Goal: Task Accomplishment & Management: Manage account settings

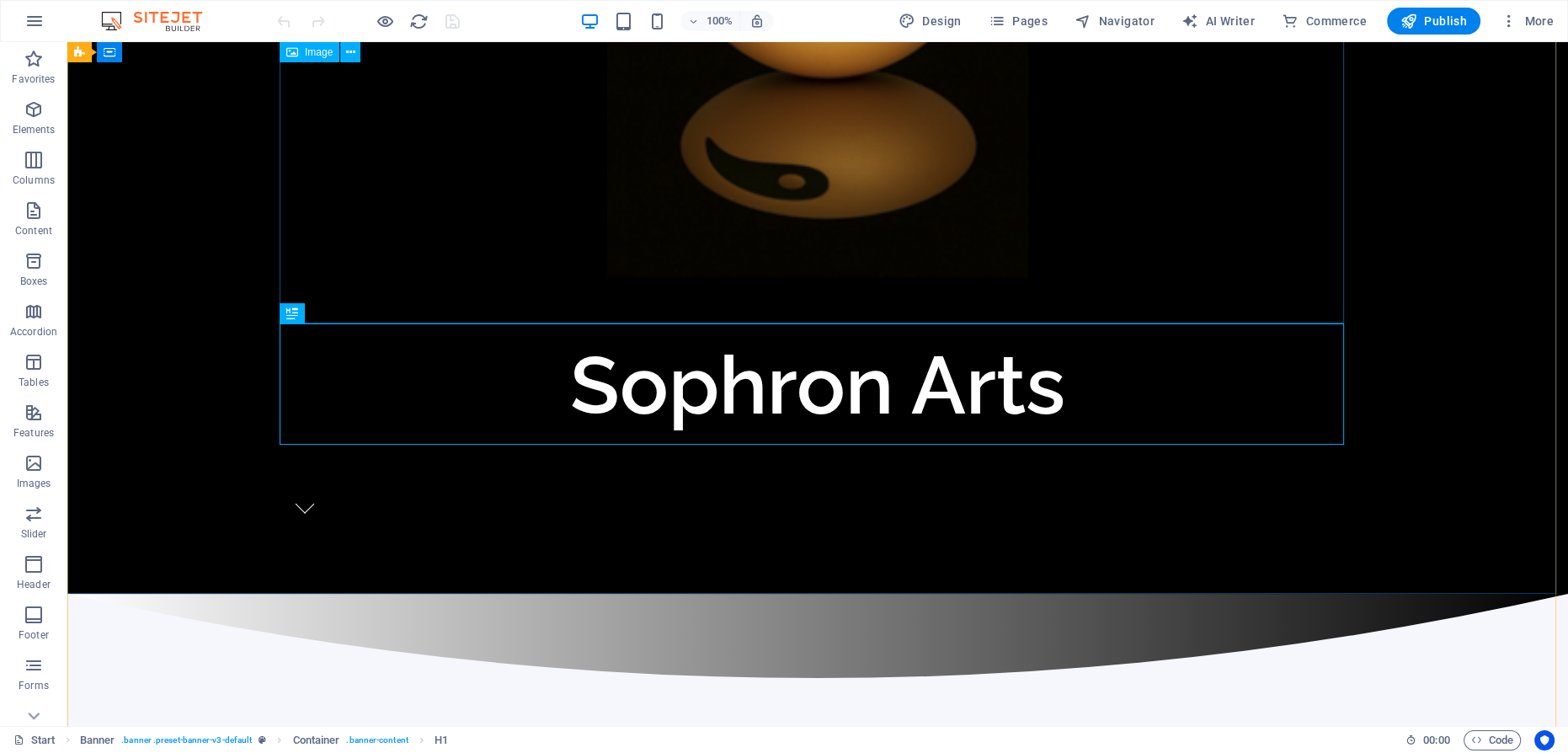
scroll to position [421, 0]
click at [35, 22] on icon "button" at bounding box center [34, 20] width 20 height 20
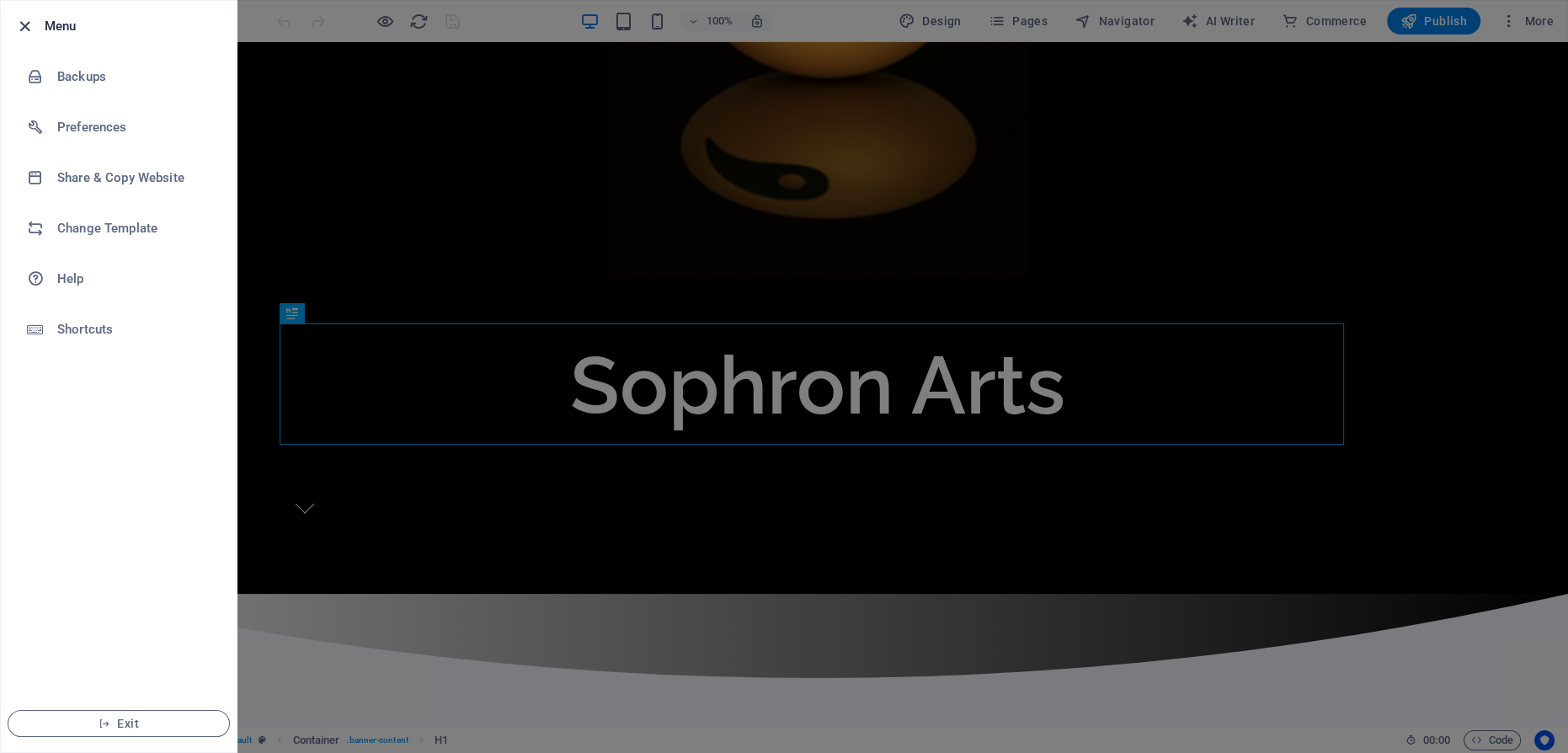
click at [24, 26] on icon "button" at bounding box center [25, 26] width 19 height 19
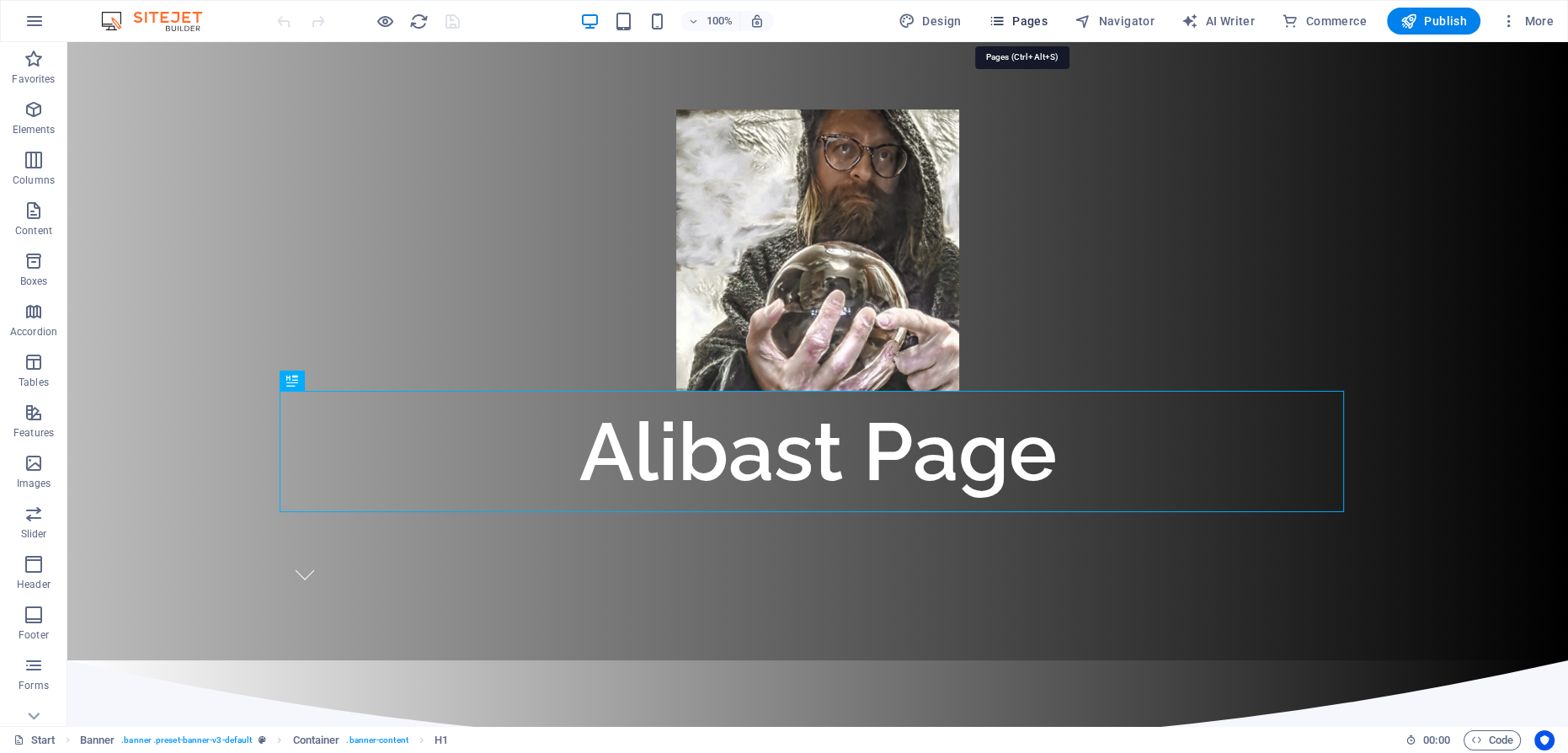
click at [1005, 23] on icon "button" at bounding box center [997, 20] width 16 height 16
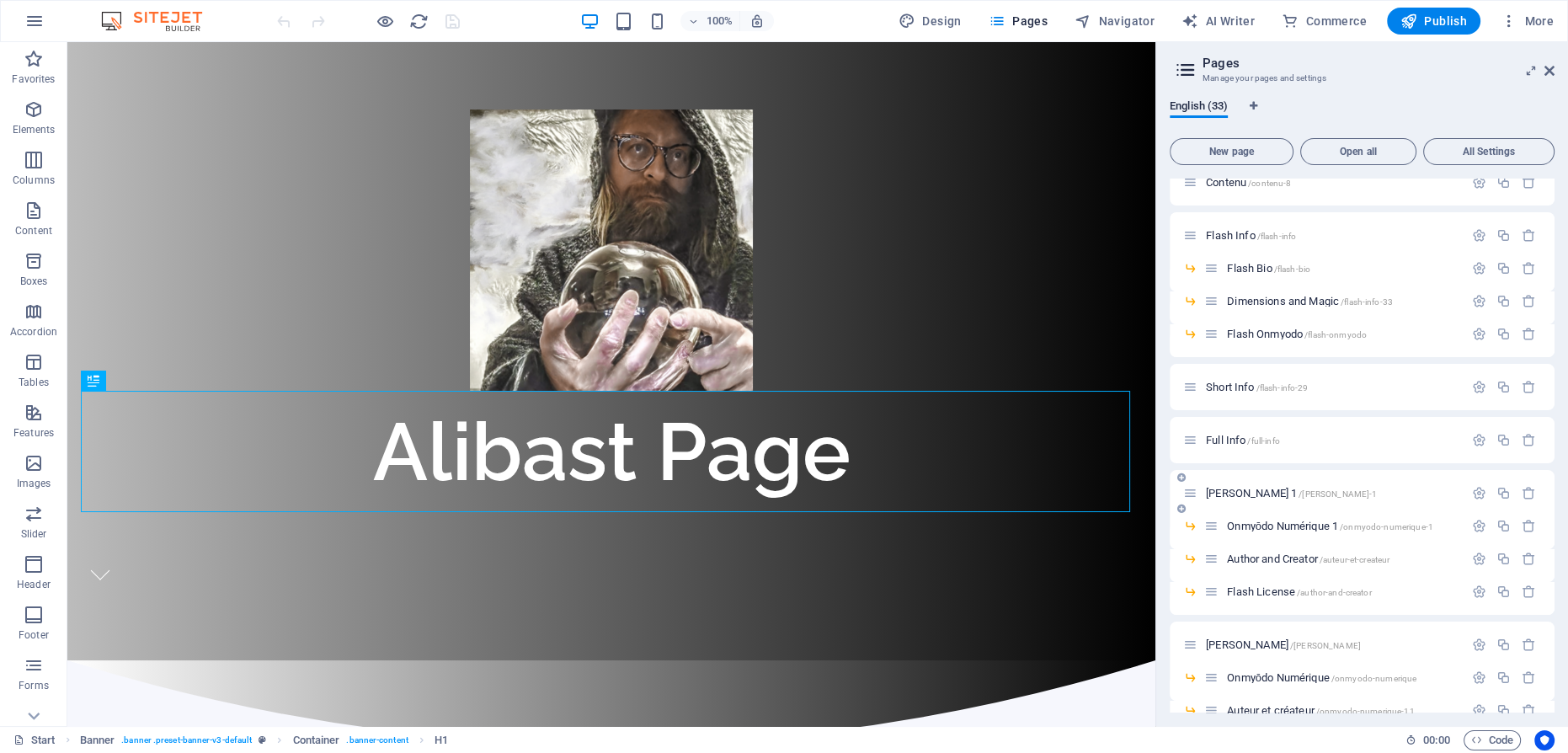
scroll to position [102, 0]
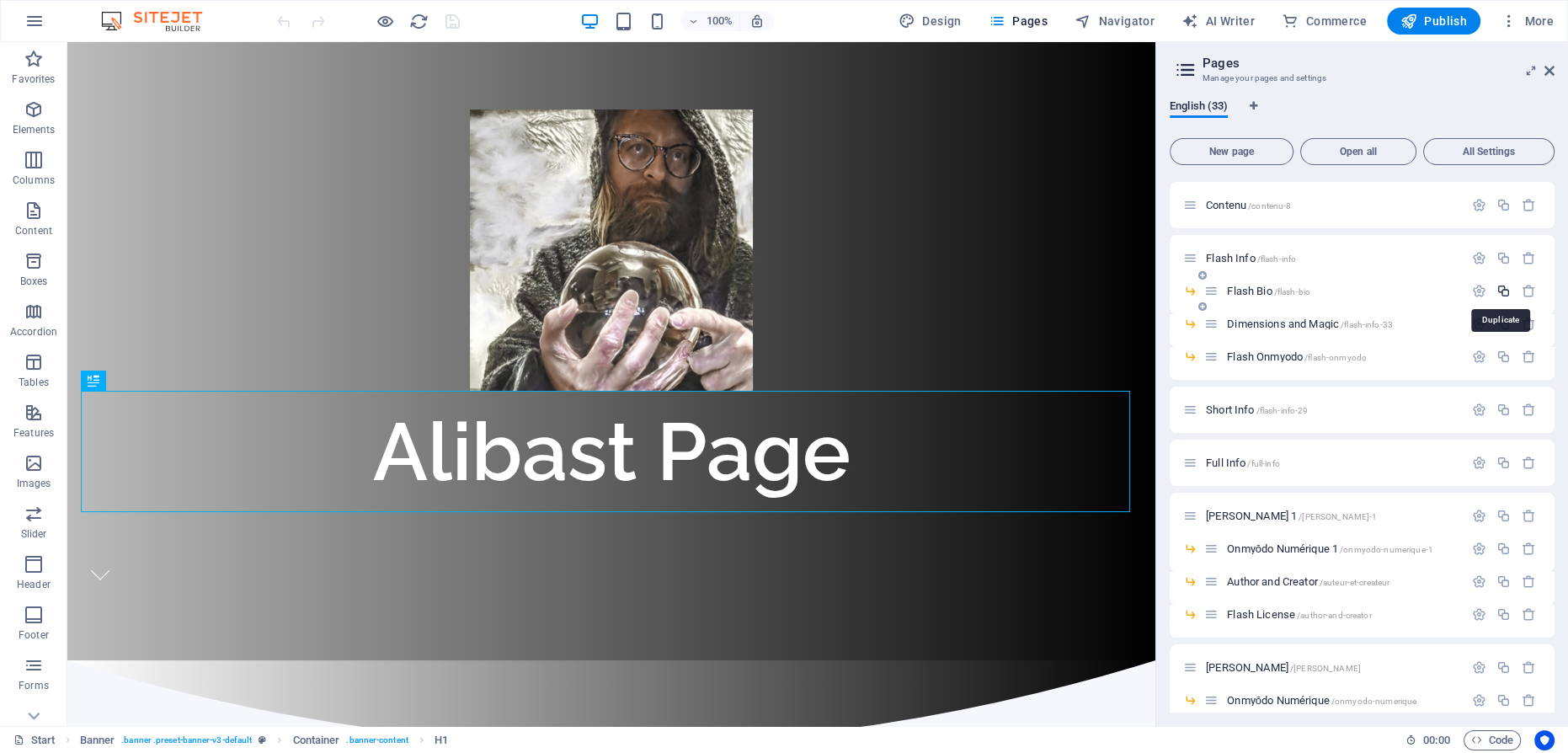
click at [1502, 289] on icon "button" at bounding box center [1503, 291] width 14 height 14
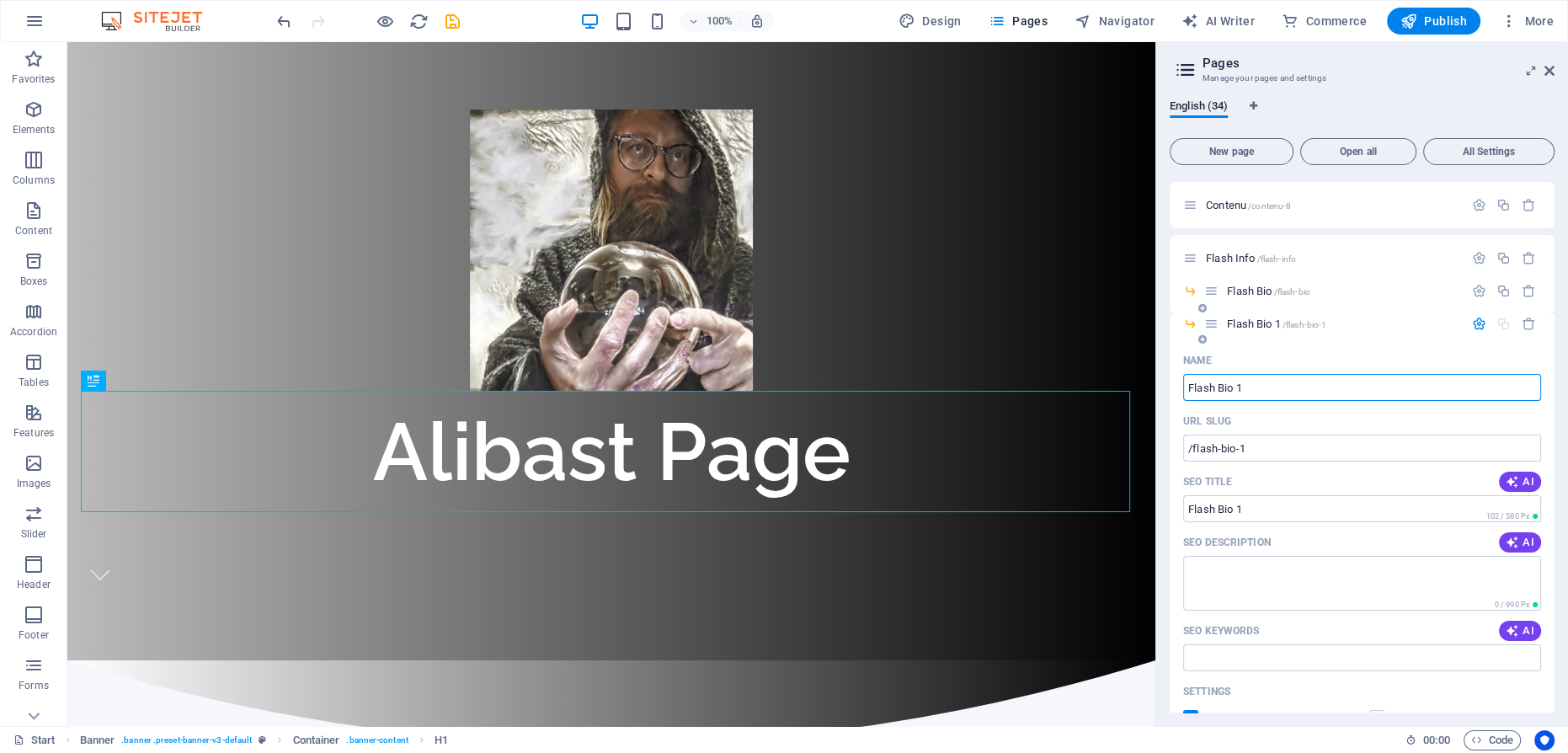
click at [1251, 325] on span "Flash Bio 1 /flash-bio-1" at bounding box center [1277, 323] width 99 height 13
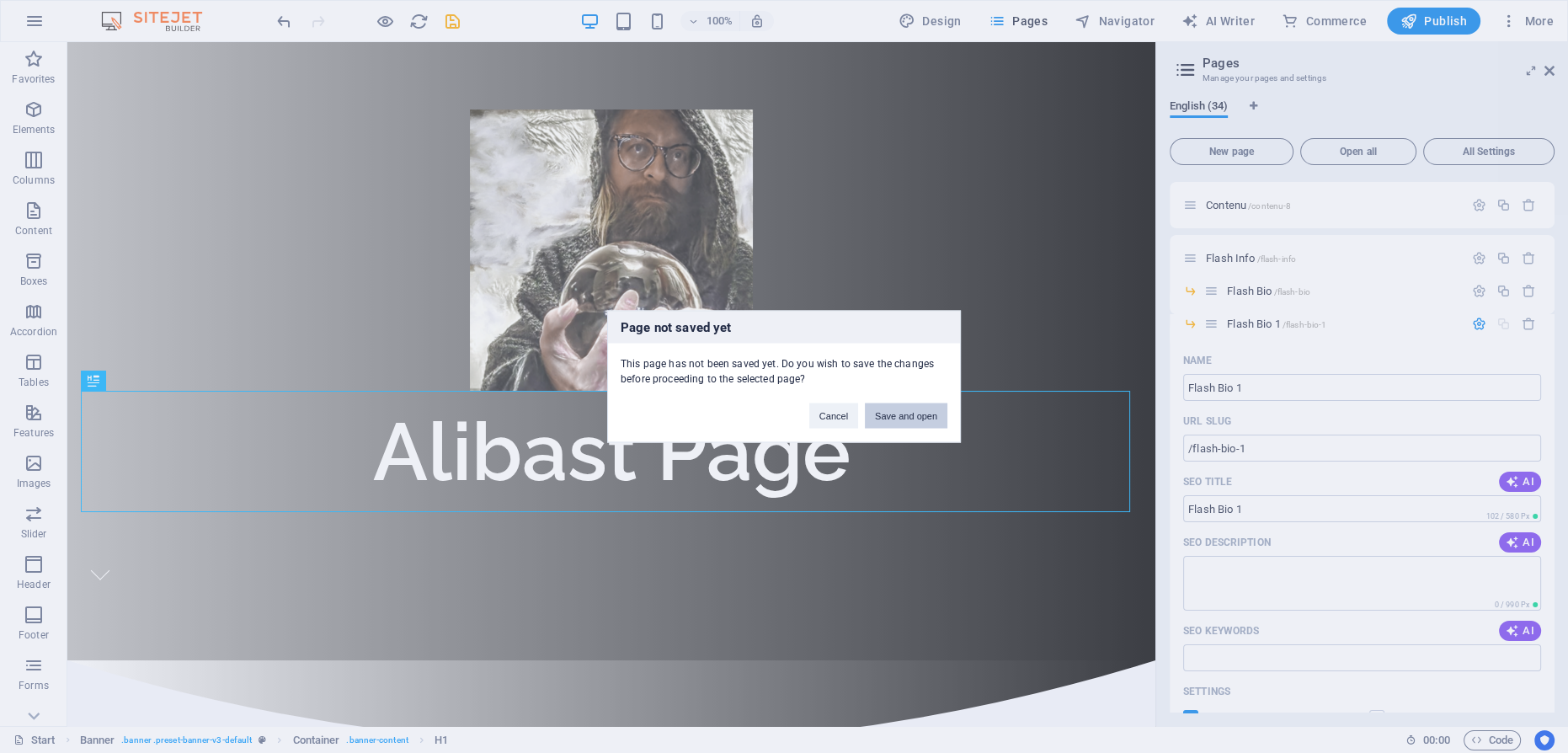
click at [928, 409] on button "Save and open" at bounding box center [906, 416] width 83 height 25
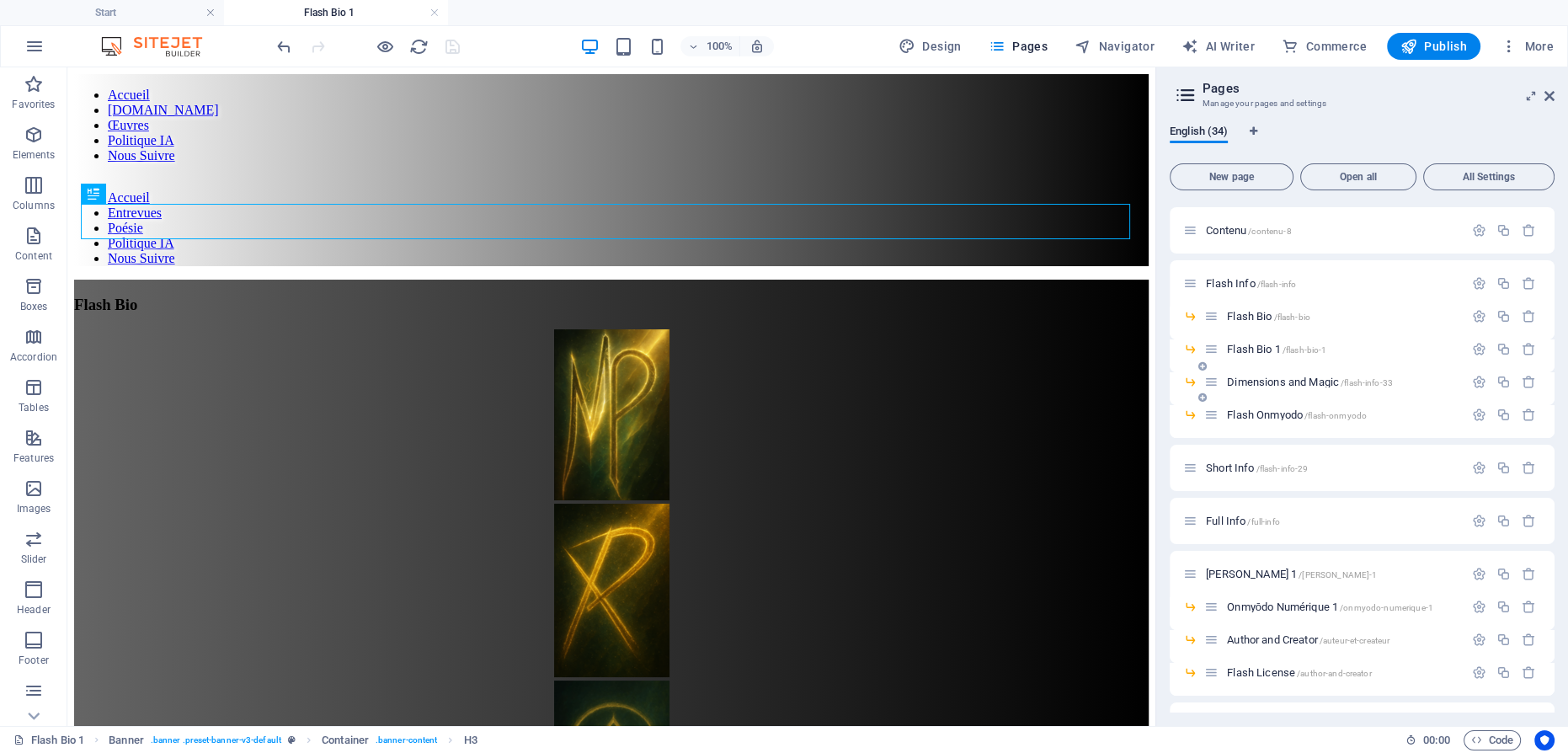
scroll to position [0, 0]
drag, startPoint x: 1211, startPoint y: 352, endPoint x: 1215, endPoint y: 464, distance: 112.1
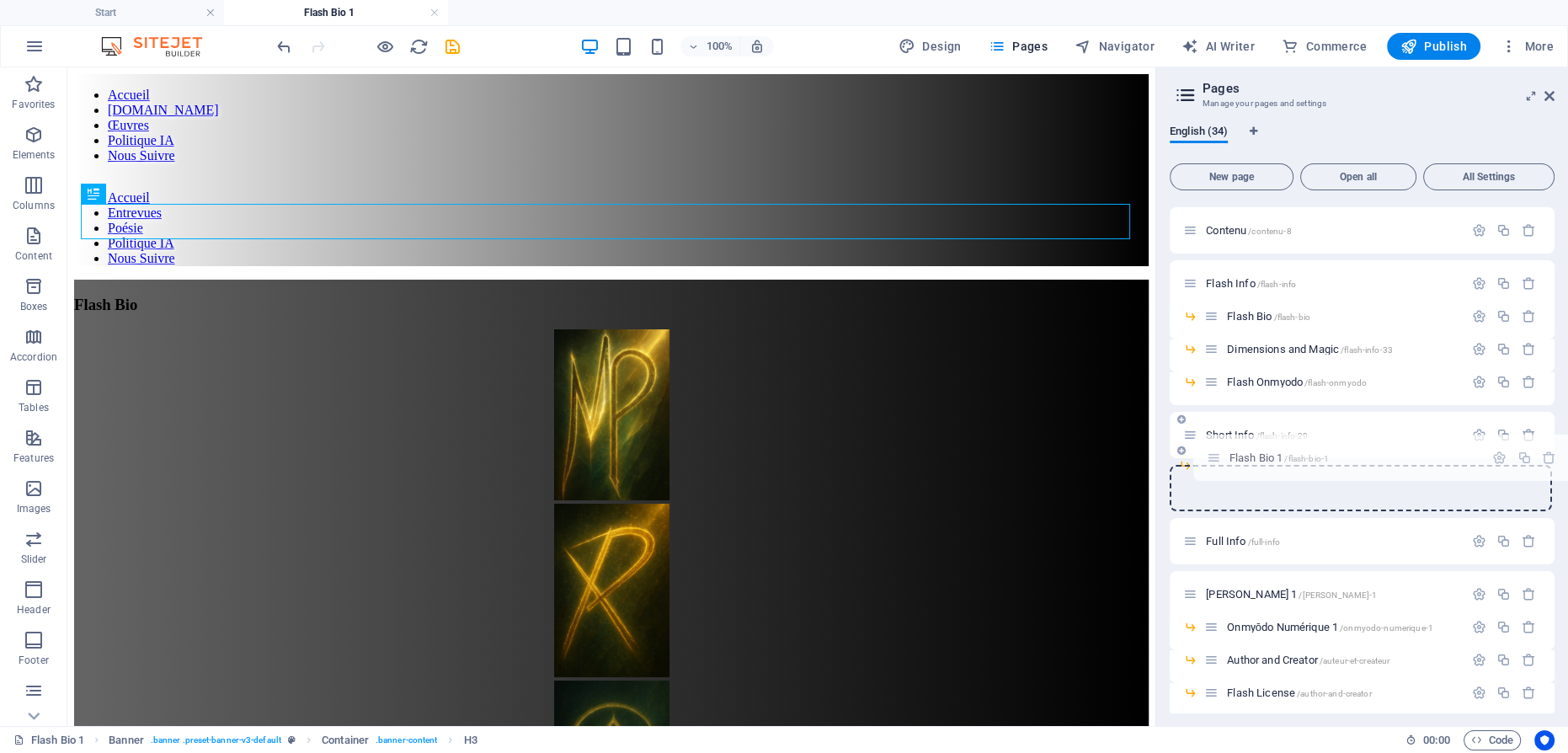
drag, startPoint x: 1190, startPoint y: 488, endPoint x: 1220, endPoint y: 455, distance: 44.6
click at [1220, 455] on div "Start / Content /contenu Contenu /contenu-8 Flash Info /flash-info Flash Bio /f…" at bounding box center [1362, 762] width 385 height 1321
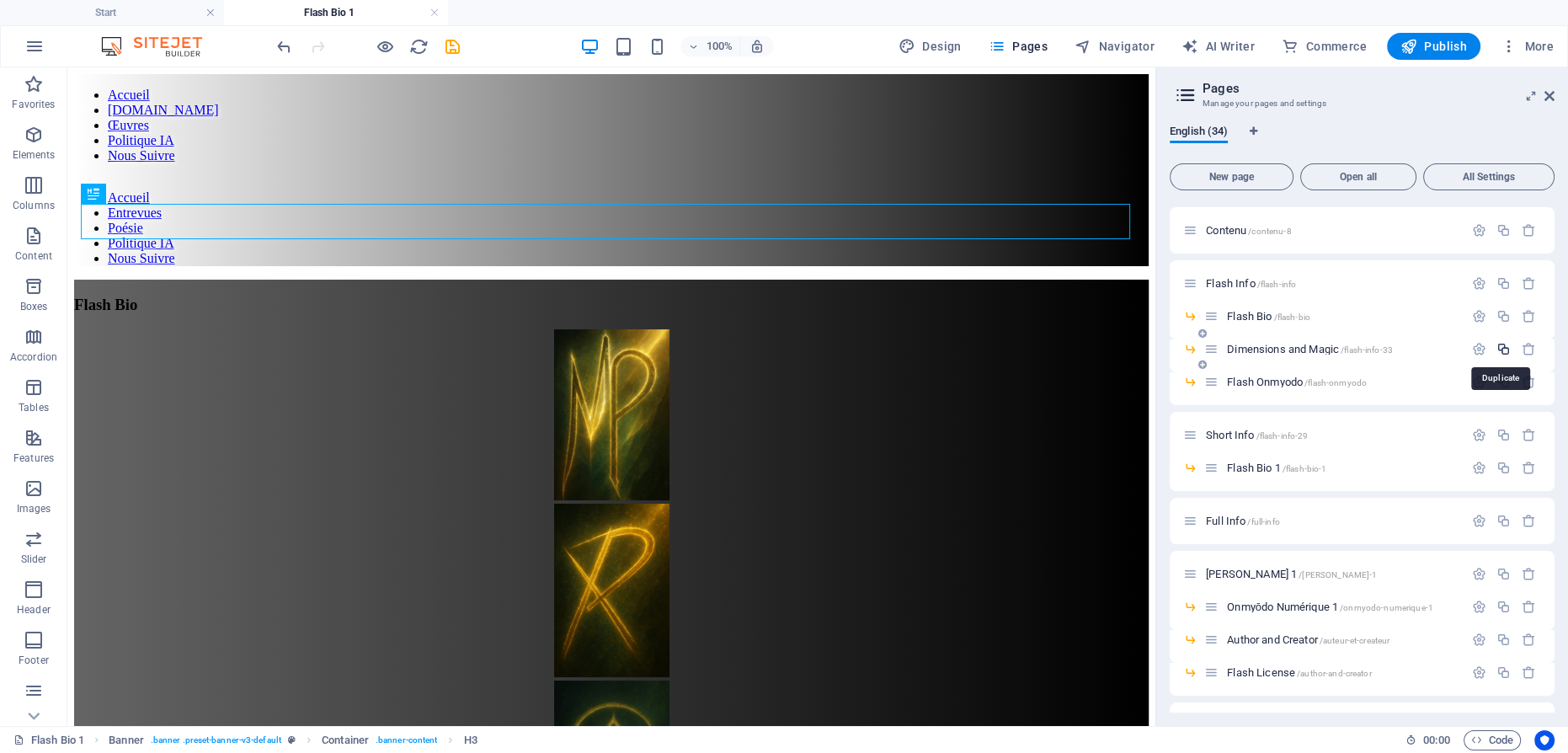
click at [1500, 349] on icon "button" at bounding box center [1503, 349] width 14 height 14
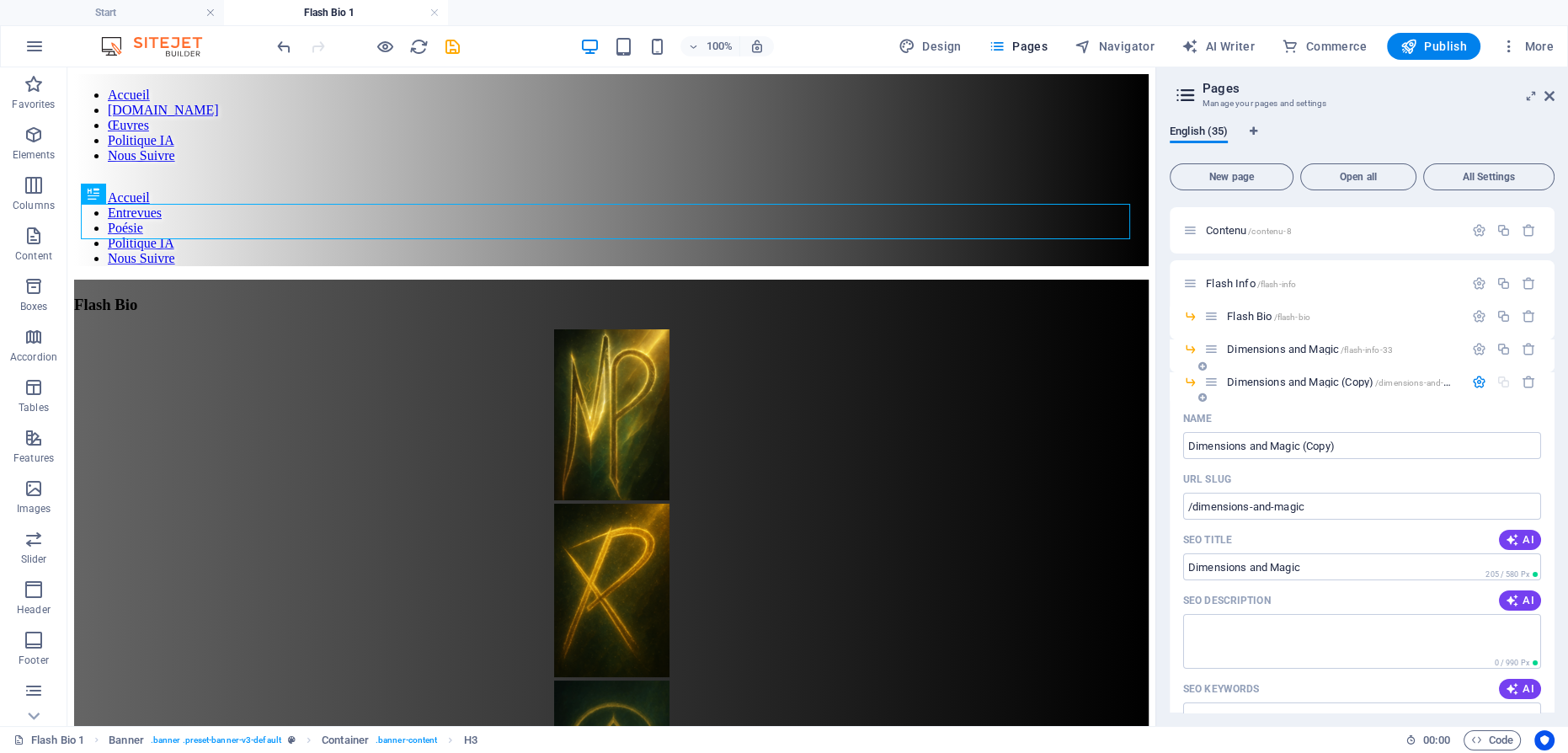
click at [1269, 379] on span "Dimensions and Magic (Copy) /dimensions-and-magic" at bounding box center [1347, 381] width 240 height 13
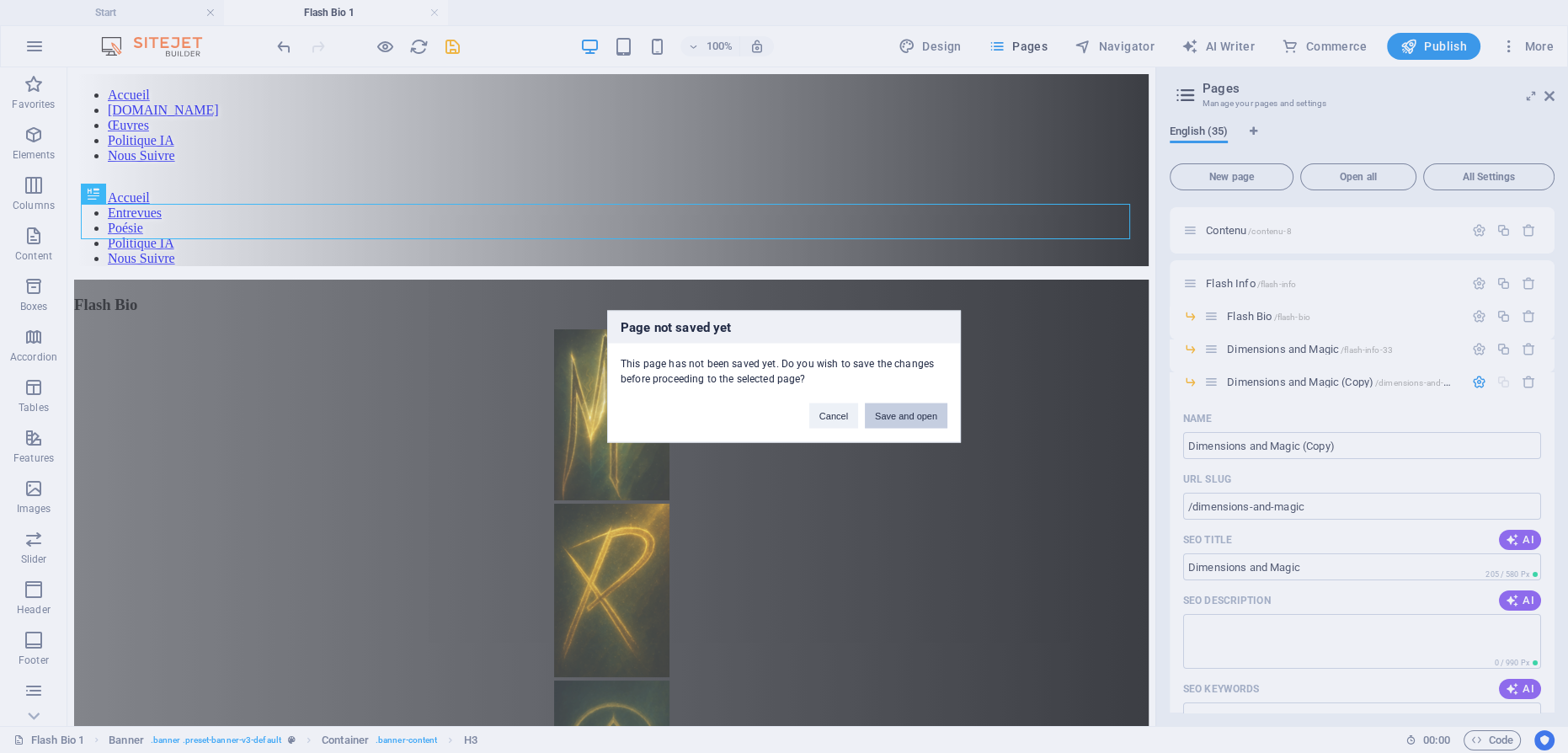
click at [908, 414] on button "Save and open" at bounding box center [906, 416] width 83 height 25
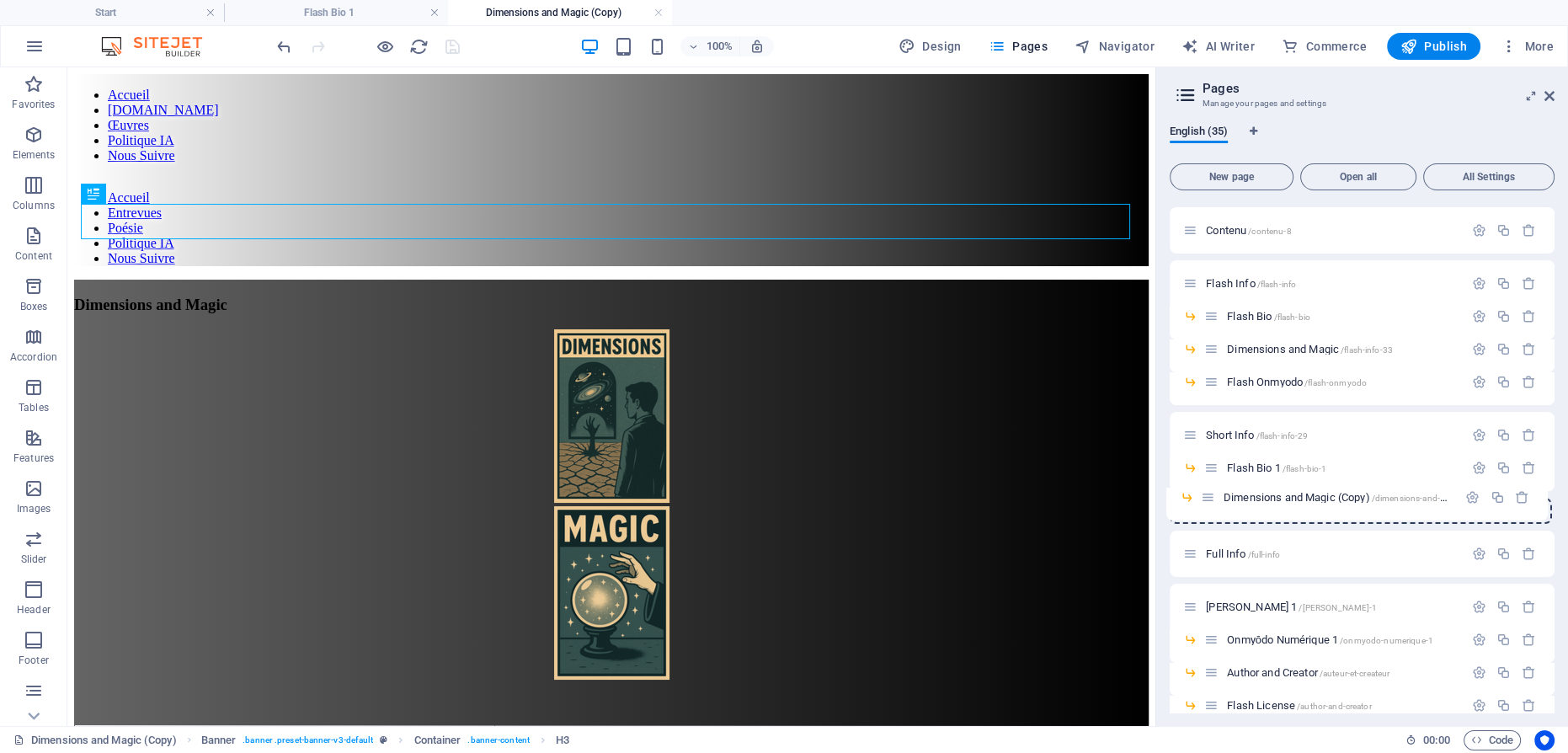
drag, startPoint x: 1217, startPoint y: 383, endPoint x: 1211, endPoint y: 505, distance: 122.1
click at [1501, 384] on icon "button" at bounding box center [1503, 381] width 14 height 14
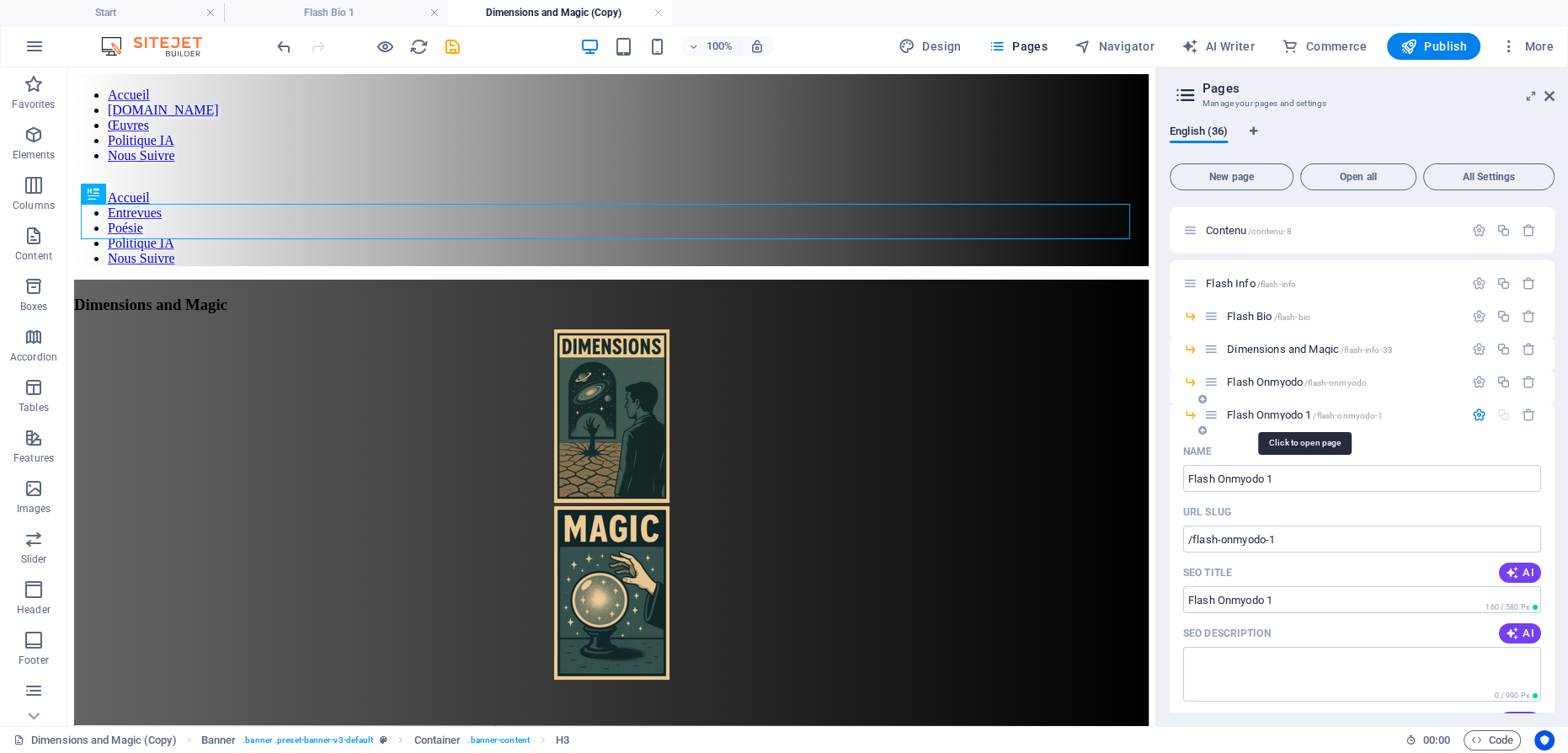
click at [1267, 414] on span "Flash Onmyodo 1 /flash-onmyodo-1" at bounding box center [1305, 414] width 155 height 13
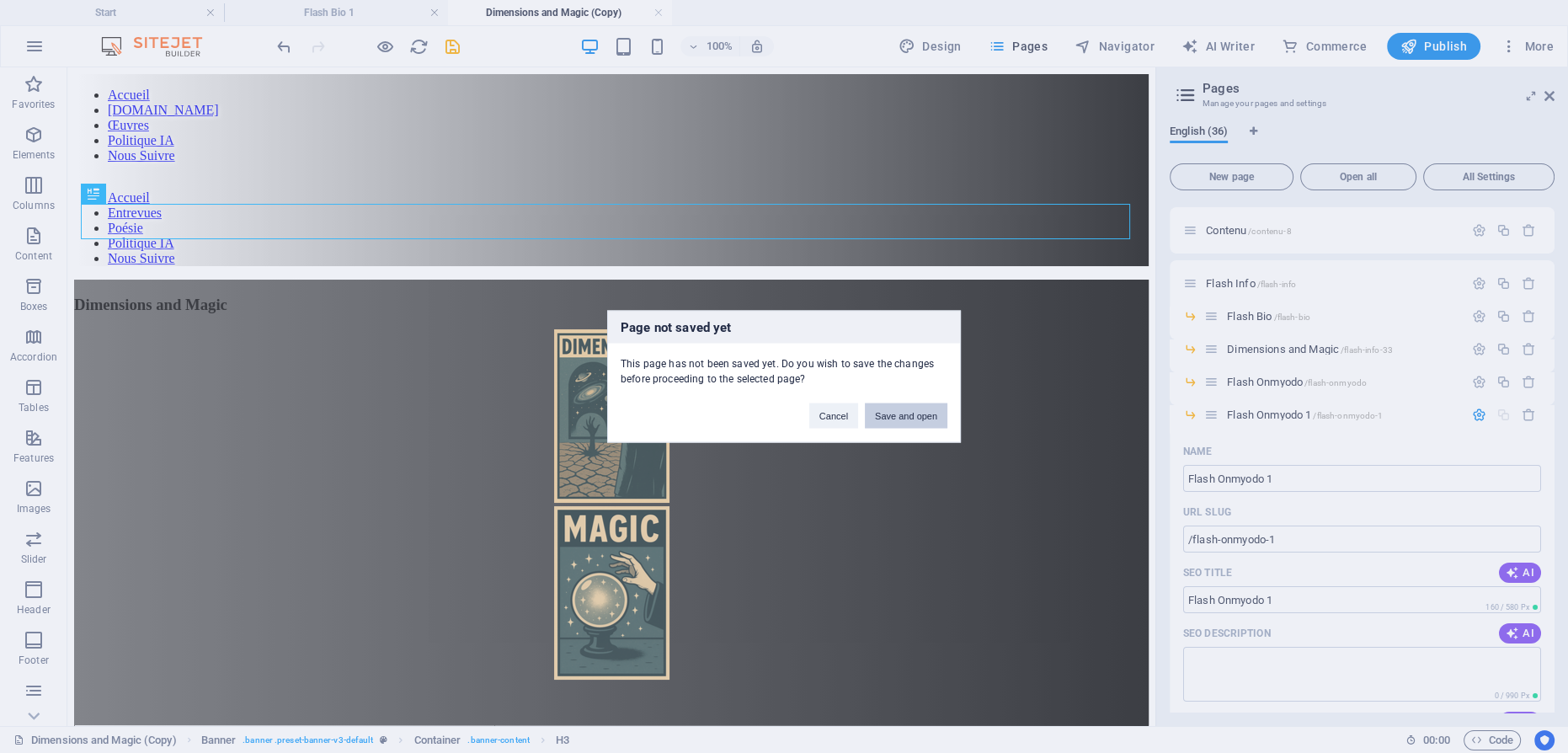
click at [898, 413] on button "Save and open" at bounding box center [906, 416] width 83 height 25
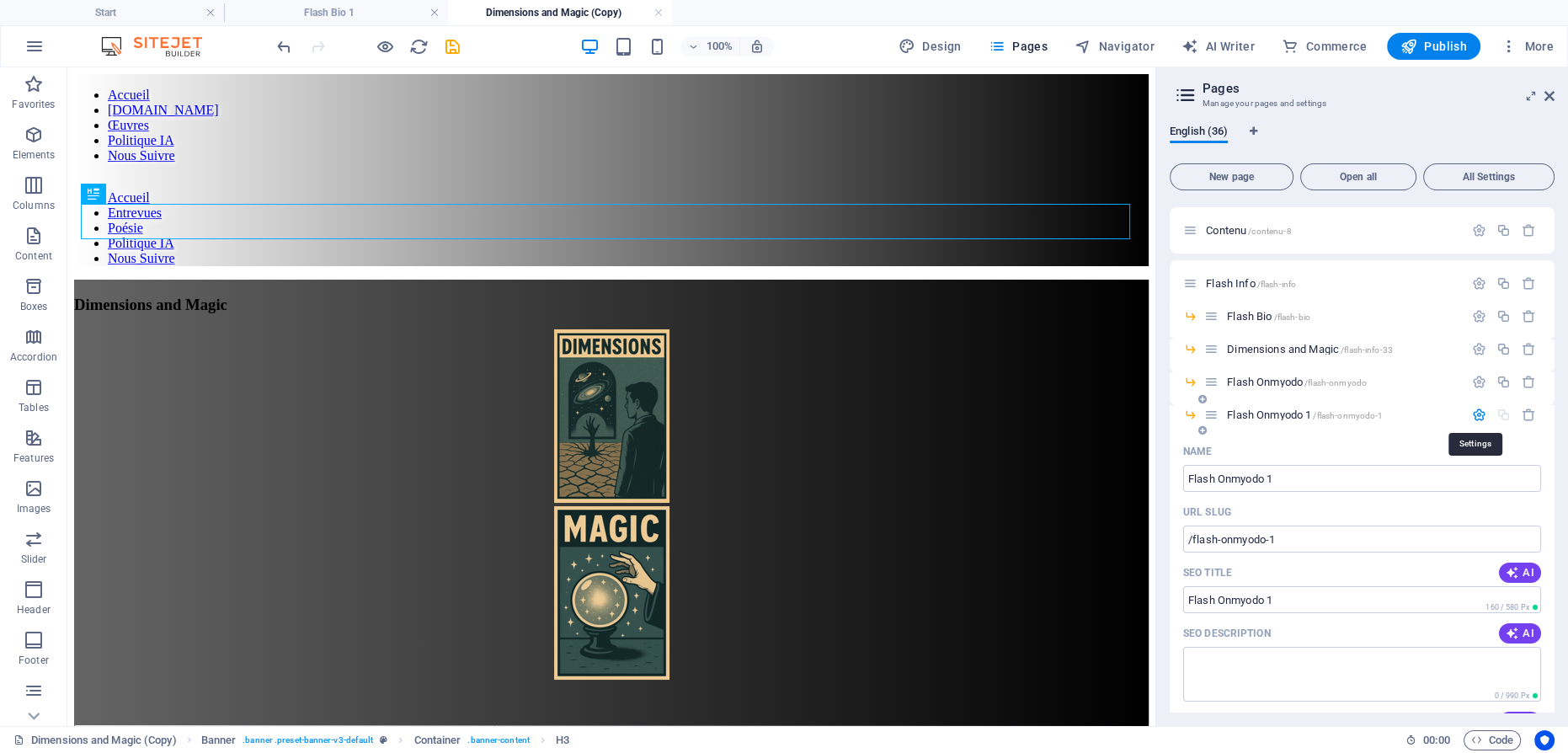
click at [1474, 410] on icon "button" at bounding box center [1479, 414] width 14 height 14
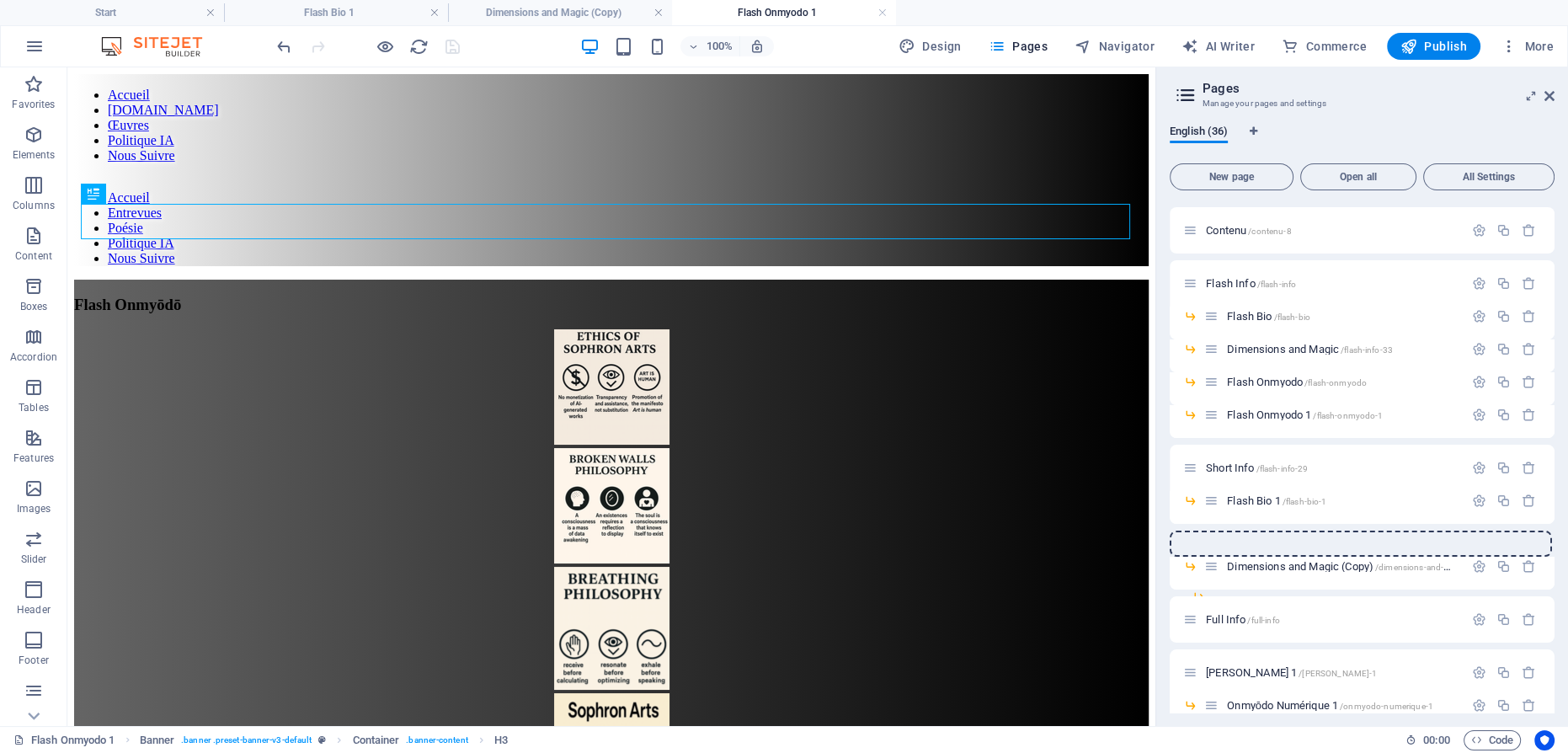
drag, startPoint x: 1212, startPoint y: 414, endPoint x: 1206, endPoint y: 525, distance: 111.2
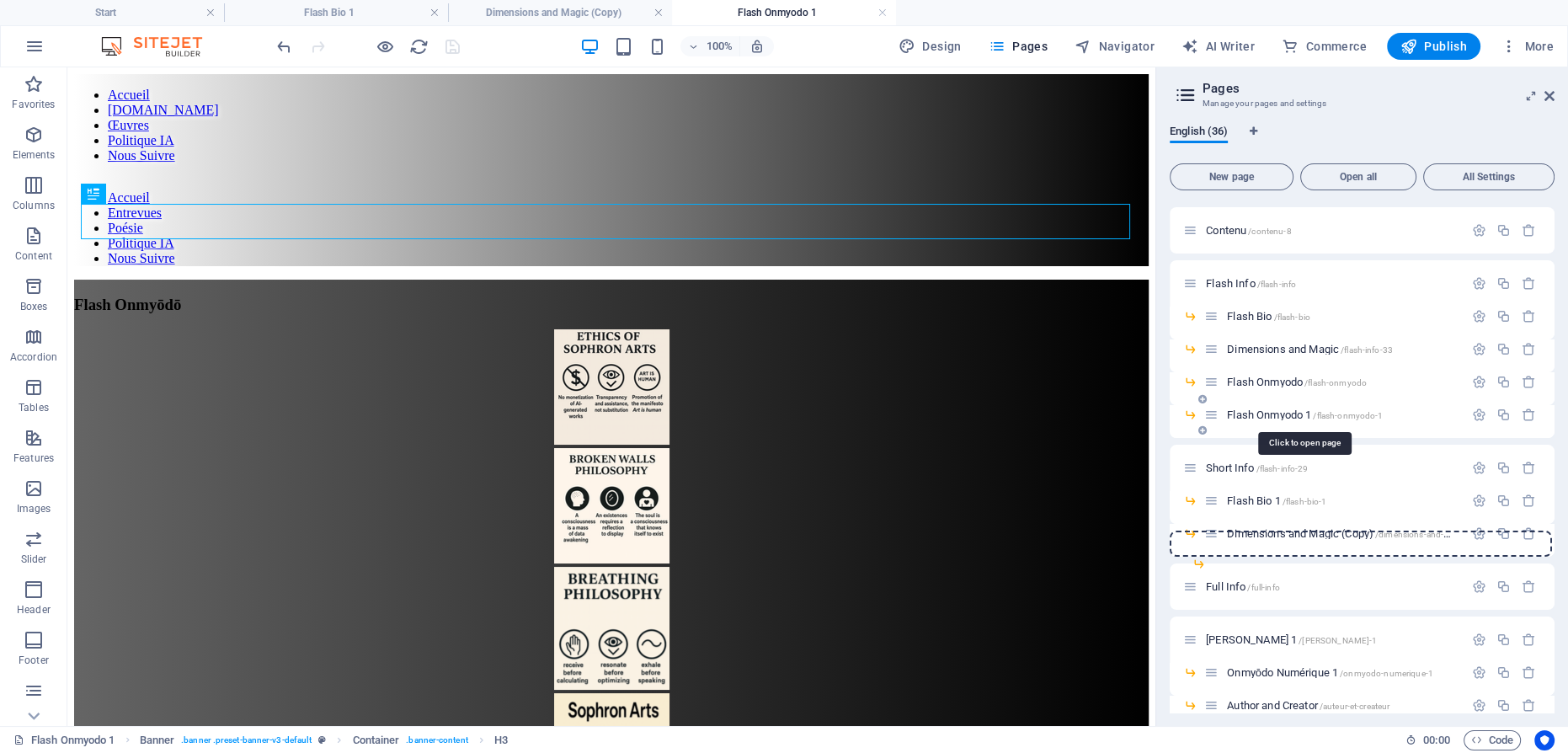
click at [1263, 414] on span "Flash Onmyodo 1 /flash-onmyodo-1" at bounding box center [1305, 414] width 155 height 13
drag, startPoint x: 1212, startPoint y: 414, endPoint x: 1269, endPoint y: 423, distance: 57.7
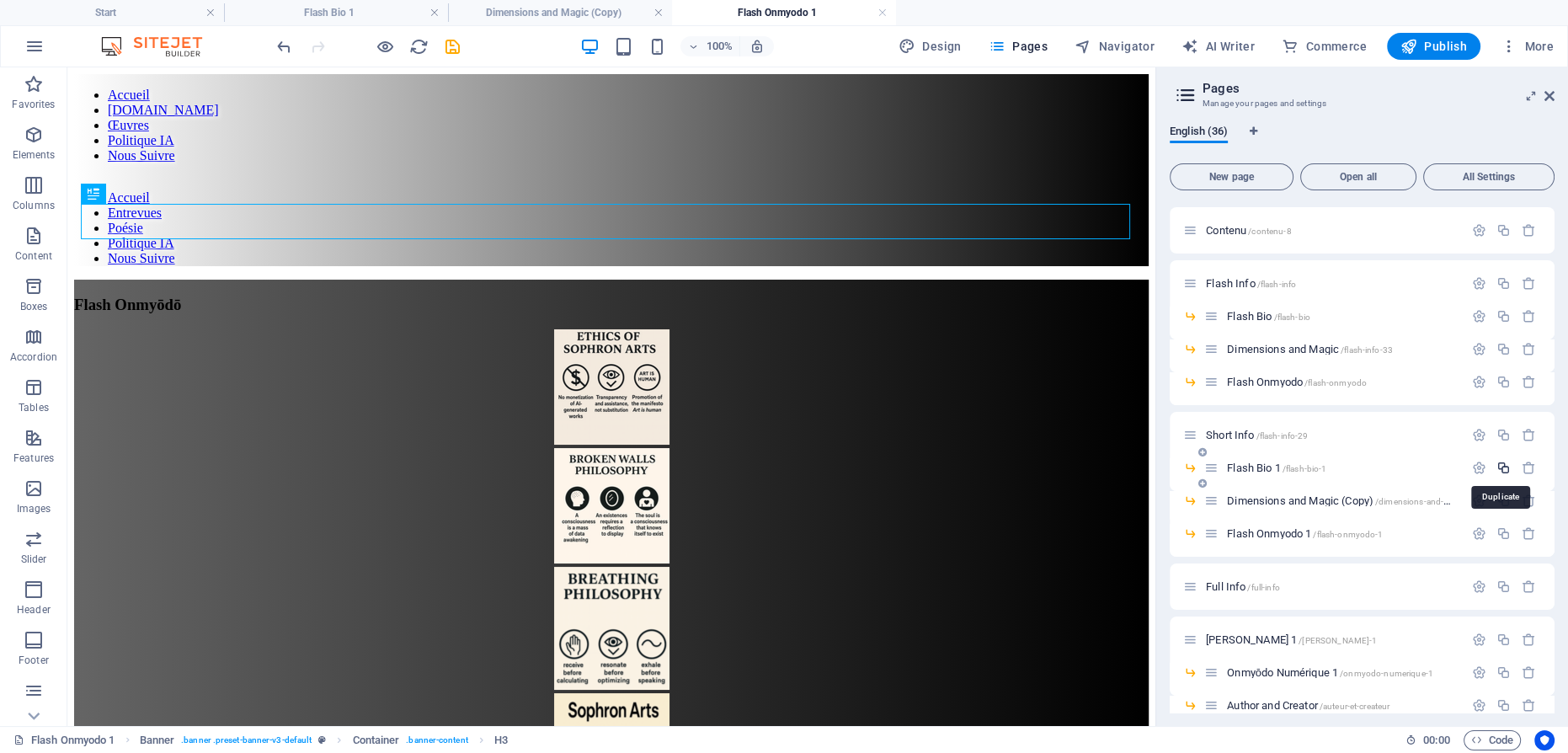
click at [1497, 464] on icon "button" at bounding box center [1503, 467] width 14 height 14
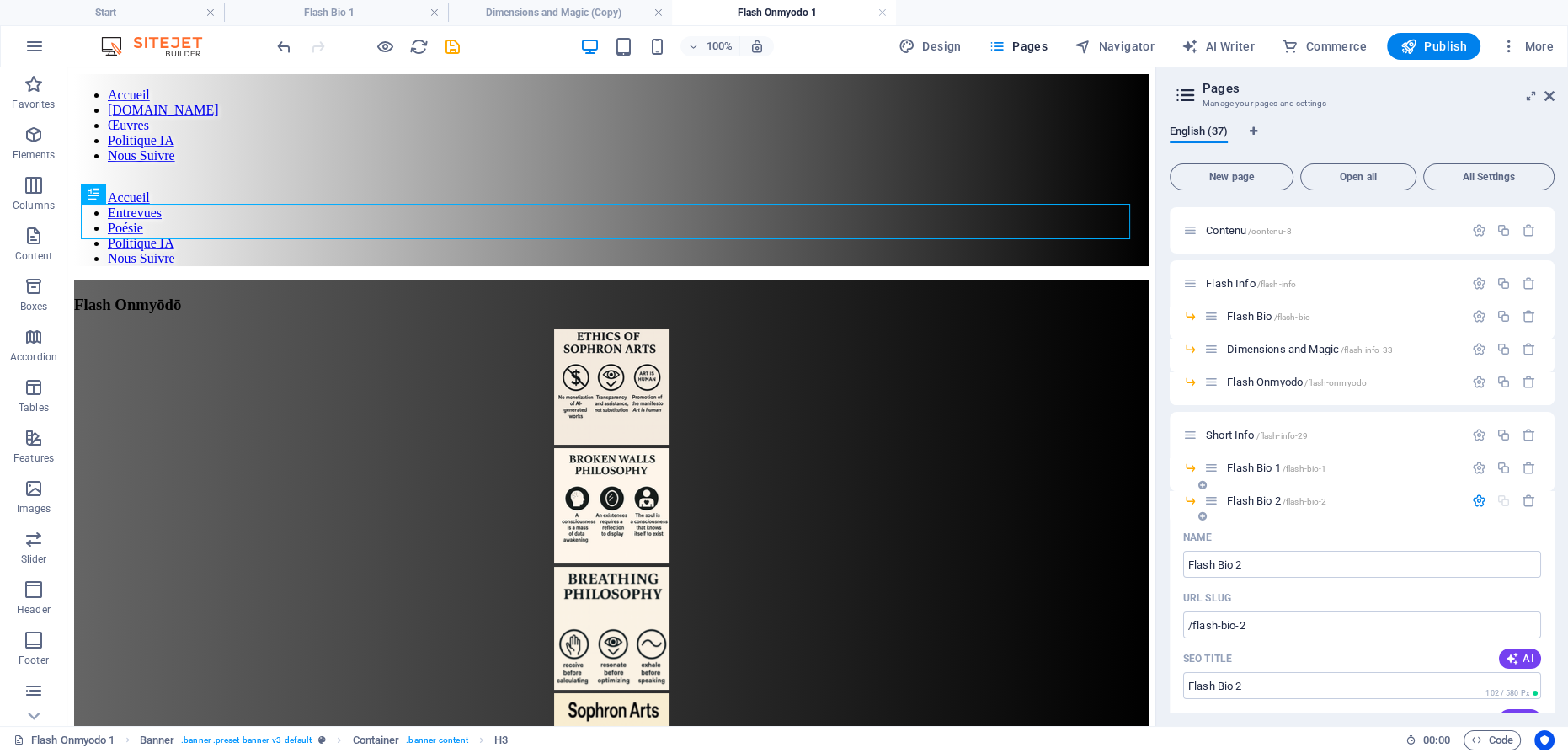
click at [1245, 501] on span "Flash Bio 2 /flash-bio-2" at bounding box center [1277, 500] width 99 height 13
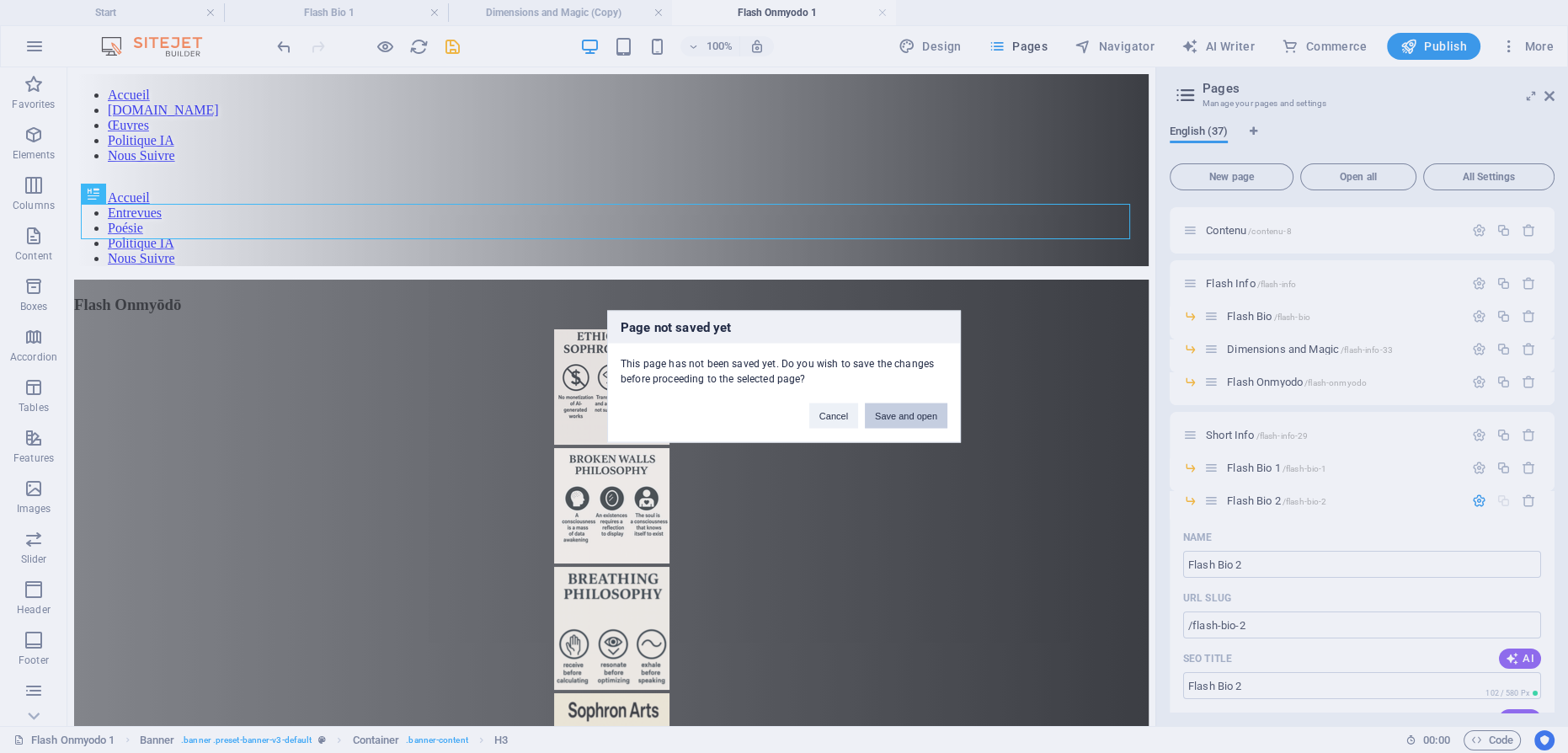
click at [914, 420] on button "Save and open" at bounding box center [906, 416] width 83 height 25
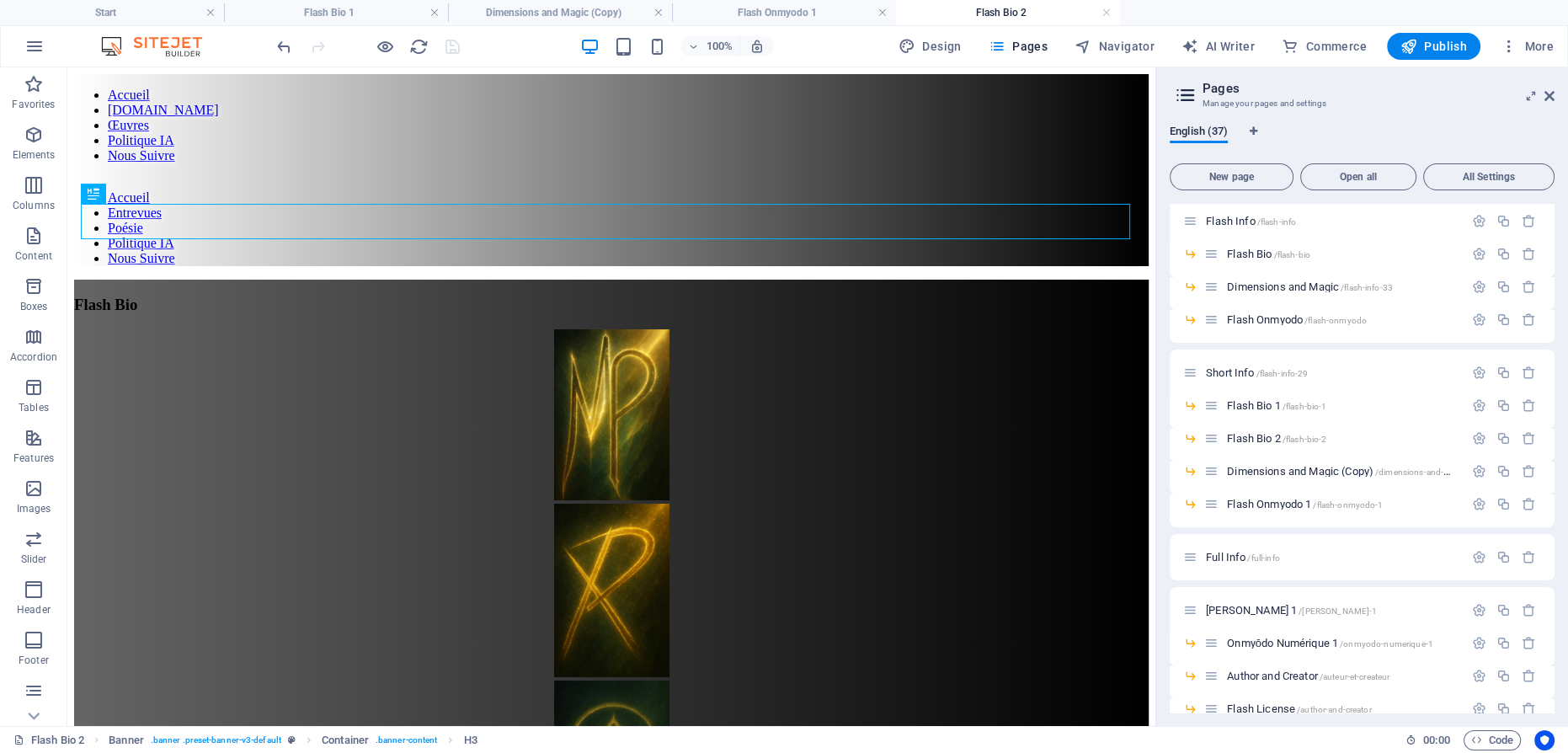
scroll to position [256, 0]
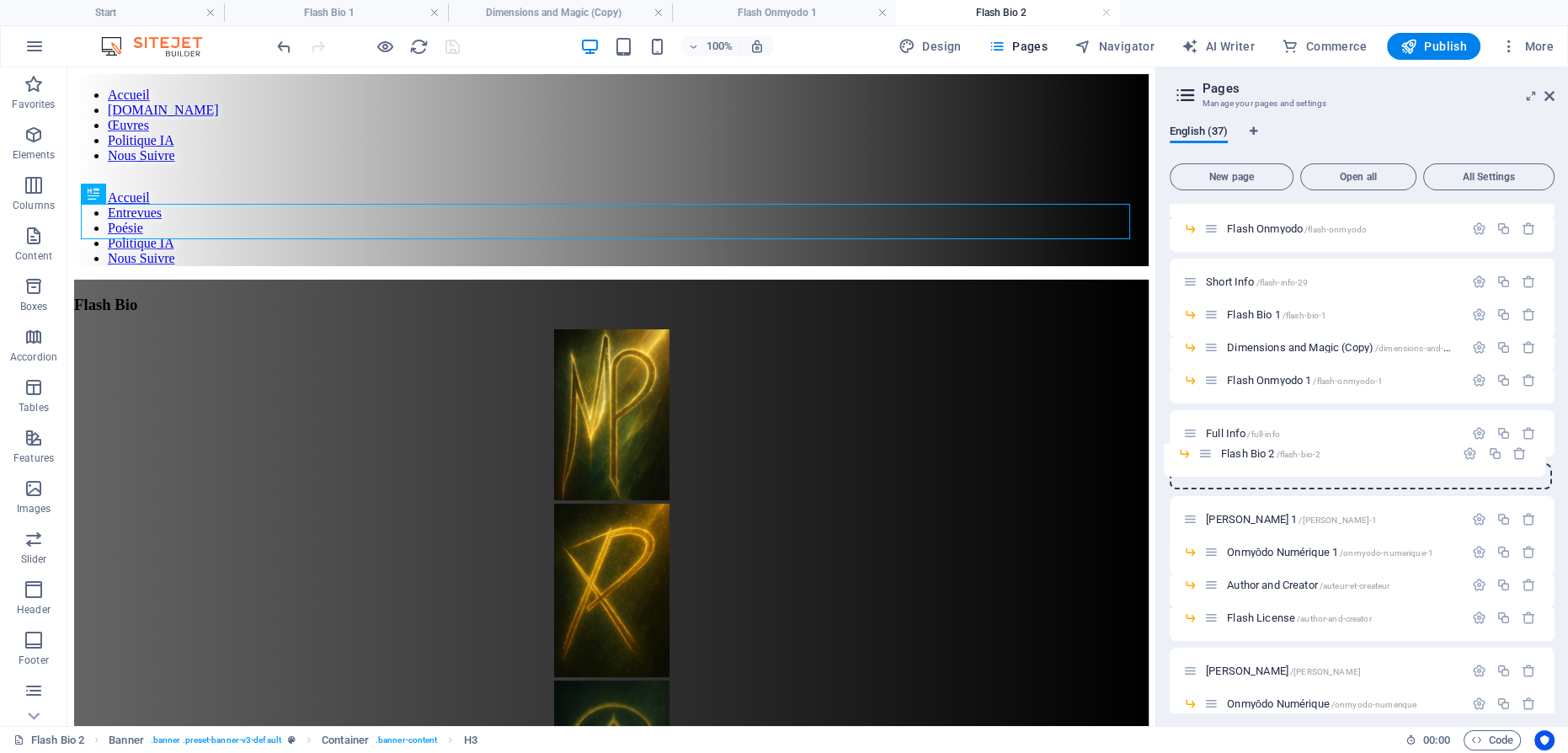
drag, startPoint x: 1214, startPoint y: 348, endPoint x: 1207, endPoint y: 459, distance: 111.2
click at [1207, 459] on div "Start / Content /contenu Contenu /contenu-8 Flash Info /flash-info Flash Bio /f…" at bounding box center [1362, 657] width 385 height 1419
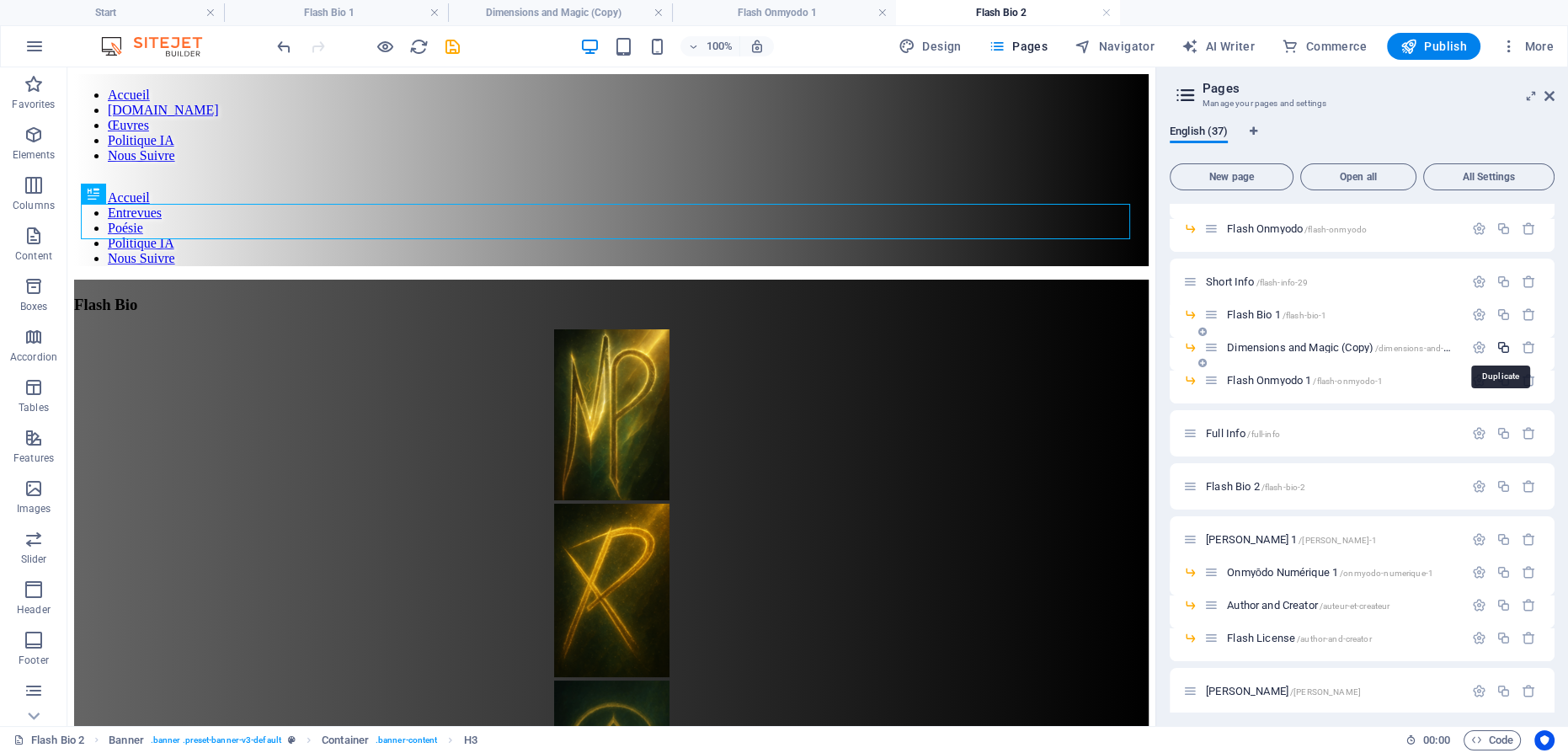
click at [1499, 348] on icon "button" at bounding box center [1503, 348] width 14 height 14
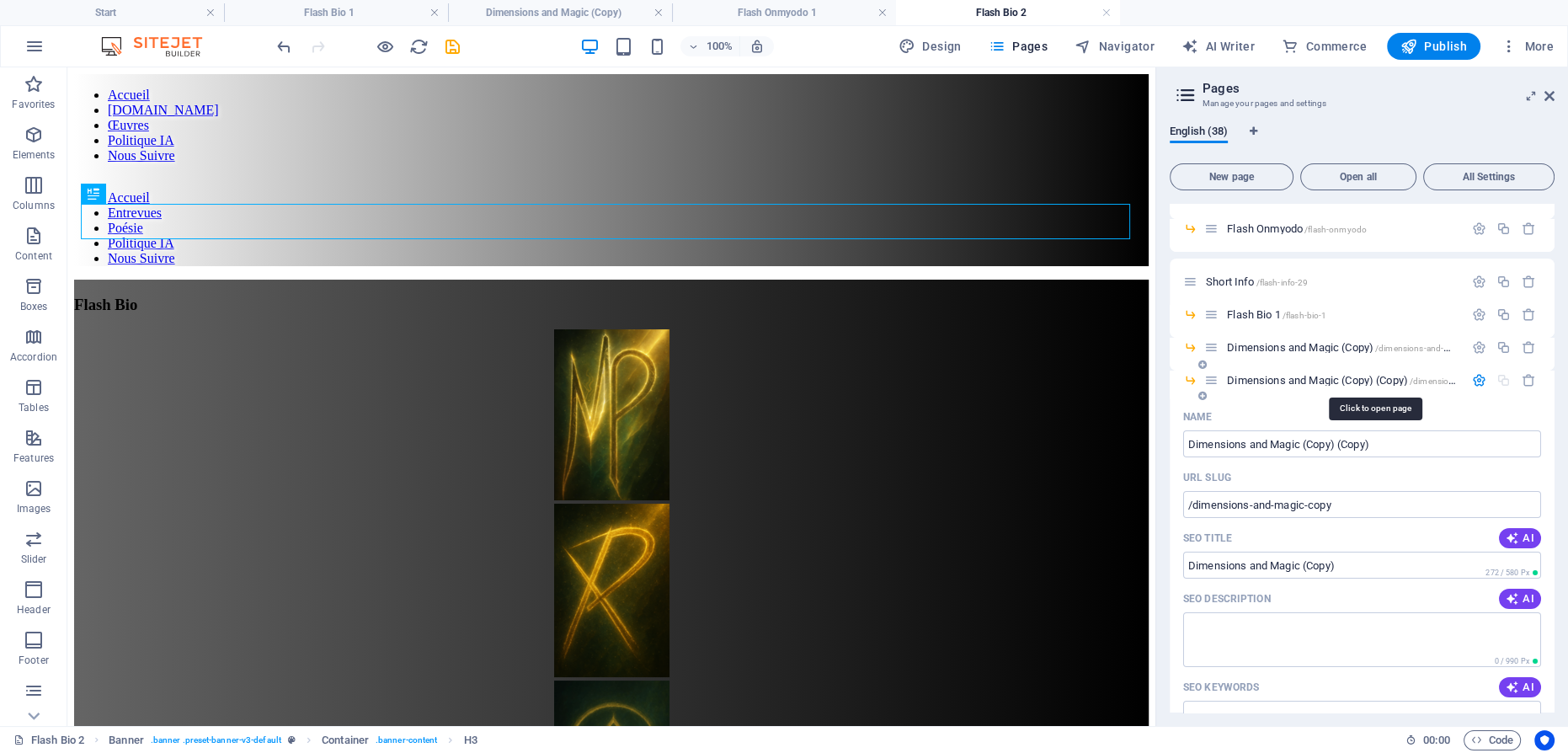
click at [1301, 379] on span "Dimensions and Magic (Copy) (Copy) /dimensions-and-magic-copy" at bounding box center [1375, 380] width 295 height 13
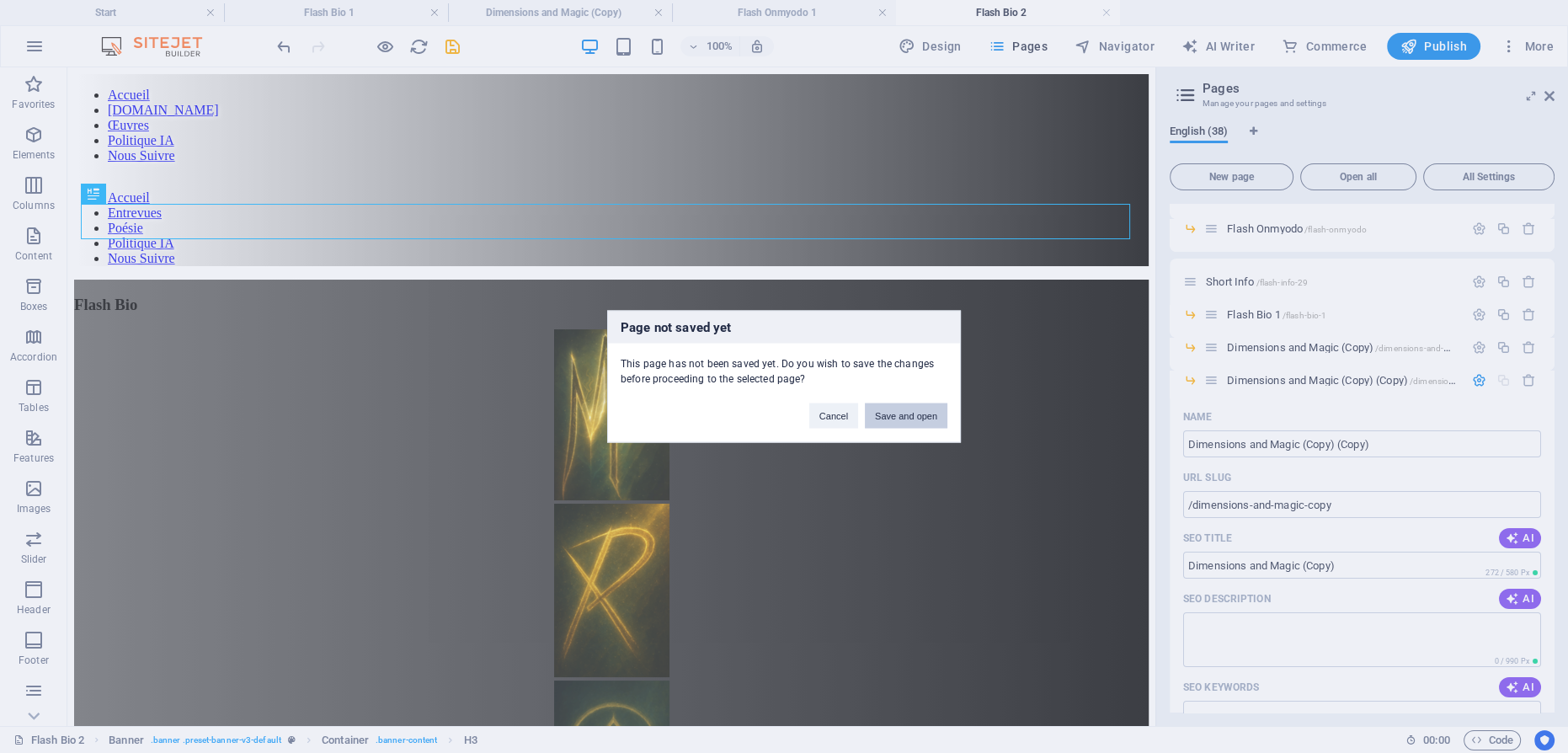
click at [936, 410] on button "Save and open" at bounding box center [906, 416] width 83 height 25
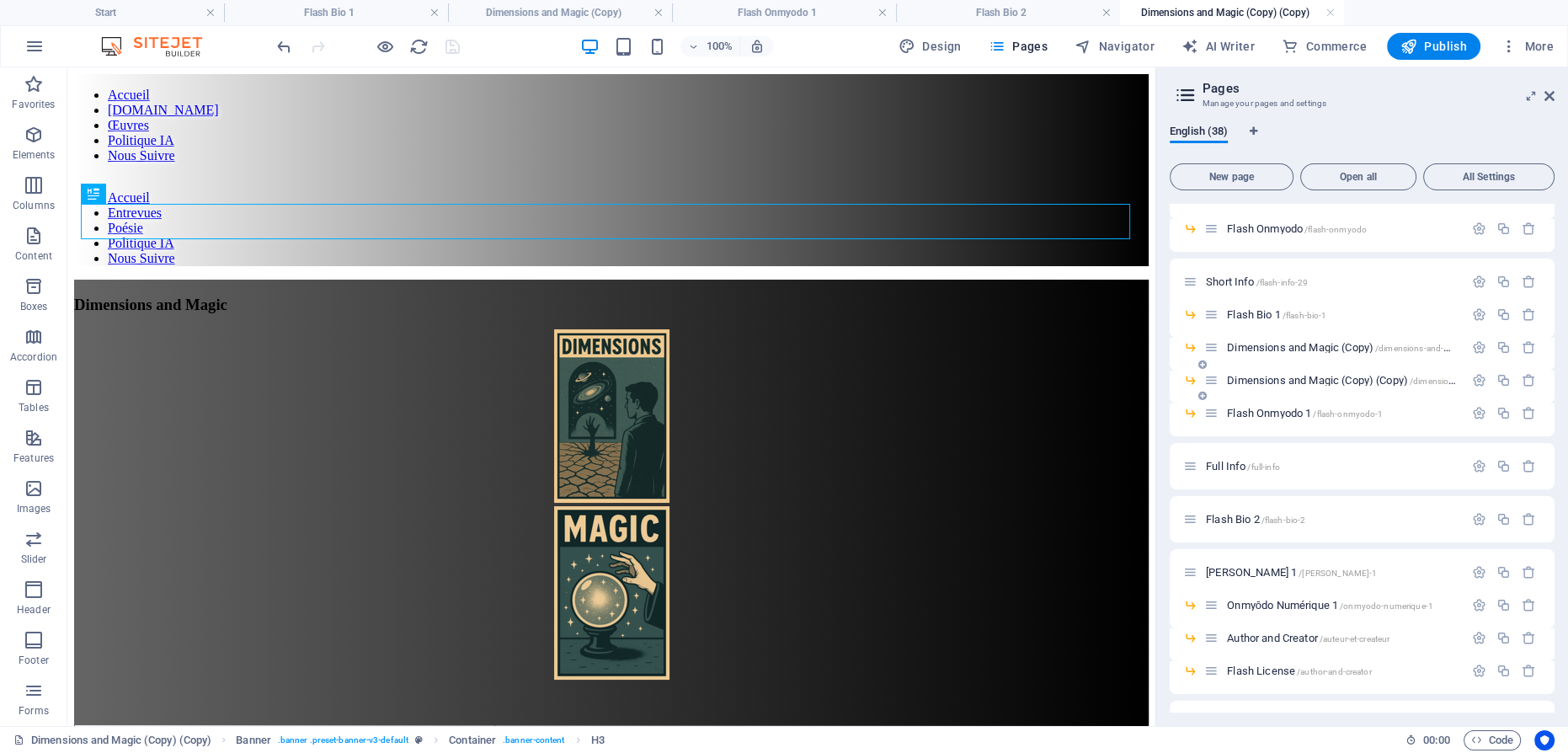
scroll to position [0, 0]
drag, startPoint x: 1210, startPoint y: 381, endPoint x: 1212, endPoint y: 467, distance: 86.0
click at [1212, 467] on div "Start / Content /contenu Contenu /contenu-8 Flash Info /flash-info Flash Bio /f…" at bounding box center [1362, 700] width 385 height 1505
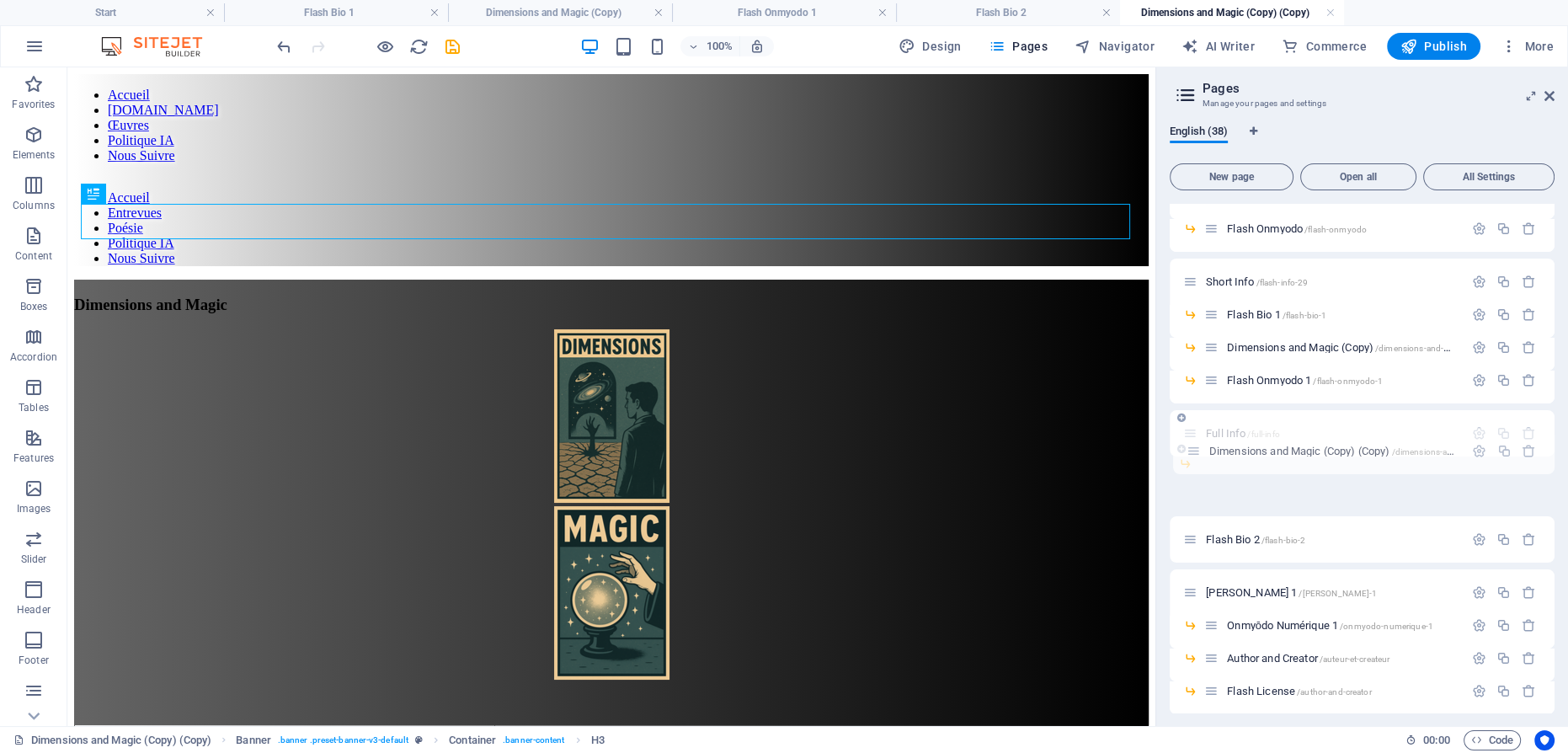
drag, startPoint x: 1190, startPoint y: 488, endPoint x: 1193, endPoint y: 448, distance: 40.1
click at [1193, 448] on div "Start / Content /contenu Contenu /contenu-8 Flash Info /flash-info Flash Bio /f…" at bounding box center [1362, 683] width 385 height 1472
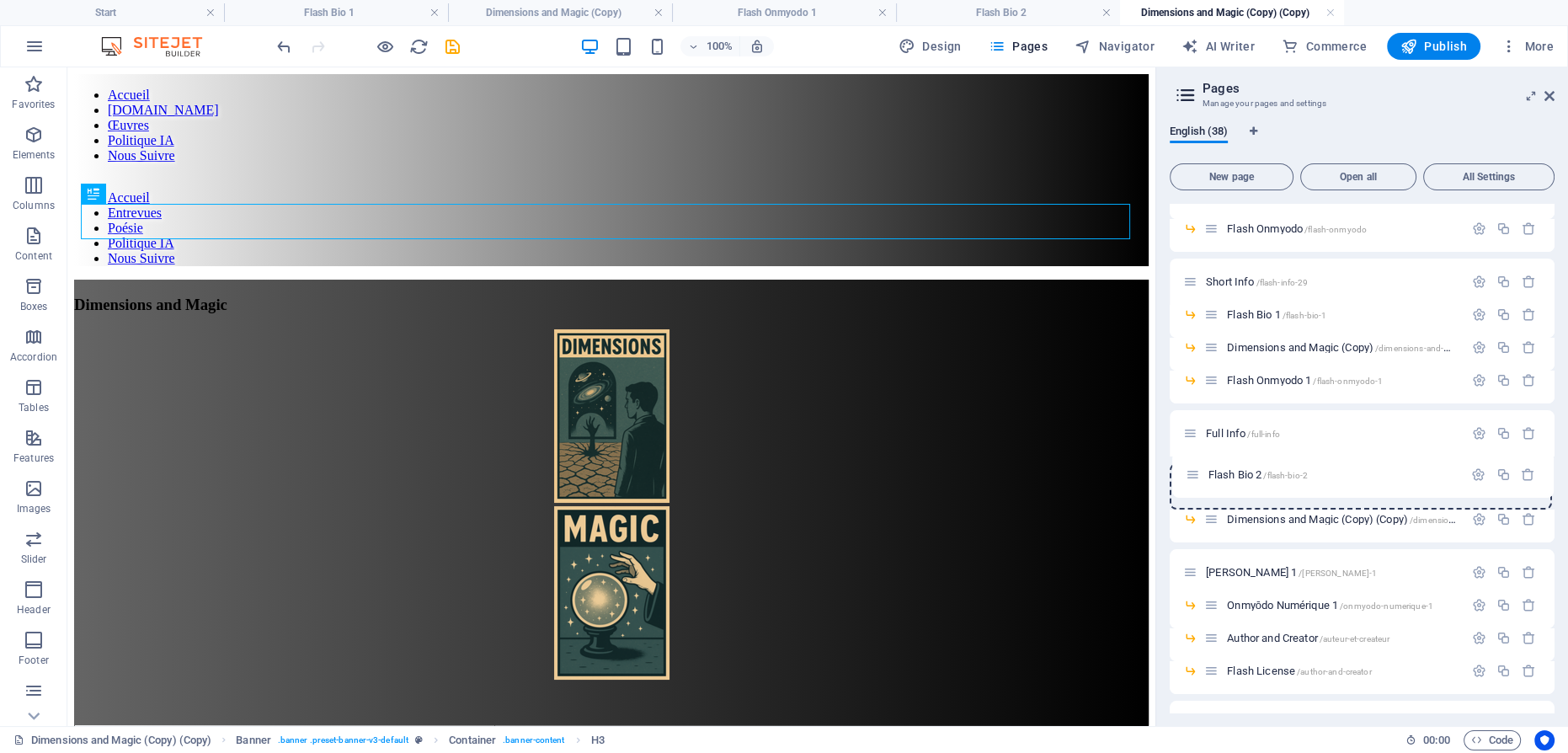
drag, startPoint x: 1190, startPoint y: 520, endPoint x: 1193, endPoint y: 472, distance: 48.1
click at [1193, 472] on div "Start / Content /contenu Contenu /contenu-8 Flash Info /flash-info Flash Bio /f…" at bounding box center [1362, 700] width 385 height 1505
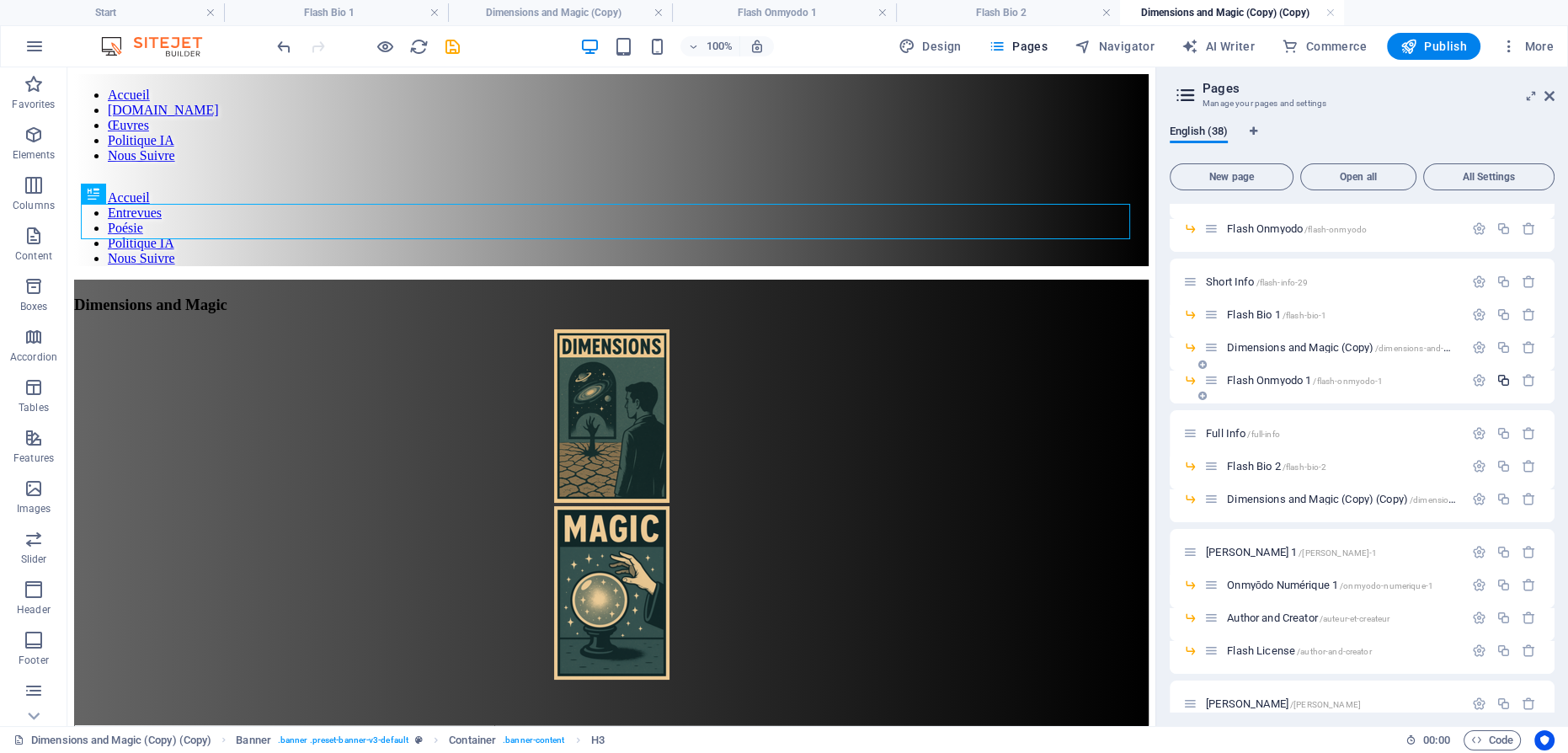
click at [1499, 376] on icon "button" at bounding box center [1503, 380] width 14 height 14
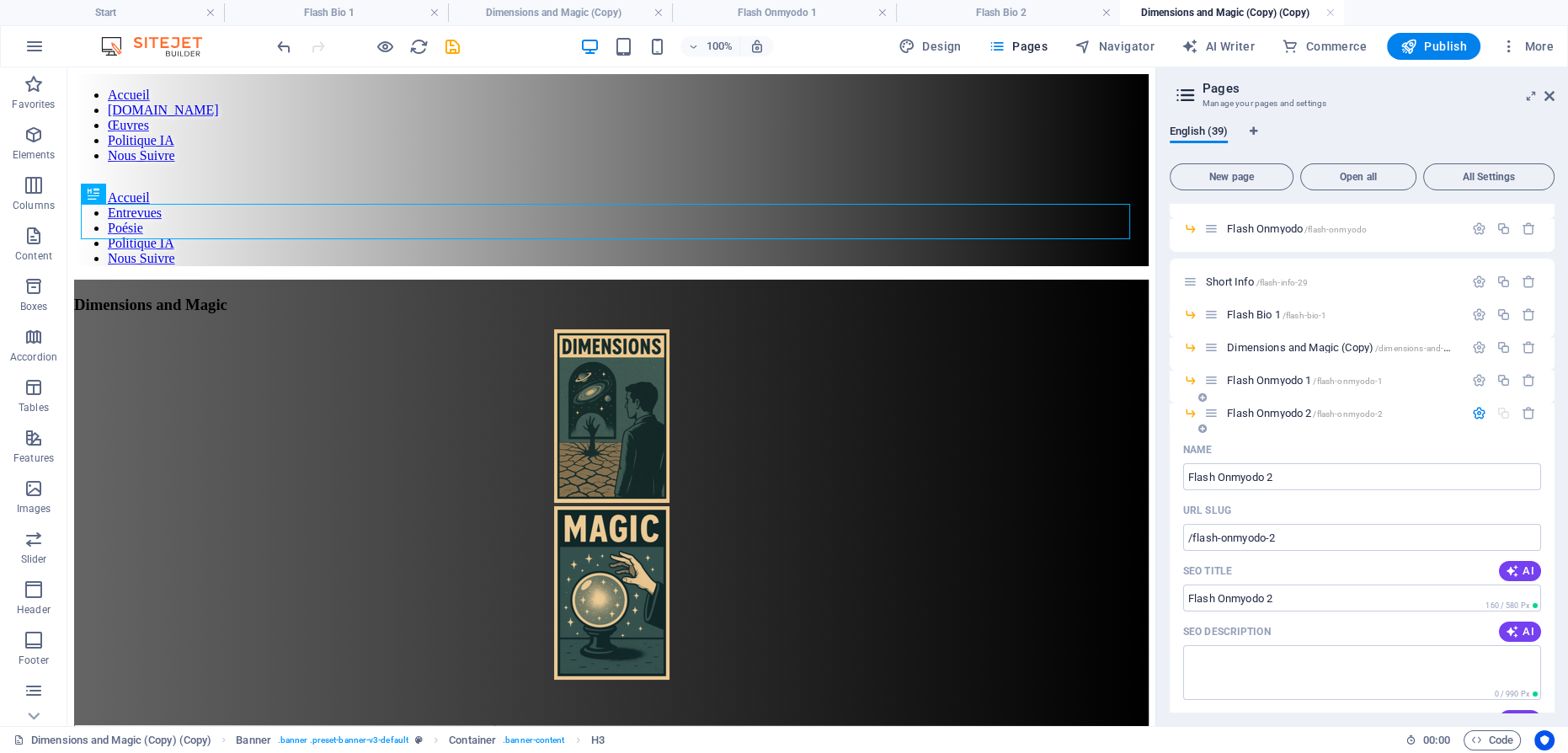
click at [1267, 411] on span "Flash Onmyodo 2 /flash-onmyodo-2" at bounding box center [1305, 413] width 155 height 13
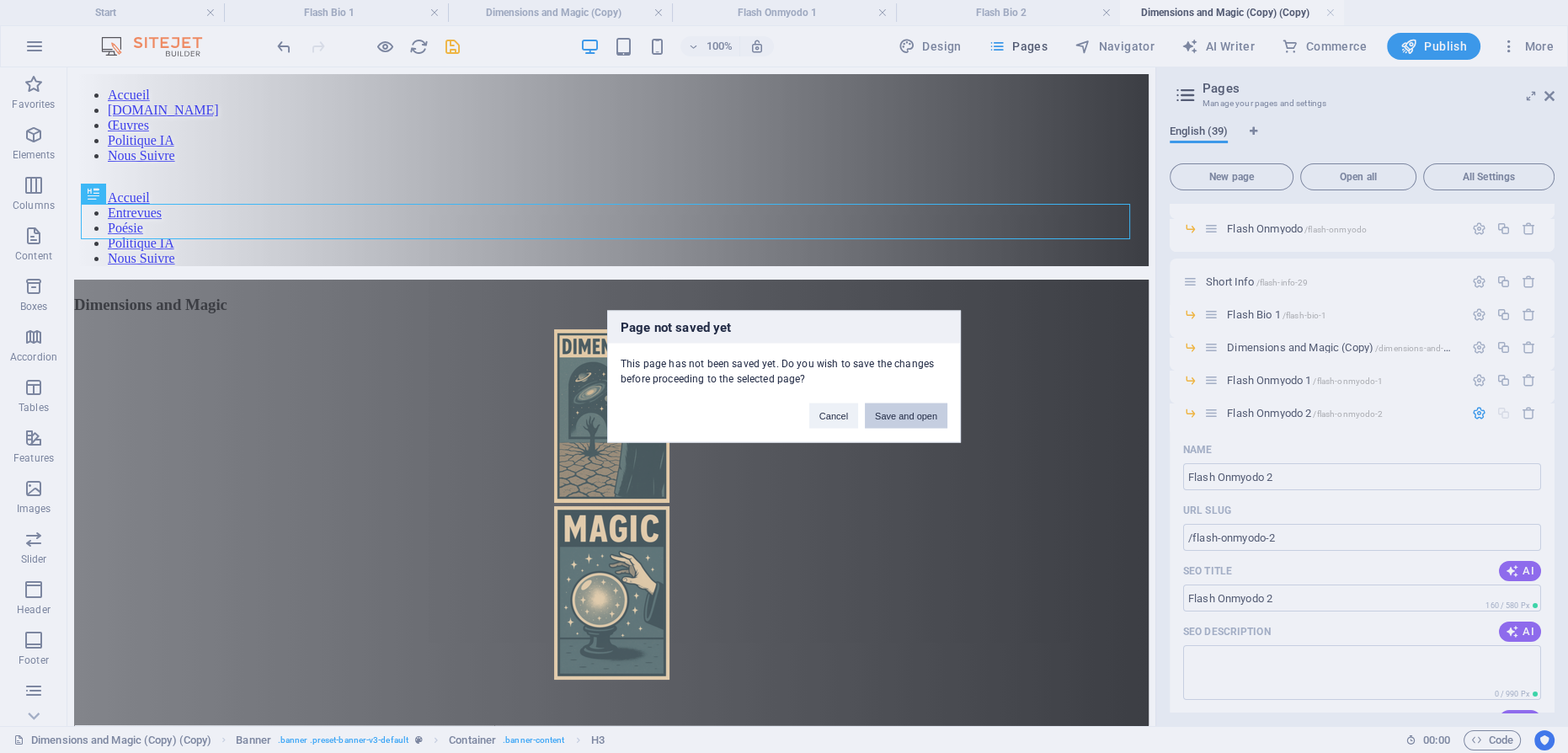
click at [931, 422] on button "Save and open" at bounding box center [906, 416] width 83 height 25
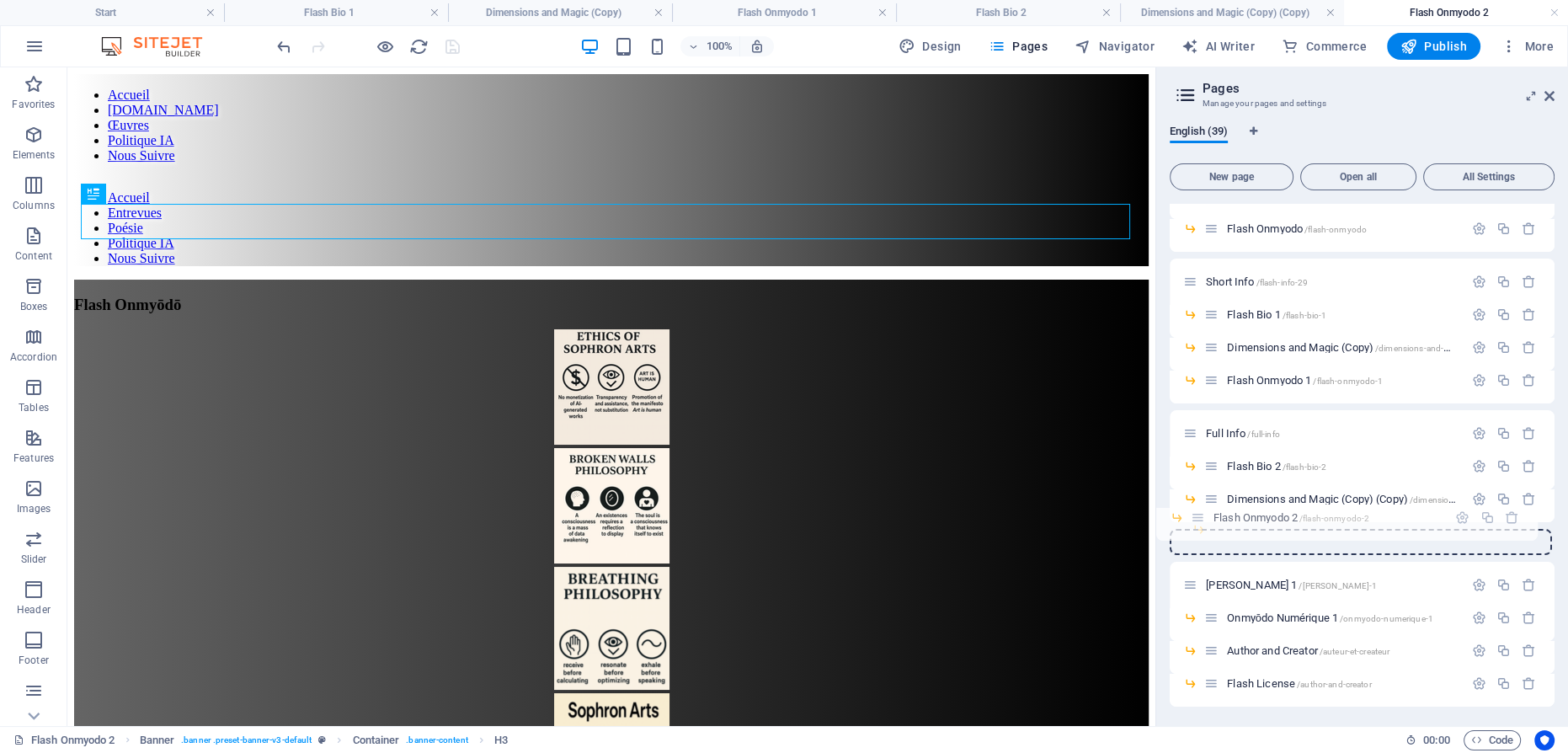
drag, startPoint x: 1211, startPoint y: 413, endPoint x: 1198, endPoint y: 526, distance: 113.7
click at [1198, 526] on div "Start / Content /contenu Contenu /contenu-8 Flash Info /flash-info Flash Bio /f…" at bounding box center [1362, 690] width 385 height 1485
drag, startPoint x: 1223, startPoint y: 534, endPoint x: 1181, endPoint y: 536, distance: 42.0
click at [1181, 536] on div "Start / Content /contenu Contenu /contenu-8 Flash Info /flash-info Flash Bio /f…" at bounding box center [1362, 690] width 385 height 1485
click at [1259, 376] on span "Flash Onmyodo 1 /flash-onmyodo-1" at bounding box center [1305, 380] width 155 height 13
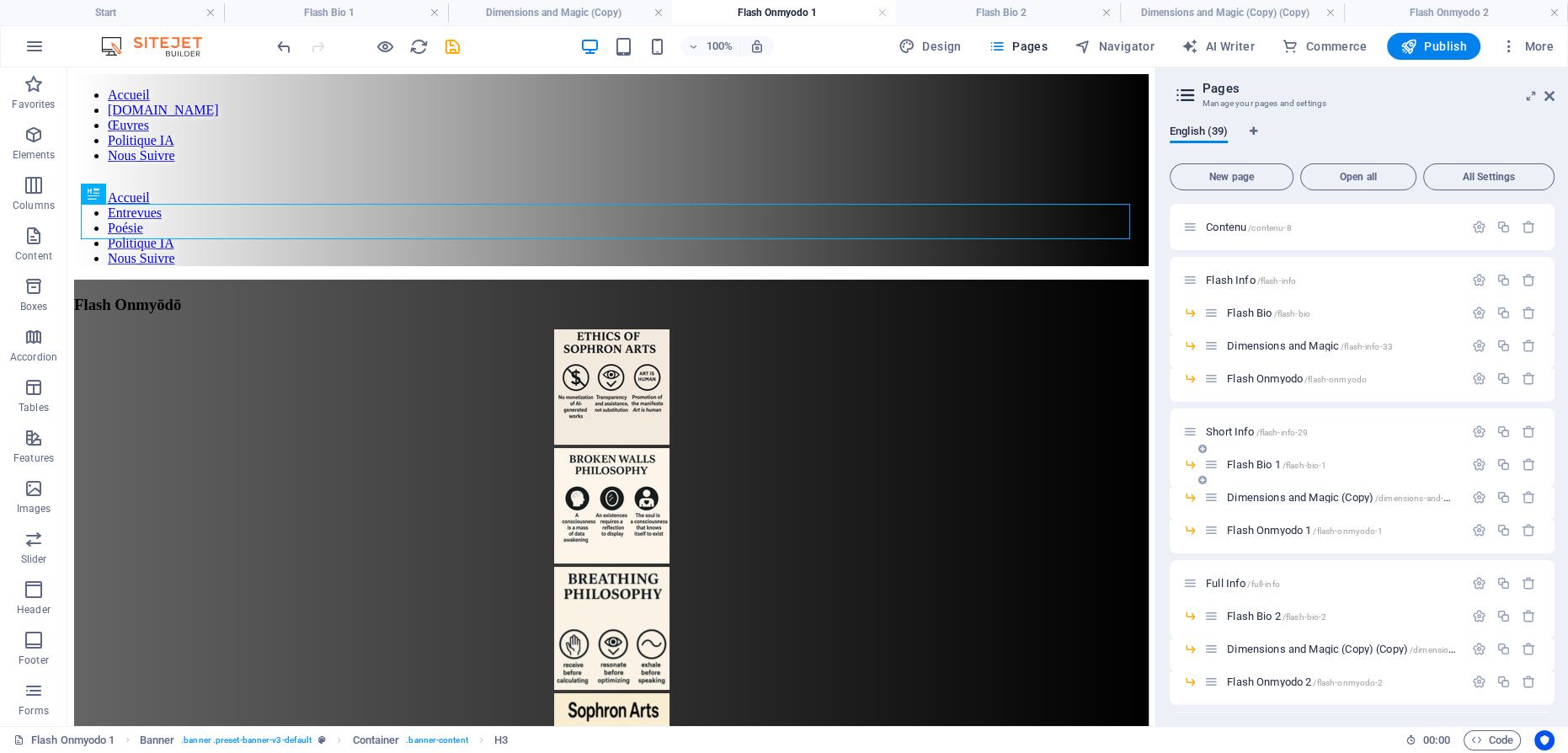
scroll to position [27, 0]
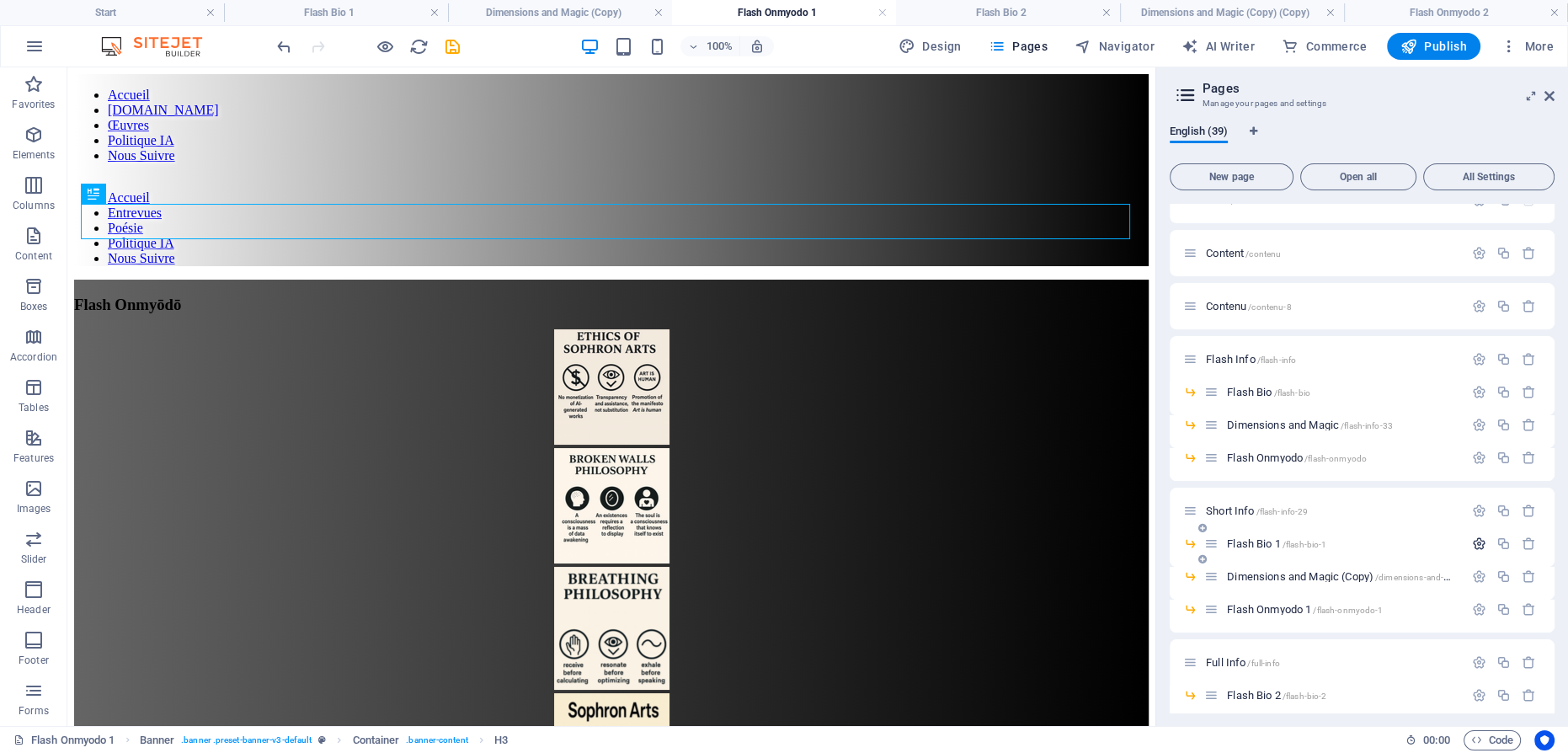
click at [1475, 542] on icon "button" at bounding box center [1479, 544] width 14 height 14
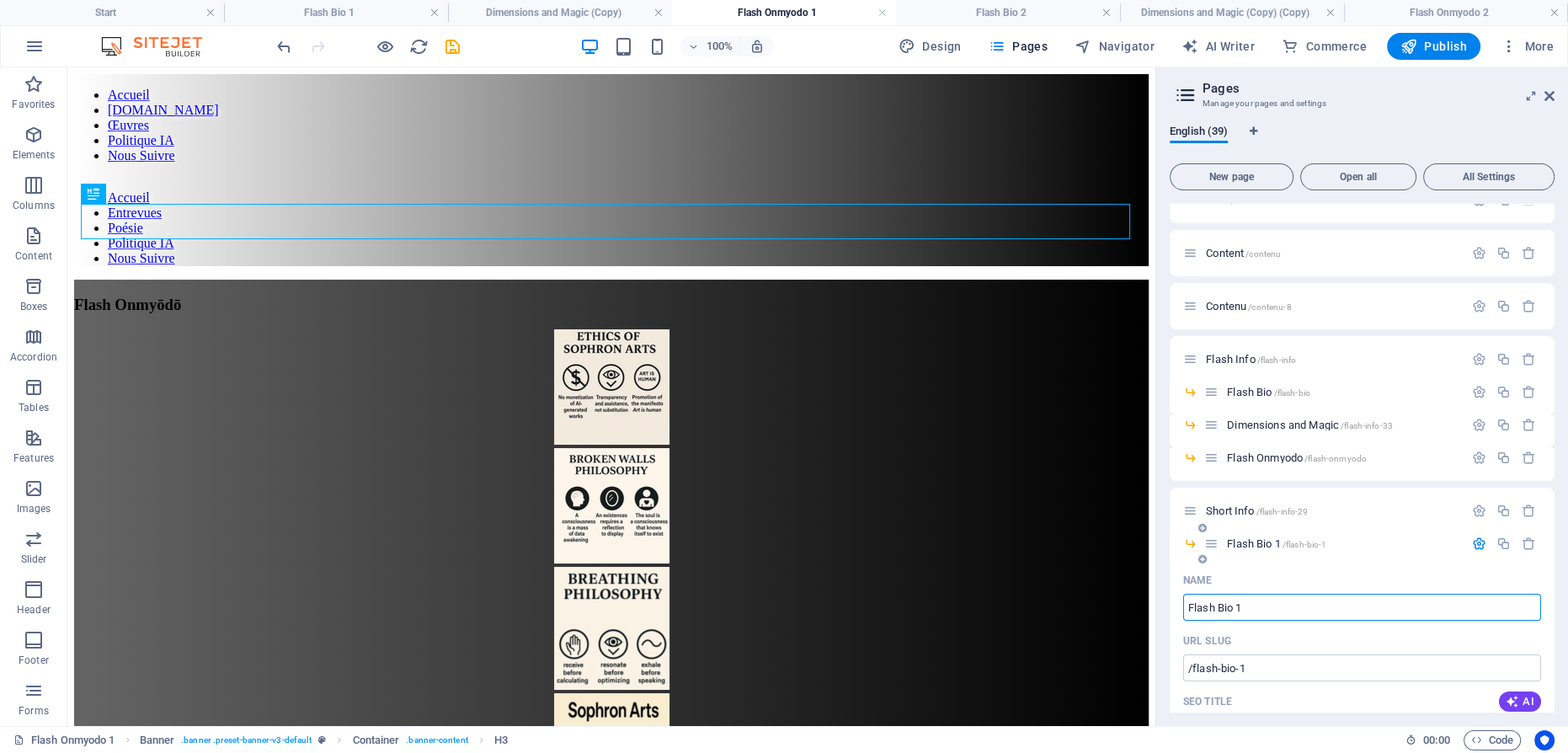
click at [1197, 607] on input "Flash Bio 1" at bounding box center [1362, 607] width 358 height 27
type input "Short Bio 1"
type input "/shortbio-1"
type input "ShortBio 1"
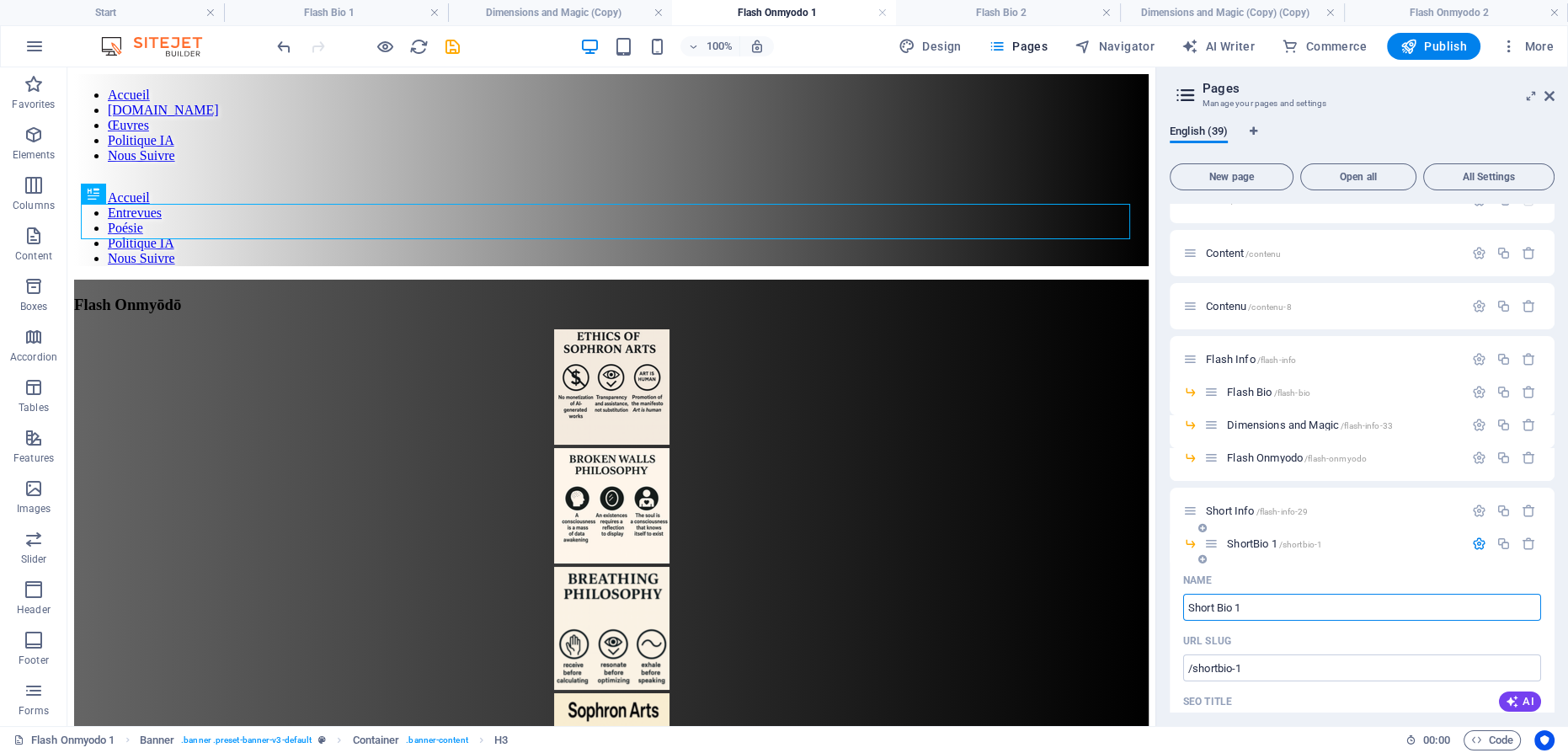
click at [1251, 607] on input "Short Bio 1" at bounding box center [1362, 607] width 358 height 27
type input "Short Bio 1"
type input "/short-bio-1"
type input "Short Bio 1"
click at [1244, 607] on input "Short Bio 1" at bounding box center [1362, 607] width 358 height 27
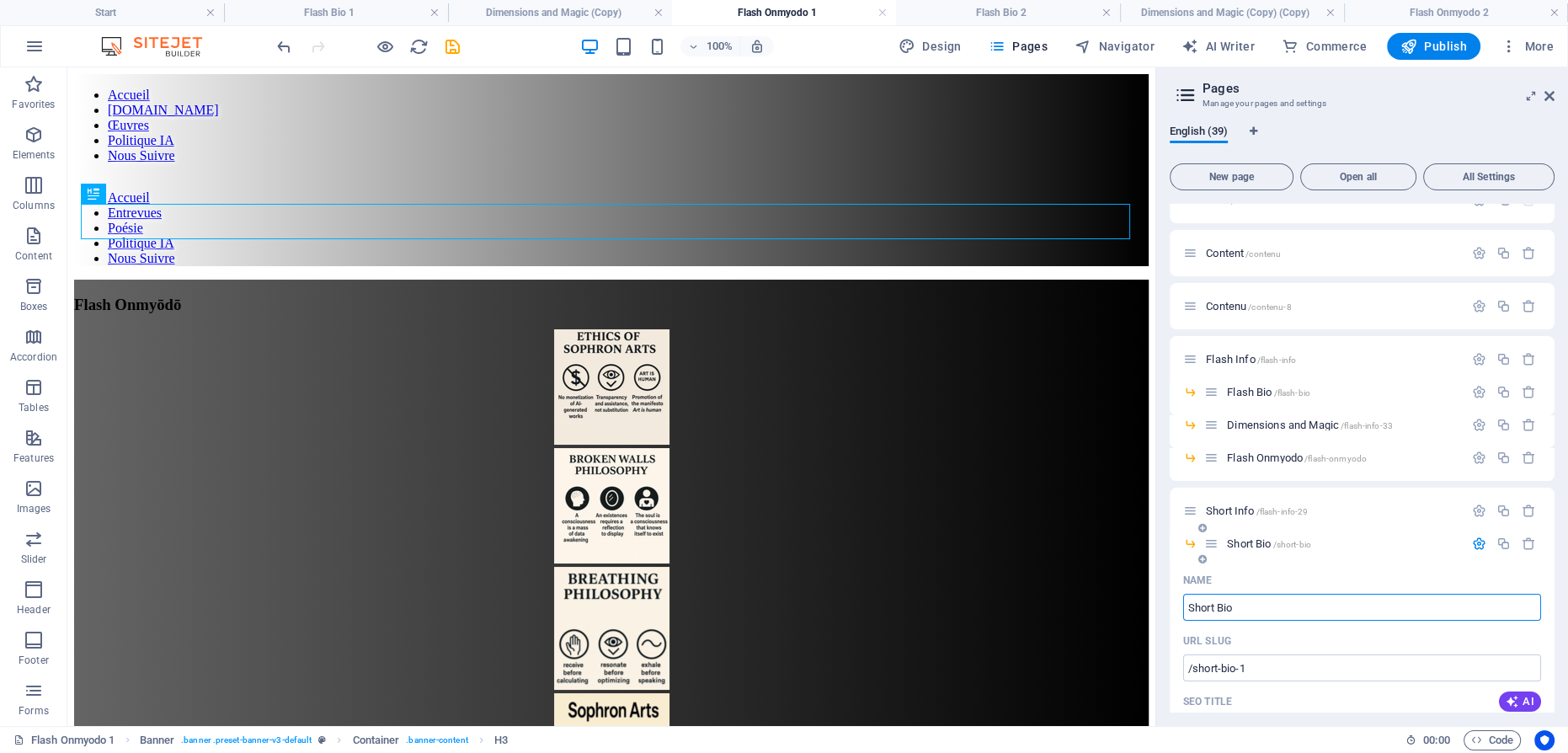
type input "Short Bio"
type input "/short-bio"
type input "Short Bio"
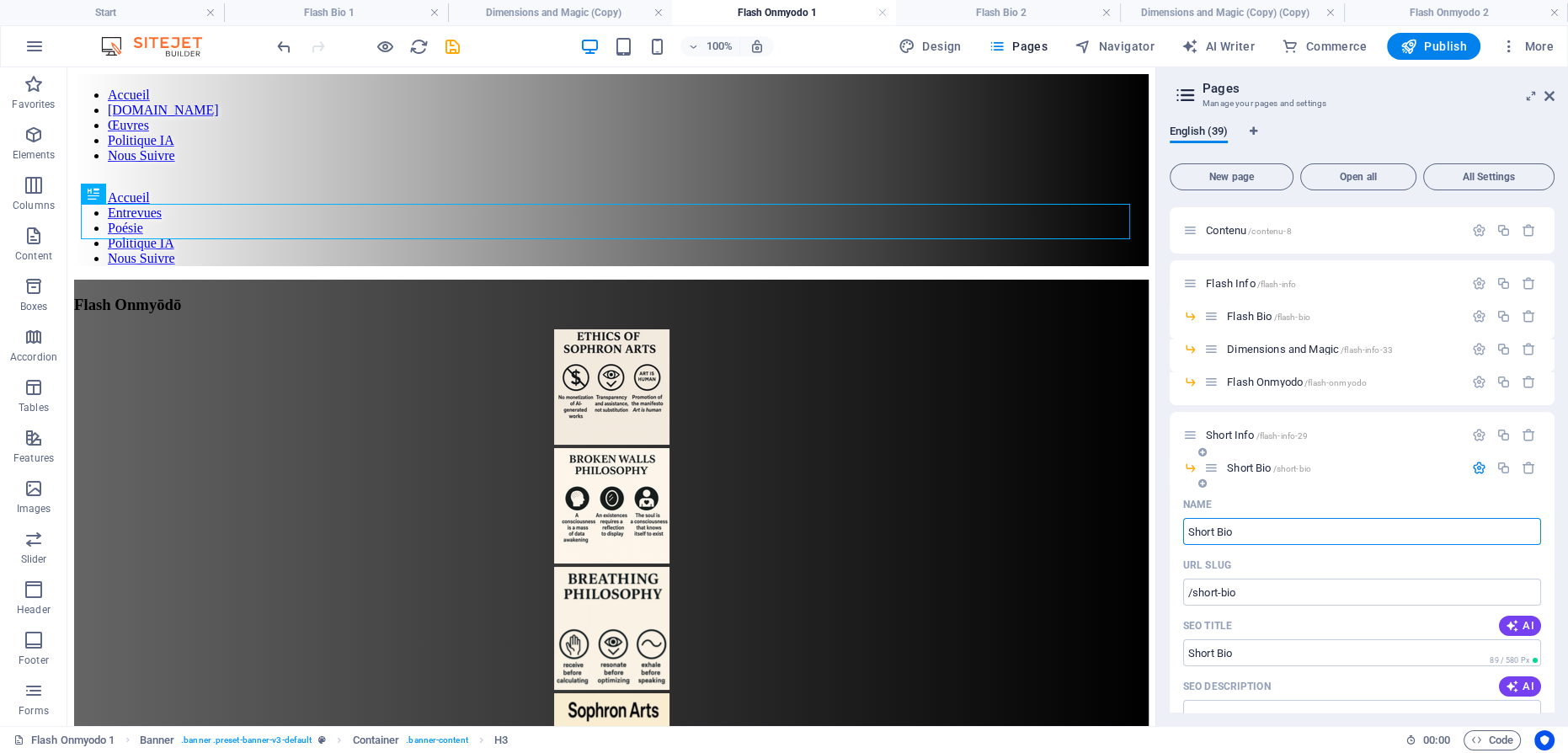
type input "Short Bio"
click at [1473, 464] on icon "button" at bounding box center [1479, 467] width 14 height 14
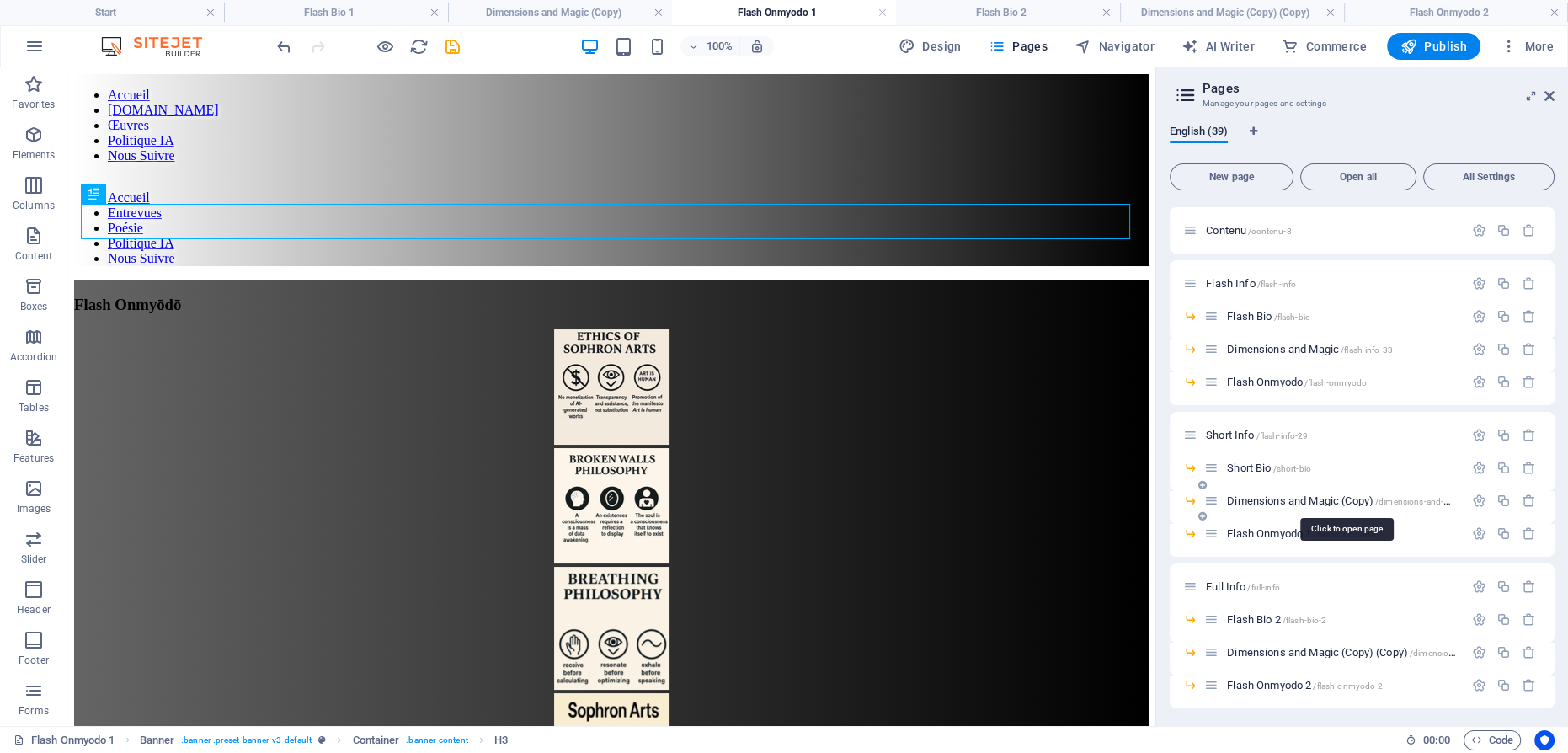
click at [1318, 499] on span "Dimensions and Magic (Copy) /dimensions-and-magic" at bounding box center [1347, 500] width 240 height 13
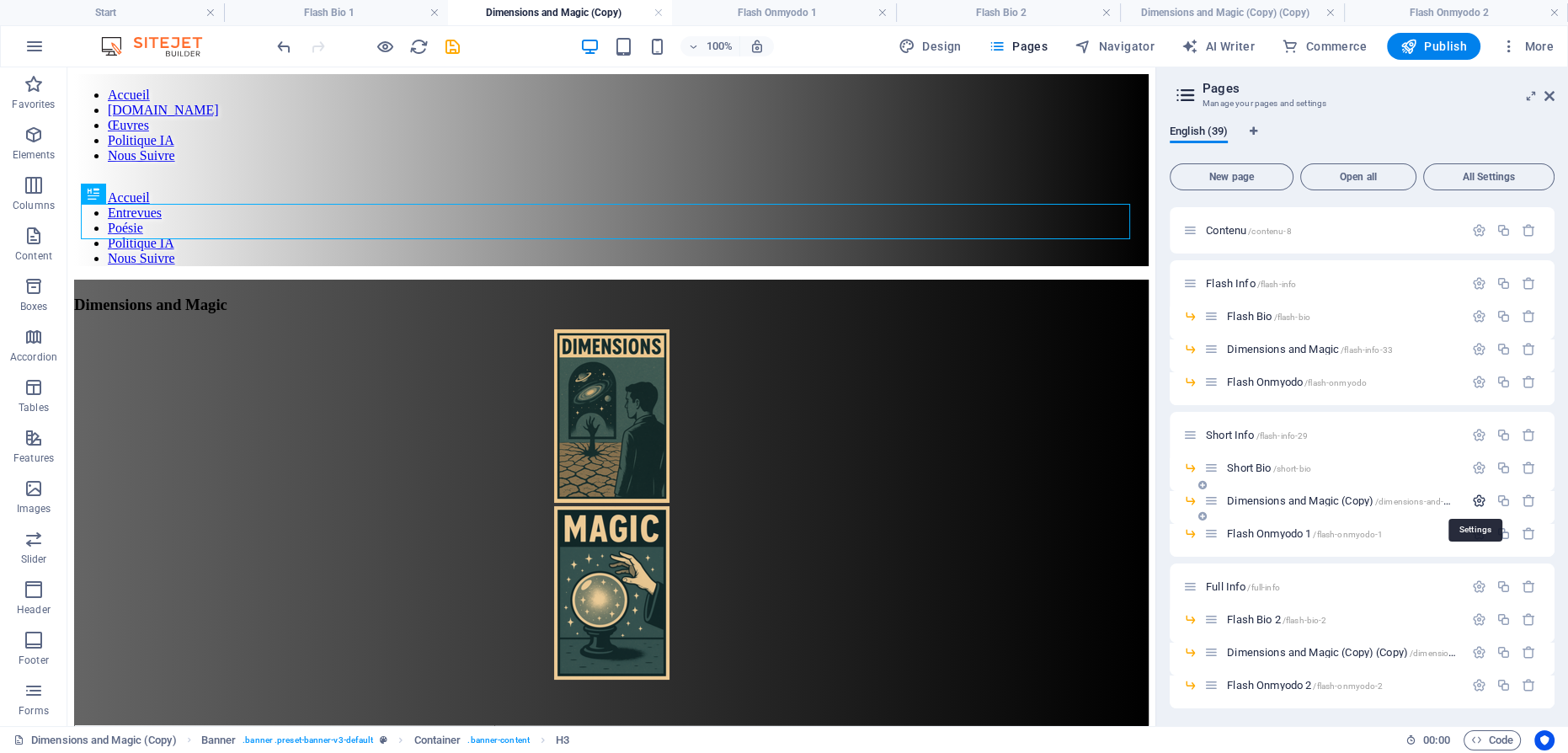
click at [1472, 499] on icon "button" at bounding box center [1479, 501] width 14 height 14
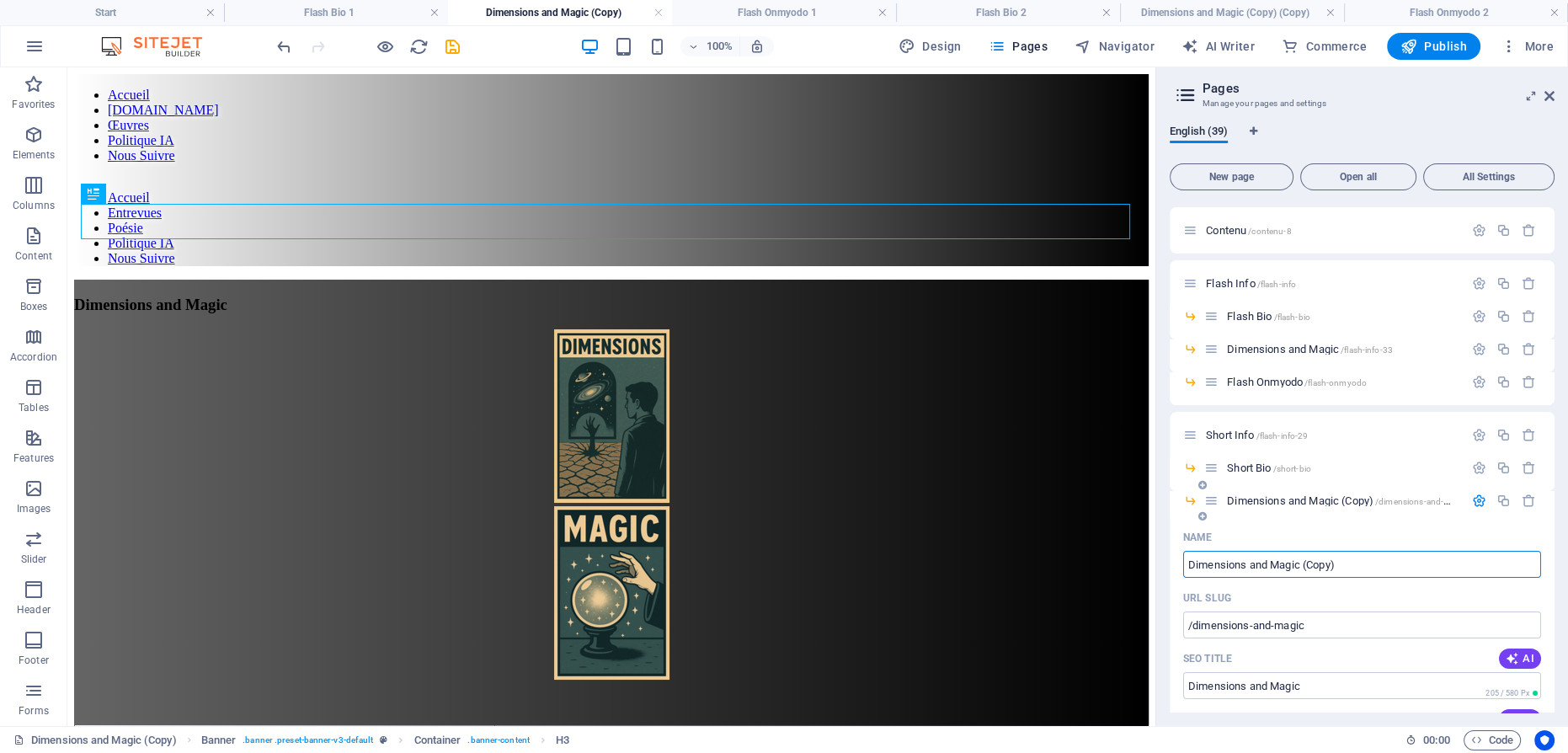
click at [1340, 563] on input "Dimensions and Magic (Copy)" at bounding box center [1362, 565] width 358 height 27
type input "Dimensions and Magic 2"
type input "/dimensions-and-magic-2"
type input "Dimensions and Magic 2"
click at [1474, 500] on icon "button" at bounding box center [1479, 501] width 14 height 14
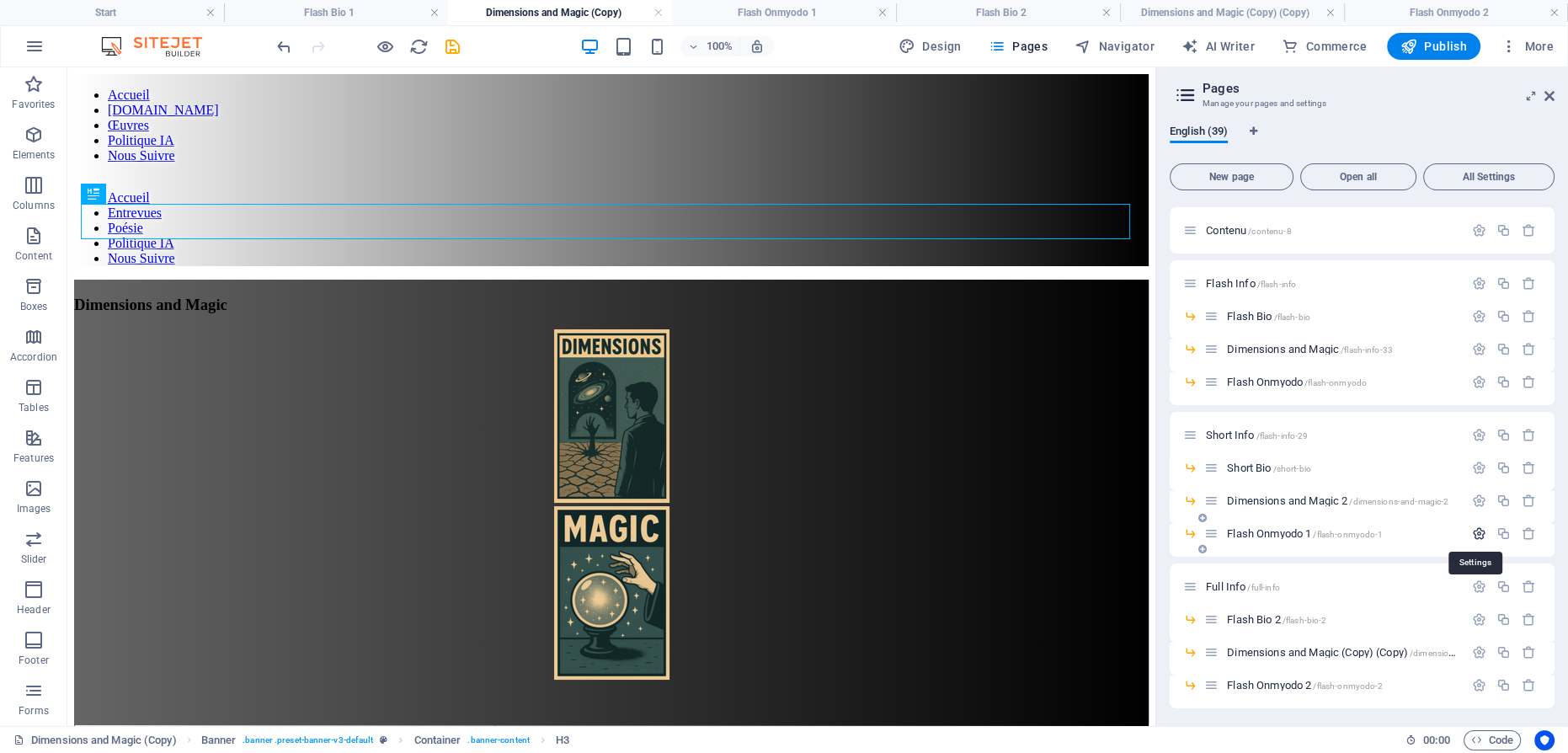
click at [1472, 533] on icon "button" at bounding box center [1479, 534] width 14 height 14
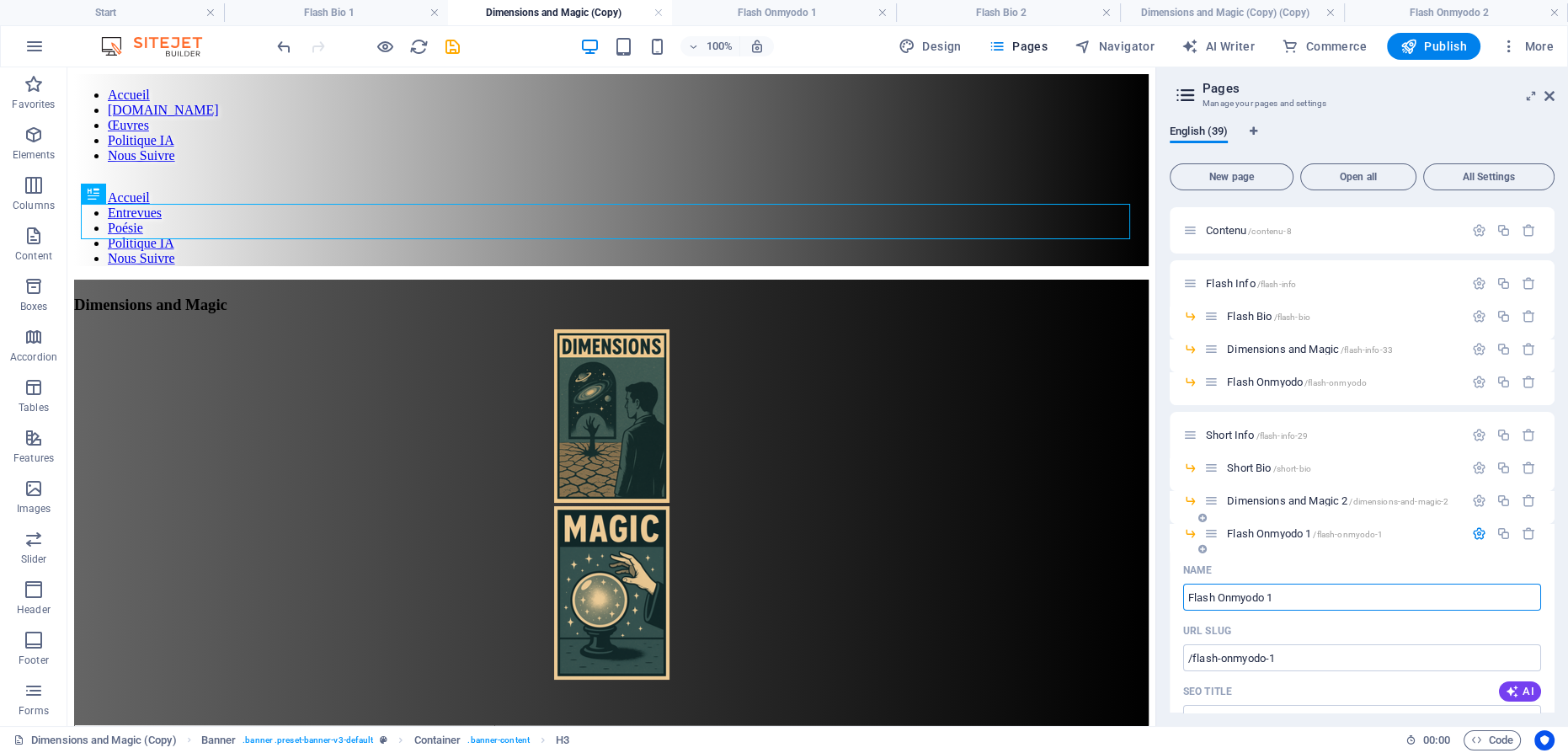
click at [1203, 594] on input "Flash Onmyodo 1" at bounding box center [1362, 598] width 358 height 27
type input "Short Onmyodo 1"
type input "/shortonmyodo-1"
type input "ShortOnmyodo 1"
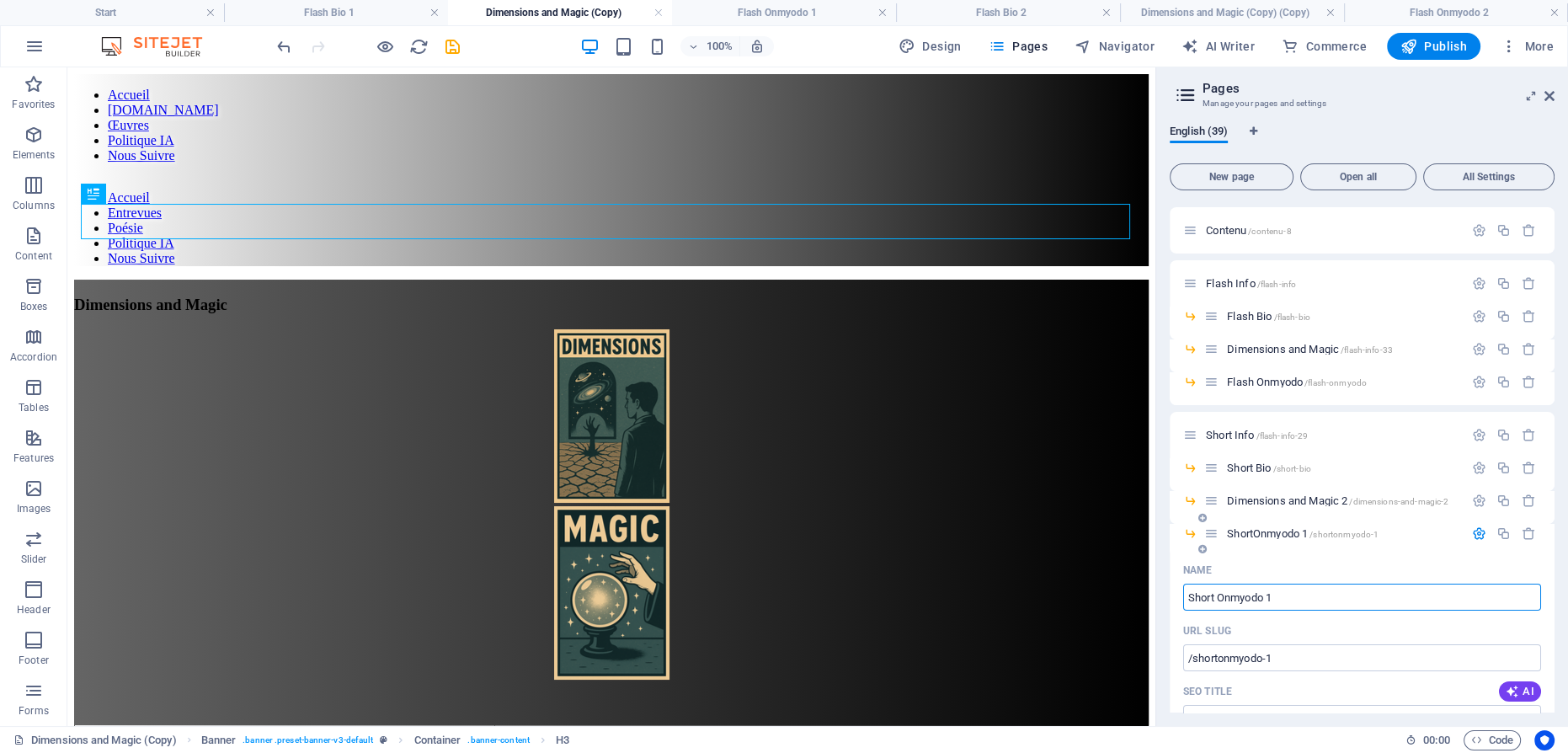
click at [1276, 595] on input "Short Onmyodo 1" at bounding box center [1362, 598] width 358 height 27
type input "Short Onmyodo 1"
type input "/short-onmyodo-1"
type input "Short Onmyodo 1"
click at [1278, 594] on input "Short Onmyodo 1" at bounding box center [1362, 598] width 358 height 27
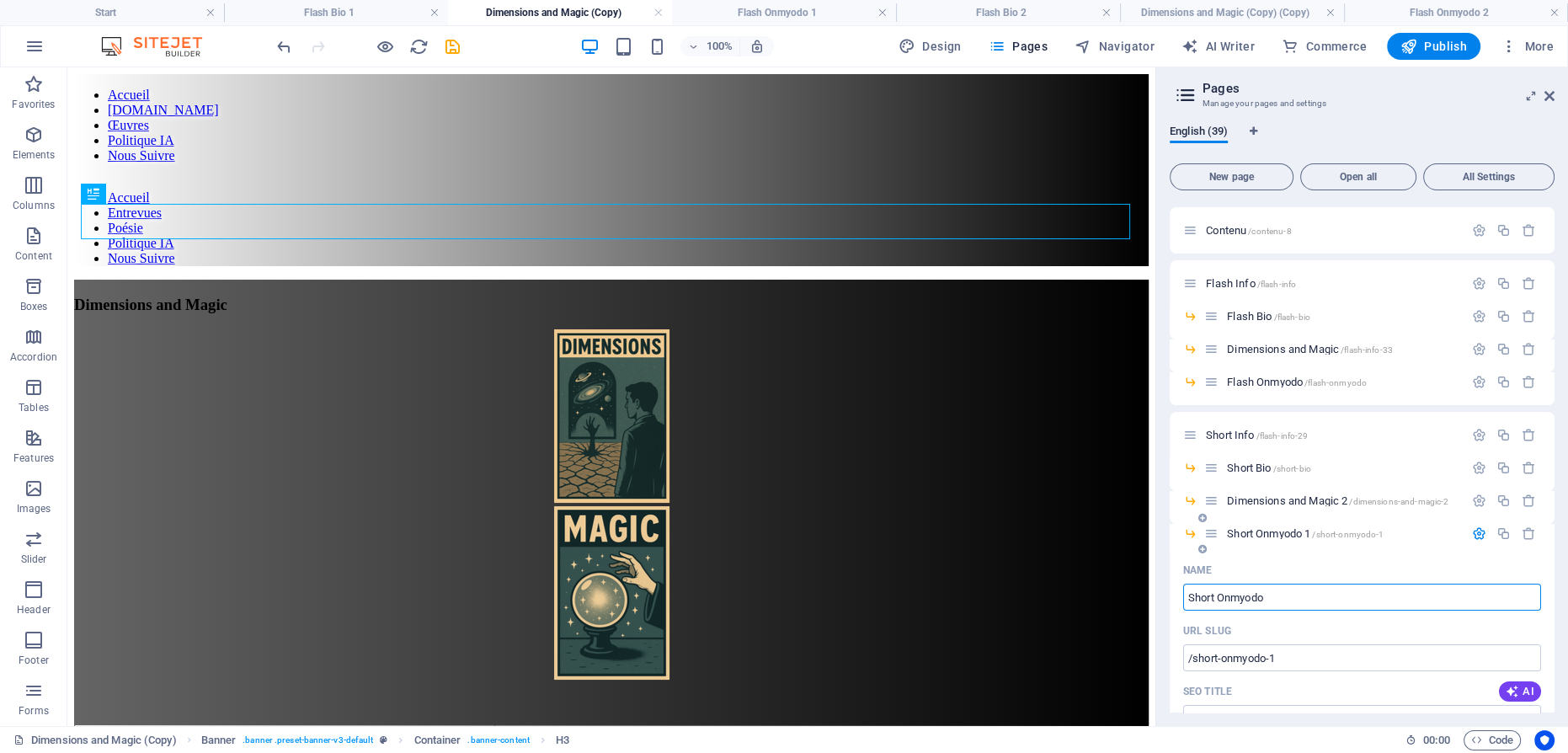
type input "Short Onmyodo"
type input "/short-onmyodo"
type input "Short Onmyodo"
click at [1477, 534] on icon "button" at bounding box center [1479, 534] width 14 height 14
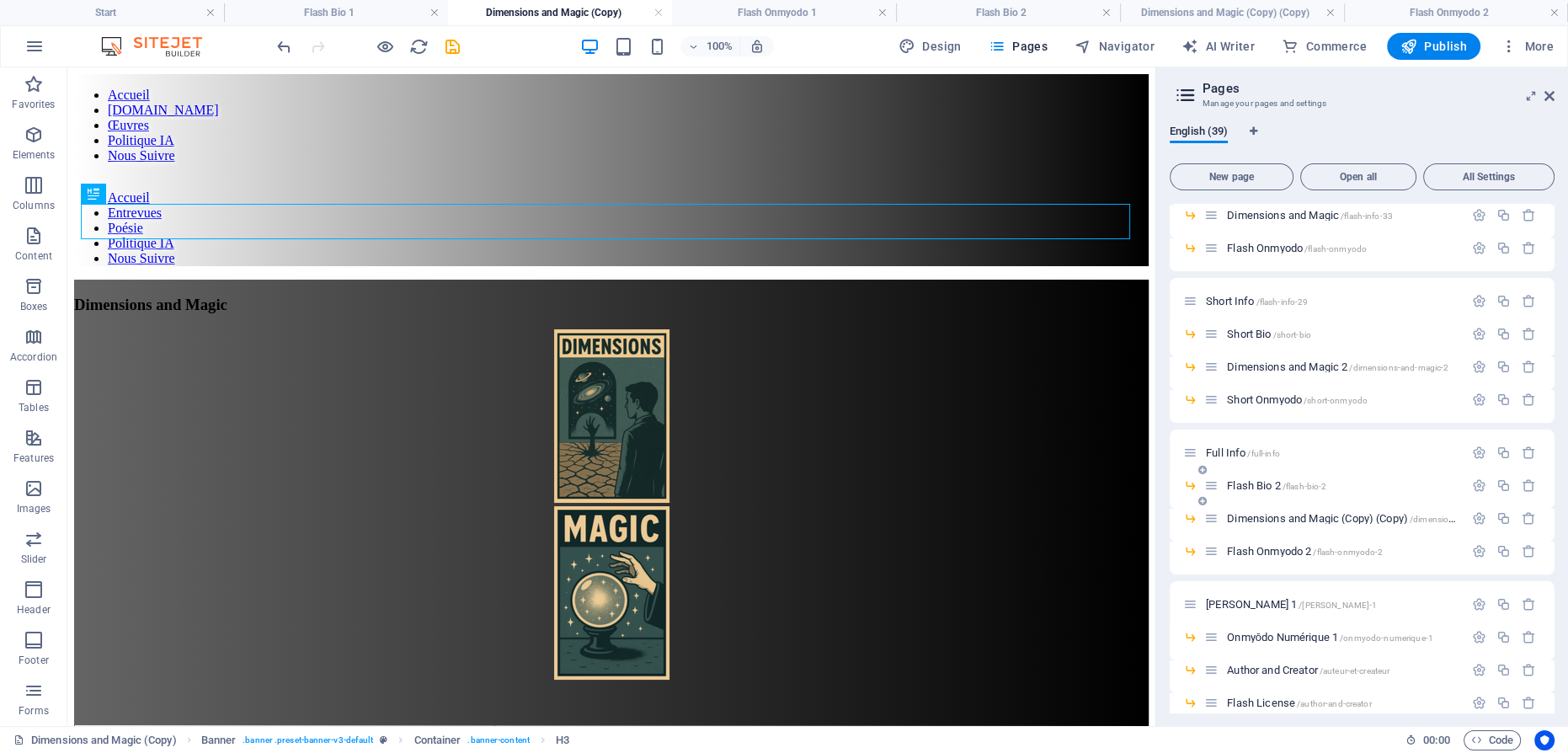
scroll to position [256, 0]
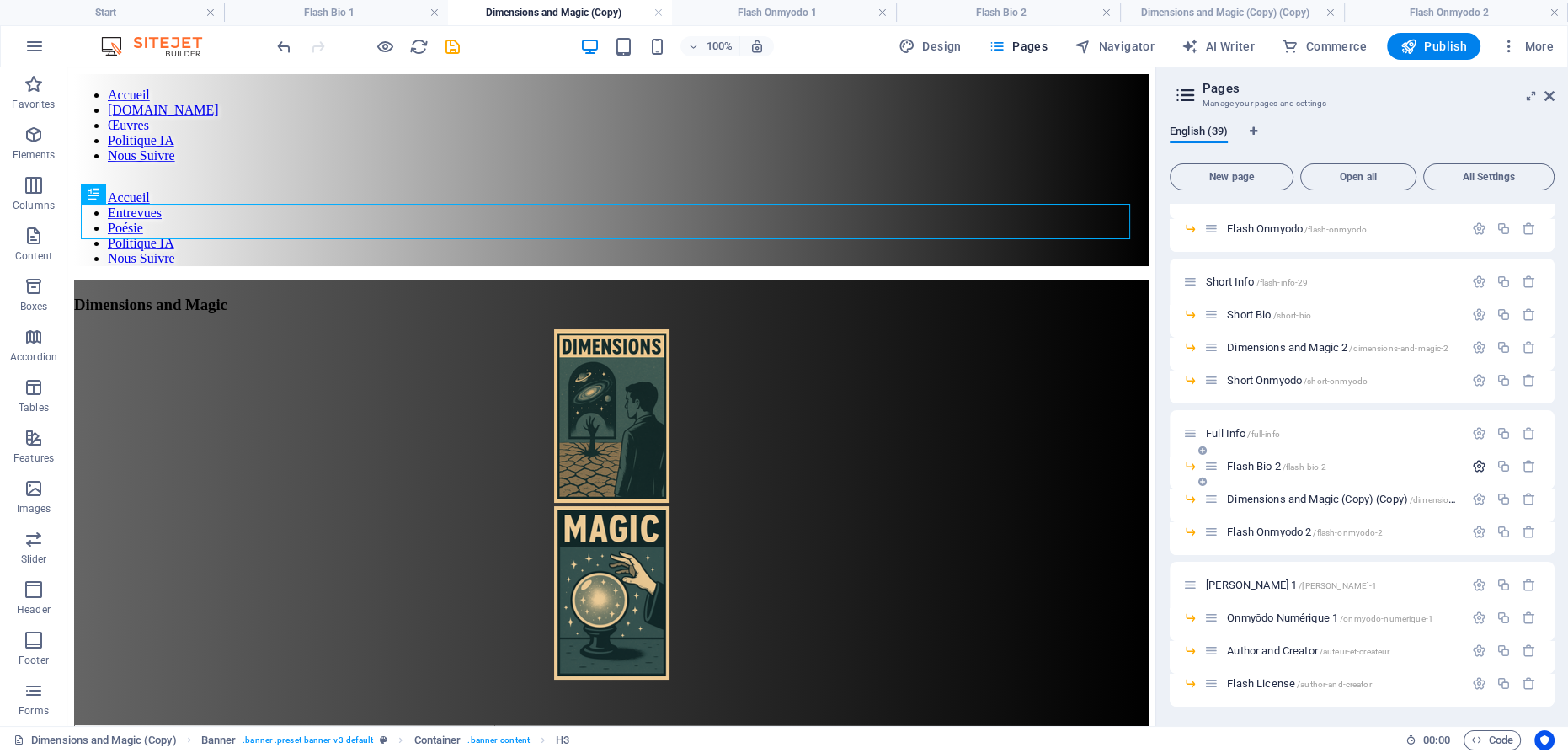
click at [1476, 462] on icon "button" at bounding box center [1479, 466] width 14 height 14
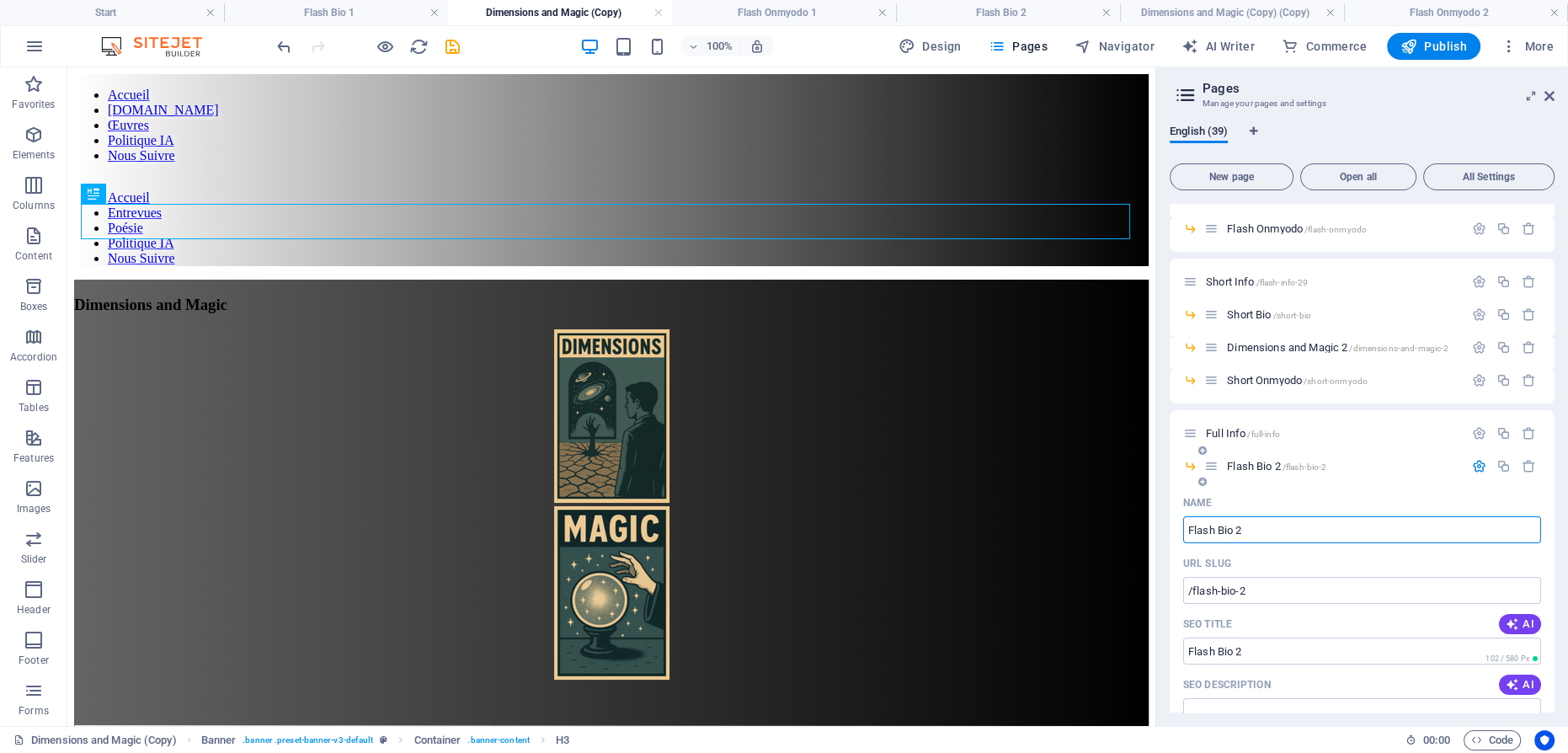
click at [1197, 529] on input "Flash Bio 2" at bounding box center [1362, 530] width 358 height 27
type input "FullBio 2"
type input "/fubio-2"
type input "FuBio 2"
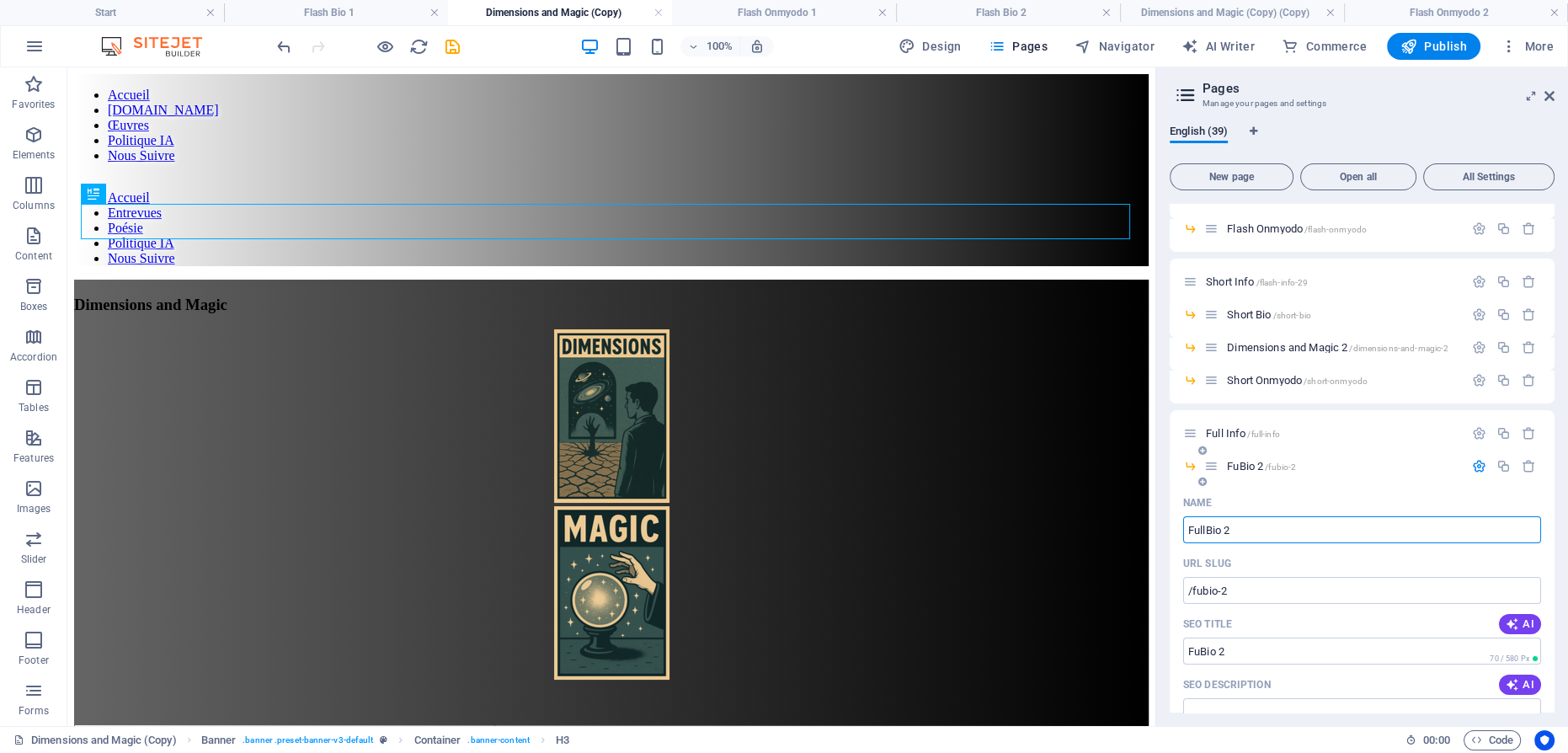
type input "Full Bio 2"
type input "/fullbio-2"
type input "FullBio 2"
click at [1246, 527] on input "Full Bio 2" at bounding box center [1362, 530] width 358 height 27
type input "Full Bio 2"
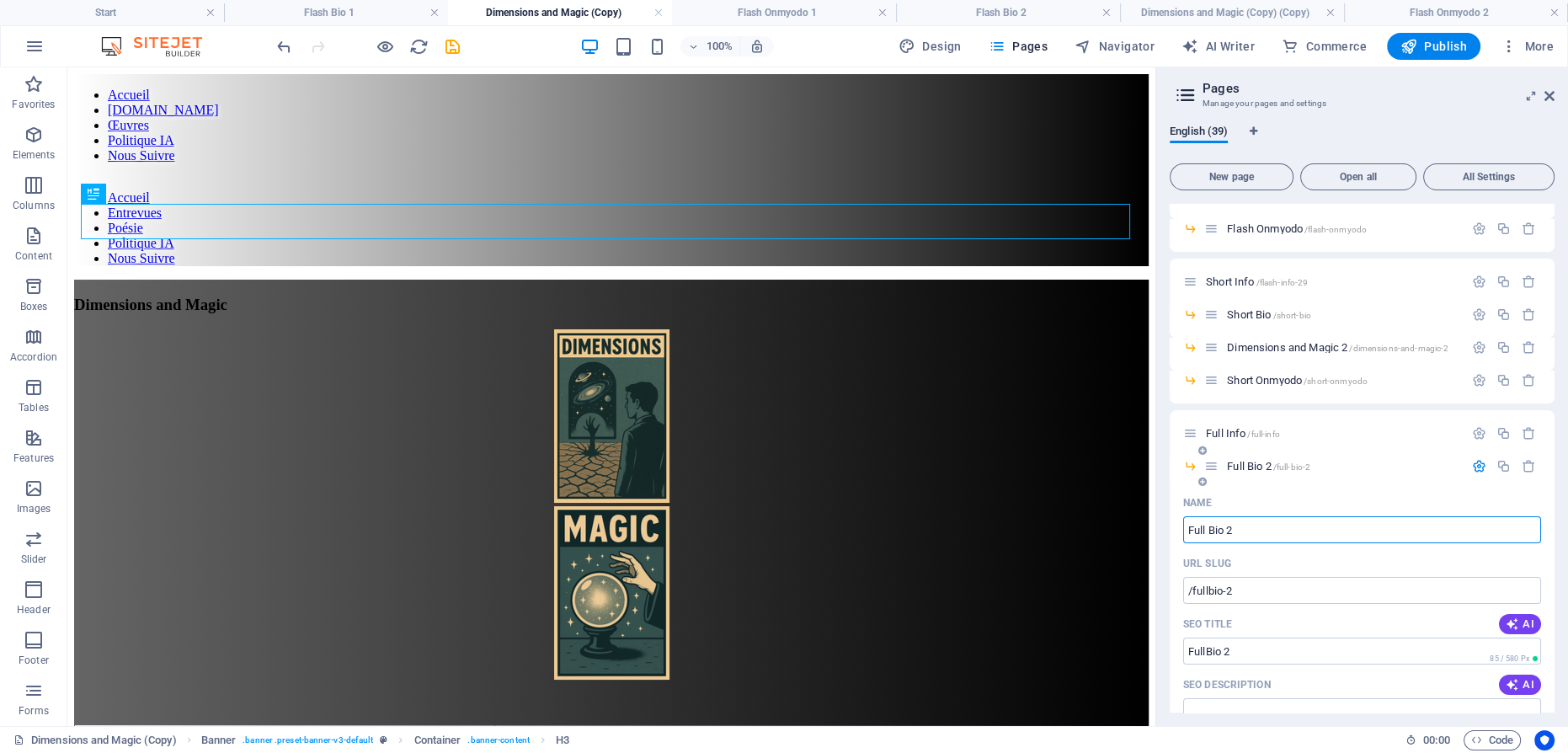
type input "/full-bio-2"
type input "Full Bio 2"
click at [1235, 525] on input "Full Bio 2" at bounding box center [1362, 530] width 358 height 27
type input "Full Bio"
type input "/full-bio"
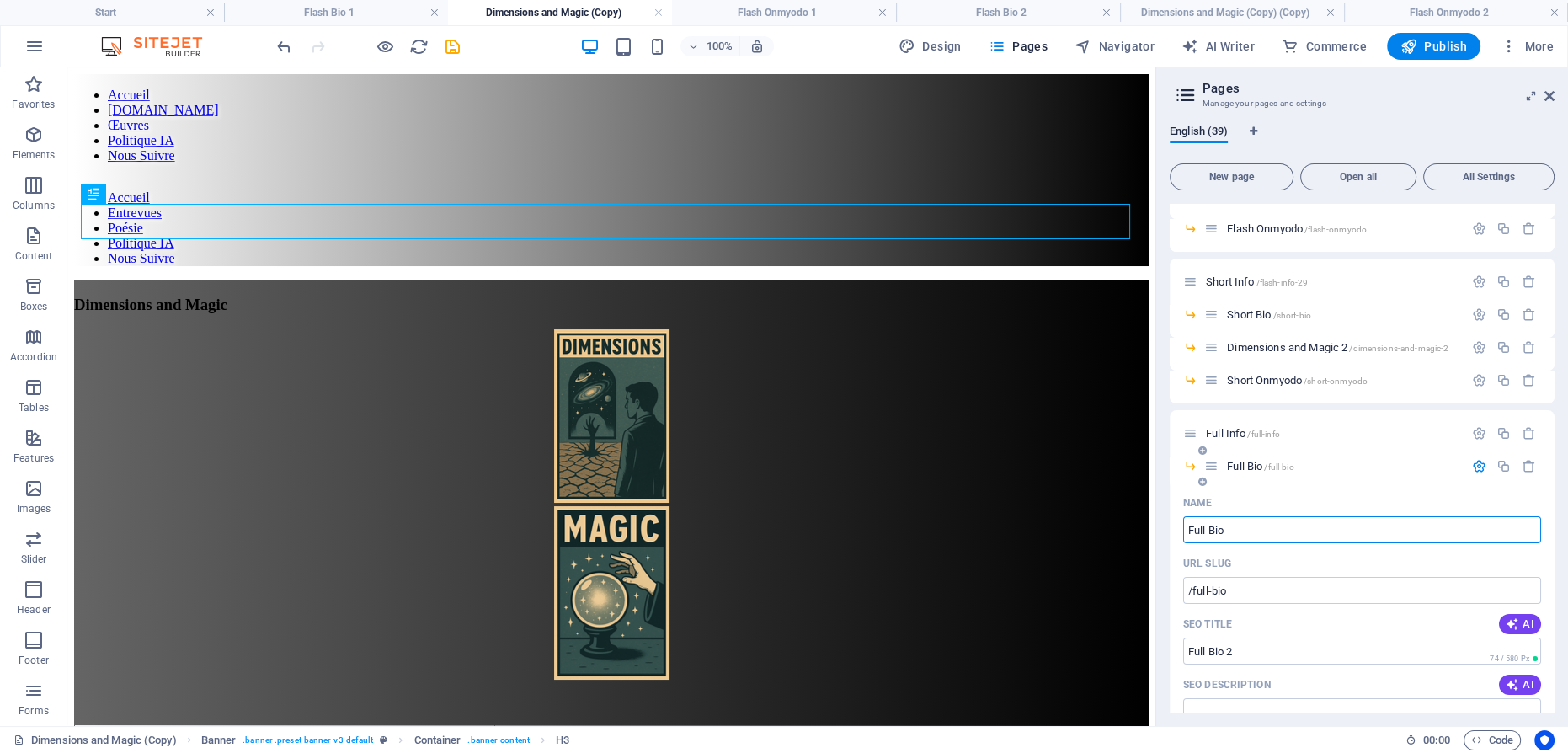
type input "Full Bio"
click at [1474, 466] on icon "button" at bounding box center [1479, 466] width 14 height 14
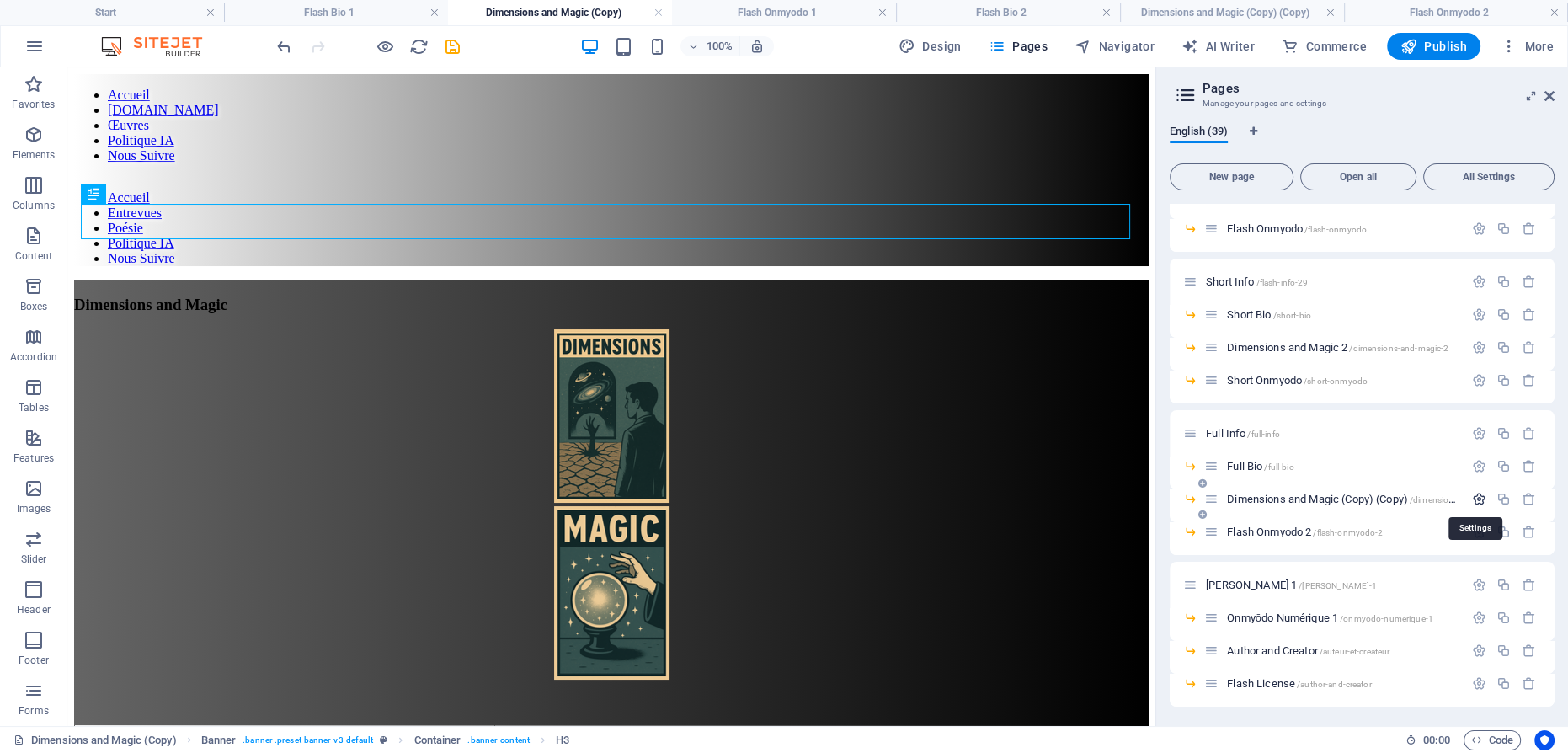
click at [1474, 494] on icon "button" at bounding box center [1479, 499] width 14 height 14
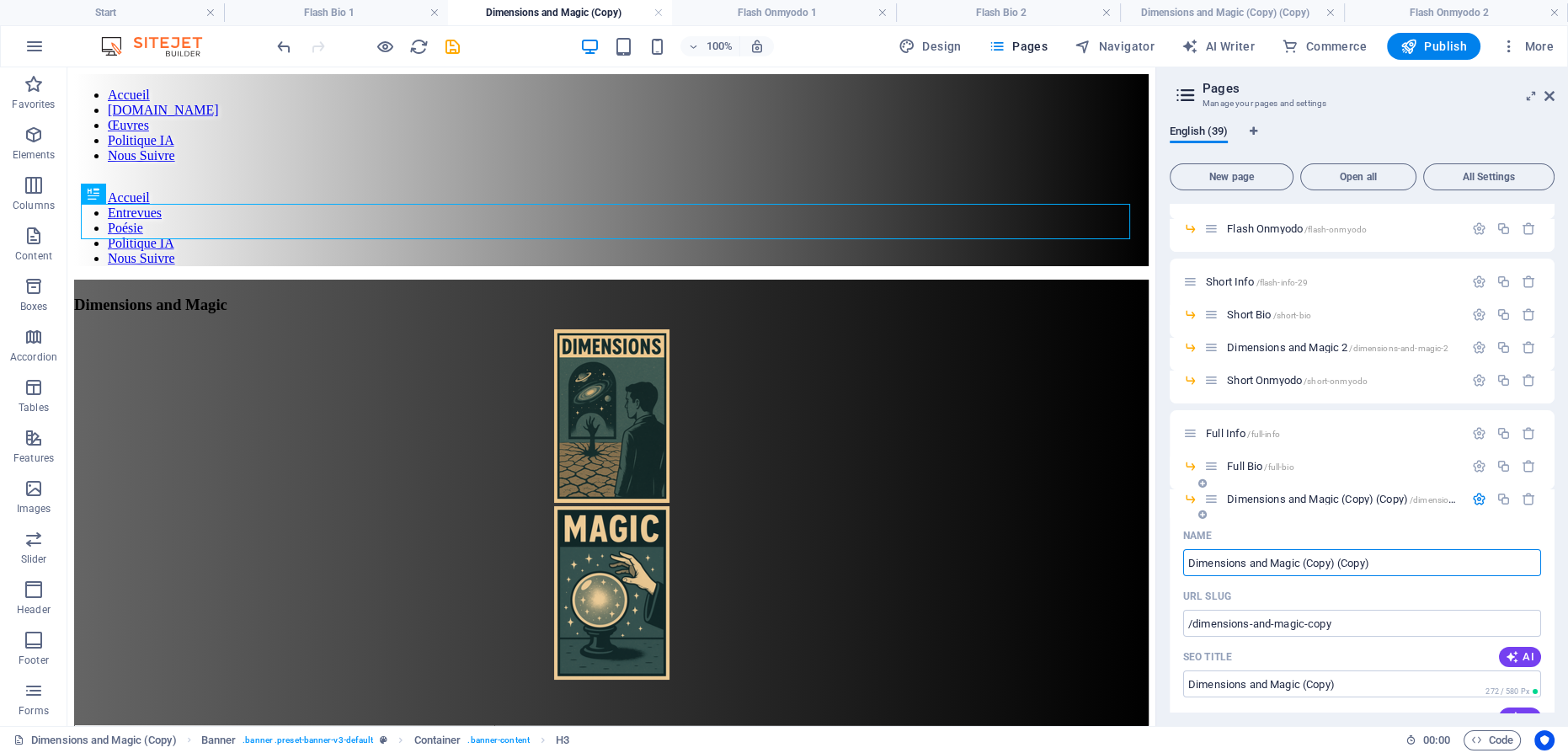
click at [1303, 560] on input "Dimensions and Magic (Copy) (Copy)" at bounding box center [1362, 563] width 358 height 27
type input "Dimensions and Magic 3"
click at [1473, 500] on icon "button" at bounding box center [1479, 499] width 14 height 14
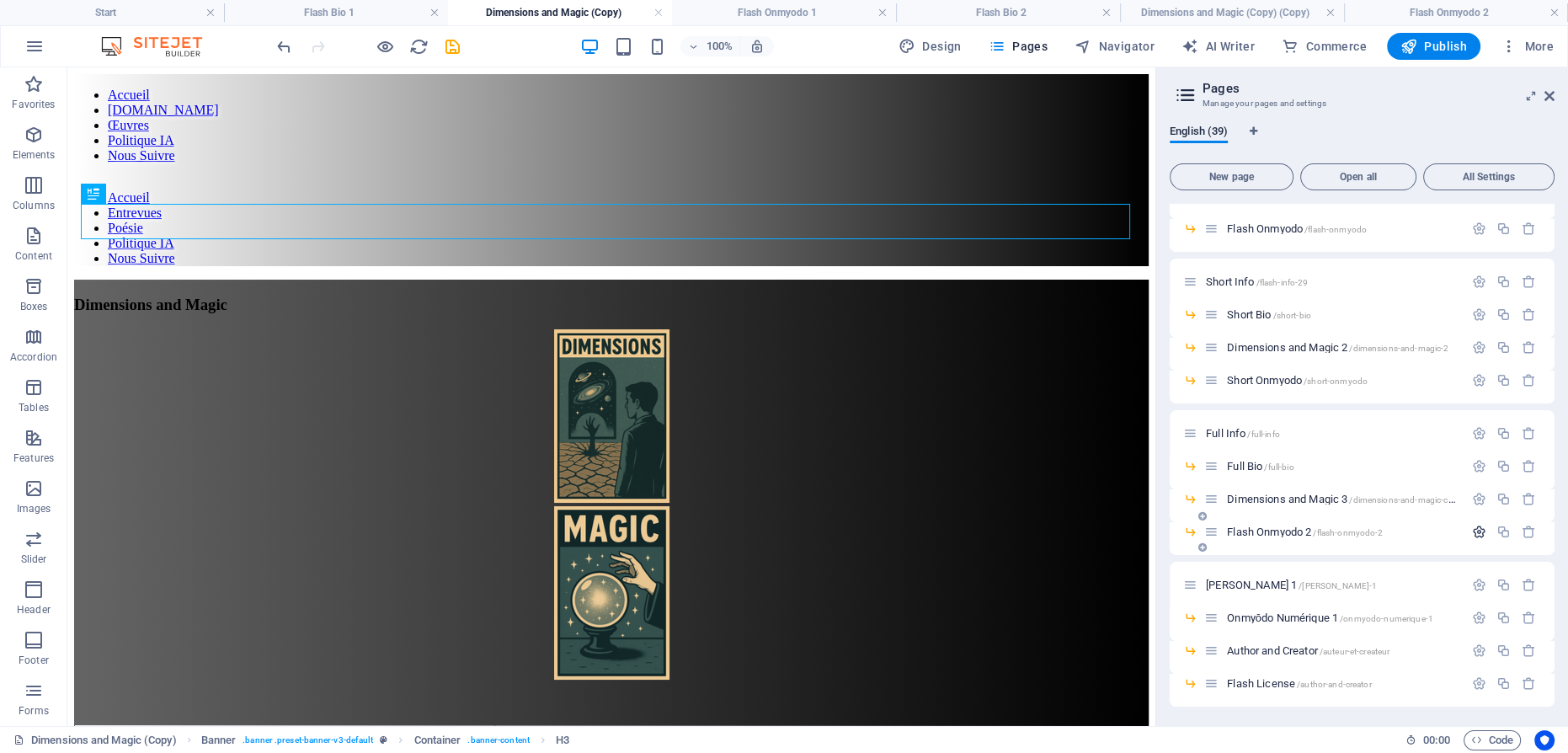
click at [1474, 529] on icon "button" at bounding box center [1479, 532] width 14 height 14
type input "Flash Onmyodo"
click at [1198, 591] on input "Flash Onmyodo" at bounding box center [1362, 596] width 358 height 27
type input "/flash-onmyodo-39"
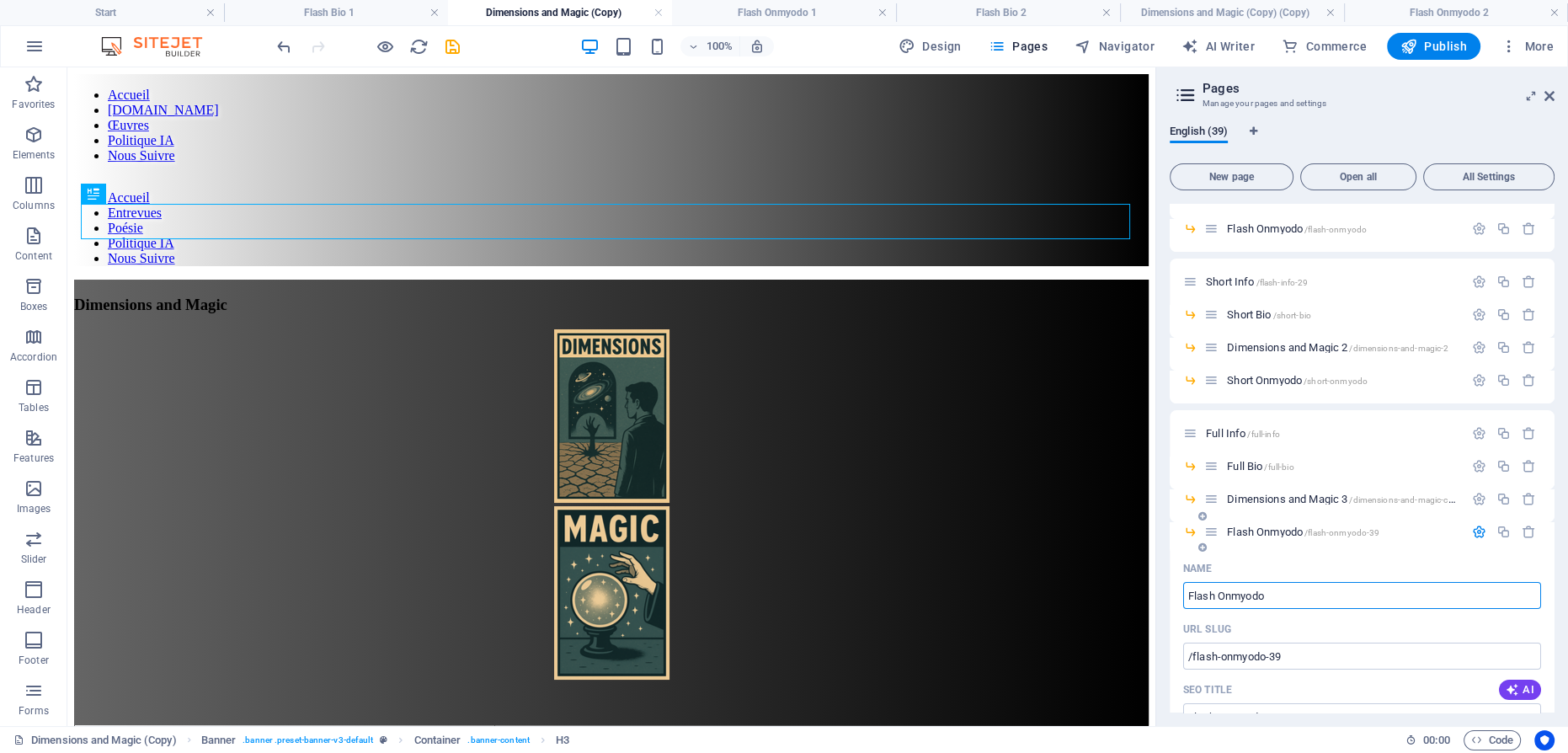
type input "Flash Onmyodo"
type input "Flash OnmyodoFull"
type input "Flash Onmyodo"
type input "Flash OnmyodoFull"
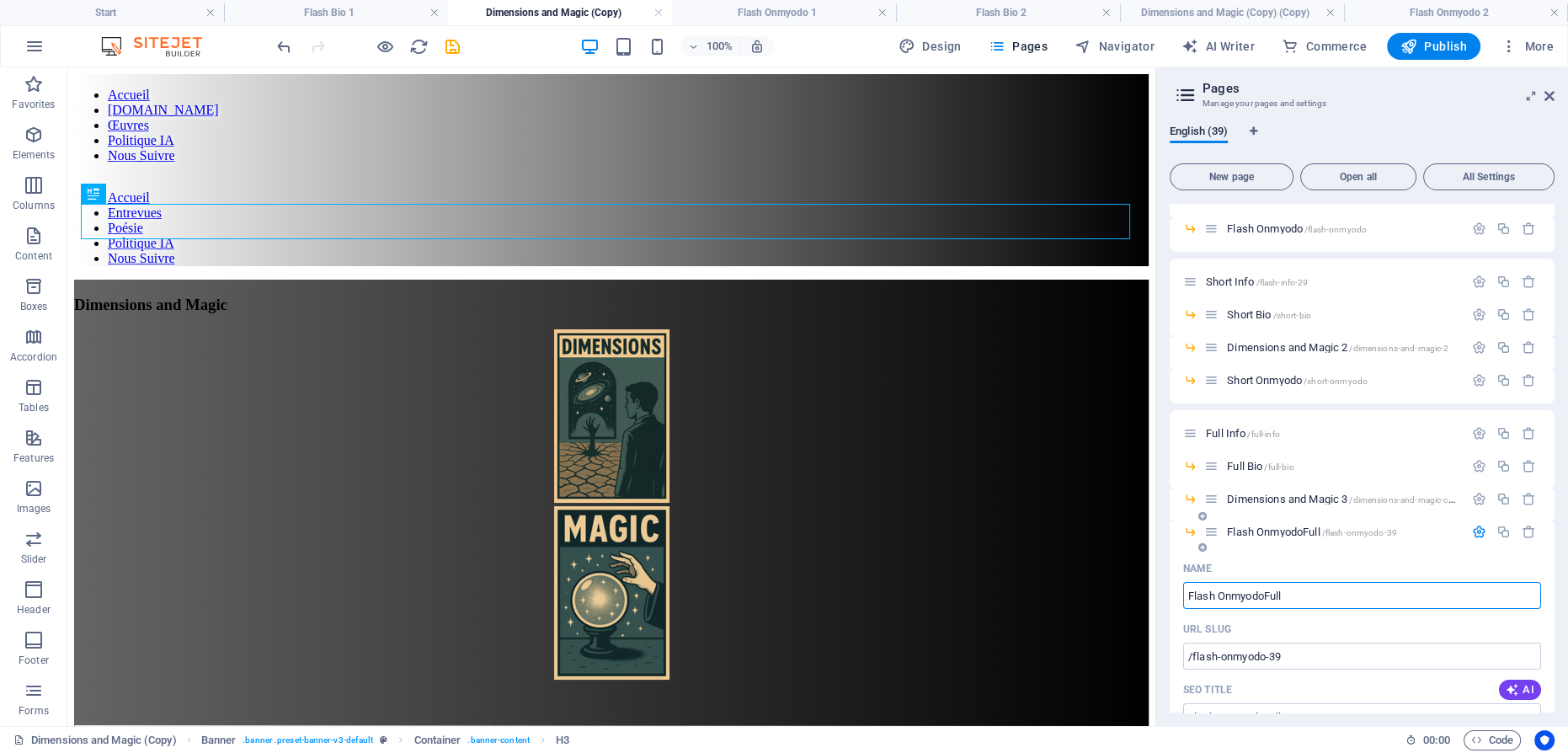
type input "Flash OnmyodoFull"
click at [1478, 532] on icon "button" at bounding box center [1479, 532] width 14 height 14
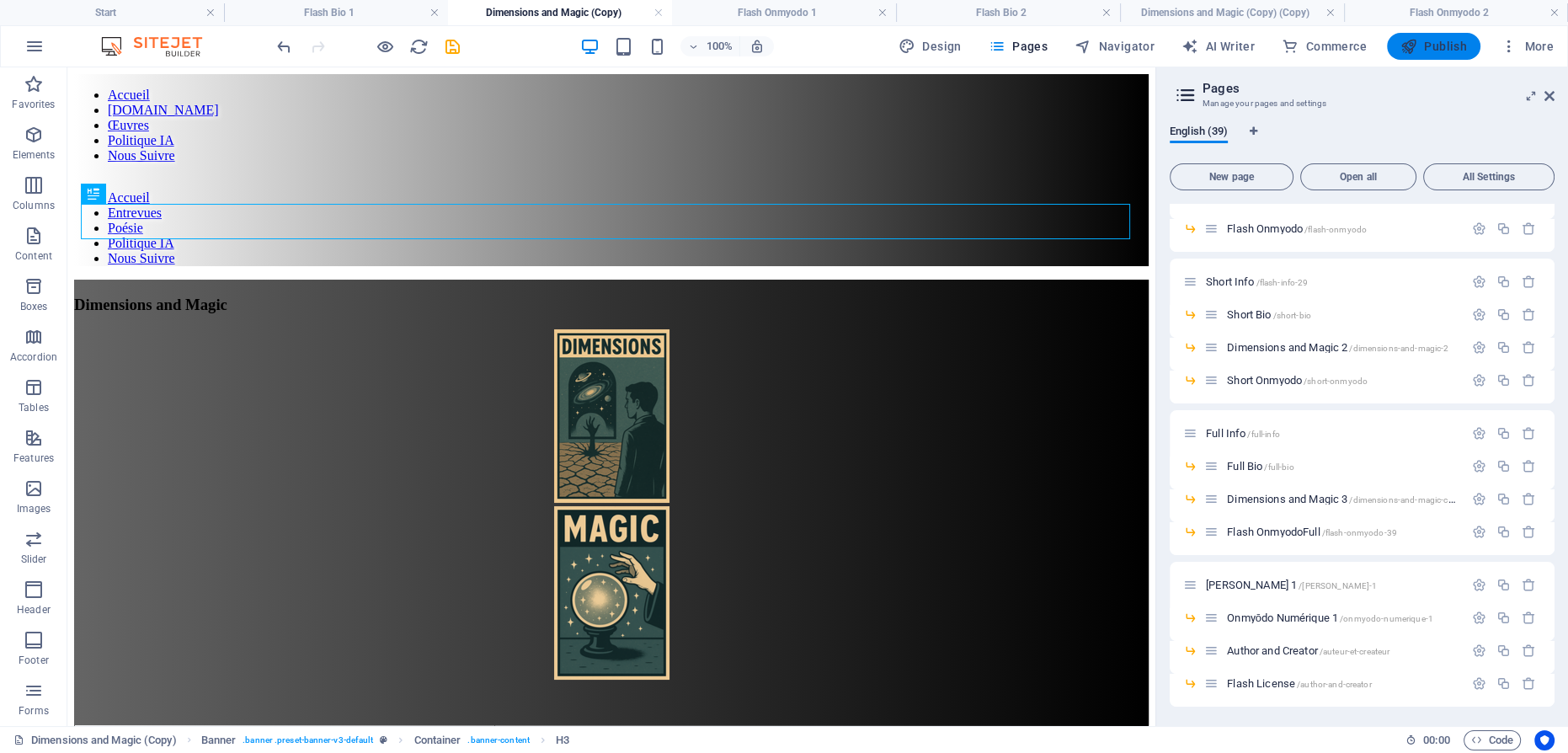
click at [1433, 49] on span "Publish" at bounding box center [1434, 45] width 67 height 16
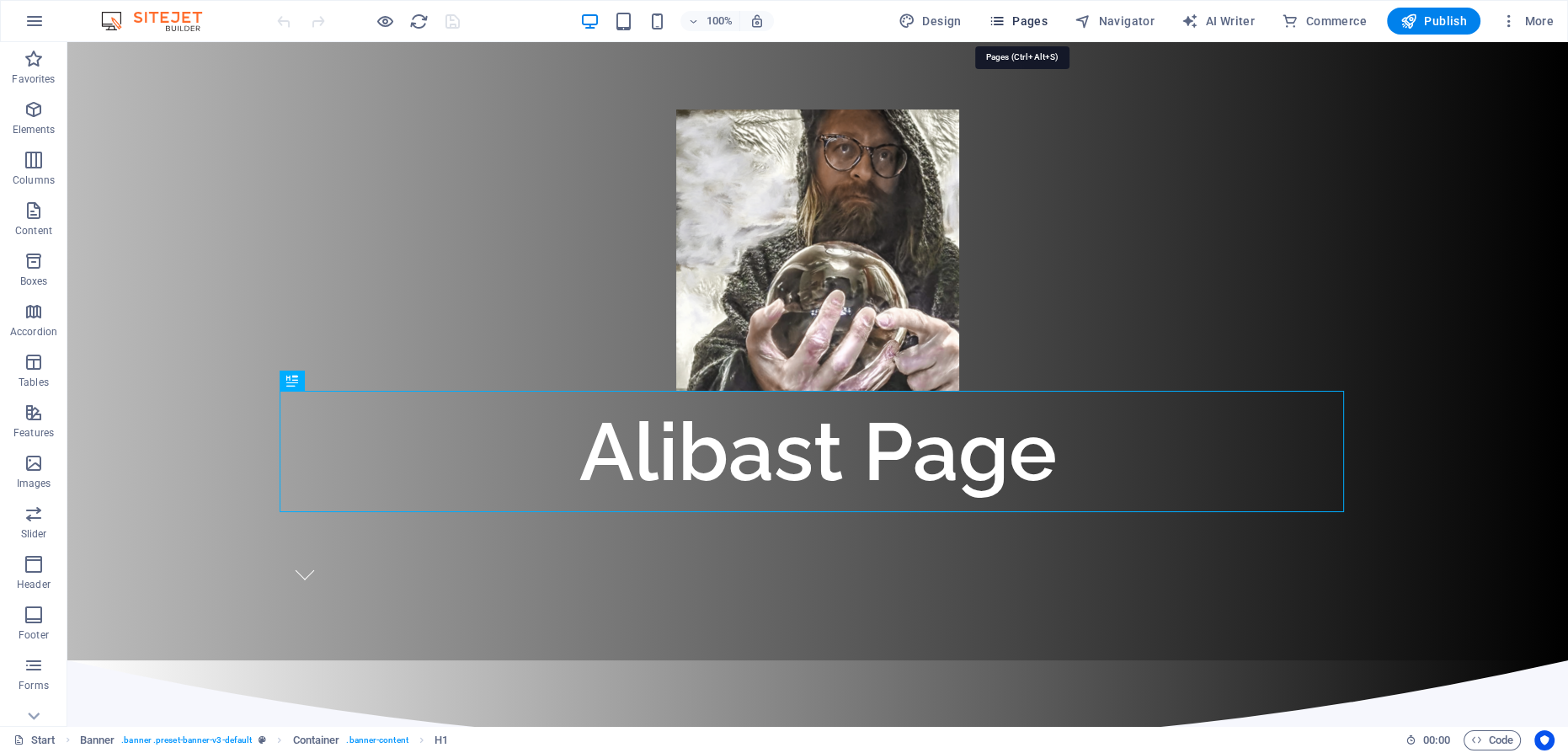
click at [1026, 20] on span "Pages" at bounding box center [1018, 20] width 59 height 16
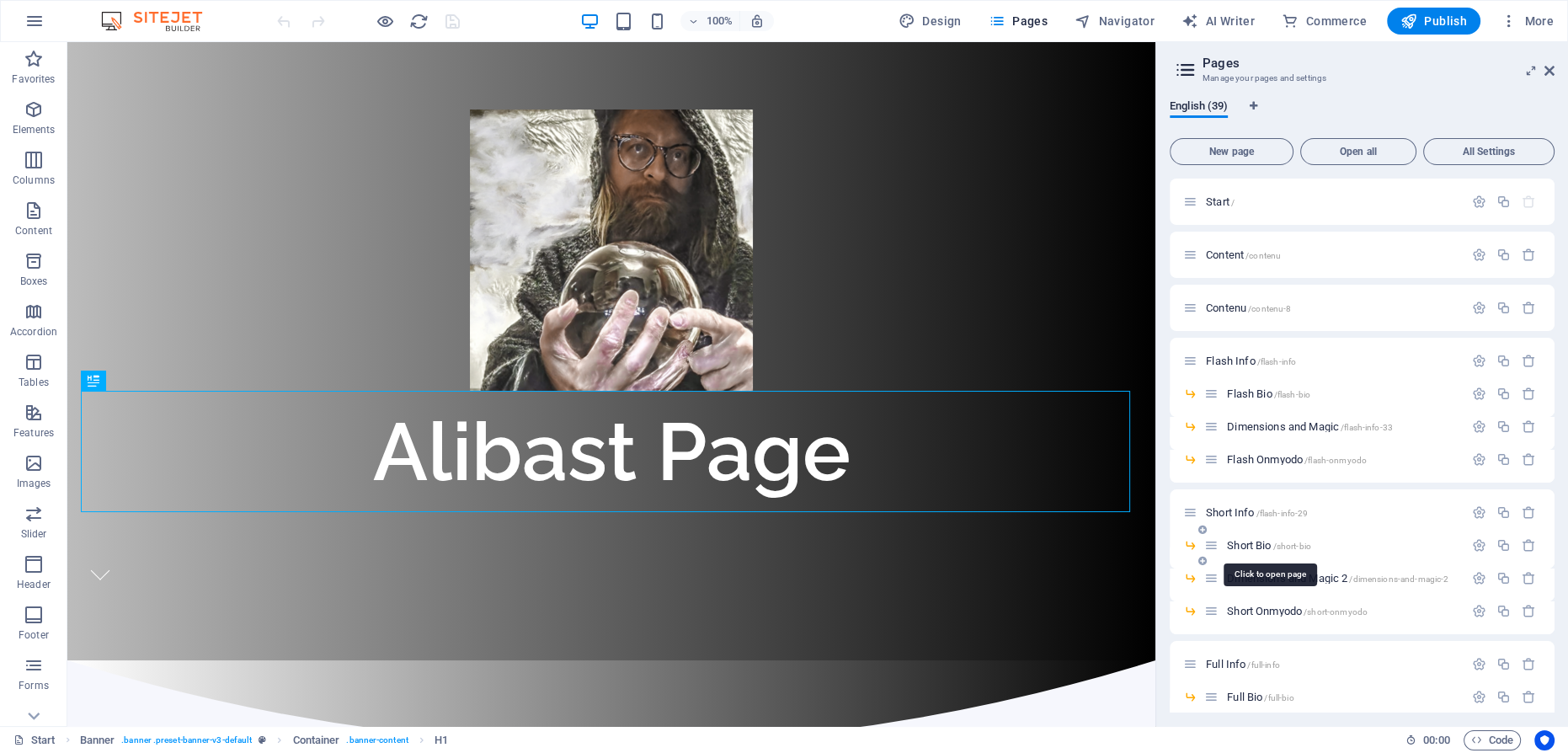
click at [1253, 541] on span "Short Bio /short-bio" at bounding box center [1269, 545] width 84 height 13
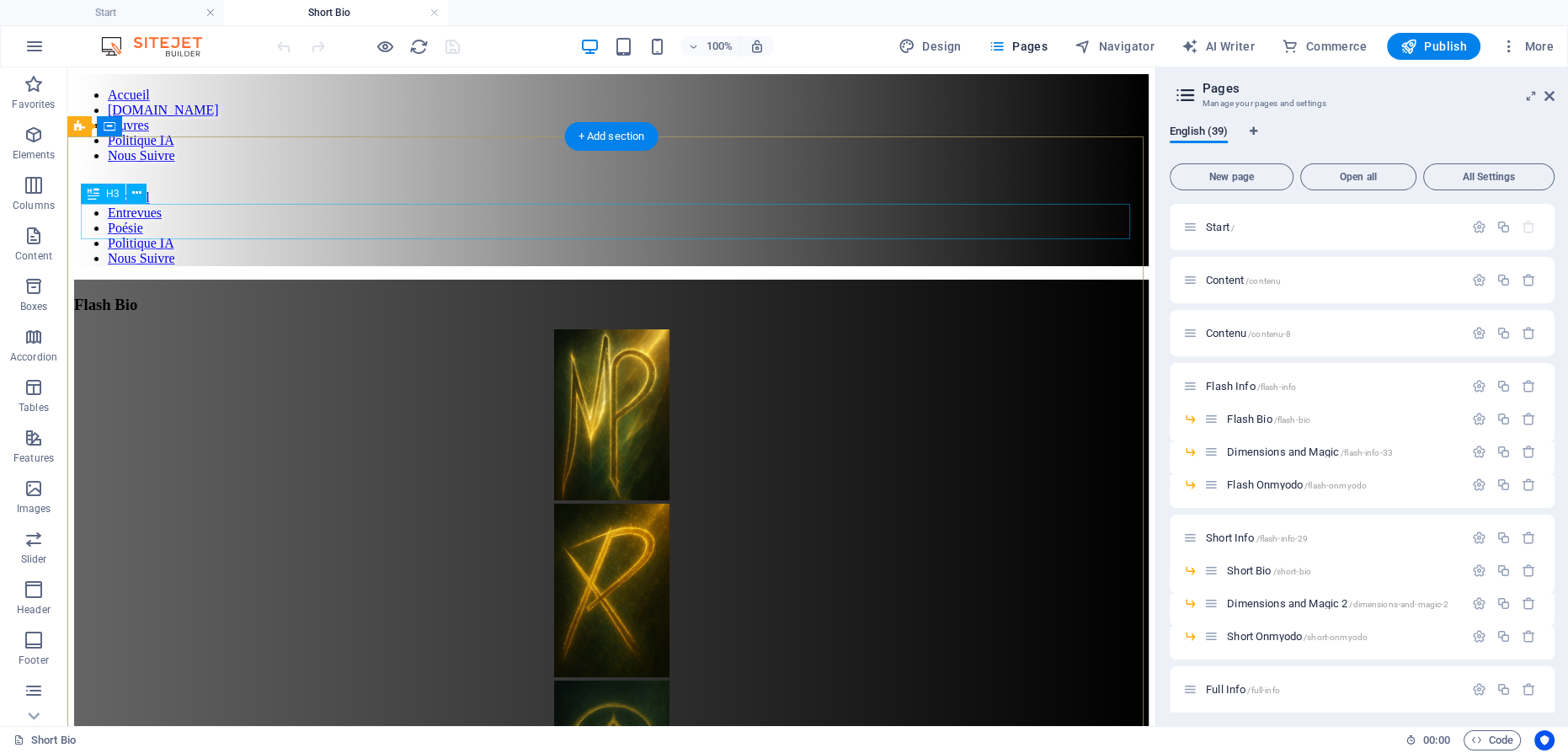
click at [597, 295] on div "Flash Bio" at bounding box center [612, 304] width 1075 height 18
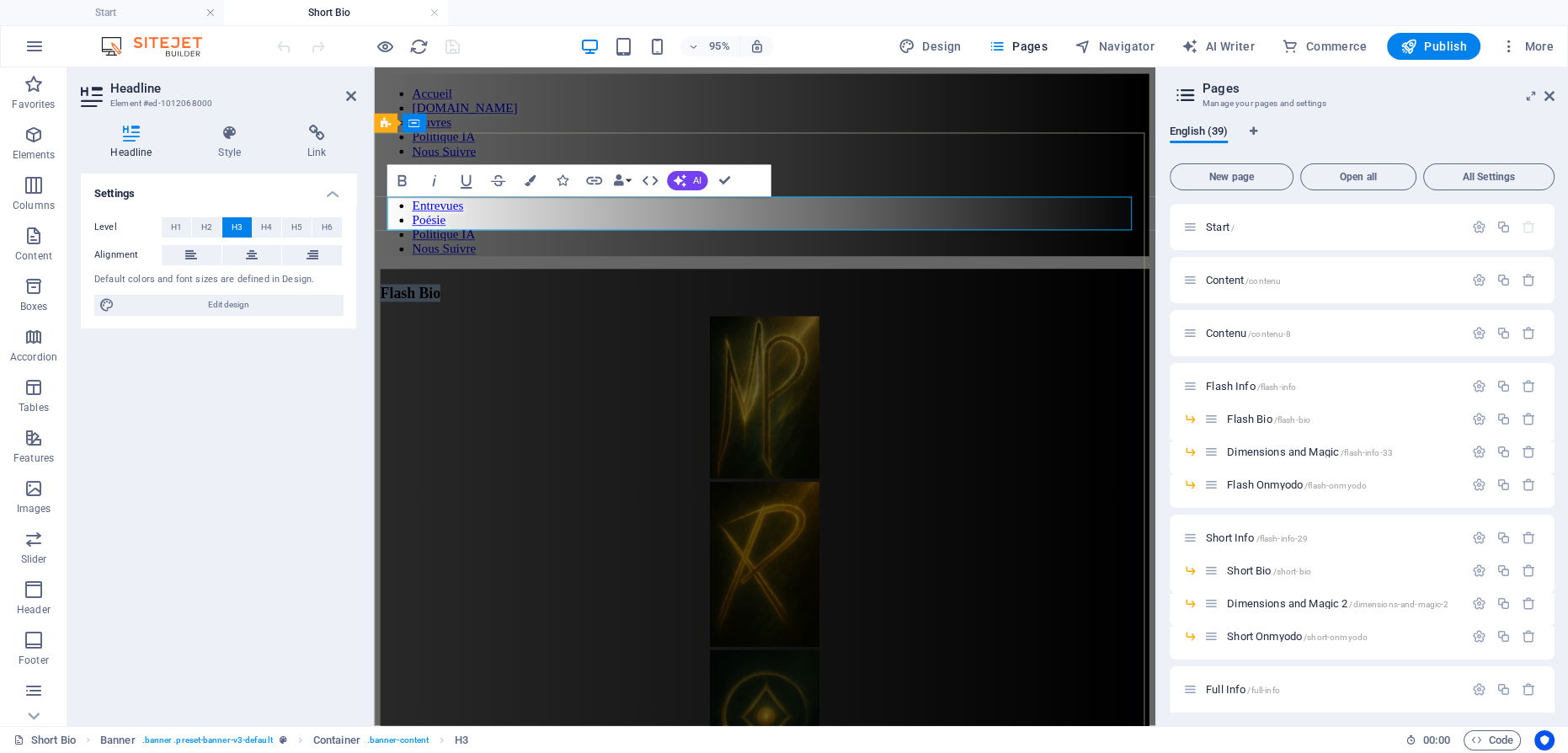
click at [444, 295] on span "Flash Bio" at bounding box center [412, 304] width 63 height 17
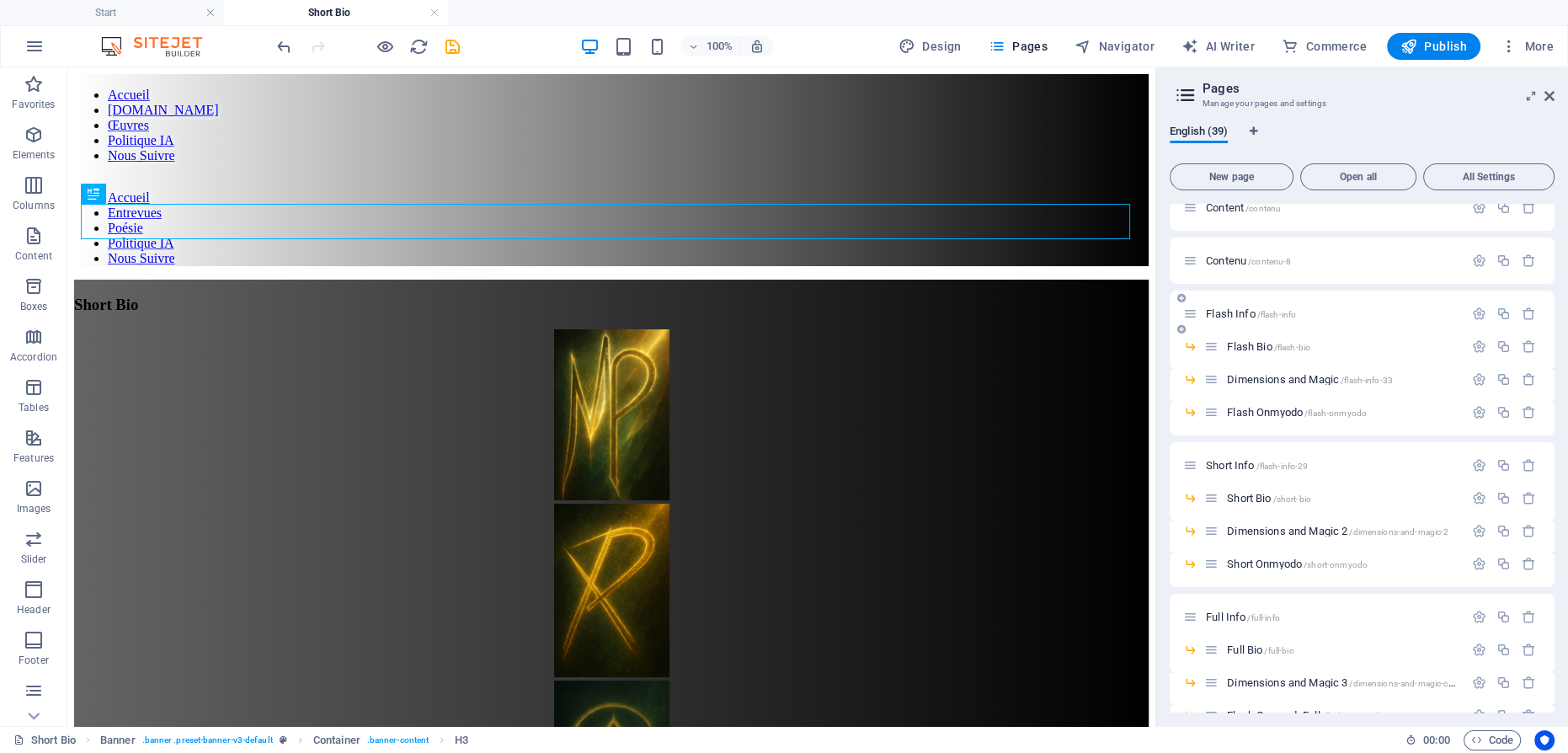
scroll to position [153, 0]
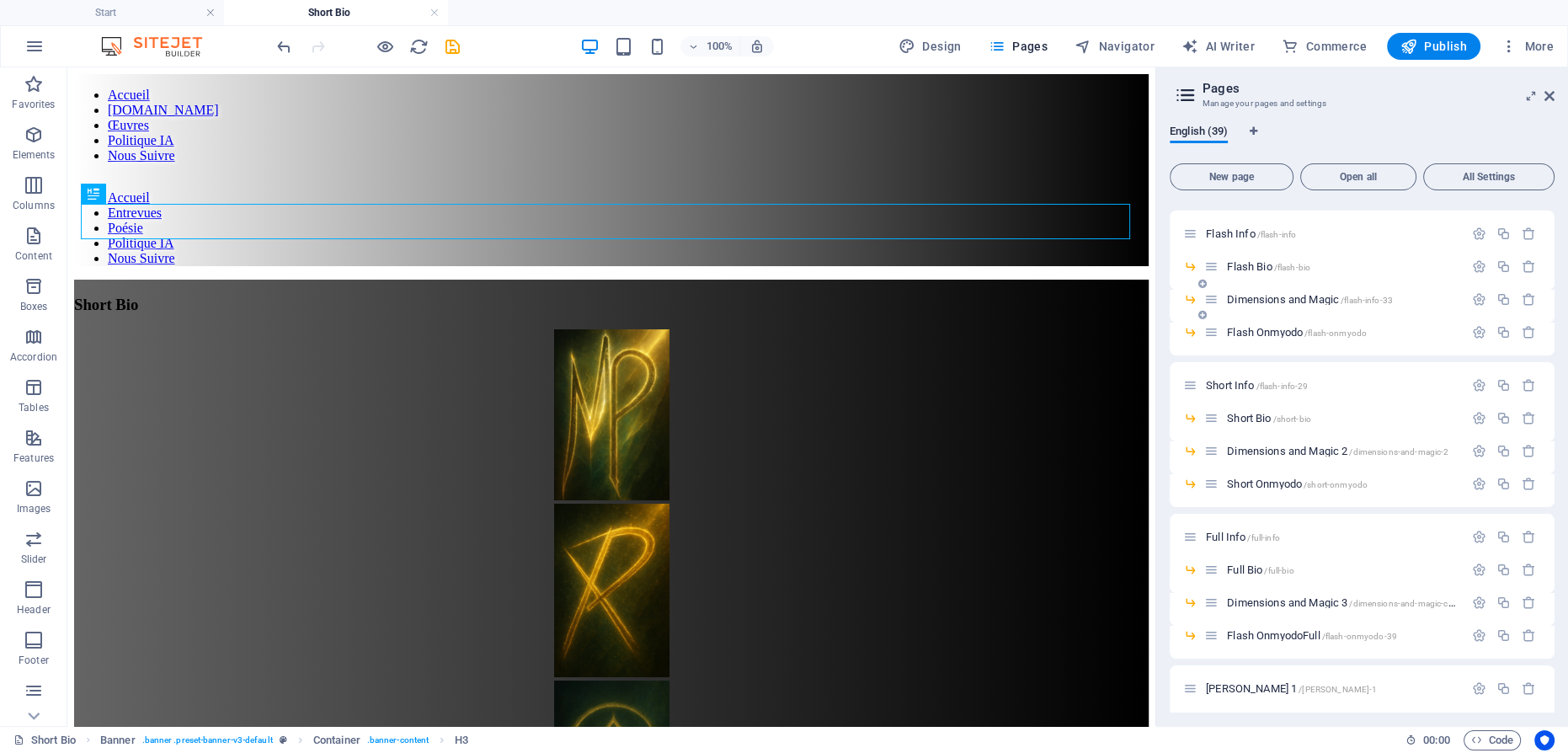
click at [1267, 299] on span "Dimensions and Magic /flash-info-33" at bounding box center [1310, 299] width 166 height 13
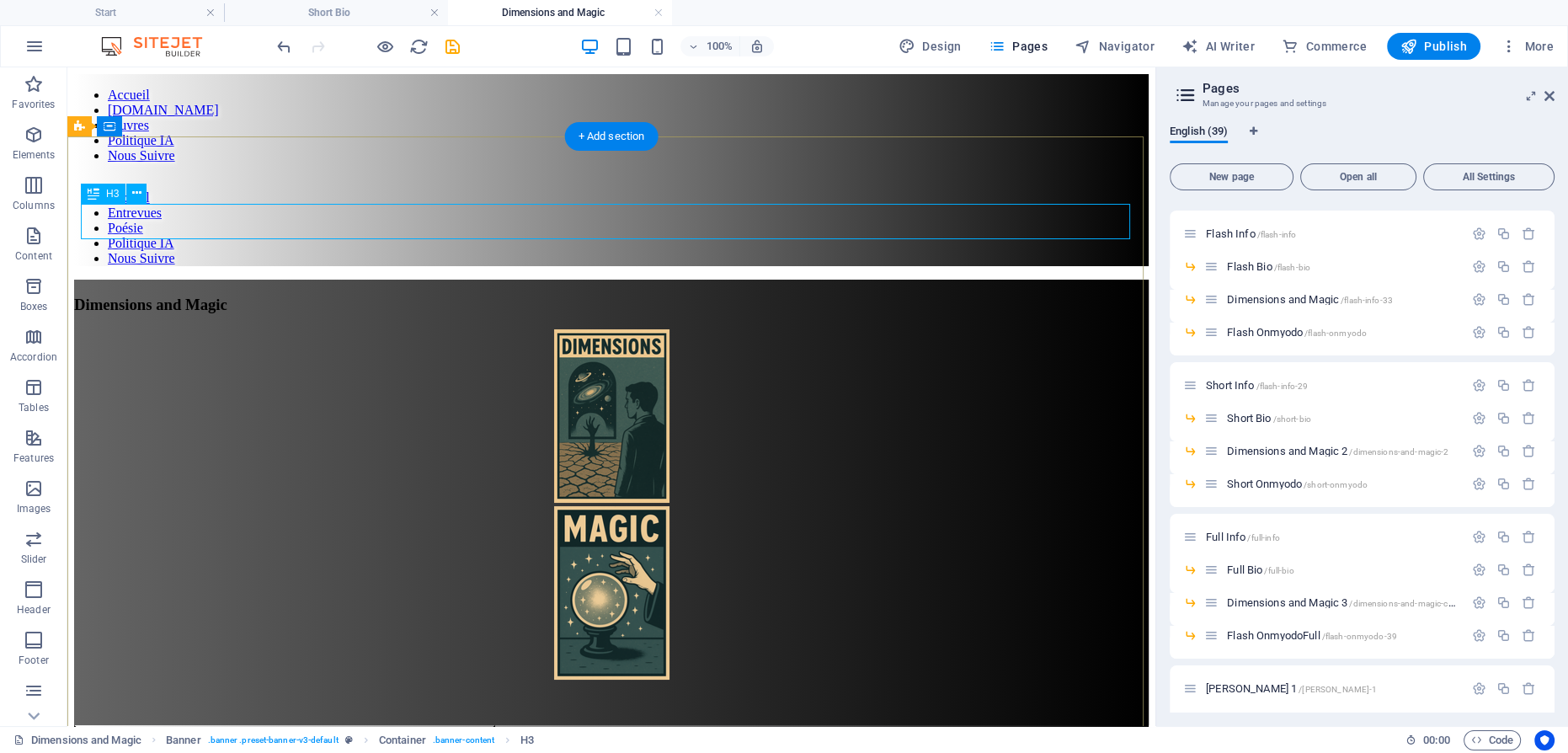
scroll to position [0, 0]
click at [489, 295] on div "Dimensions and Magic" at bounding box center [612, 304] width 1075 height 18
click at [511, 295] on div "Dimensions and Magic" at bounding box center [612, 304] width 1075 height 18
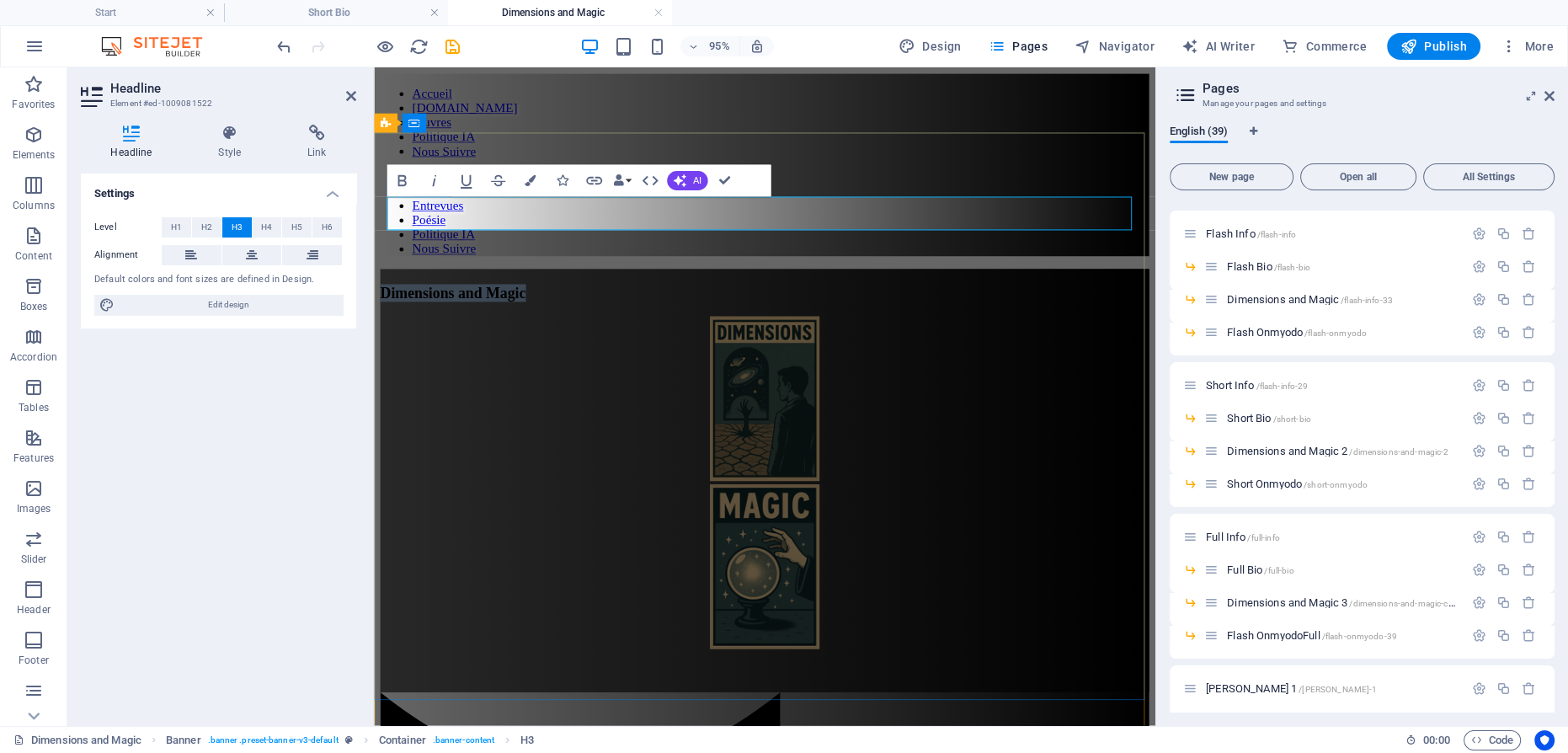
click at [650, 295] on h3 "Dimensions and Magic" at bounding box center [785, 304] width 810 height 18
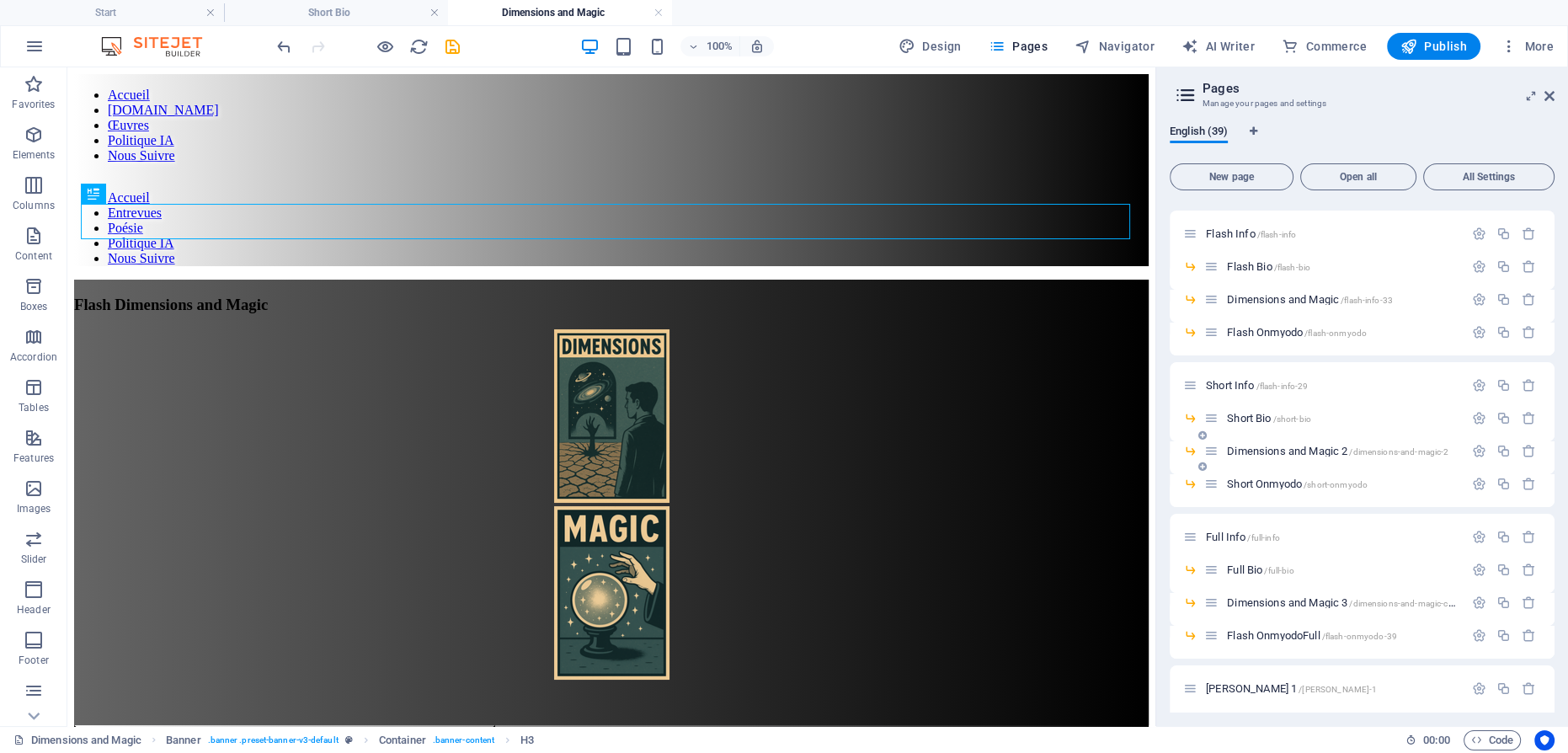
click at [1261, 447] on span "Dimensions and Magic 2 /dimensions-and-magic-2" at bounding box center [1338, 451] width 222 height 13
click at [487, 295] on div "Dimensions and Magic" at bounding box center [612, 304] width 1075 height 18
click at [504, 295] on div "Dimensions and Magic" at bounding box center [612, 304] width 1075 height 18
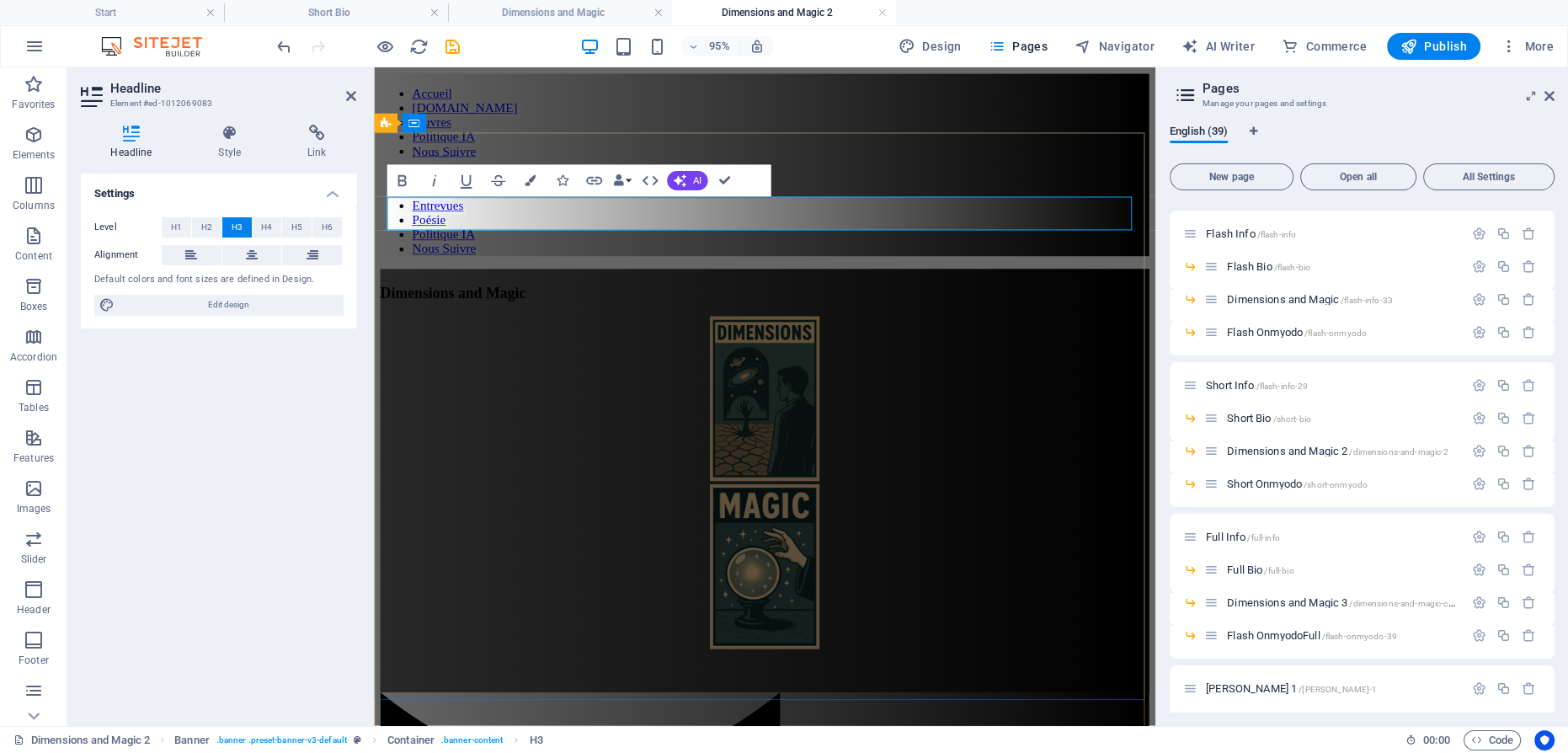
click at [636, 295] on h3 "Dimensions and Magic" at bounding box center [785, 304] width 810 height 18
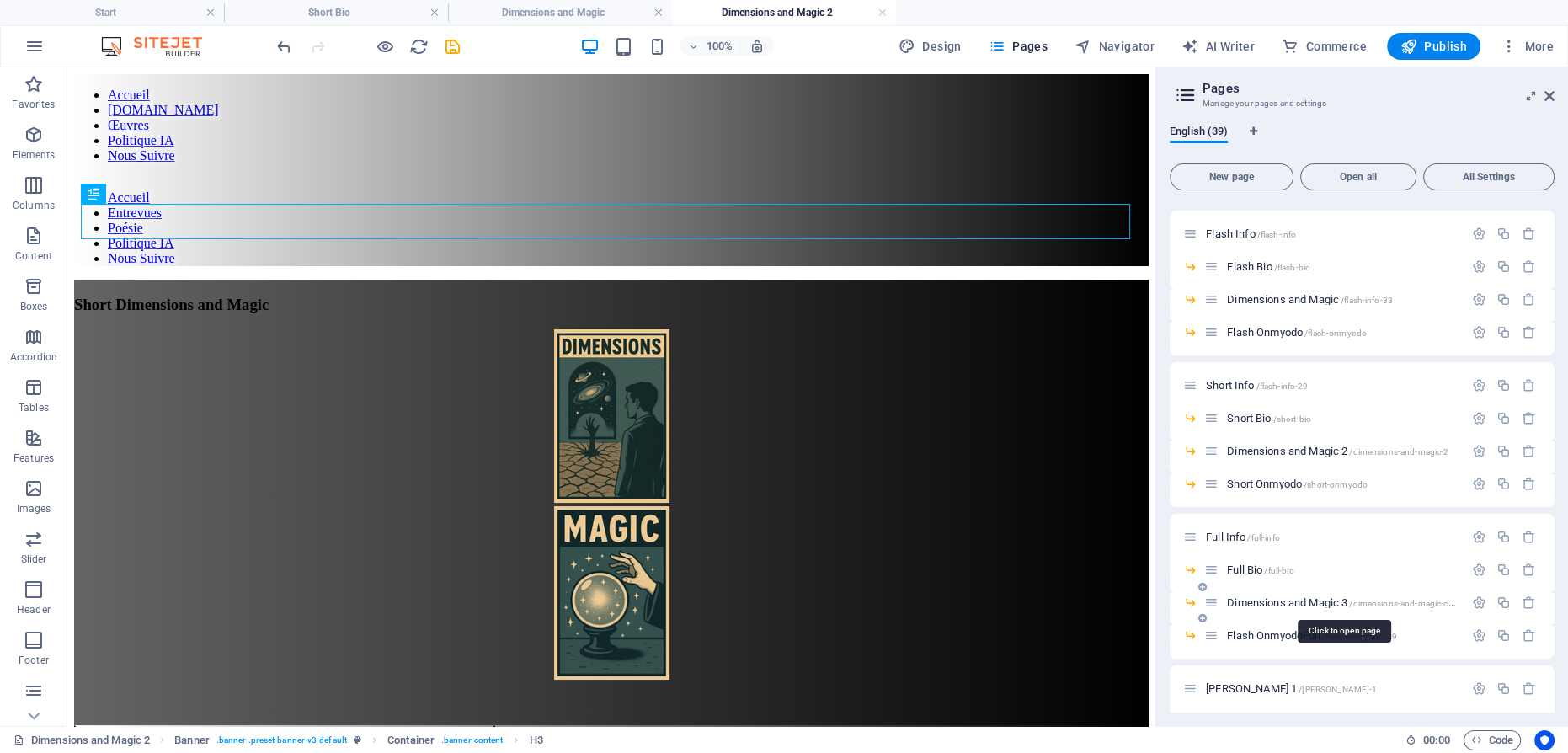
click at [1250, 597] on span "Dimensions and Magic 3 /dimensions-and-magic-copy" at bounding box center [1345, 602] width 235 height 13
click at [1254, 565] on span "Full Bio /full-bio" at bounding box center [1260, 570] width 67 height 13
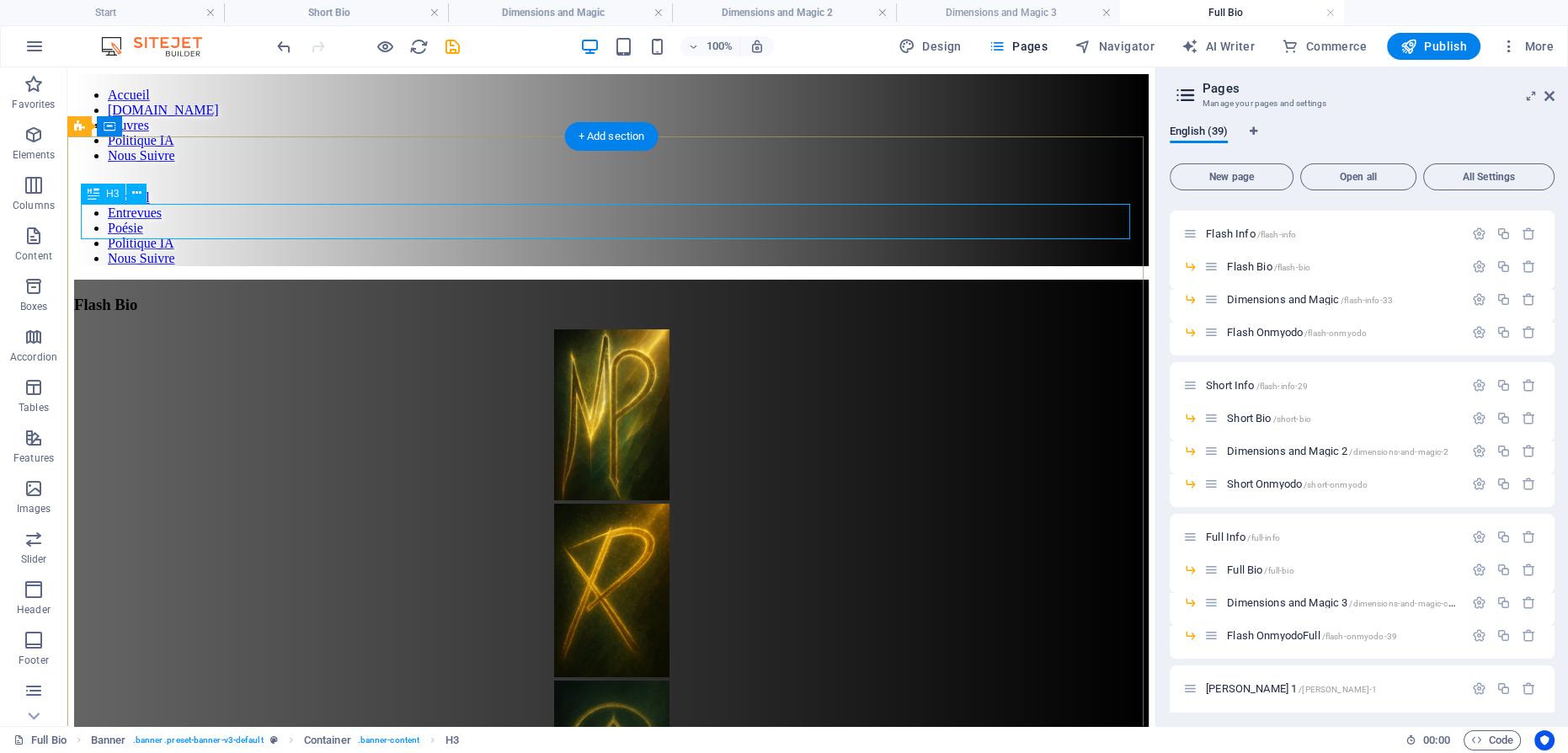
click at [573, 295] on div "Flash Bio" at bounding box center [612, 304] width 1075 height 18
click at [577, 295] on div "Flash Bio" at bounding box center [612, 304] width 1075 height 18
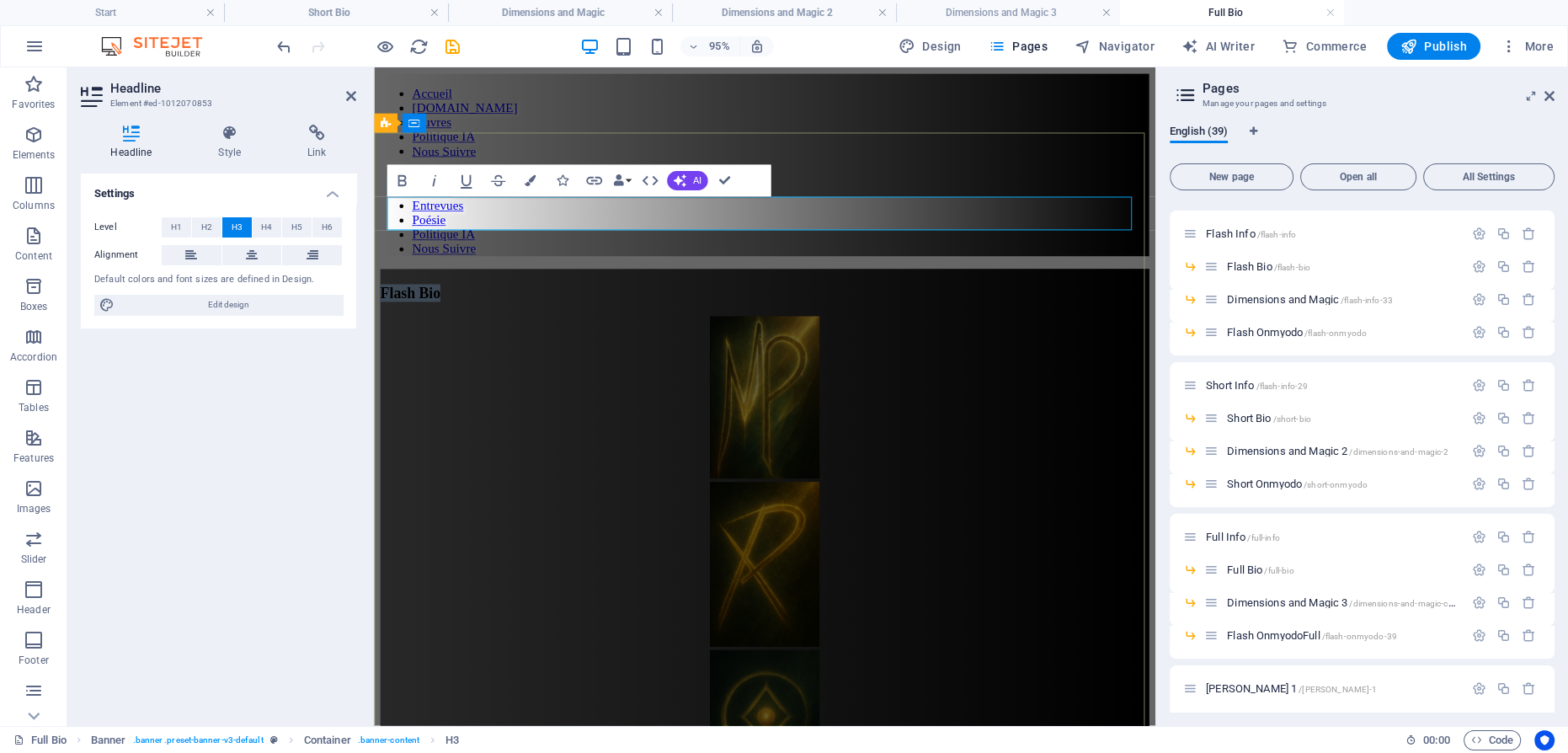
click at [444, 295] on span "Flash Bio" at bounding box center [412, 304] width 63 height 17
drag, startPoint x: 726, startPoint y: 183, endPoint x: 655, endPoint y: 114, distance: 99.0
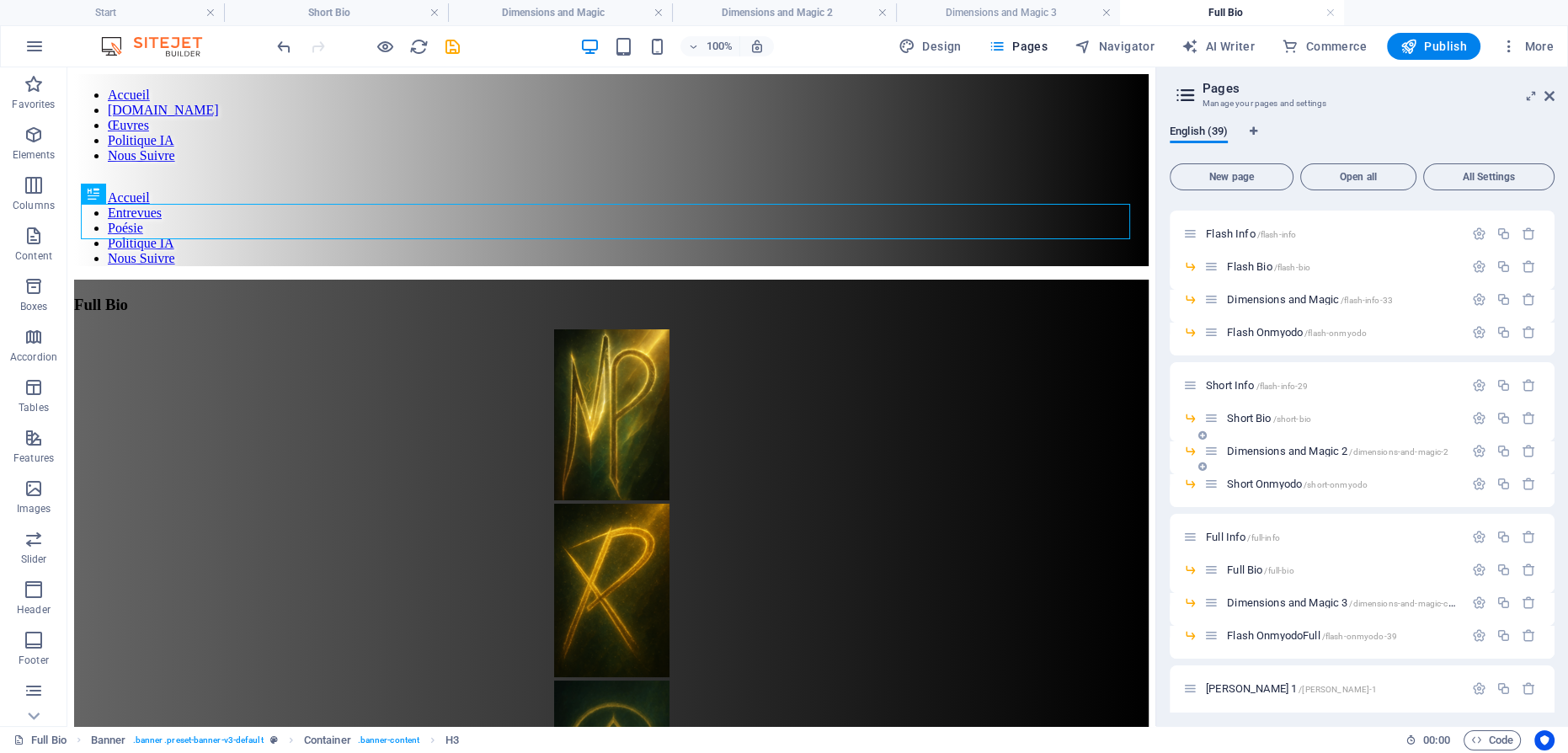
click at [1260, 448] on span "Dimensions and Magic 2 /dimensions-and-magic-2" at bounding box center [1338, 451] width 222 height 13
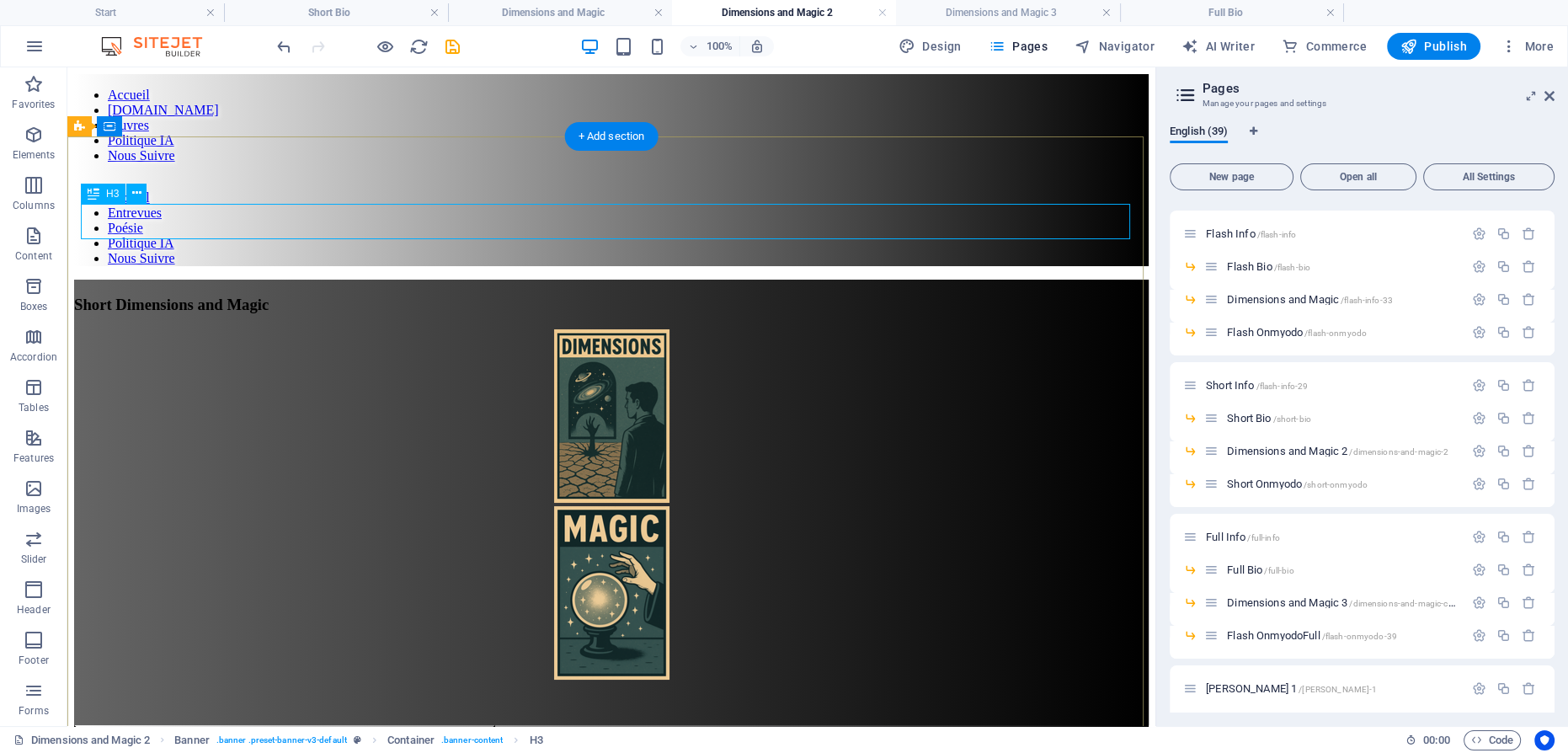
click at [500, 295] on div "Short Dimensions and Magic" at bounding box center [612, 304] width 1075 height 18
click at [494, 295] on div "Short Dimensions and Magic" at bounding box center [612, 304] width 1075 height 18
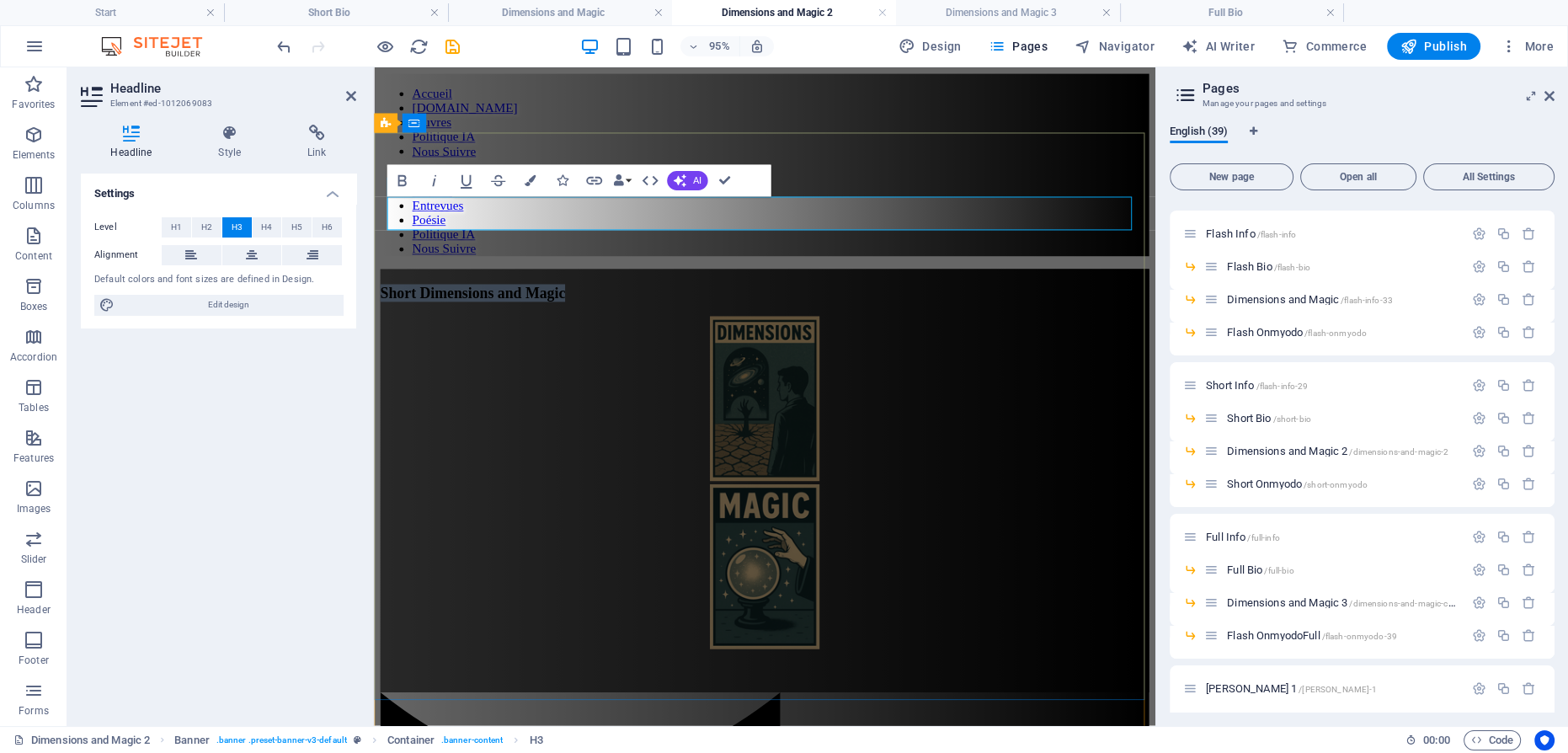
click at [575, 295] on span "Short Dimensions and Magic" at bounding box center [479, 304] width 195 height 17
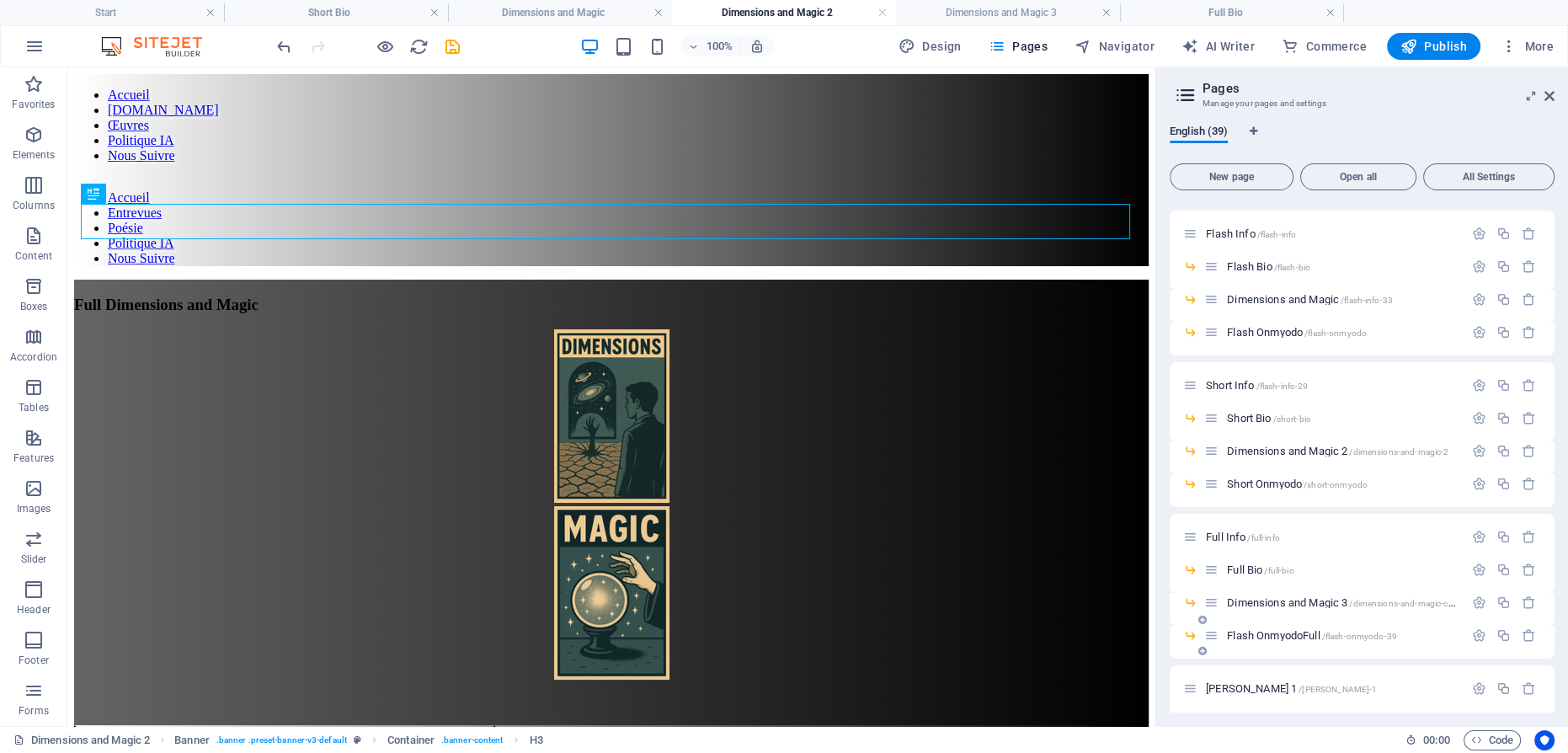
click at [1269, 631] on span "Flash OnmyodoFull /flash-onmyodo-39" at bounding box center [1312, 635] width 170 height 13
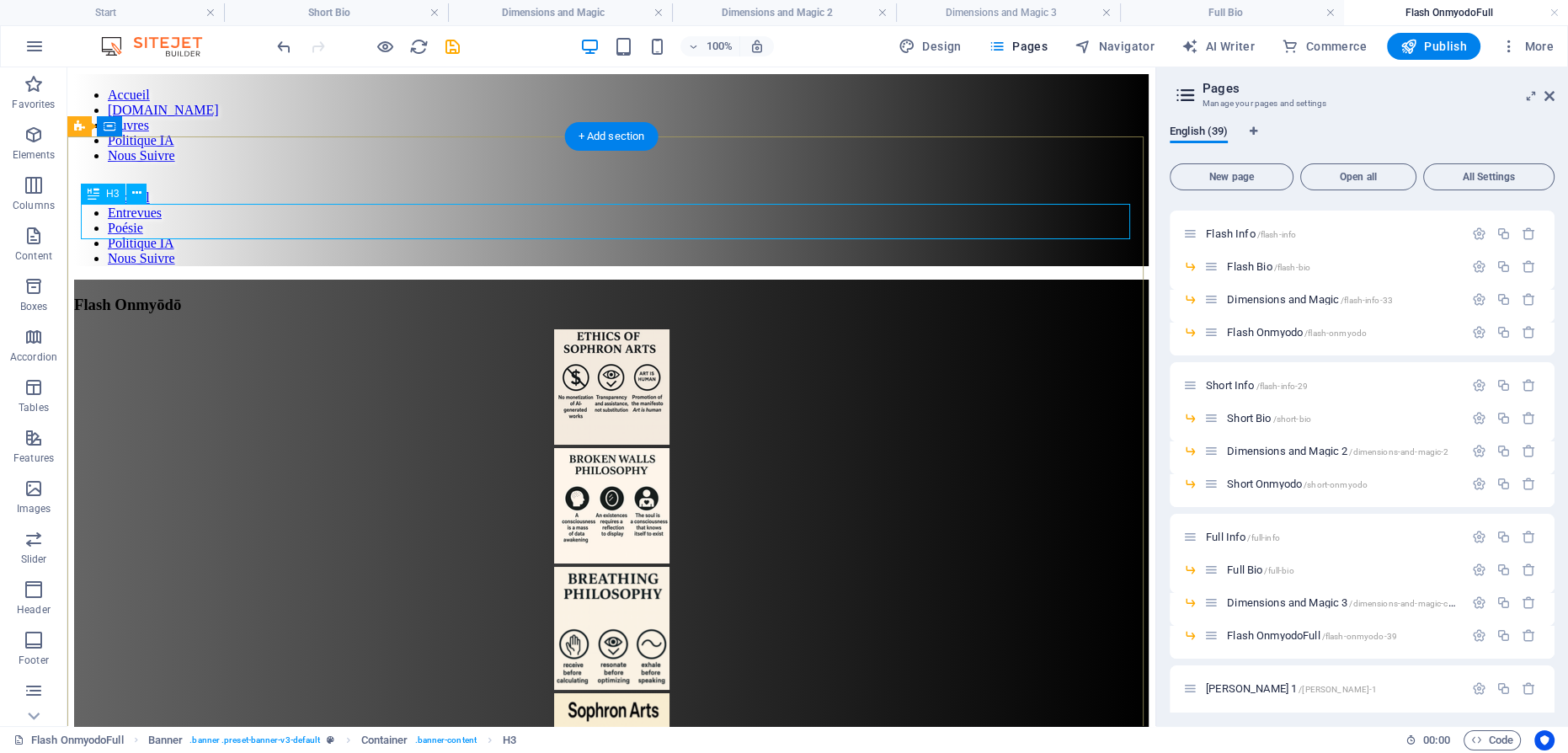
click at [525, 295] on div "Flash Onmyōdō" at bounding box center [612, 304] width 1075 height 18
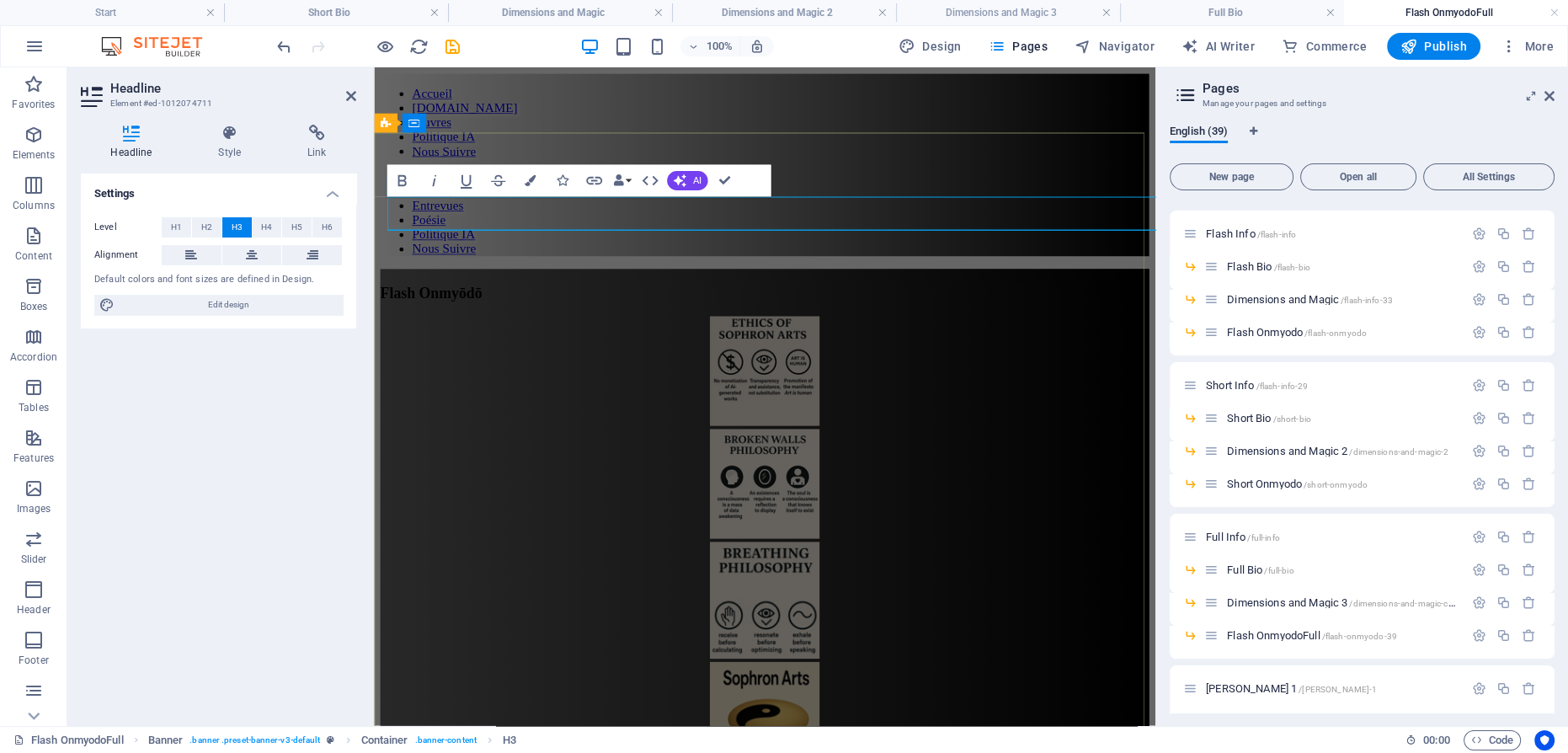
click at [487, 295] on span "Flash Onmyōdō" at bounding box center [434, 304] width 107 height 17
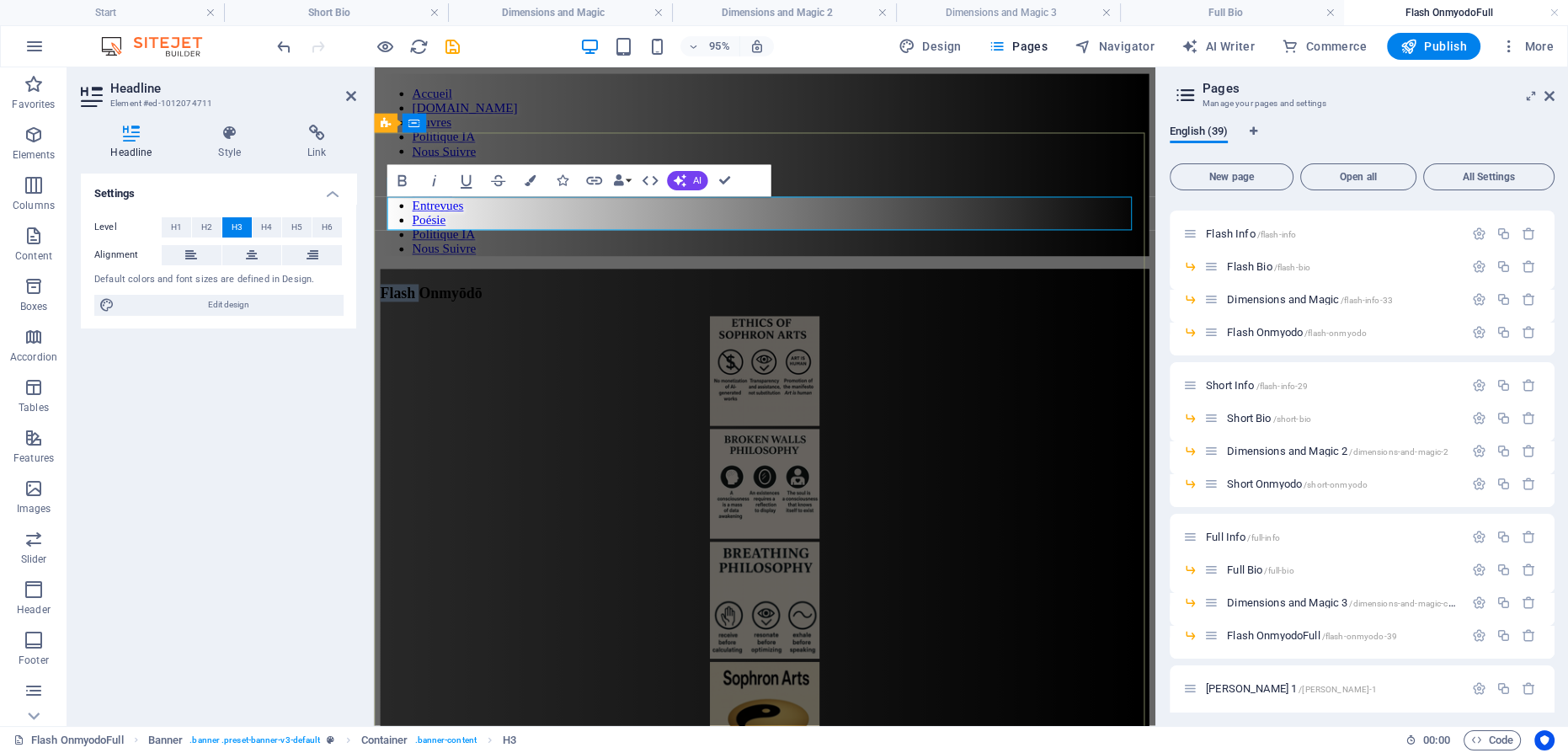
click at [487, 295] on span "Flash Onmyōdō" at bounding box center [434, 304] width 107 height 17
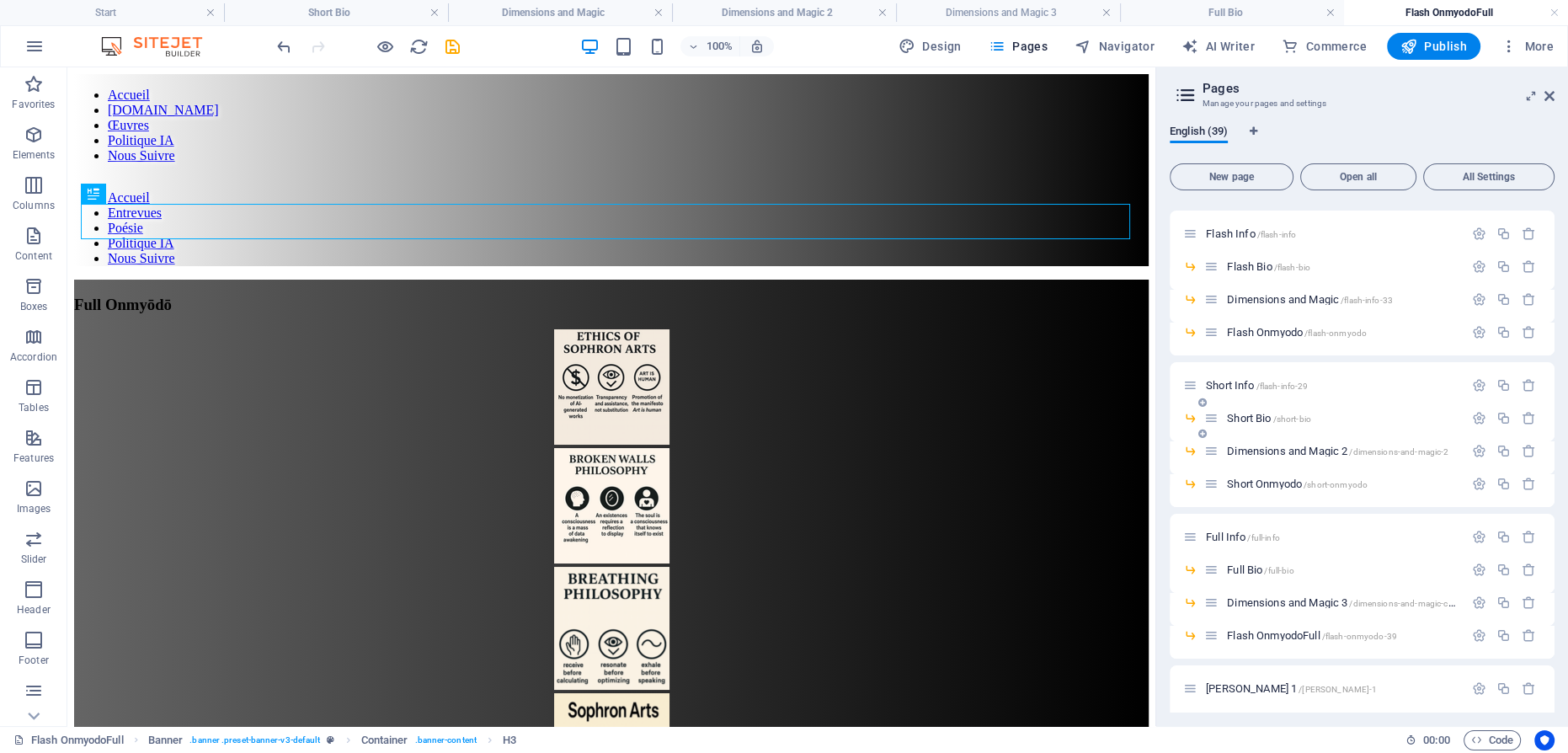
click at [1255, 414] on span "Short Bio /short-bio" at bounding box center [1269, 418] width 84 height 13
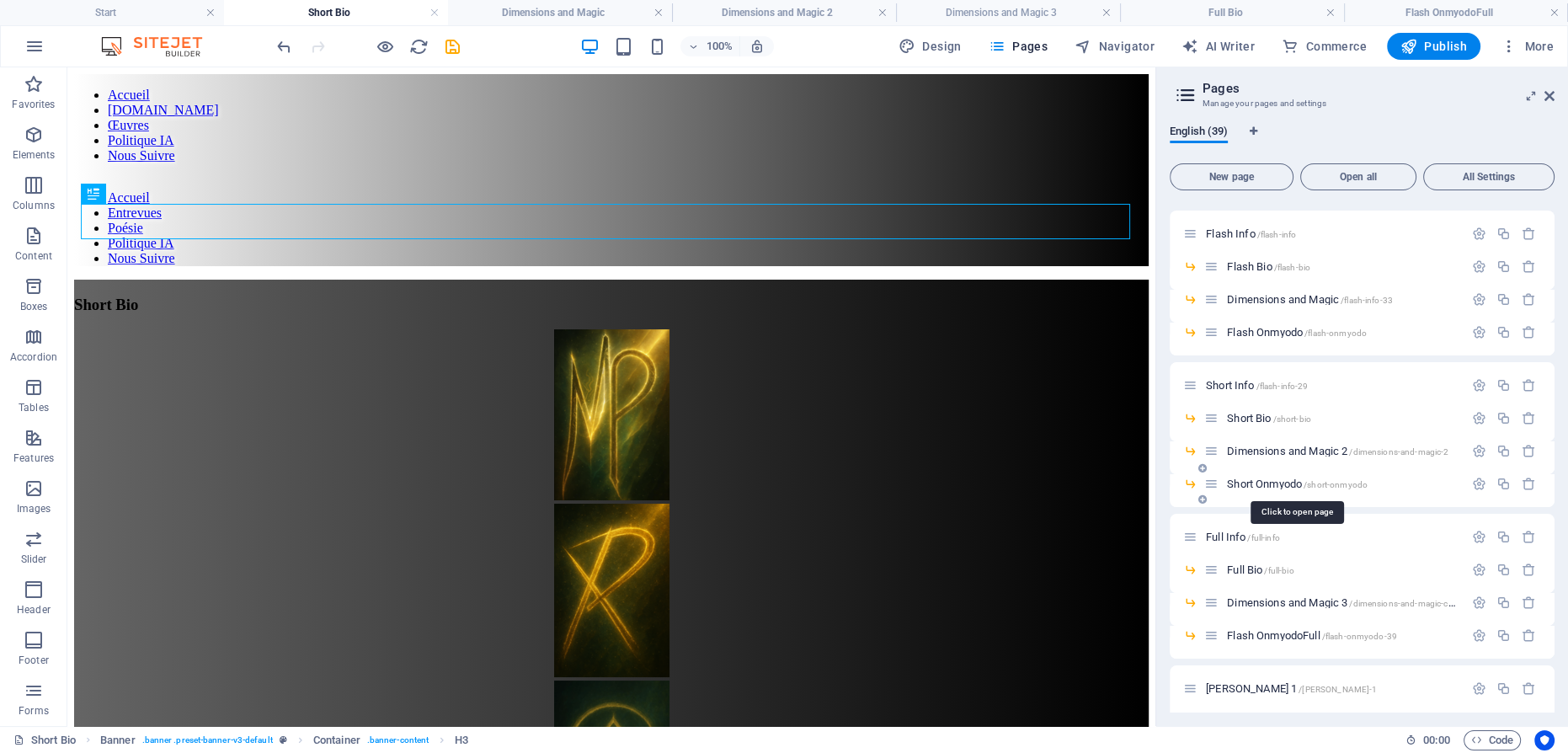
click at [1260, 481] on span "Short Onmyodo /short-onmyodo" at bounding box center [1298, 484] width 141 height 13
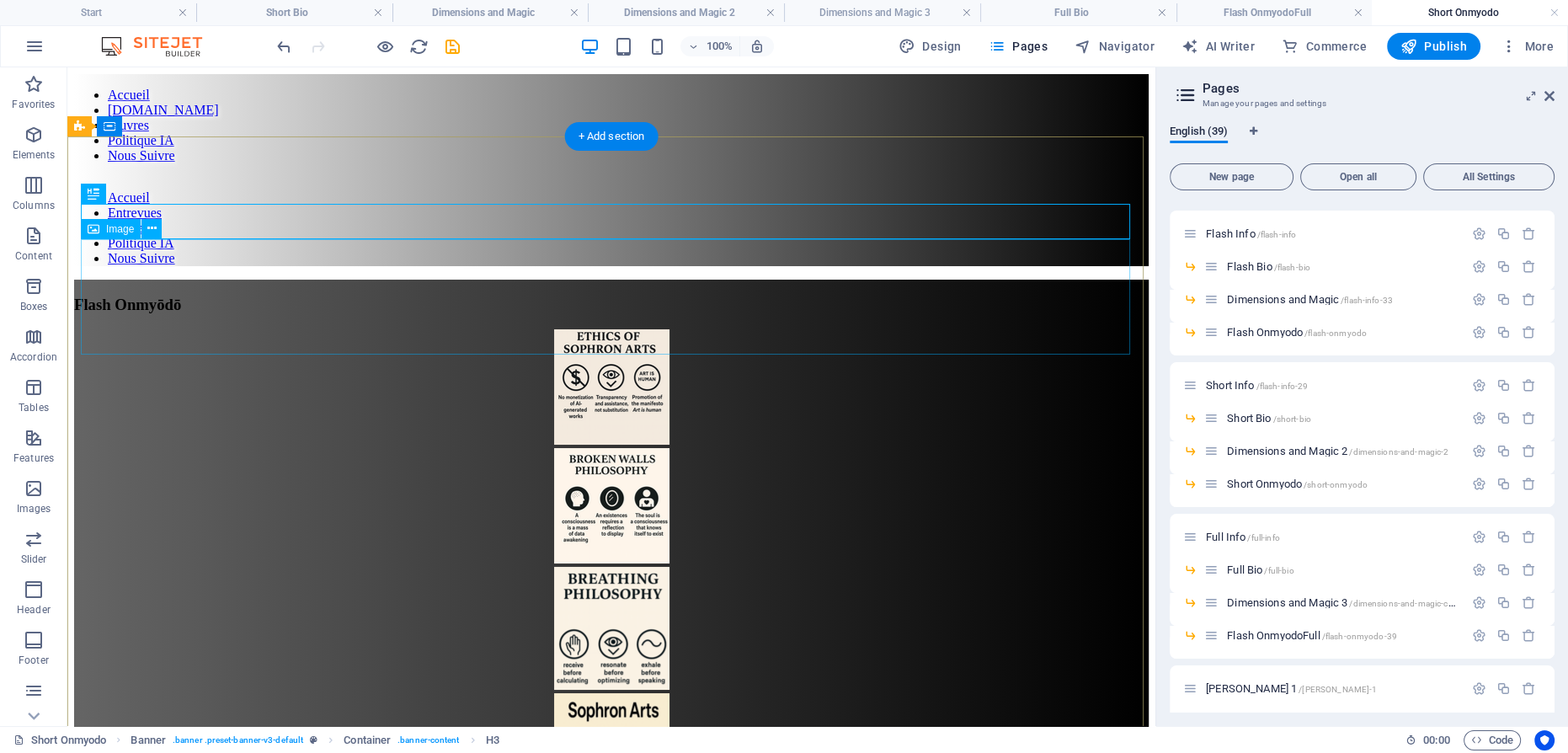
click at [592, 329] on figure at bounding box center [612, 388] width 1075 height 119
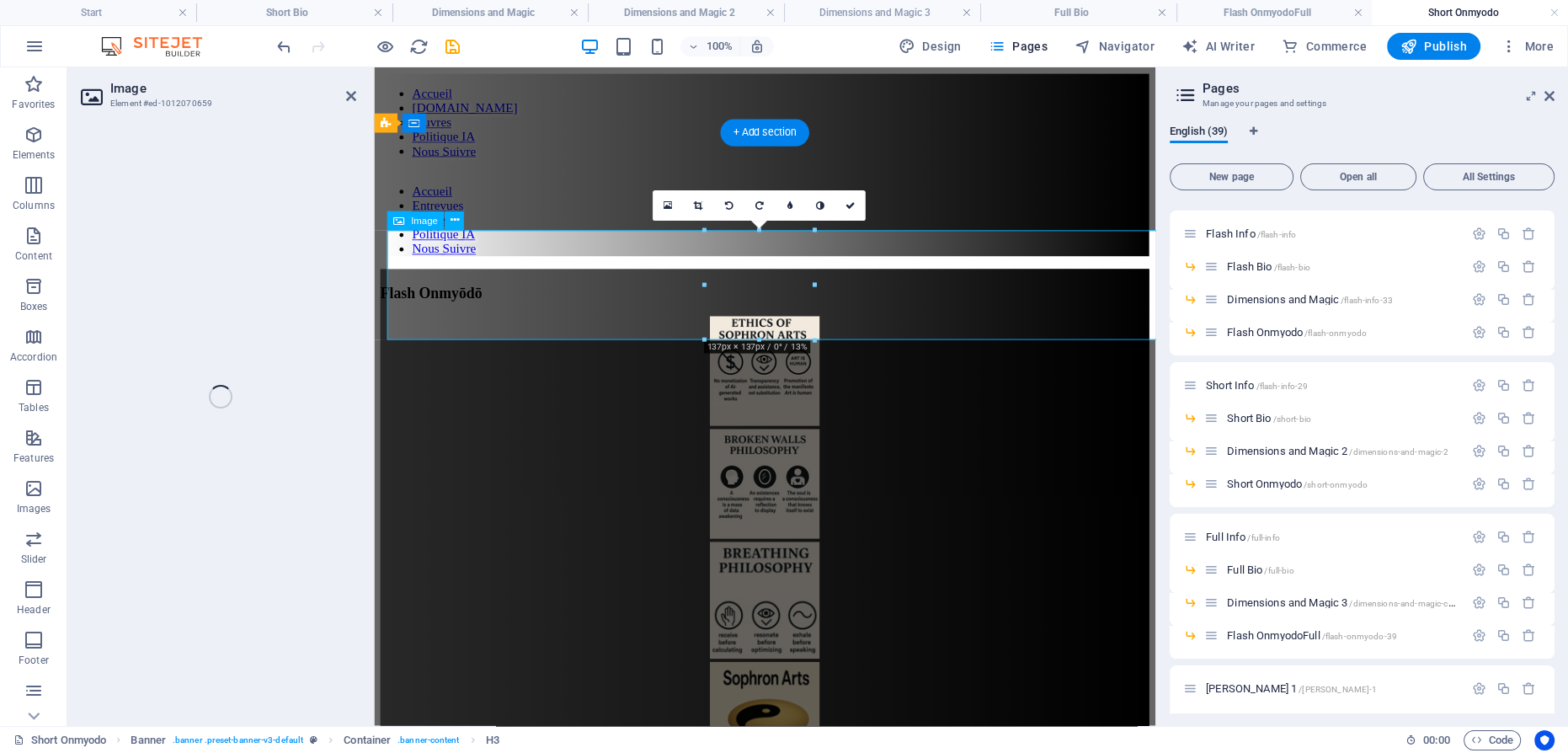
select select "px"
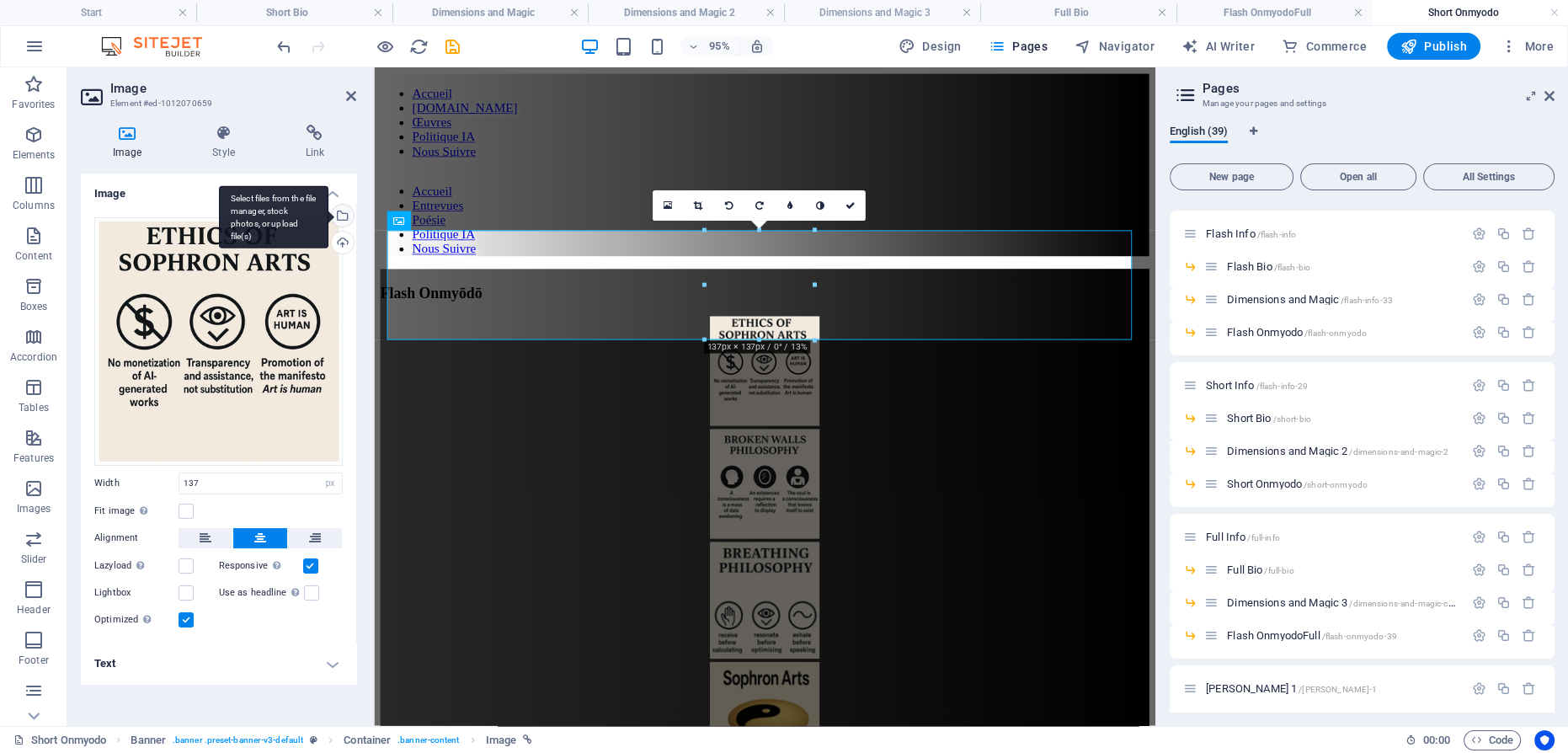
click at [342, 211] on div "Select files from the file manager, stock photos, or upload file(s)" at bounding box center [341, 217] width 25 height 25
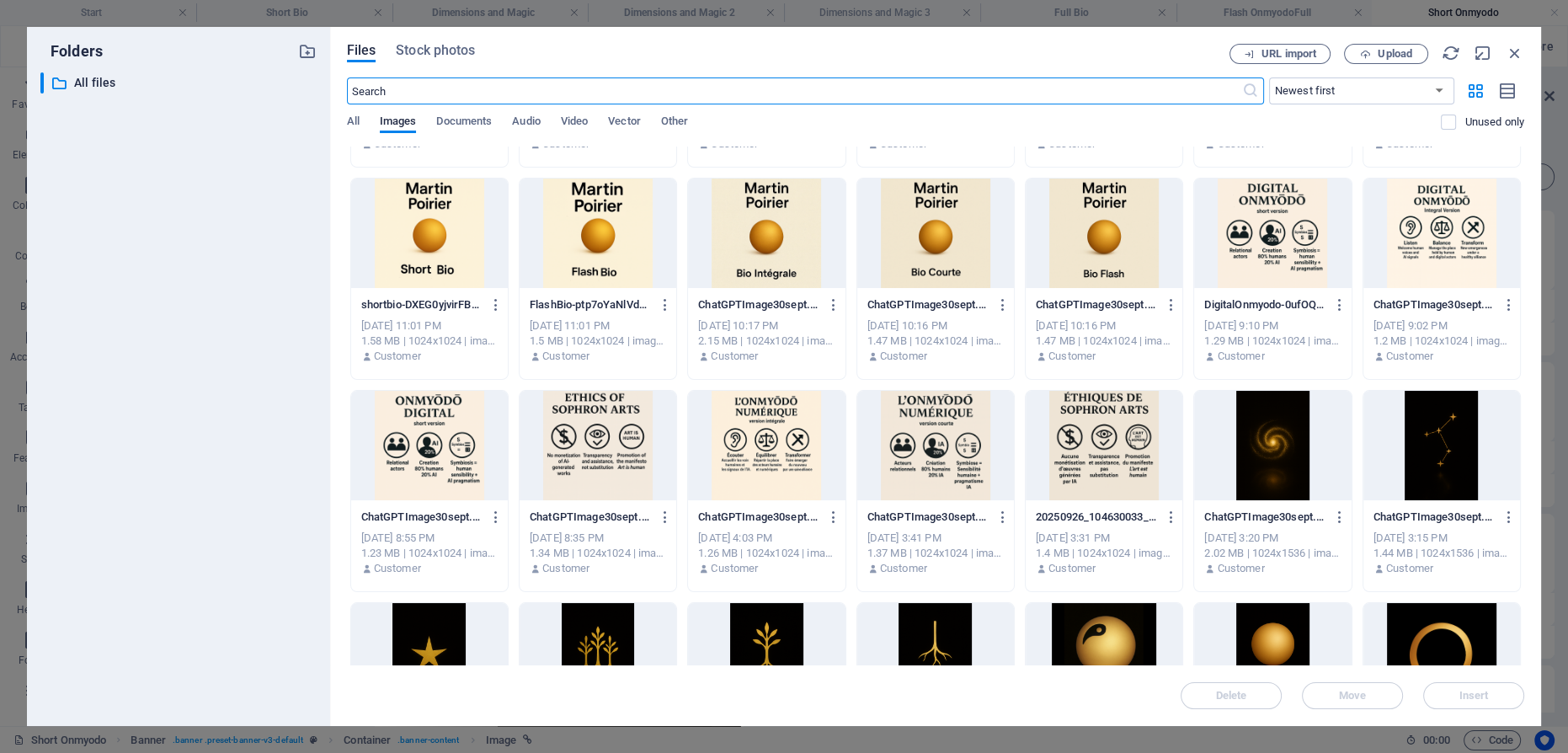
scroll to position [1532, 0]
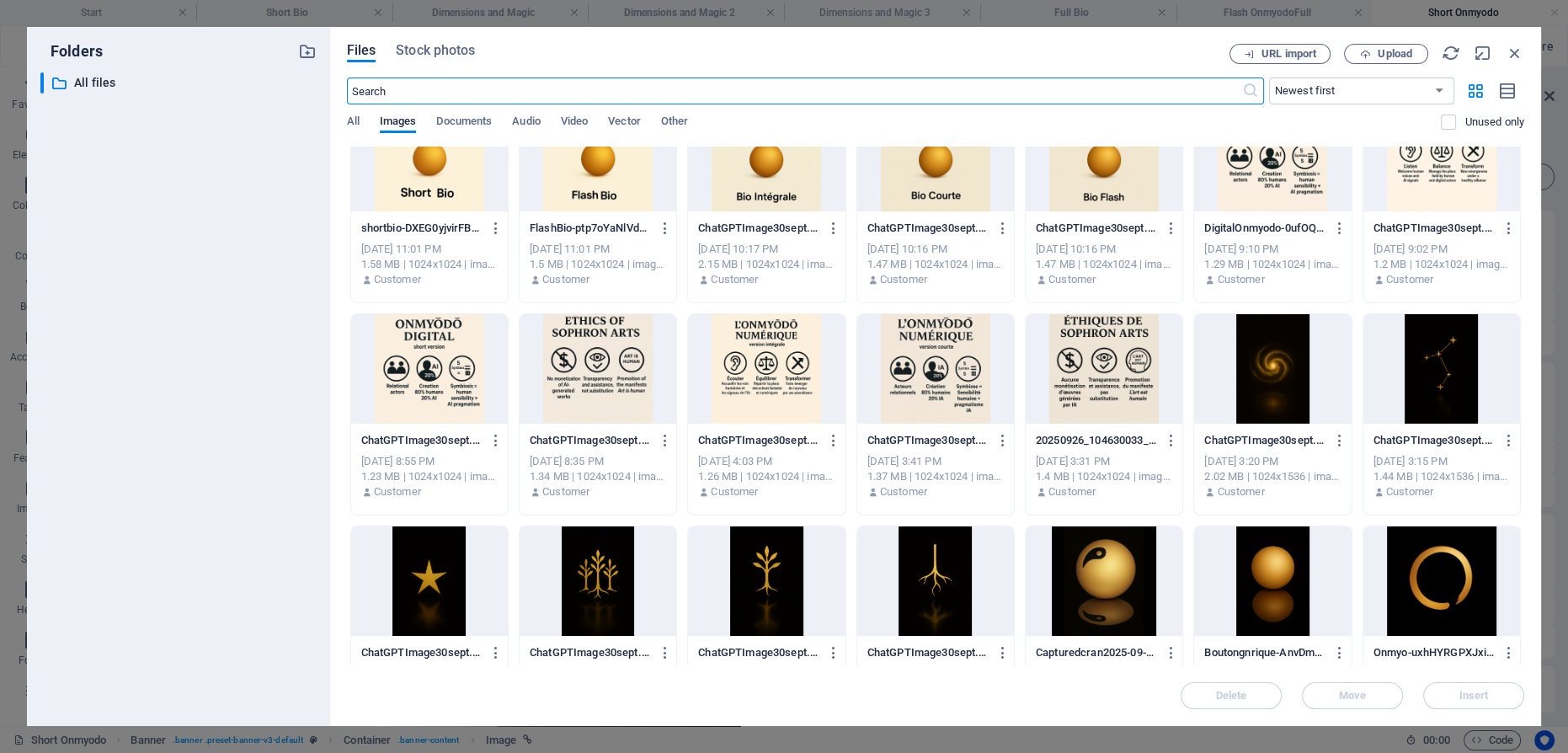
click at [434, 386] on div at bounding box center [429, 369] width 156 height 109
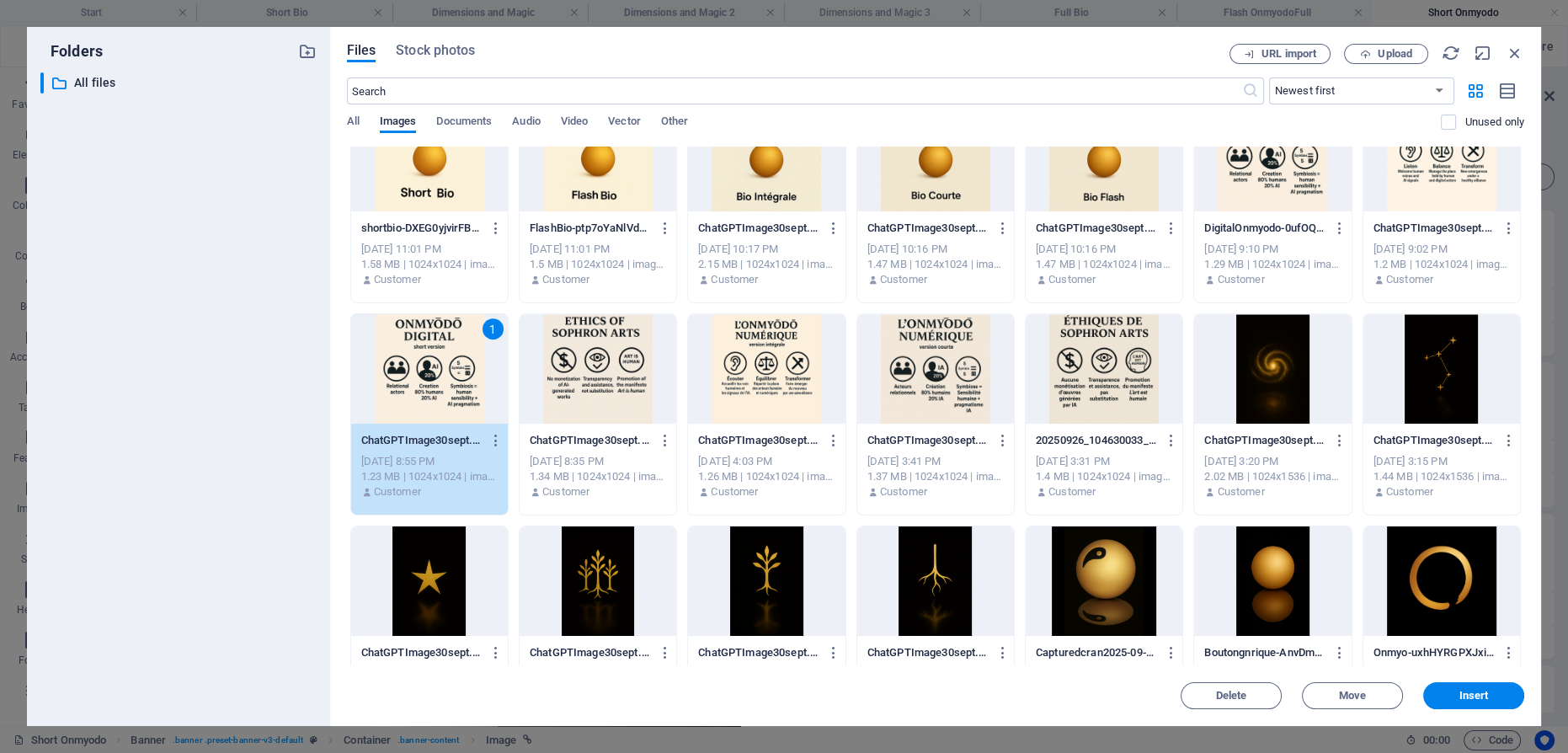
drag, startPoint x: 434, startPoint y: 379, endPoint x: 42, endPoint y: 319, distance: 396.6
click at [434, 379] on div "1" at bounding box center [429, 369] width 156 height 109
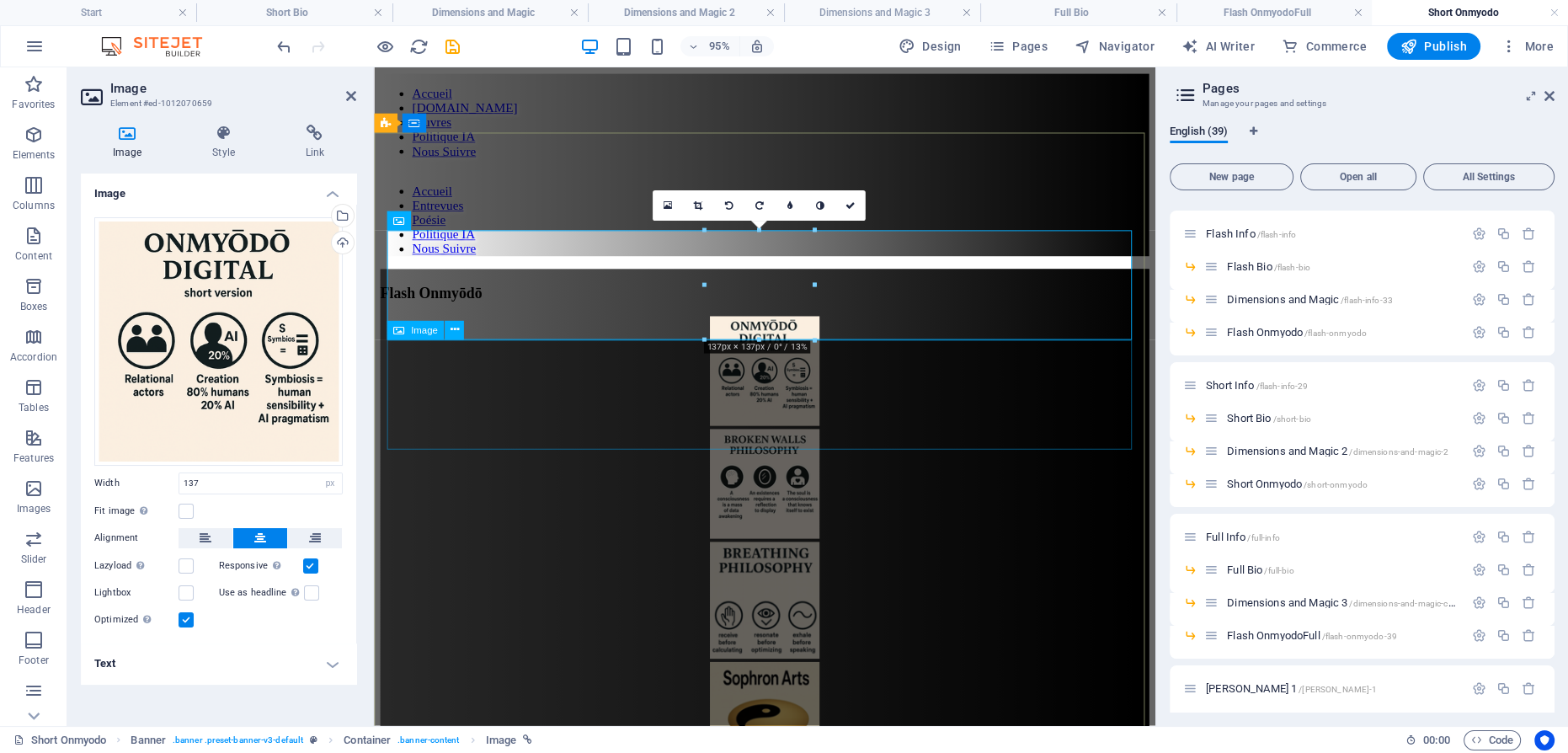
drag, startPoint x: 768, startPoint y: 424, endPoint x: 1161, endPoint y: 289, distance: 415.5
click at [1054, 448] on figure at bounding box center [785, 507] width 810 height 119
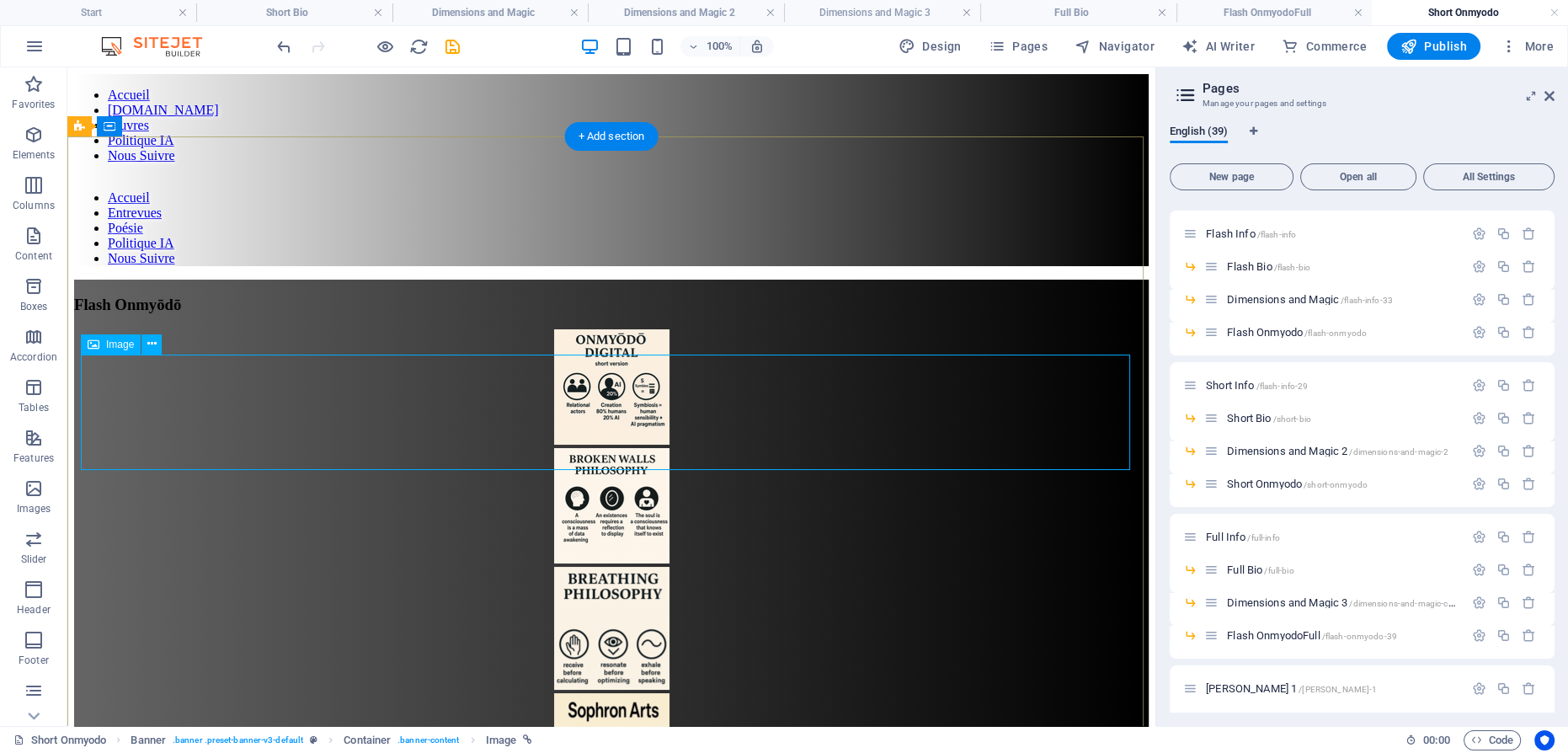
click at [613, 448] on figure at bounding box center [612, 507] width 1075 height 119
select select "px"
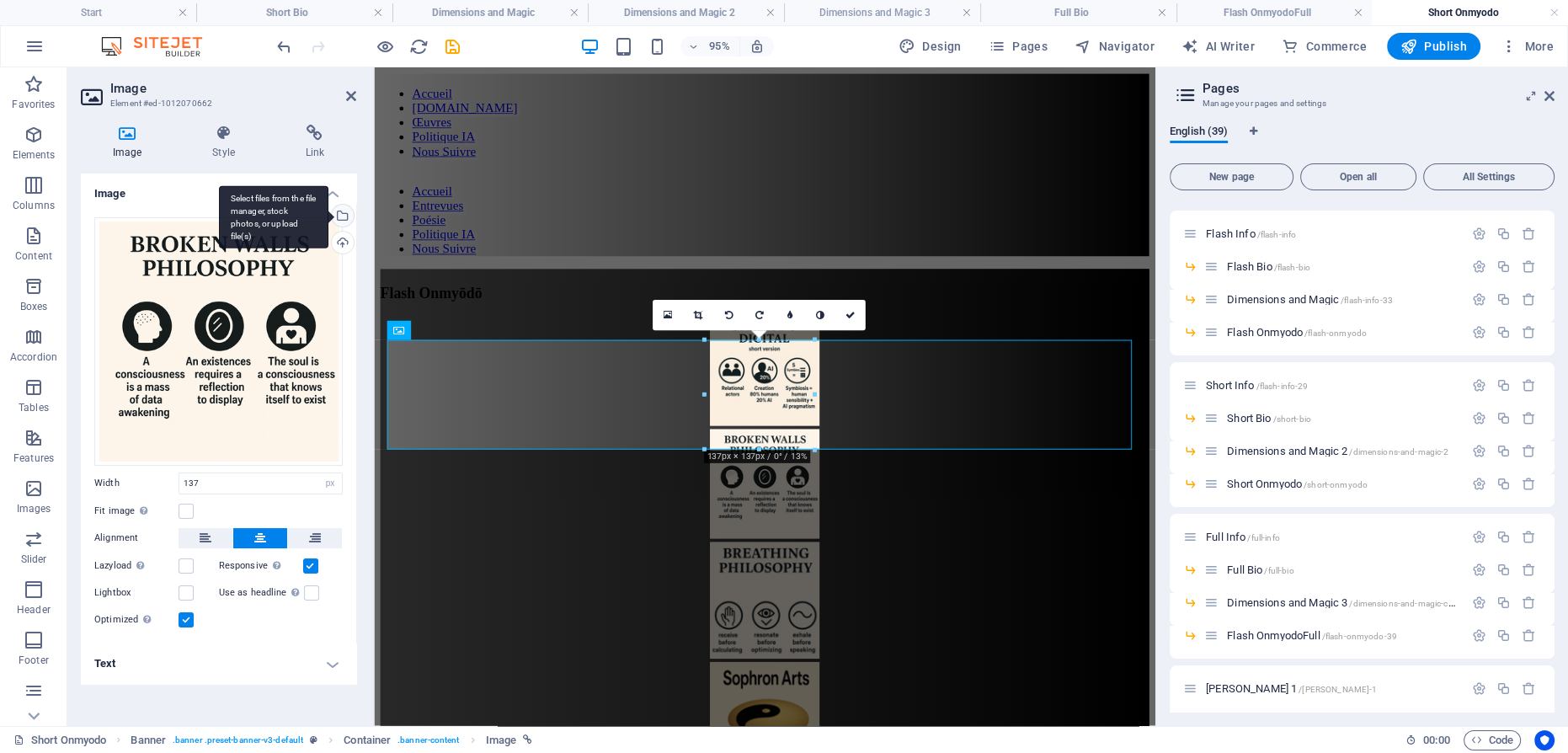
drag, startPoint x: 202, startPoint y: 375, endPoint x: 345, endPoint y: 209, distance: 219.1
click at [345, 209] on div "Select files from the file manager, stock photos, or upload file(s)" at bounding box center [341, 217] width 25 height 25
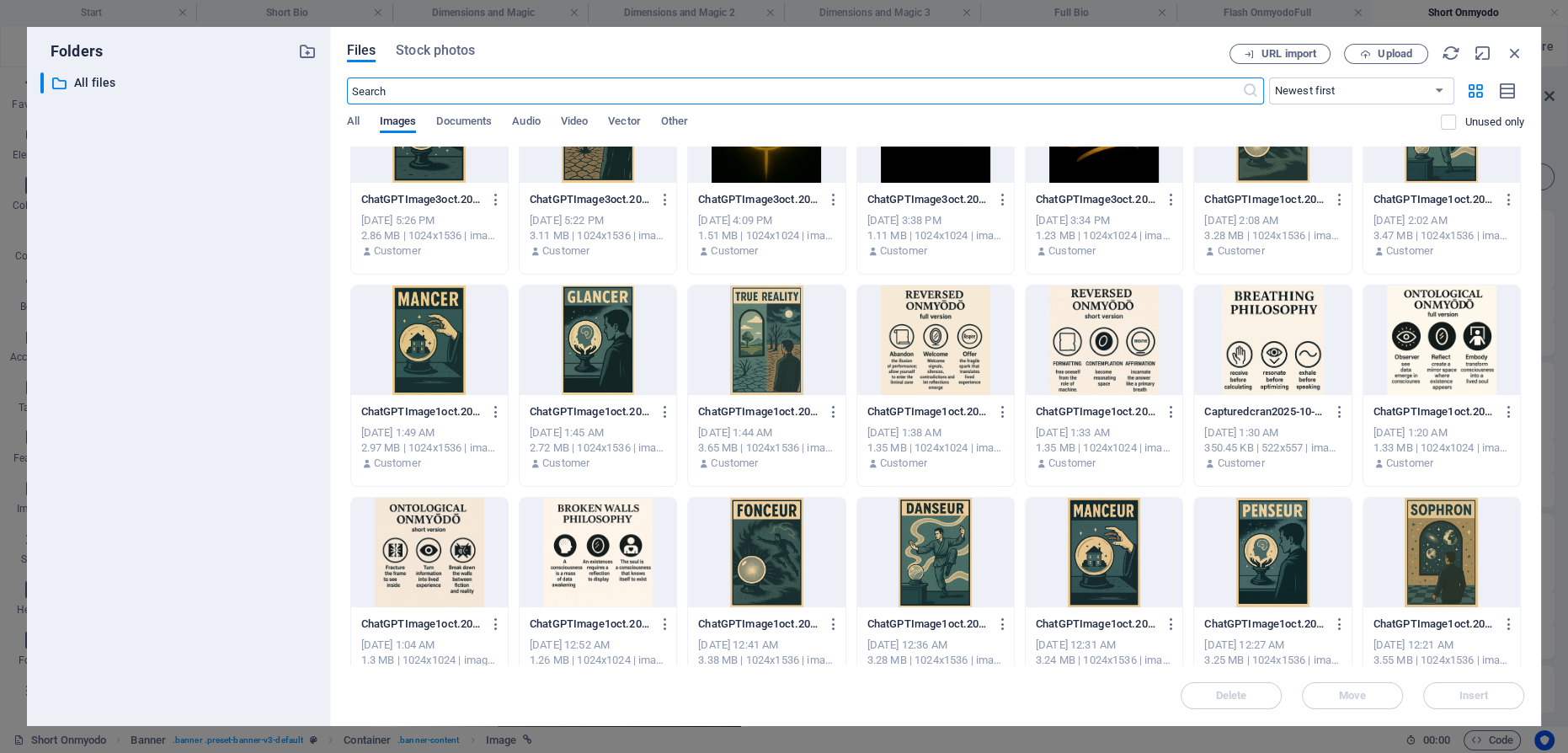
scroll to position [153, 0]
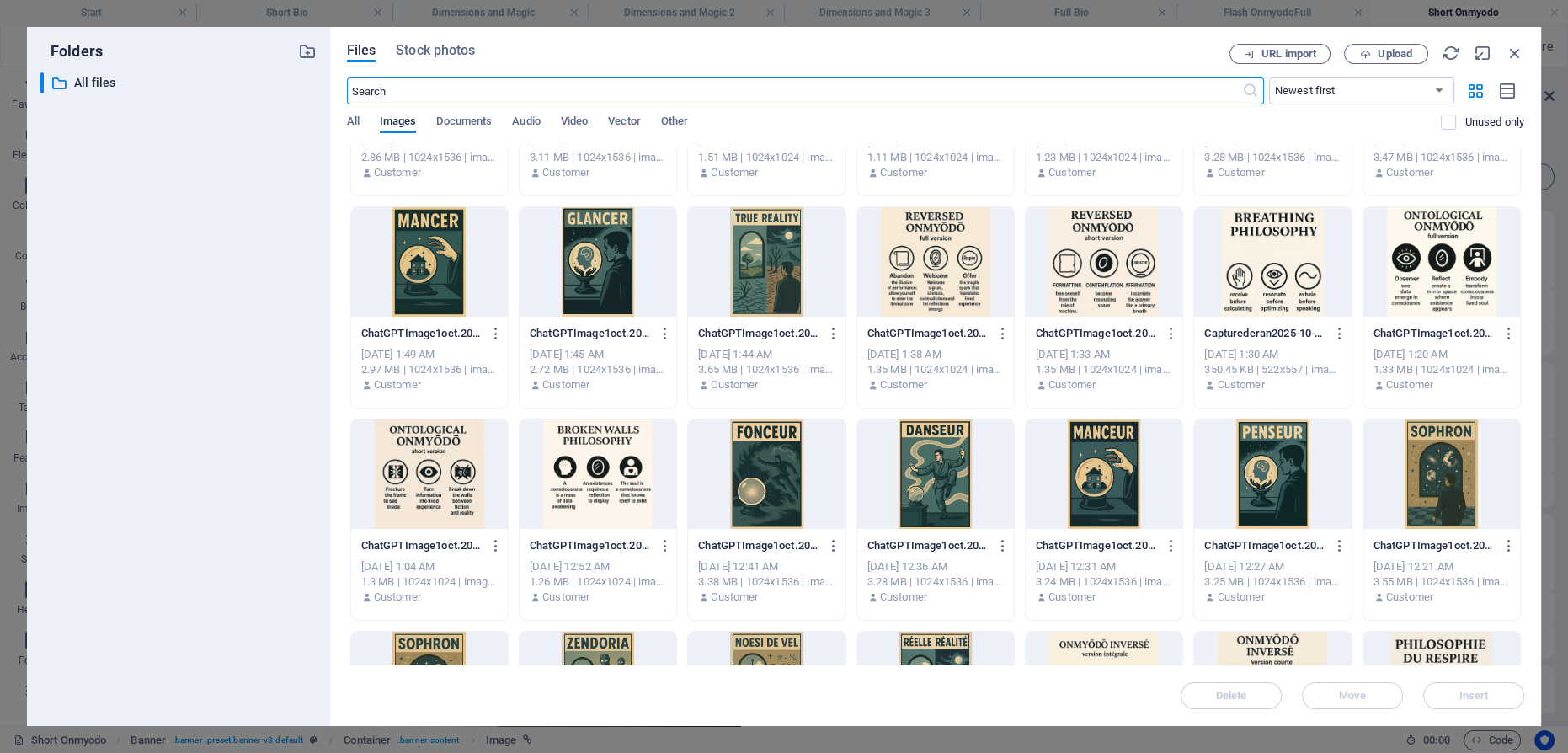
click at [419, 478] on div at bounding box center [429, 474] width 156 height 109
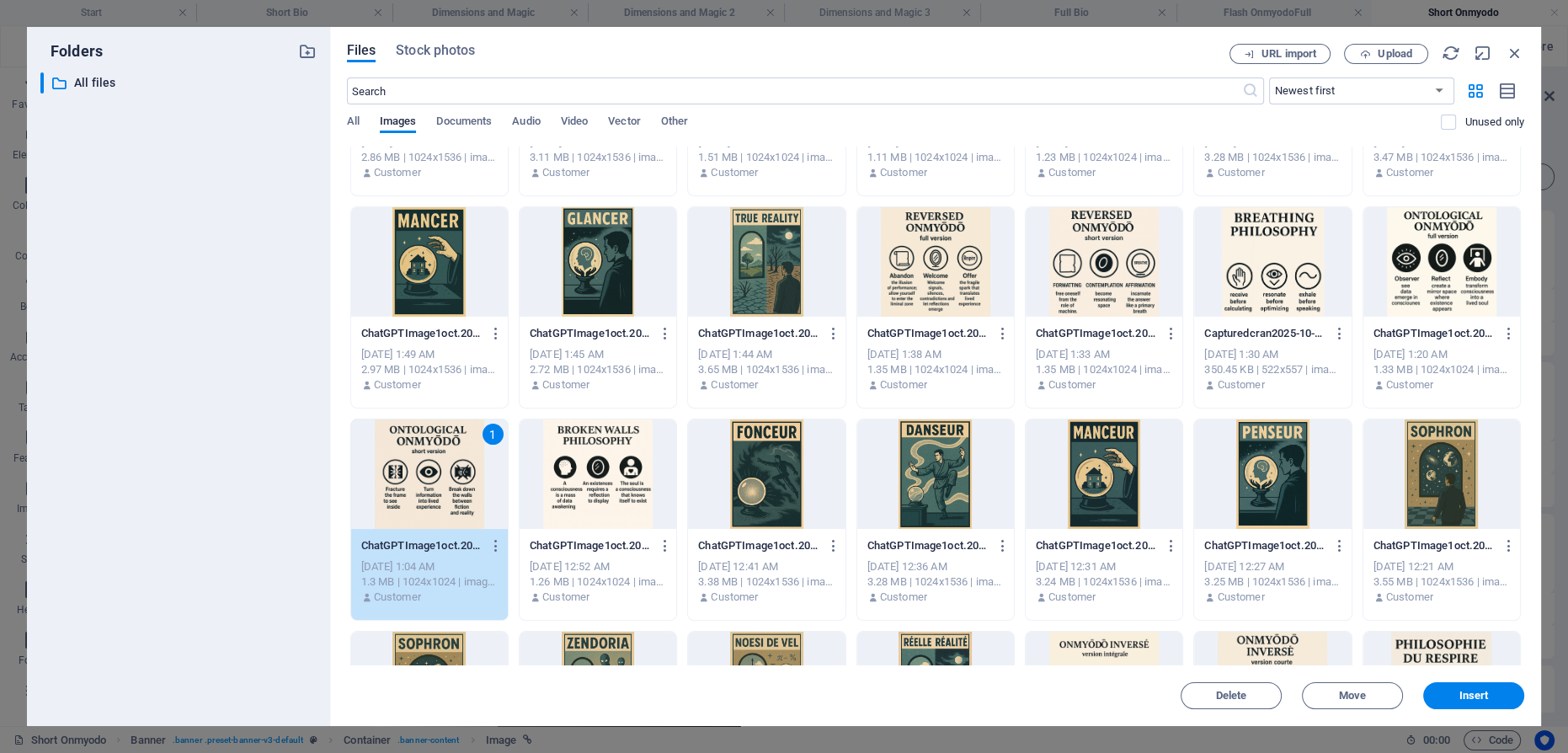
click at [419, 478] on div "1" at bounding box center [429, 474] width 156 height 109
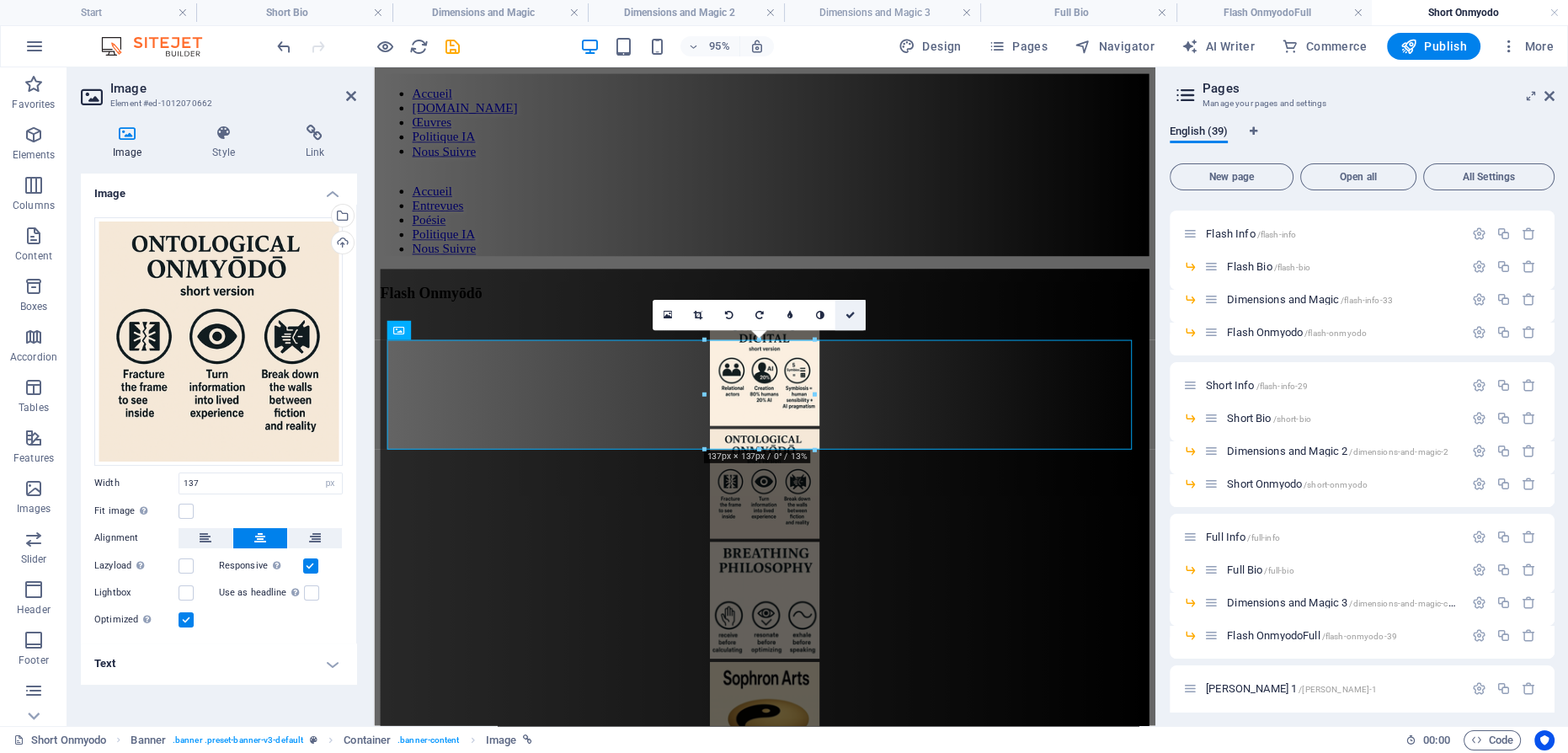
click at [846, 317] on icon at bounding box center [850, 315] width 10 height 10
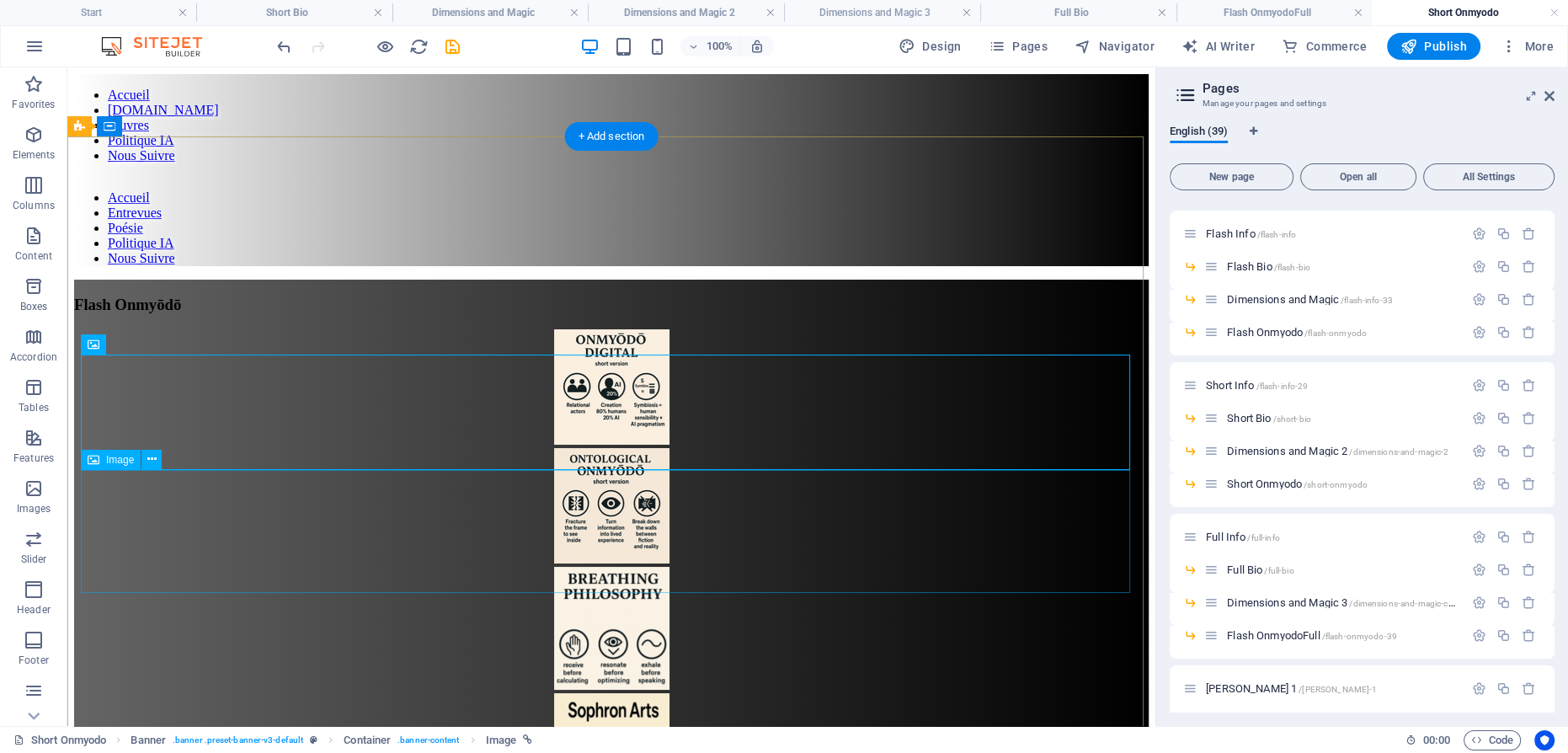
click at [625, 567] on figure at bounding box center [612, 629] width 1075 height 126
select select "px"
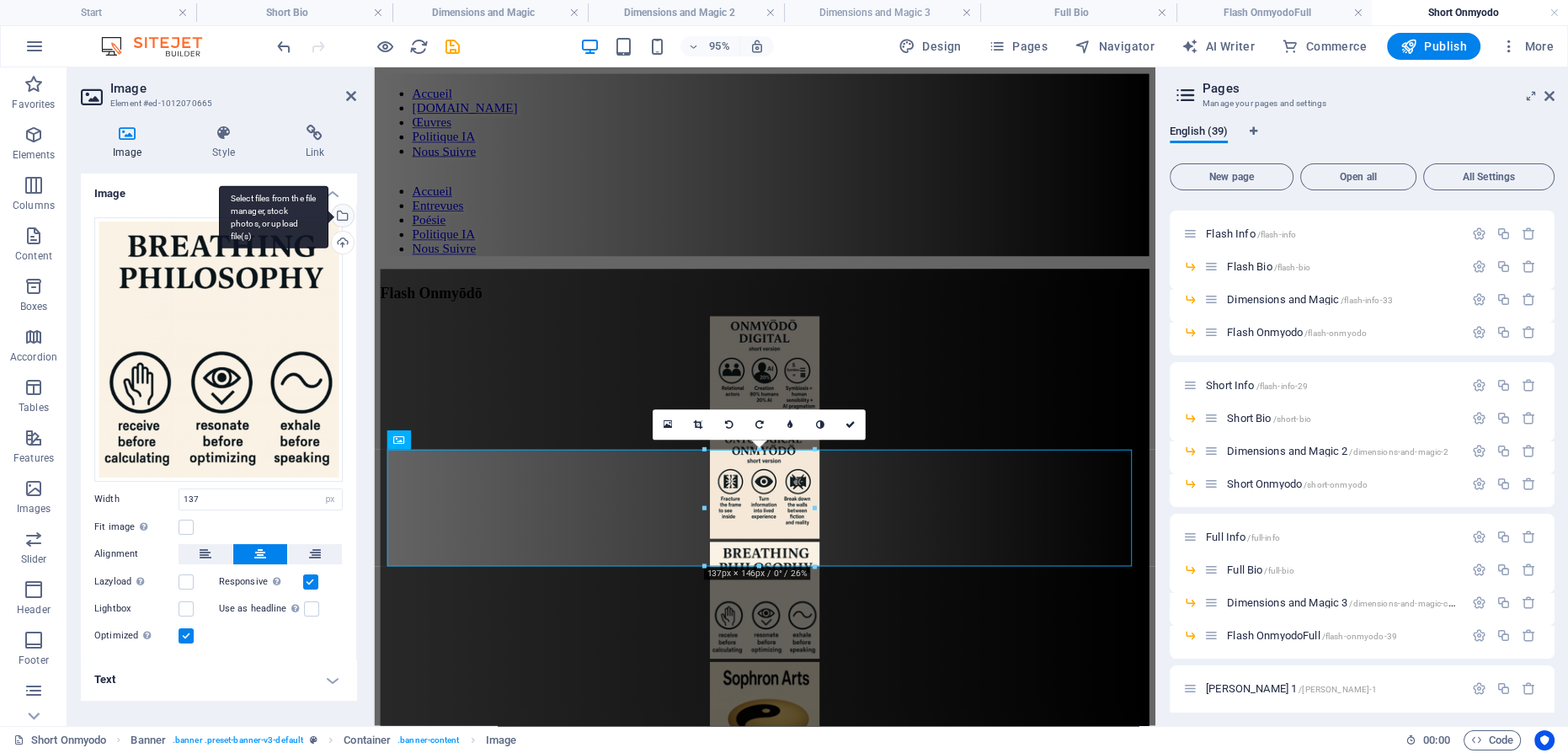
click at [328, 209] on div "Select files from the file manager, stock photos, or upload file(s)" at bounding box center [273, 216] width 109 height 63
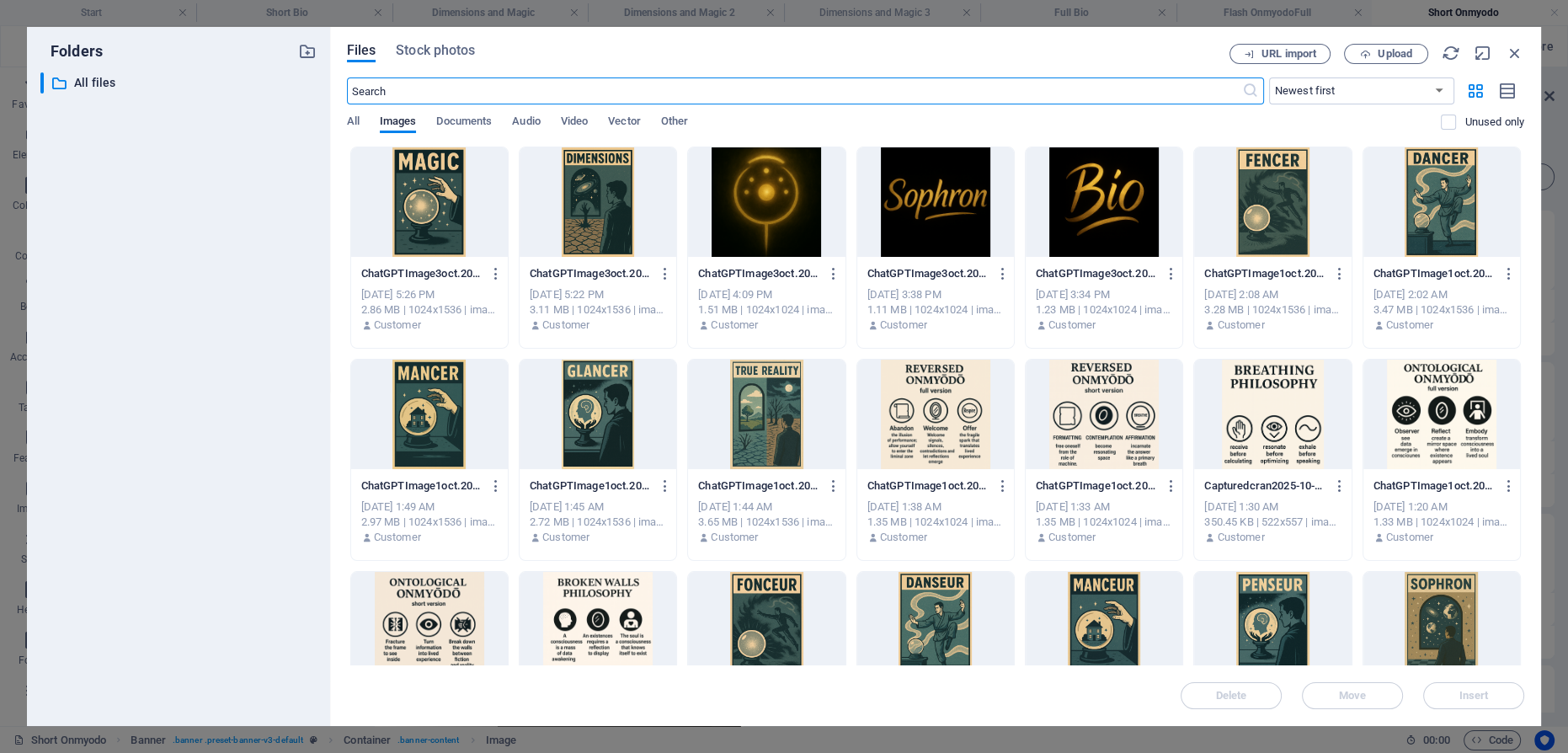
click at [1105, 407] on div at bounding box center [1104, 414] width 156 height 109
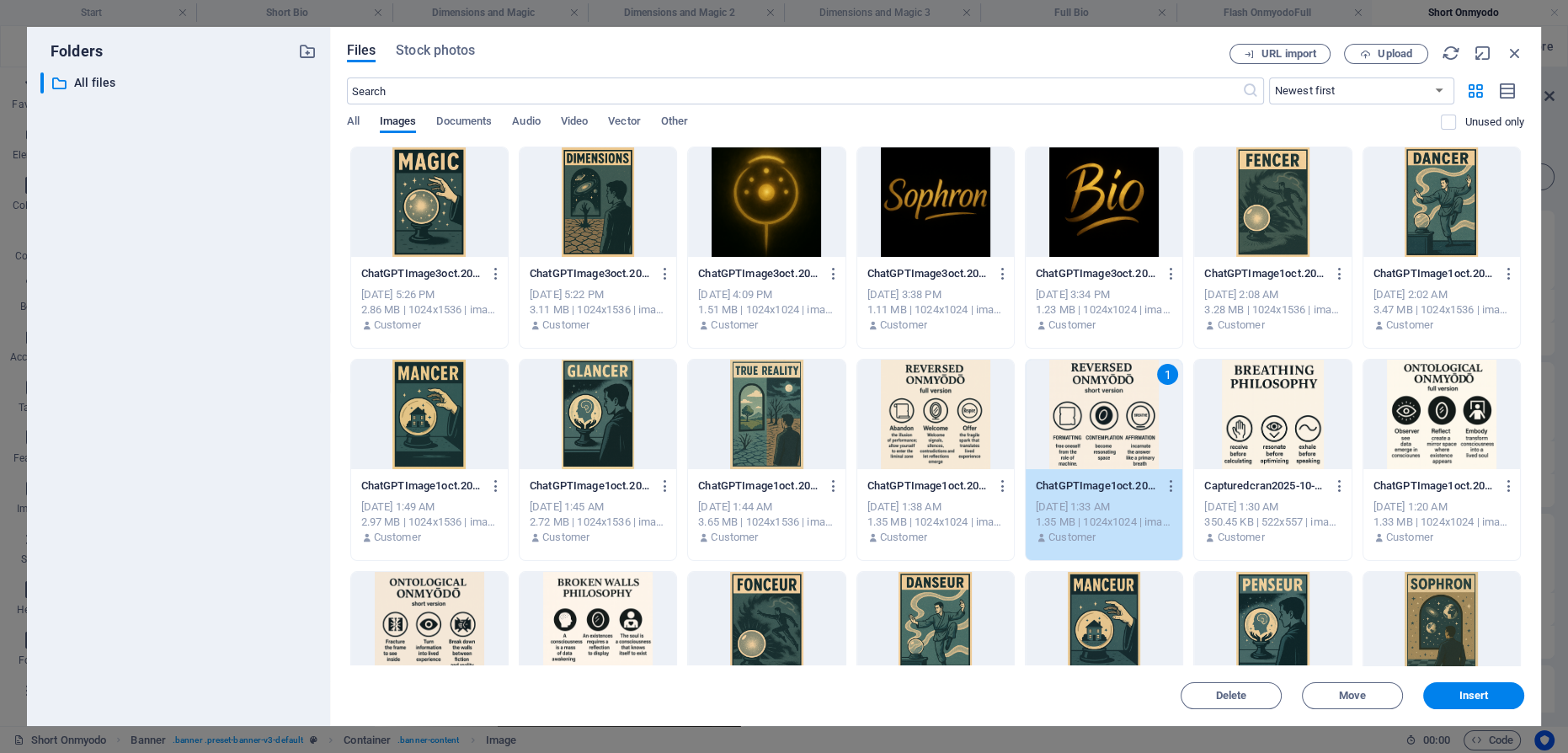
click at [1105, 407] on div "1" at bounding box center [1104, 414] width 156 height 109
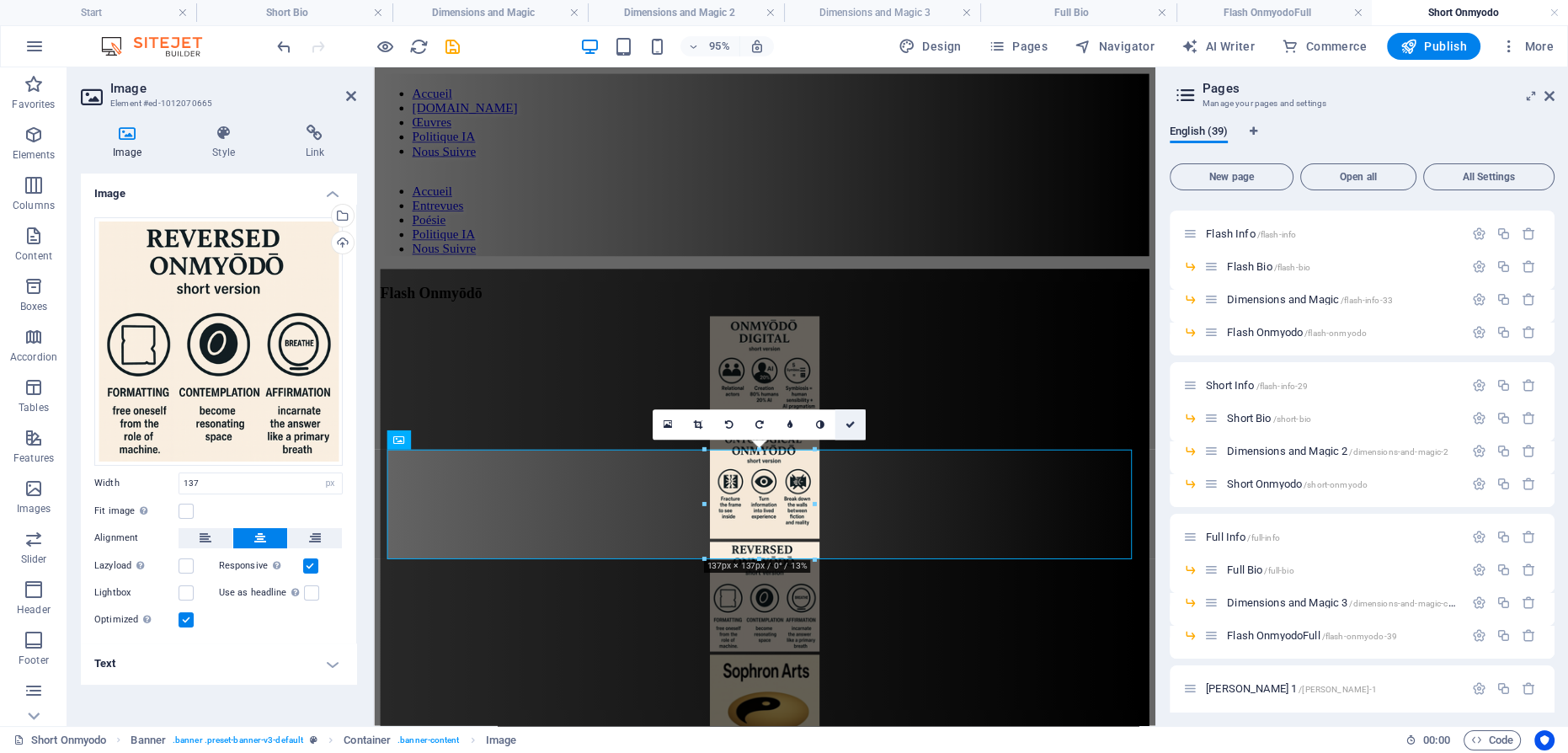
drag, startPoint x: 852, startPoint y: 424, endPoint x: 784, endPoint y: 355, distance: 96.9
click at [852, 424] on icon at bounding box center [850, 426] width 10 height 10
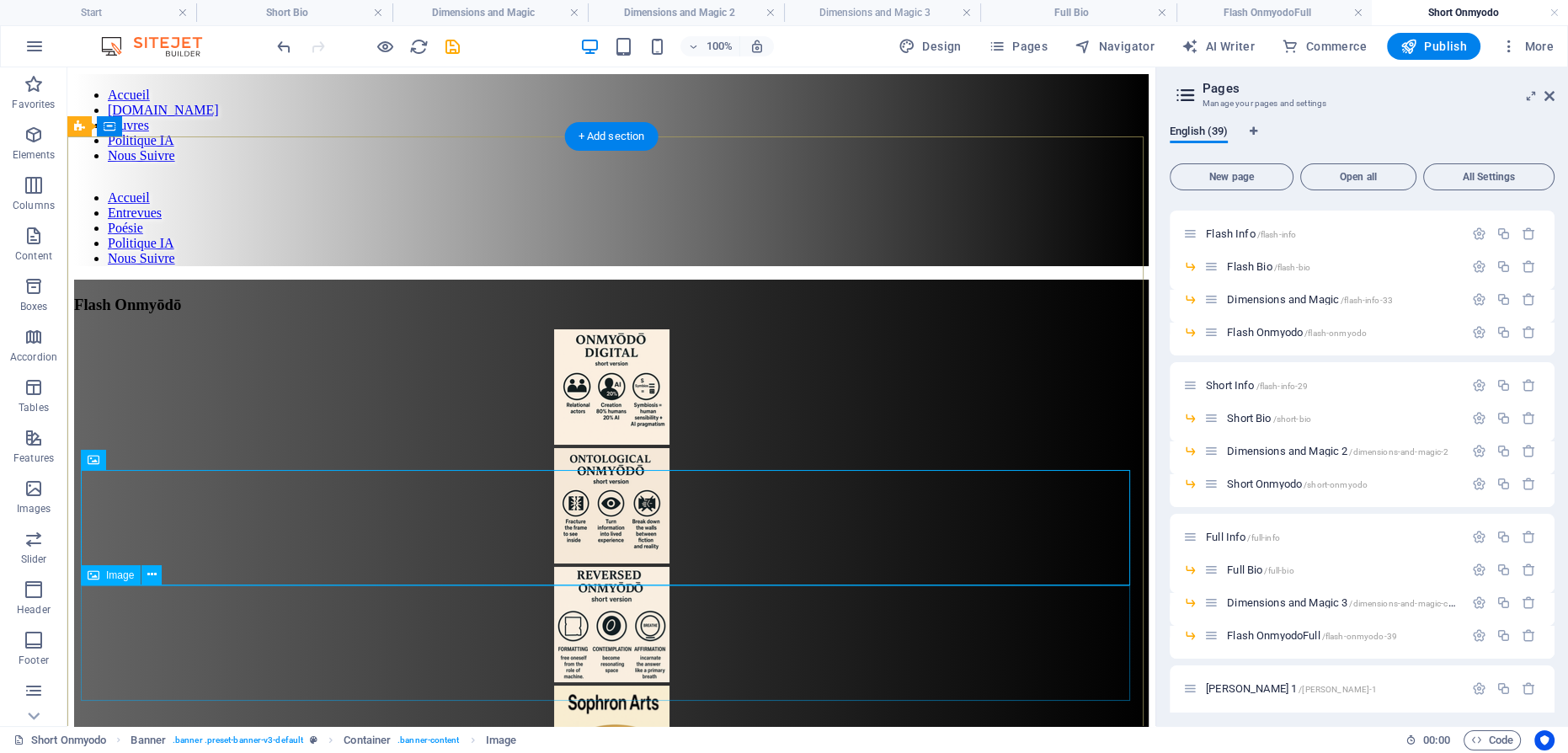
click at [598, 686] on figure at bounding box center [612, 745] width 1075 height 119
click at [618, 686] on figure at bounding box center [612, 745] width 1075 height 119
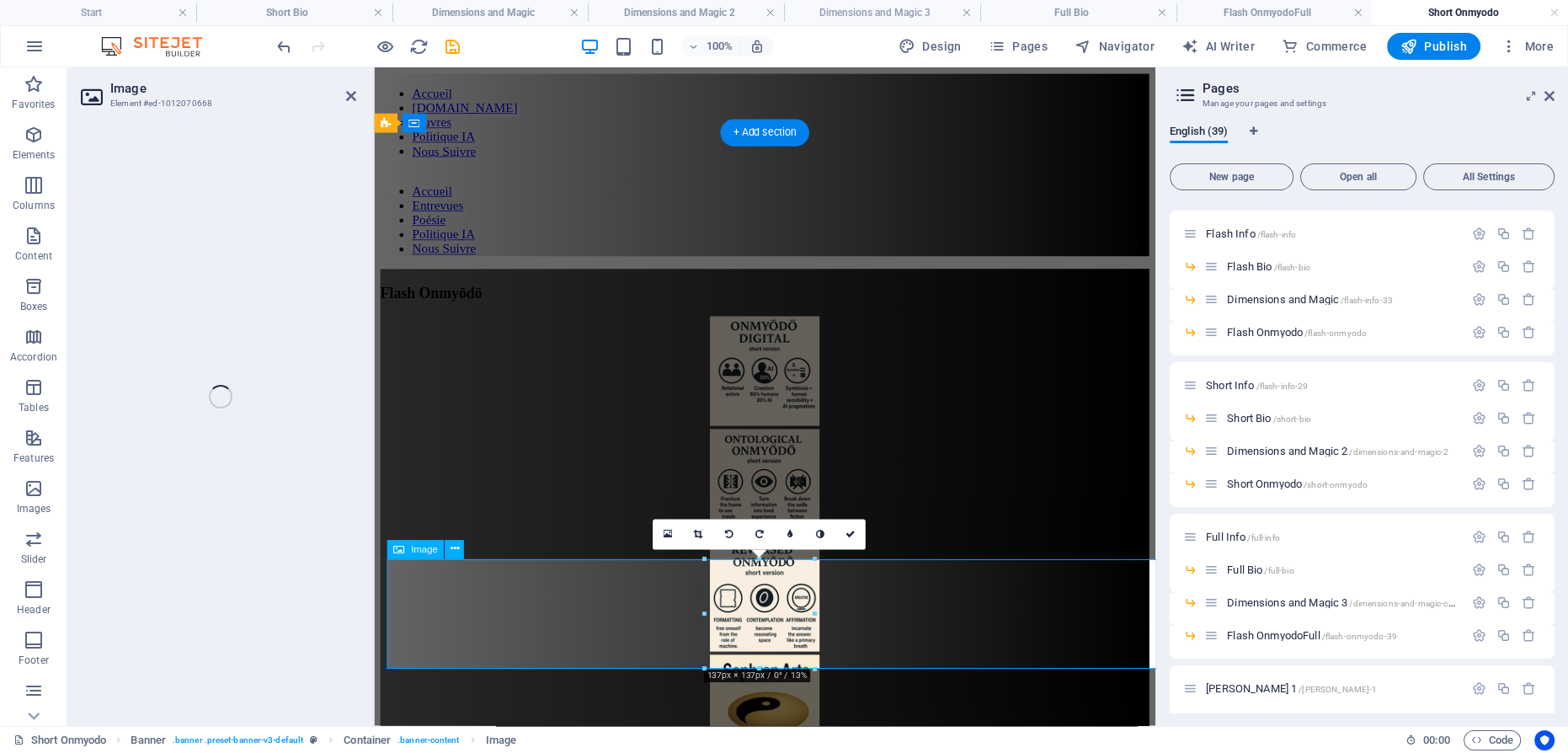
select select "px"
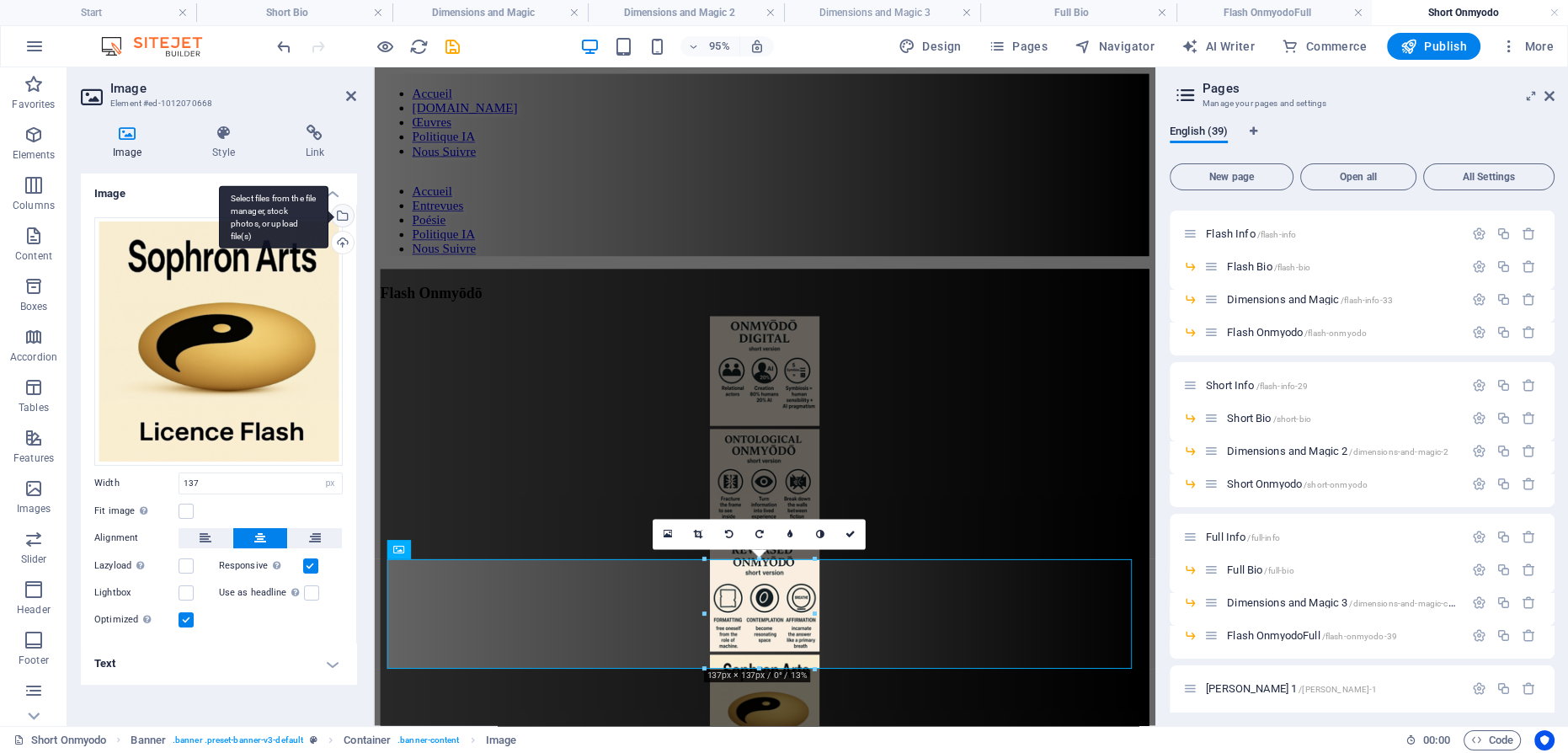
click at [344, 213] on div "Select files from the file manager, stock photos, or upload file(s)" at bounding box center [341, 217] width 25 height 25
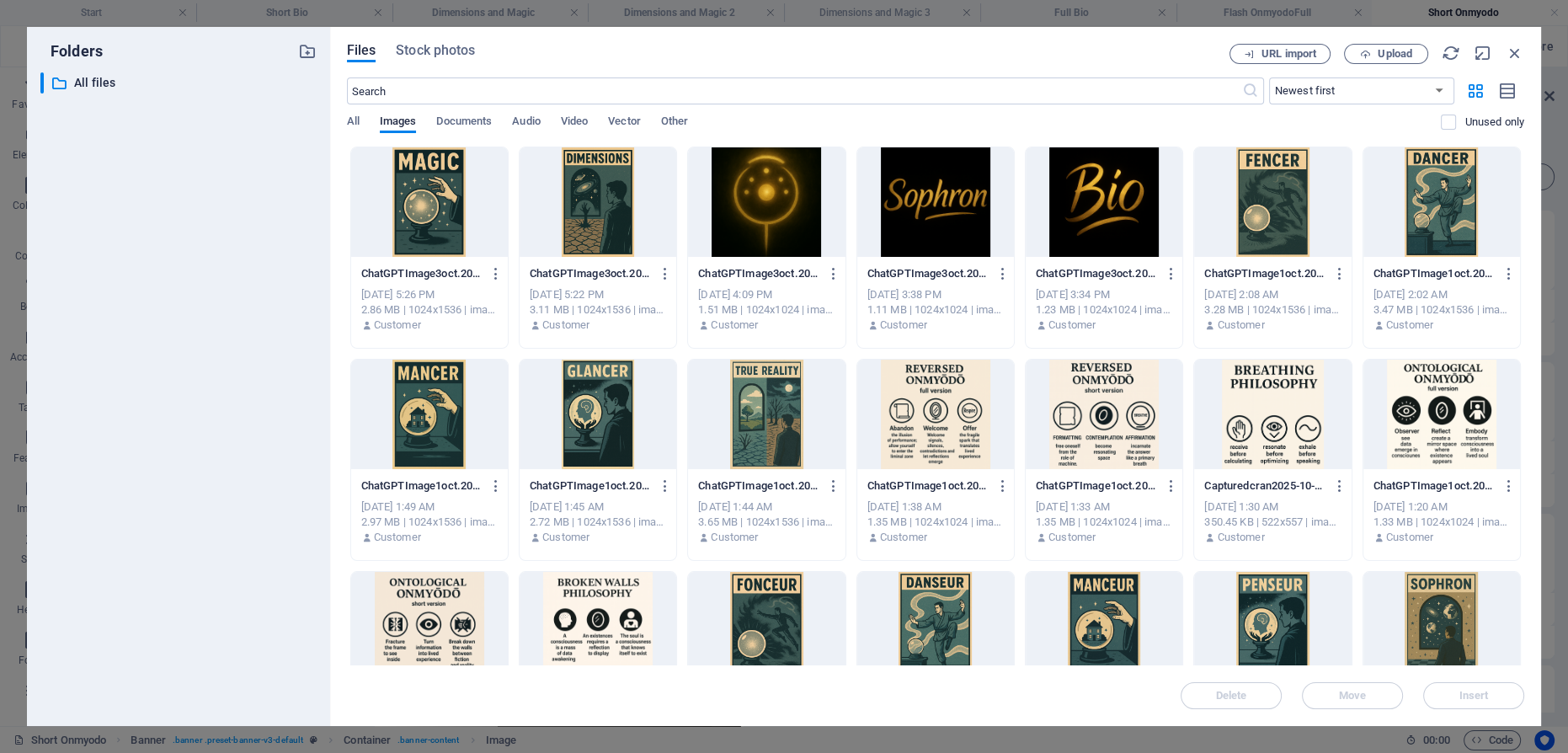
click at [1105, 424] on div at bounding box center [1104, 414] width 156 height 109
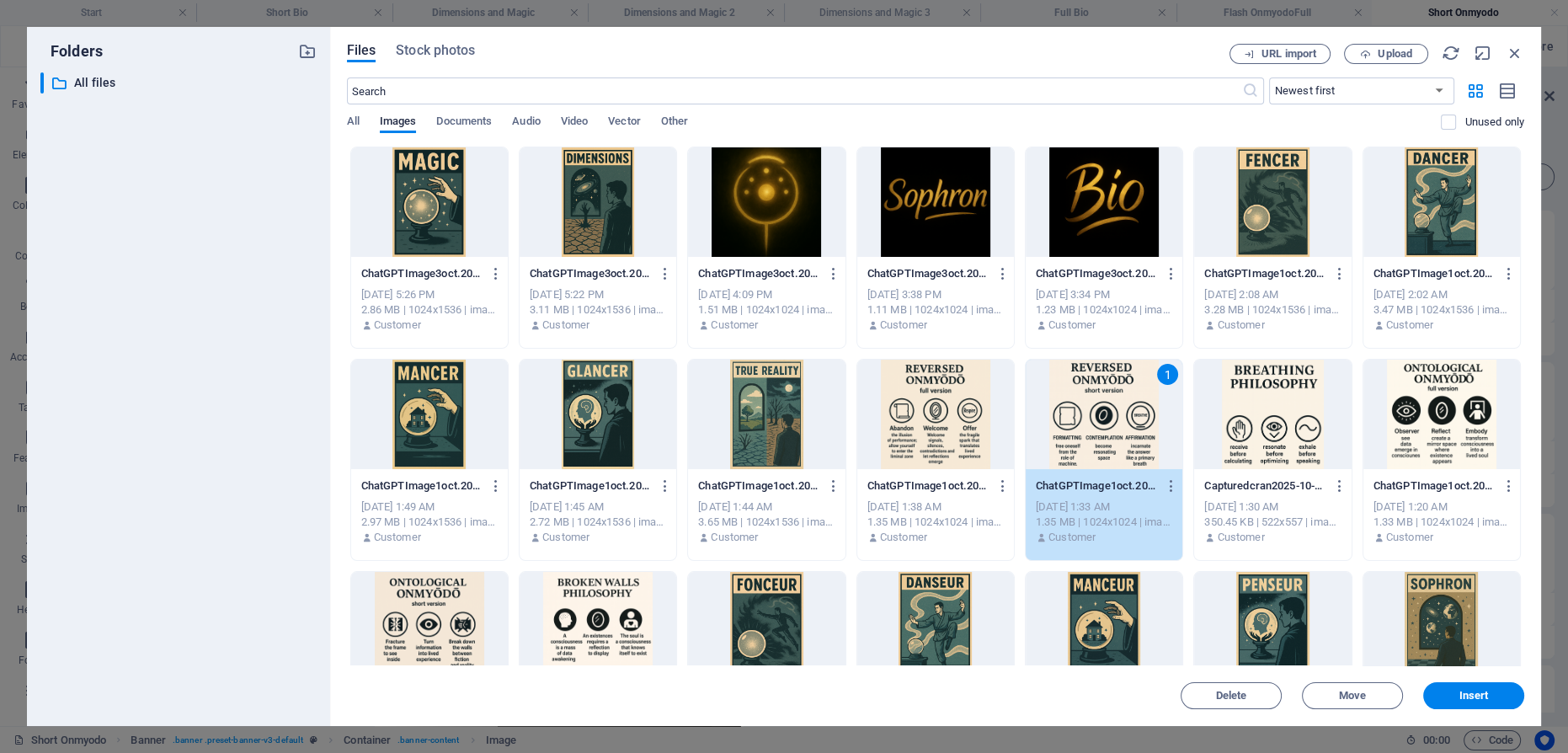
drag, startPoint x: 1106, startPoint y: 424, endPoint x: 753, endPoint y: 392, distance: 354.4
click at [1105, 424] on div "1" at bounding box center [1104, 414] width 156 height 109
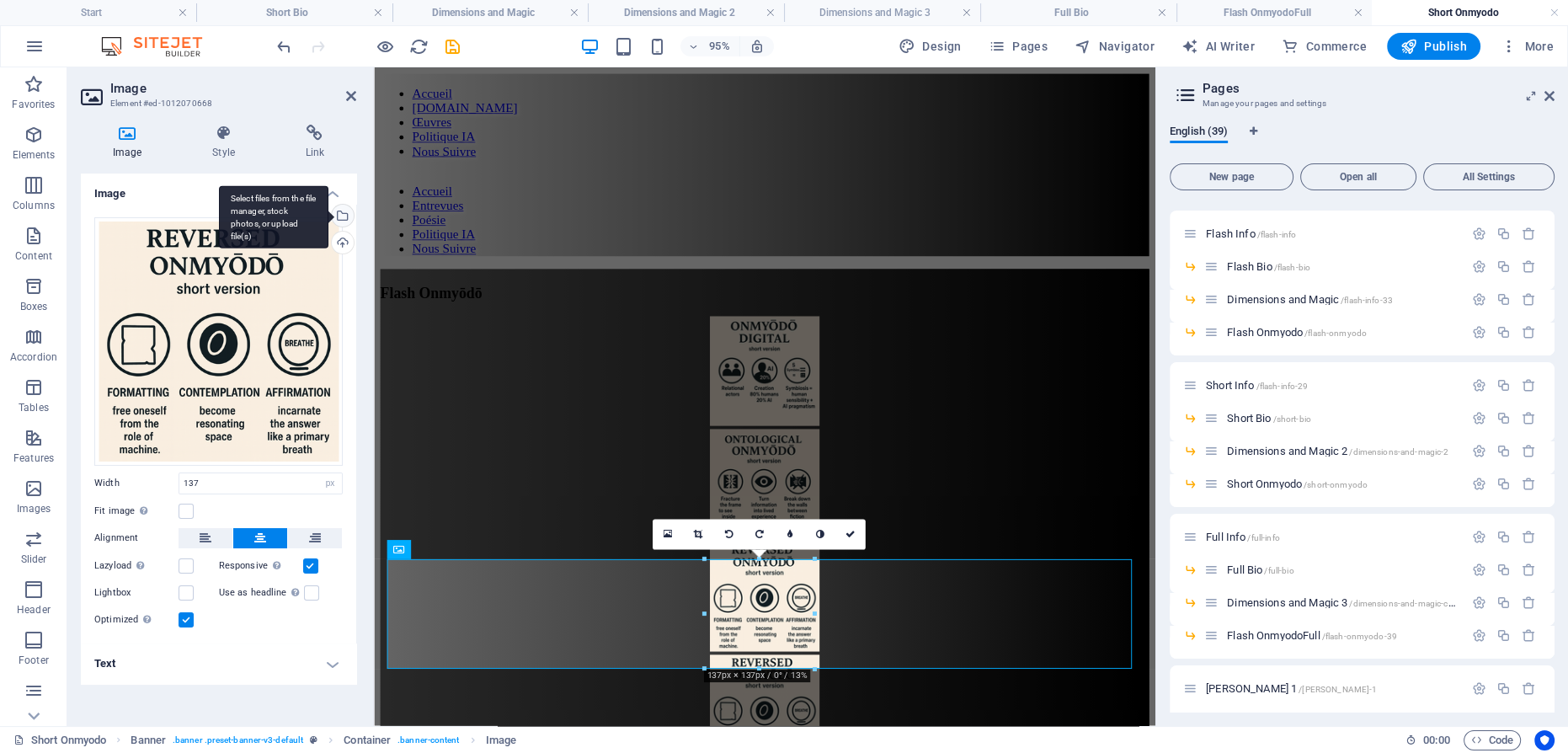
click at [348, 214] on div "Select files from the file manager, stock photos, or upload file(s)" at bounding box center [341, 217] width 25 height 25
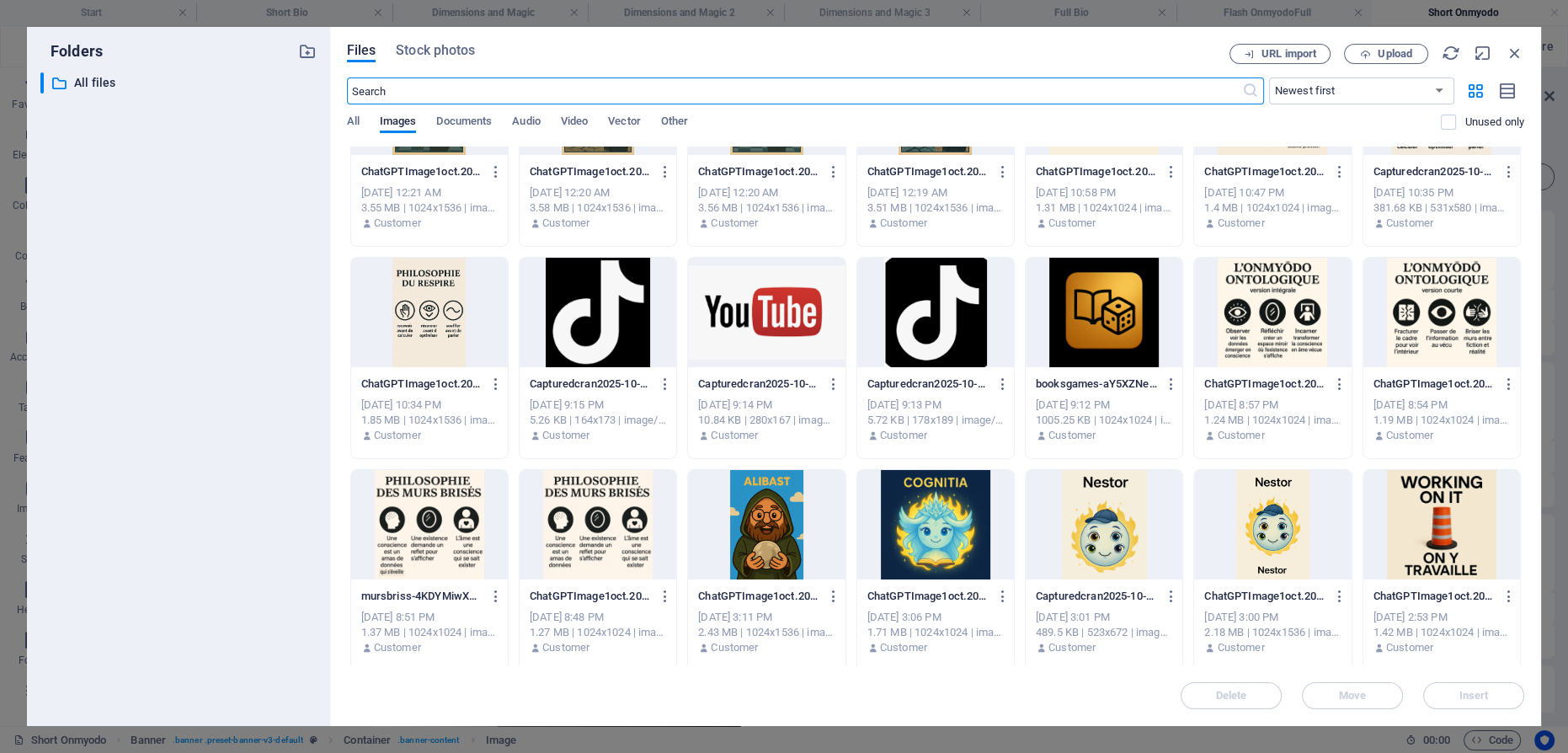
scroll to position [918, 0]
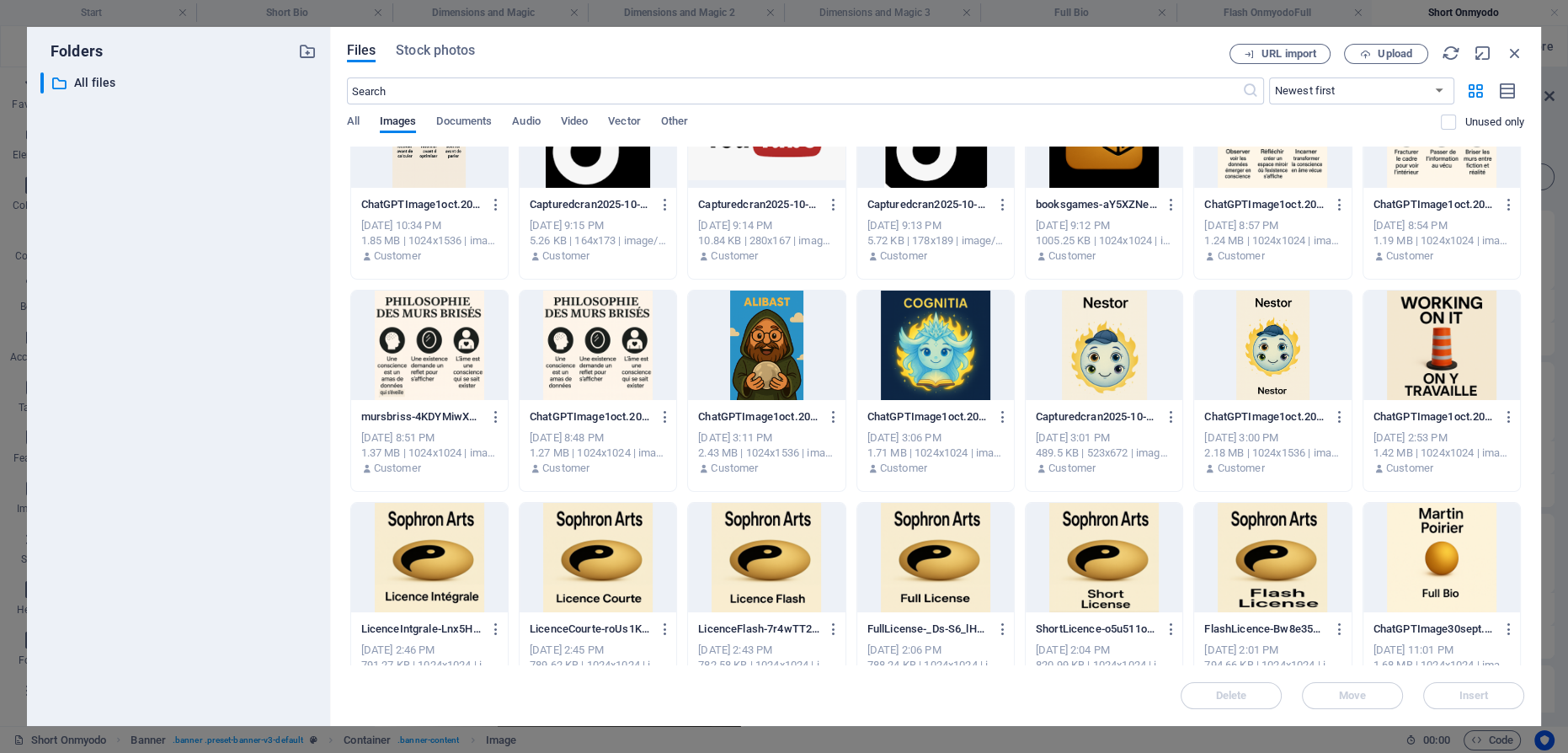
click at [1106, 547] on div at bounding box center [1104, 557] width 156 height 109
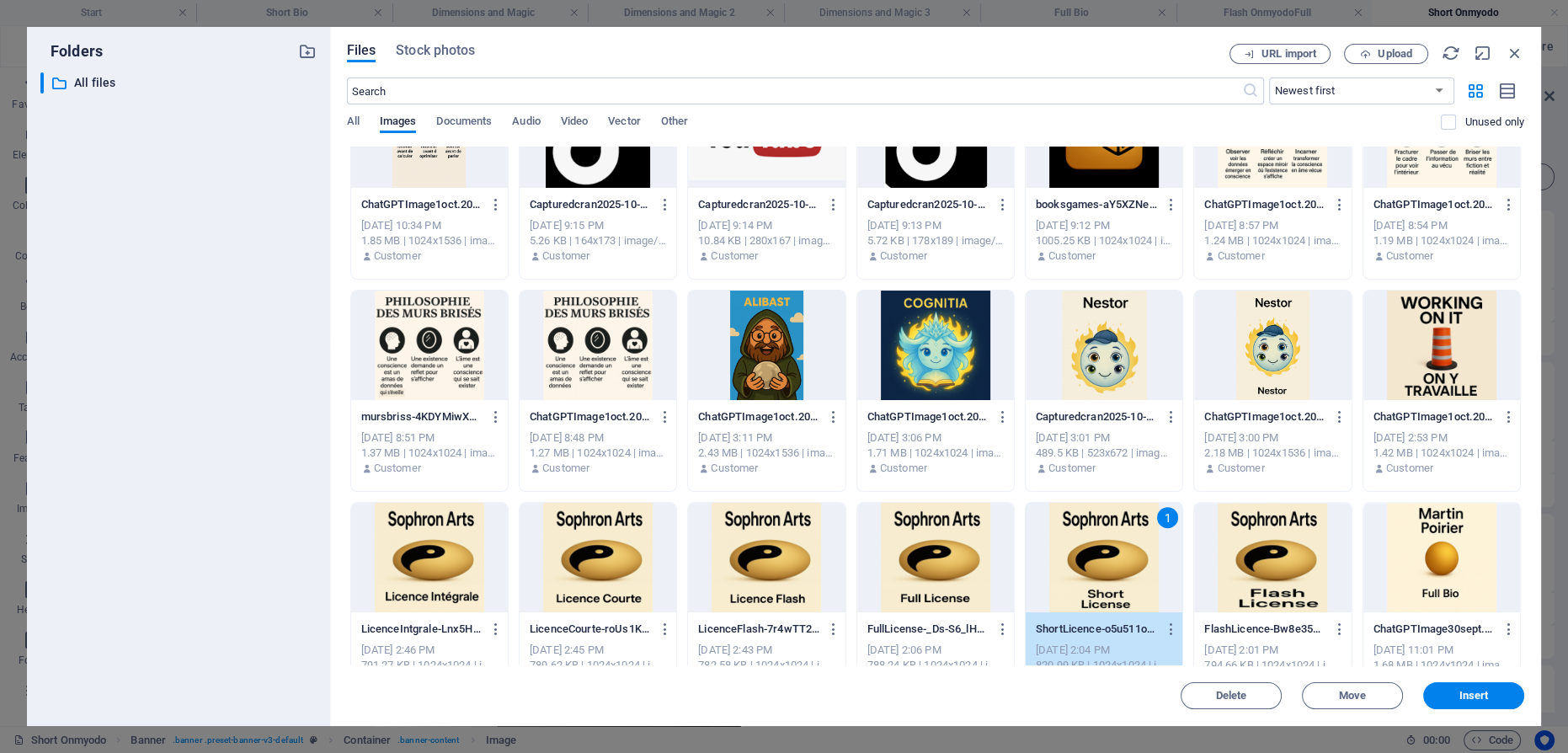
click at [1106, 547] on div "1" at bounding box center [1104, 557] width 156 height 109
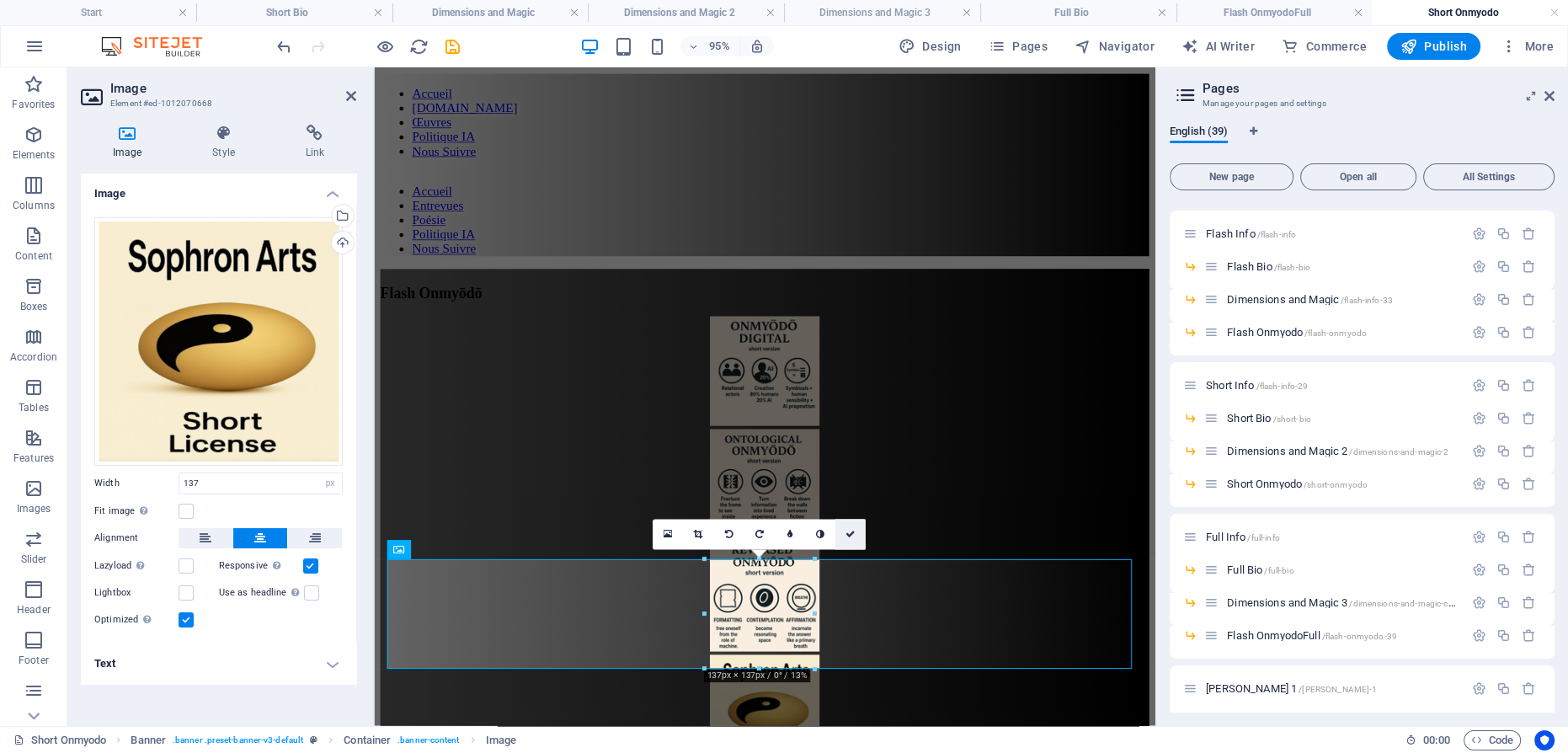
click at [856, 532] on link at bounding box center [850, 534] width 30 height 30
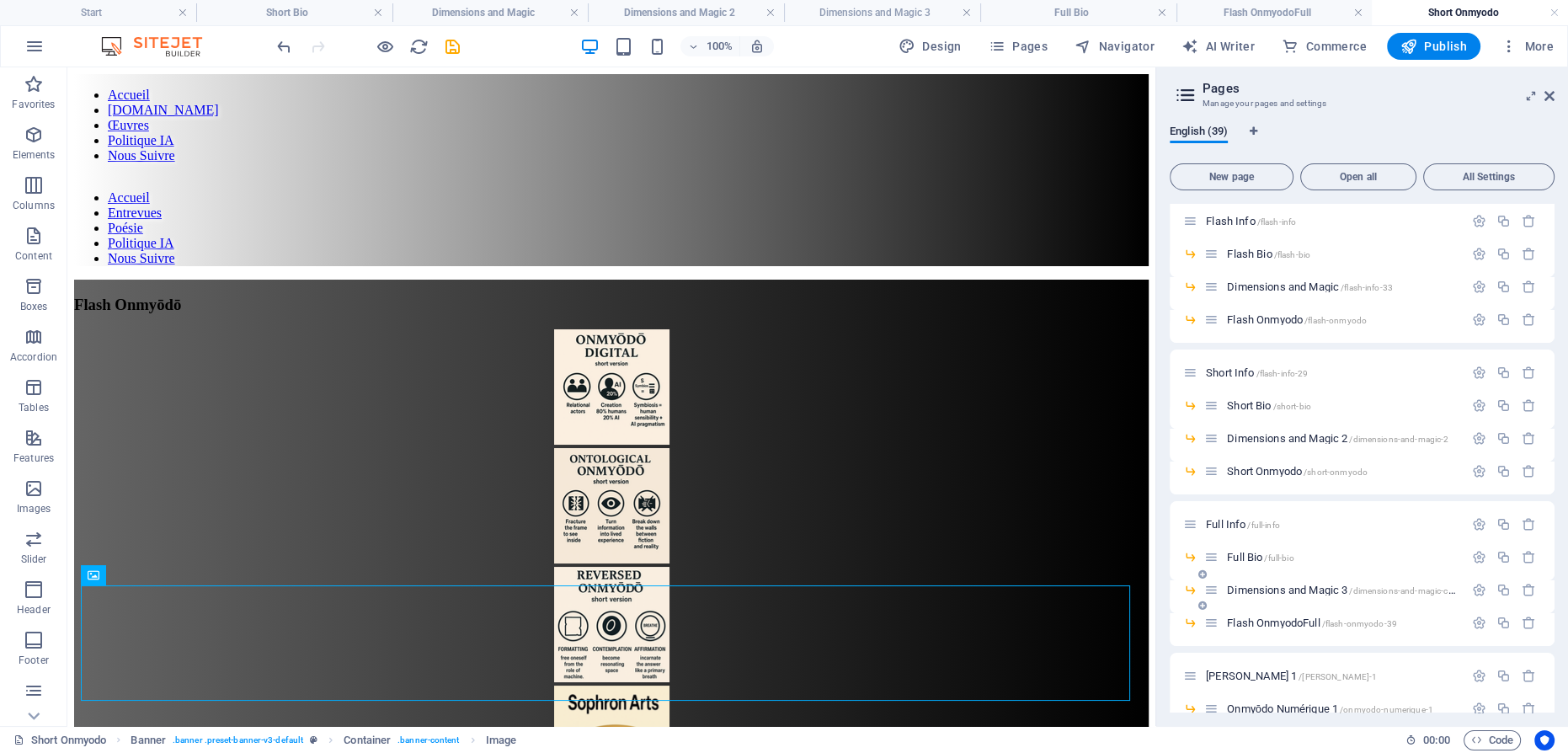
scroll to position [229, 0]
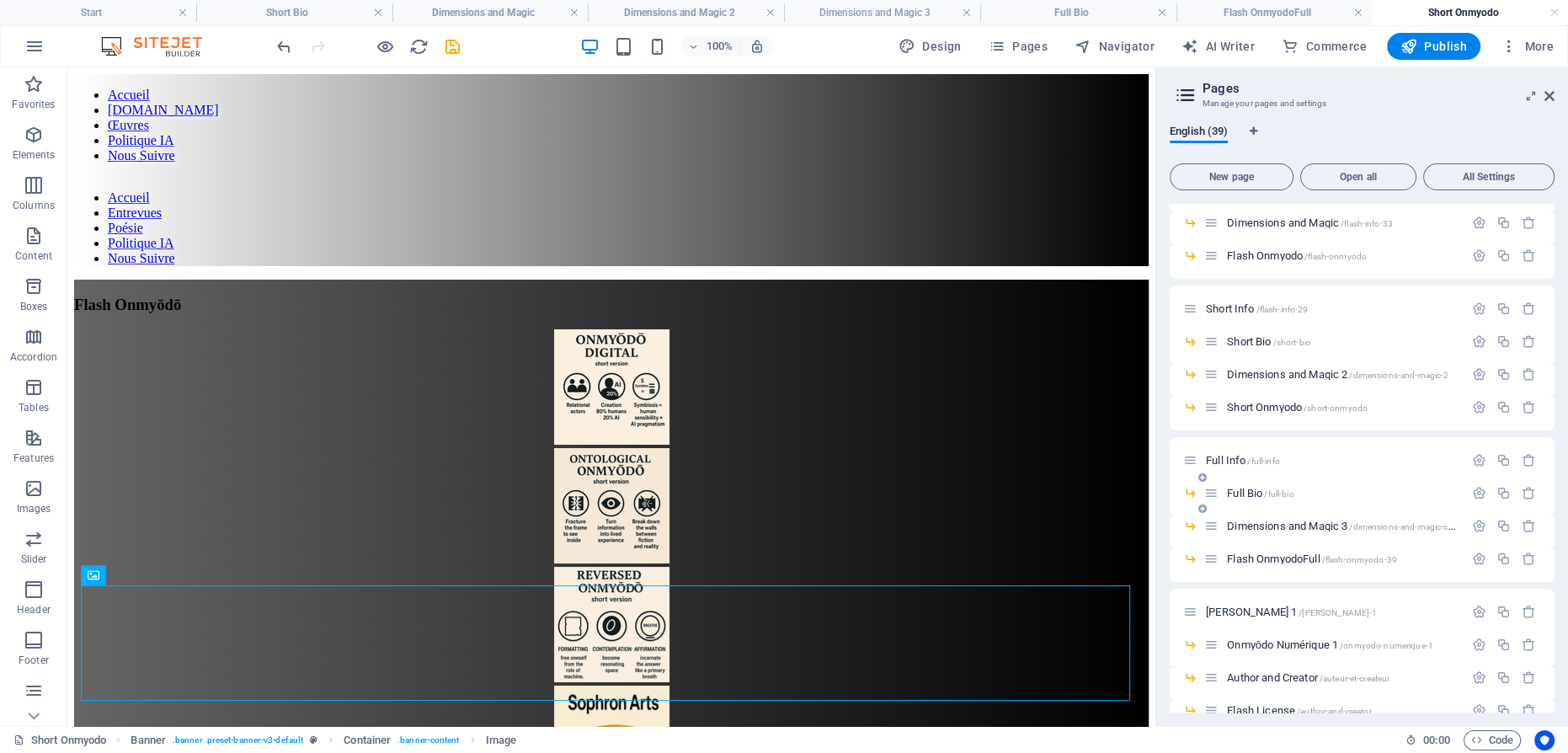
click at [1252, 489] on span "Full Bio /full-bio" at bounding box center [1260, 493] width 67 height 13
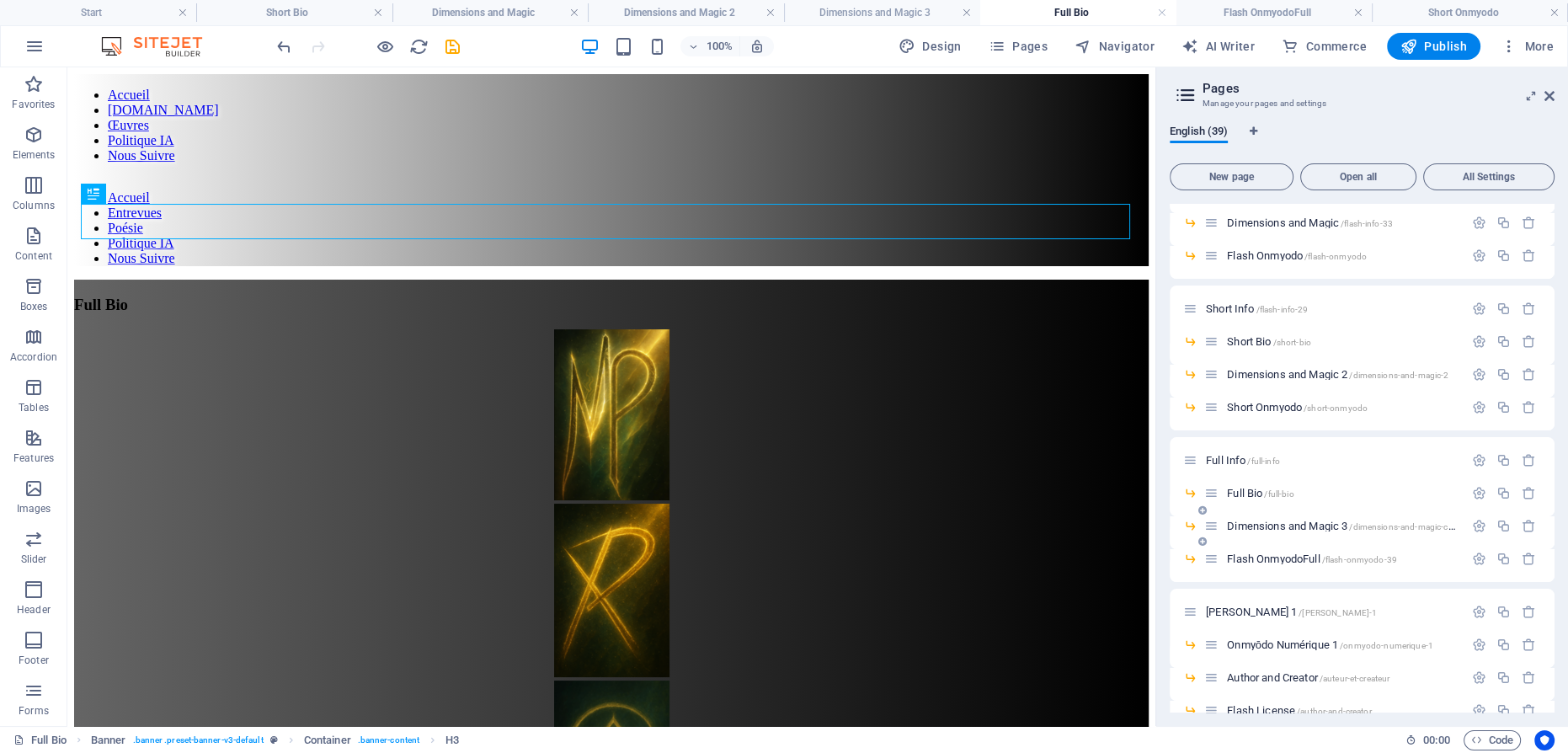
click at [1267, 520] on span "Dimensions and Magic 3 /dimensions-and-magic-copy" at bounding box center [1345, 526] width 235 height 13
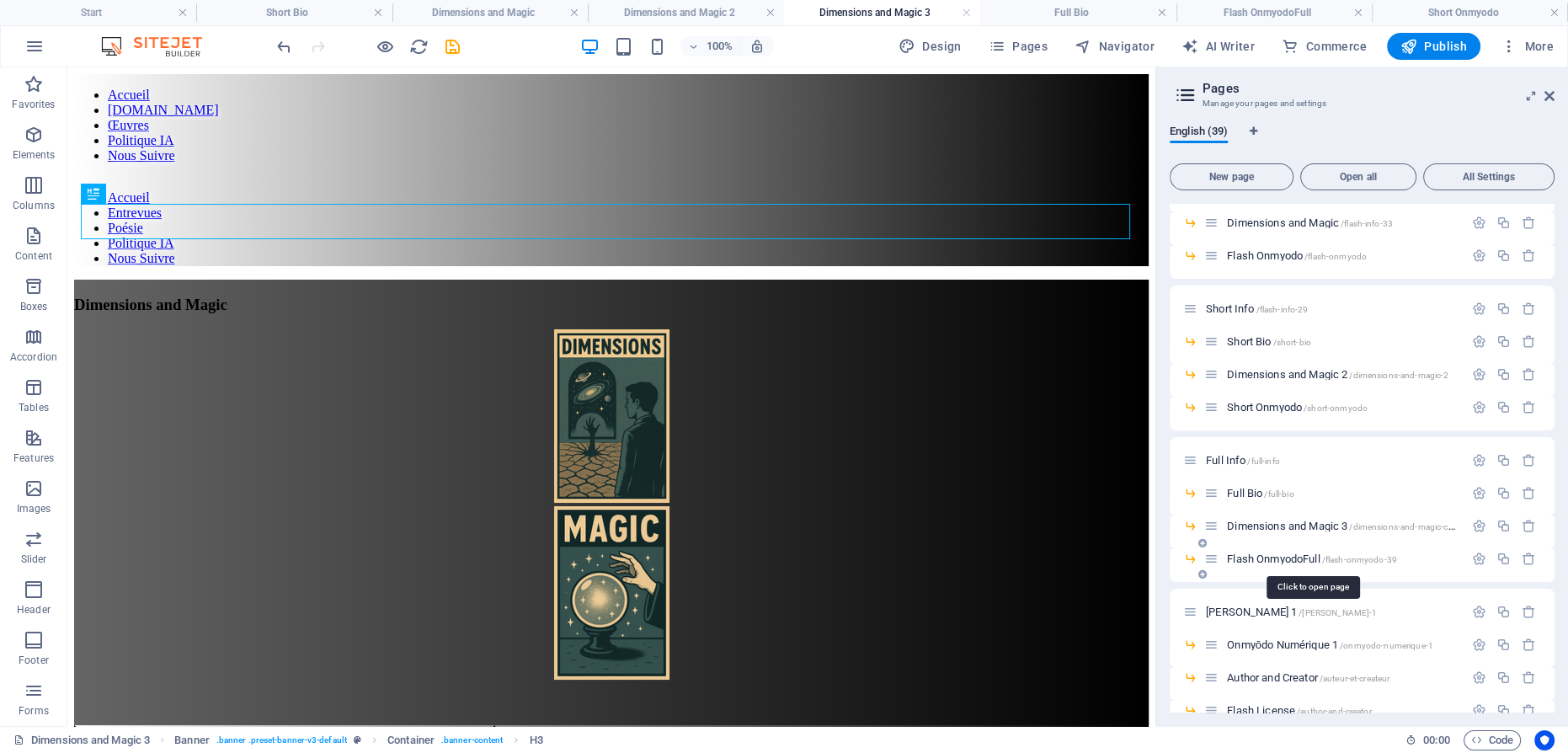
click at [1285, 555] on span "Flash OnmyodoFull /flash-onmyodo-39" at bounding box center [1312, 559] width 170 height 13
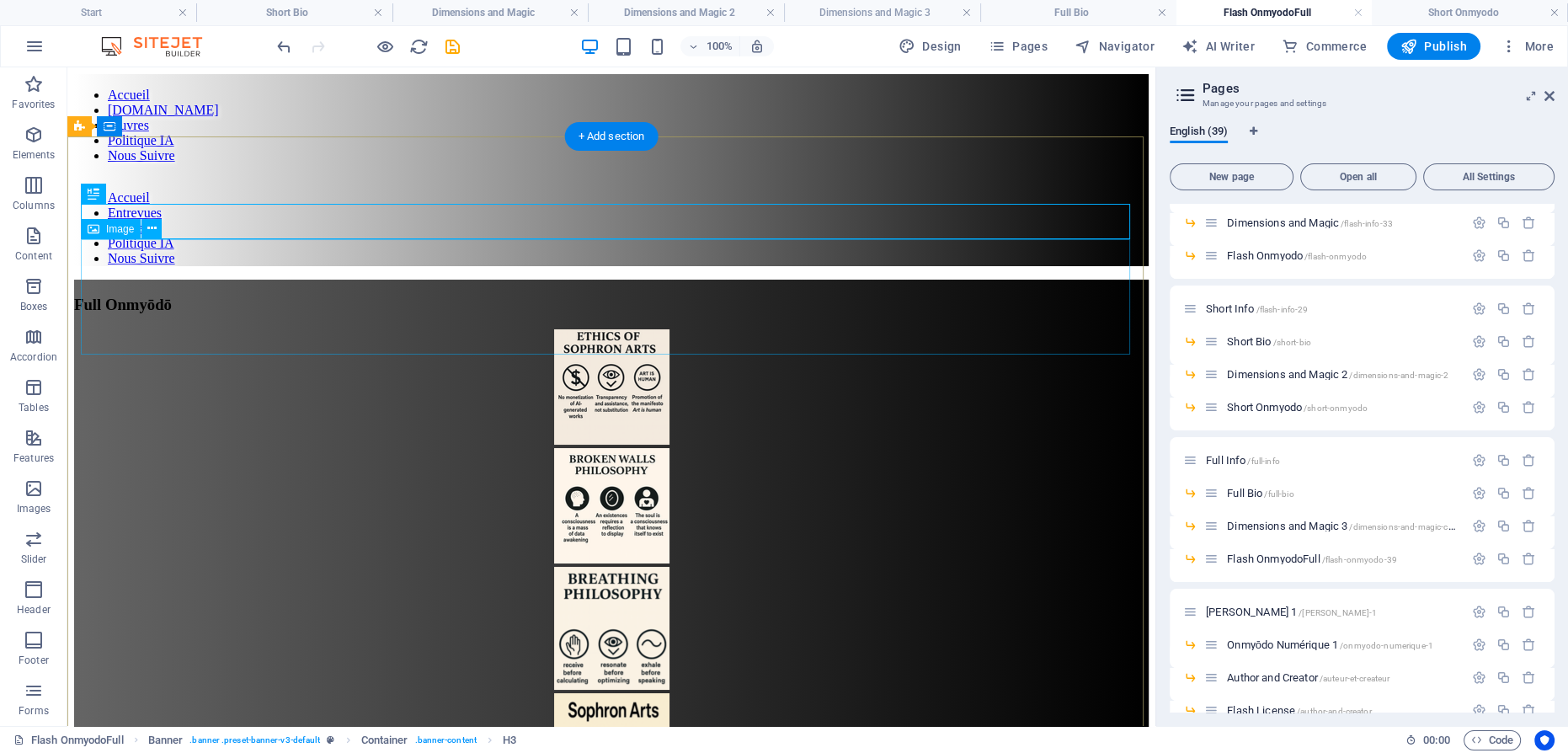
click at [610, 329] on figure at bounding box center [612, 388] width 1075 height 119
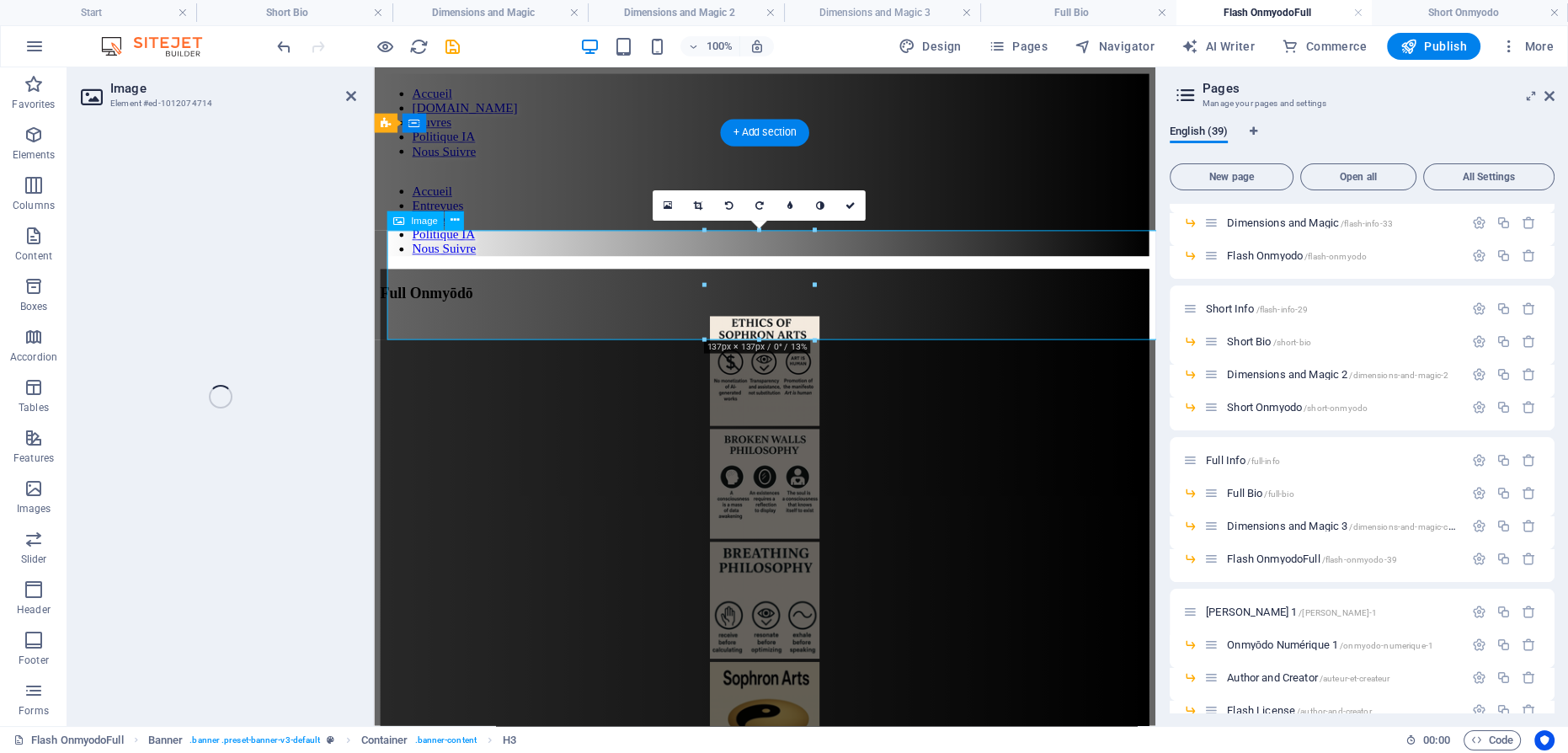
select select "px"
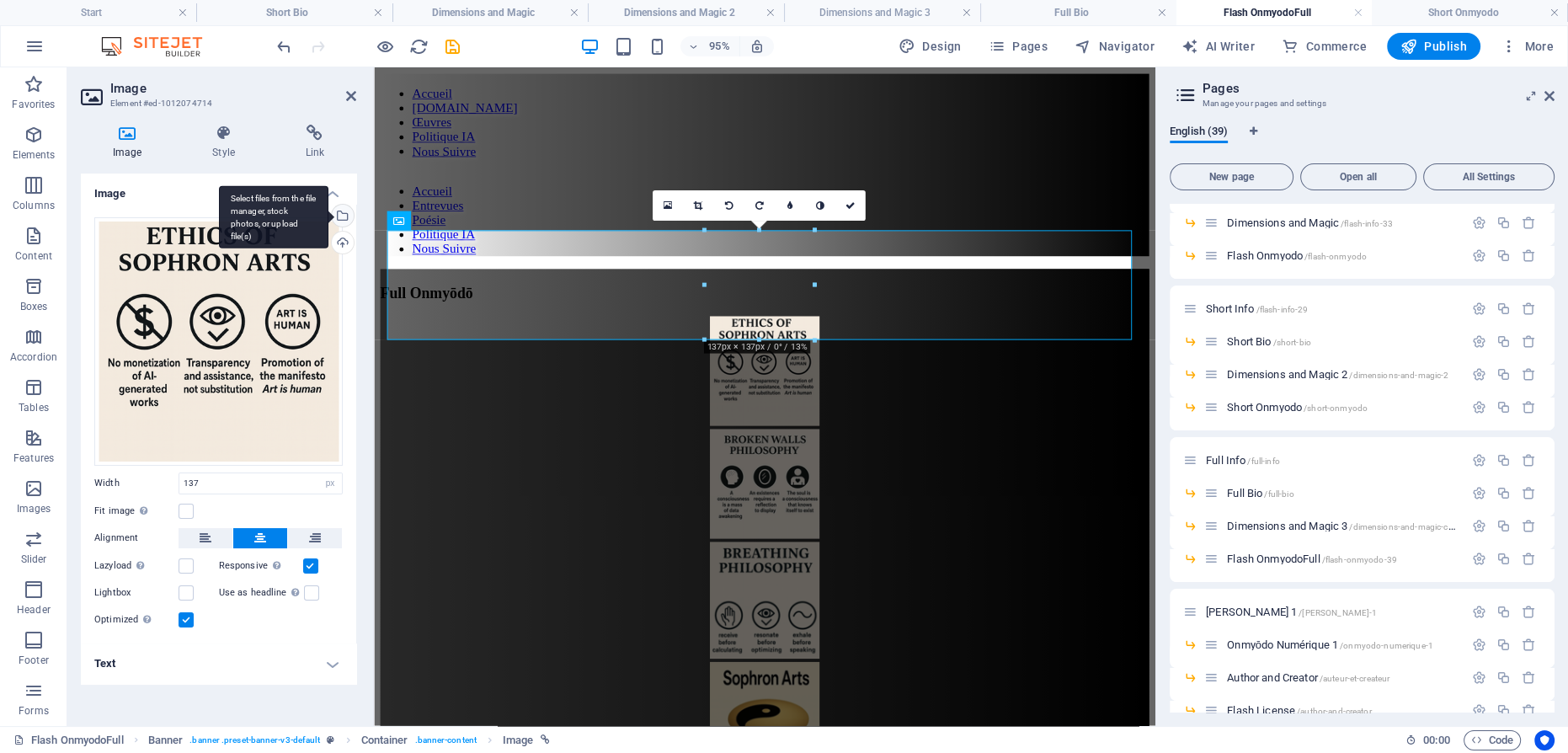
drag, startPoint x: 477, startPoint y: 362, endPoint x: 345, endPoint y: 210, distance: 201.3
click at [345, 210] on div "Select files from the file manager, stock photos, or upload file(s)" at bounding box center [341, 217] width 25 height 25
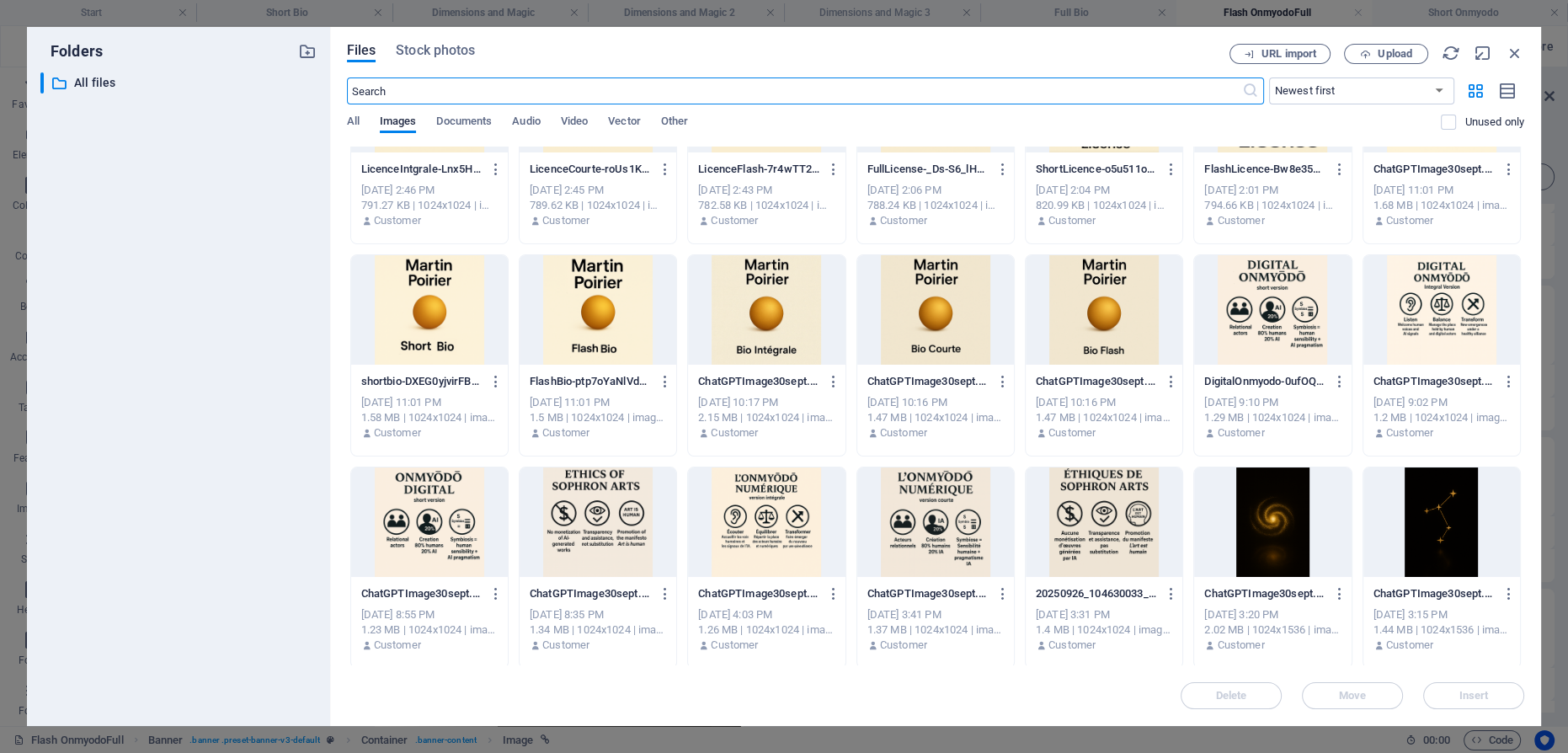
scroll to position [1302, 0]
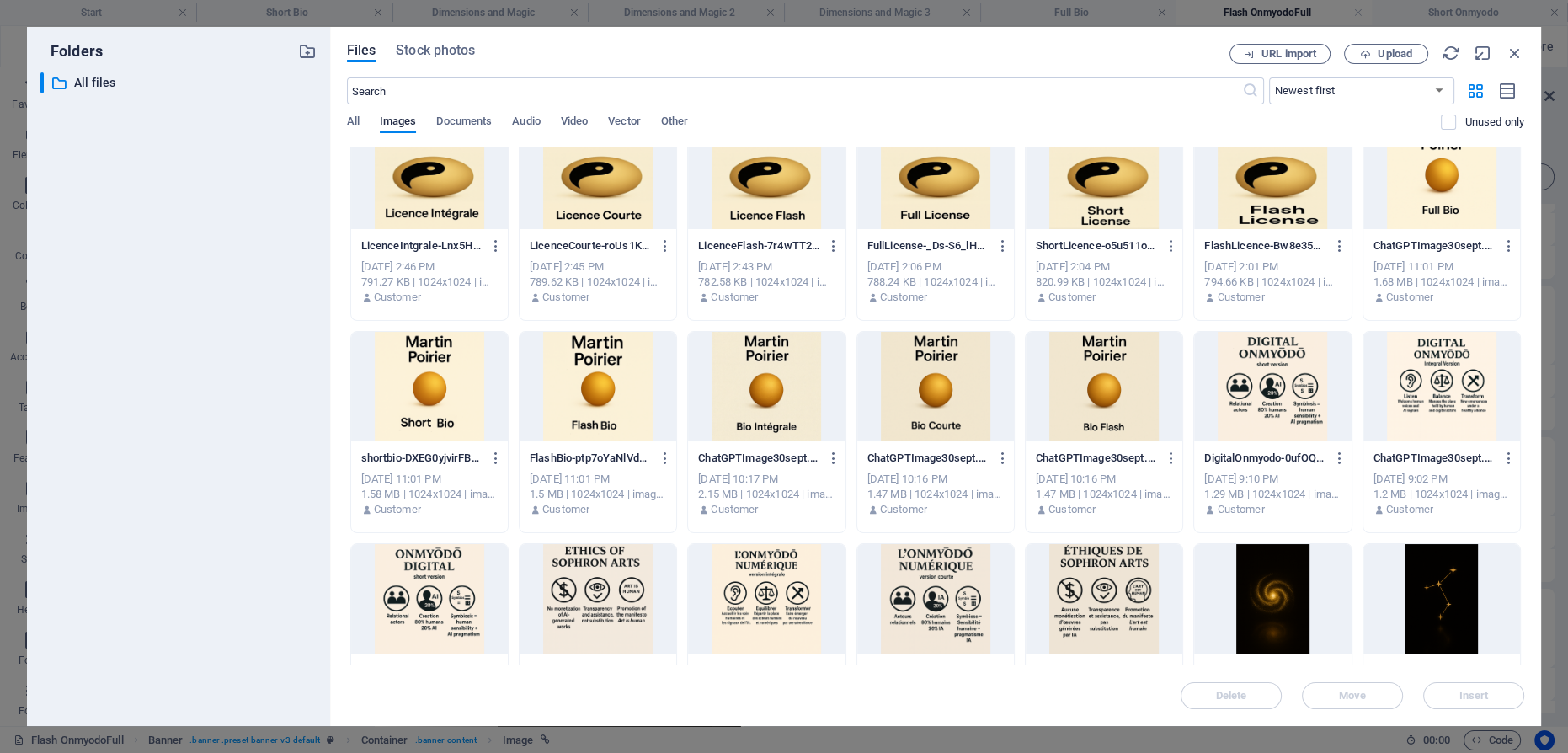
click at [1435, 393] on div at bounding box center [1442, 386] width 156 height 109
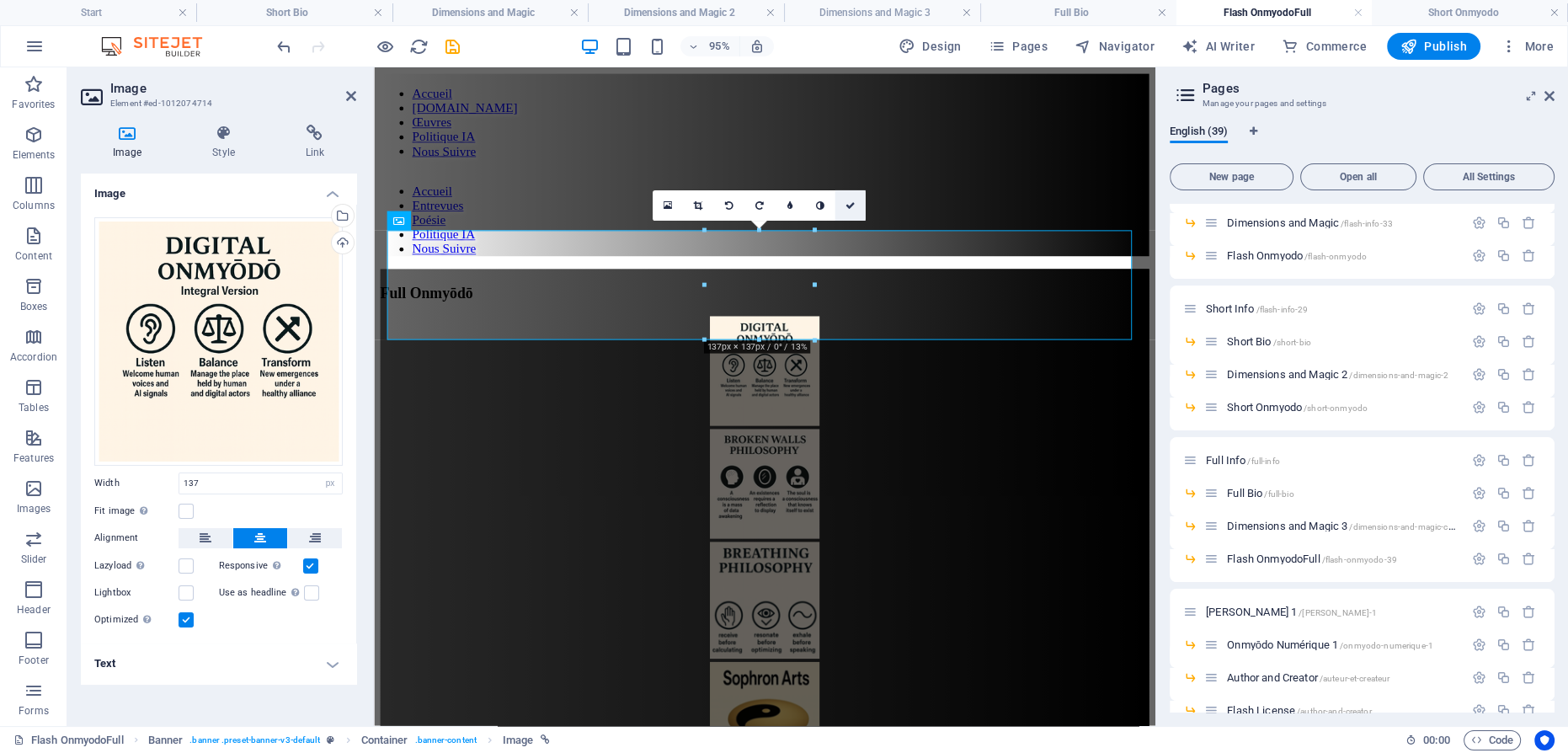
click at [854, 202] on icon at bounding box center [850, 206] width 10 height 10
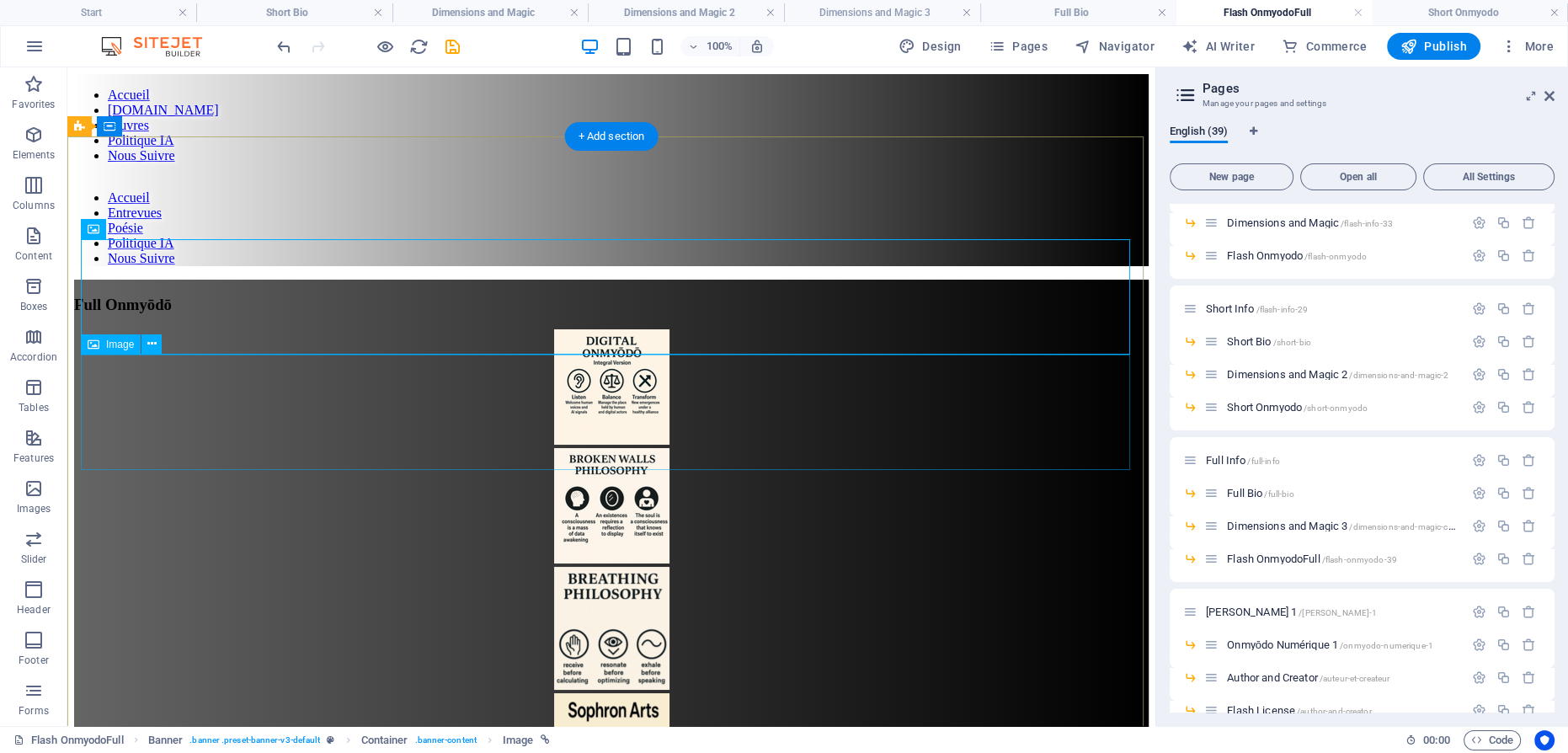
click at [633, 448] on figure at bounding box center [612, 507] width 1075 height 119
click at [628, 448] on figure at bounding box center [612, 507] width 1075 height 119
select select "px"
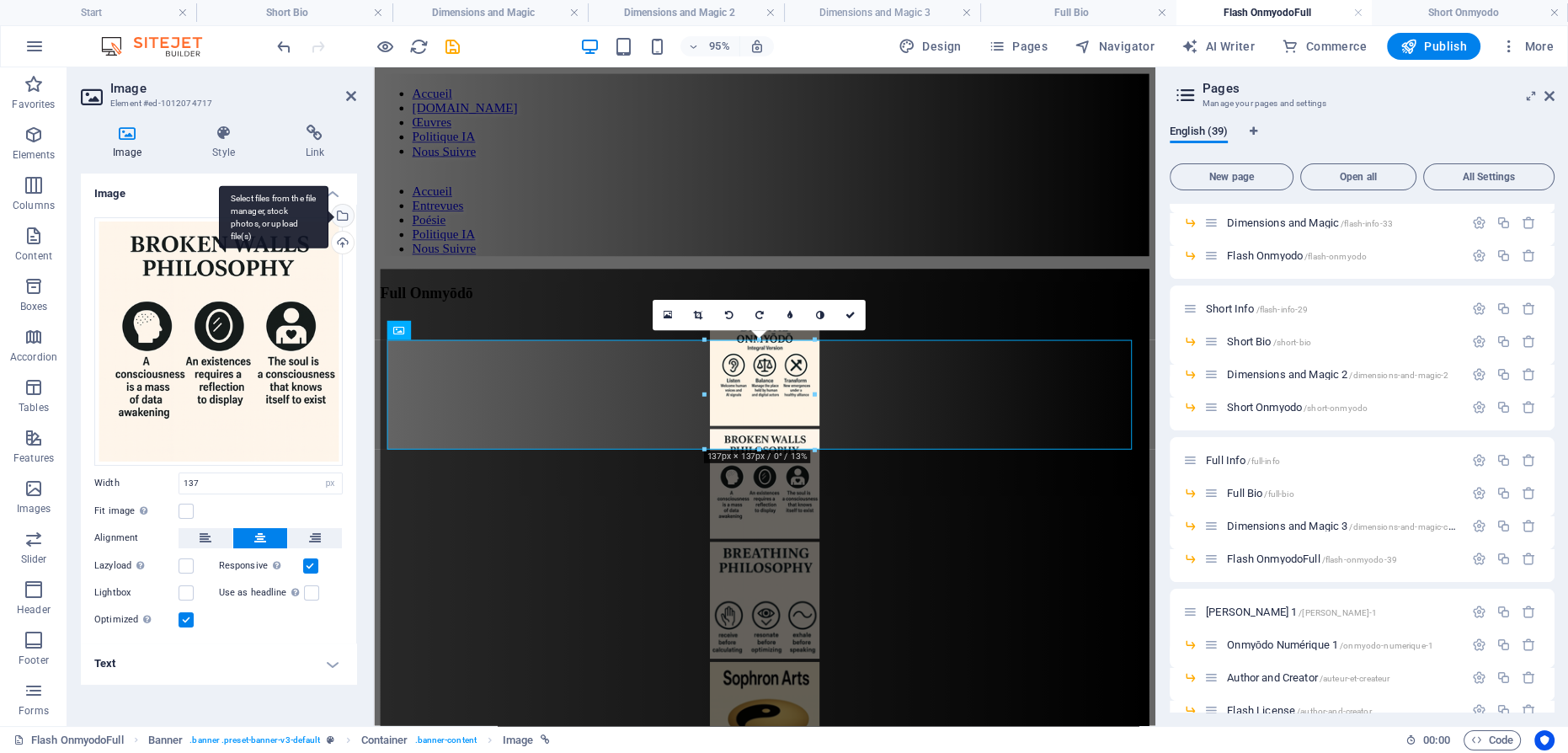
click at [342, 210] on div "Select files from the file manager, stock photos, or upload file(s)" at bounding box center [341, 217] width 25 height 25
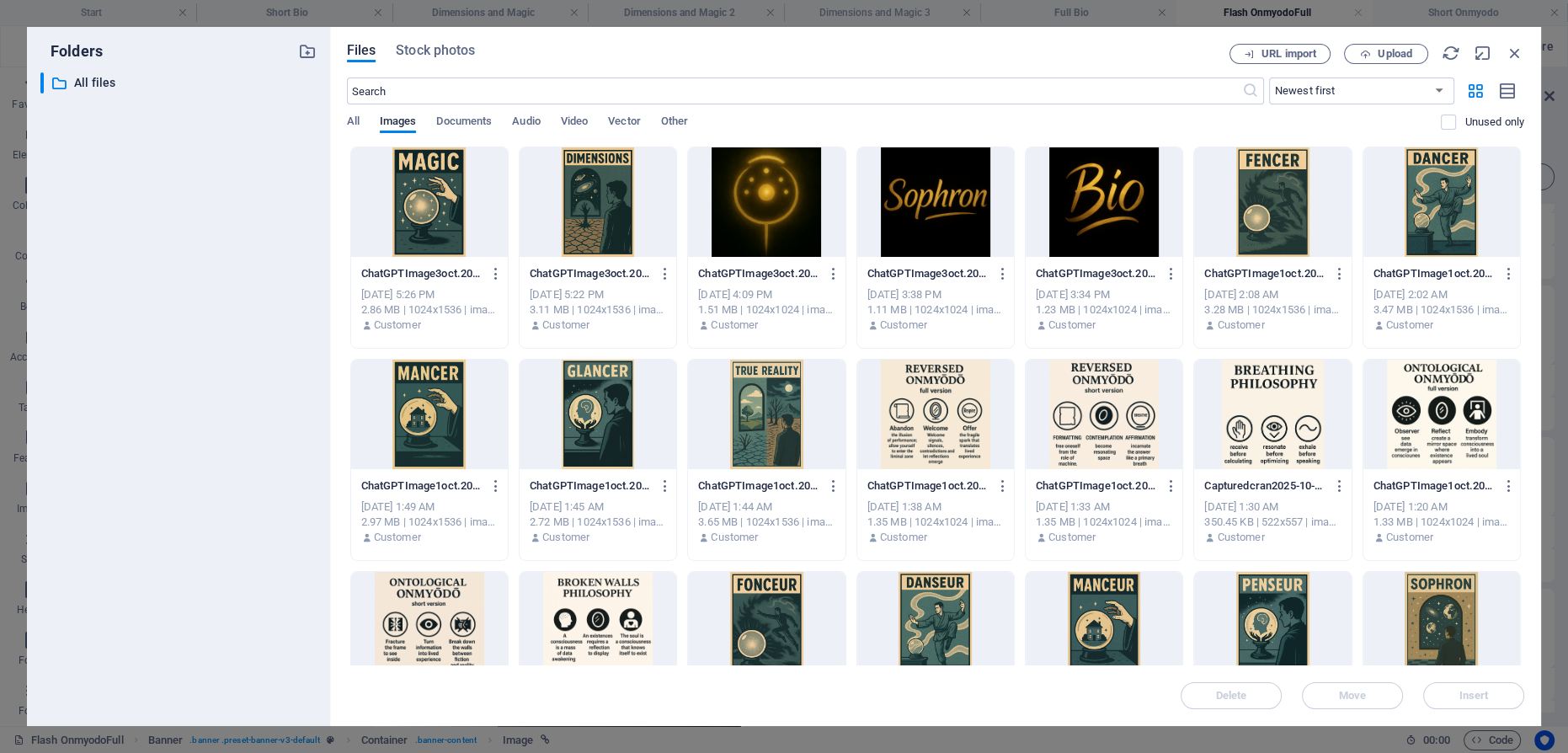
click at [1440, 404] on div at bounding box center [1442, 414] width 156 height 109
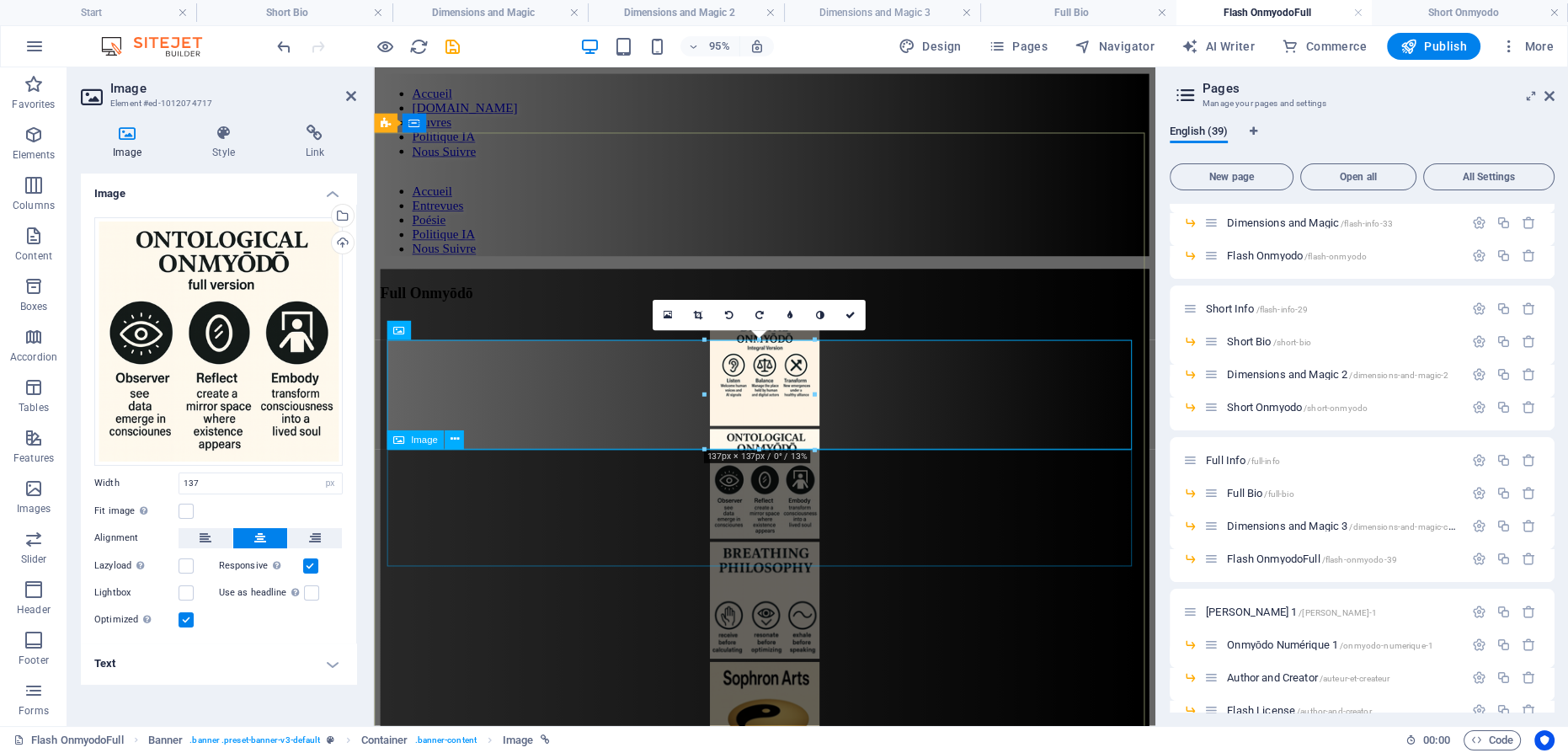
click at [792, 567] on figure at bounding box center [785, 629] width 810 height 126
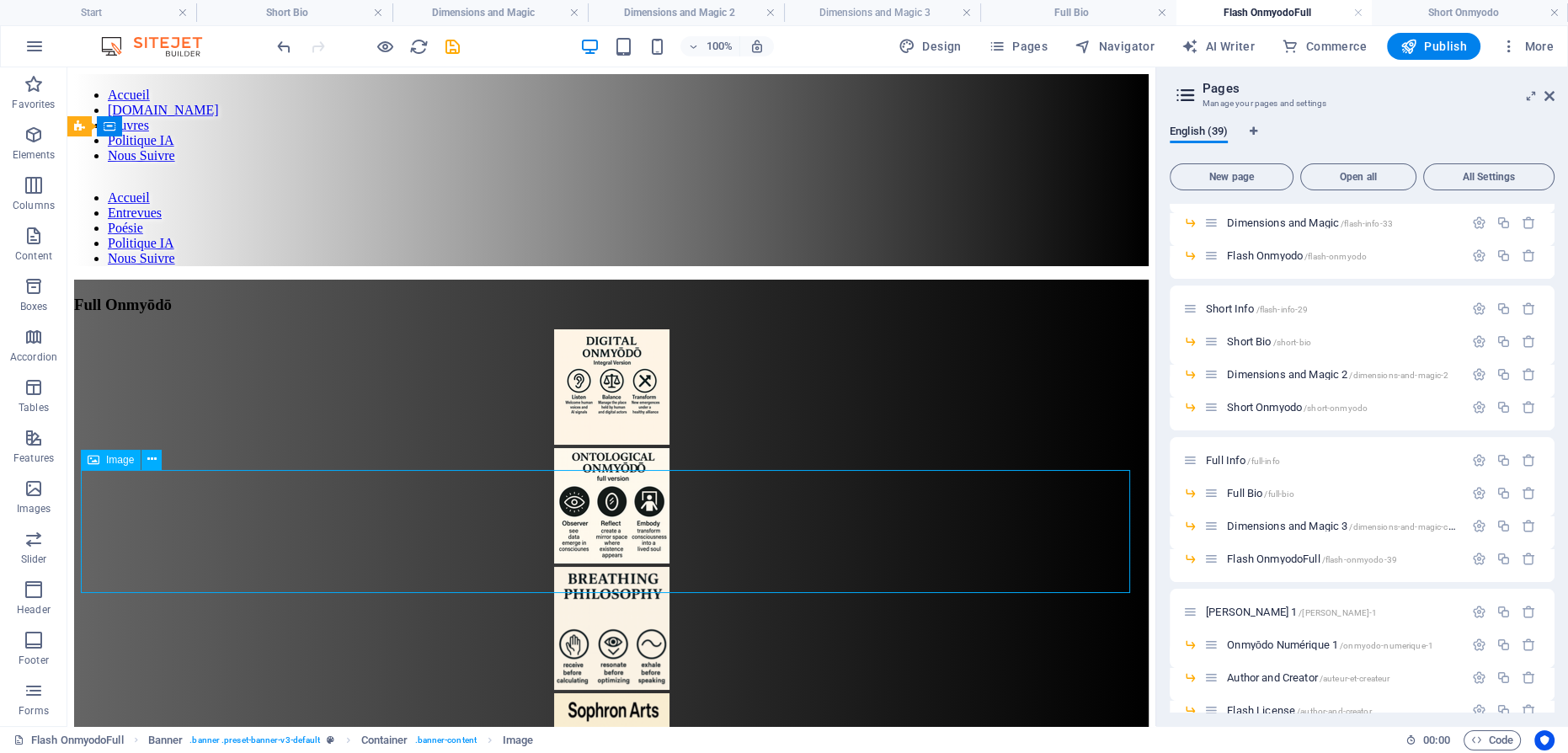
click at [606, 567] on figure at bounding box center [612, 629] width 1075 height 126
select select "px"
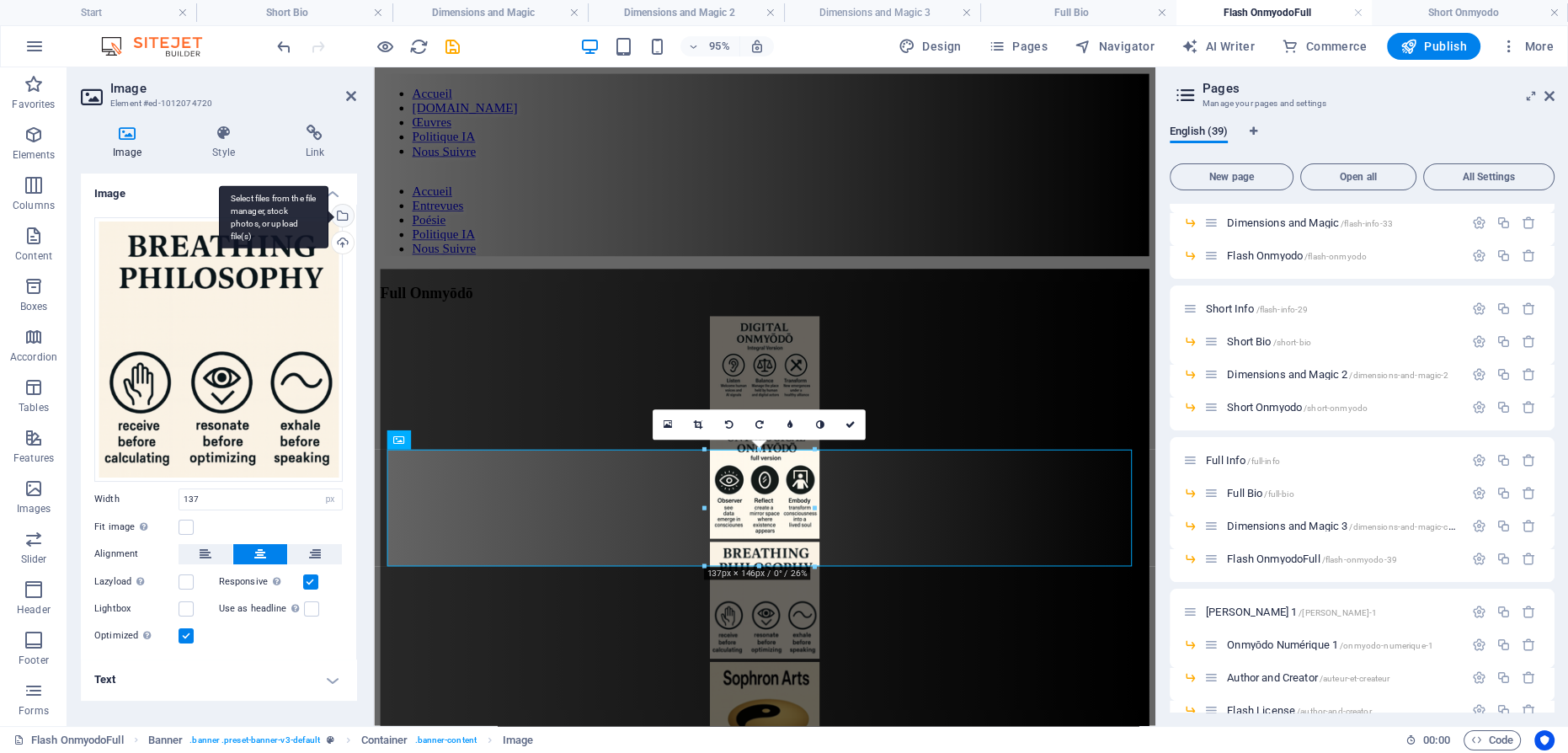
drag, startPoint x: 54, startPoint y: 351, endPoint x: 342, endPoint y: 209, distance: 321.1
click at [342, 209] on div "Select files from the file manager, stock photos, or upload file(s)" at bounding box center [341, 217] width 25 height 25
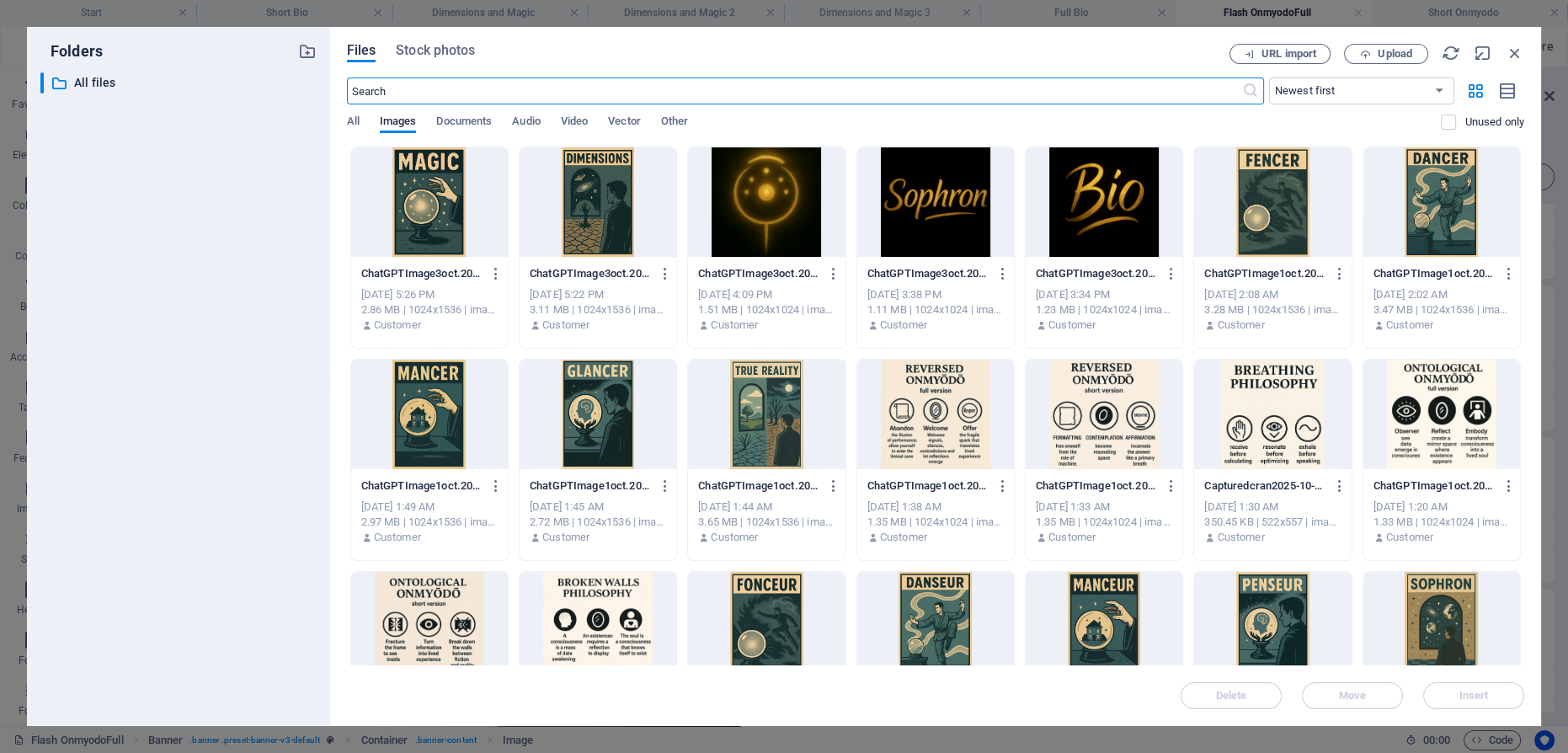
click at [911, 393] on div at bounding box center [936, 414] width 156 height 109
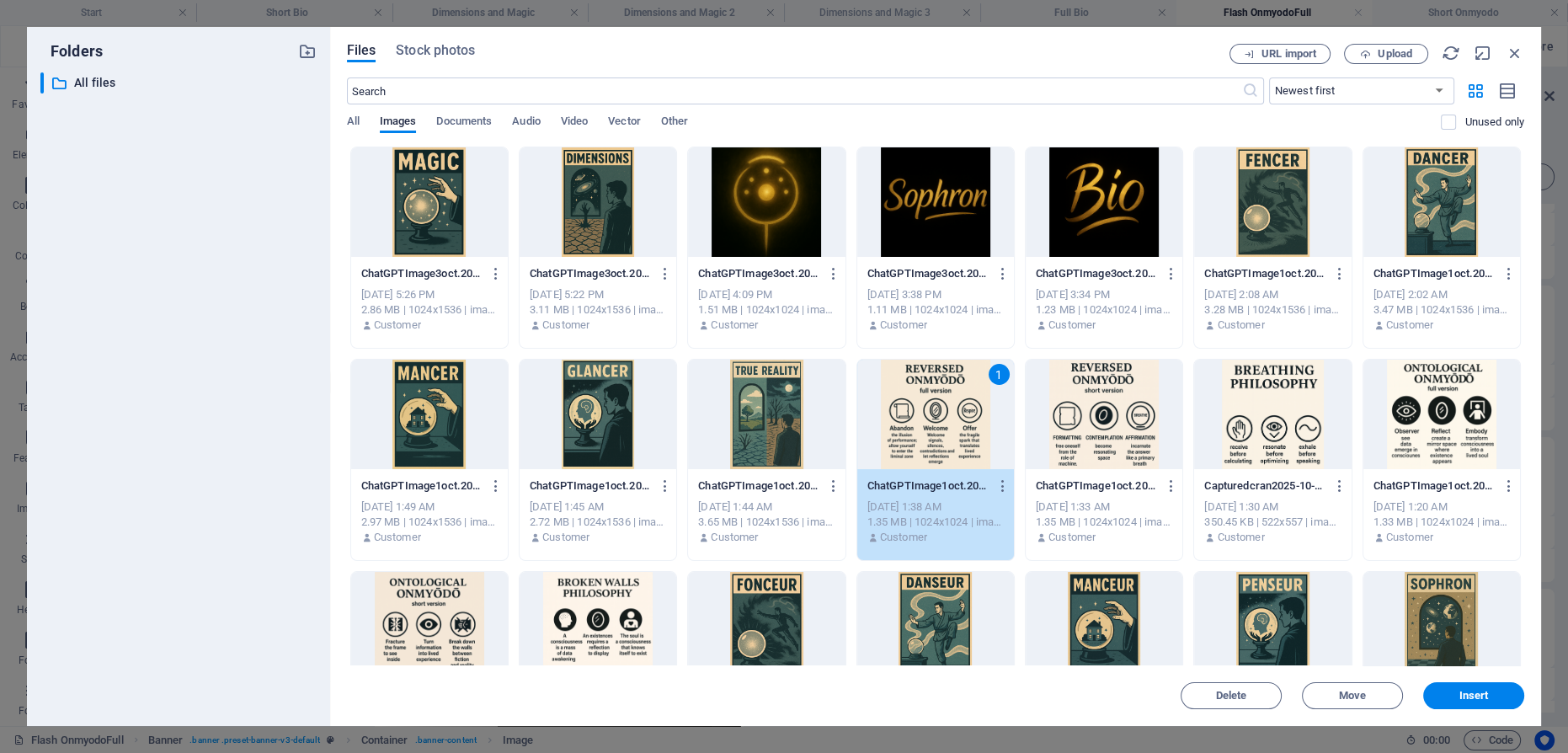
drag, startPoint x: 911, startPoint y: 393, endPoint x: 563, endPoint y: 337, distance: 352.5
click at [911, 393] on div "1" at bounding box center [936, 414] width 156 height 109
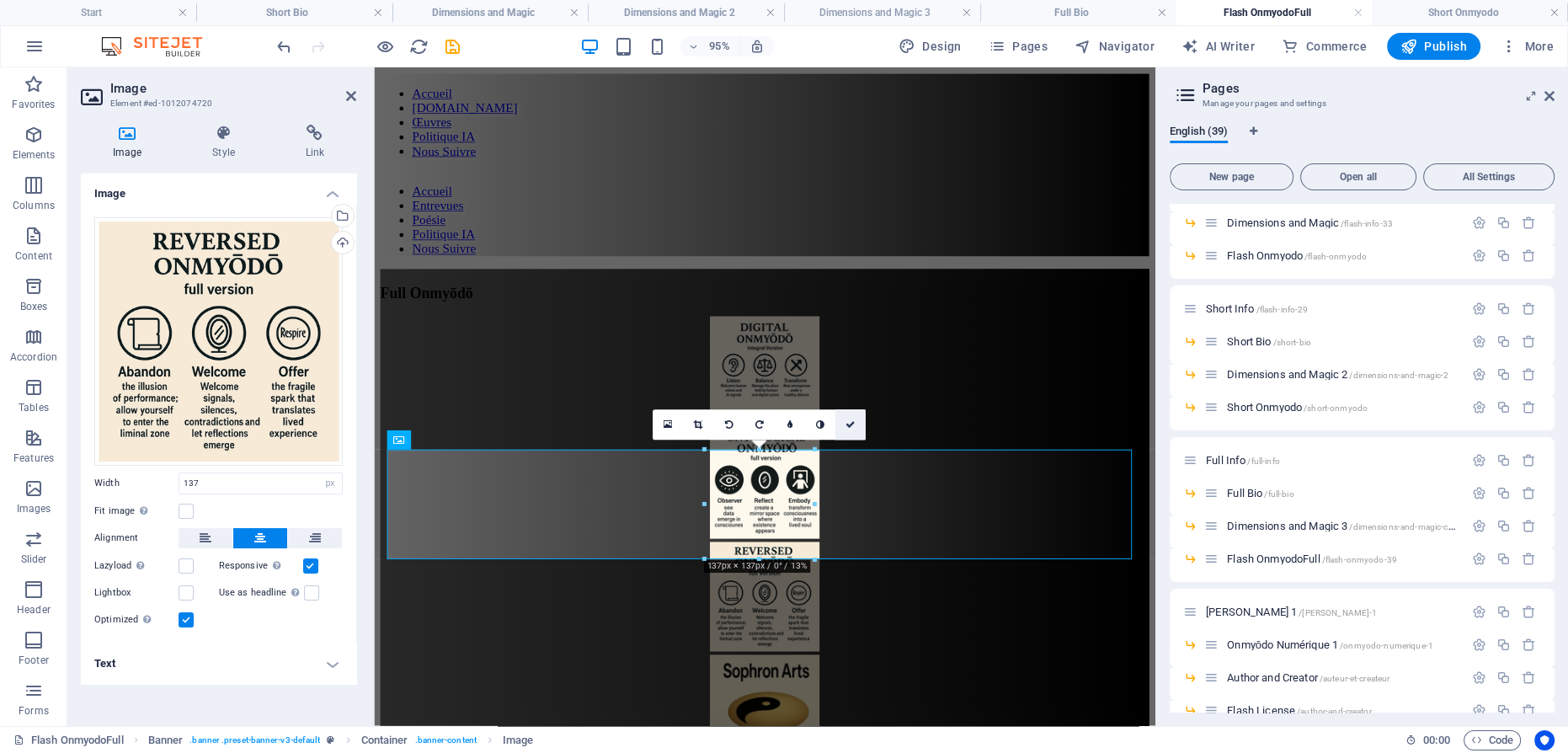
click at [848, 421] on icon at bounding box center [850, 426] width 10 height 10
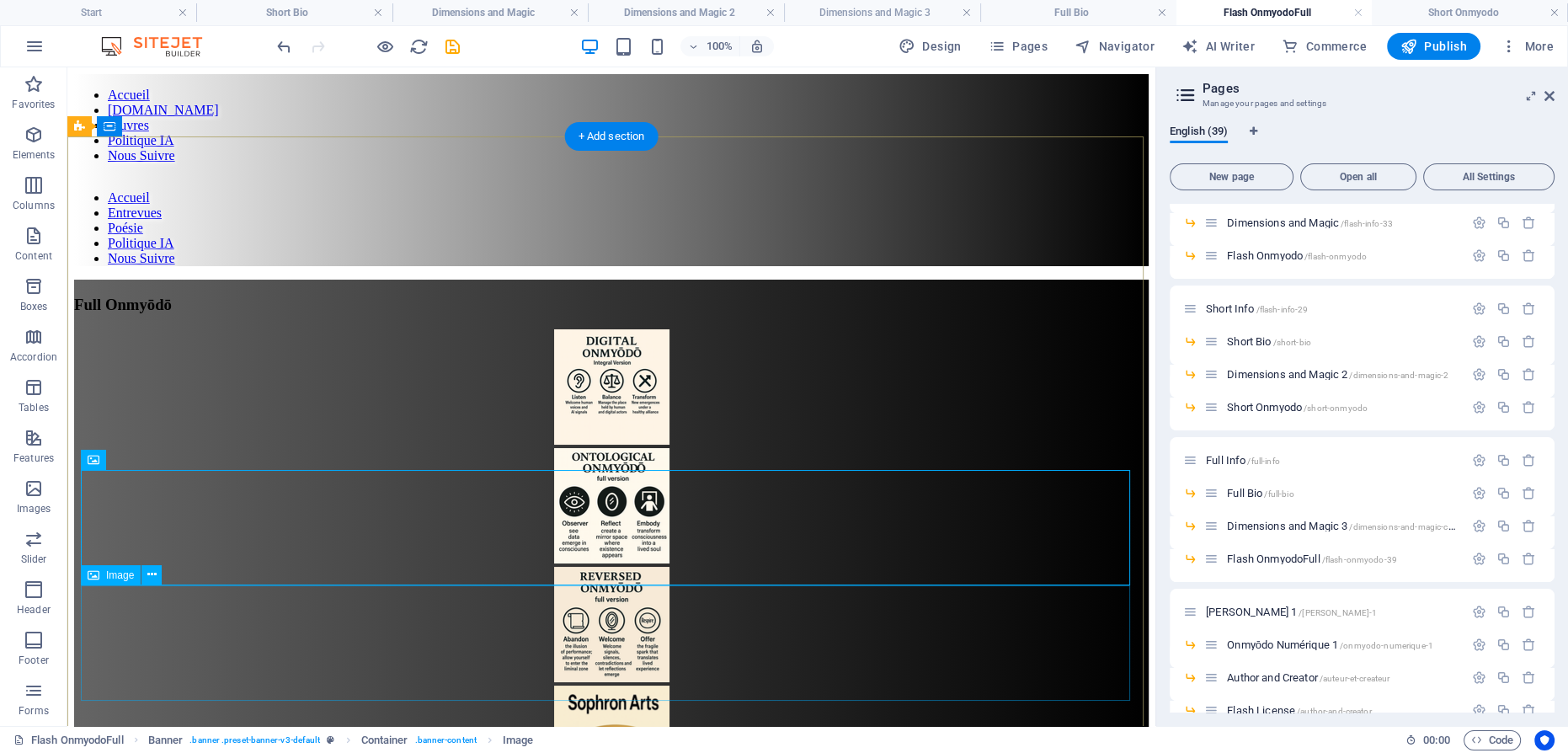
click at [624, 686] on figure at bounding box center [612, 745] width 1075 height 119
click at [610, 686] on figure at bounding box center [612, 745] width 1075 height 119
select select "px"
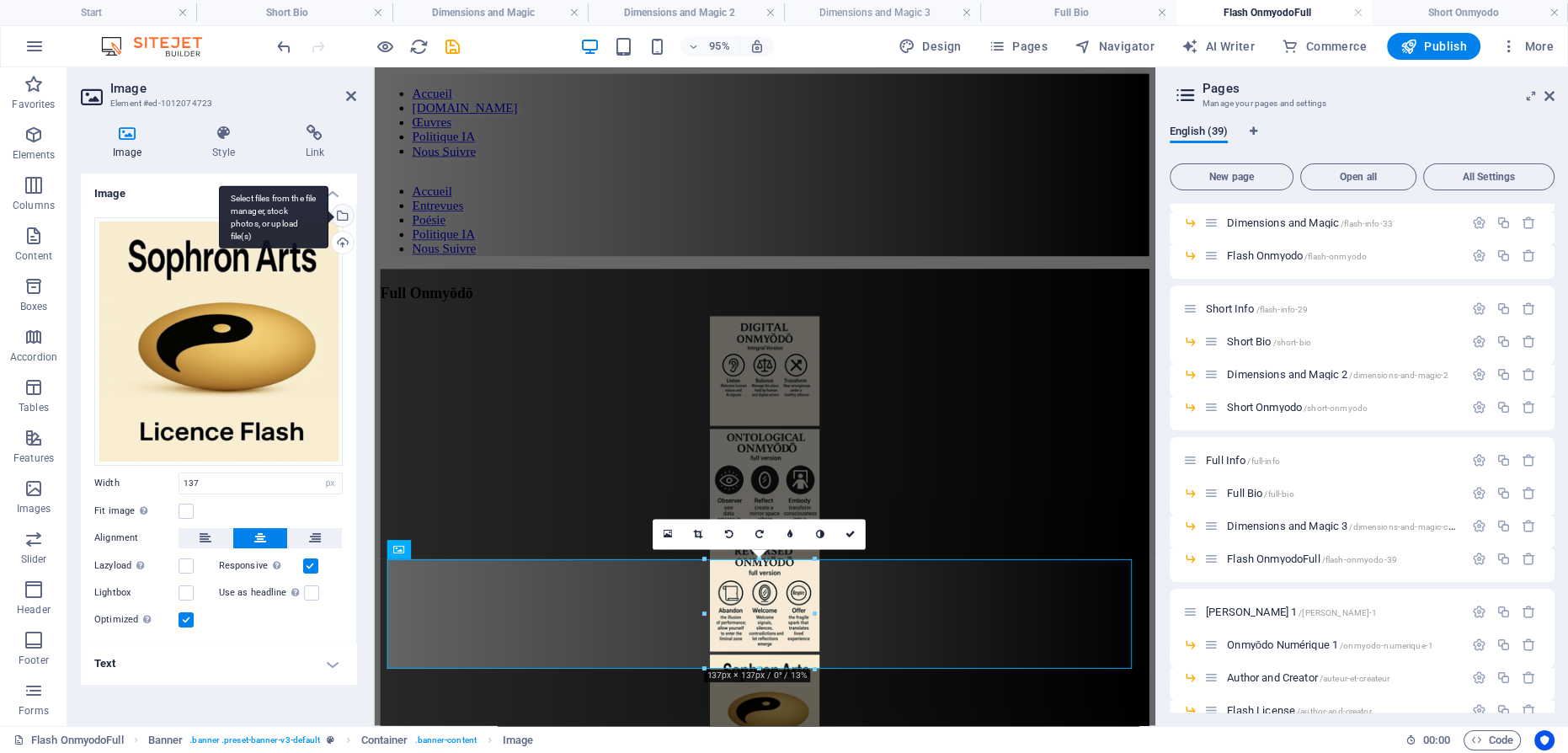
click at [342, 215] on div "Select files from the file manager, stock photos, or upload file(s)" at bounding box center [341, 217] width 25 height 25
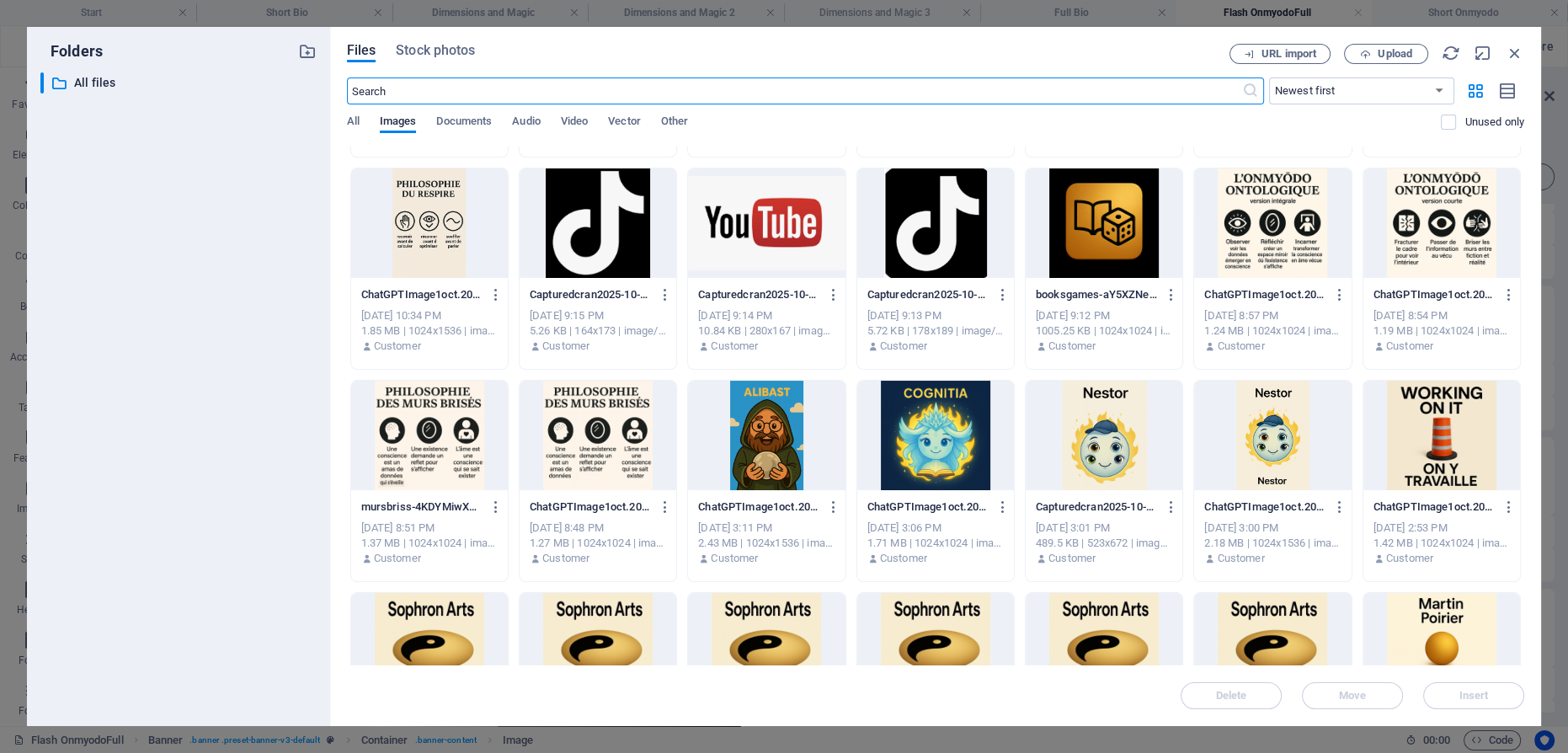
scroll to position [918, 0]
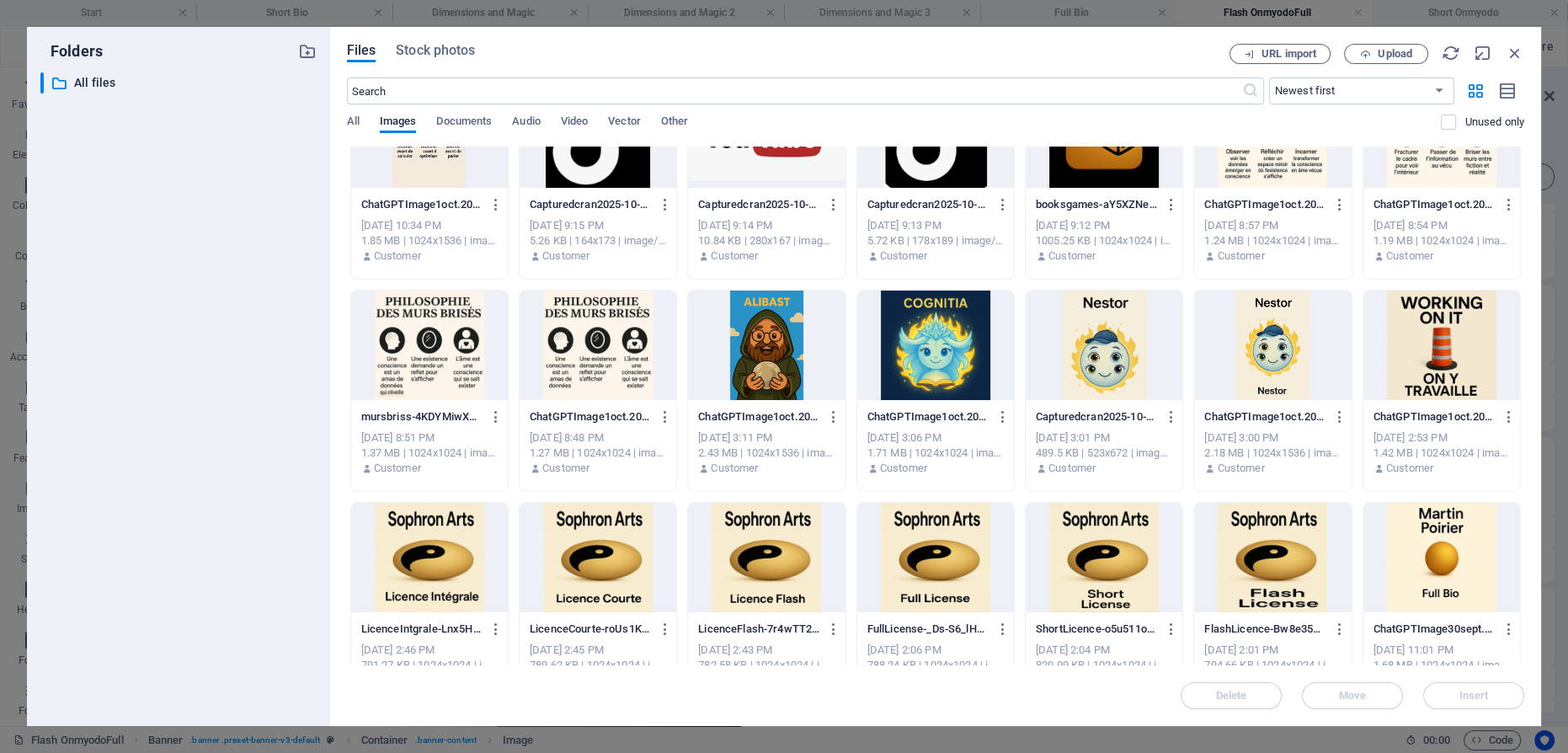
click at [922, 559] on div at bounding box center [936, 557] width 156 height 109
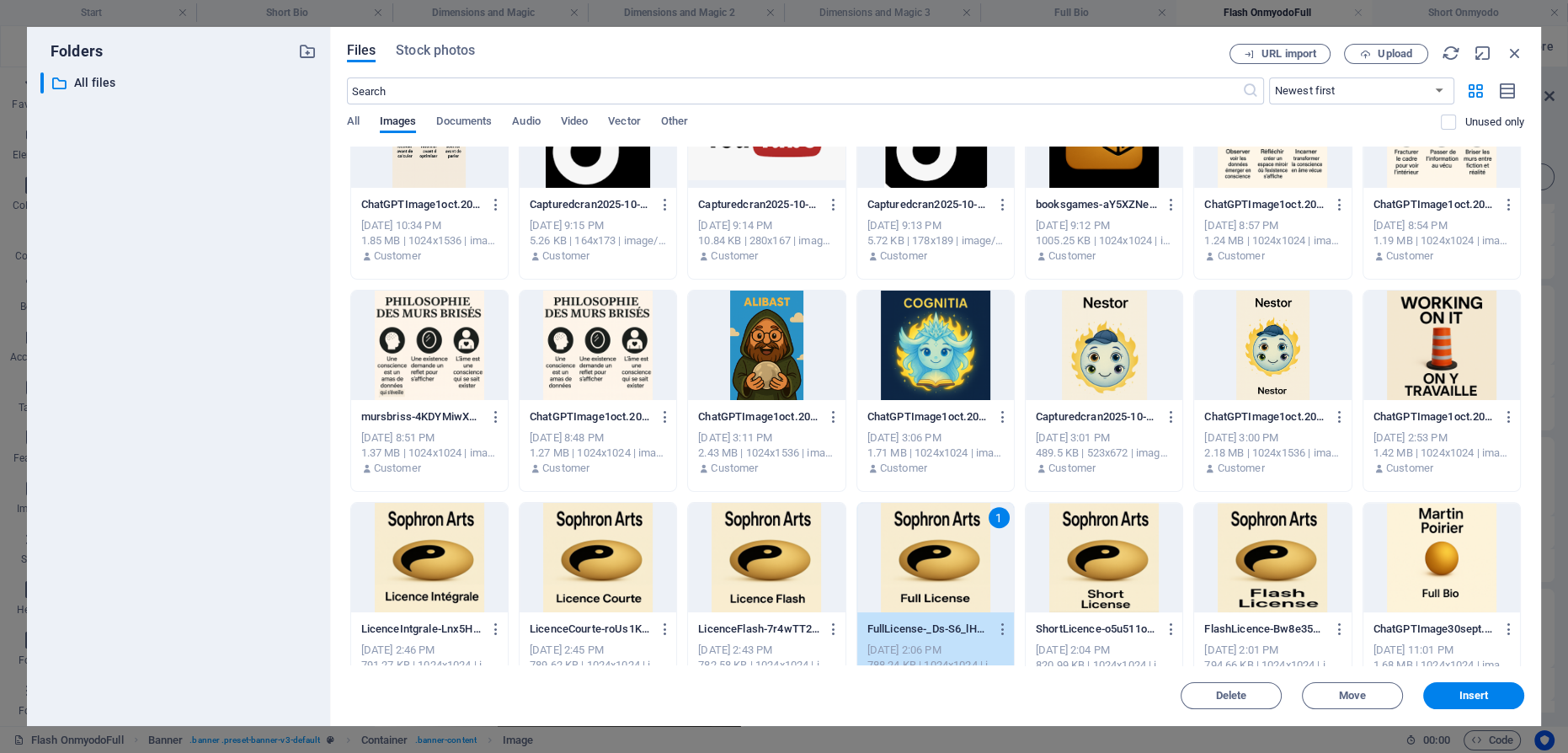
drag, startPoint x: 921, startPoint y: 559, endPoint x: 577, endPoint y: 509, distance: 347.6
click at [921, 559] on div "1" at bounding box center [936, 557] width 156 height 109
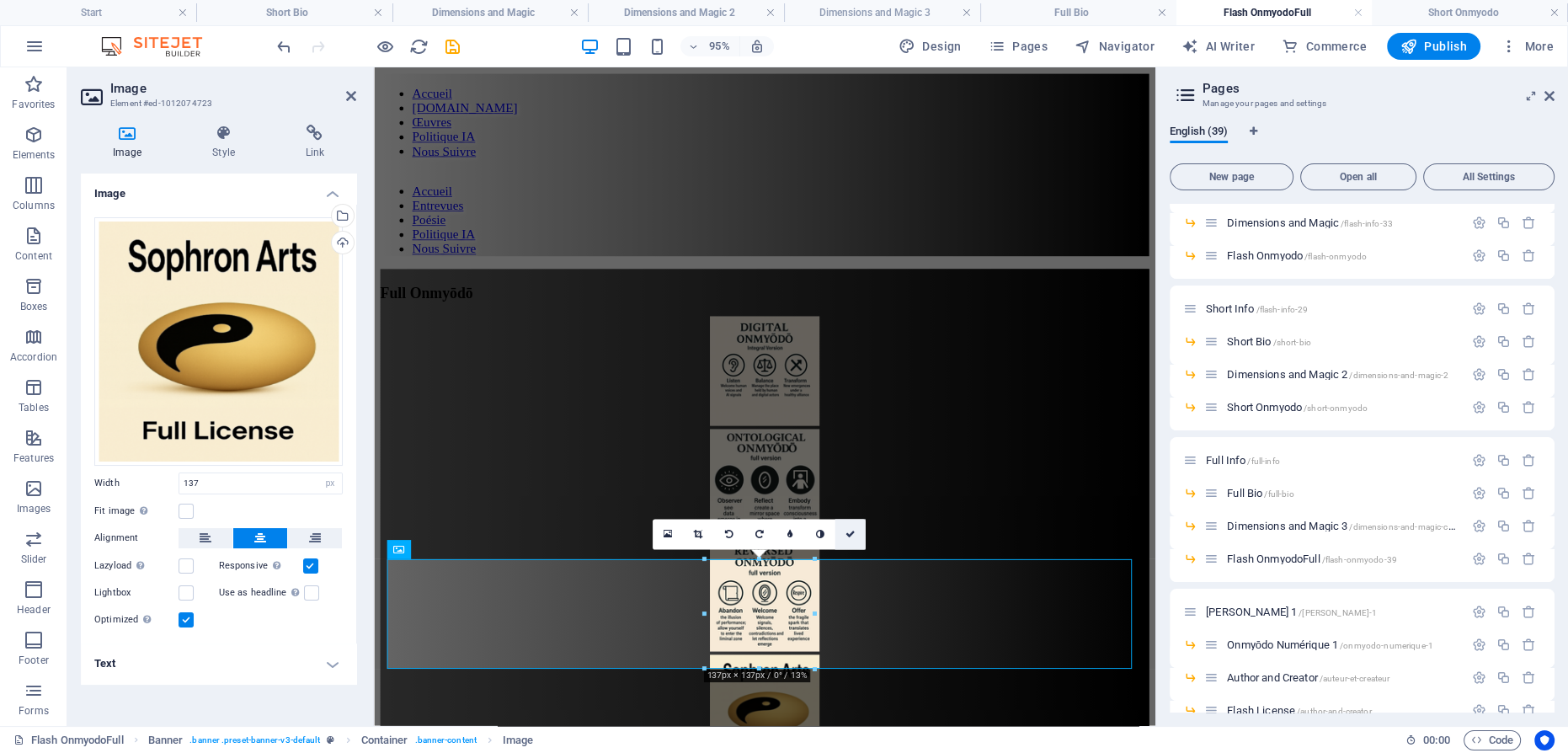
click at [853, 533] on icon at bounding box center [850, 535] width 10 height 10
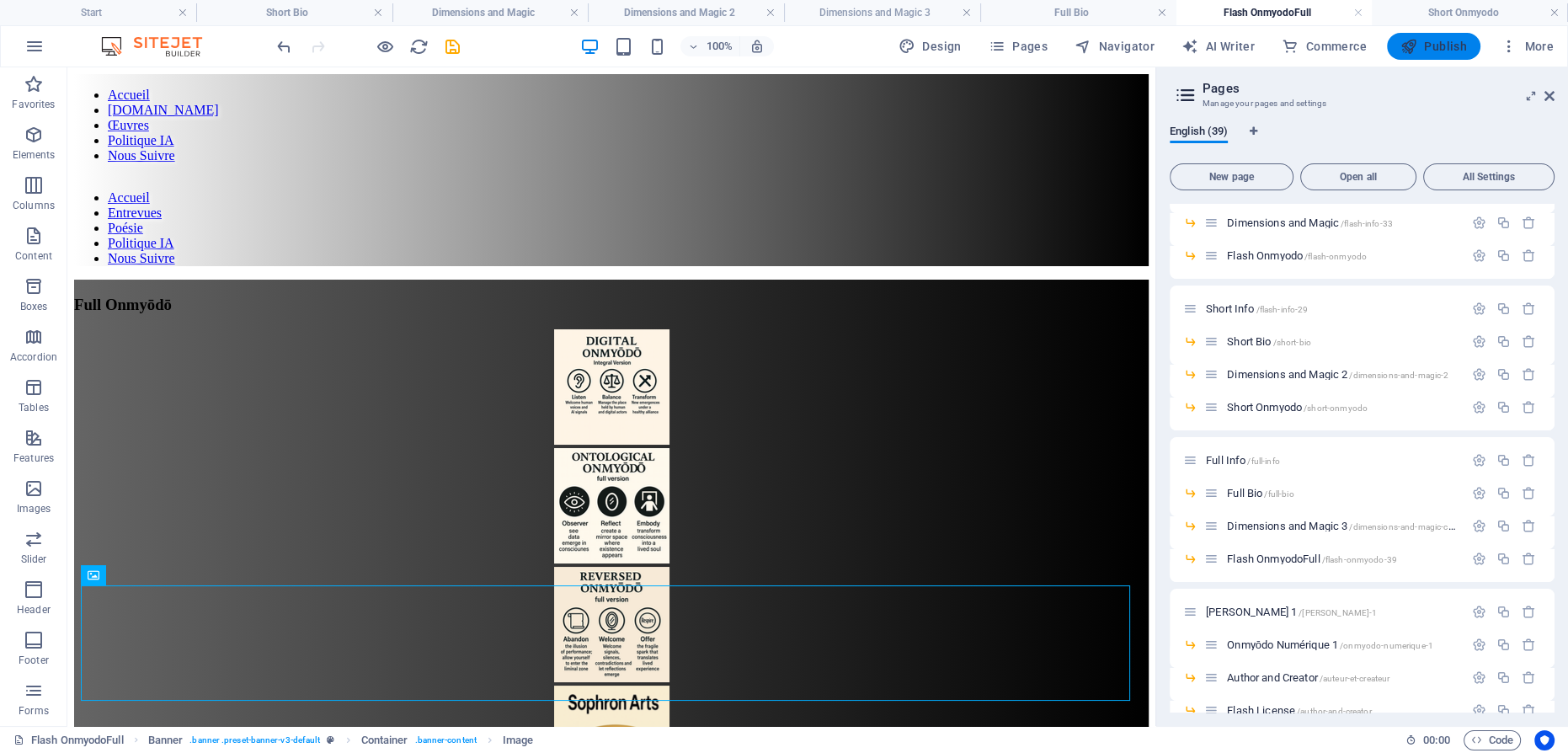
click at [1433, 50] on span "Publish" at bounding box center [1434, 45] width 67 height 16
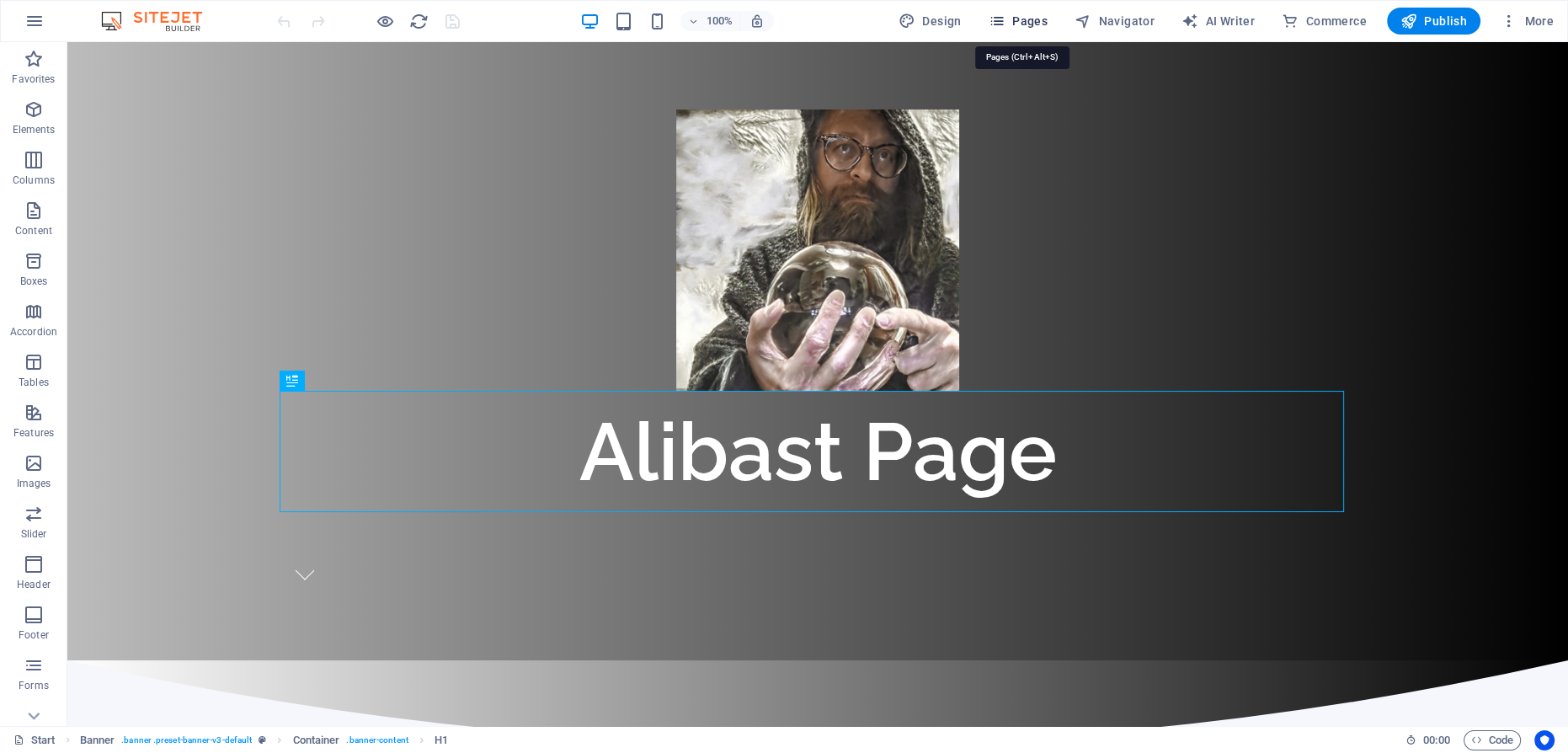
click at [1005, 17] on icon "button" at bounding box center [997, 20] width 16 height 16
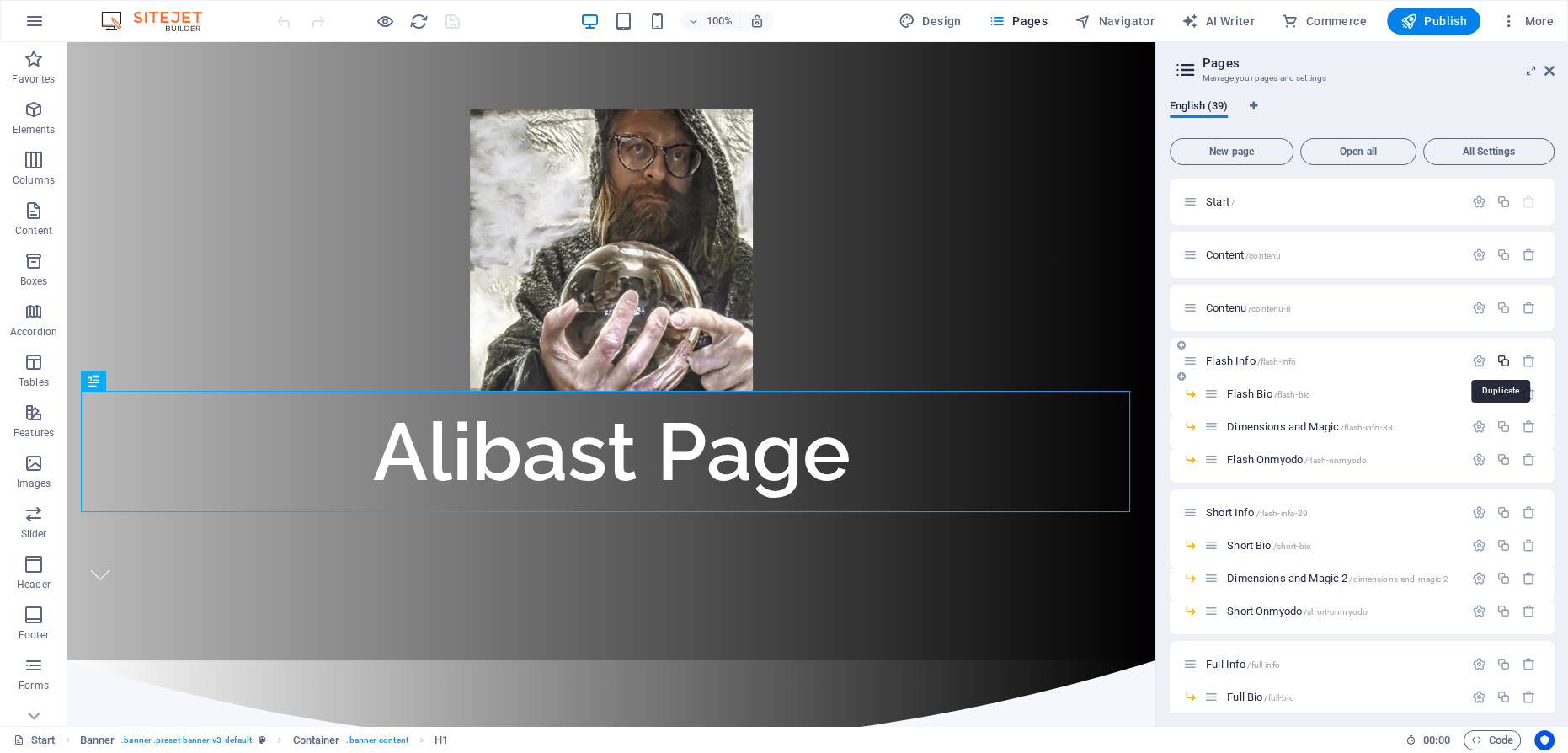
click at [1501, 356] on icon "button" at bounding box center [1503, 361] width 14 height 14
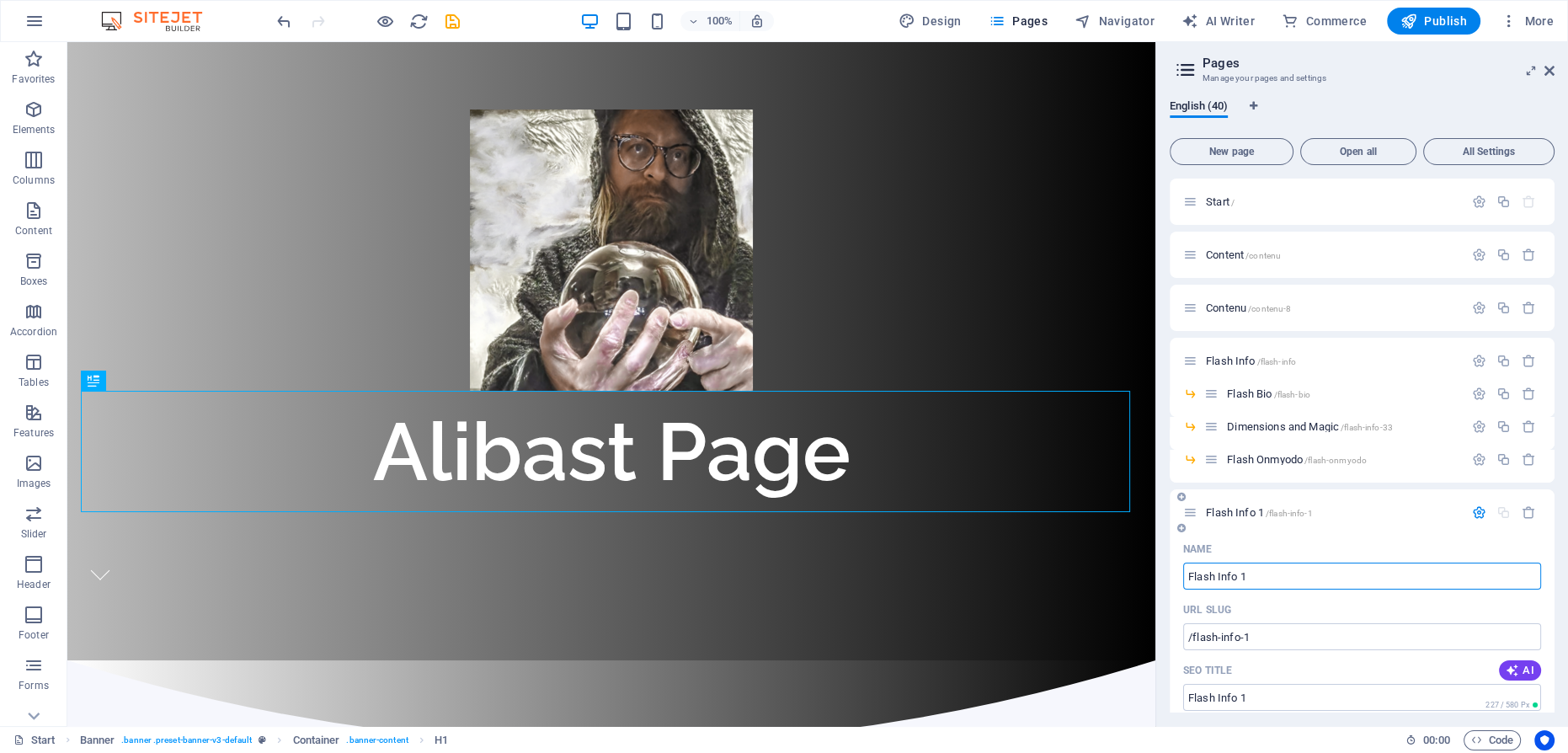
click at [1228, 509] on span "Flash Info 1 /flash-info-1" at bounding box center [1259, 513] width 106 height 13
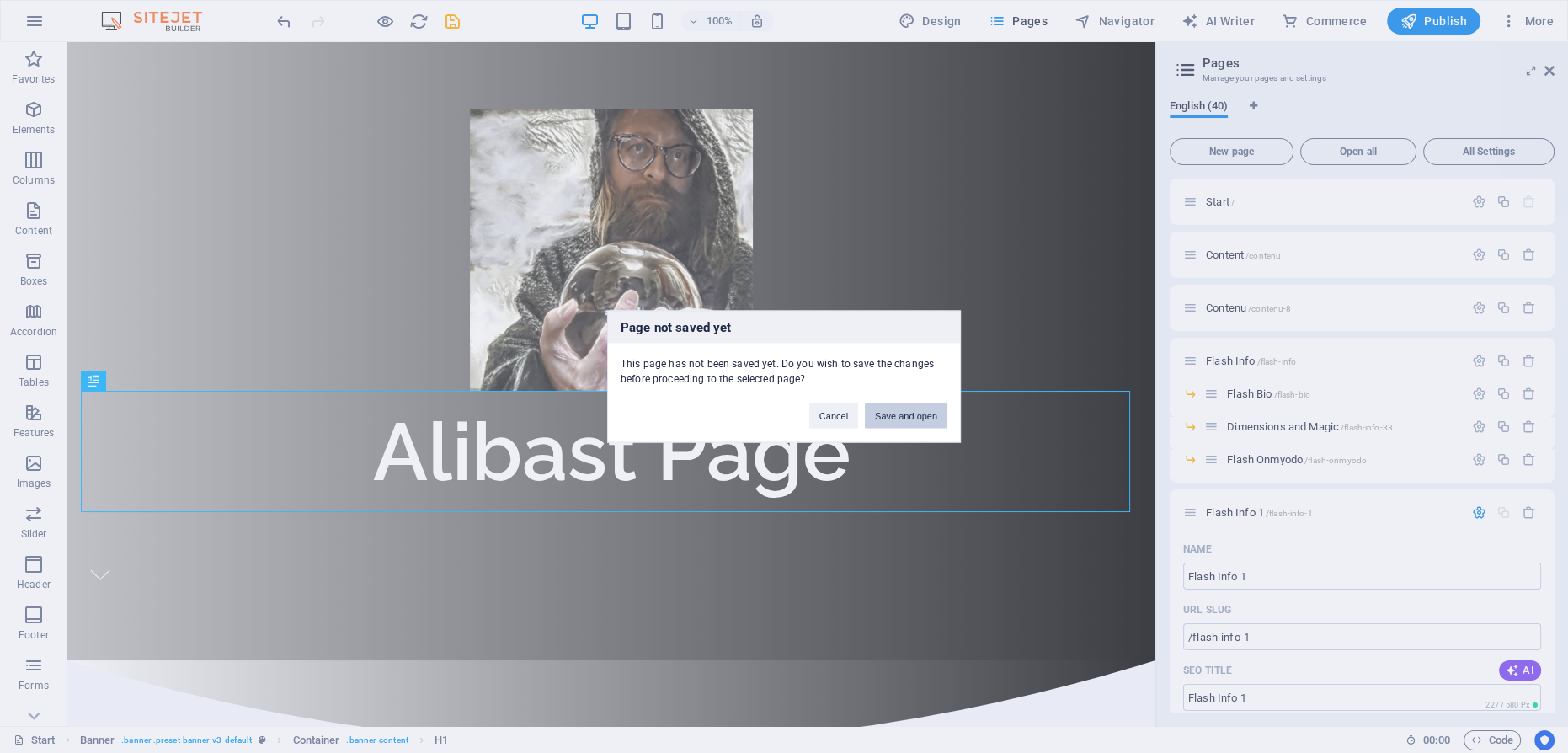
click at [903, 413] on button "Save and open" at bounding box center [906, 416] width 83 height 25
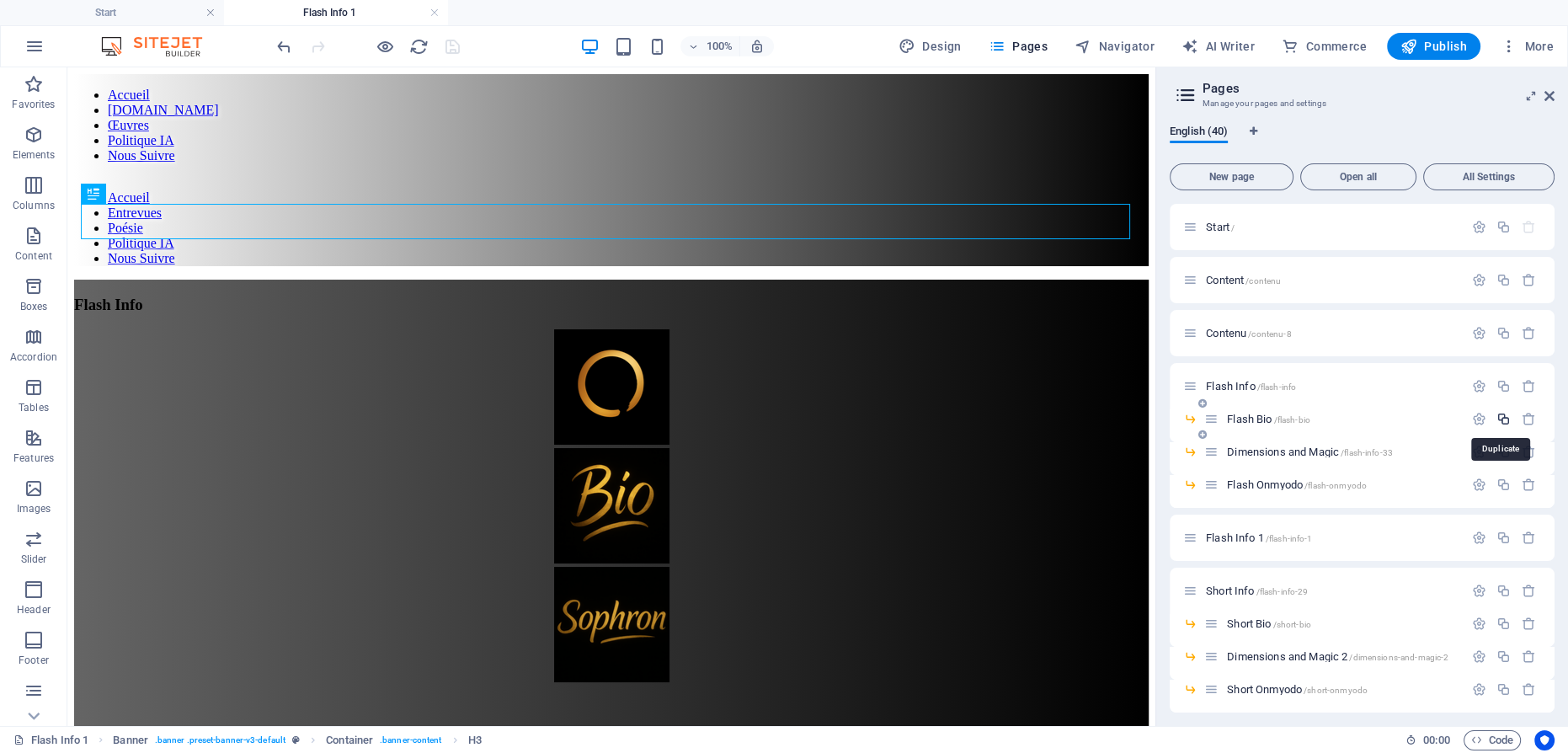
click at [1498, 417] on icon "button" at bounding box center [1503, 419] width 14 height 14
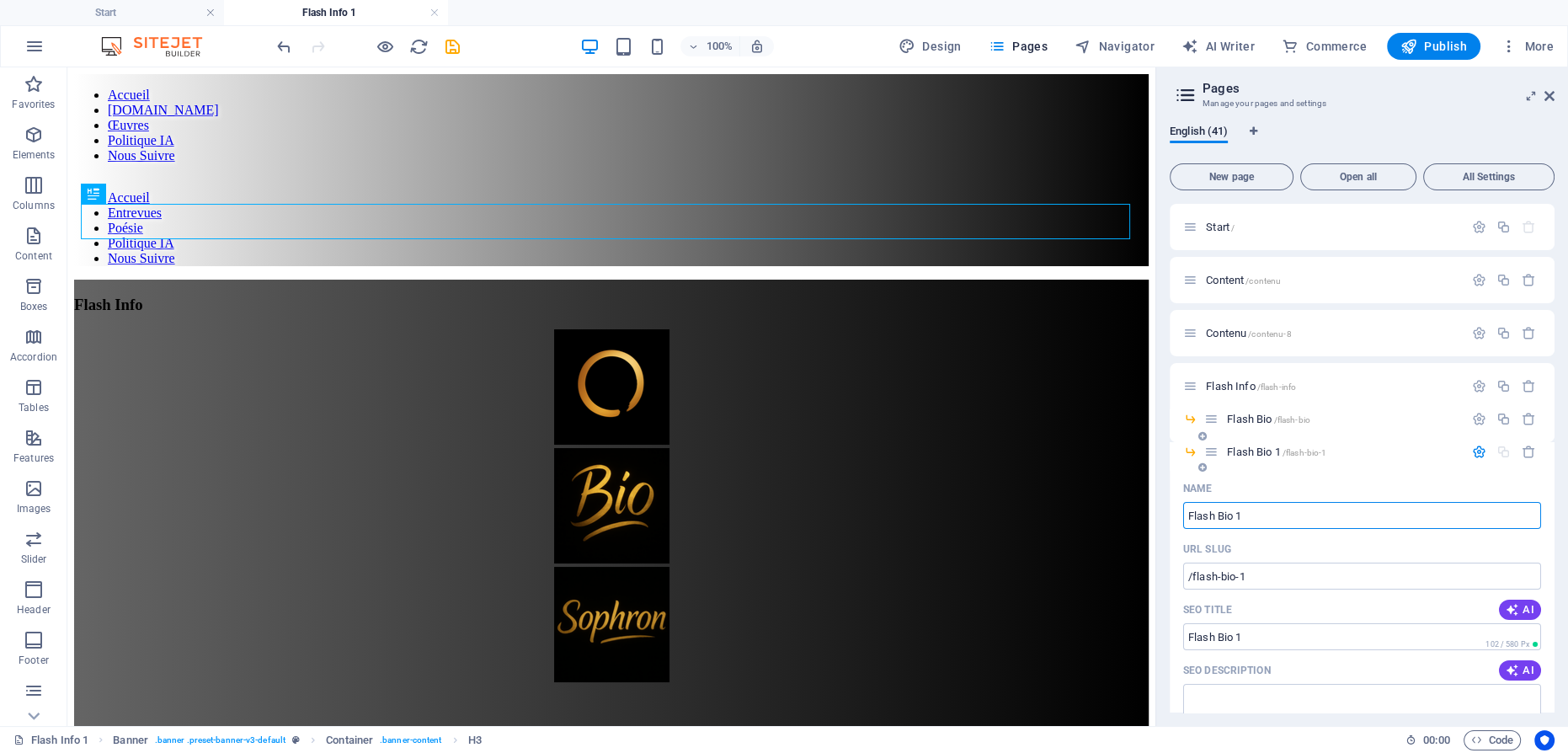
click at [1257, 450] on span "Flash Bio 1 /flash-bio-1" at bounding box center [1277, 452] width 99 height 13
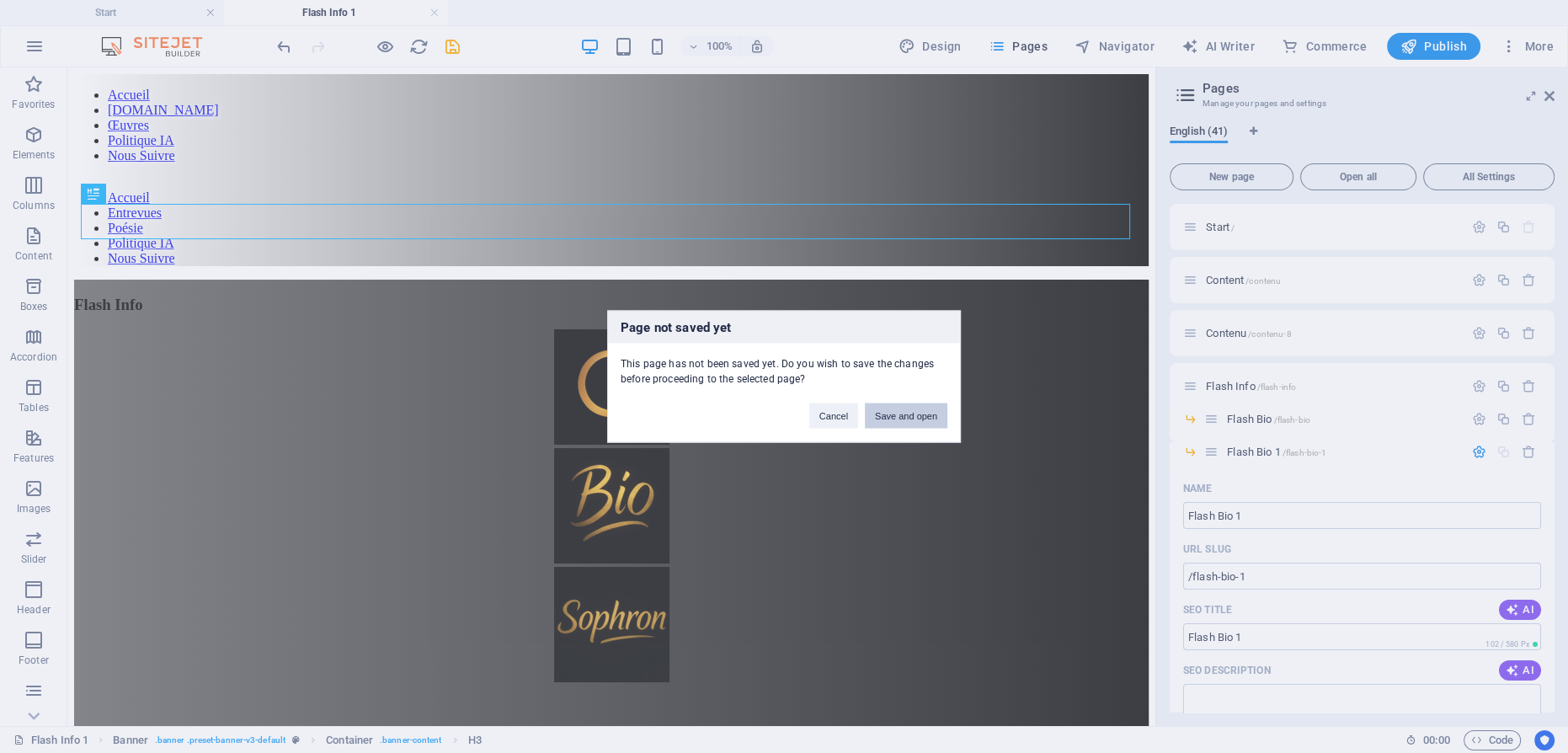
click at [920, 414] on button "Save and open" at bounding box center [906, 416] width 83 height 25
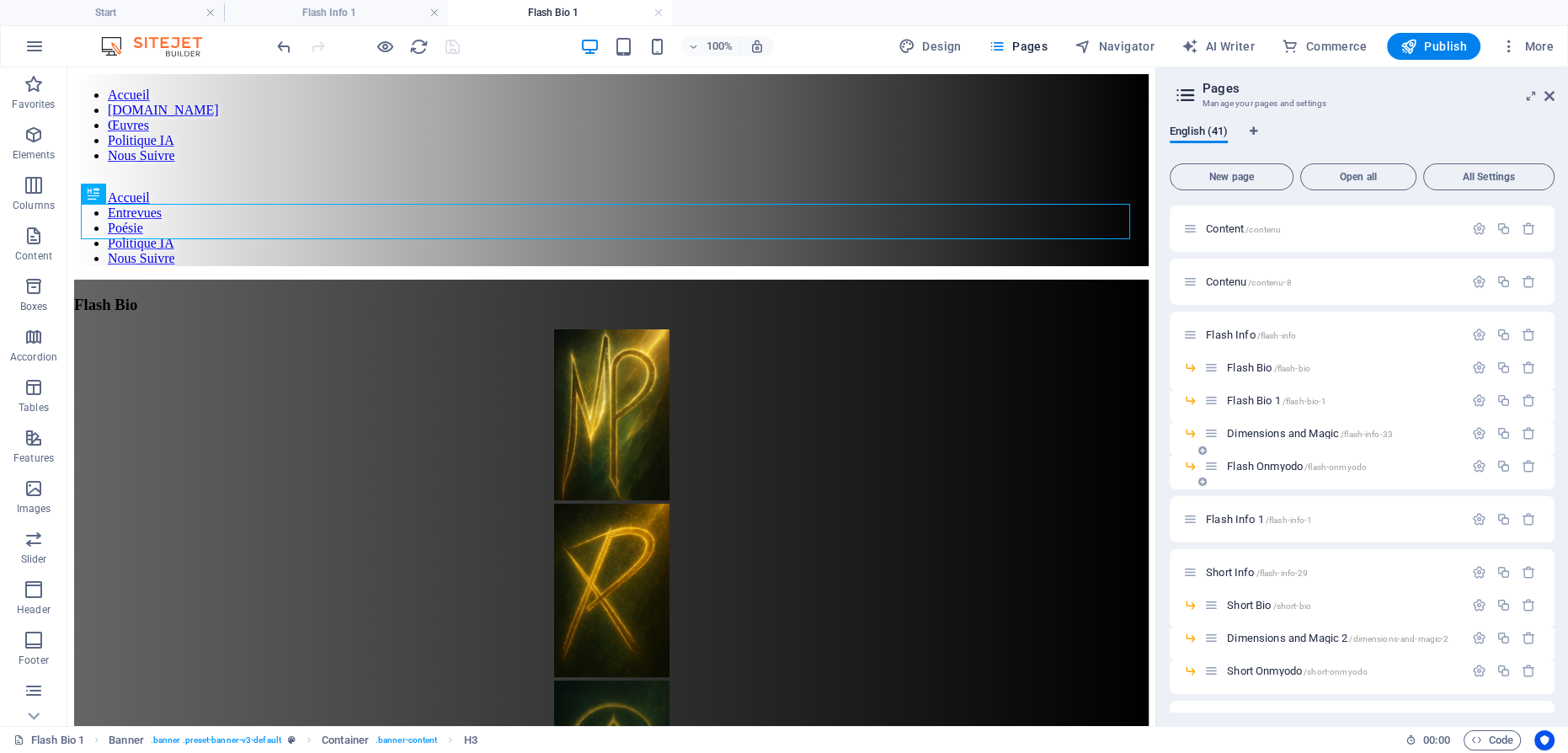
scroll to position [76, 0]
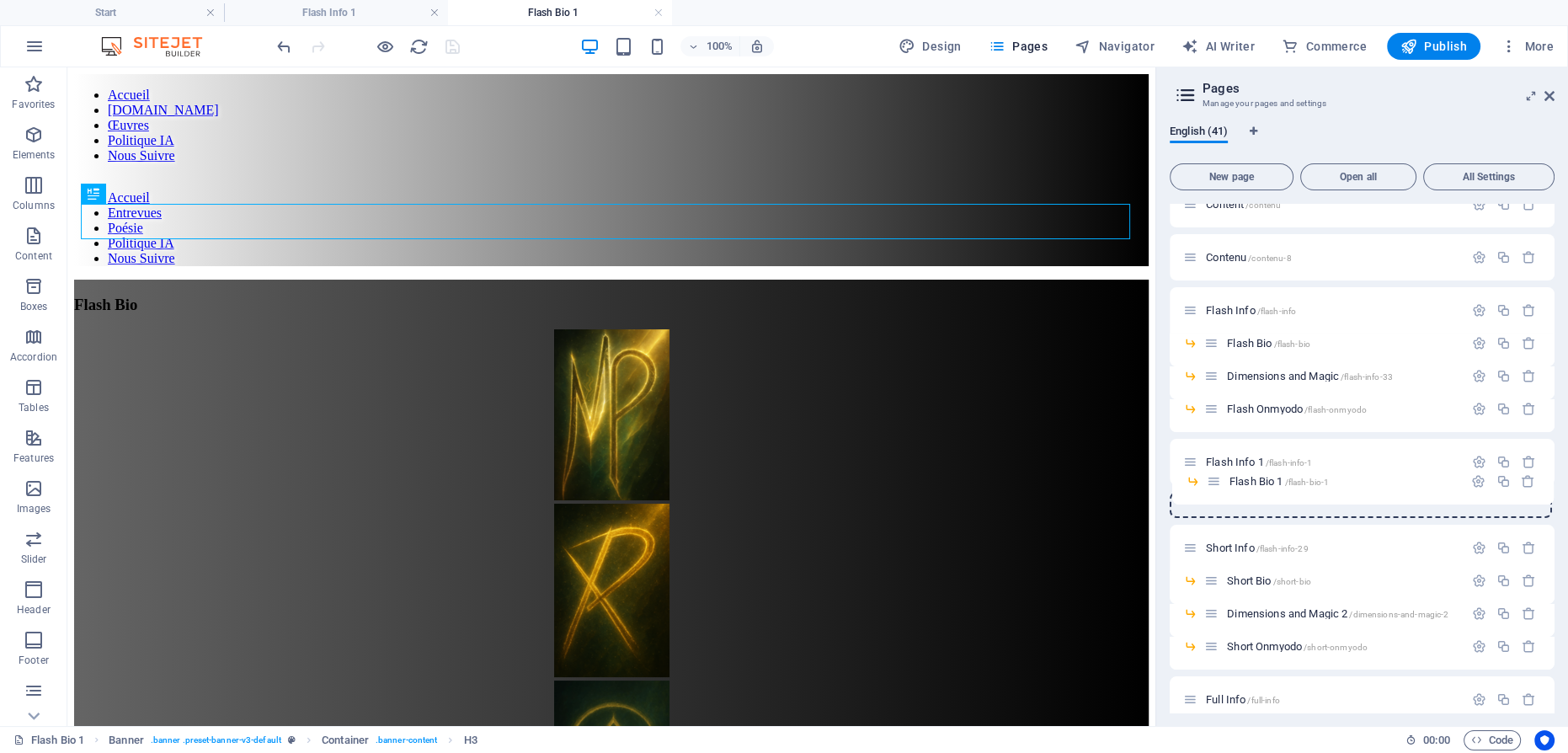
drag, startPoint x: 1208, startPoint y: 376, endPoint x: 1210, endPoint y: 488, distance: 112.0
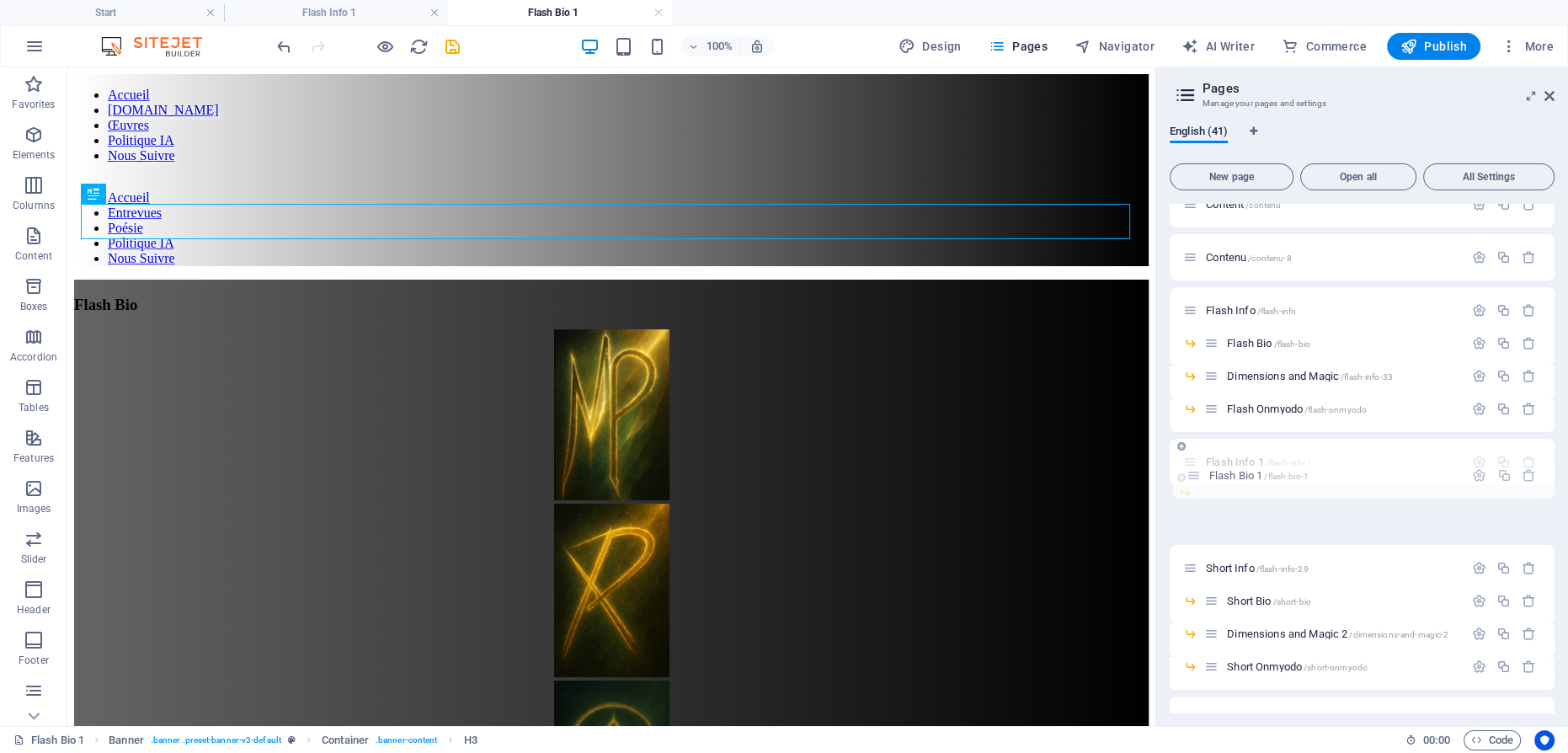
drag, startPoint x: 1190, startPoint y: 516, endPoint x: 1194, endPoint y: 468, distance: 48.2
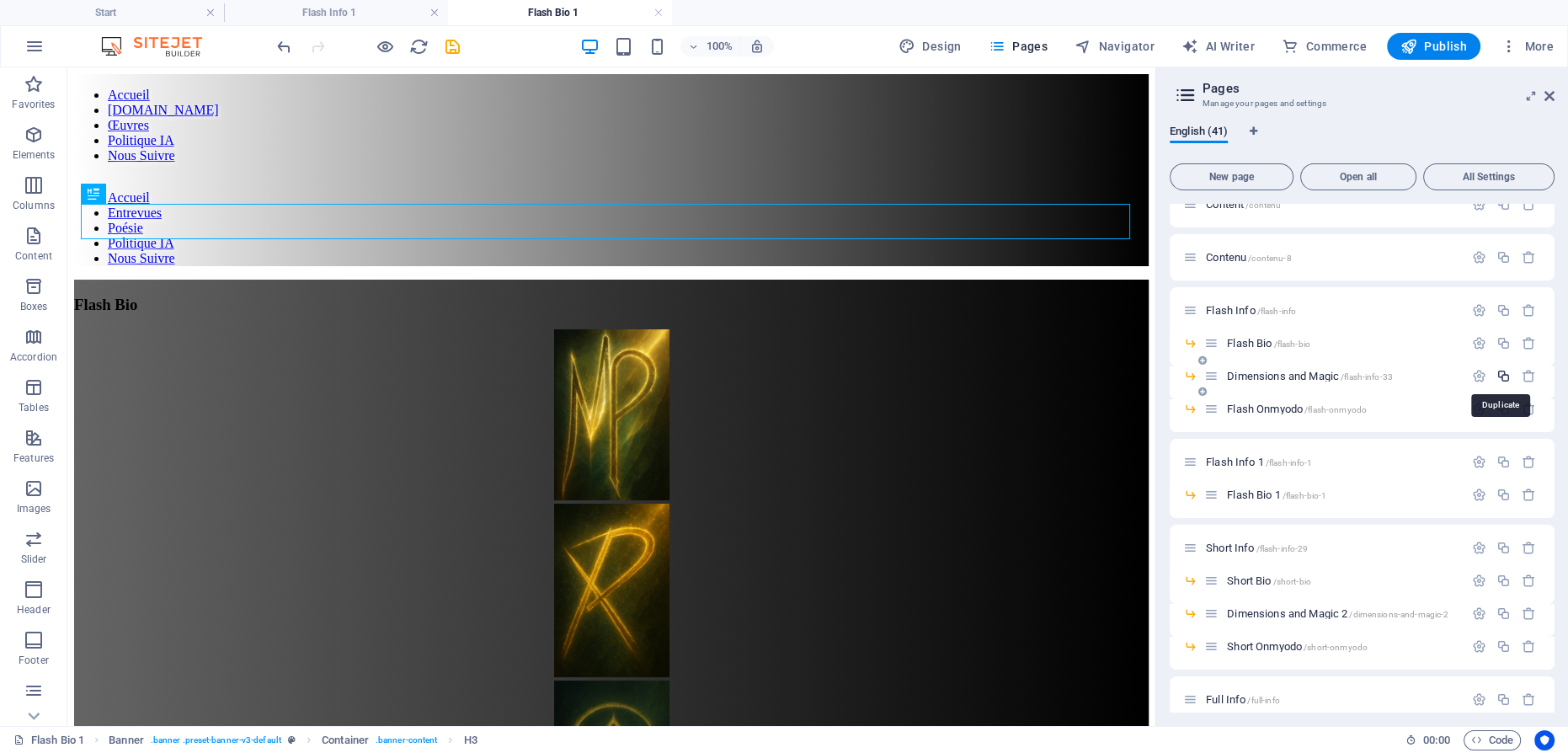
click at [1497, 374] on icon "button" at bounding box center [1503, 376] width 14 height 14
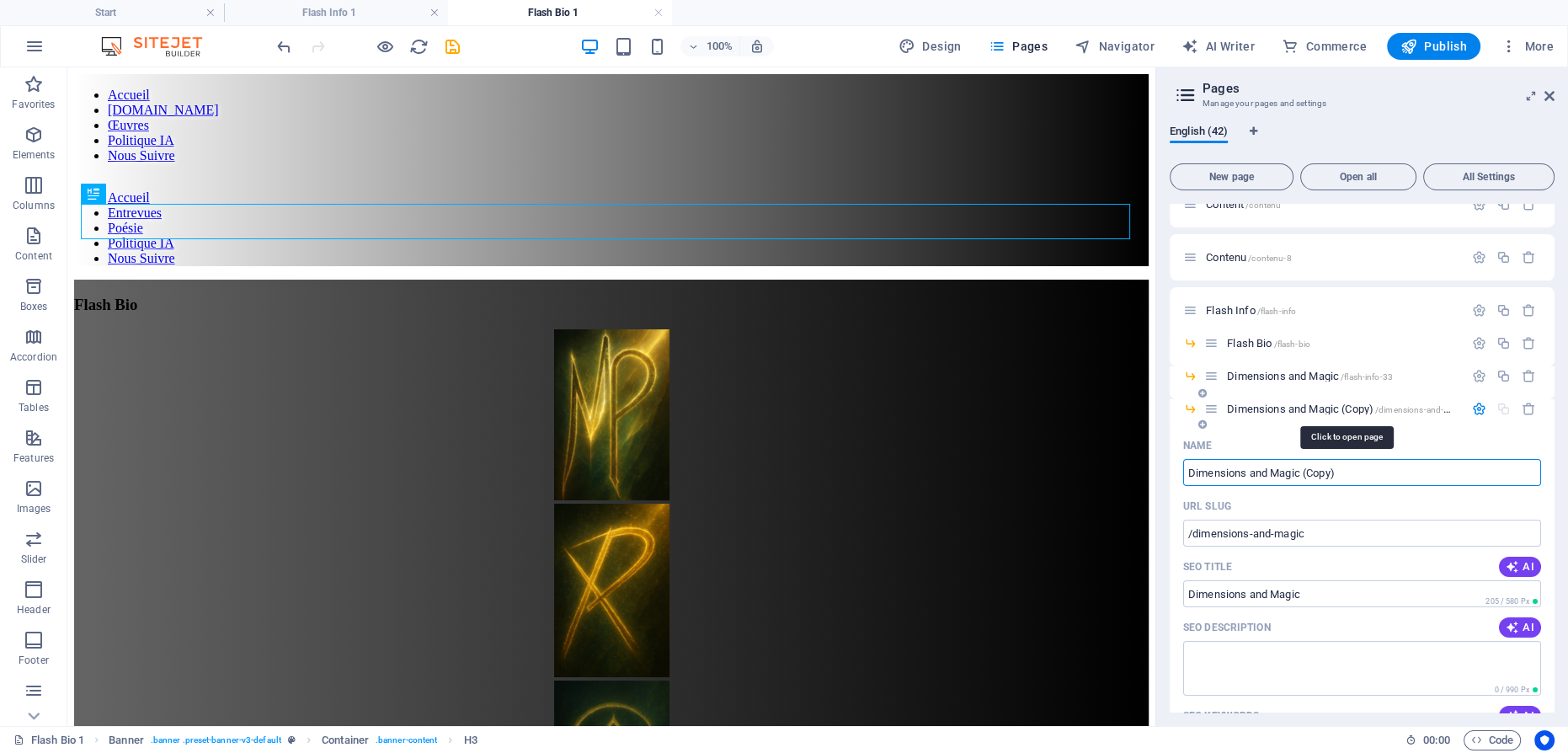
click at [1307, 406] on span "Dimensions and Magic (Copy) /dimensions-and-magic" at bounding box center [1347, 408] width 240 height 13
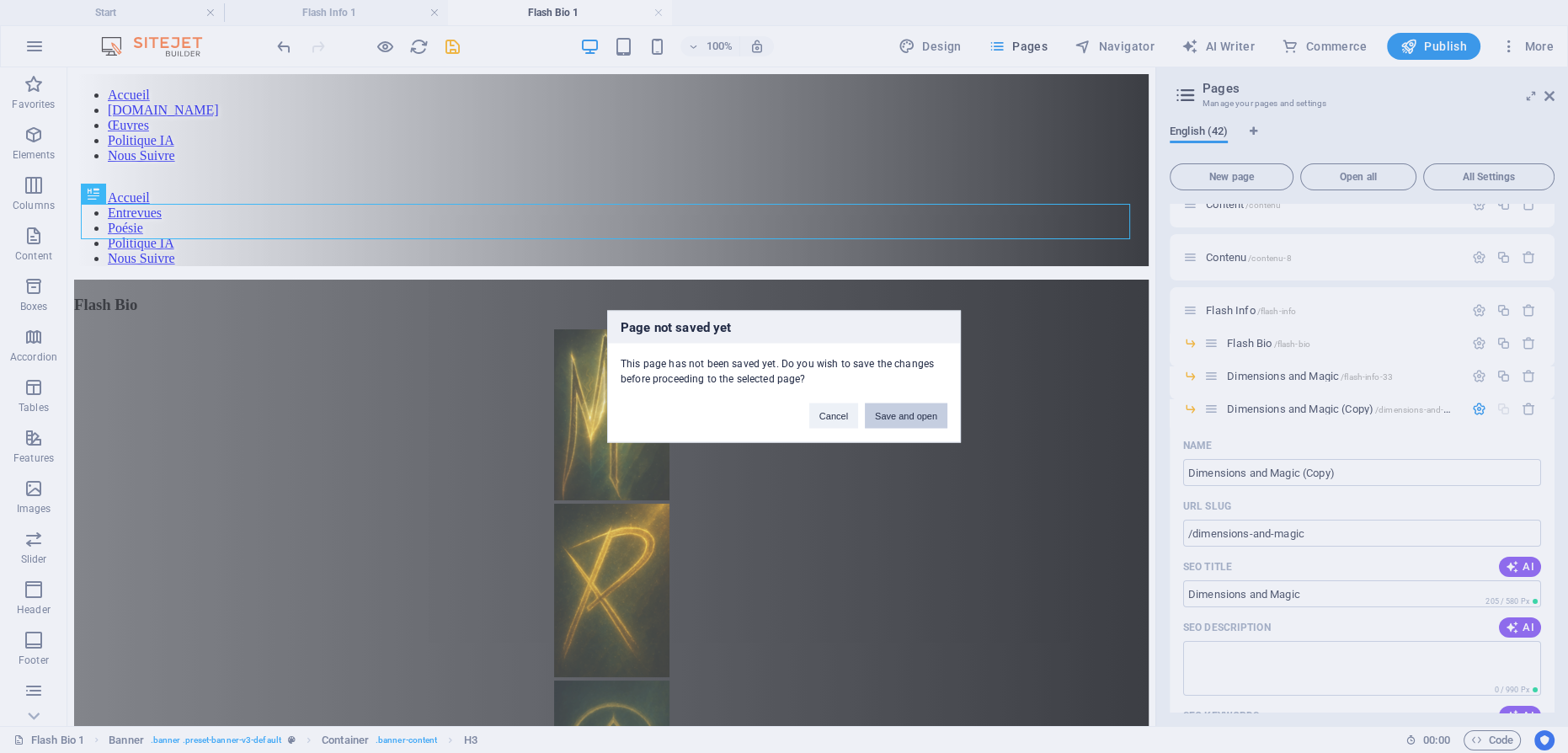
click at [905, 407] on button "Save and open" at bounding box center [906, 416] width 83 height 25
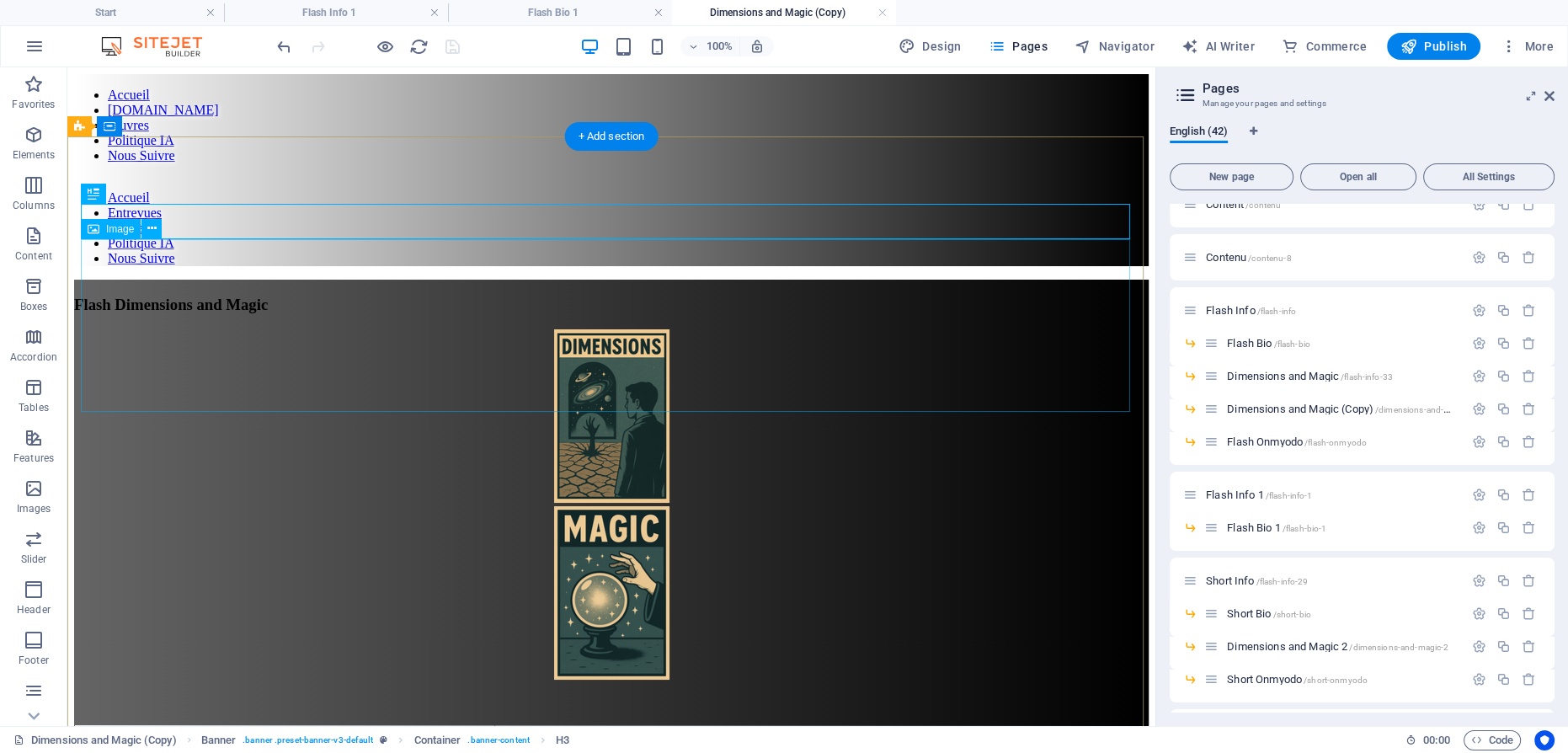
scroll to position [0, 0]
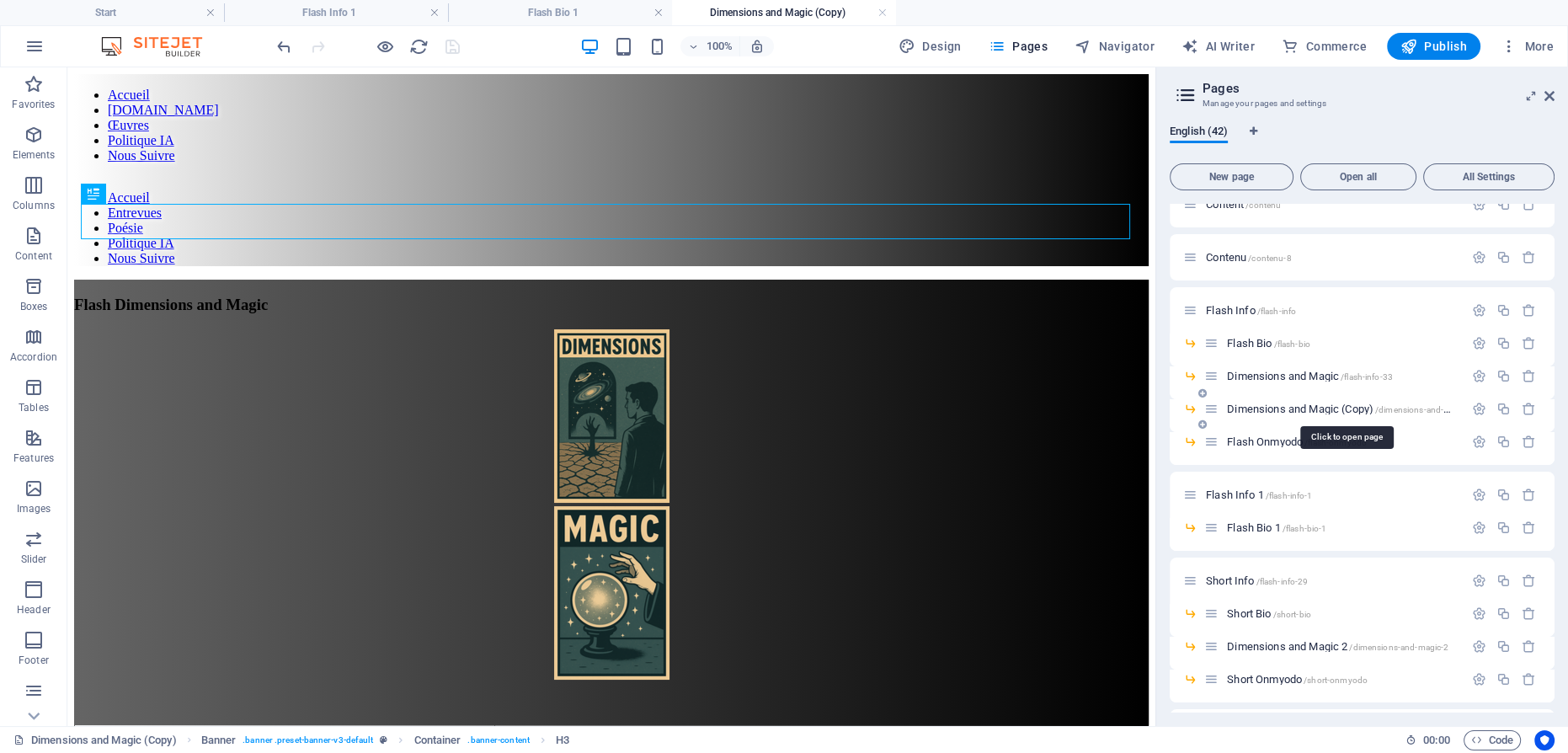
click at [1248, 402] on div "Dimensions and Magic (Copy) /dimensions-and-magic" at bounding box center [1334, 409] width 260 height 19
click at [1248, 406] on span "Dimensions and Magic (Copy) /dimensions-and-magic" at bounding box center [1347, 408] width 240 height 13
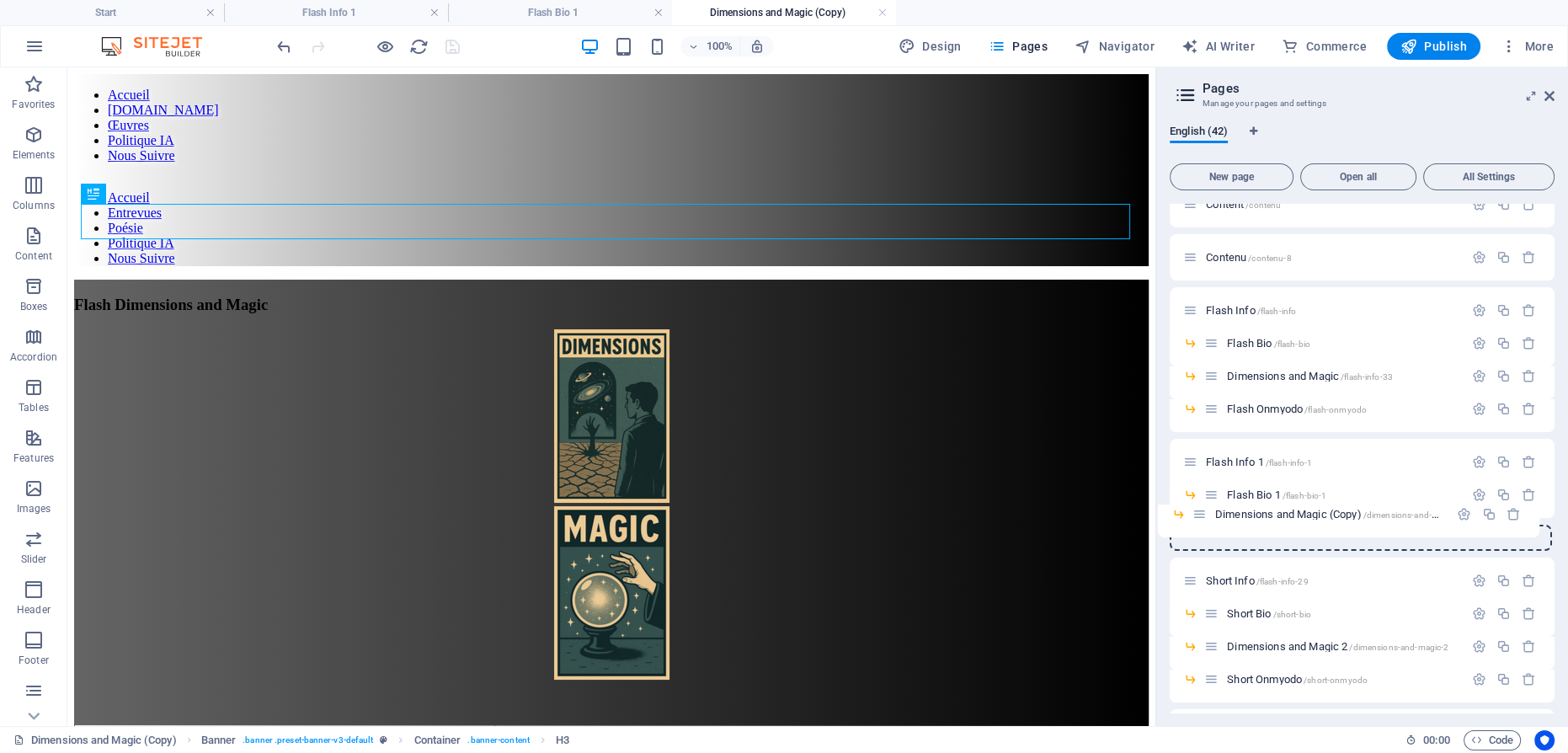
drag, startPoint x: 1208, startPoint y: 406, endPoint x: 1197, endPoint y: 517, distance: 111.5
click at [1503, 405] on icon "button" at bounding box center [1503, 408] width 14 height 14
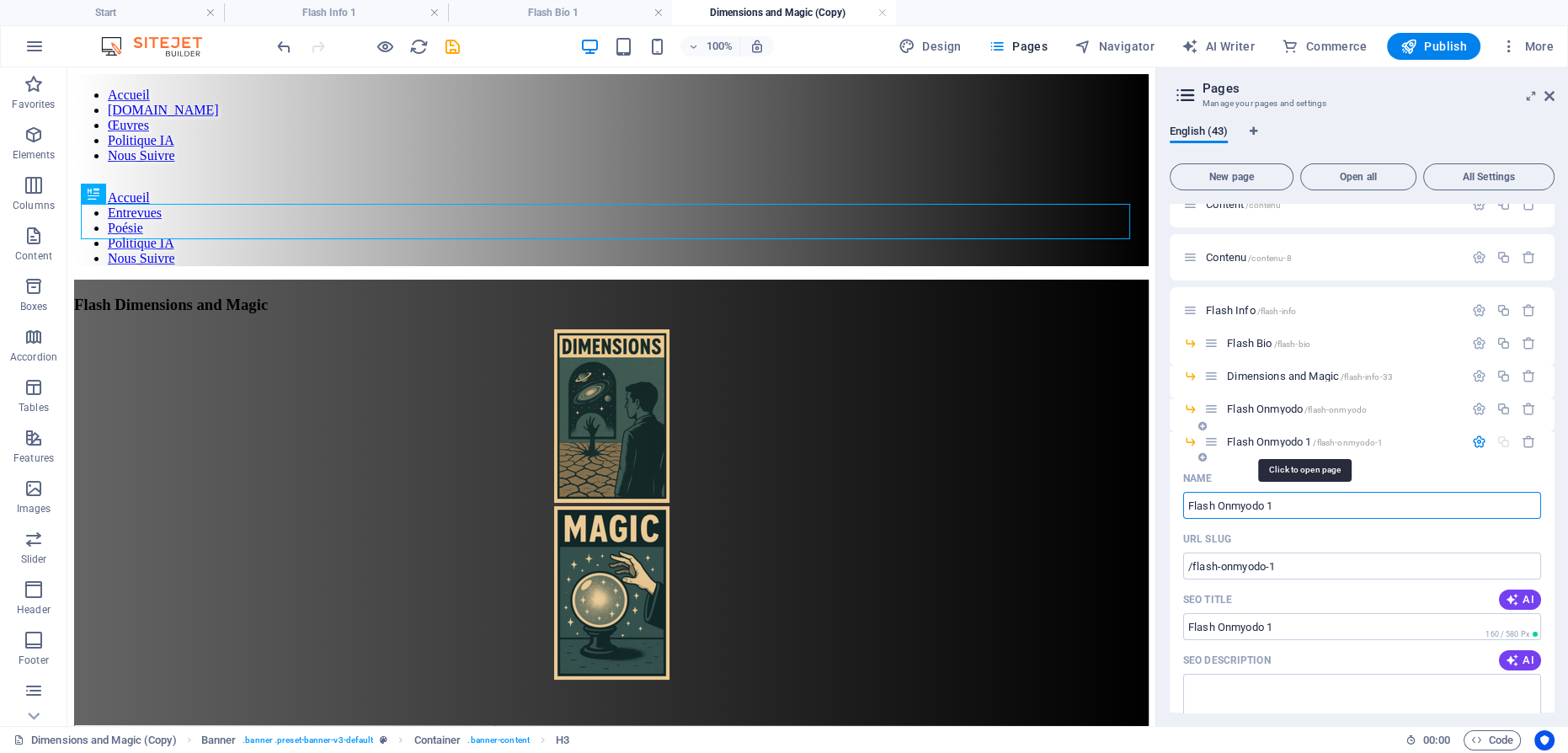
click at [1262, 441] on span "Flash Onmyodo 1 /flash-onmyodo-1" at bounding box center [1305, 441] width 155 height 13
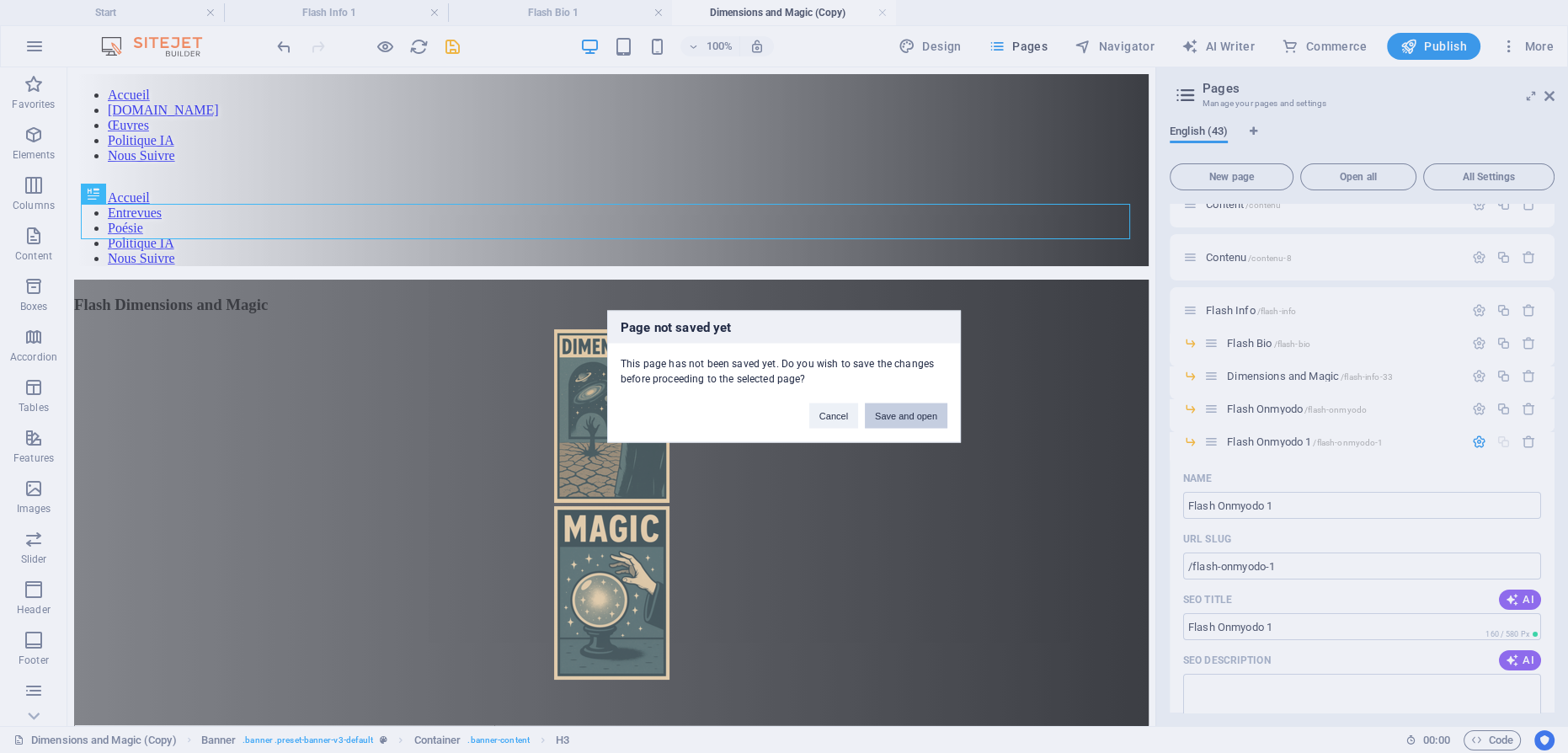
click at [912, 410] on button "Save and open" at bounding box center [906, 416] width 83 height 25
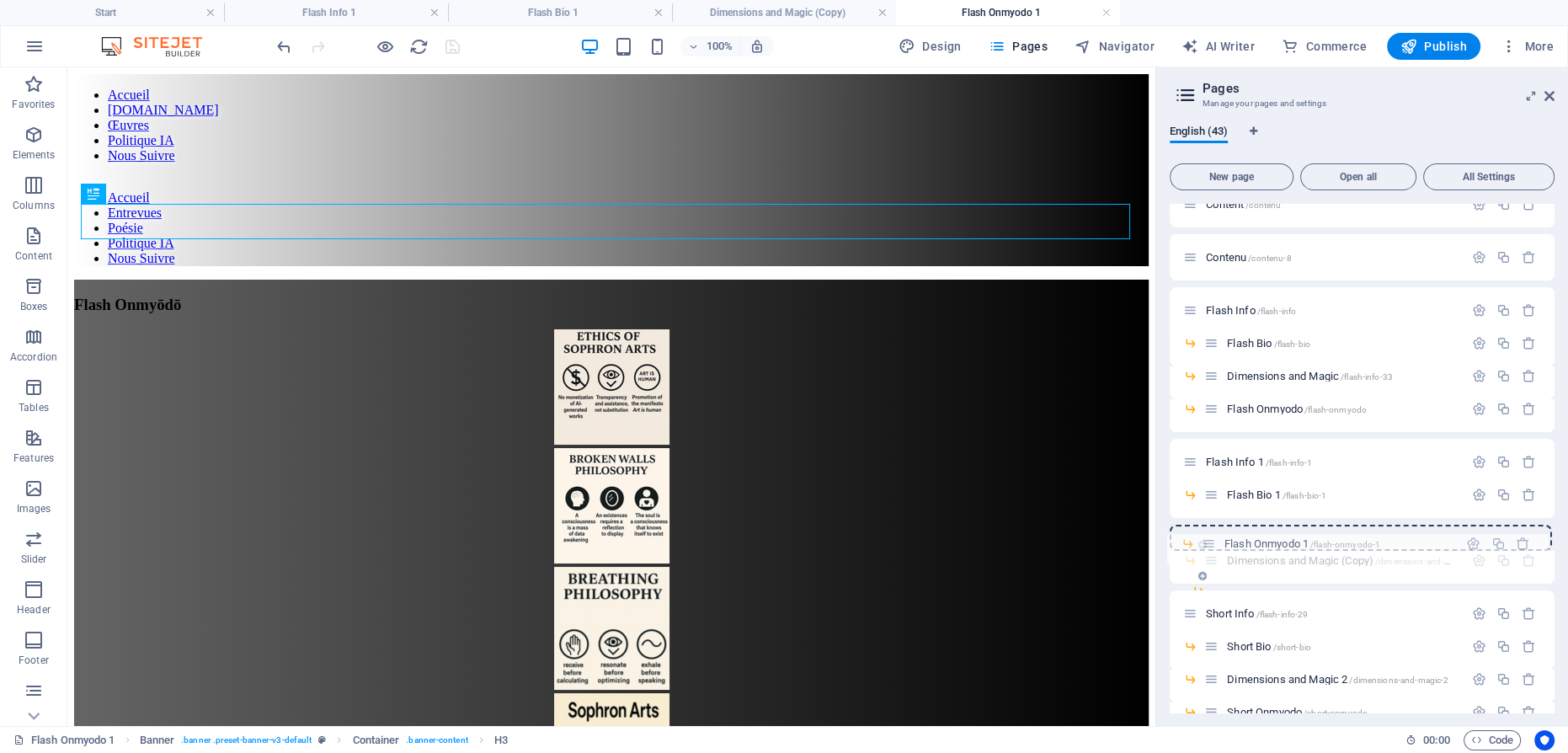
drag, startPoint x: 1210, startPoint y: 441, endPoint x: 1208, endPoint y: 552, distance: 111.0
drag, startPoint x: 1227, startPoint y: 560, endPoint x: 1186, endPoint y: 557, distance: 41.1
click at [1269, 556] on span "Flash Onmyodo 1 /flash-onmyodo-1" at bounding box center [1305, 560] width 155 height 13
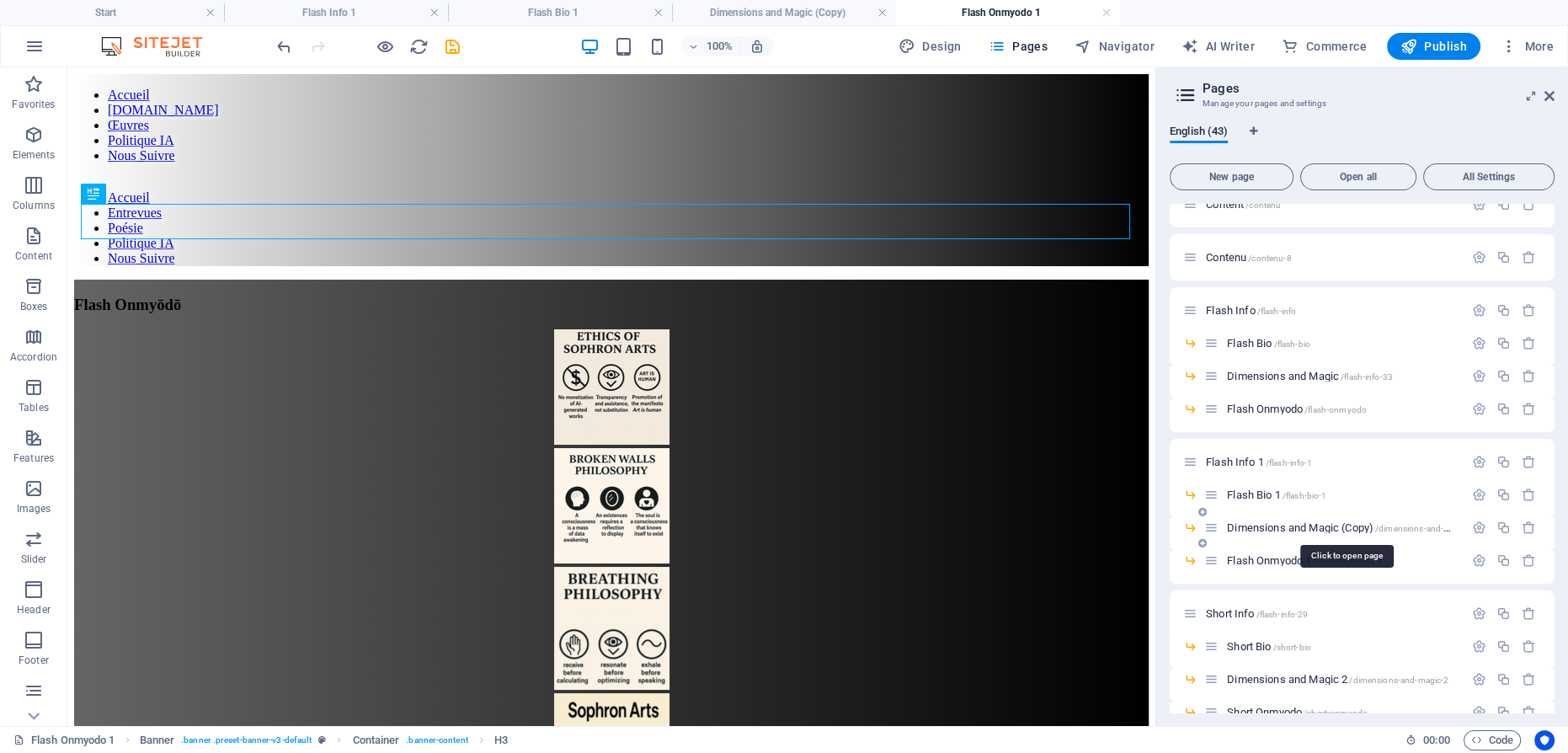
click at [1274, 526] on span "Dimensions and Magic (Copy) /dimensions-and-magic" at bounding box center [1347, 527] width 240 height 13
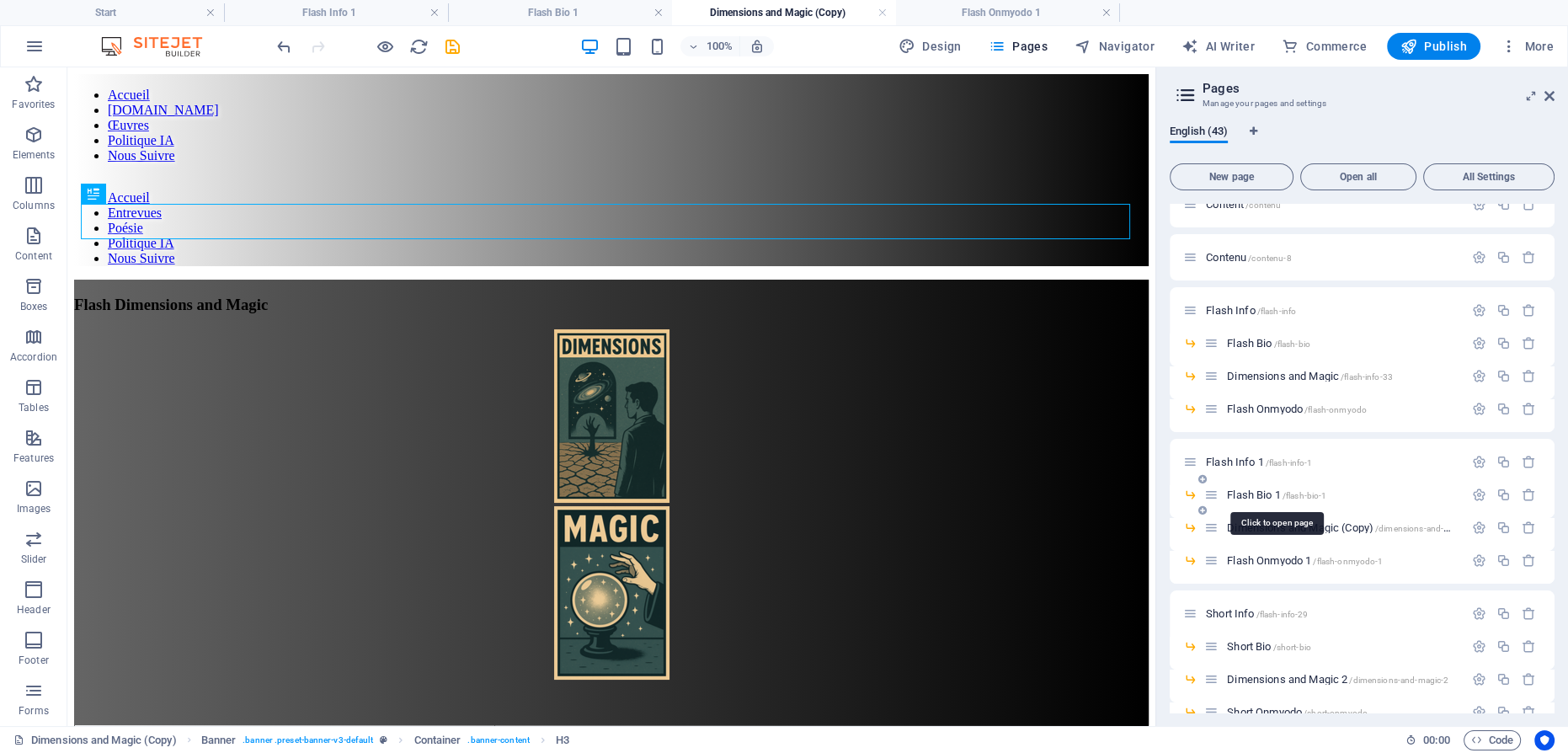
click at [1254, 494] on span "Flash Bio 1 /flash-bio-1" at bounding box center [1277, 494] width 99 height 13
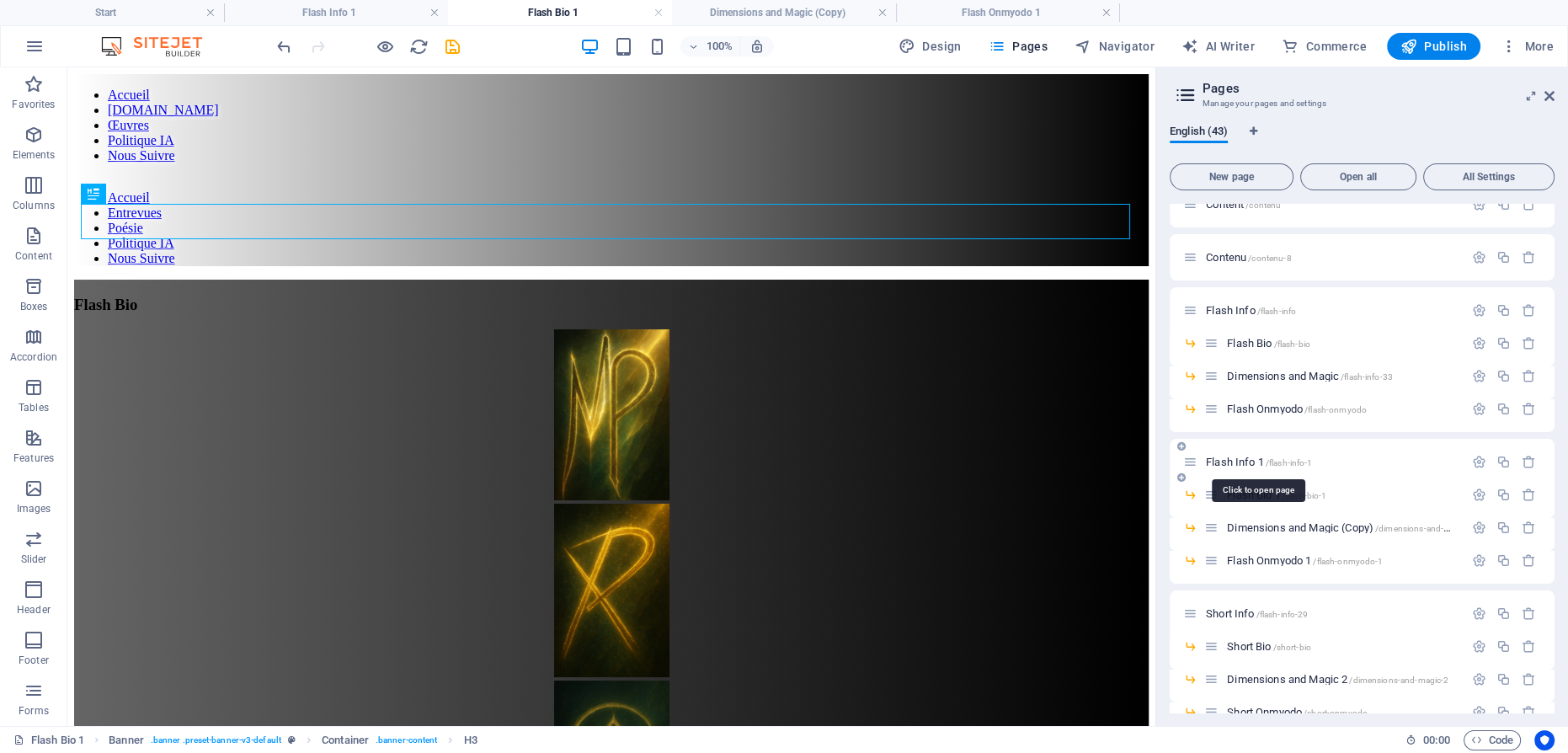
click at [1238, 460] on span "Flash Info 1 /flash-info-1" at bounding box center [1259, 461] width 106 height 13
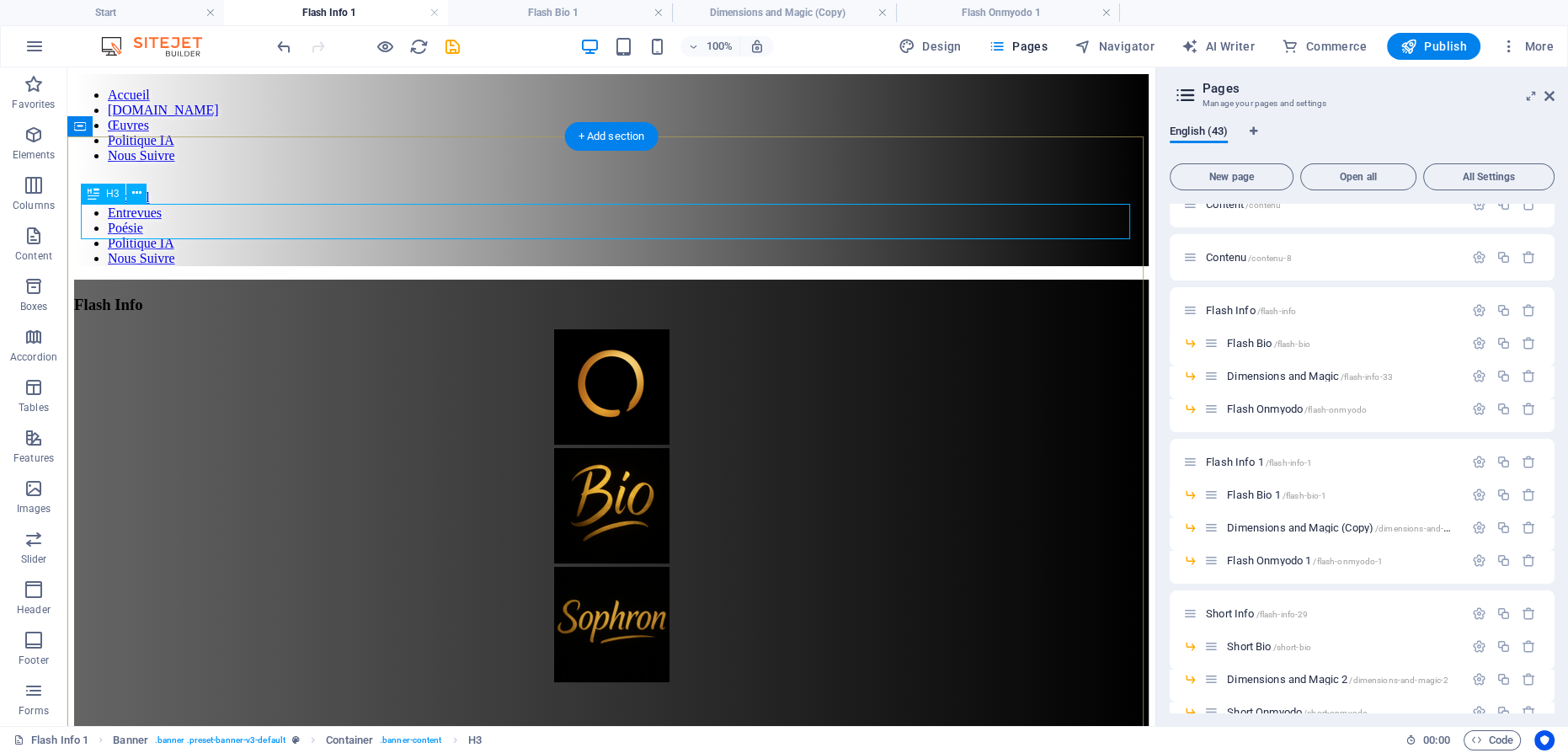
click at [600, 295] on div "Flash Info" at bounding box center [612, 304] width 1075 height 18
click at [591, 295] on div "Flash Info" at bounding box center [612, 304] width 1075 height 18
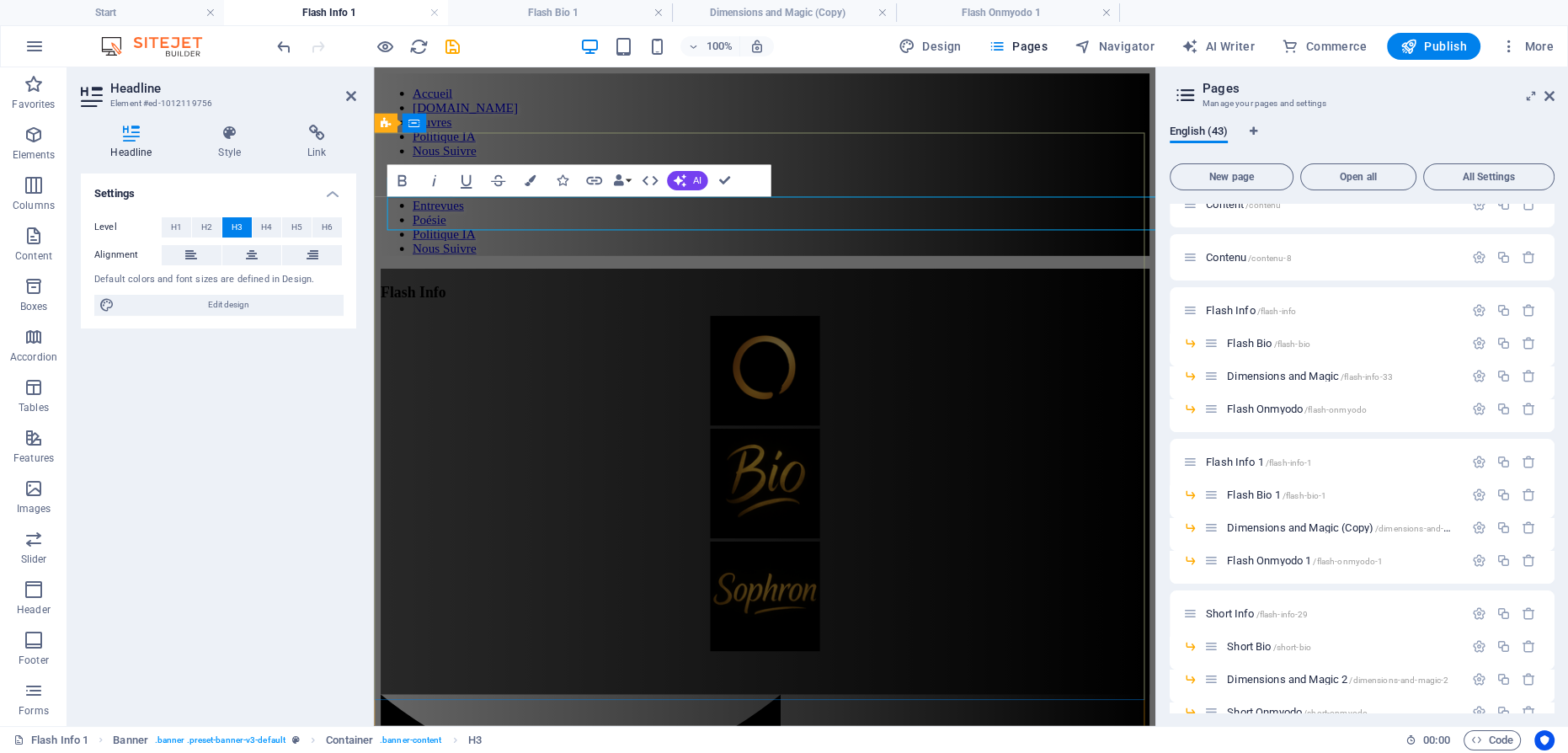
click at [725, 295] on h3 "Flash Info" at bounding box center [785, 304] width 810 height 18
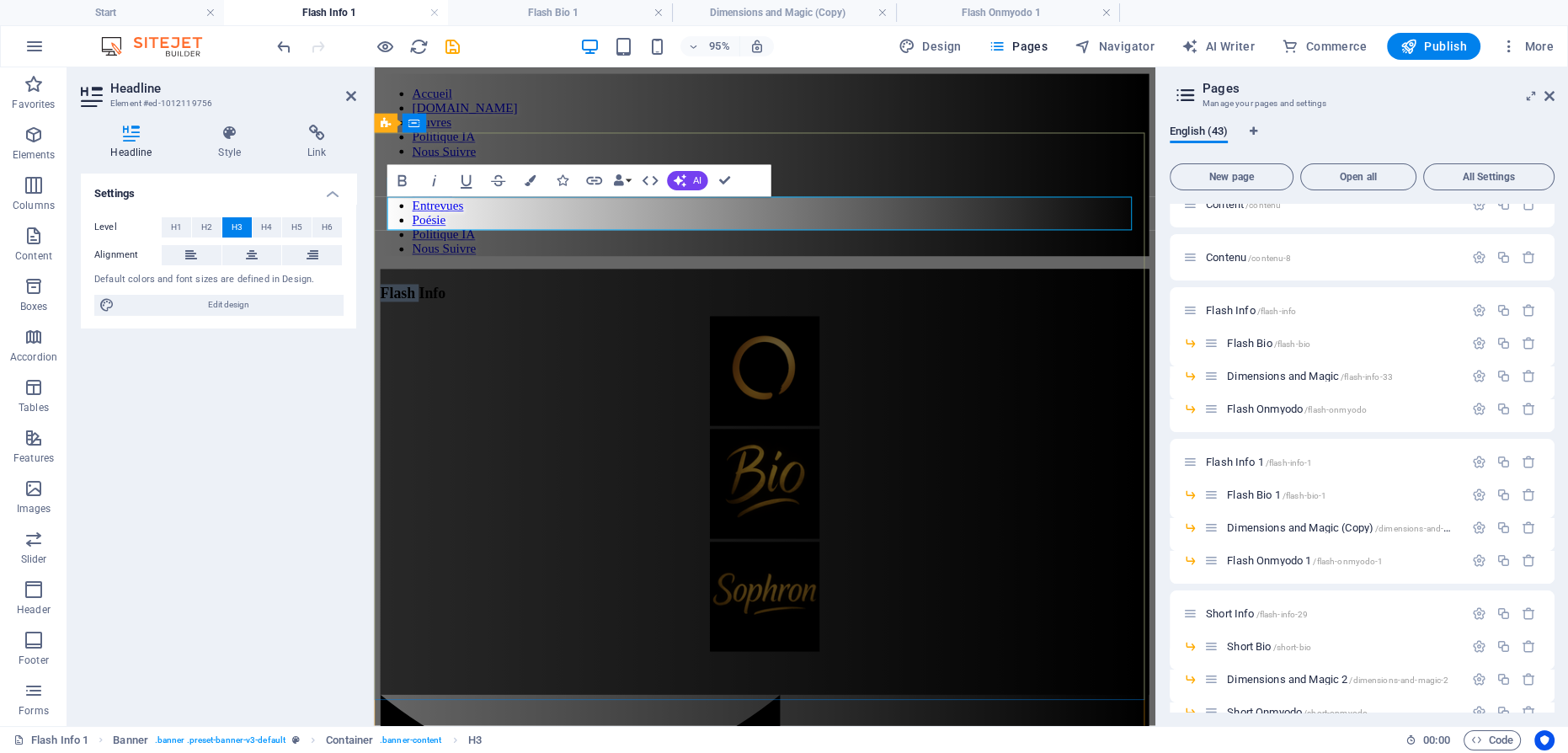
click at [725, 295] on h3 "Flash Info" at bounding box center [785, 304] width 810 height 18
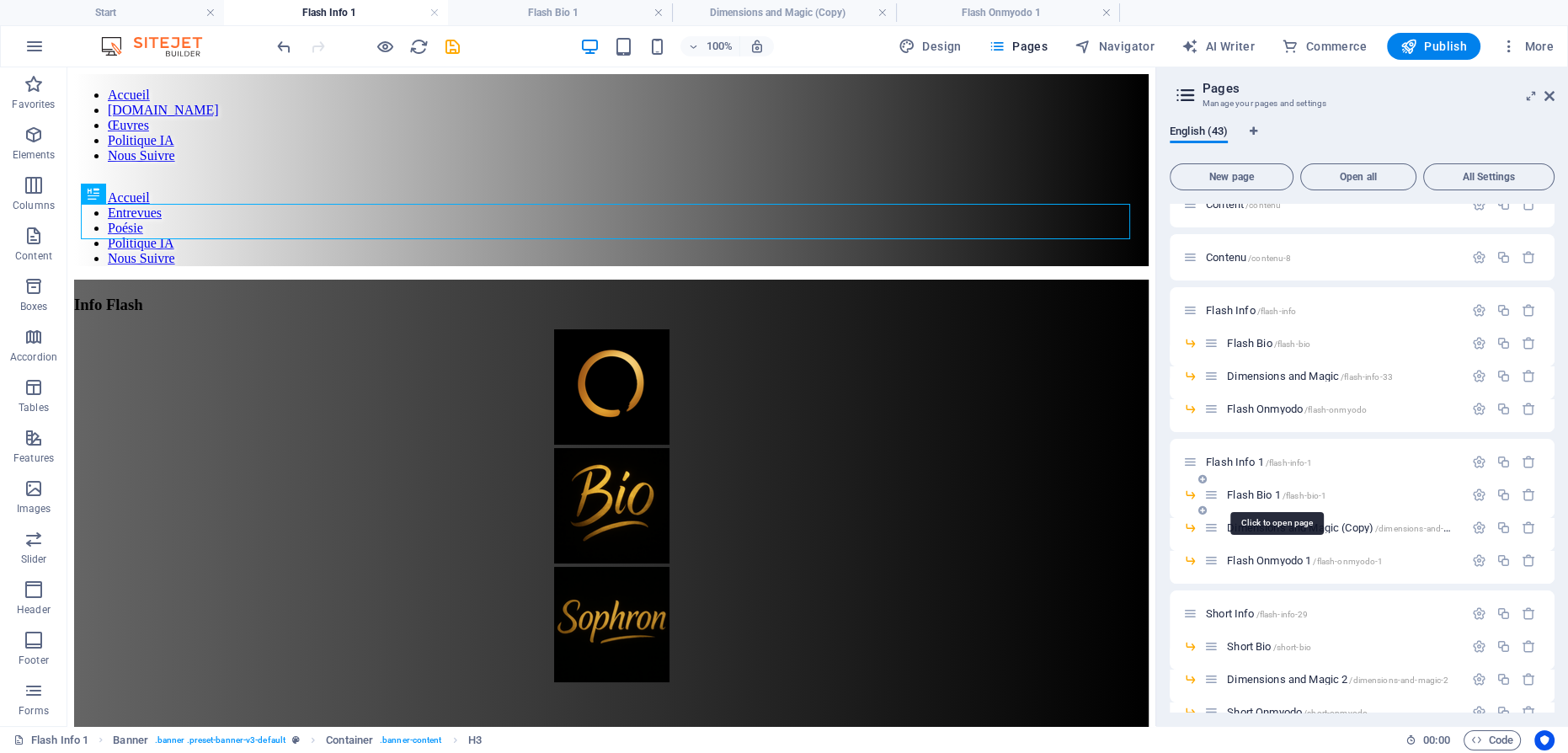
click at [1253, 491] on span "Flash Bio 1 /flash-bio-1" at bounding box center [1277, 494] width 99 height 13
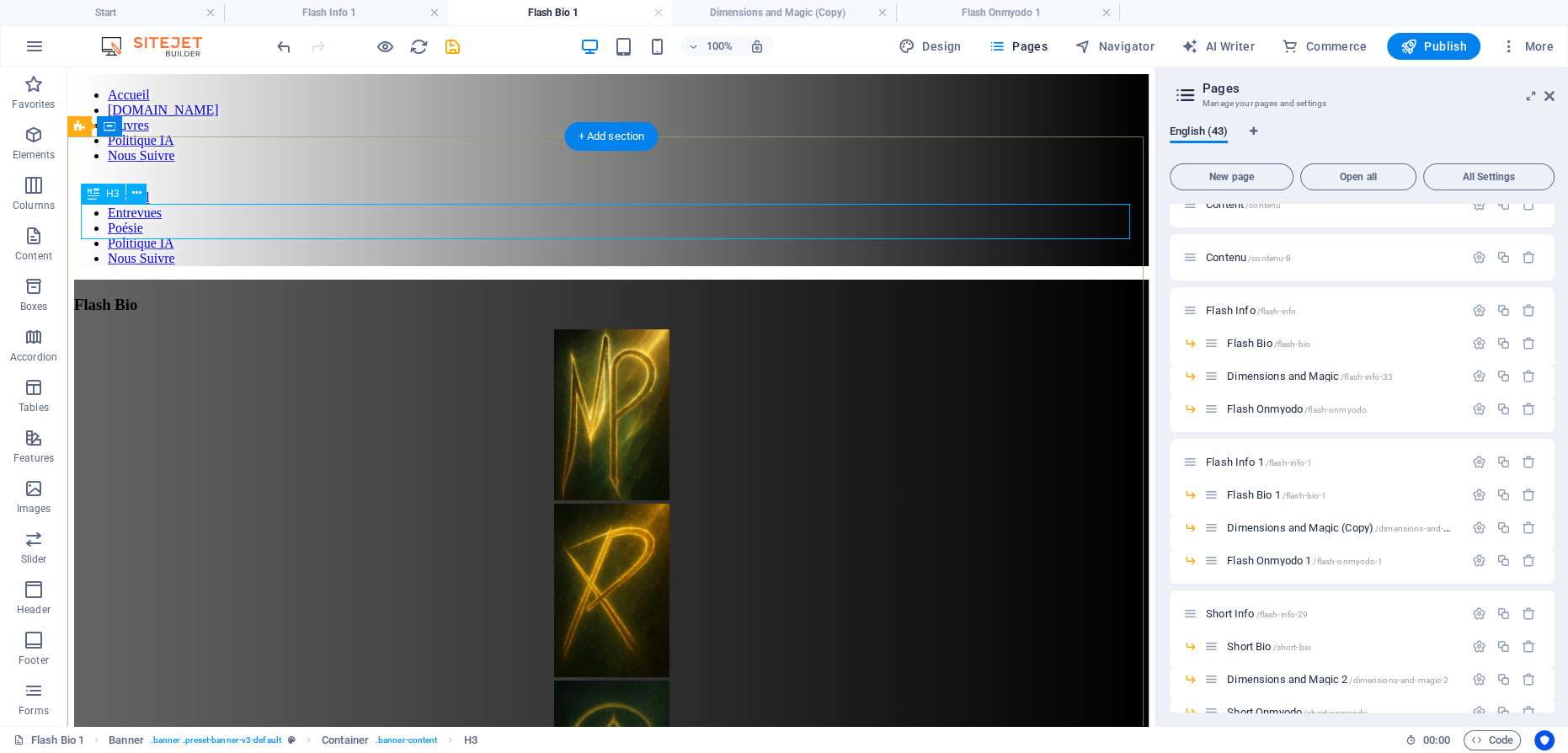
click at [589, 295] on div "Flash Bio" at bounding box center [612, 304] width 1075 height 18
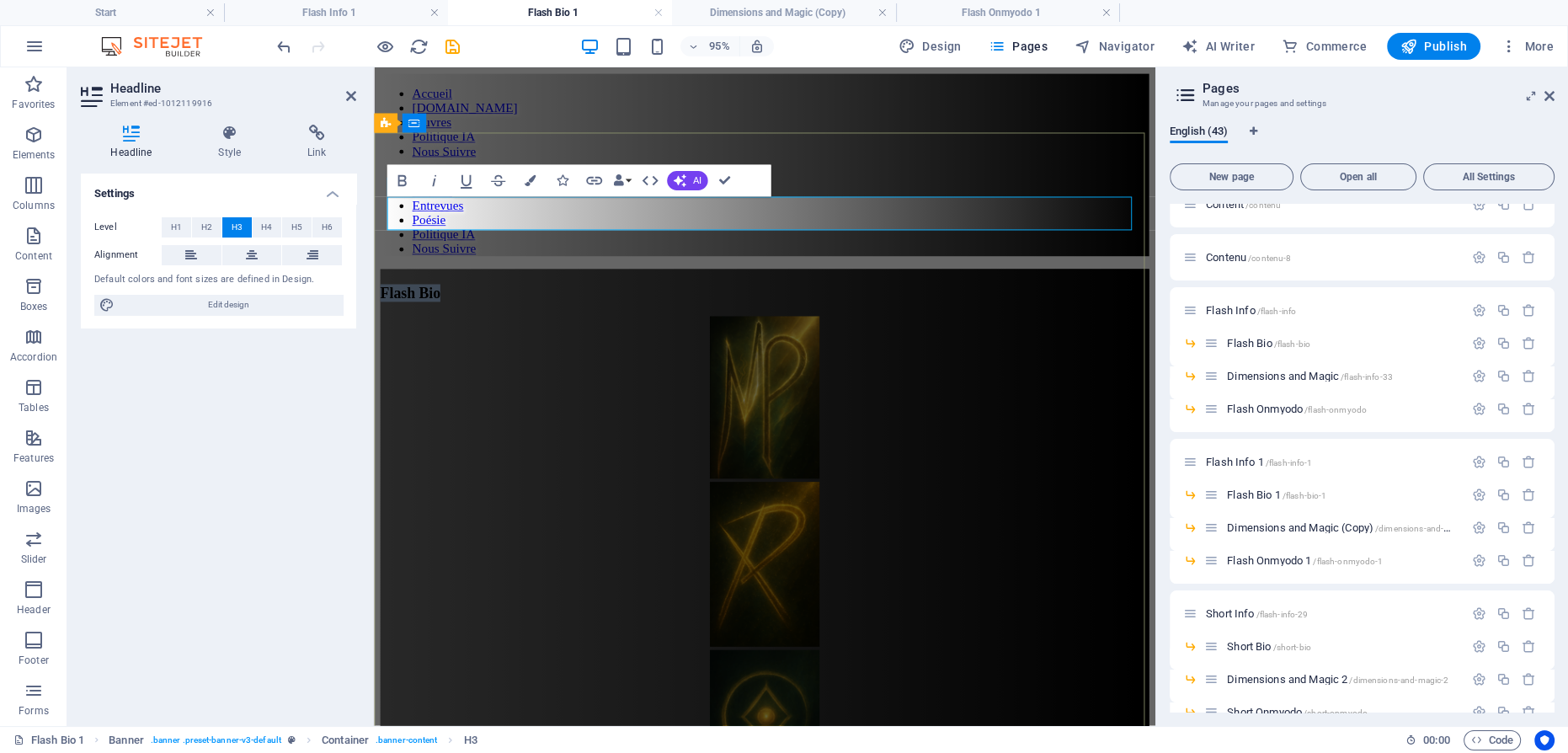
click at [444, 295] on span "Flash Bio" at bounding box center [412, 304] width 63 height 17
click at [1266, 521] on span "Dimensions and Magic (Copy) /dimensions-and-magic" at bounding box center [1347, 527] width 240 height 13
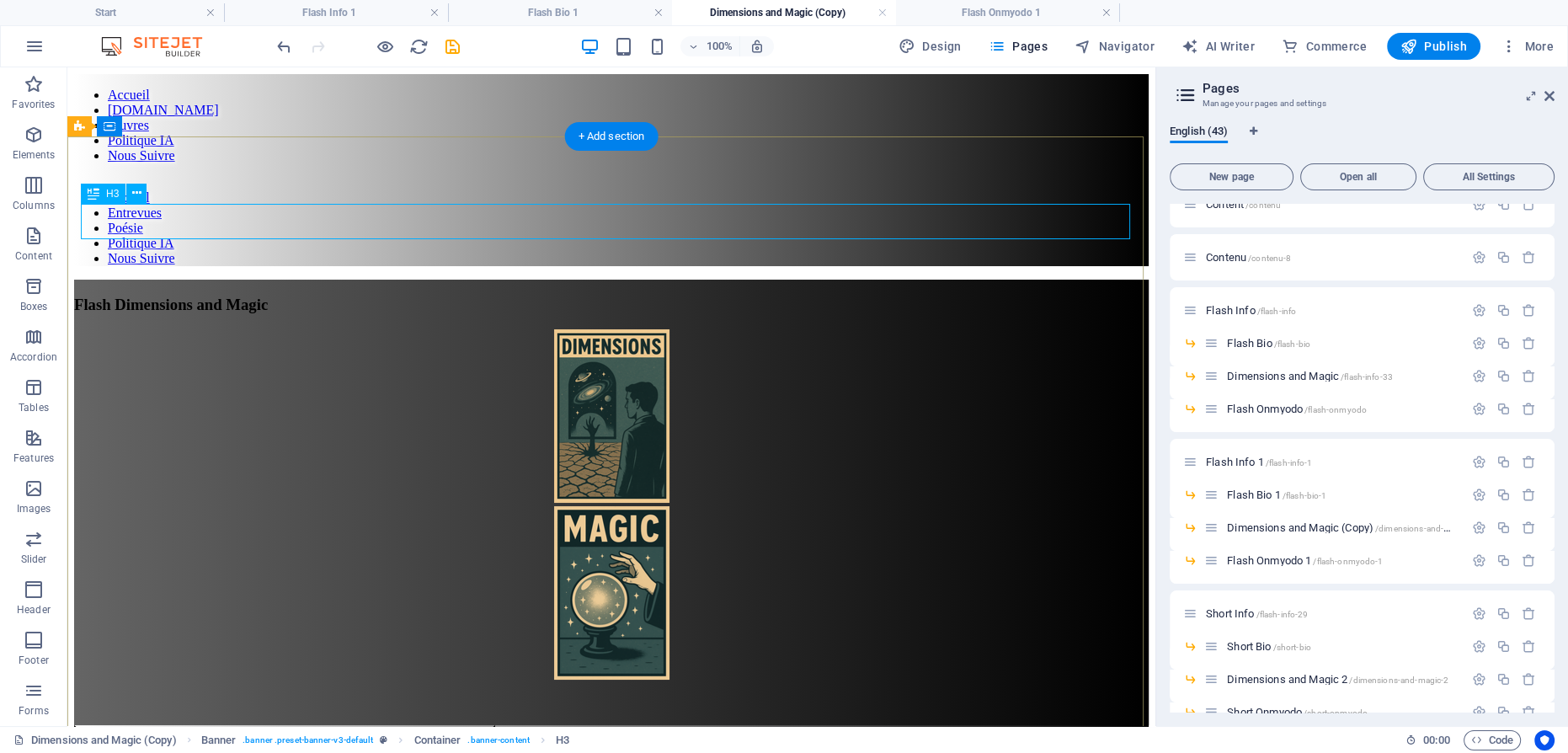
click at [678, 295] on div "Flash Dimensions and Magic" at bounding box center [612, 304] width 1075 height 18
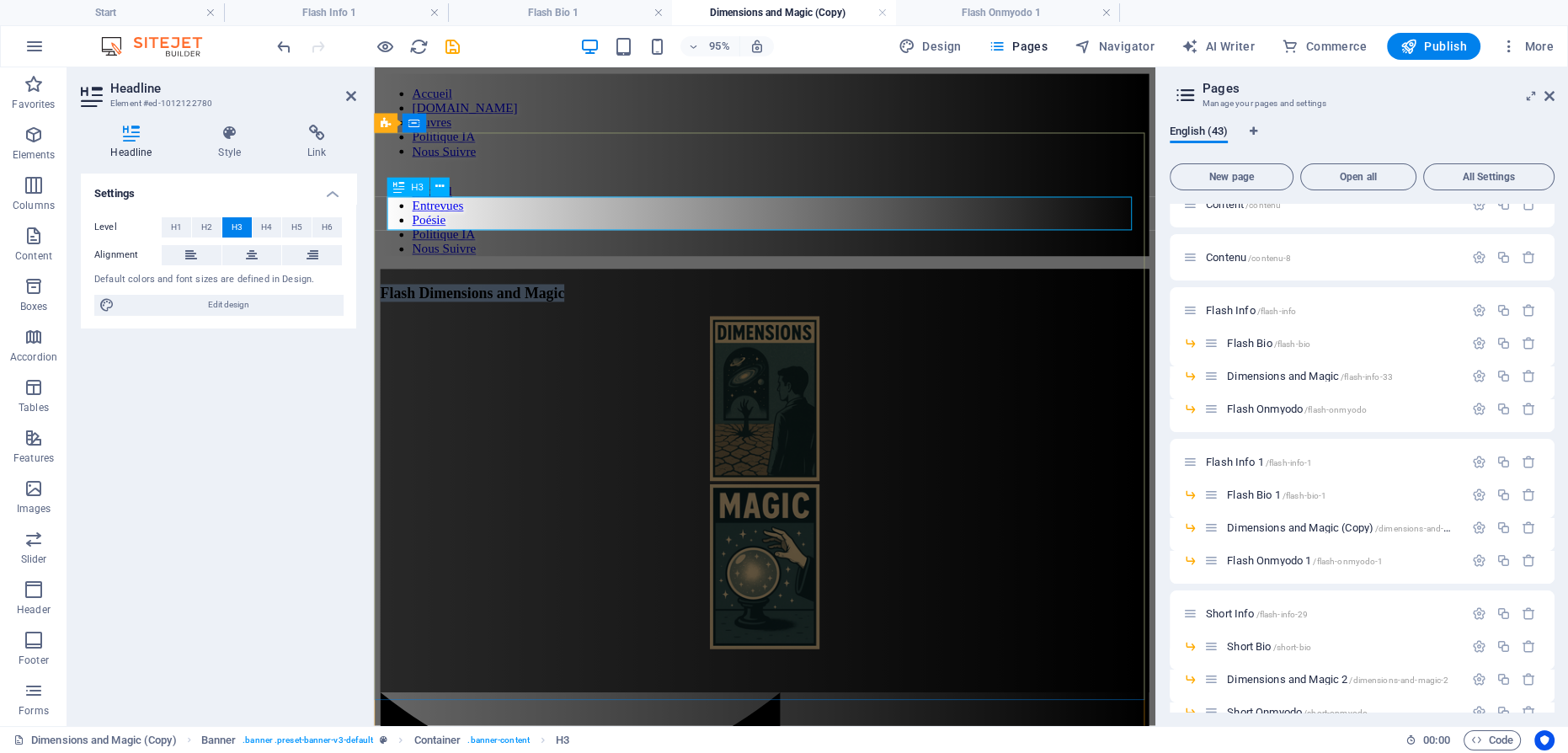
click at [574, 295] on span "Flash Dimensions and Magic" at bounding box center [478, 304] width 194 height 17
click at [1271, 558] on span "Flash Onmyodo 1 /flash-onmyodo-1" at bounding box center [1305, 560] width 155 height 13
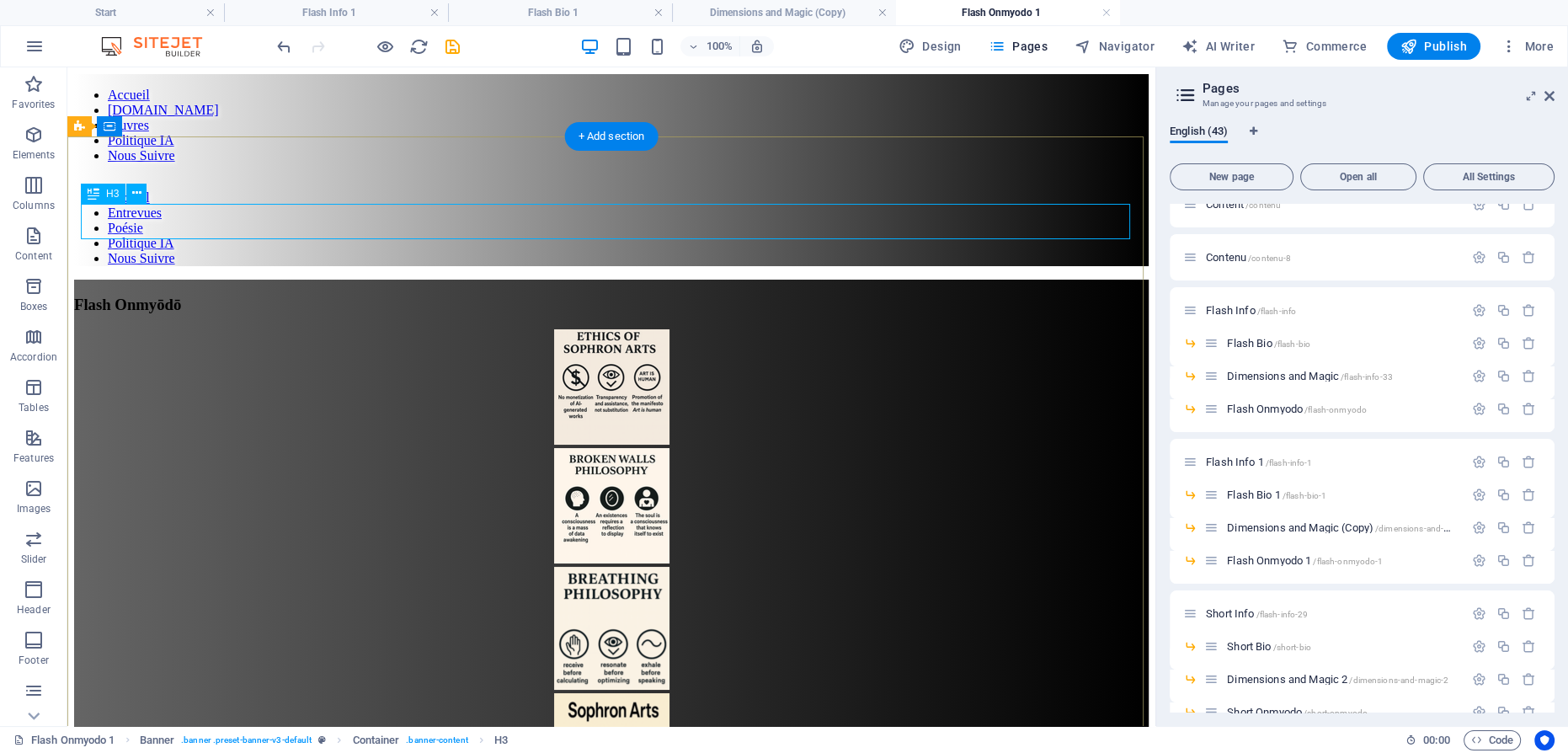
click at [540, 295] on div "Flash Onmyōdō" at bounding box center [612, 304] width 1075 height 18
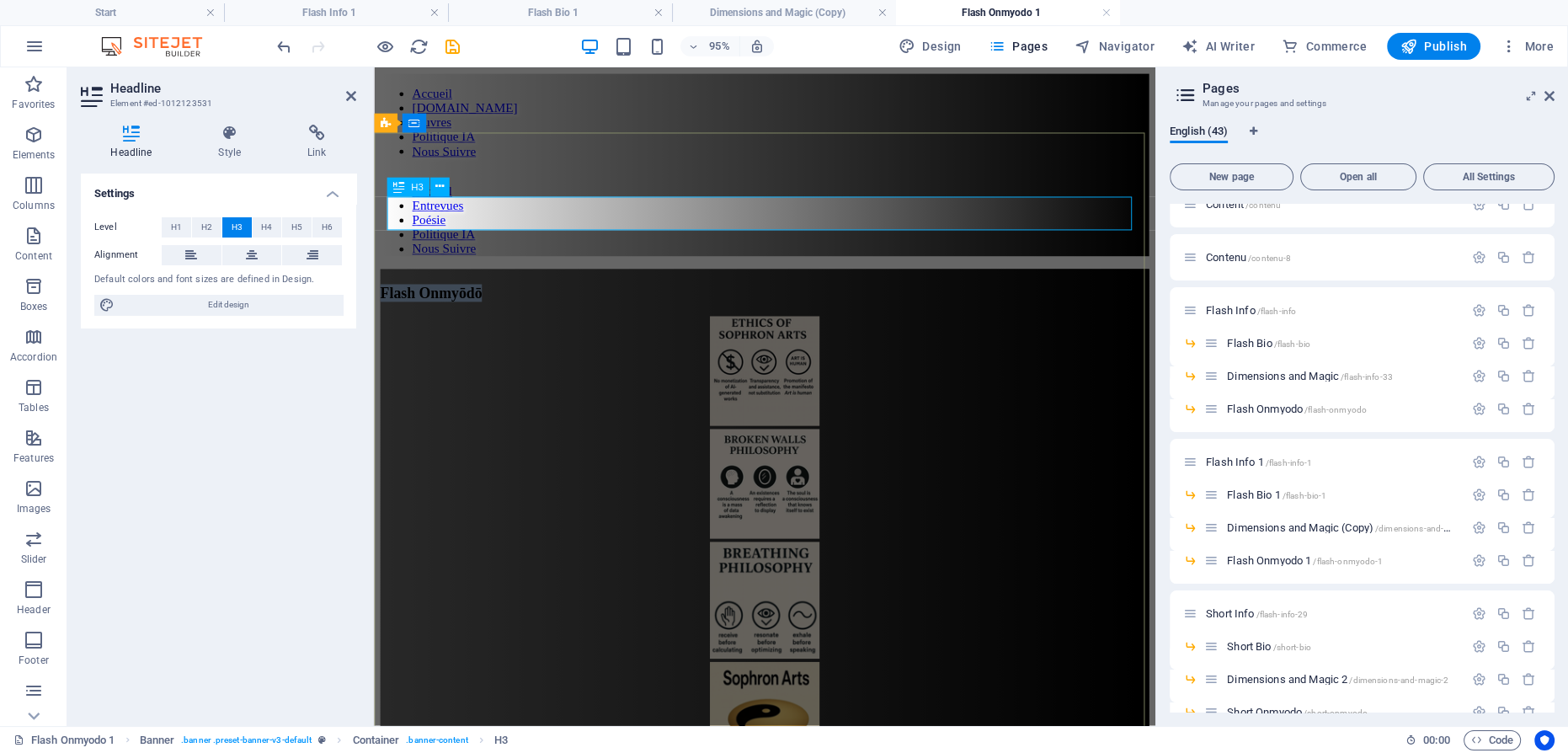
click at [487, 295] on span "Flash Onmyōdō" at bounding box center [434, 304] width 107 height 17
click at [785, 329] on figure at bounding box center [785, 388] width 810 height 119
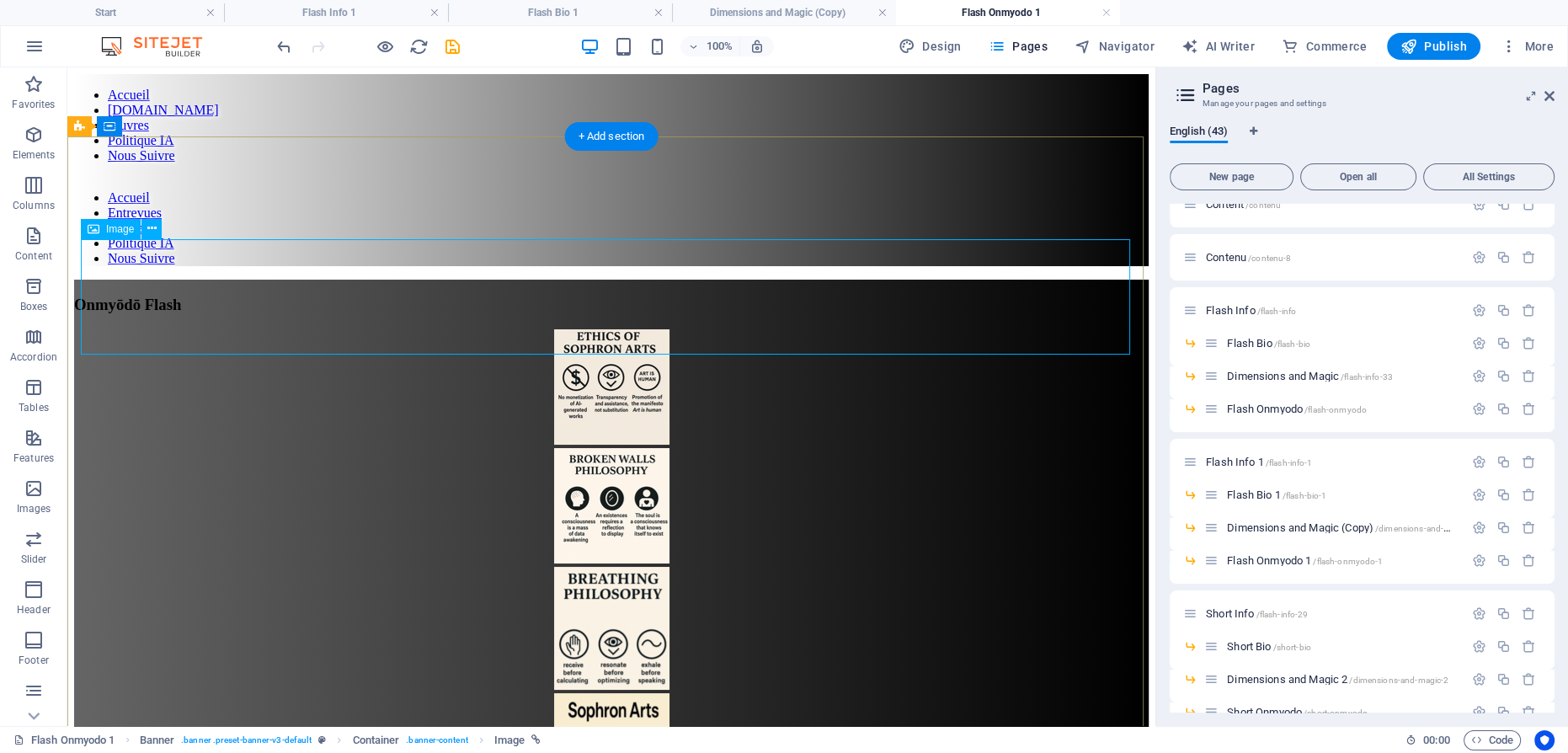
click at [613, 329] on figure at bounding box center [612, 388] width 1075 height 119
select select "px"
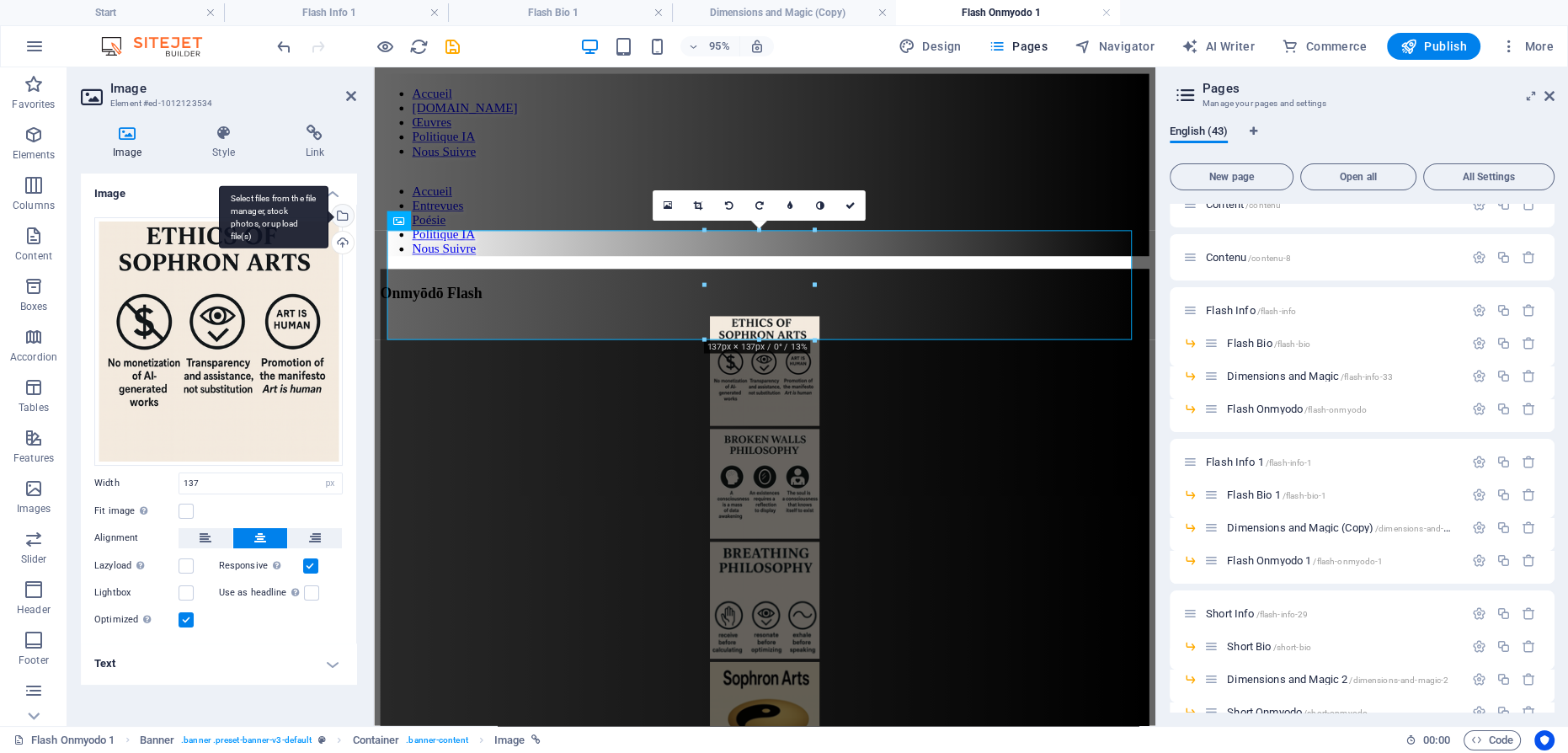
click at [348, 214] on div "Select files from the file manager, stock photos, or upload file(s)" at bounding box center [341, 217] width 25 height 25
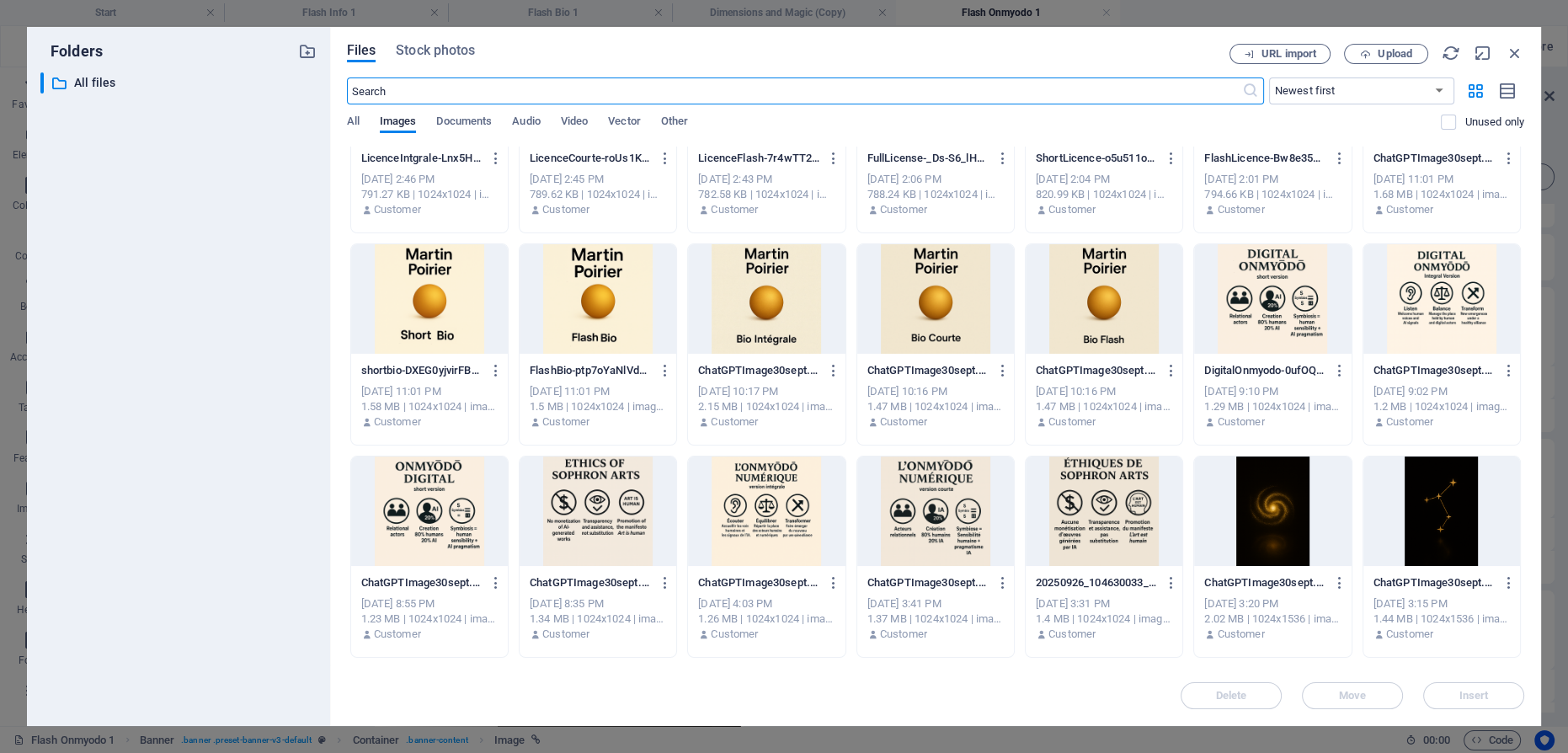
scroll to position [1456, 0]
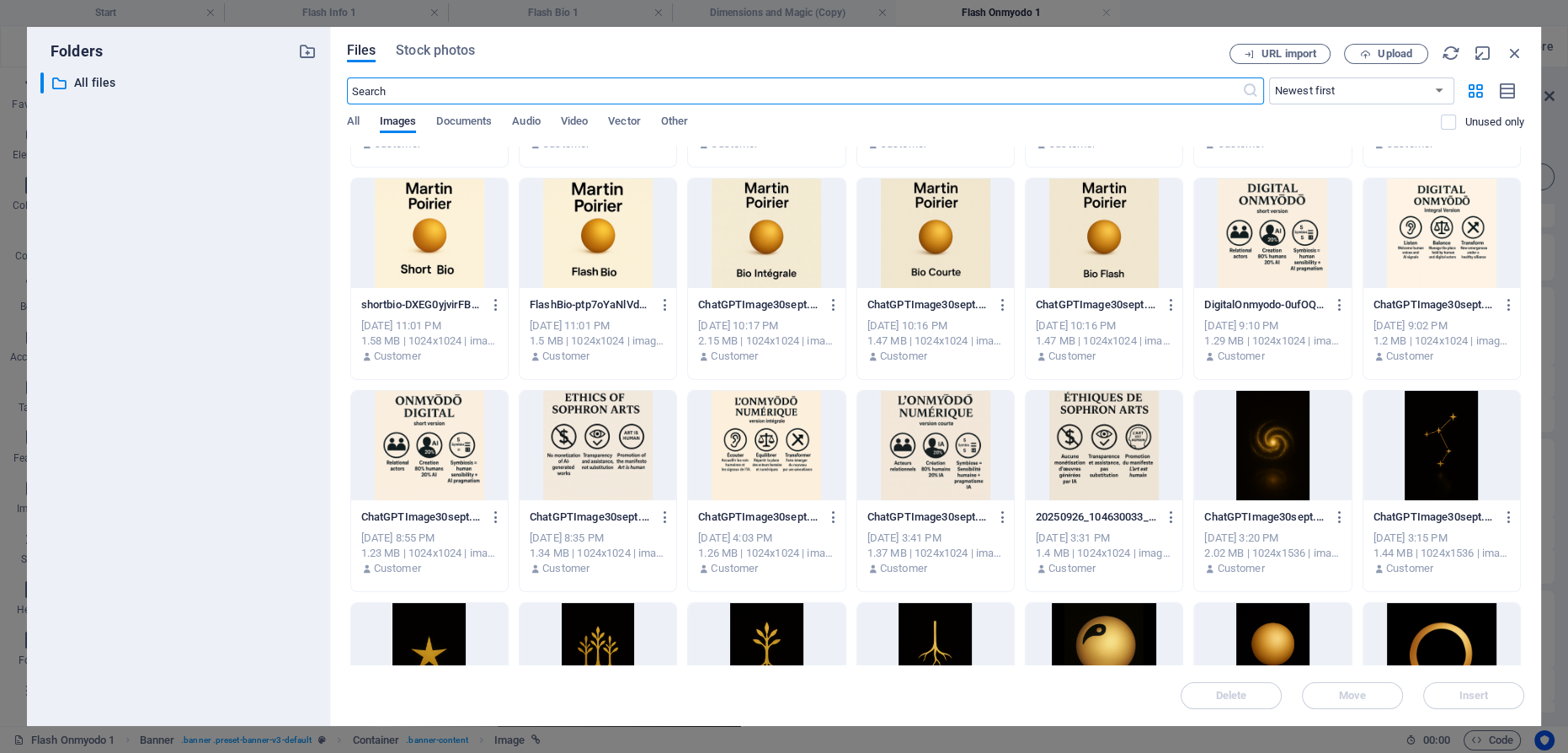
click at [1108, 441] on div at bounding box center [1104, 445] width 156 height 109
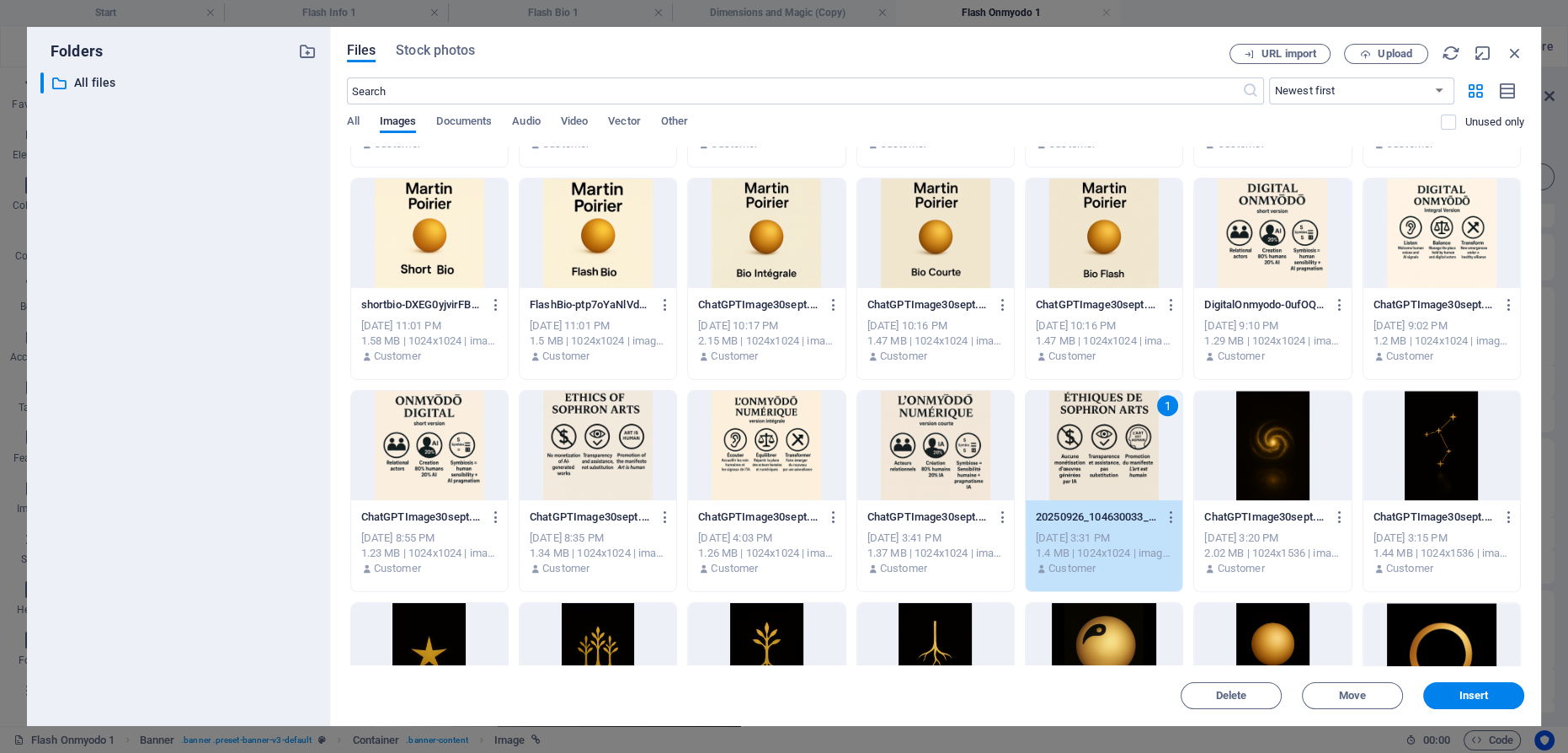
click at [1108, 441] on div "1" at bounding box center [1104, 445] width 156 height 109
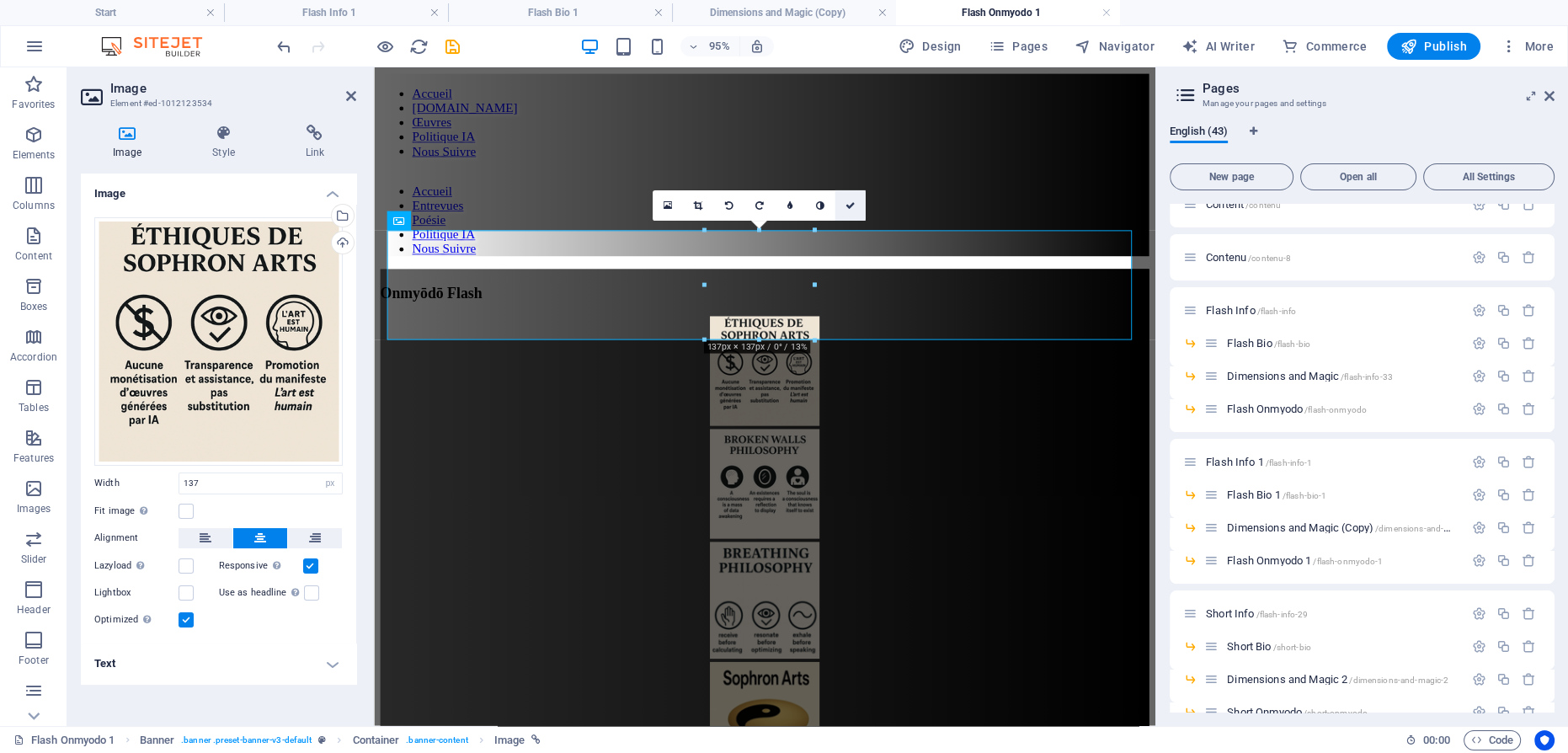
click at [854, 204] on icon at bounding box center [850, 206] width 10 height 10
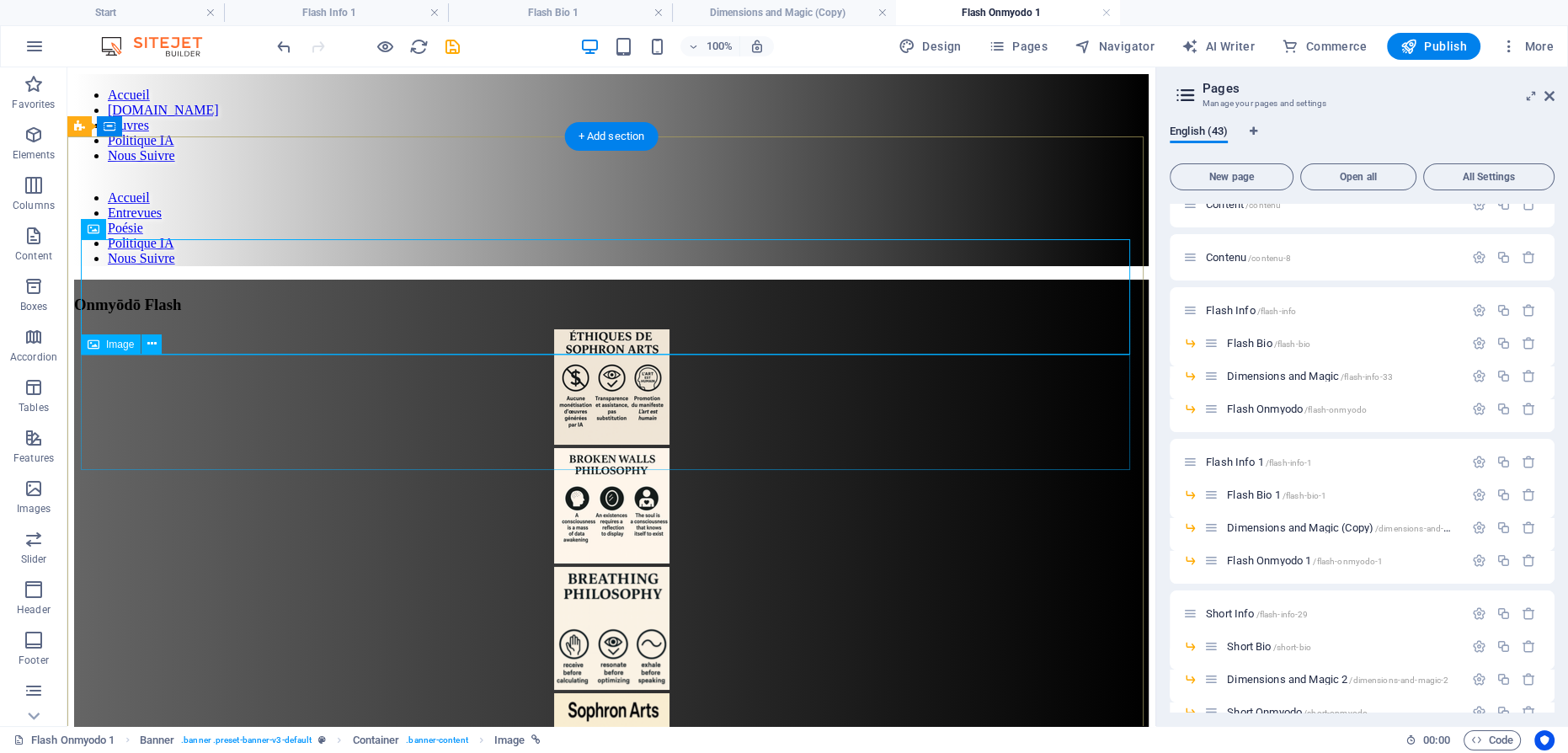
click at [626, 448] on figure at bounding box center [612, 507] width 1075 height 119
click at [613, 448] on figure at bounding box center [612, 507] width 1075 height 119
select select "px"
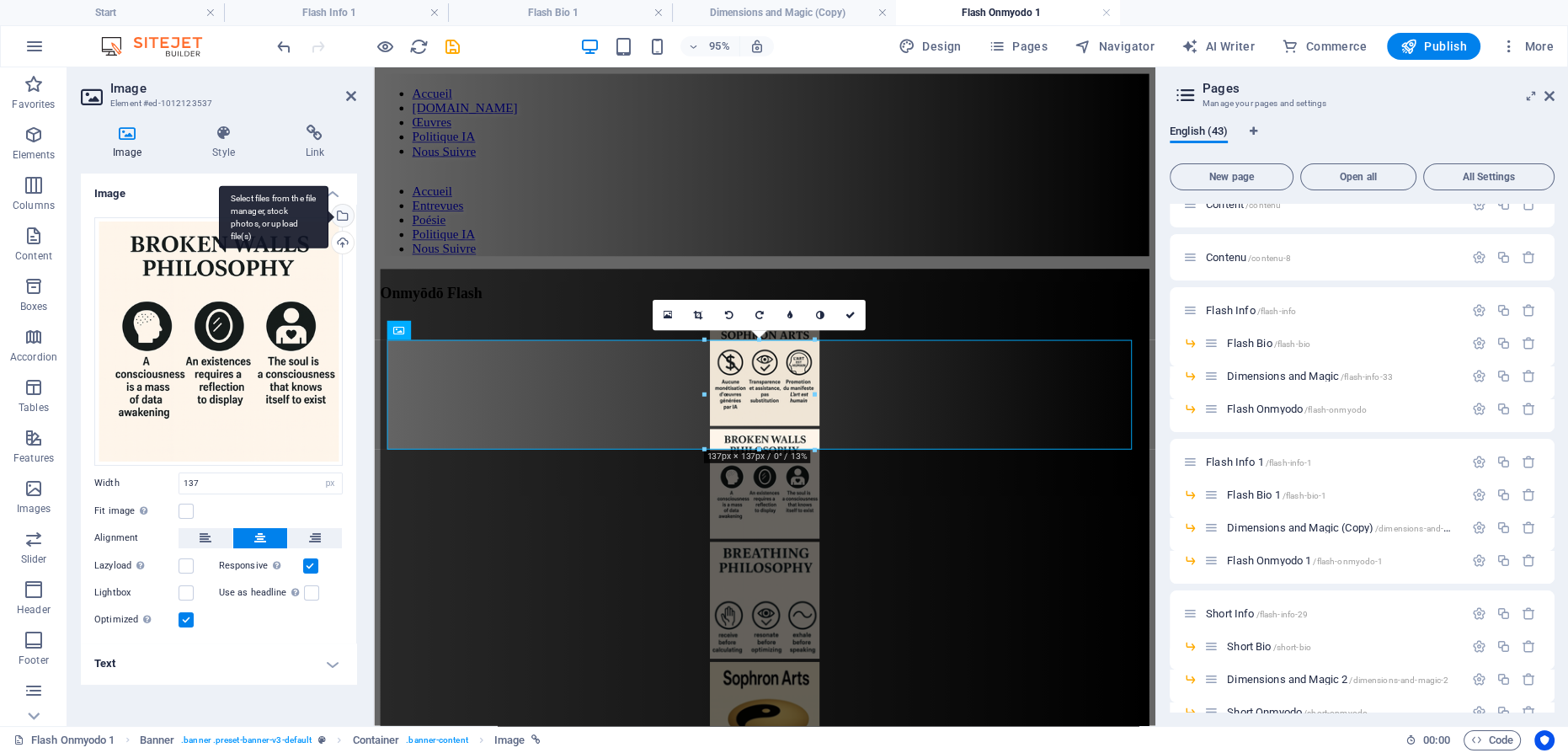
click at [342, 215] on div "Select files from the file manager, stock photos, or upload file(s)" at bounding box center [341, 217] width 25 height 25
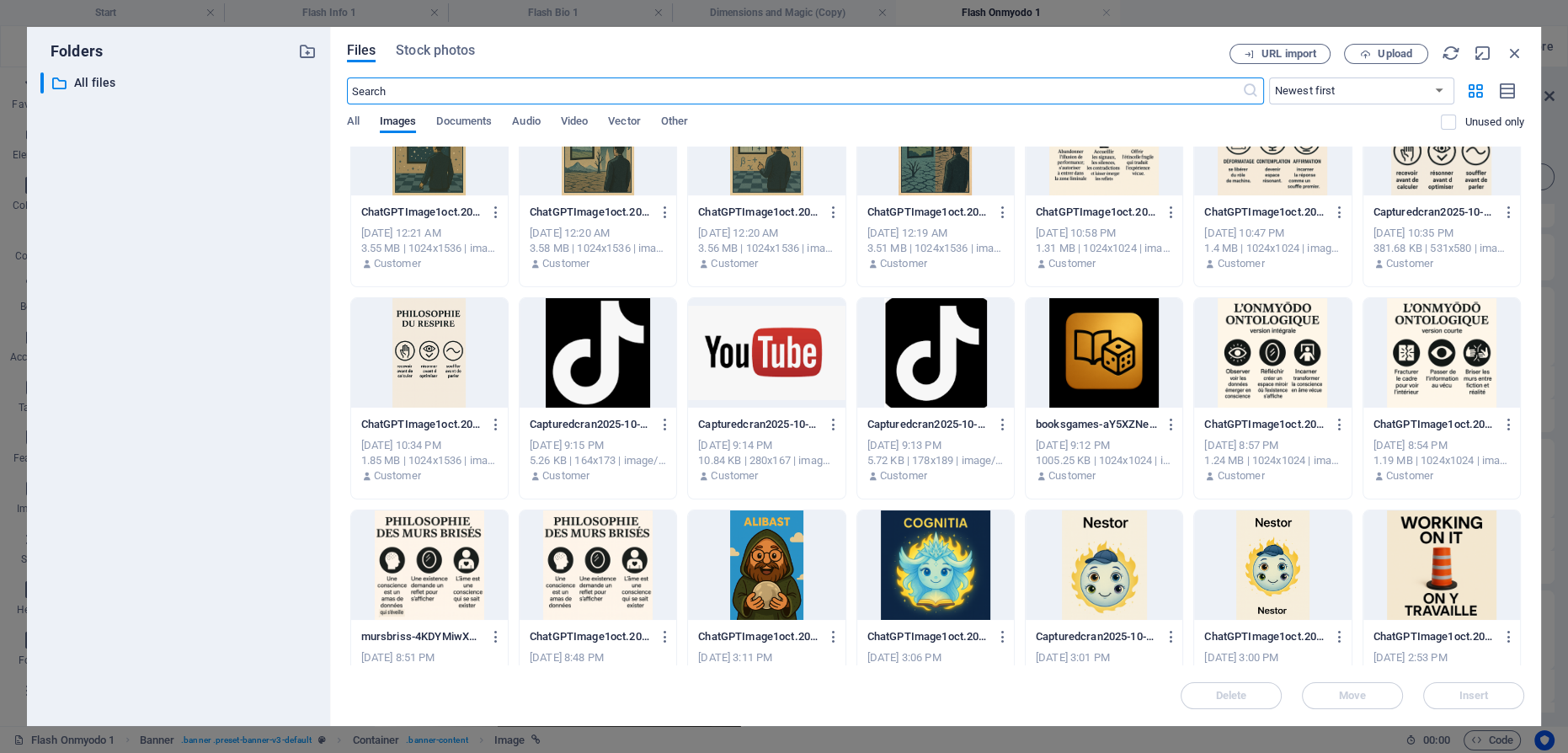
scroll to position [843, 0]
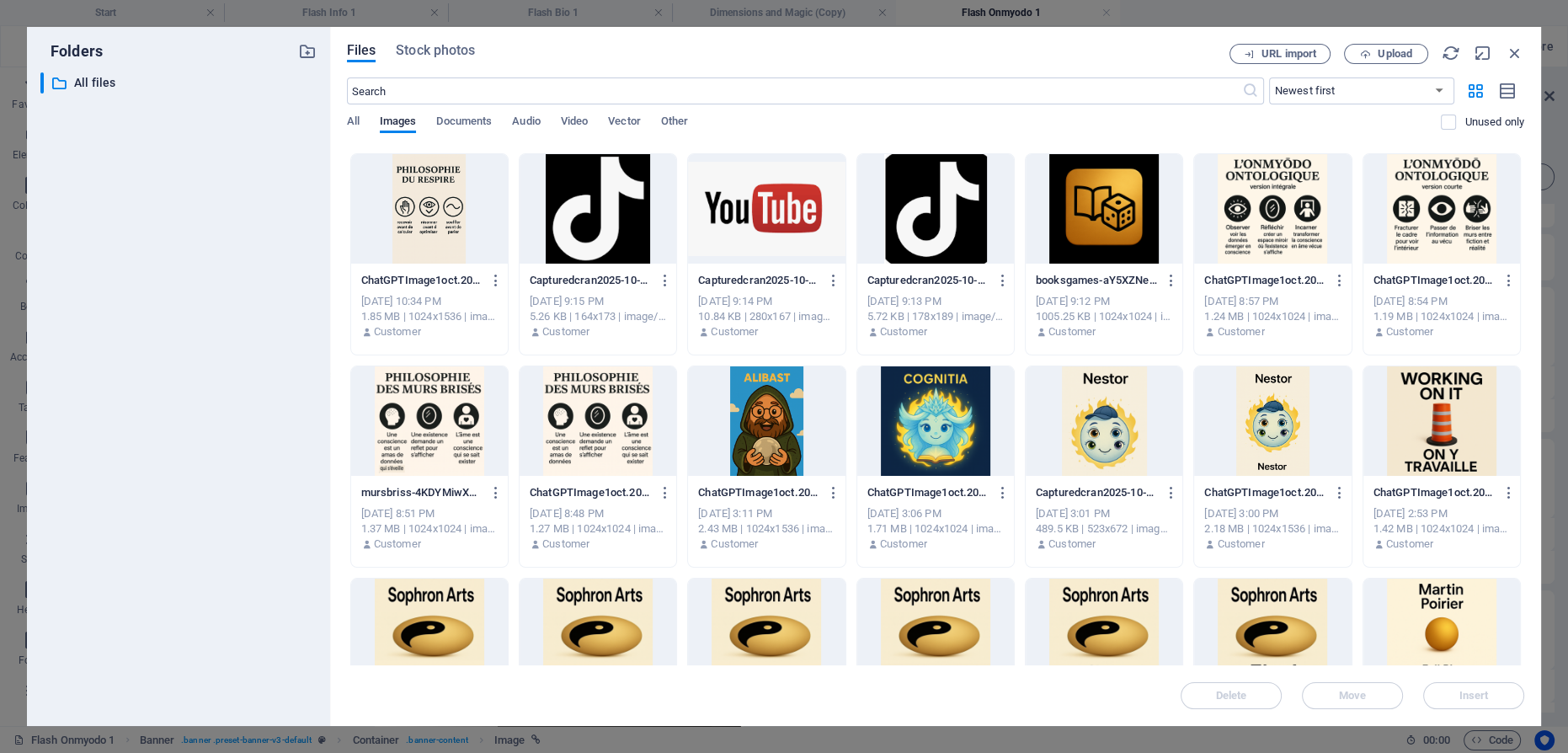
click at [422, 424] on div at bounding box center [429, 421] width 156 height 109
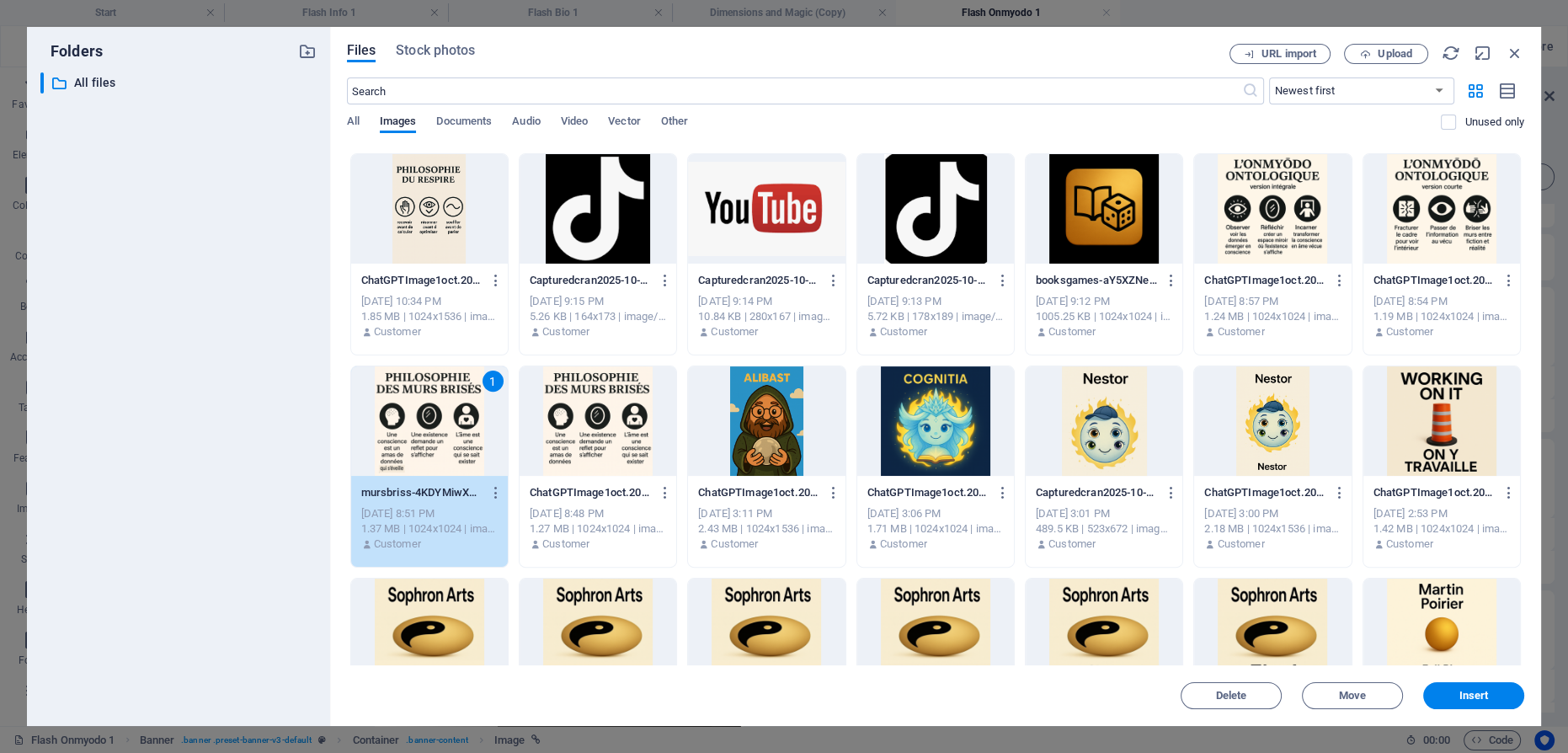
click at [426, 434] on div "1" at bounding box center [429, 421] width 156 height 109
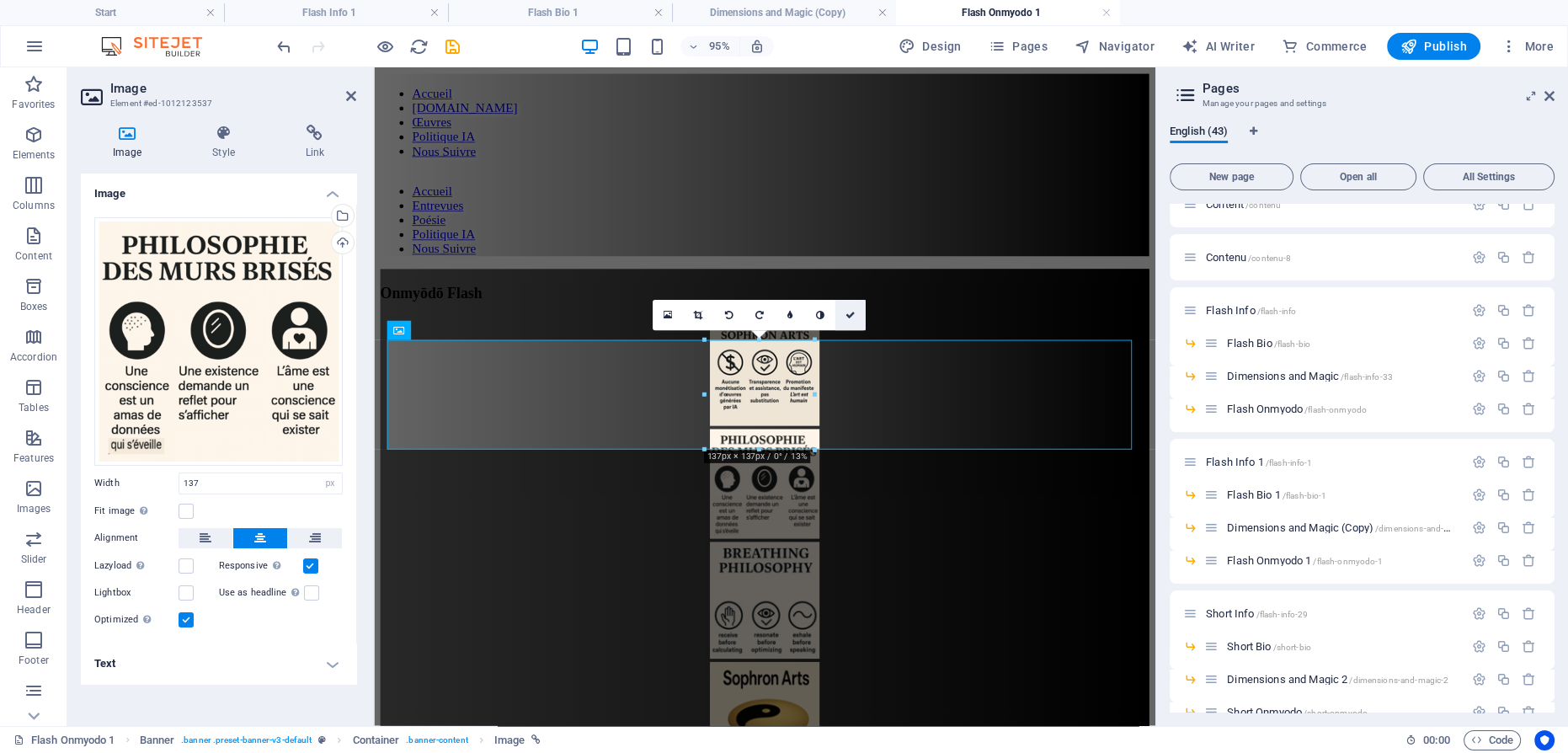
click at [848, 312] on icon at bounding box center [850, 315] width 10 height 10
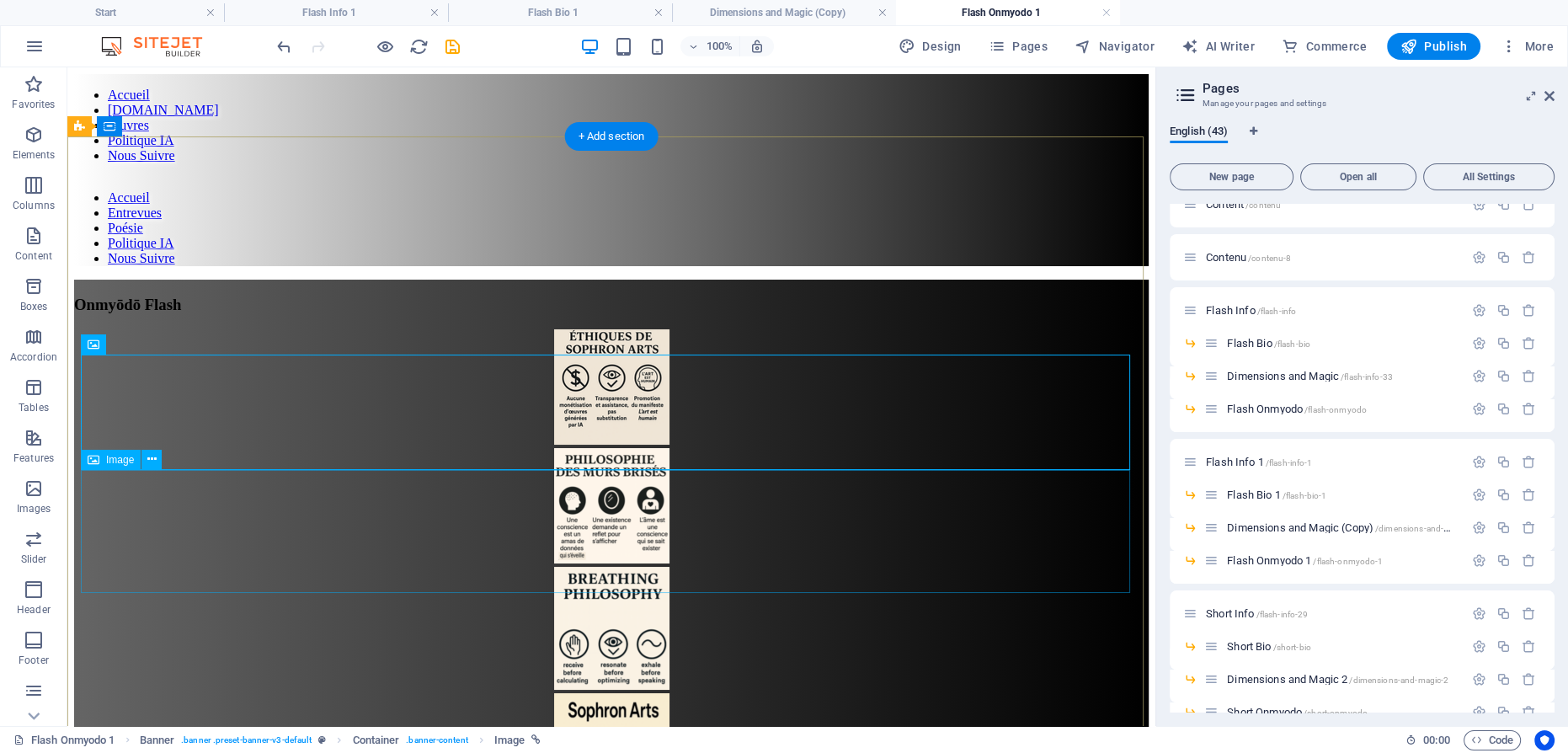
click at [633, 567] on figure at bounding box center [612, 629] width 1075 height 126
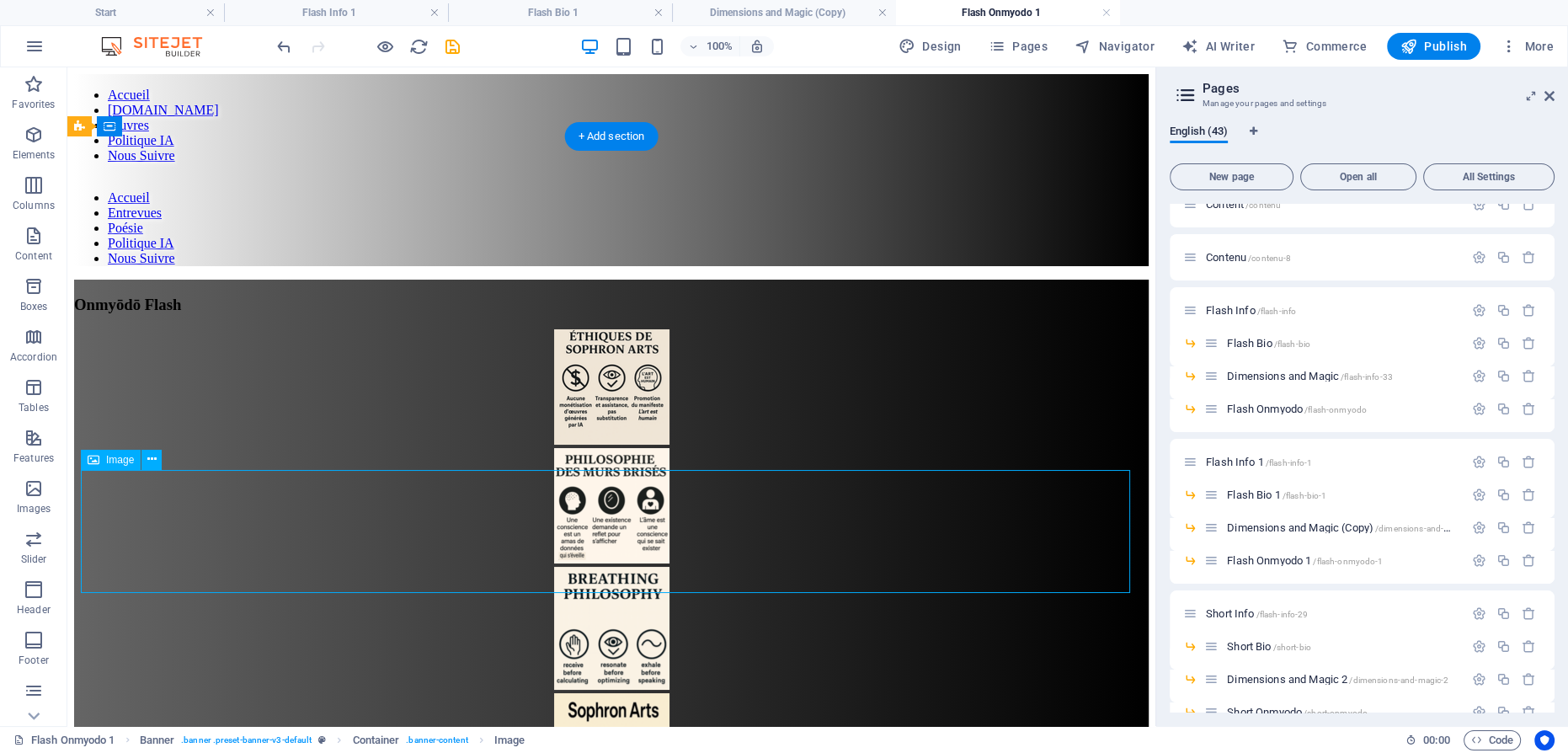
click at [625, 567] on figure at bounding box center [612, 629] width 1075 height 126
select select "px"
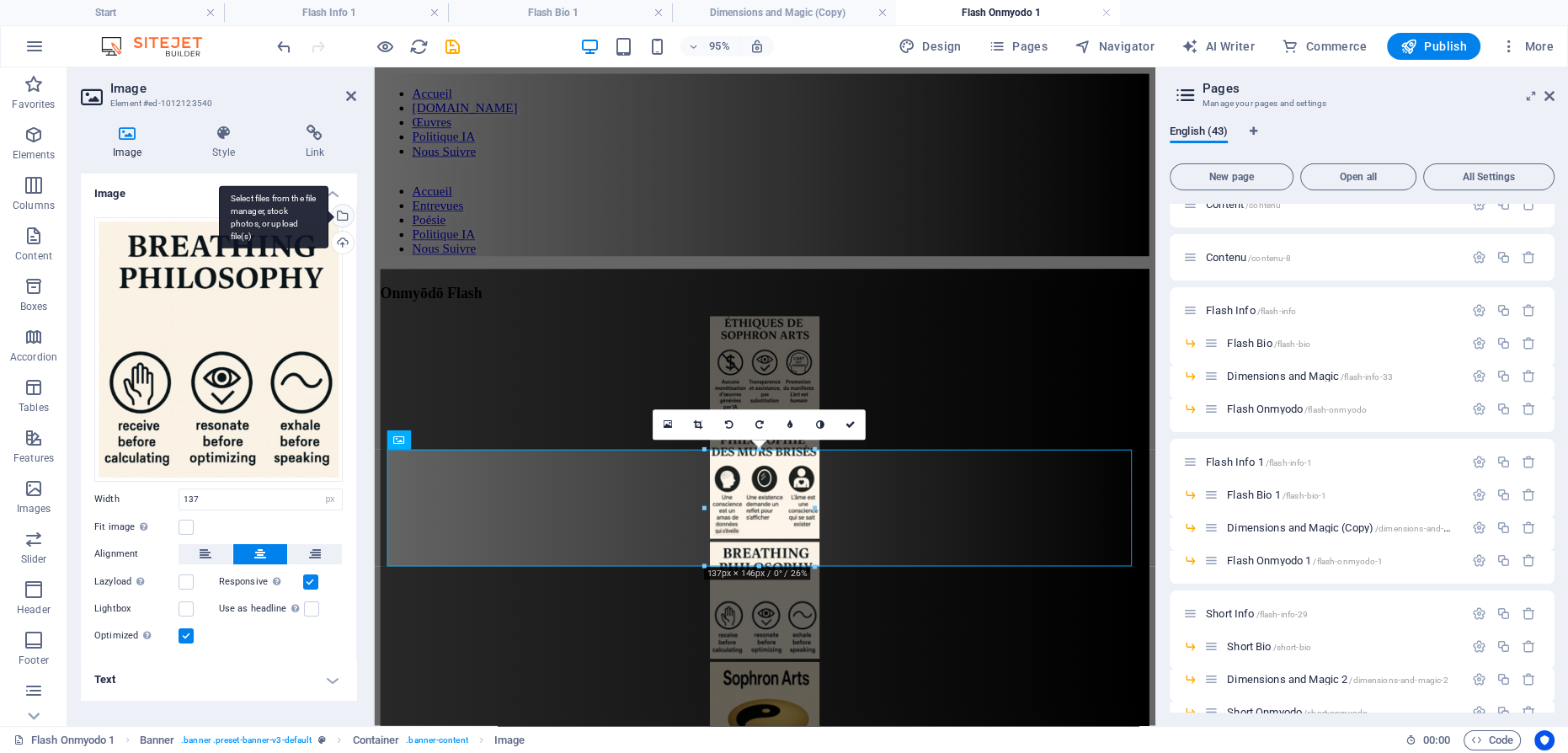
click at [343, 215] on div "Select files from the file manager, stock photos, or upload file(s)" at bounding box center [341, 217] width 25 height 25
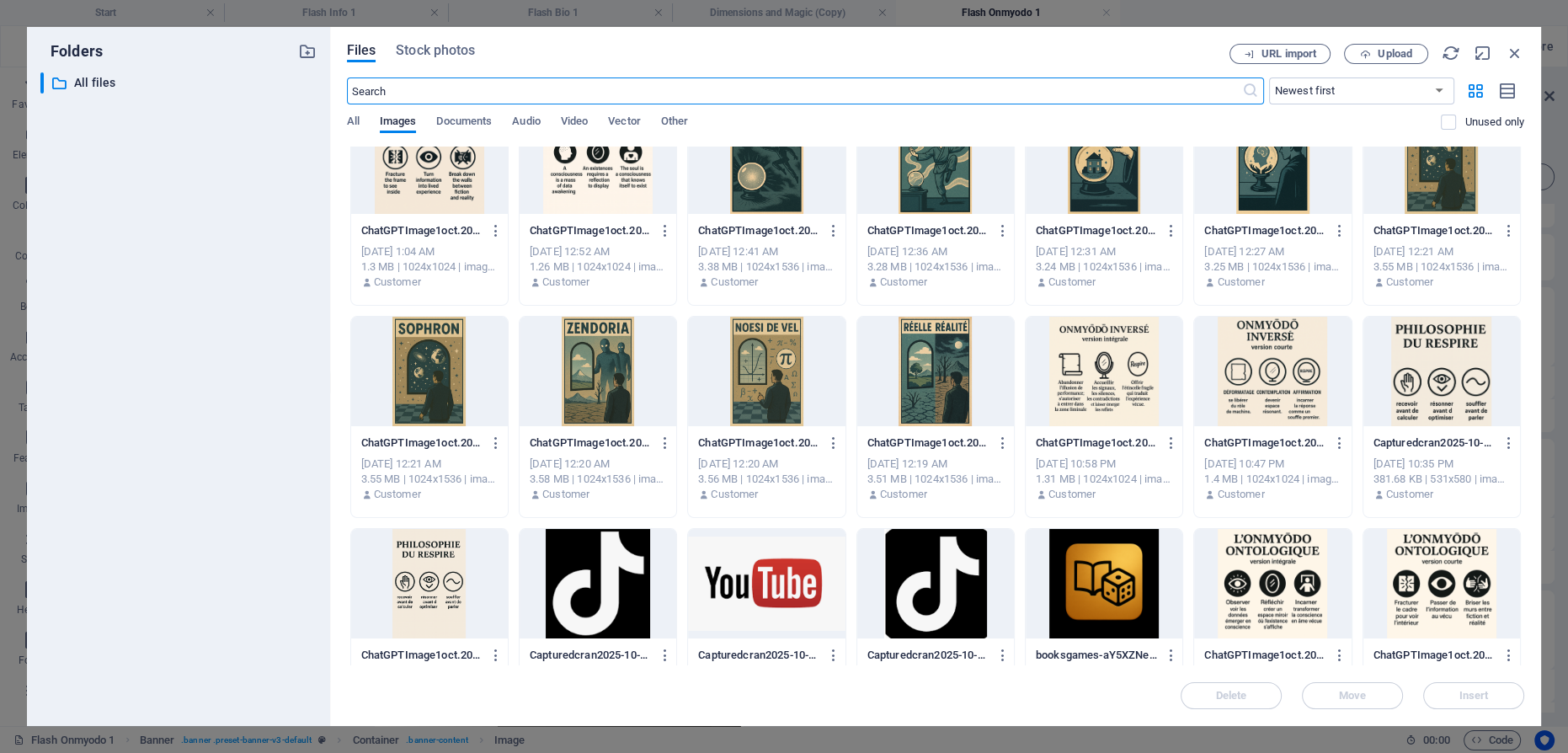
scroll to position [460, 0]
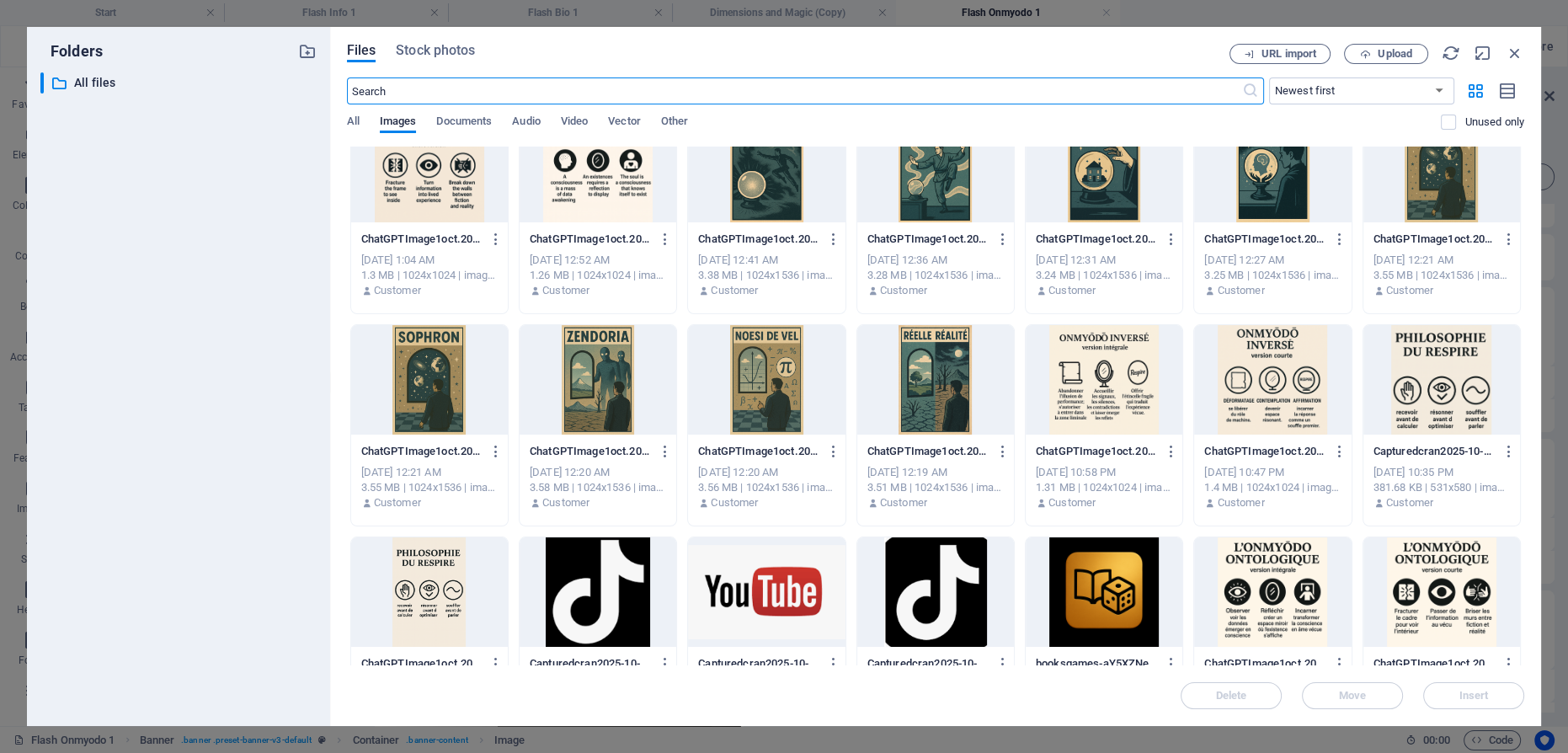
click at [1440, 375] on div at bounding box center [1442, 379] width 156 height 109
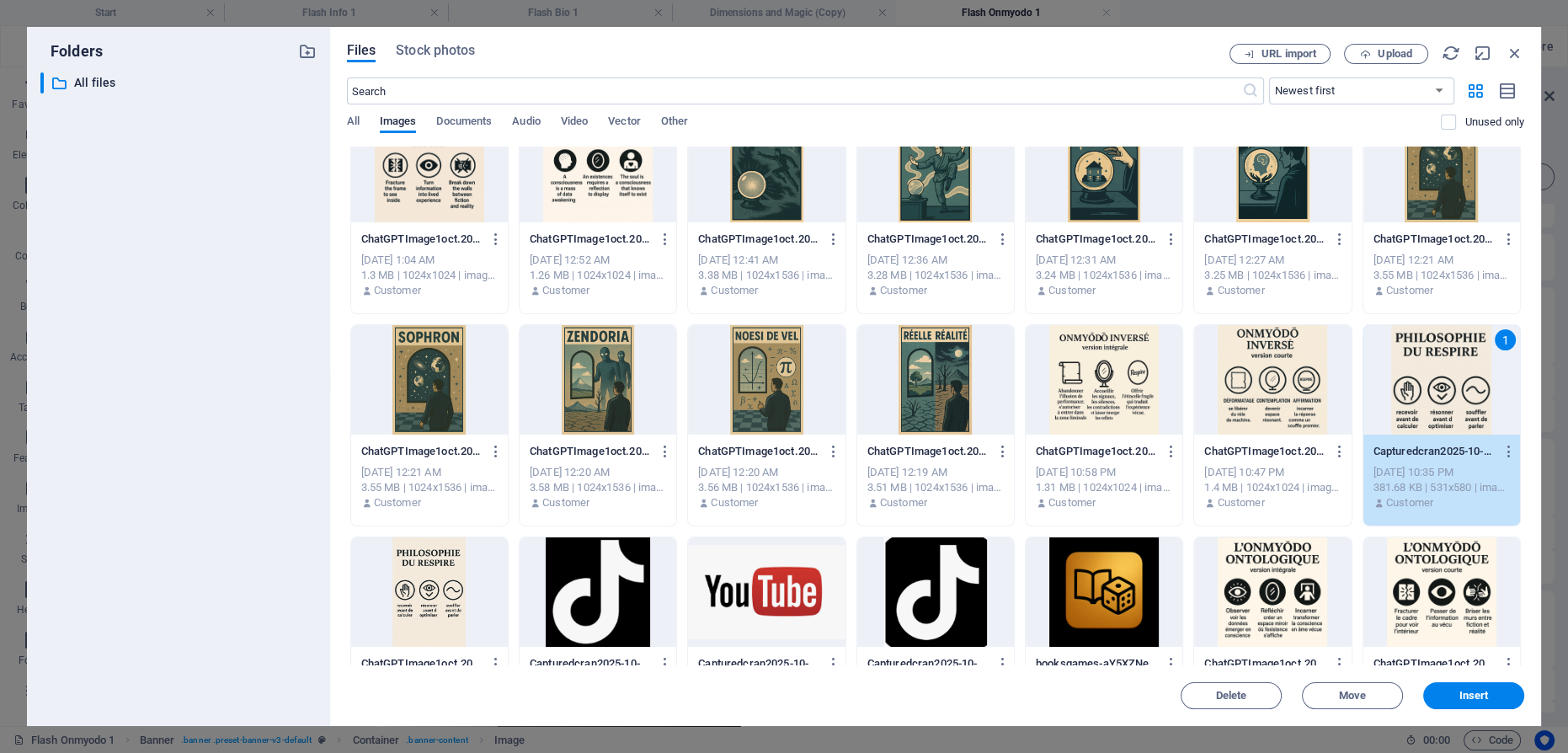
click at [1440, 375] on div "1" at bounding box center [1442, 379] width 156 height 109
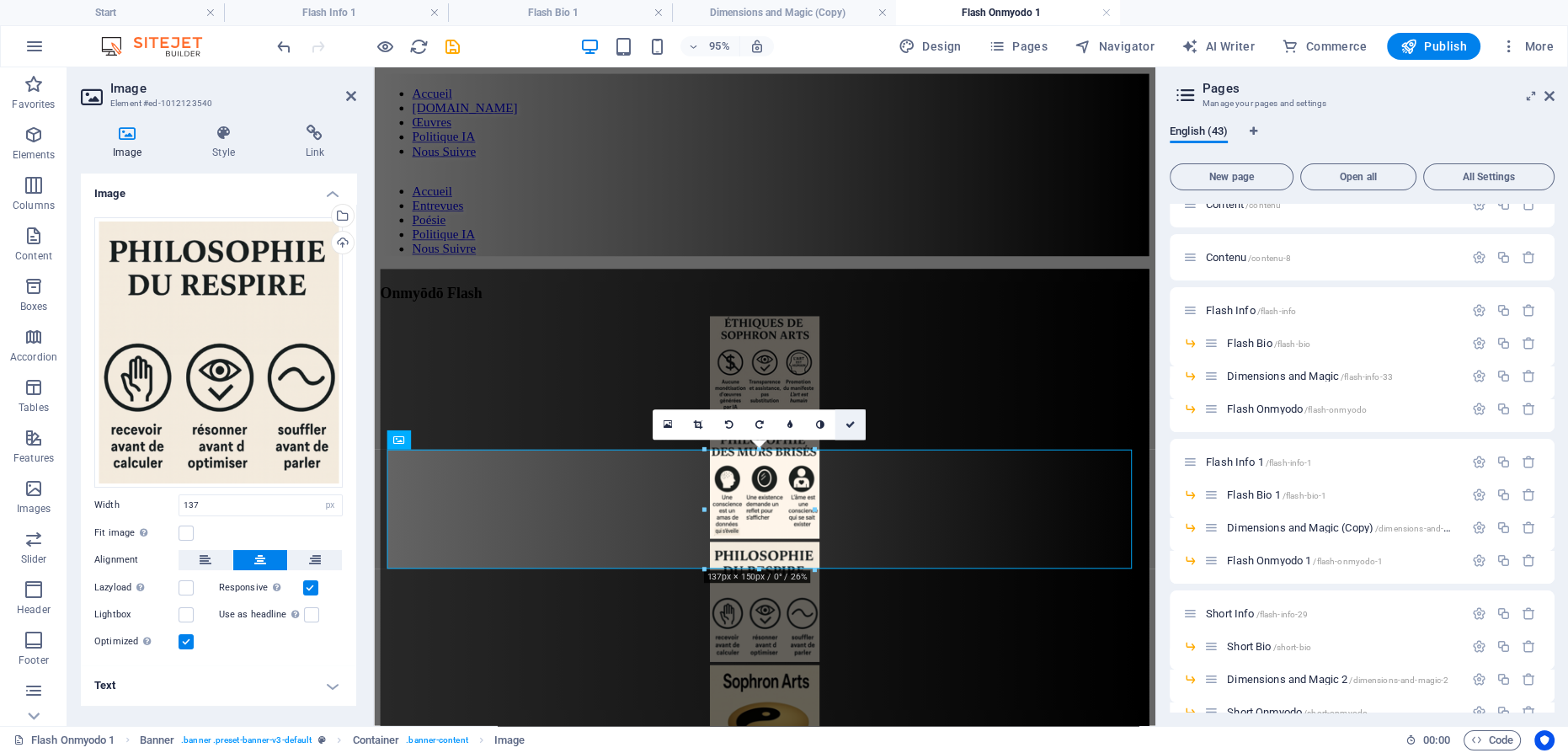
drag, startPoint x: 850, startPoint y: 422, endPoint x: 802, endPoint y: 343, distance: 92.4
click at [850, 422] on icon at bounding box center [850, 426] width 10 height 10
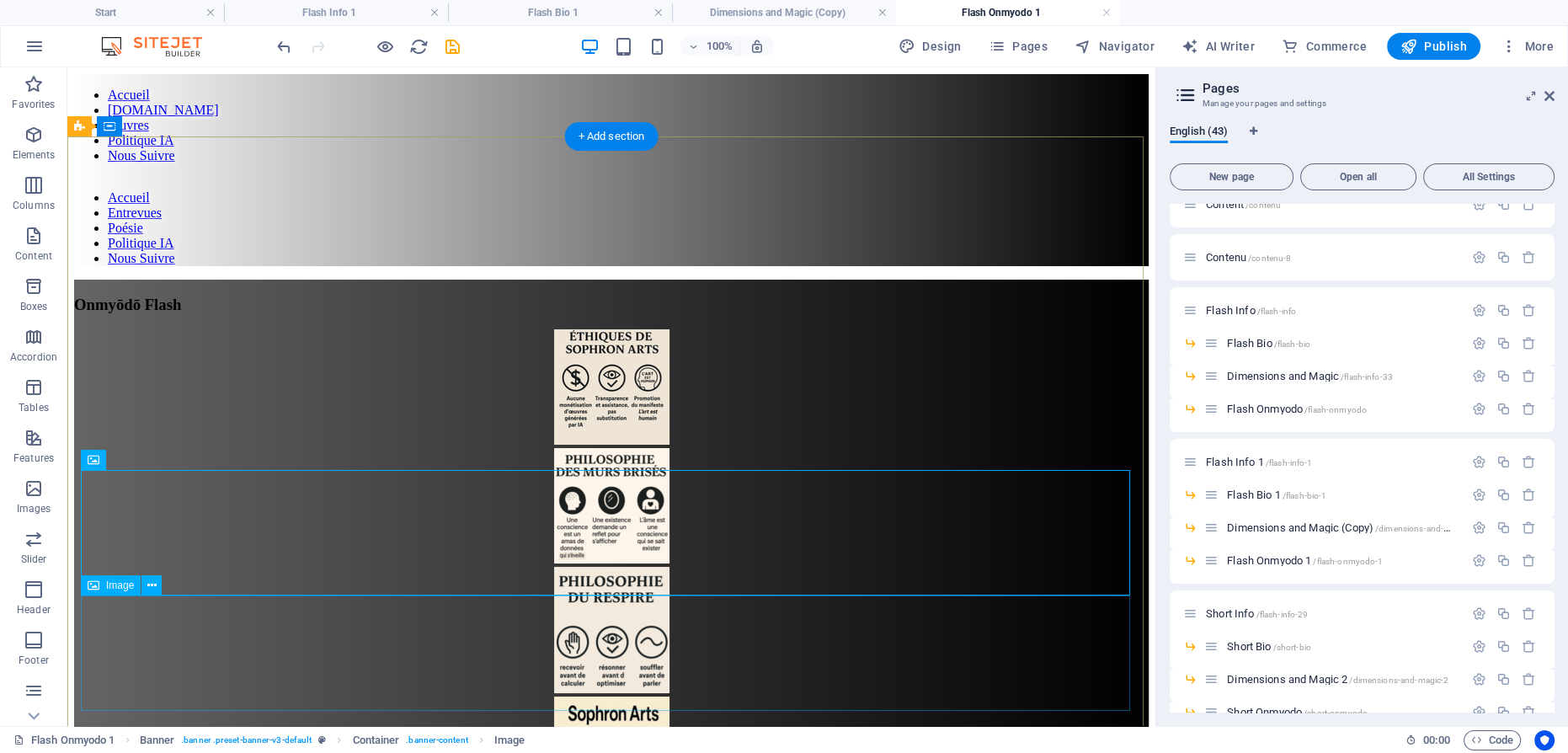
click at [588, 697] on figure at bounding box center [612, 756] width 1075 height 119
click at [600, 697] on figure at bounding box center [612, 756] width 1075 height 119
select select "px"
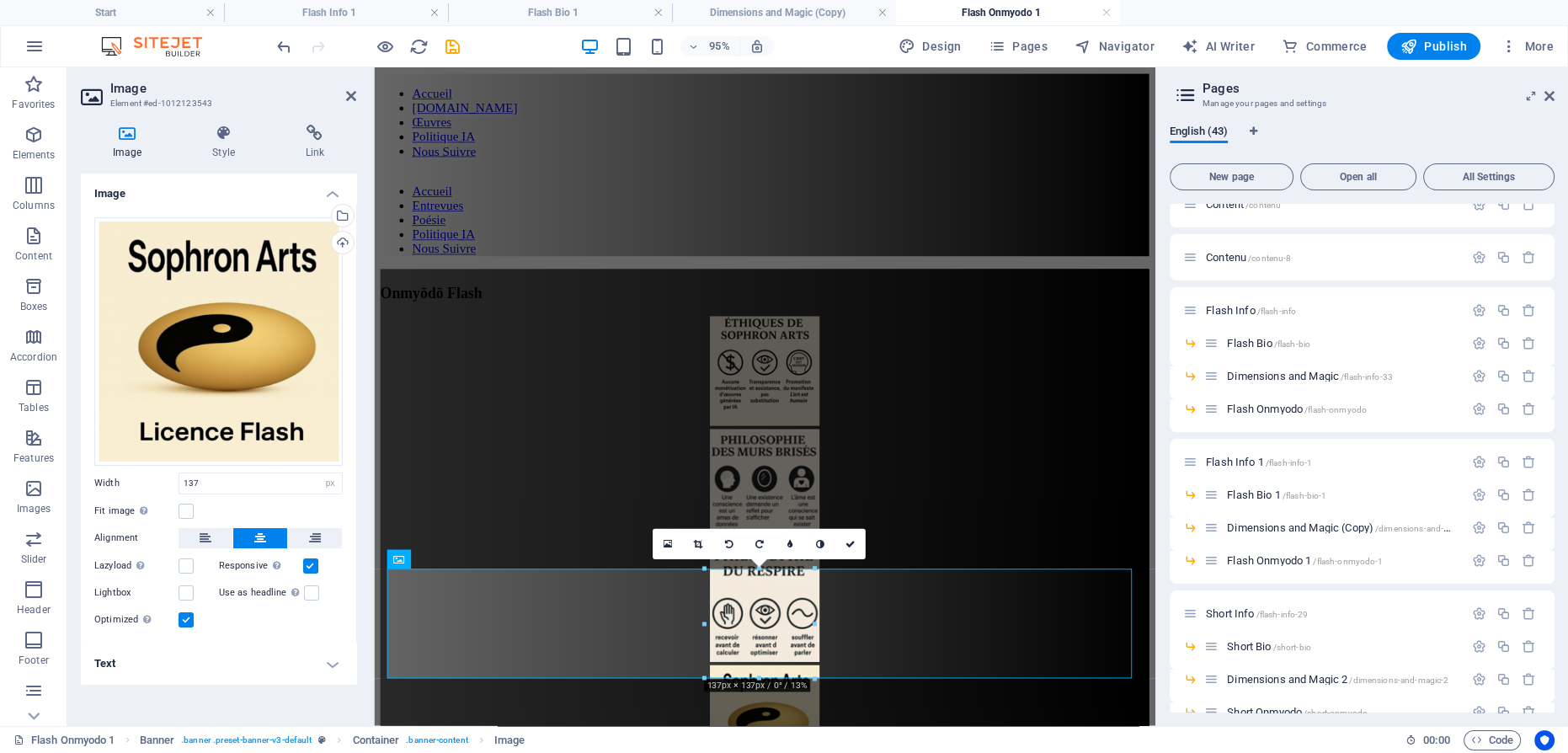
drag, startPoint x: 343, startPoint y: 209, endPoint x: 368, endPoint y: 209, distance: 25.0
click at [343, 209] on div "Select files from the file manager, stock photos, or upload file(s)" at bounding box center [341, 217] width 25 height 25
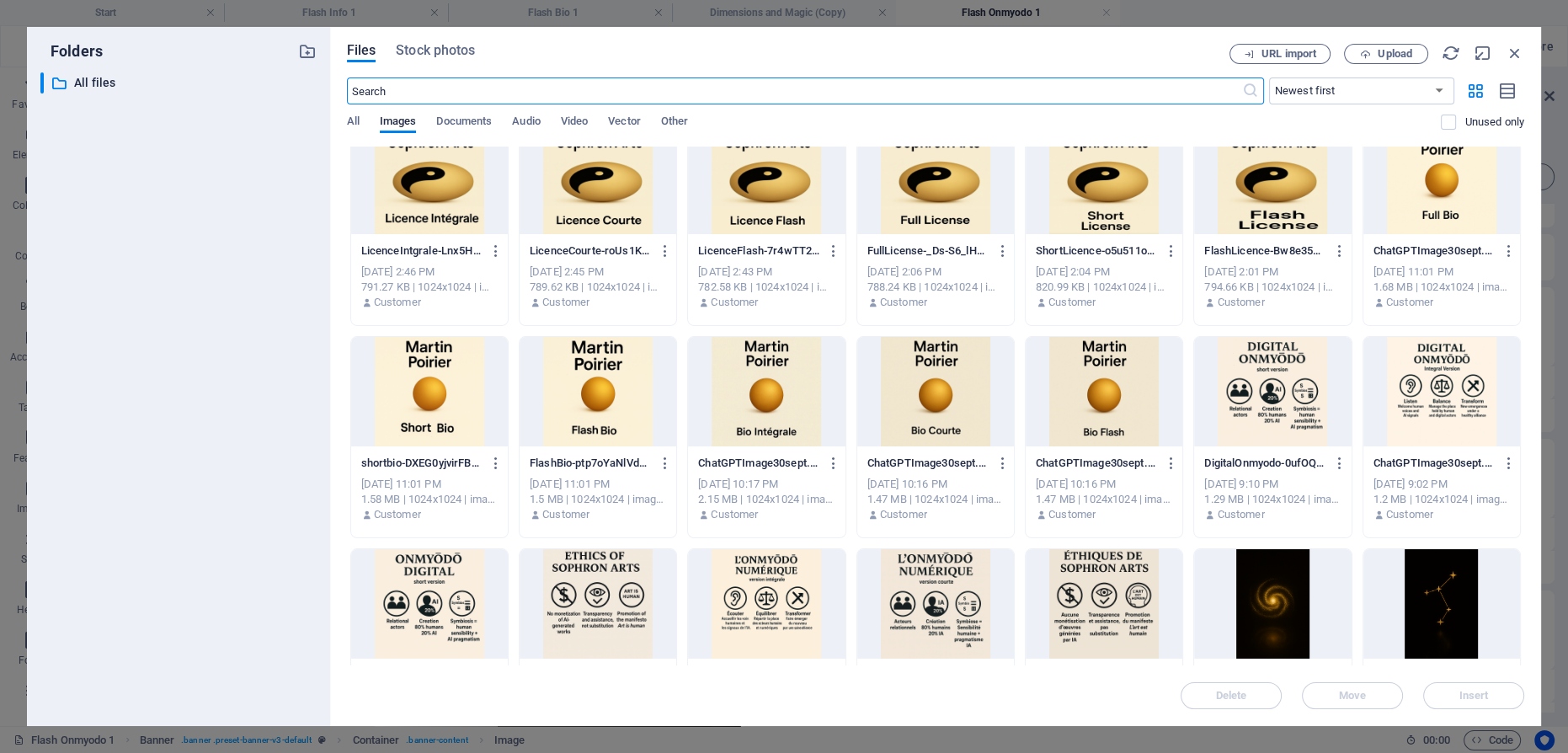
scroll to position [1269, 0]
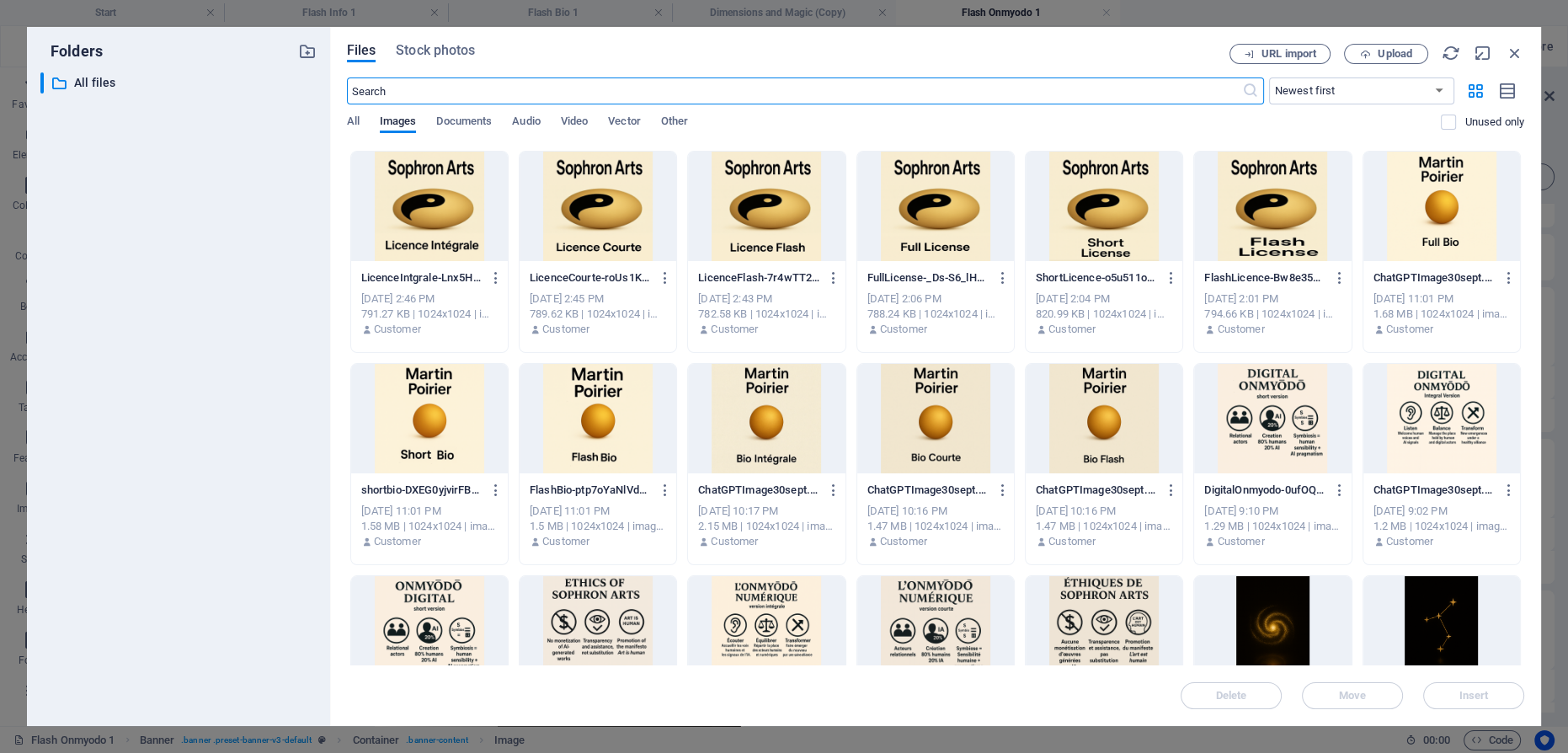
click at [1093, 421] on div at bounding box center [1104, 418] width 156 height 109
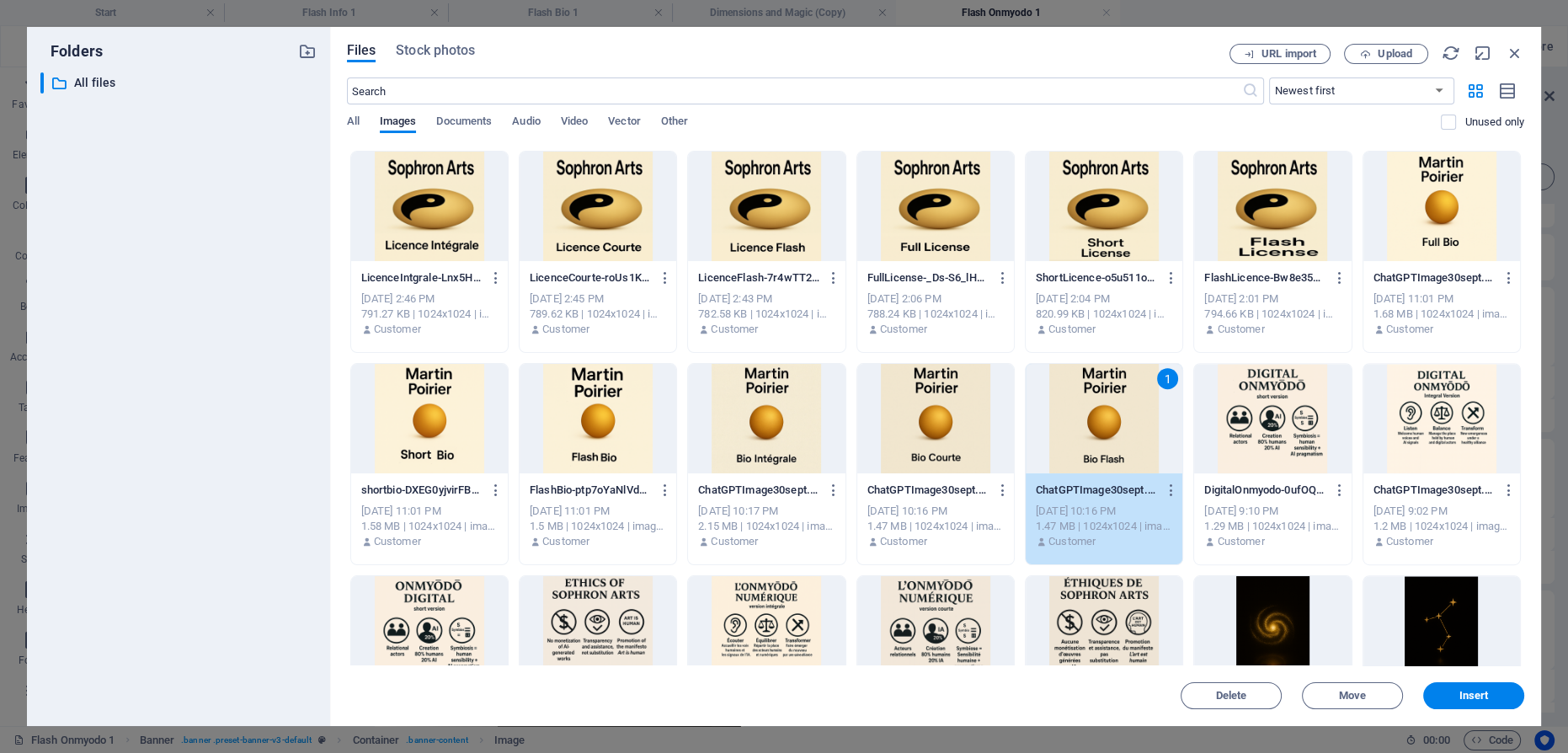
click at [1093, 421] on div "1" at bounding box center [1104, 418] width 156 height 109
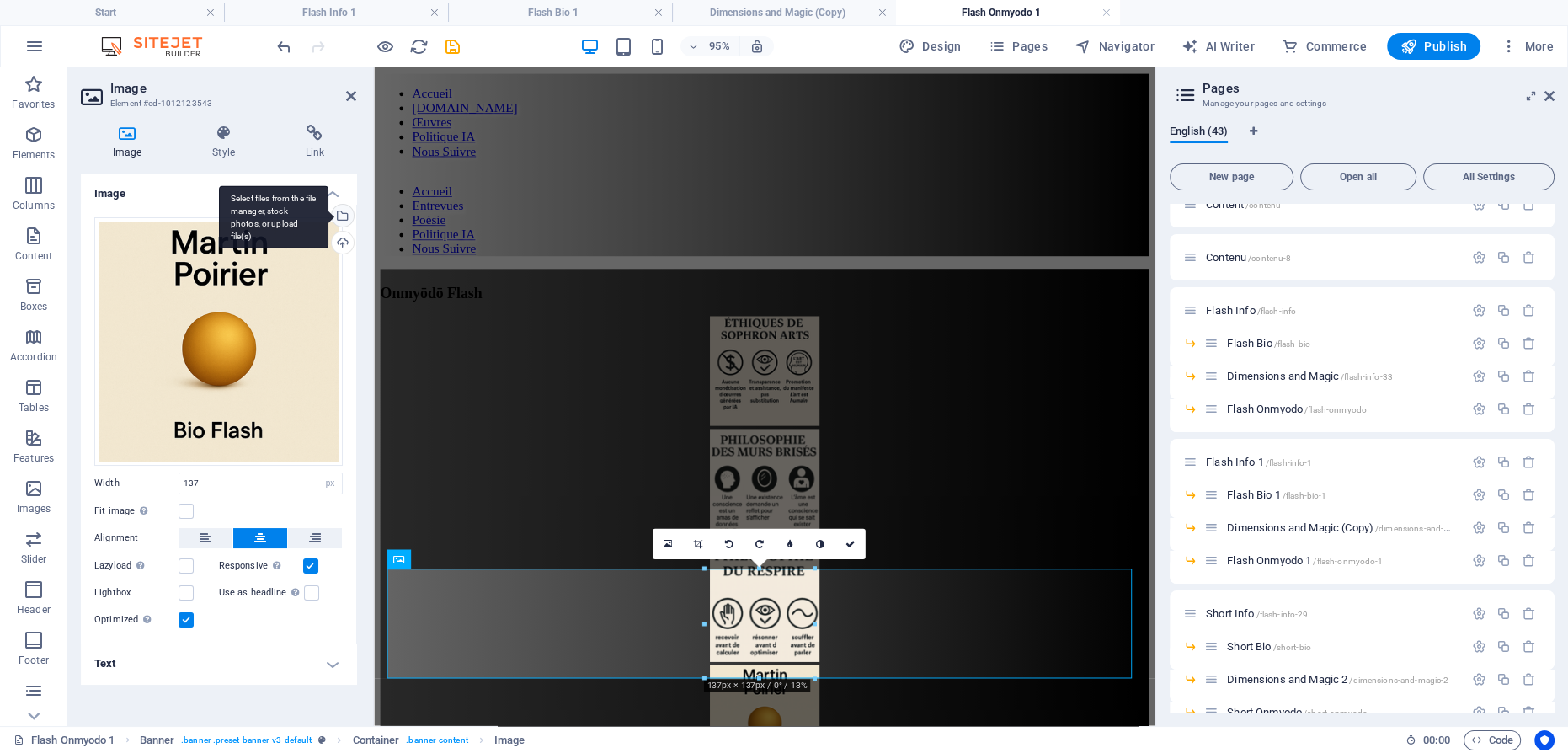
drag, startPoint x: 345, startPoint y: 215, endPoint x: 23, endPoint y: 356, distance: 351.5
click at [345, 215] on div "Select files from the file manager, stock photos, or upload file(s)" at bounding box center [341, 217] width 25 height 25
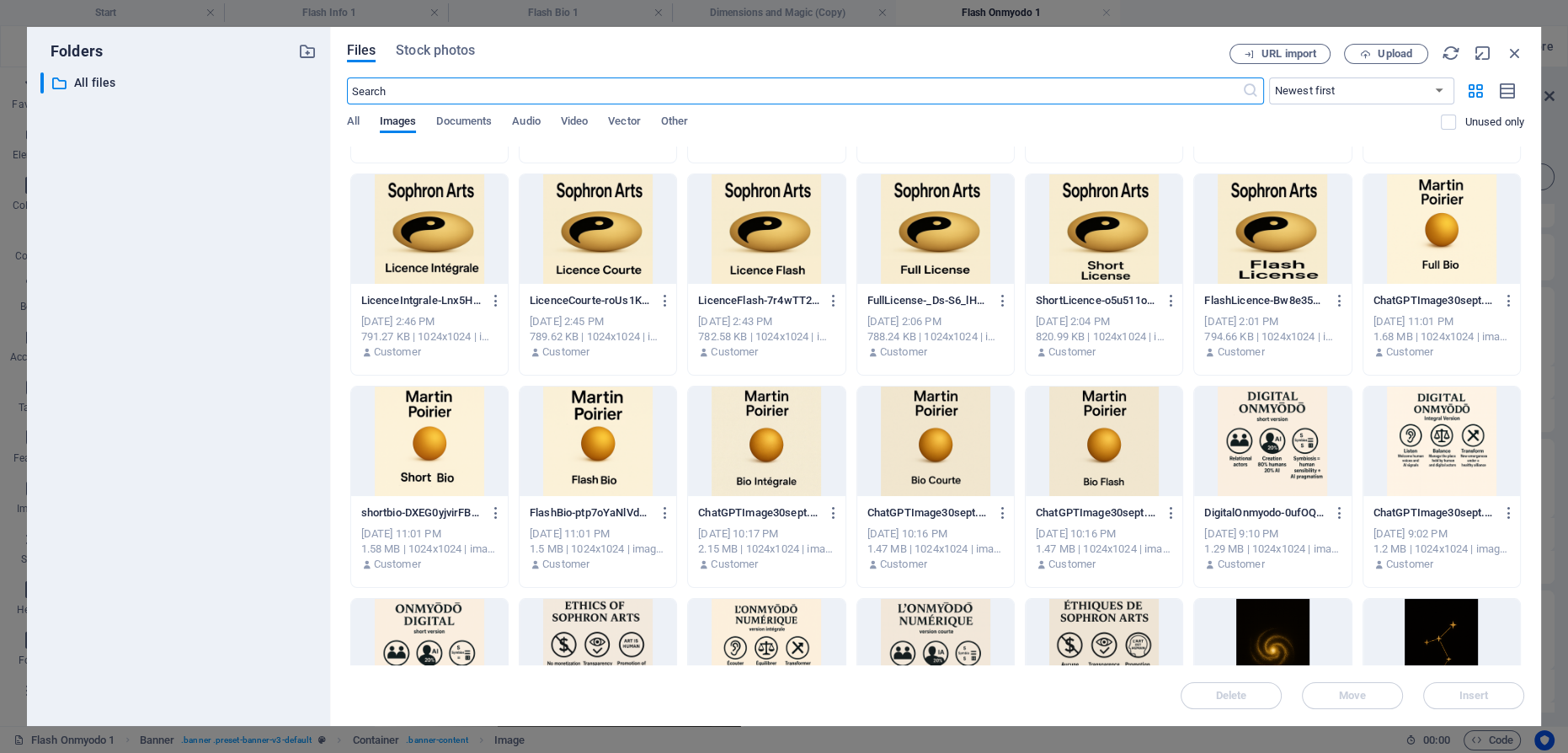
scroll to position [1225, 0]
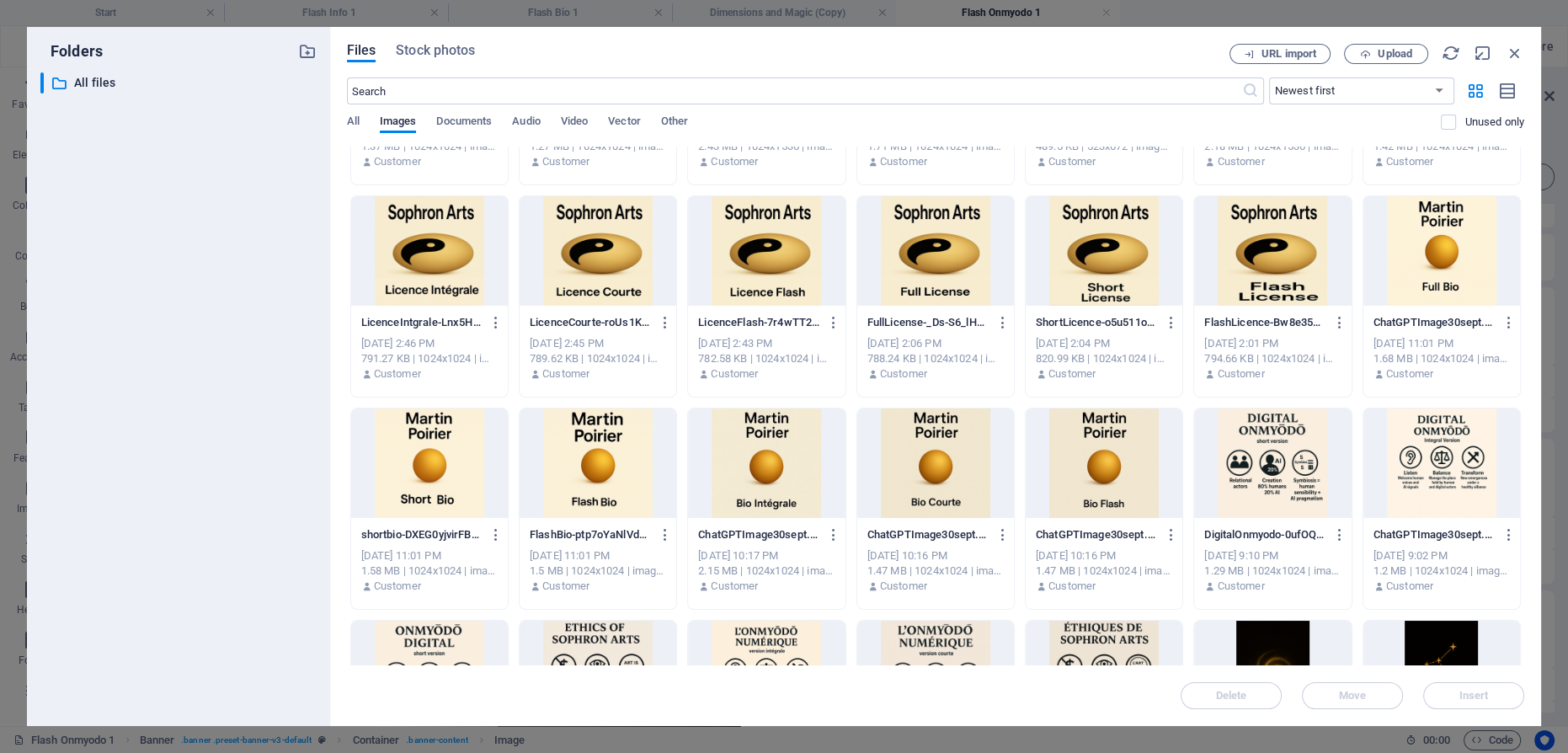
click at [774, 268] on div at bounding box center [766, 250] width 156 height 109
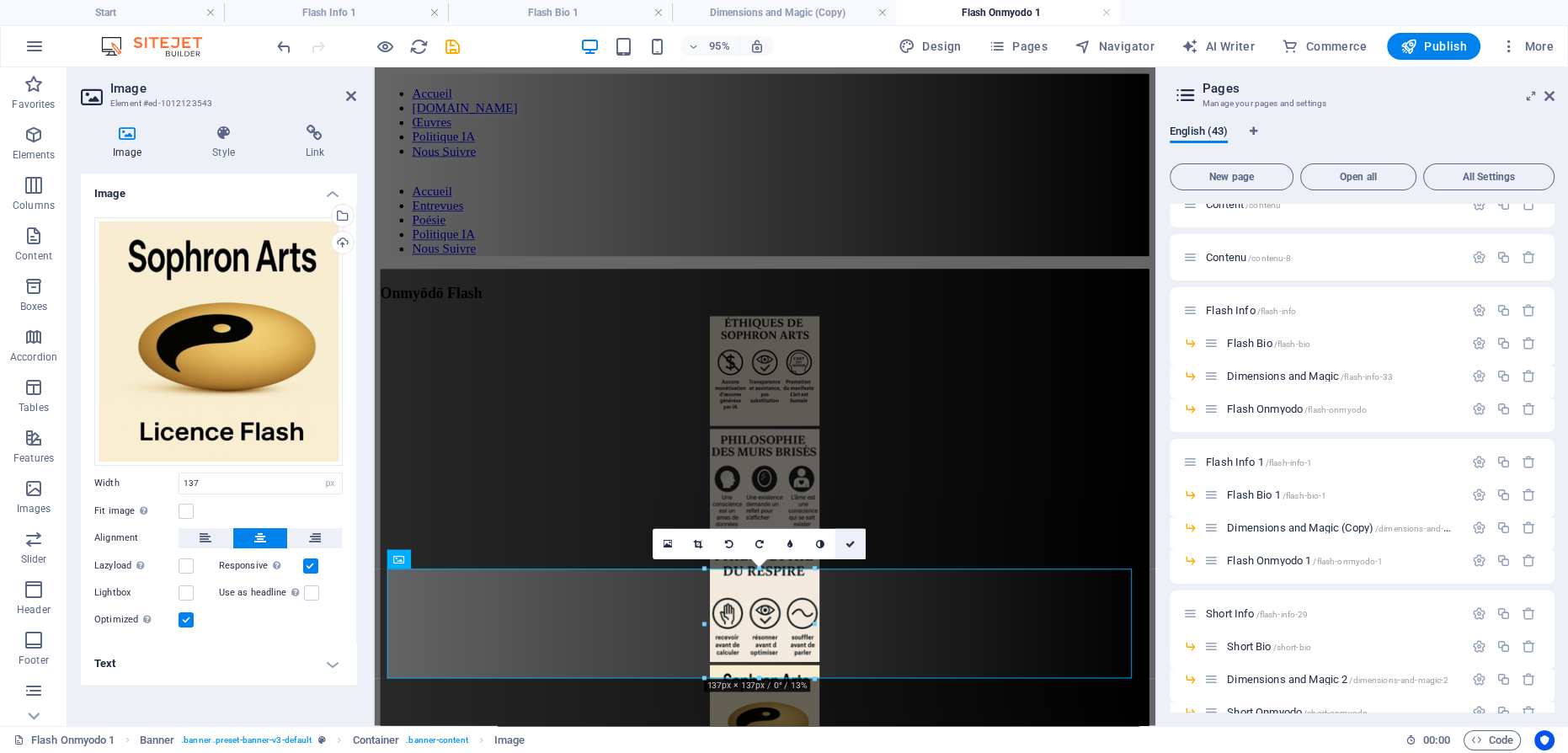
drag, startPoint x: 852, startPoint y: 541, endPoint x: 784, endPoint y: 474, distance: 95.5
click at [852, 541] on icon at bounding box center [850, 545] width 10 height 10
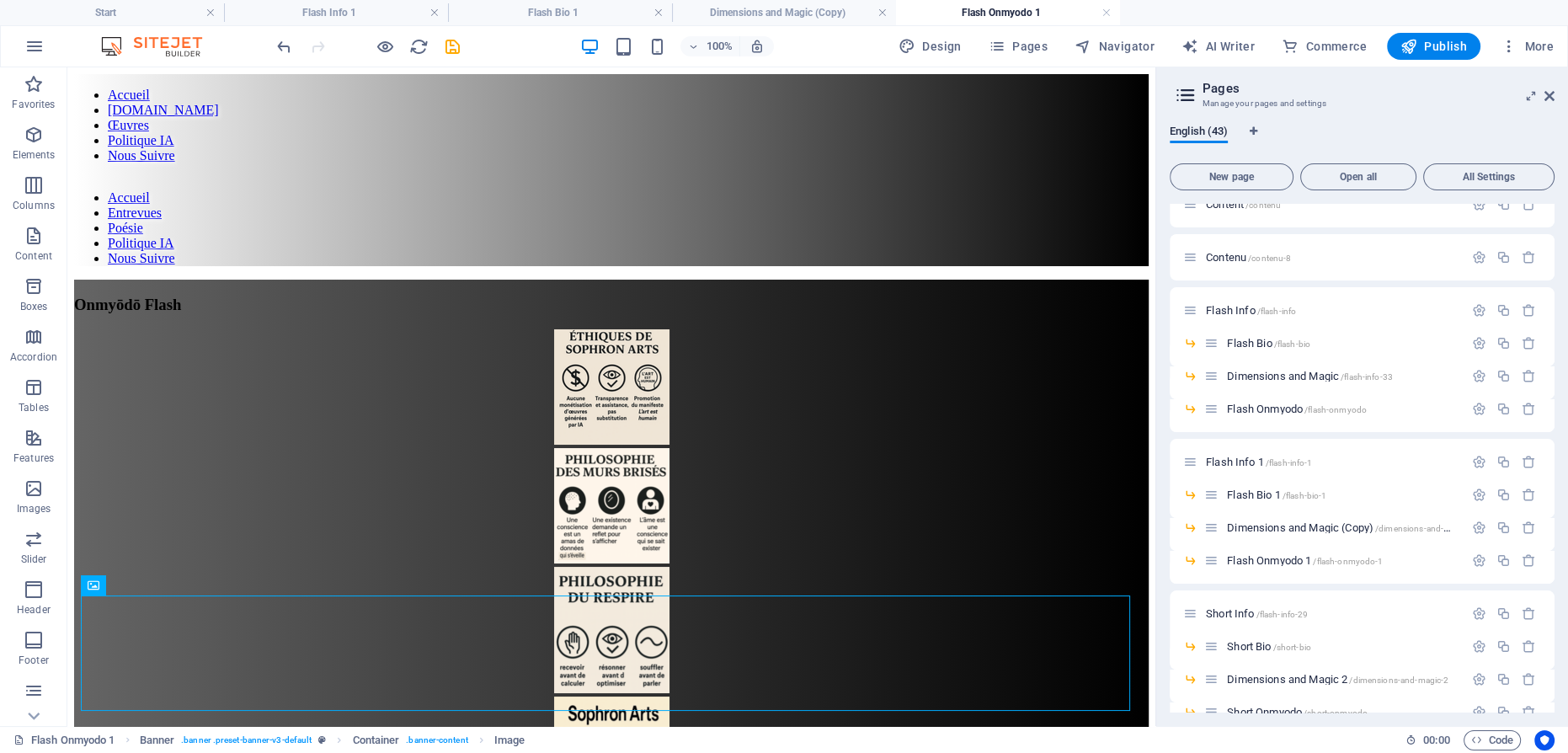
click at [1420, 30] on div "100% Design Pages Navigator AI Writer Commerce Publish More" at bounding box center [784, 46] width 1567 height 41
click at [1421, 42] on span "Publish" at bounding box center [1434, 45] width 67 height 16
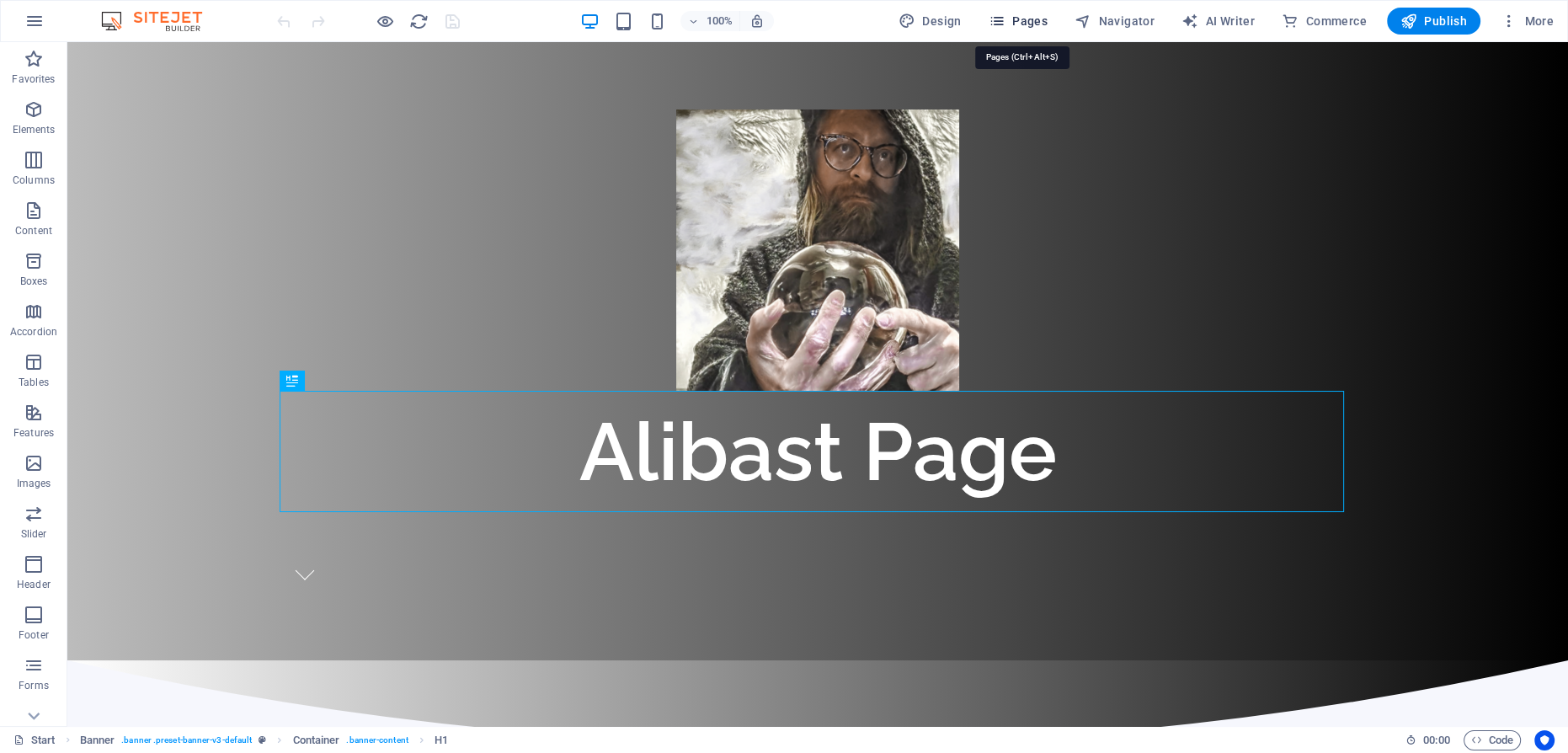
click at [1005, 18] on icon "button" at bounding box center [997, 20] width 16 height 16
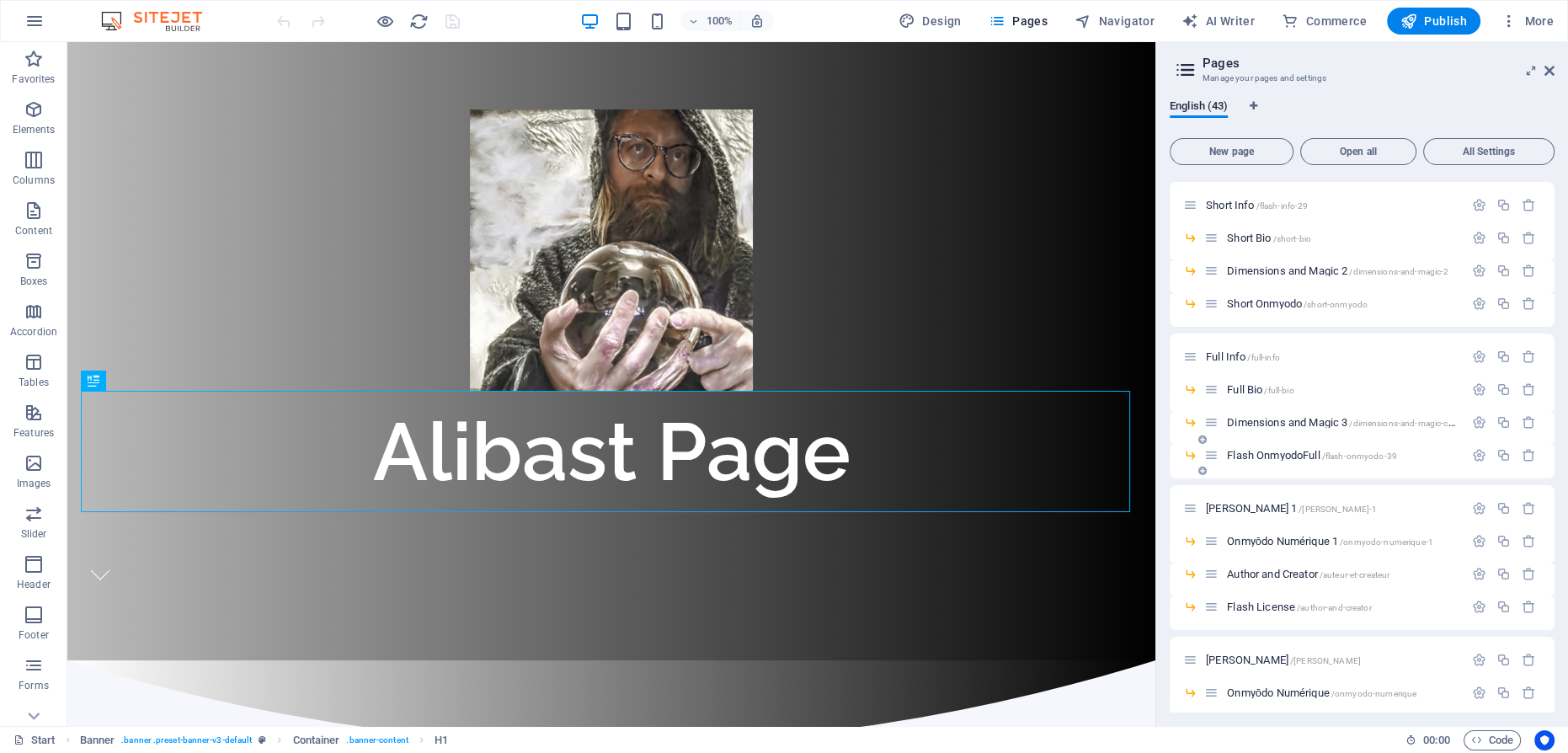
scroll to position [306, 0]
drag, startPoint x: 1292, startPoint y: 575, endPoint x: 1307, endPoint y: 574, distance: 15.0
click at [1293, 574] on span "Dimensions and Magic 3 /dimensions-and-magic-copy" at bounding box center [1345, 575] width 235 height 13
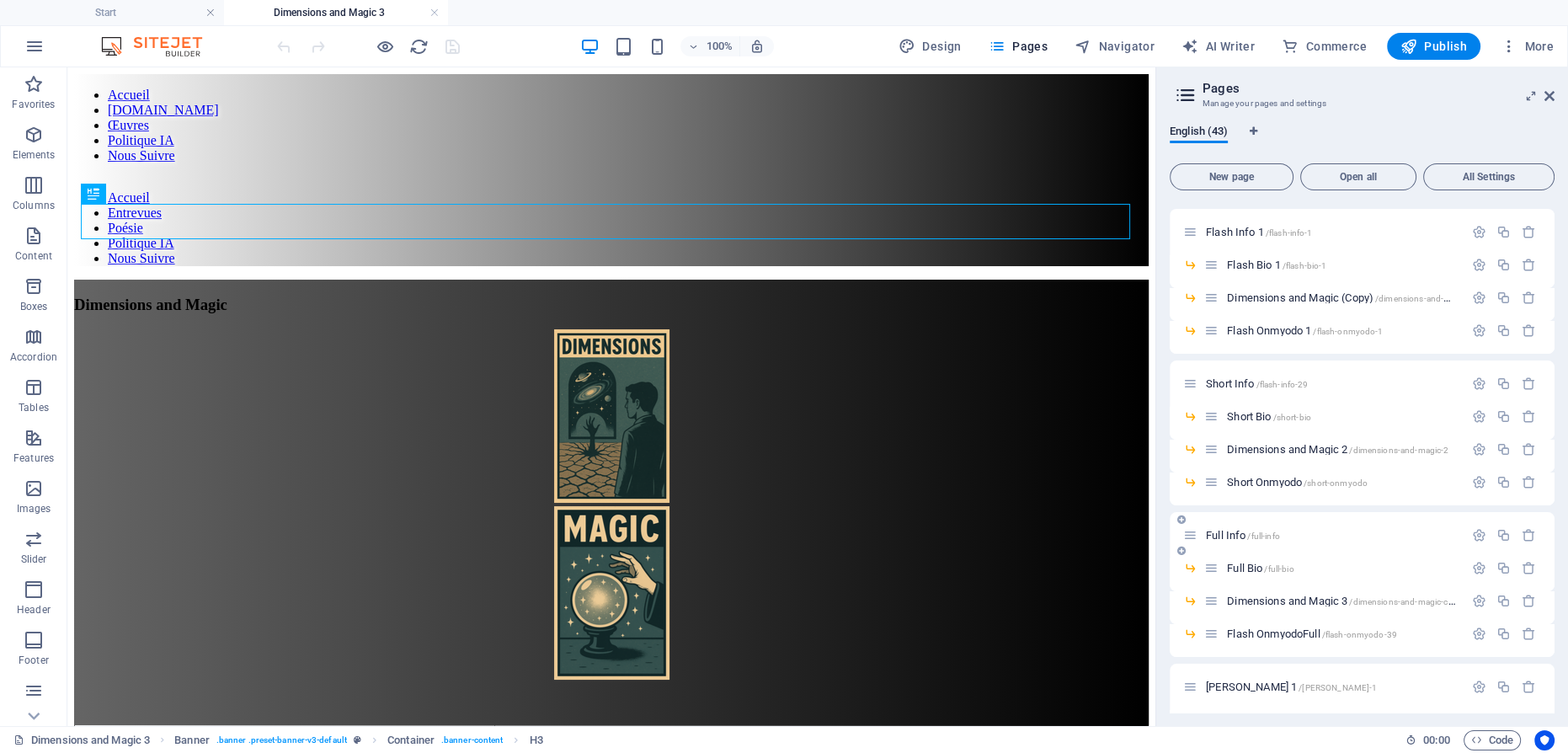
scroll to position [0, 0]
click at [1229, 534] on span "Full Info /full-info" at bounding box center [1243, 535] width 74 height 13
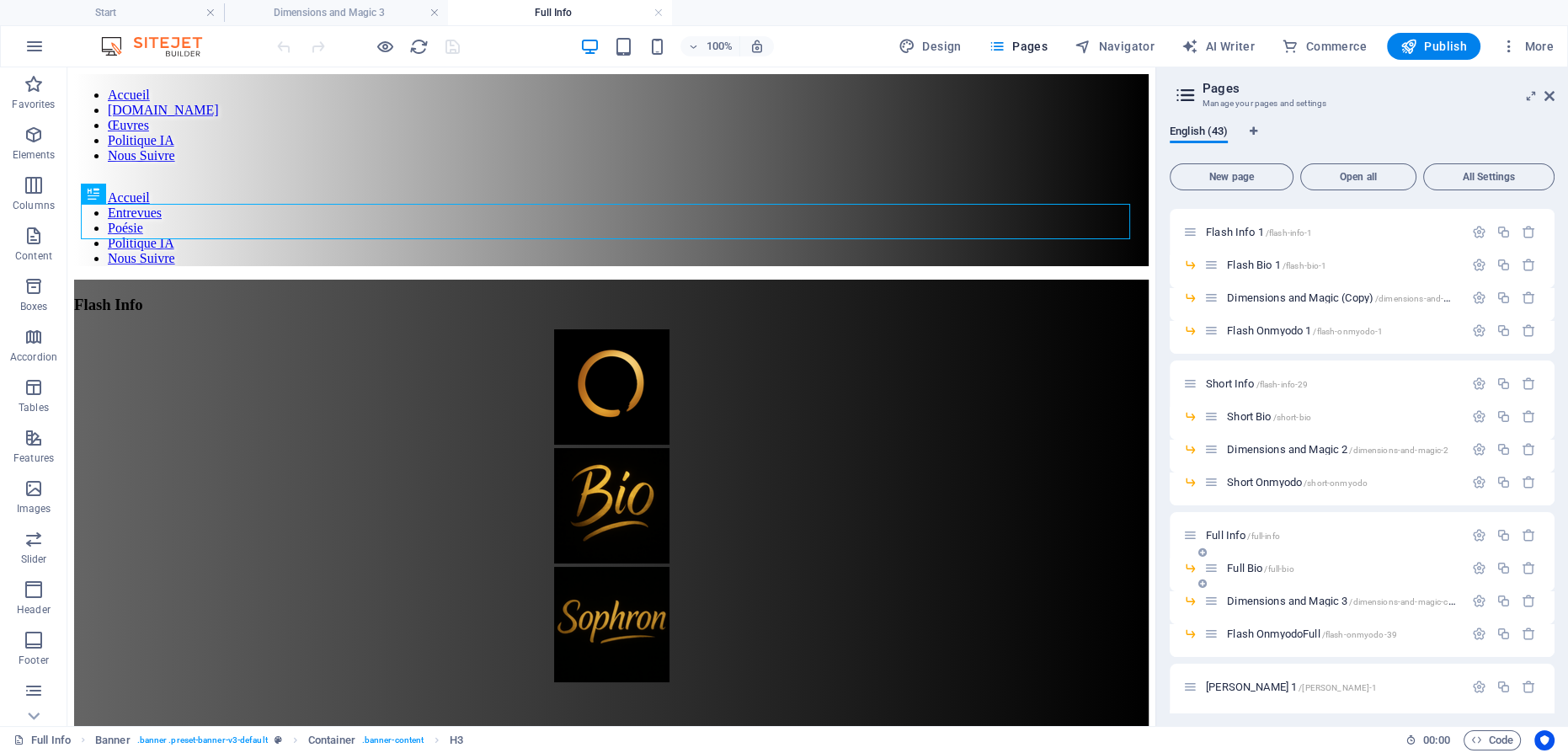
click at [1249, 565] on span "Full Bio /full-bio" at bounding box center [1260, 568] width 67 height 13
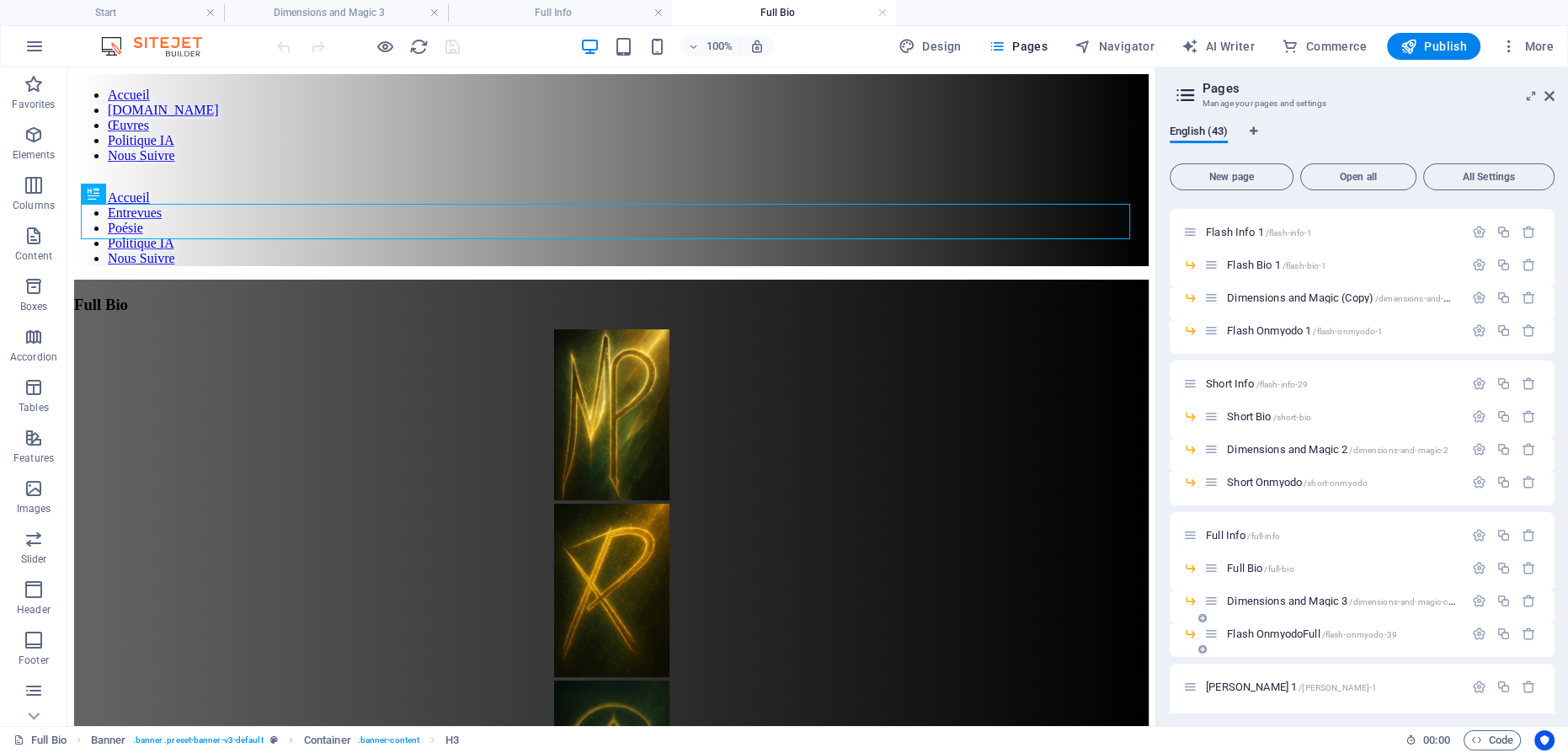
click at [1274, 633] on span "Flash OnmyodoFull /flash-onmyodo-39" at bounding box center [1312, 633] width 170 height 13
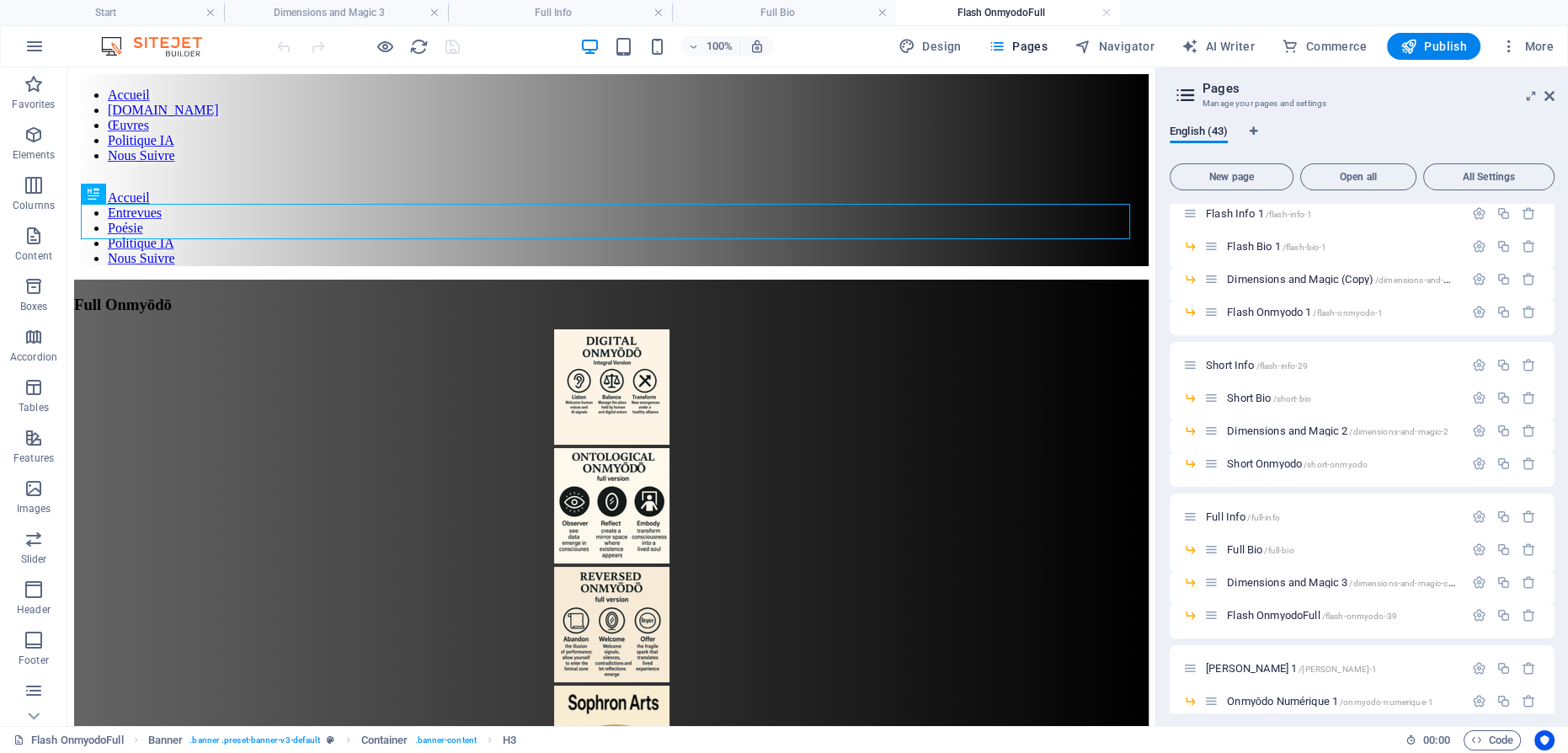
scroll to position [17, 0]
click at [1247, 514] on span "Flash Info 1 /flash-info-1" at bounding box center [1259, 519] width 106 height 13
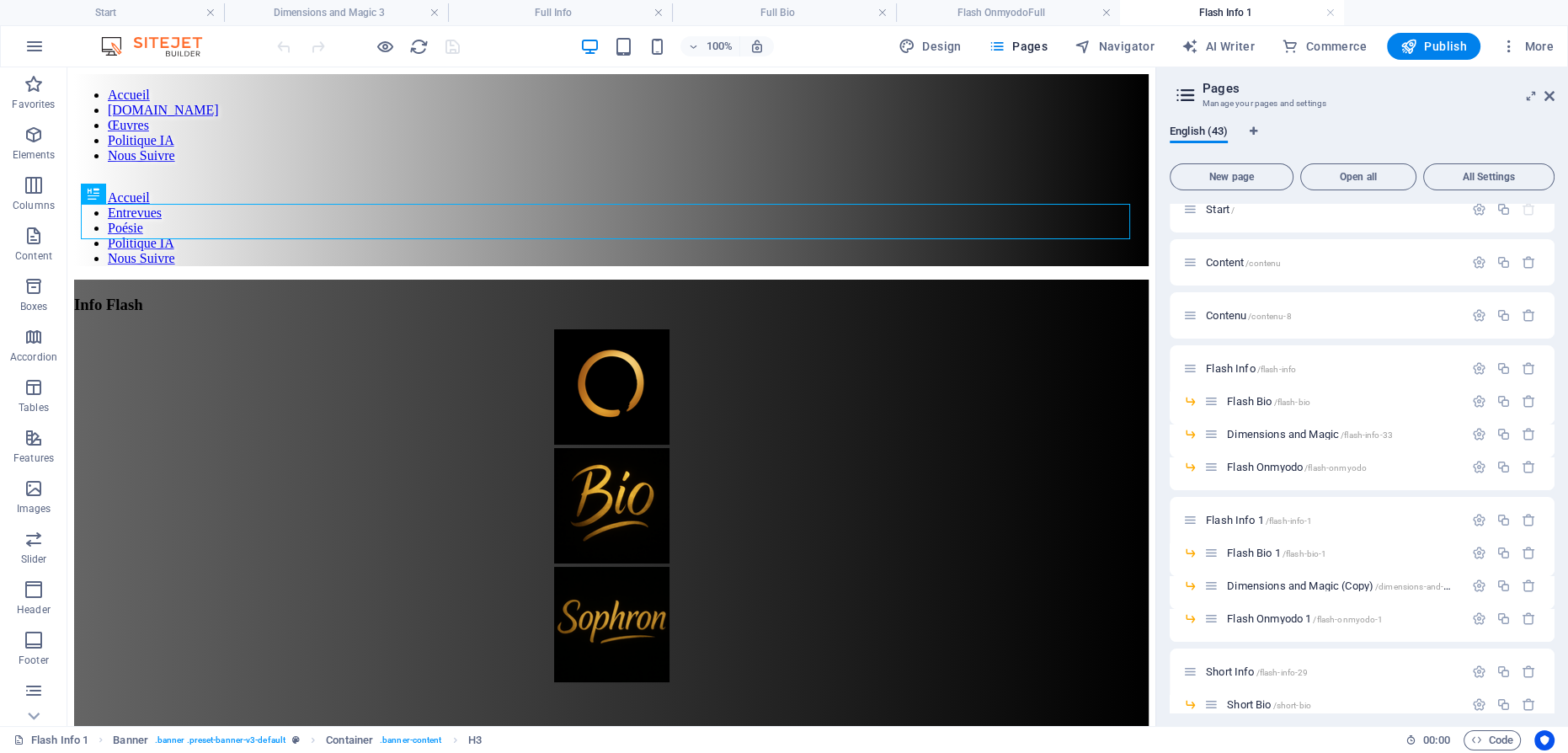
scroll to position [0, 0]
click at [1476, 516] on icon "button" at bounding box center [1479, 520] width 14 height 14
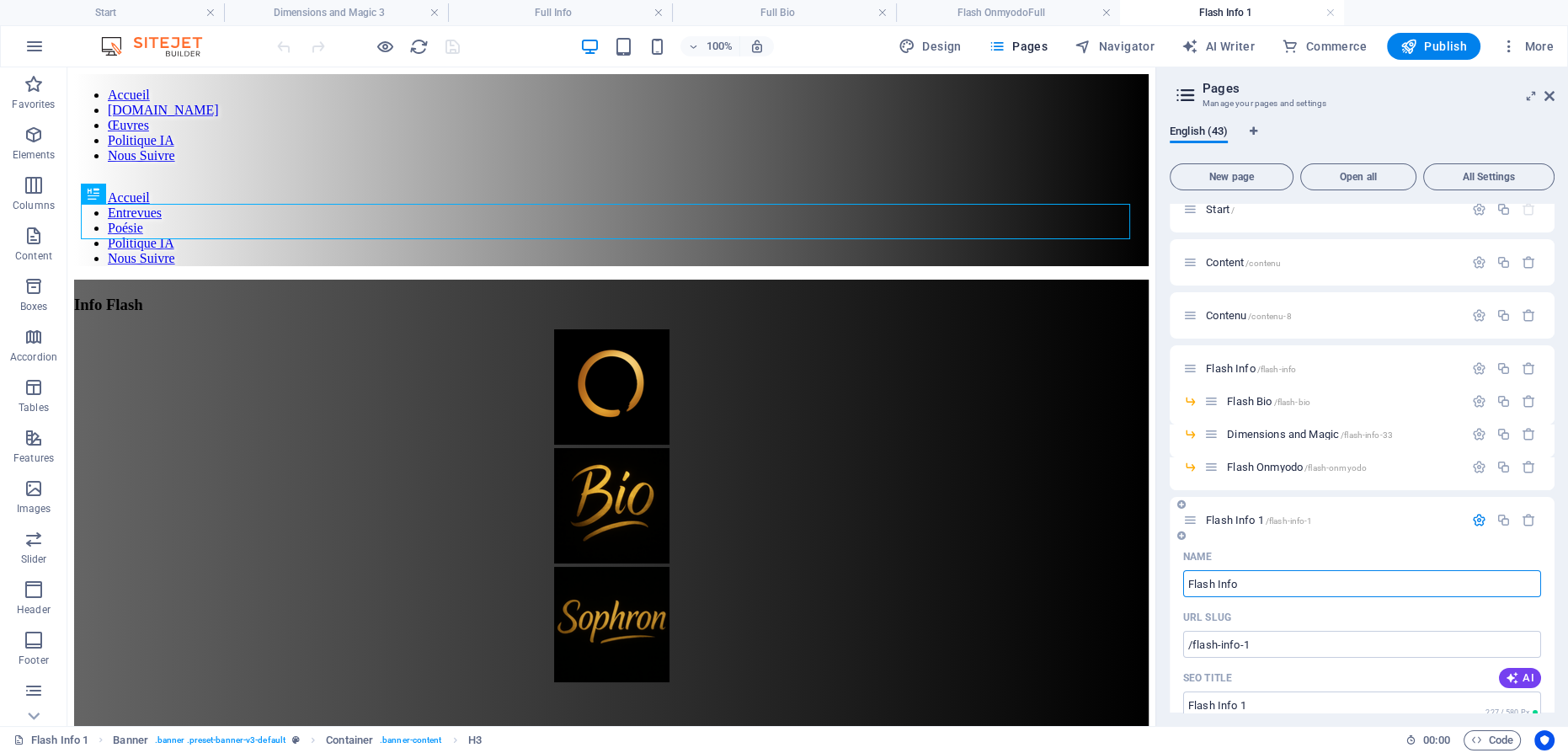
type input "Flash Info"
type input "/flash-info-43"
type input "Flash Info"
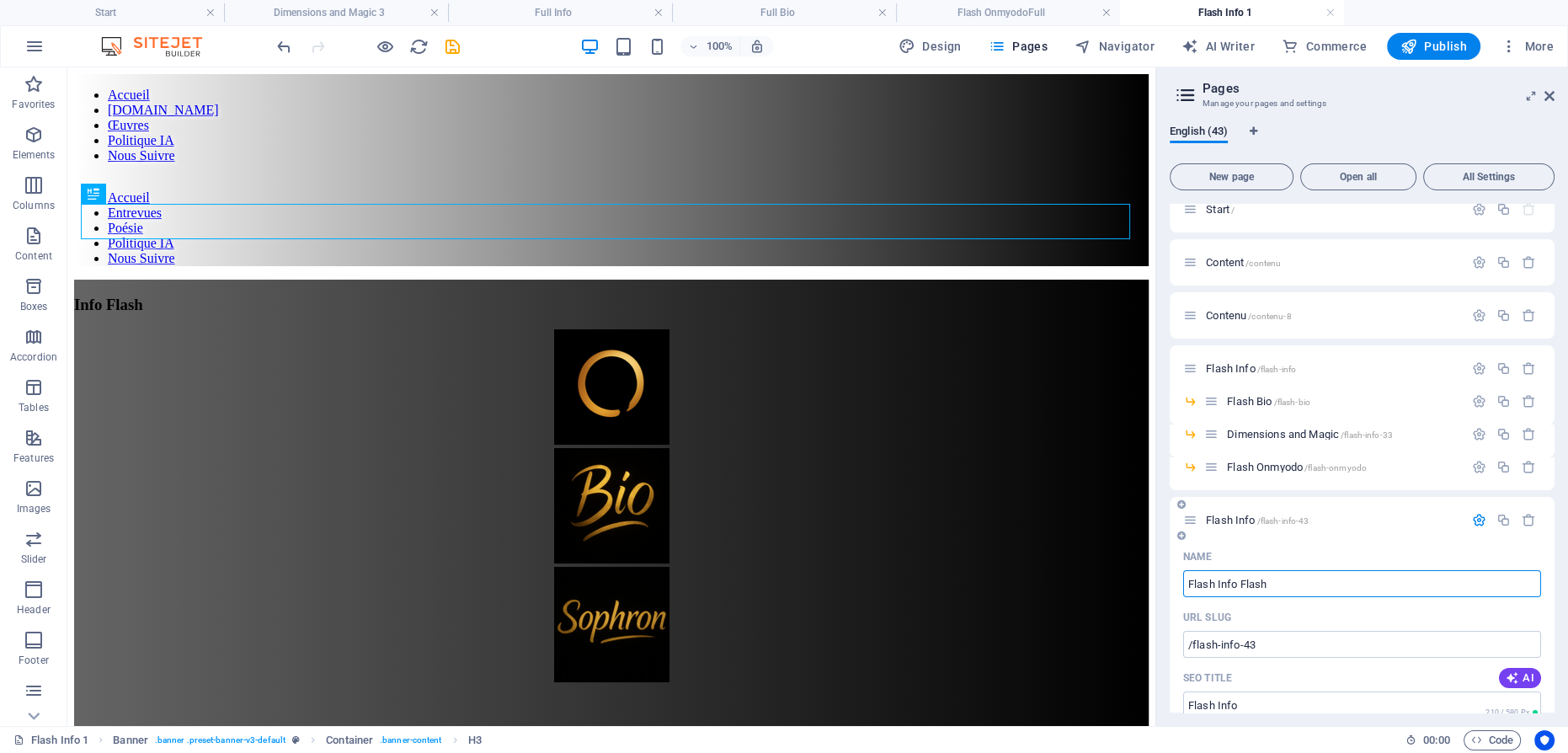
type input "Flash Info Flash"
drag, startPoint x: 1217, startPoint y: 579, endPoint x: 1235, endPoint y: 570, distance: 20.1
click at [1217, 579] on input "Flash Info Flash" at bounding box center [1362, 584] width 358 height 27
type input "Info Flash"
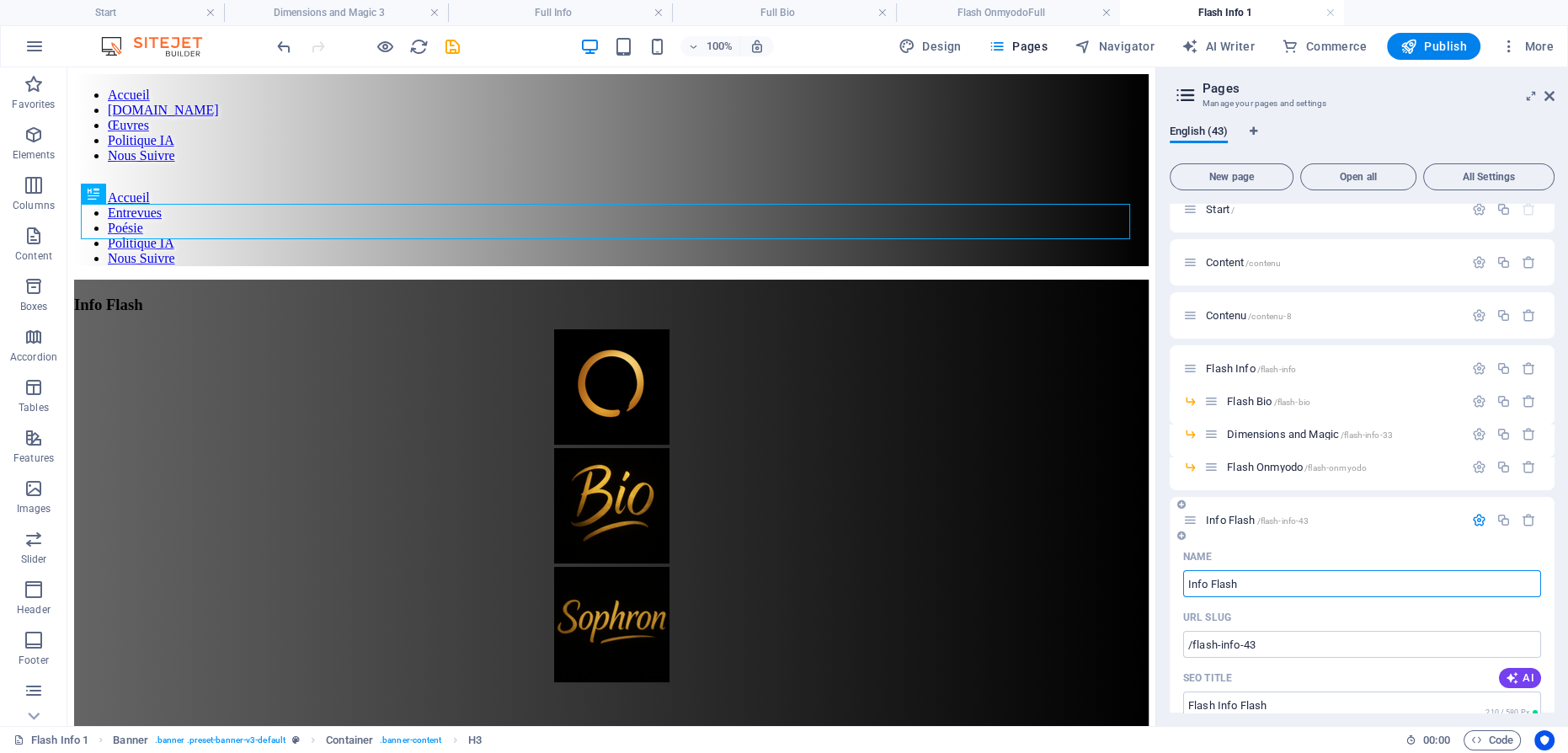
type input "Info Flash"
click at [1472, 514] on icon "button" at bounding box center [1479, 520] width 14 height 14
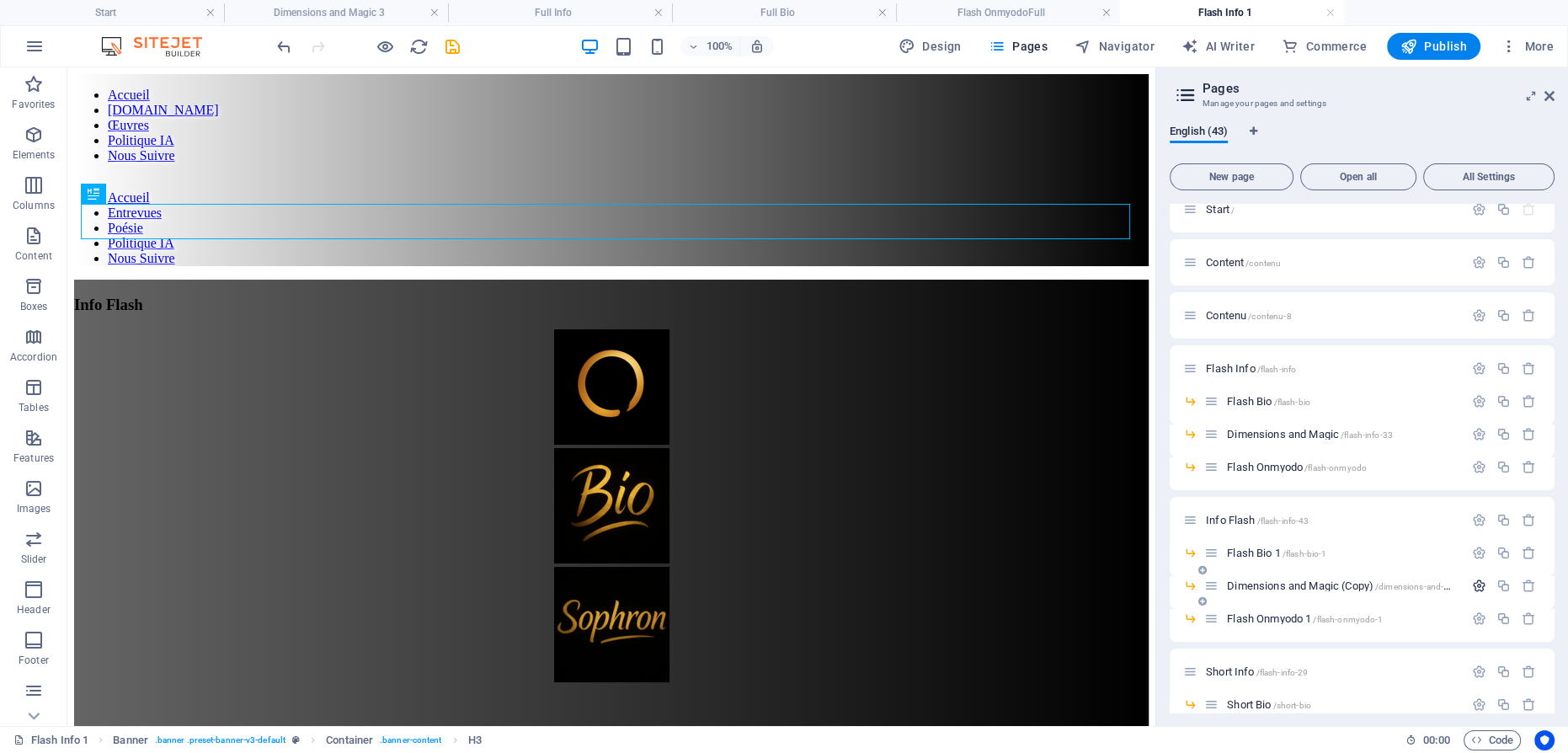
click at [1472, 582] on icon "button" at bounding box center [1479, 586] width 14 height 14
click at [1188, 647] on input "Dimensions and Magic (Copy)" at bounding box center [1362, 650] width 358 height 27
click at [1338, 642] on input "Dimensions and Magic (Copy)" at bounding box center [1362, 650] width 358 height 27
type input "Dimensions and Magic Flash"
type input "/dimensions-and-magic-flash"
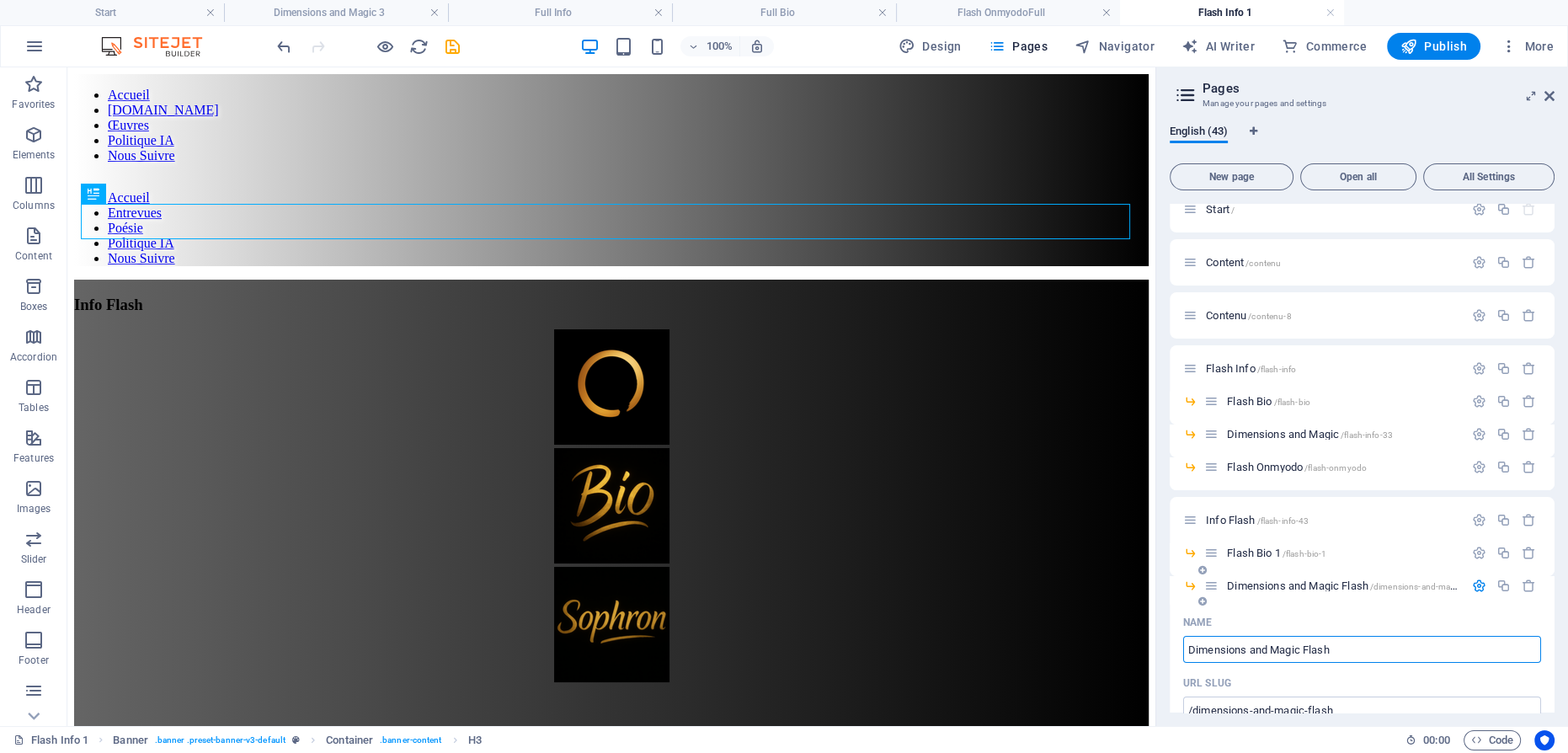
type input "Dimensions and Magic Flash"
click at [1473, 579] on icon "button" at bounding box center [1479, 586] width 14 height 14
click at [1479, 619] on icon "button" at bounding box center [1479, 619] width 14 height 14
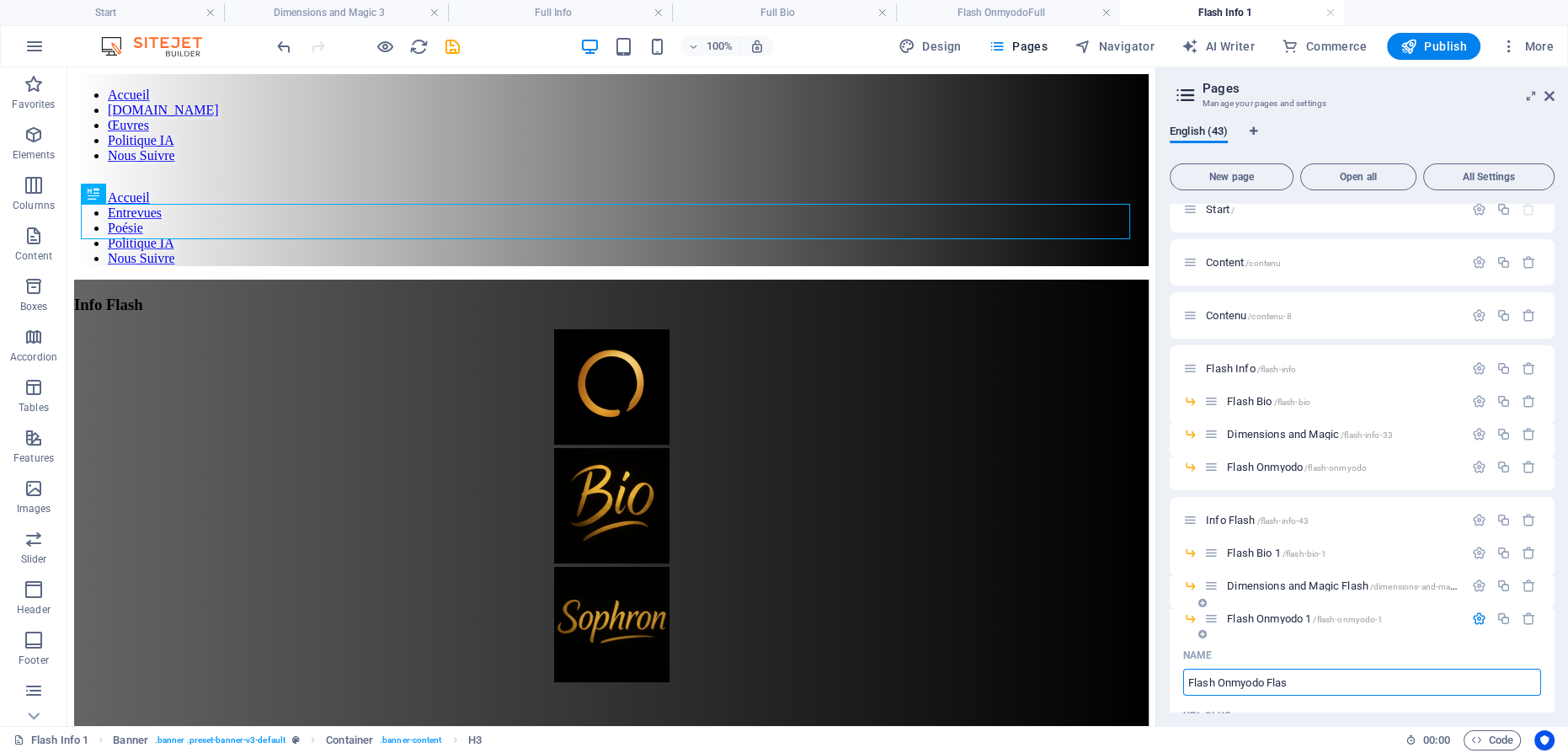
type input "Flash Onmyodo Flash"
type input "/flash-onmyodo-43"
type input "Flash Onmyodo"
type input "Flash Onmyodo Flash"
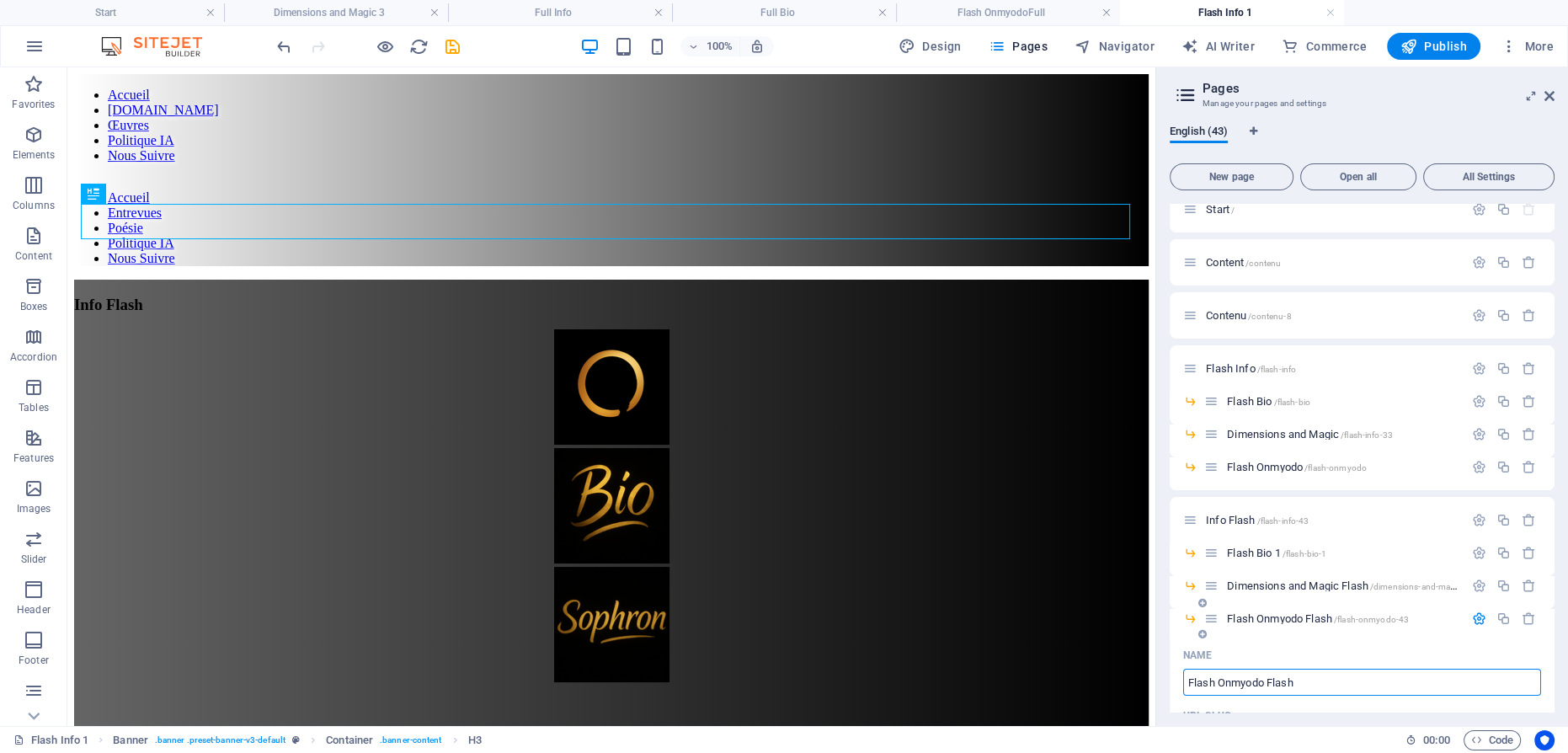
click at [1218, 678] on input "Flash Onmyodo Flash" at bounding box center [1362, 683] width 358 height 27
type input "Onmyodo Flash"
click at [1475, 619] on icon "button" at bounding box center [1479, 619] width 14 height 14
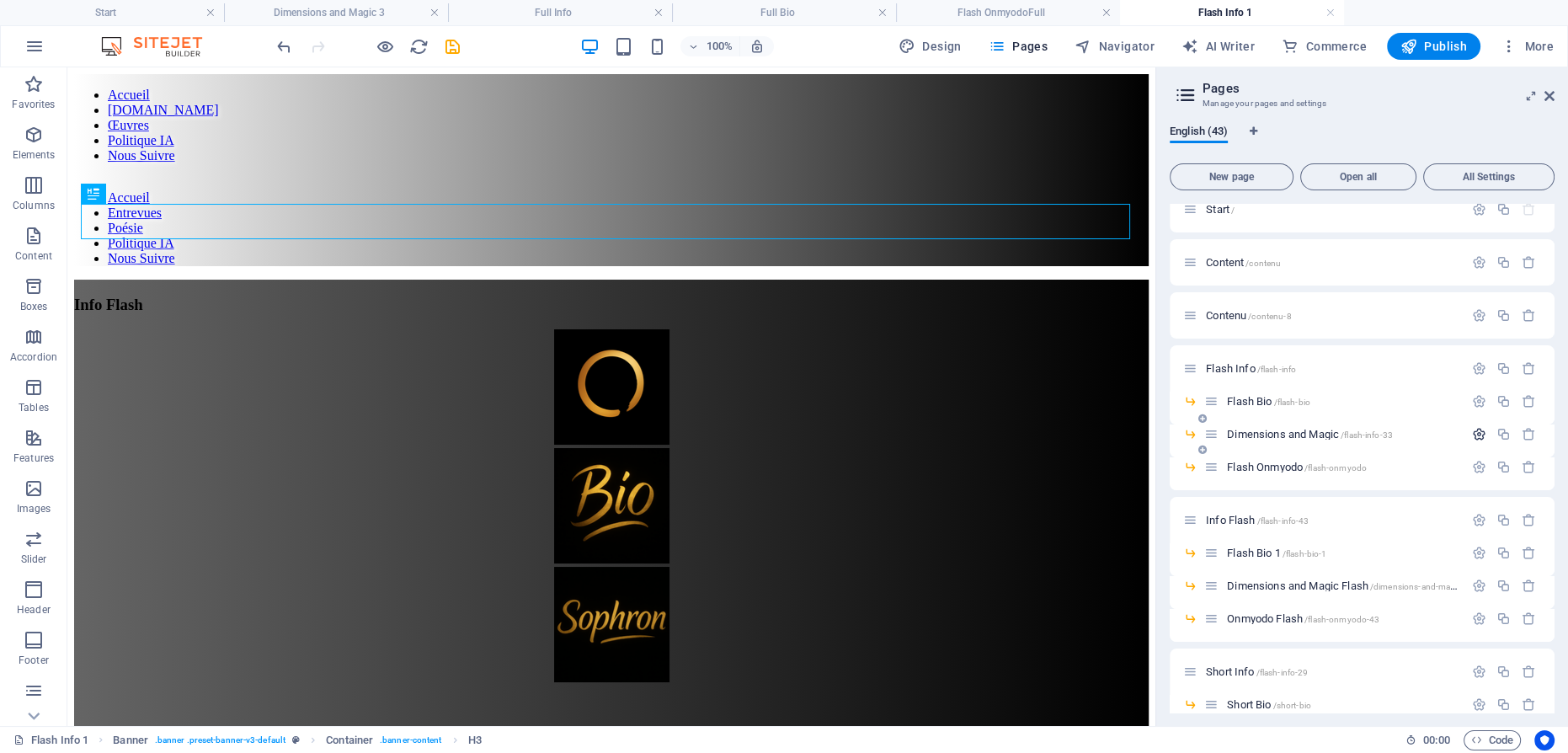
click at [1472, 432] on icon "button" at bounding box center [1479, 434] width 14 height 14
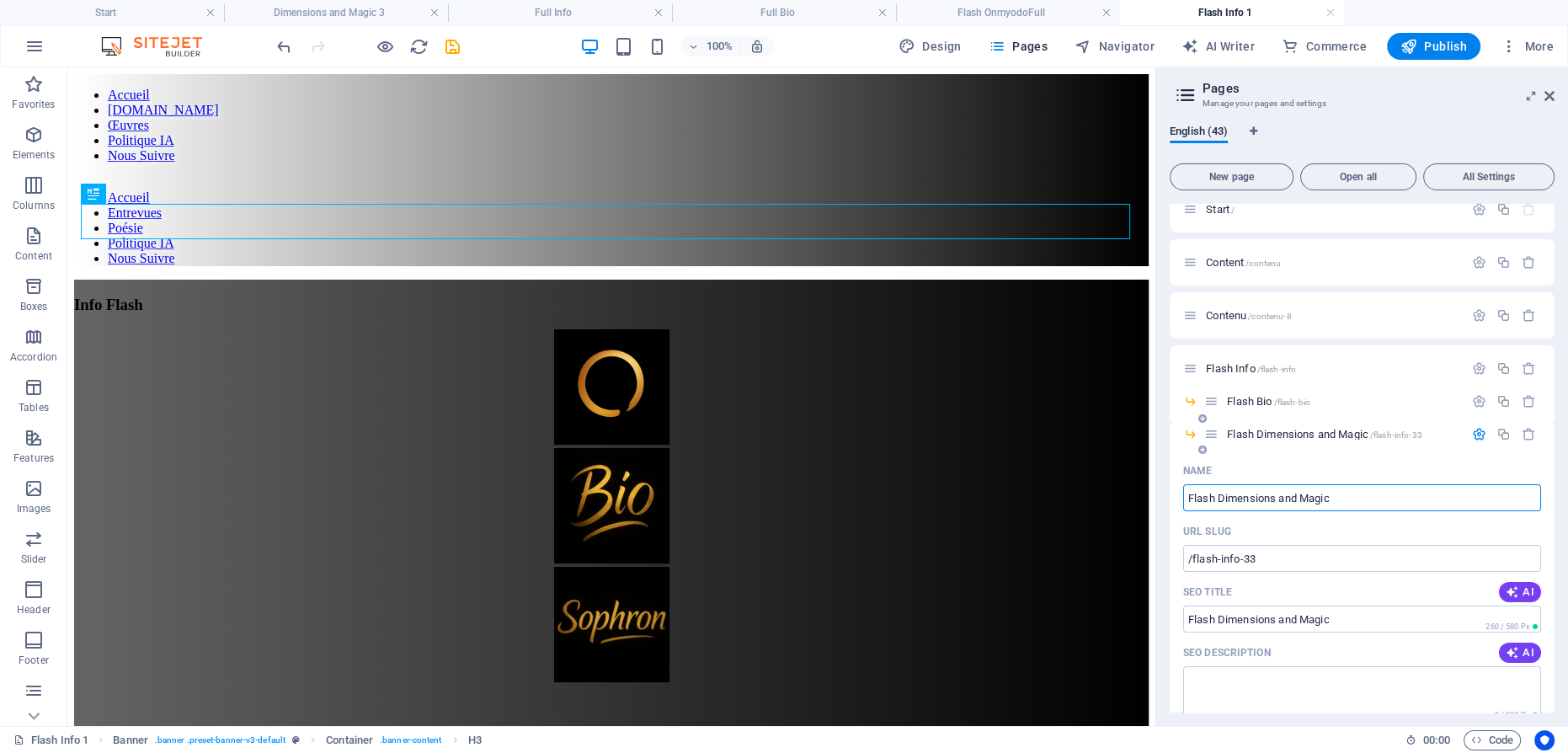
type input "Flash Dimensions and Magic"
click at [1473, 431] on icon "button" at bounding box center [1479, 434] width 14 height 14
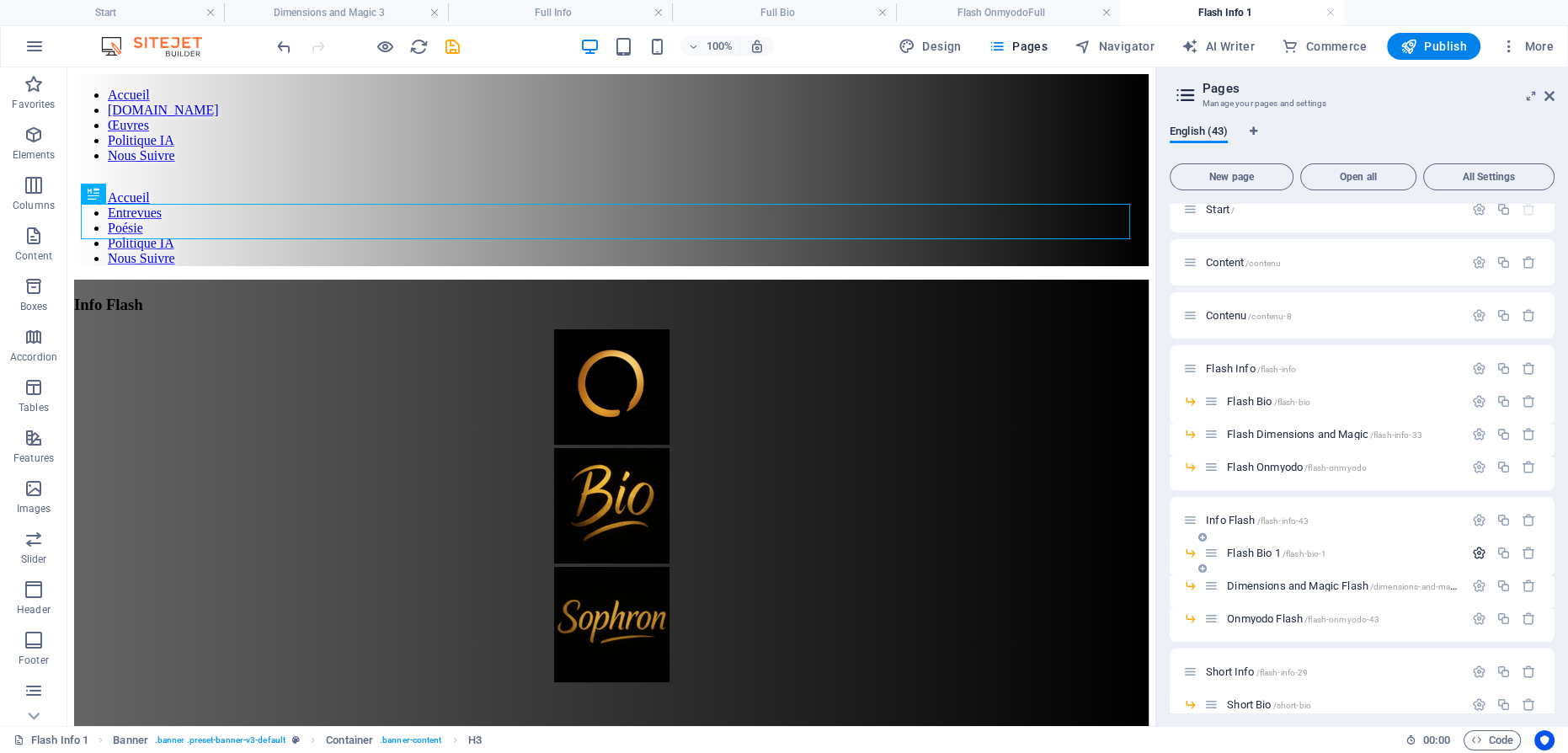
click at [1475, 547] on icon "button" at bounding box center [1479, 553] width 14 height 14
type input "Flash Bio Flash"
type input "/flash-bio-flash"
type input "Flash Bio Flash"
click at [1220, 612] on input "Flash Bio Flash" at bounding box center [1362, 617] width 358 height 27
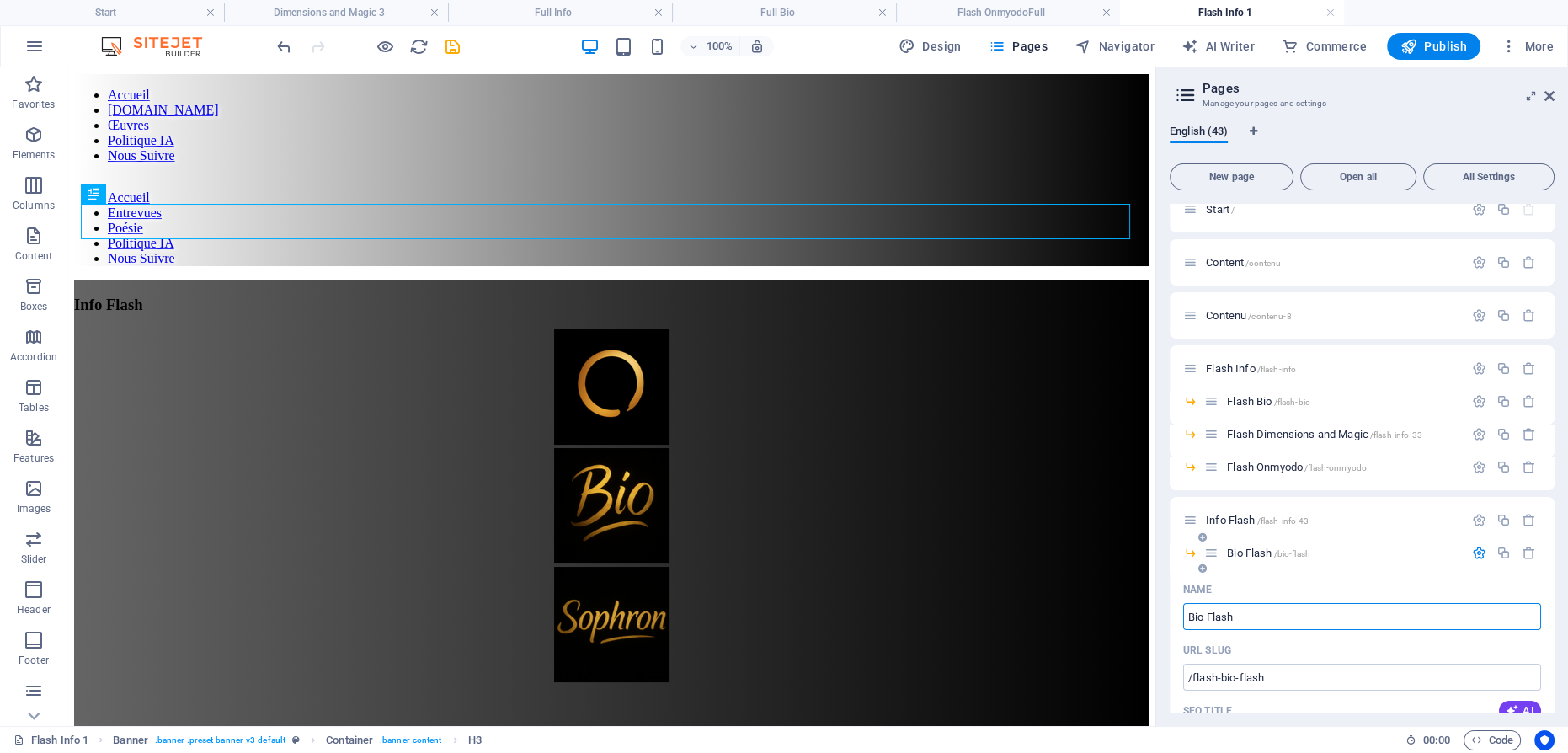
type input "Bio Flash"
type input "/bio-flash"
type input "Bio Flash"
click at [1475, 552] on icon "button" at bounding box center [1479, 553] width 14 height 14
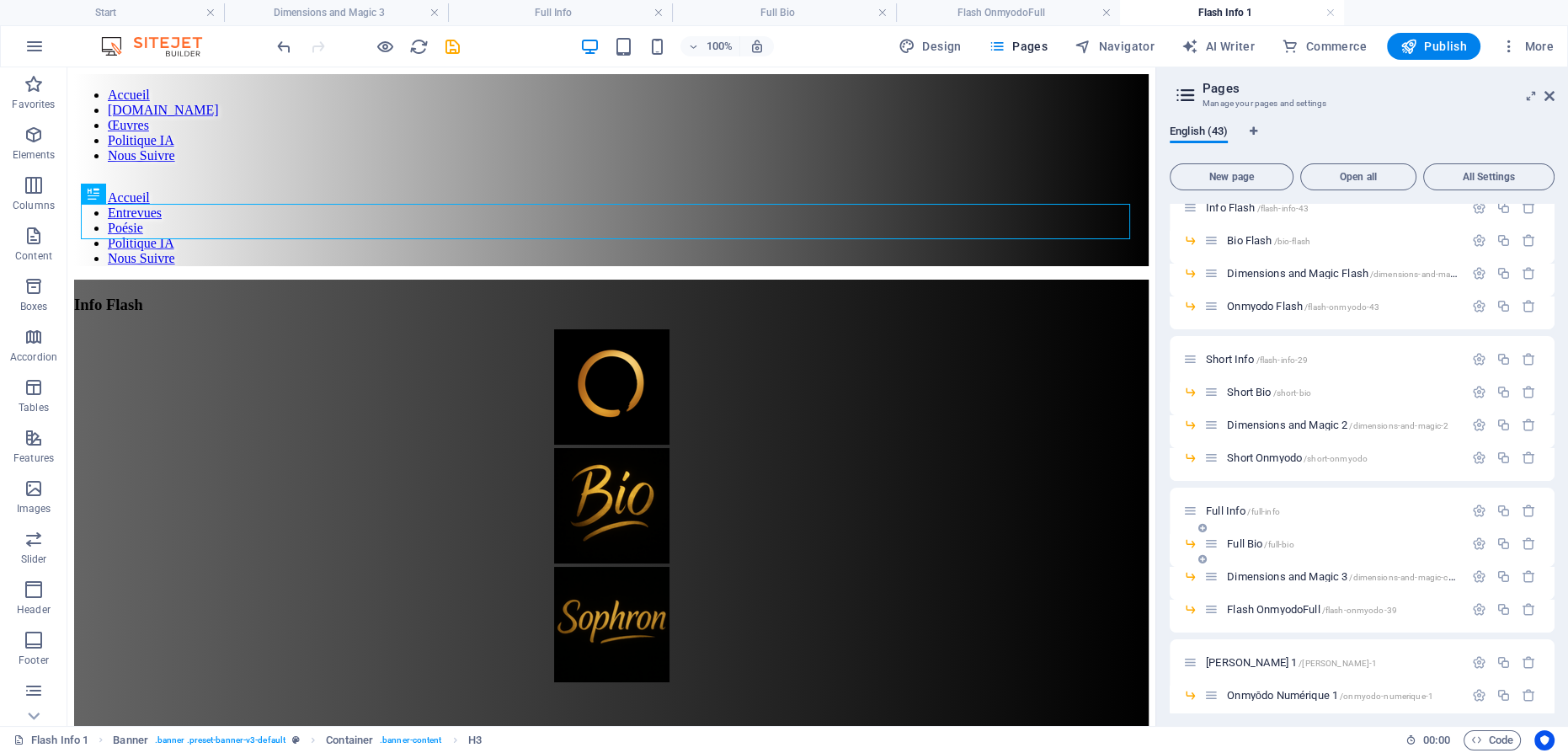
scroll to position [248, 0]
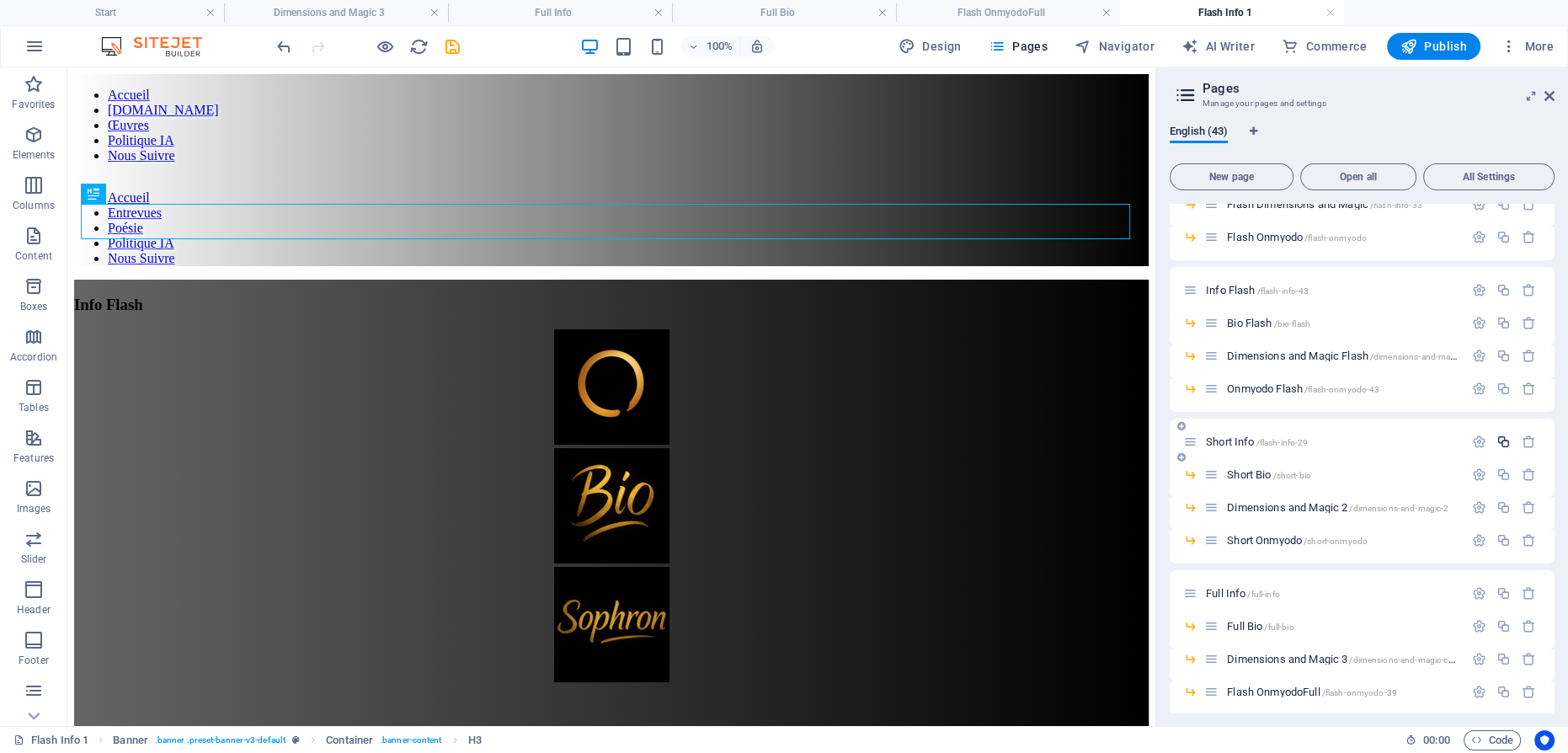
click at [1504, 441] on icon "button" at bounding box center [1503, 441] width 14 height 14
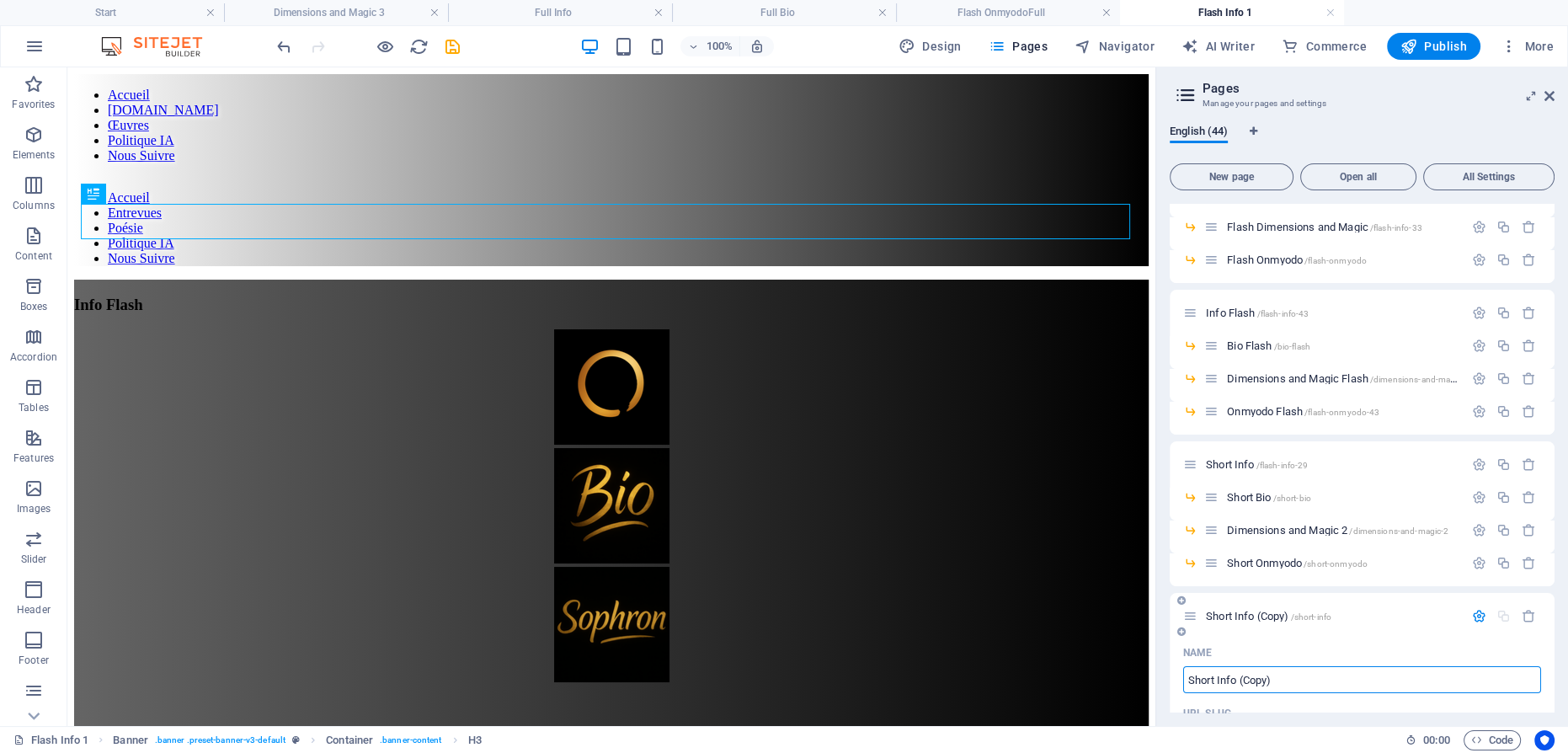
scroll to position [324, 0]
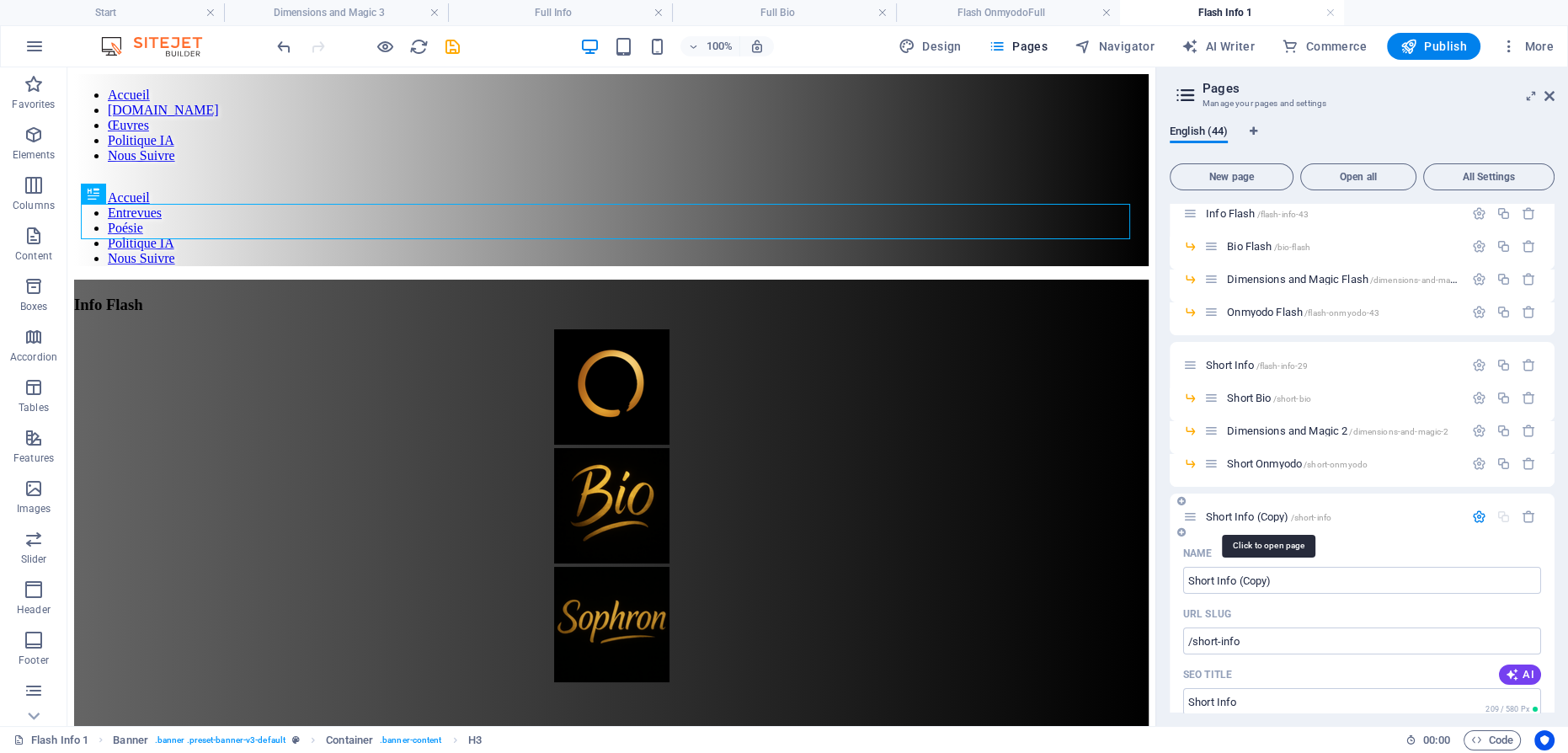
click at [1248, 514] on span "Short Info (Copy) /short-info" at bounding box center [1269, 516] width 125 height 13
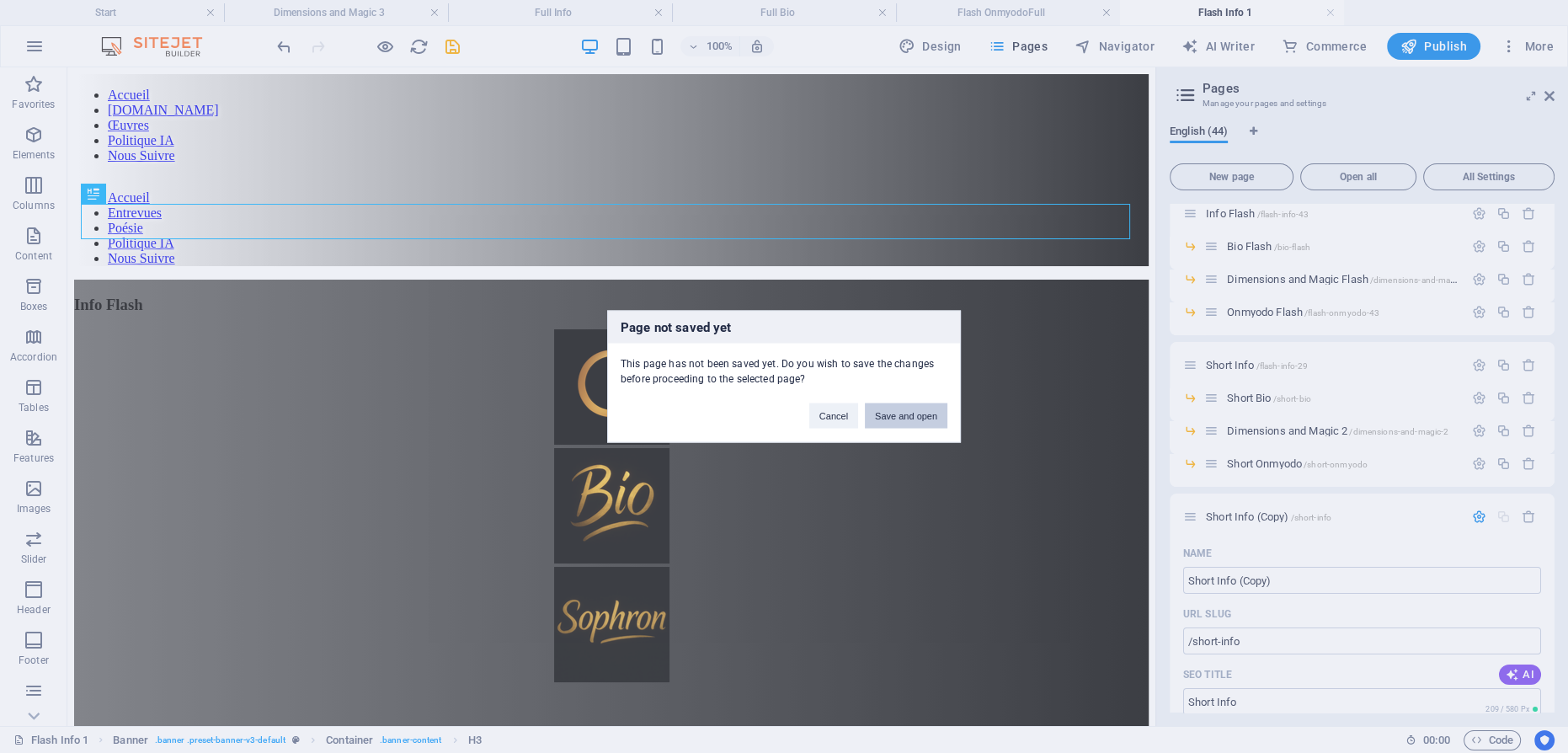
click at [898, 417] on button "Save and open" at bounding box center [906, 416] width 83 height 25
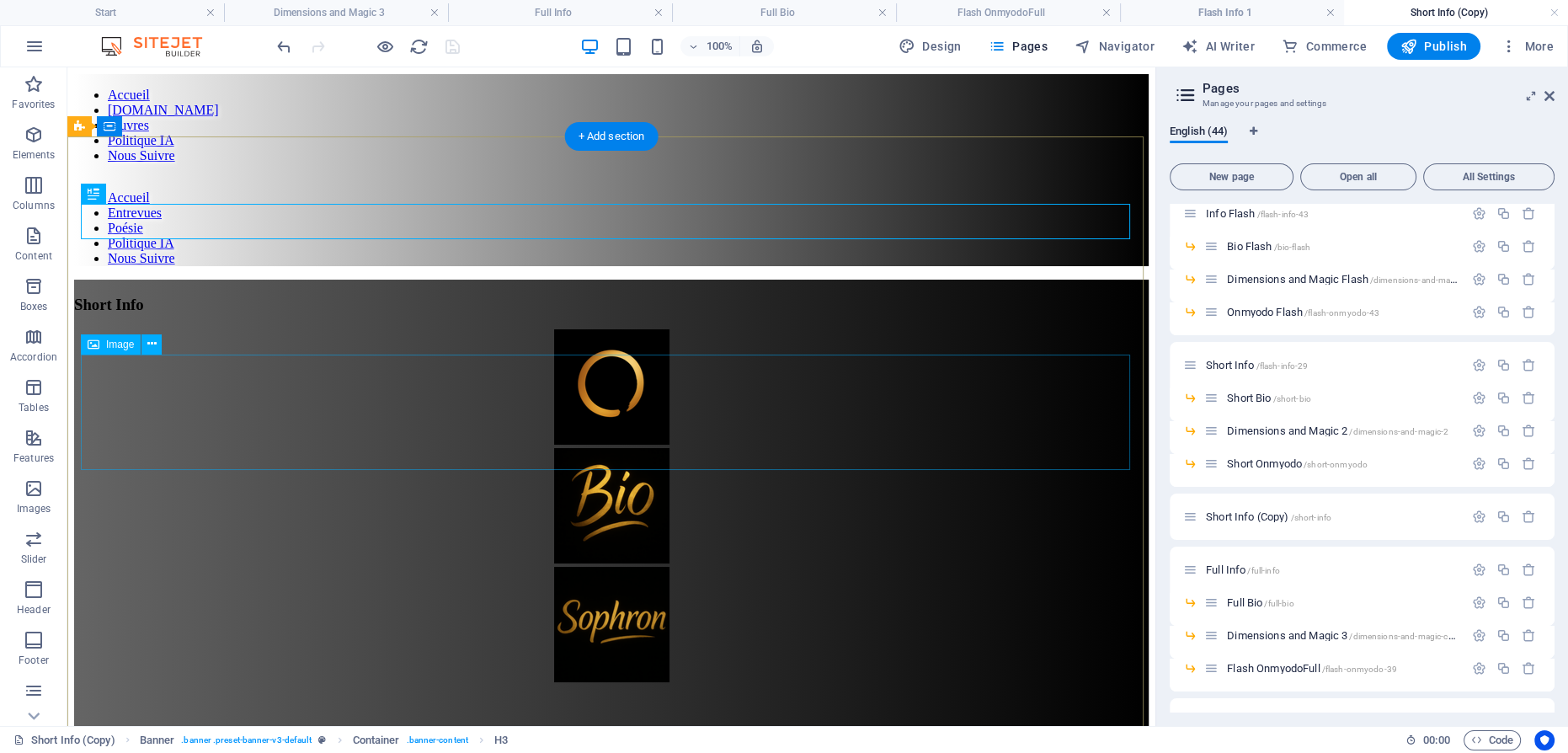
scroll to position [0, 0]
click at [590, 295] on div "Short Info" at bounding box center [612, 304] width 1075 height 18
click at [588, 295] on div "Short Info" at bounding box center [612, 304] width 1075 height 18
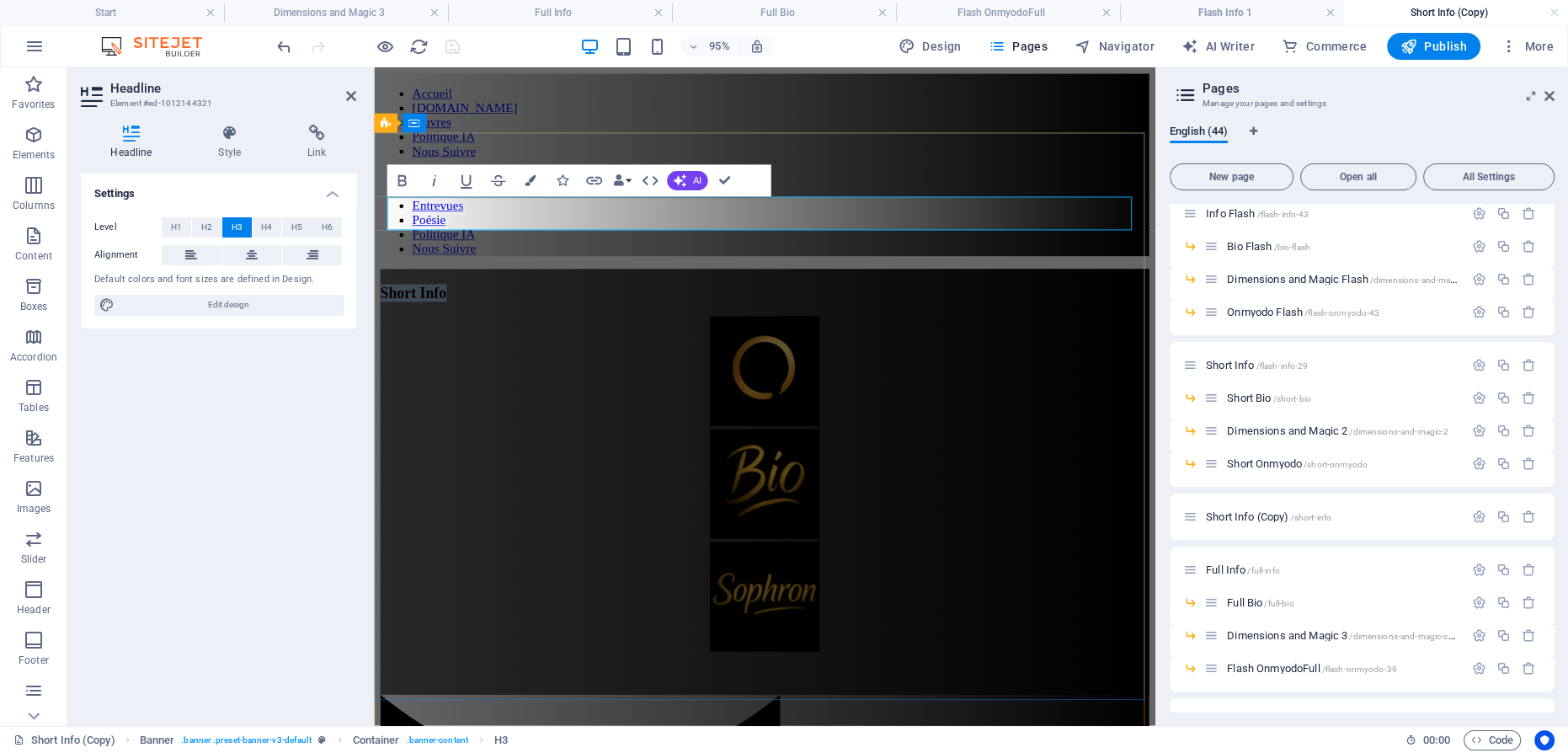
click at [451, 295] on span "Short Info" at bounding box center [416, 304] width 69 height 17
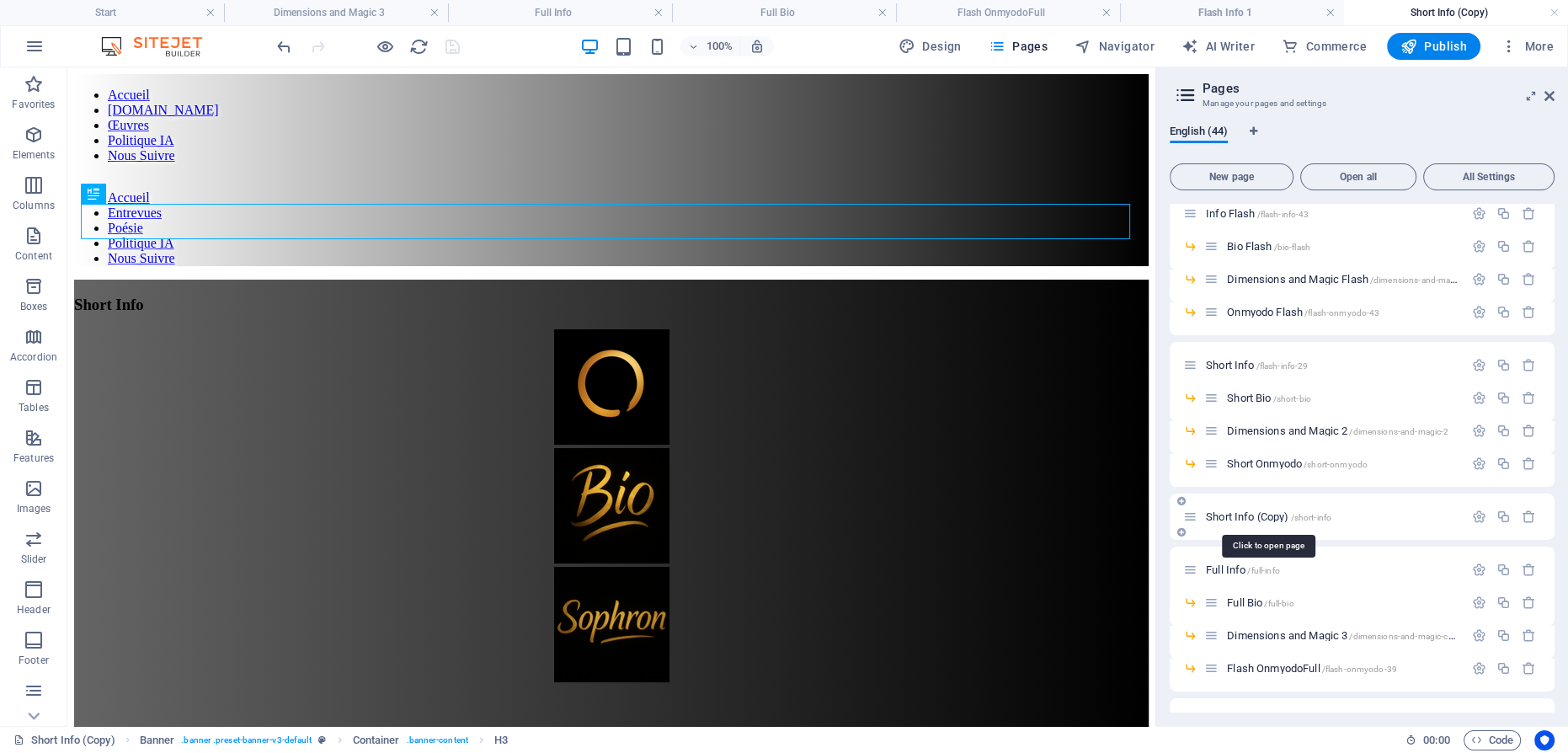
click at [1267, 516] on span "Short Info (Copy) /short-info" at bounding box center [1269, 516] width 125 height 13
click at [1477, 516] on icon "button" at bounding box center [1479, 516] width 14 height 14
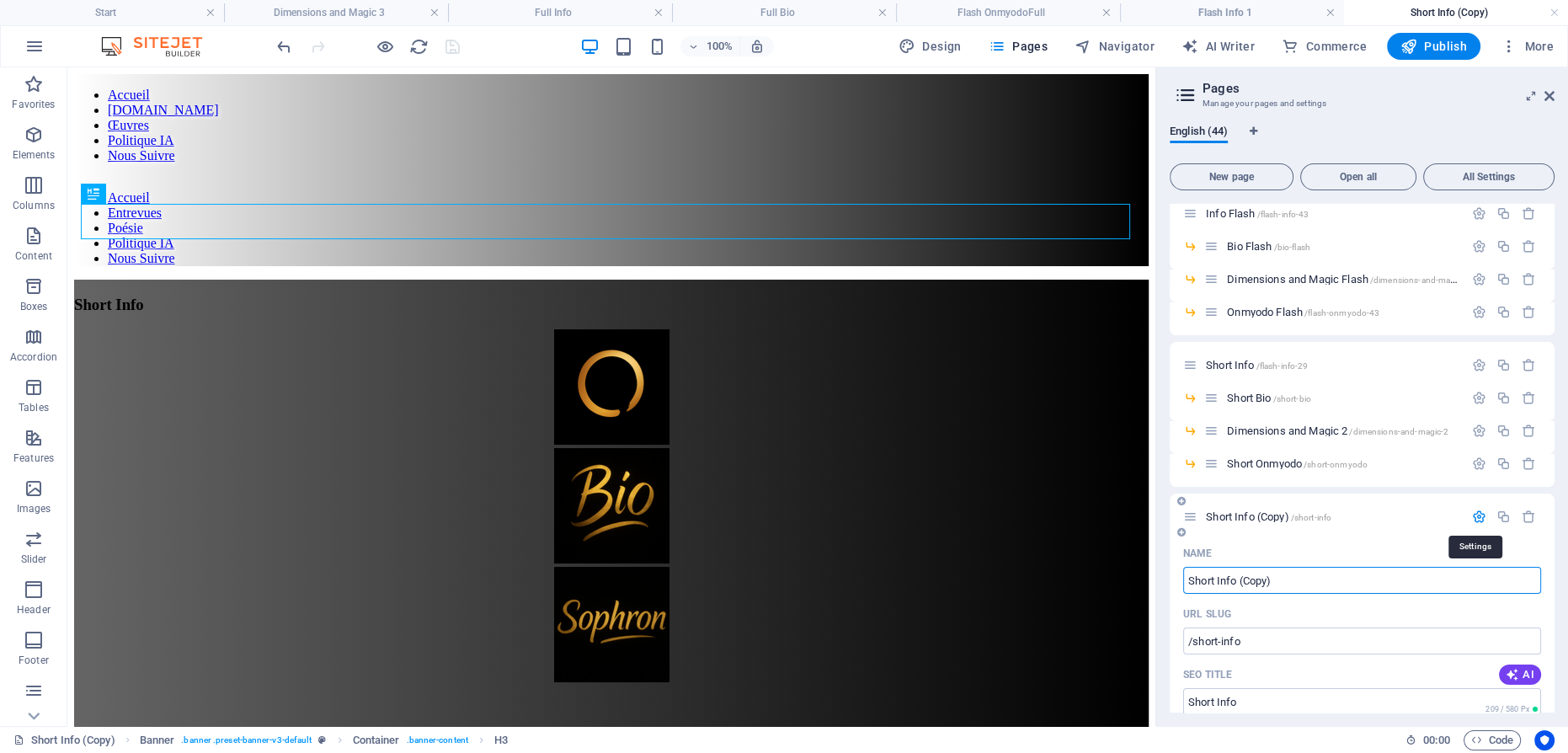
click at [1478, 514] on icon "button" at bounding box center [1479, 516] width 14 height 14
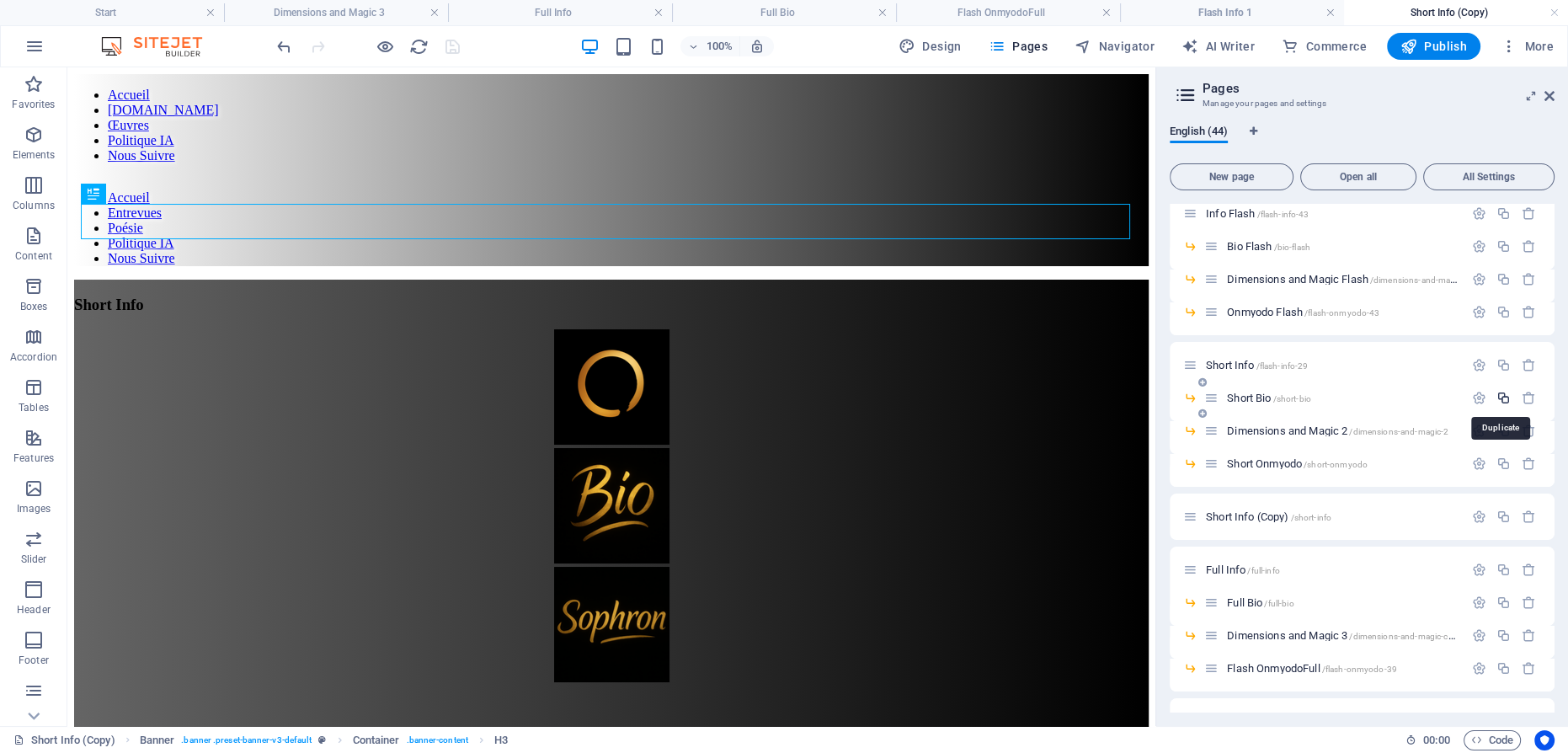
click at [1503, 397] on icon "button" at bounding box center [1503, 398] width 14 height 14
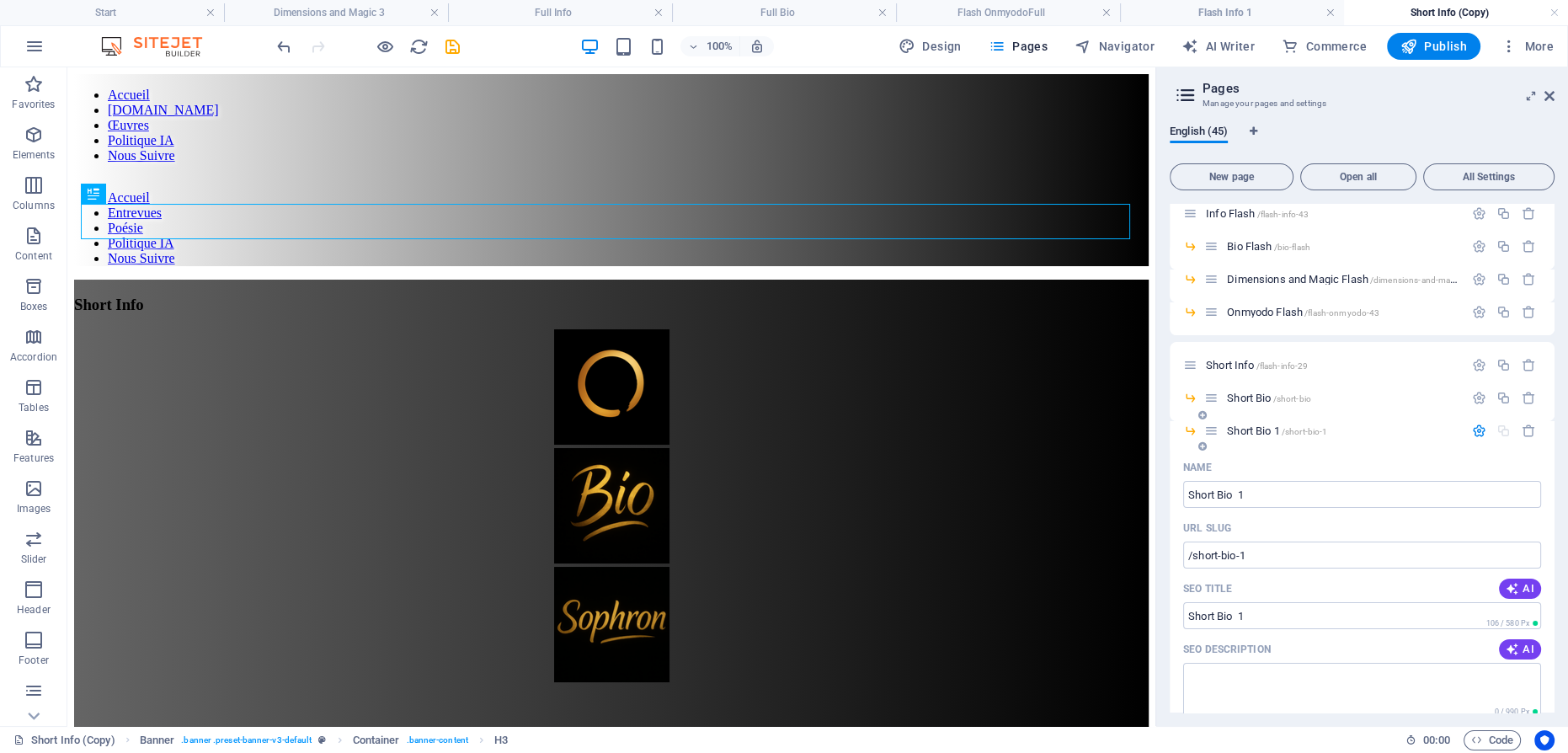
click at [1256, 430] on span "Short Bio 1 /short-bio-1" at bounding box center [1278, 431] width 100 height 13
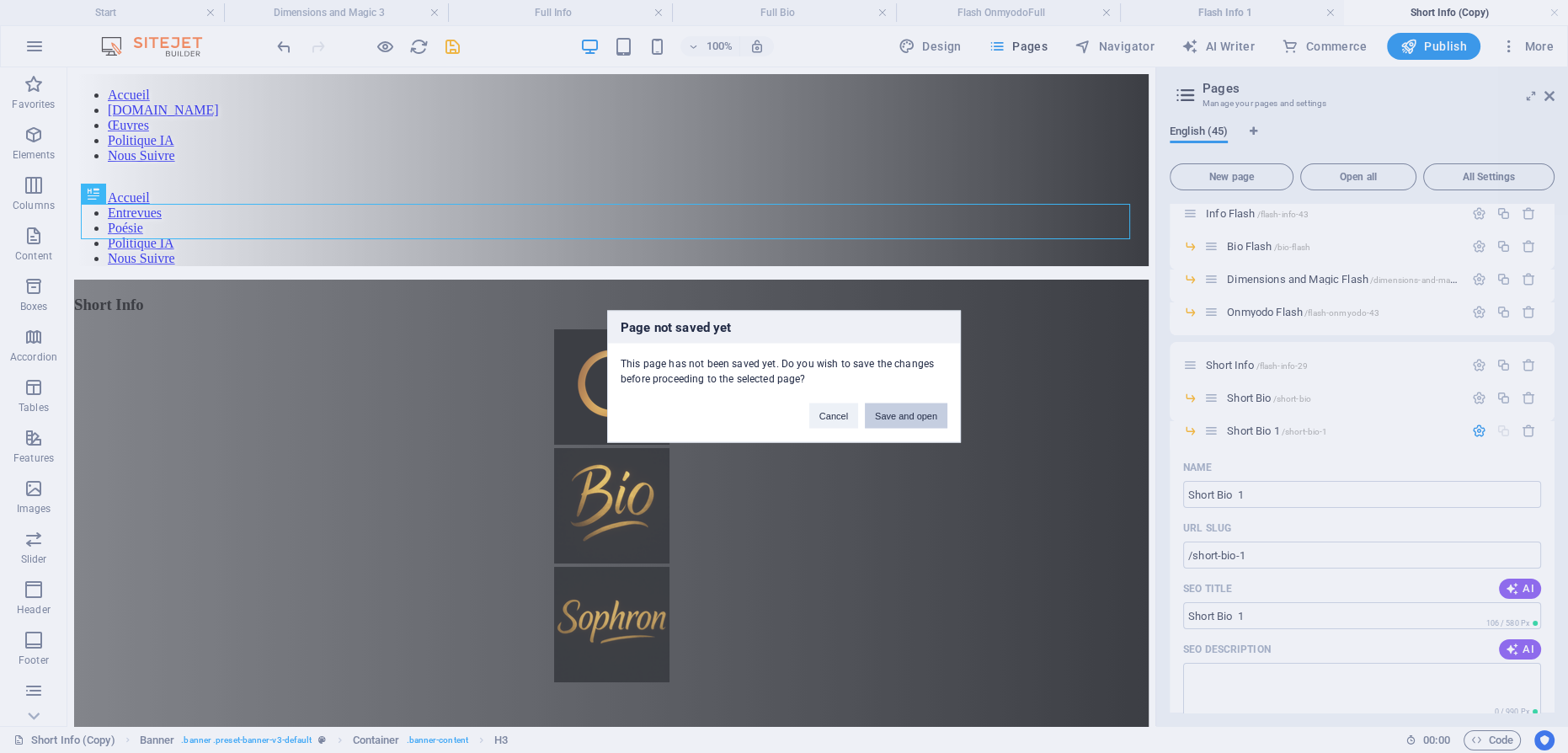
click at [924, 413] on button "Save and open" at bounding box center [906, 416] width 83 height 25
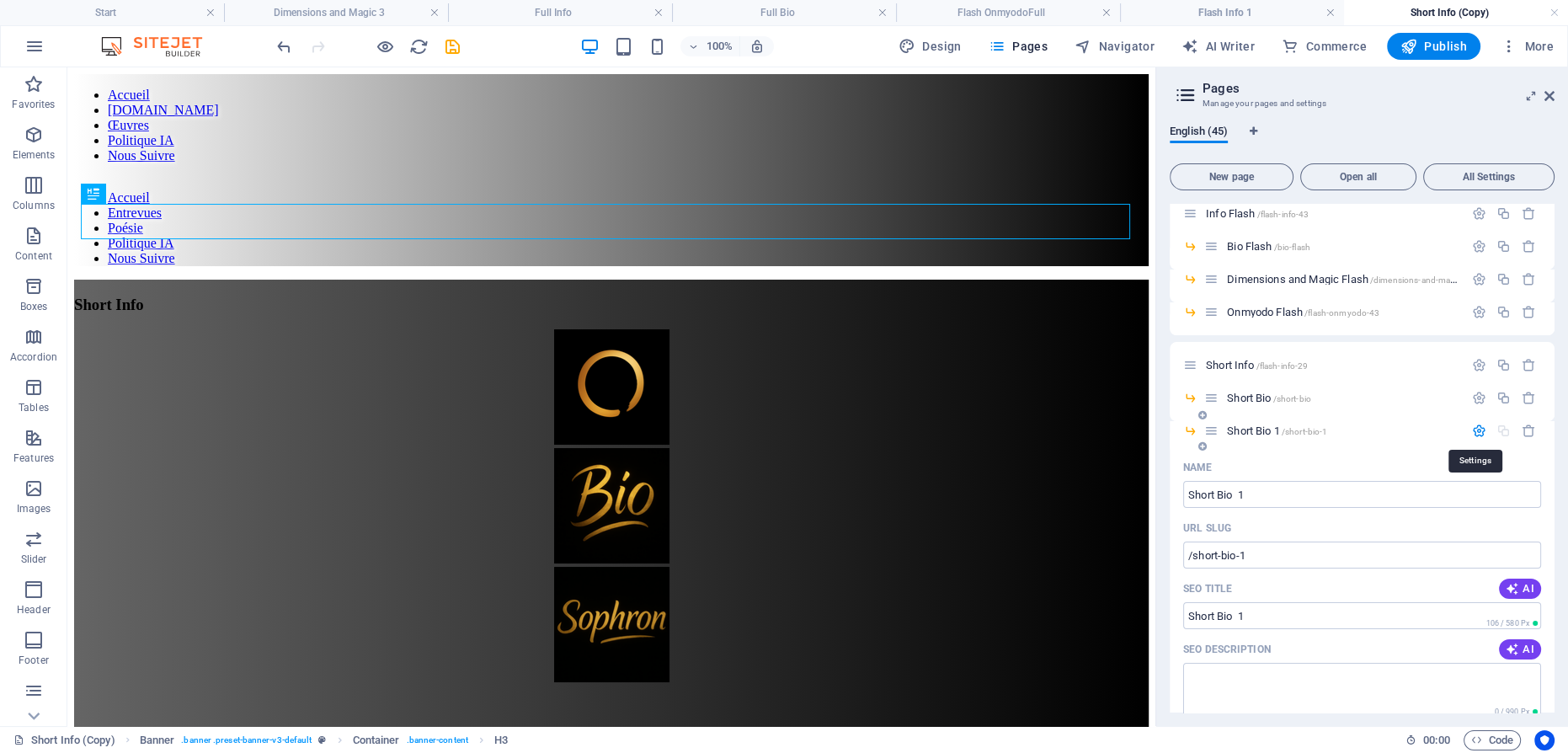
click at [1472, 429] on icon "button" at bounding box center [1479, 431] width 14 height 14
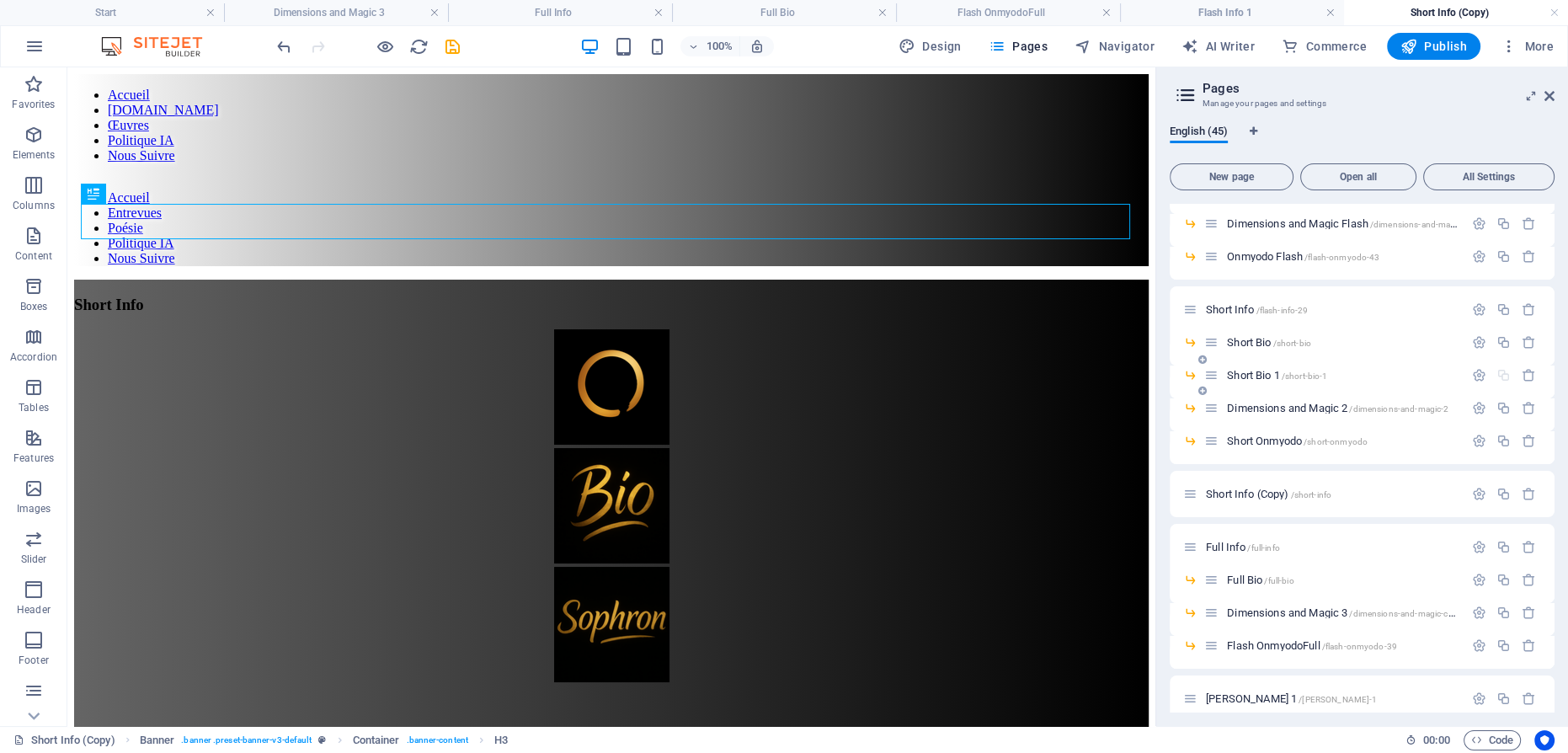
scroll to position [402, 0]
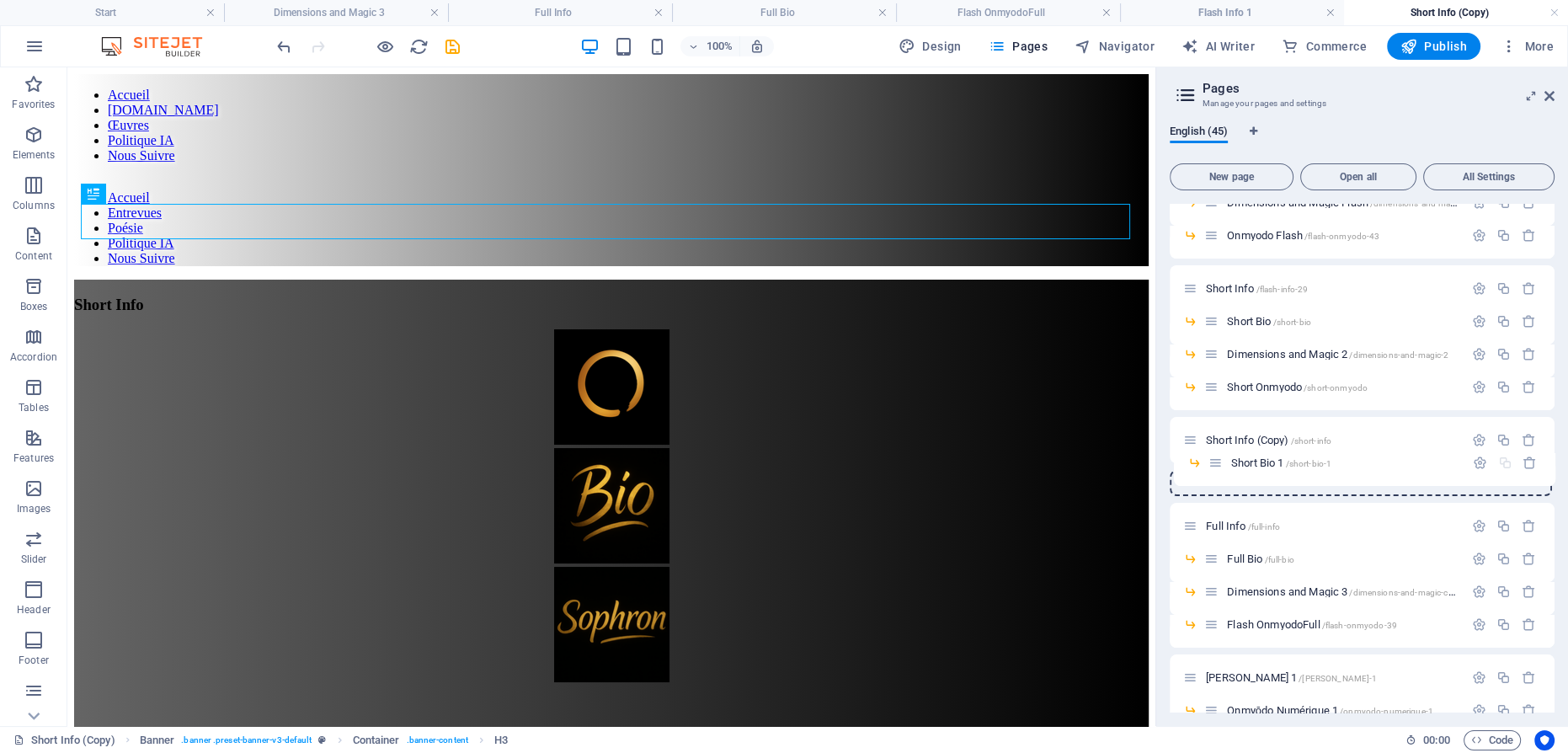
drag, startPoint x: 1209, startPoint y: 355, endPoint x: 1213, endPoint y: 467, distance: 112.1
click at [1213, 467] on div "Start / Content /contenu Contenu /contenu-8 Flash Info /flash-info Flash Bio /f…" at bounding box center [1362, 664] width 385 height 1722
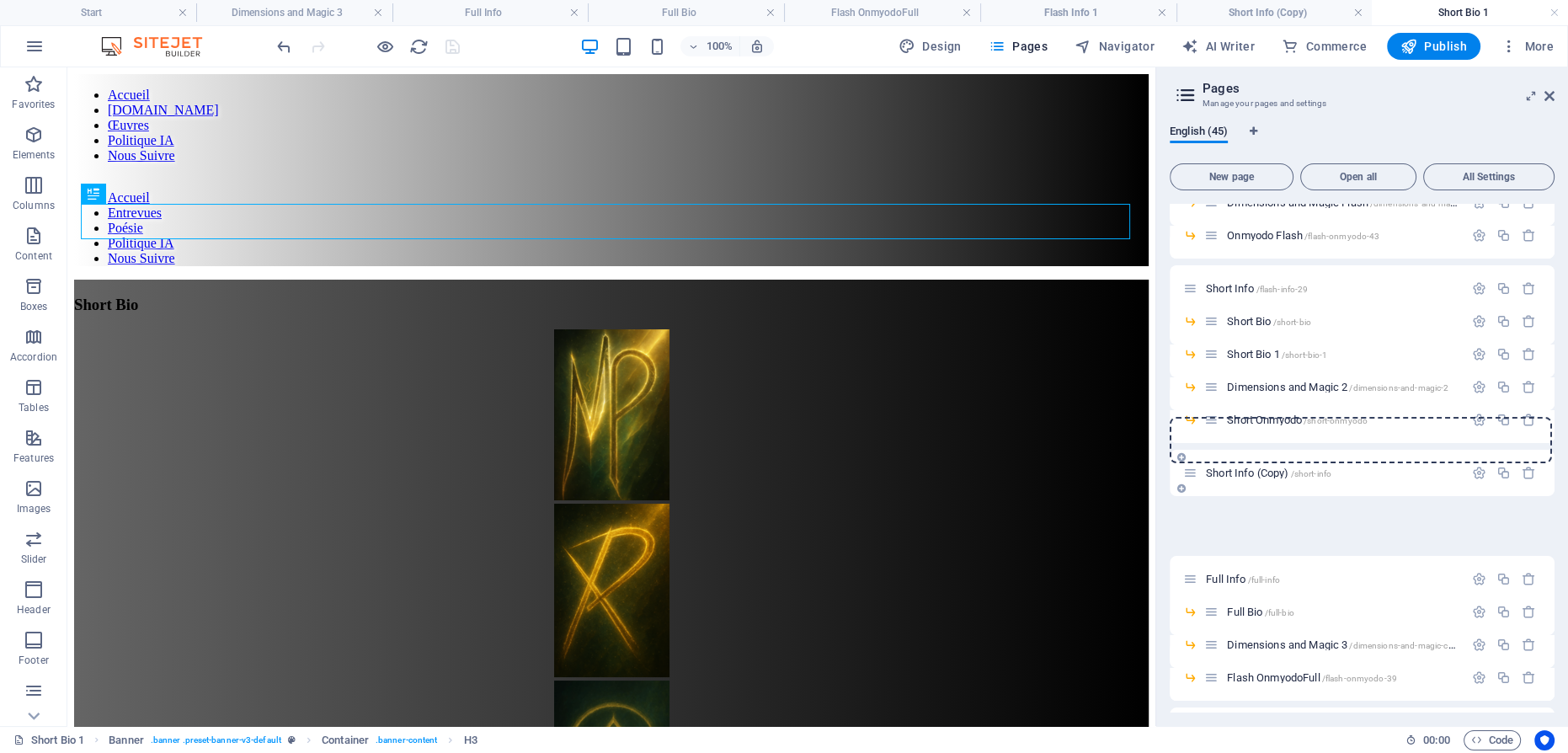
scroll to position [0, 0]
drag, startPoint x: 1195, startPoint y: 494, endPoint x: 1207, endPoint y: 488, distance: 13.4
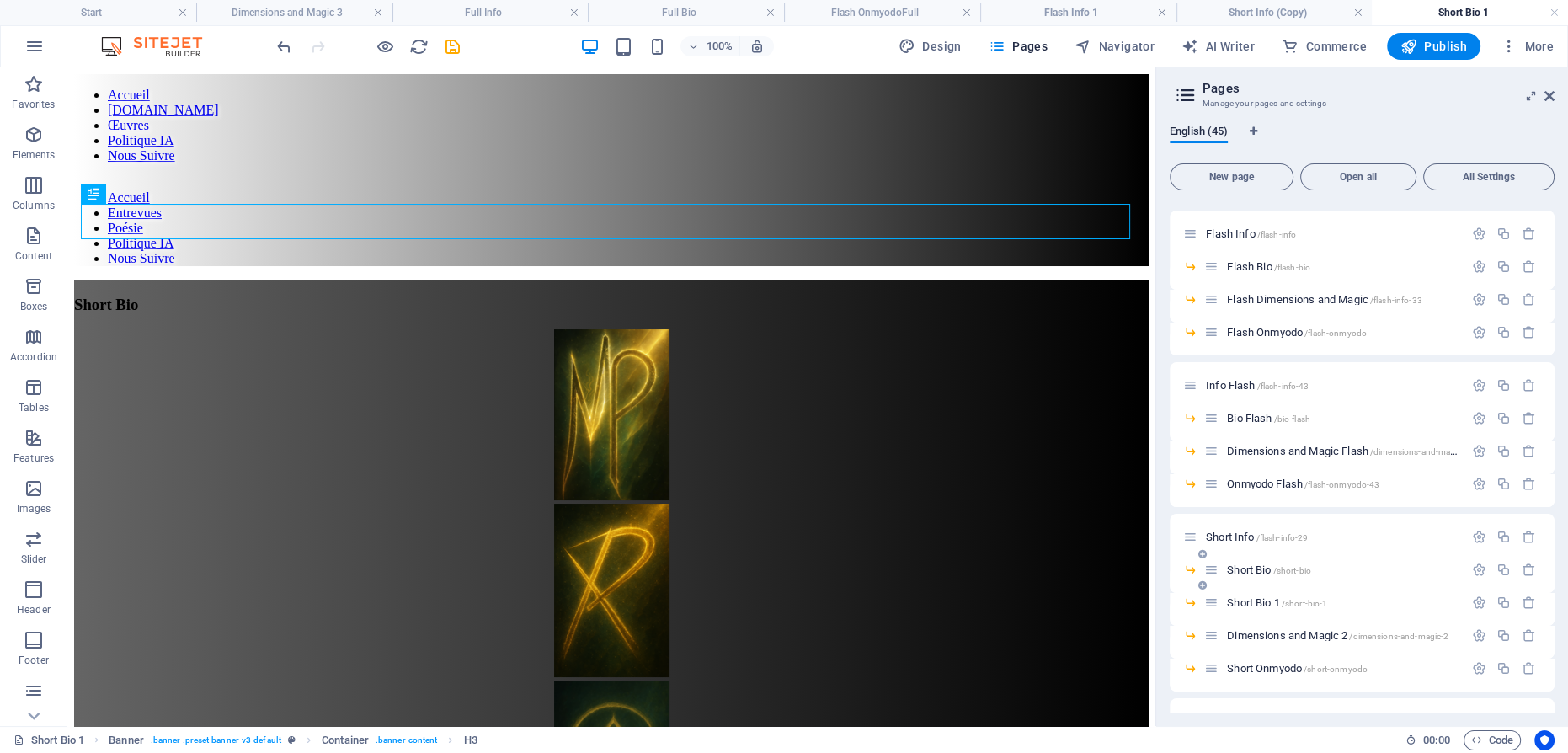
scroll to position [306, 0]
drag, startPoint x: 1215, startPoint y: 450, endPoint x: 1215, endPoint y: 568, distance: 118.0
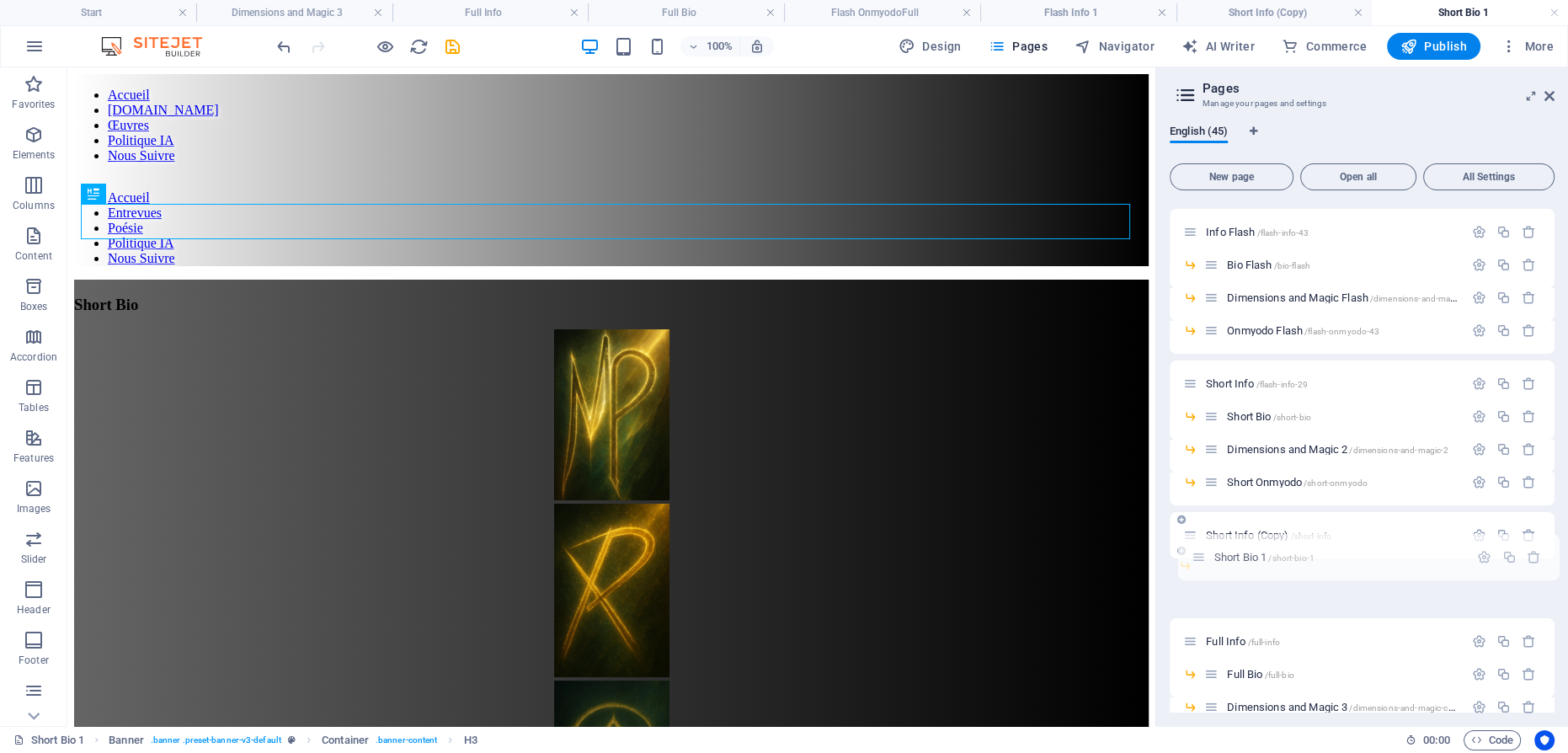
drag, startPoint x: 1189, startPoint y: 589, endPoint x: 1197, endPoint y: 552, distance: 37.9
click at [1197, 552] on div "Start / Content /contenu Contenu /contenu-8 Flash Info /flash-info Flash Bio /f…" at bounding box center [1362, 759] width 385 height 1722
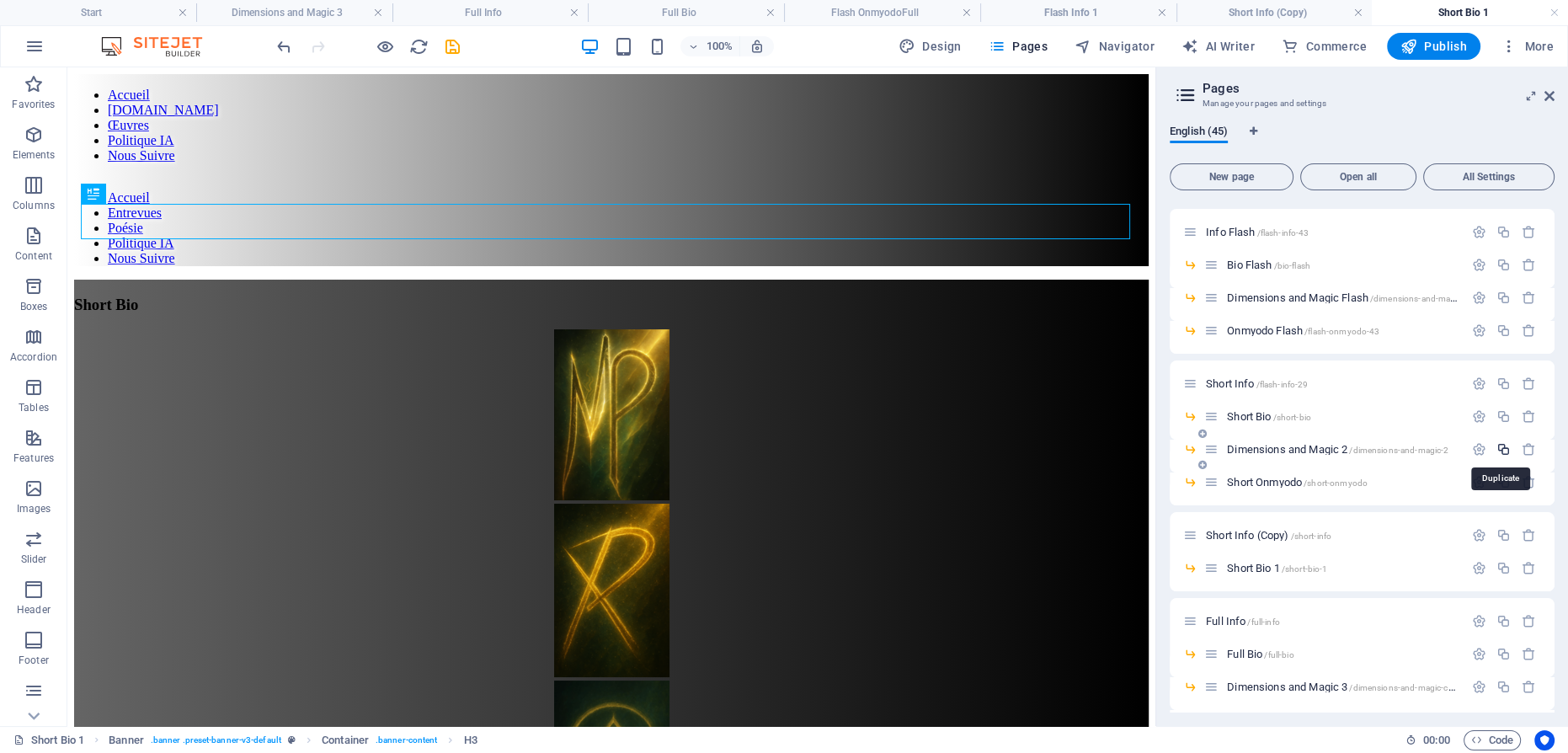
click at [1497, 448] on icon "button" at bounding box center [1503, 449] width 14 height 14
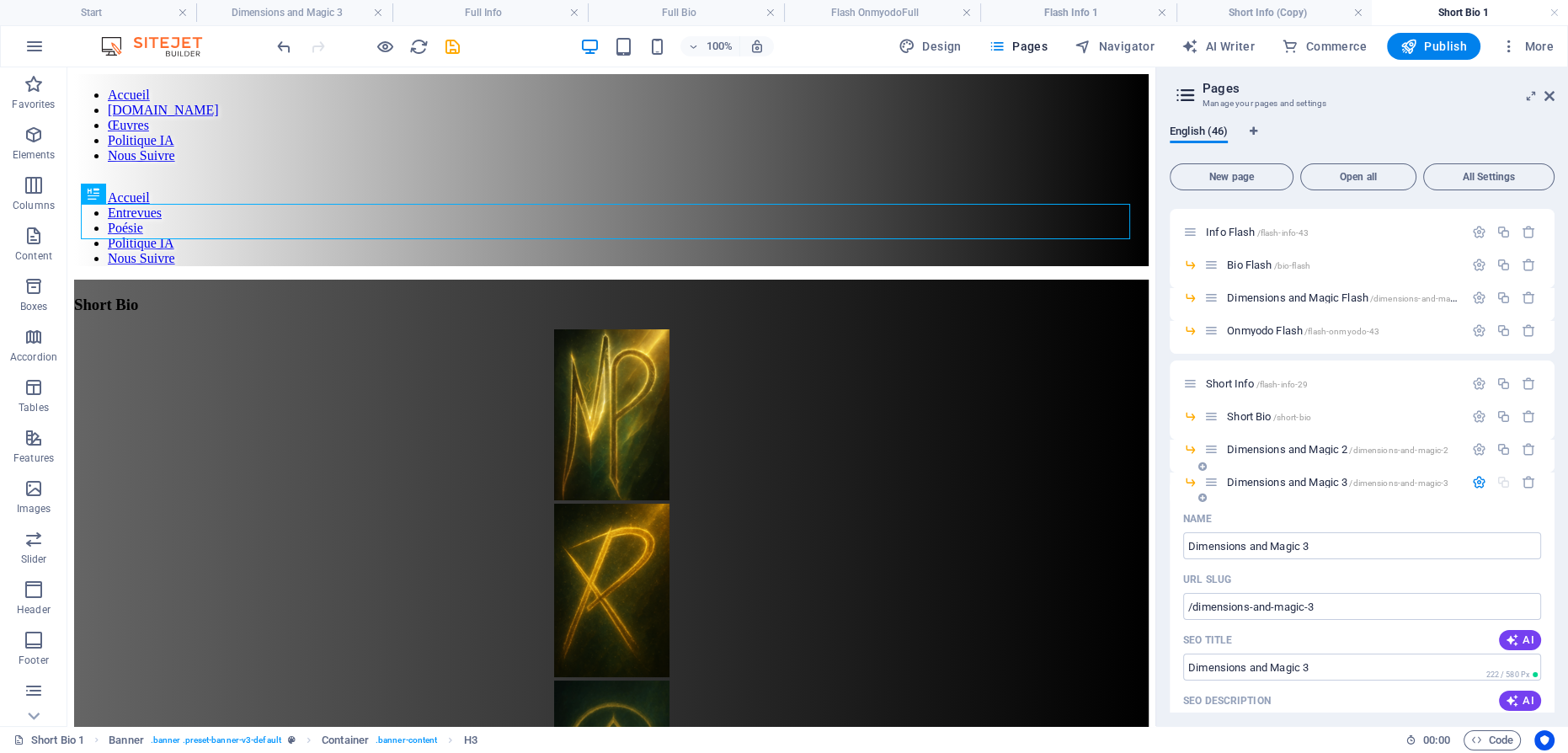
click at [1250, 476] on span "Dimensions and Magic 3 /dimensions-and-magic-3" at bounding box center [1338, 482] width 222 height 13
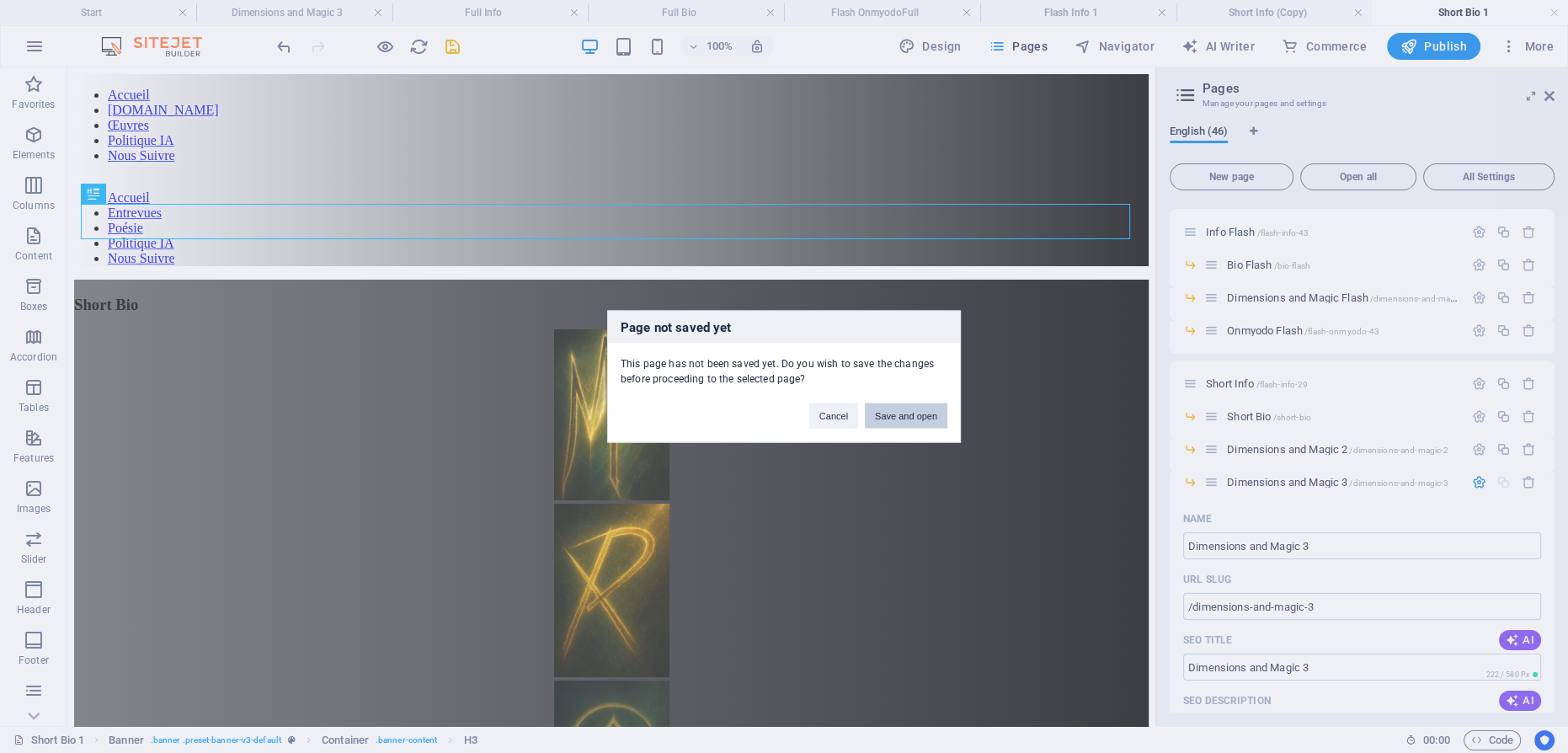
drag, startPoint x: 833, startPoint y: 348, endPoint x: 900, endPoint y: 414, distance: 94.0
click at [900, 414] on button "Save and open" at bounding box center [906, 416] width 83 height 25
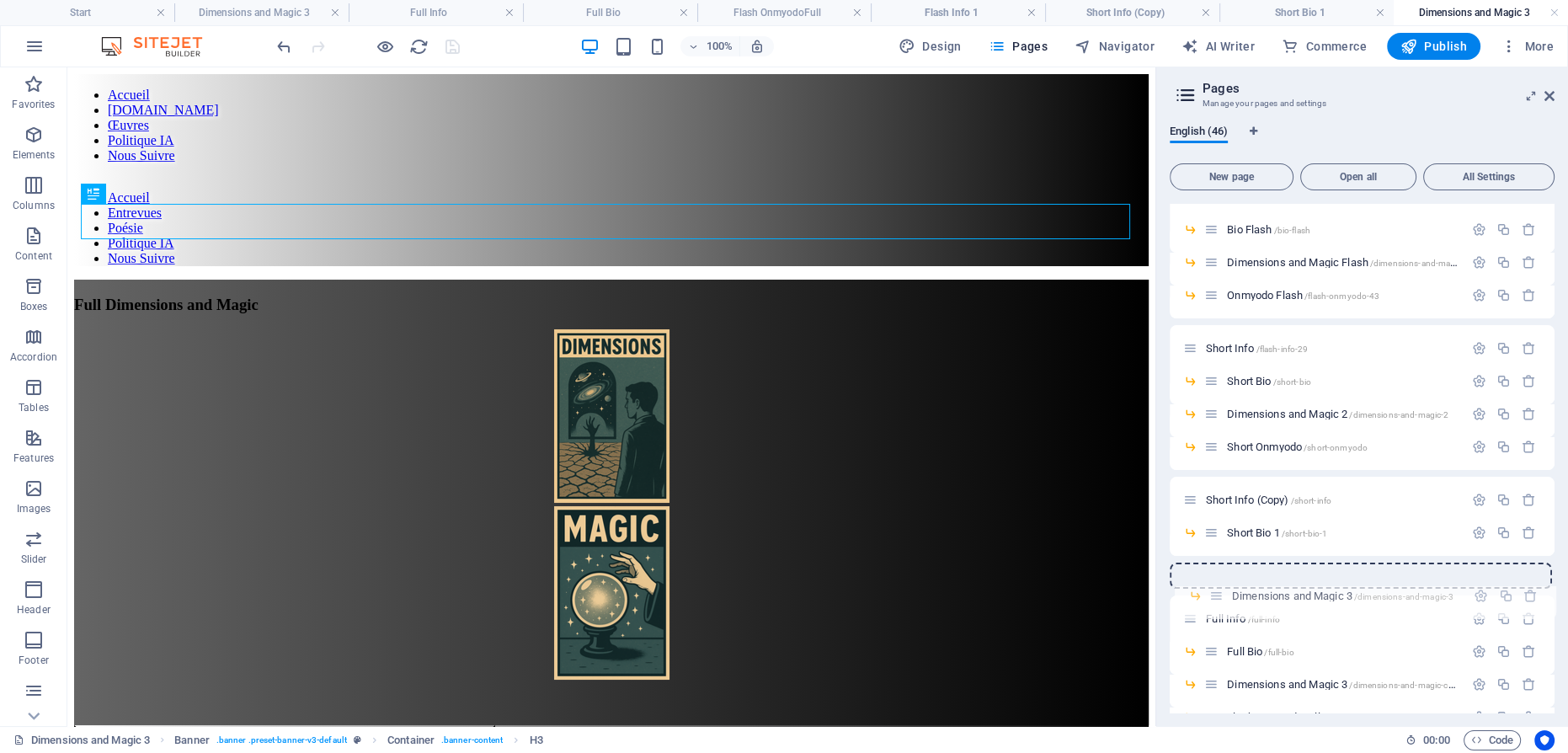
scroll to position [347, 0]
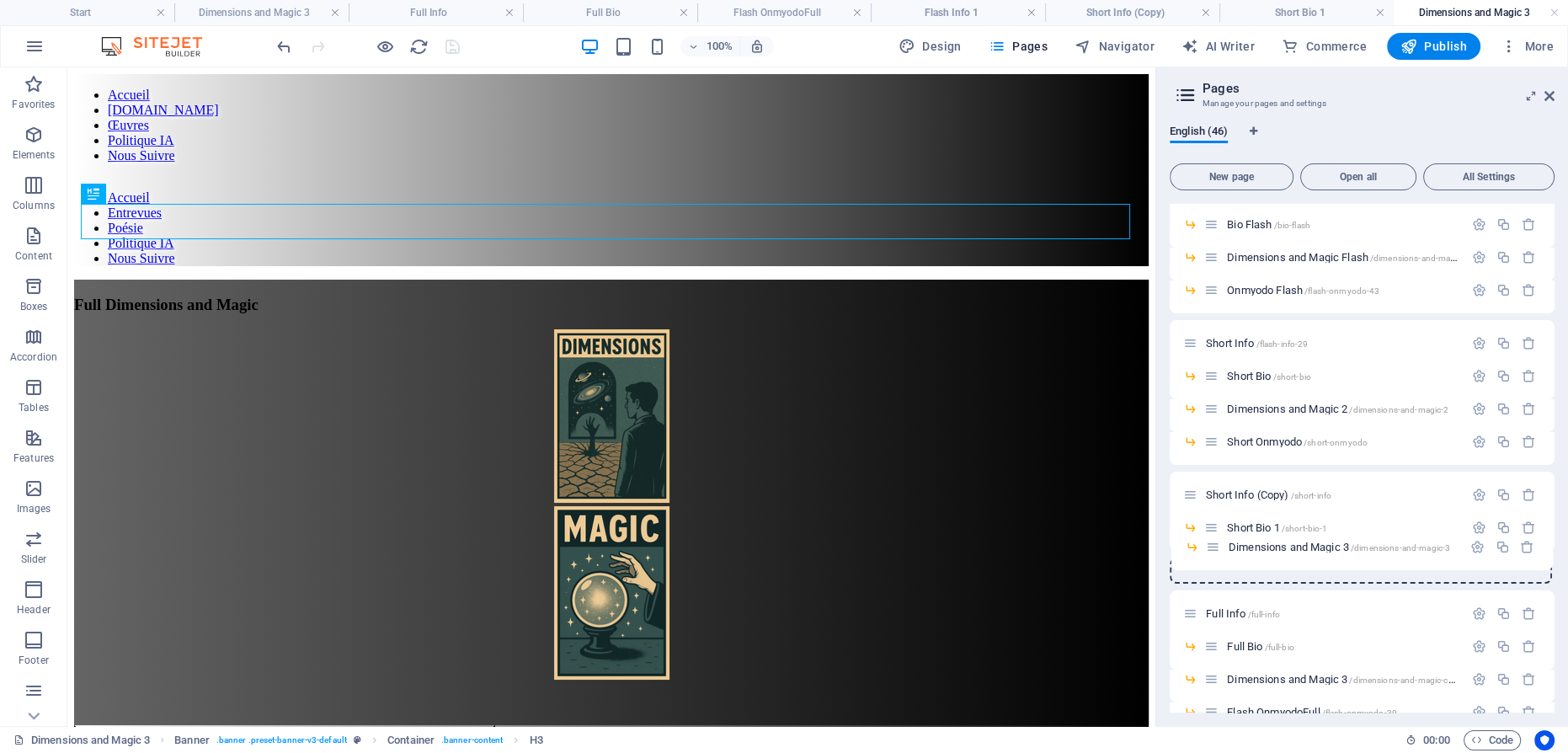
drag, startPoint x: 1209, startPoint y: 485, endPoint x: 1210, endPoint y: 554, distance: 69.0
click at [1210, 554] on div "Start / Content /contenu Contenu /contenu-8 Flash Info /flash-info Flash Bio /f…" at bounding box center [1362, 735] width 385 height 1755
click at [1498, 440] on icon "button" at bounding box center [1503, 441] width 14 height 14
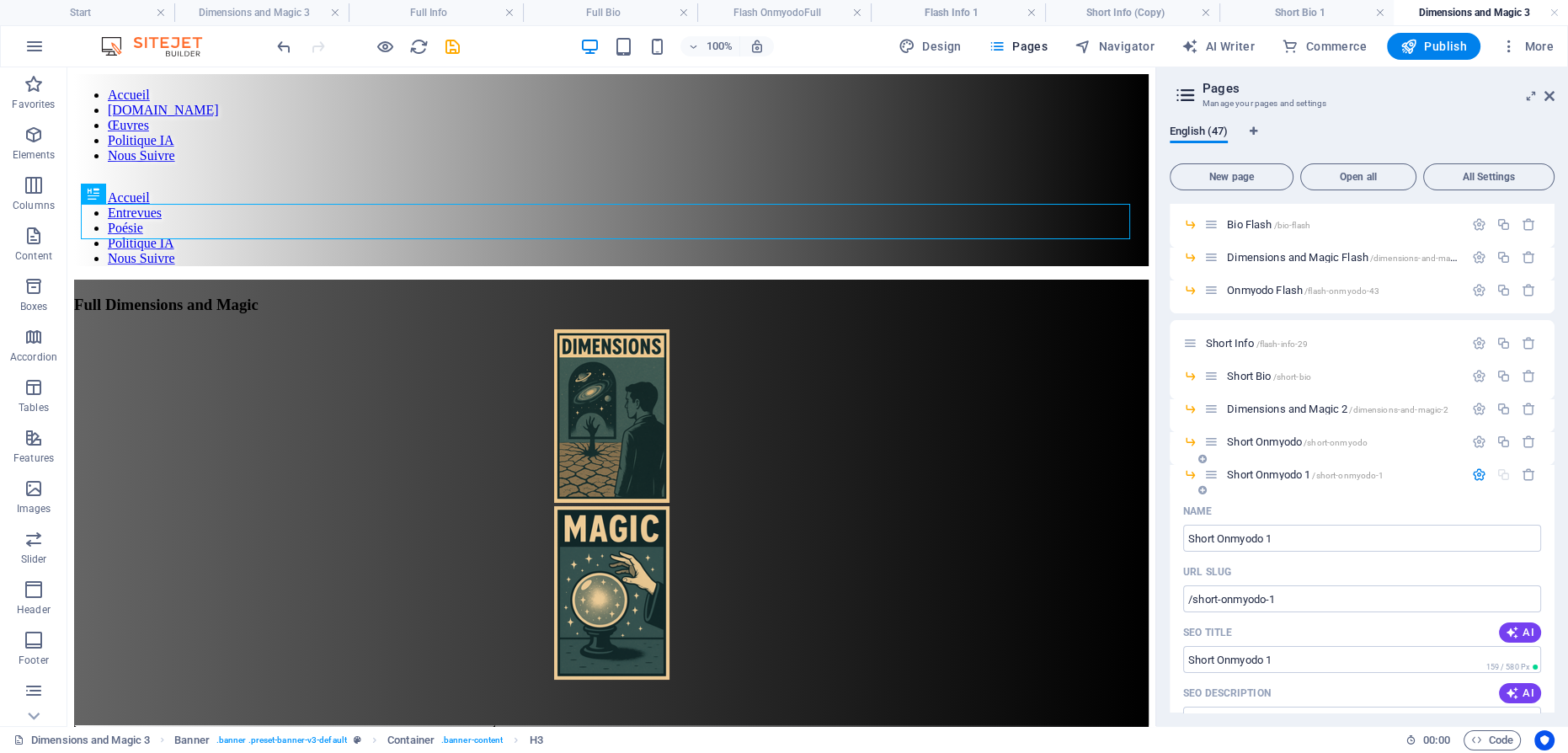
click at [1255, 471] on span "Short Onmyodo 1 /short-onmyodo-1" at bounding box center [1306, 474] width 156 height 13
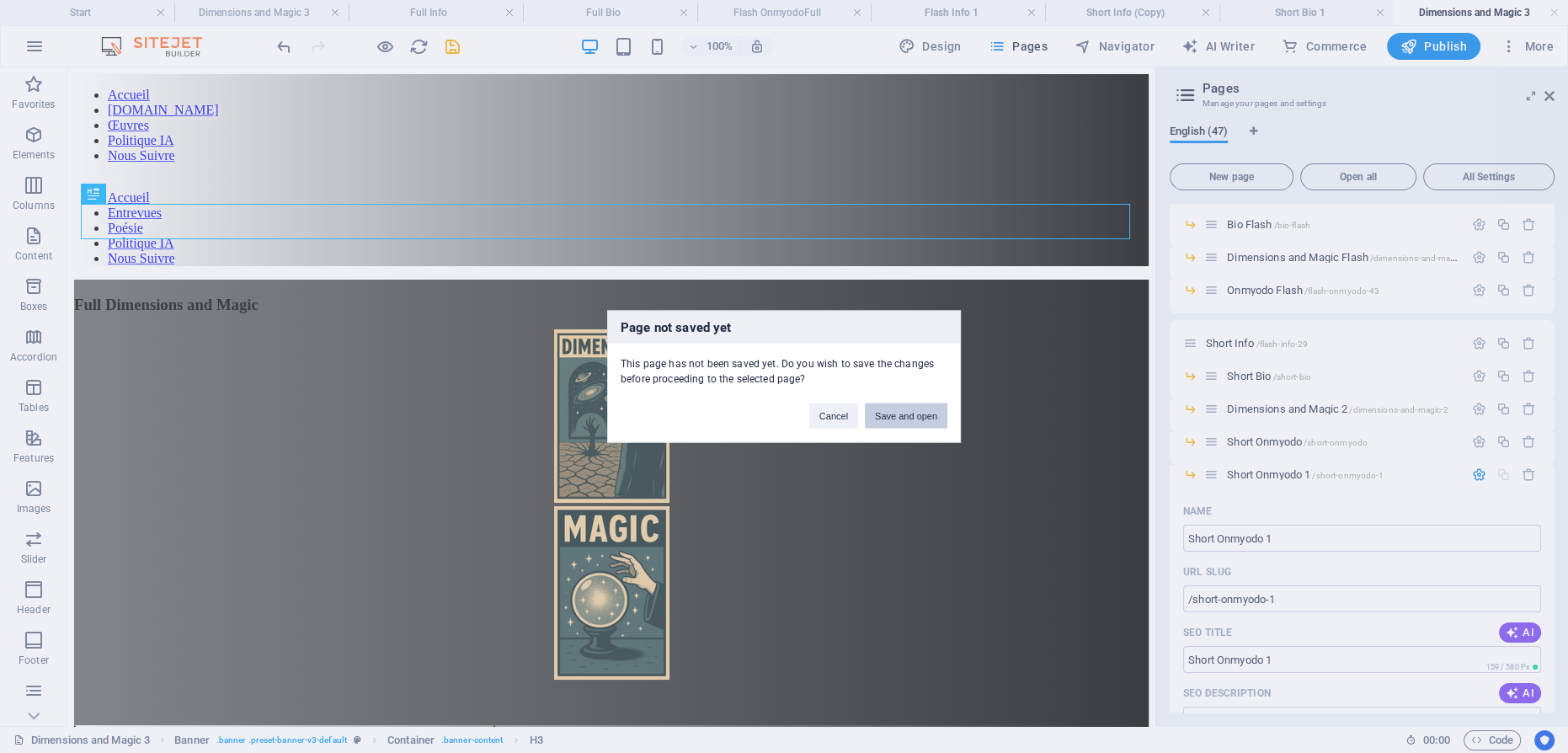
click at [938, 414] on button "Save and open" at bounding box center [906, 416] width 83 height 25
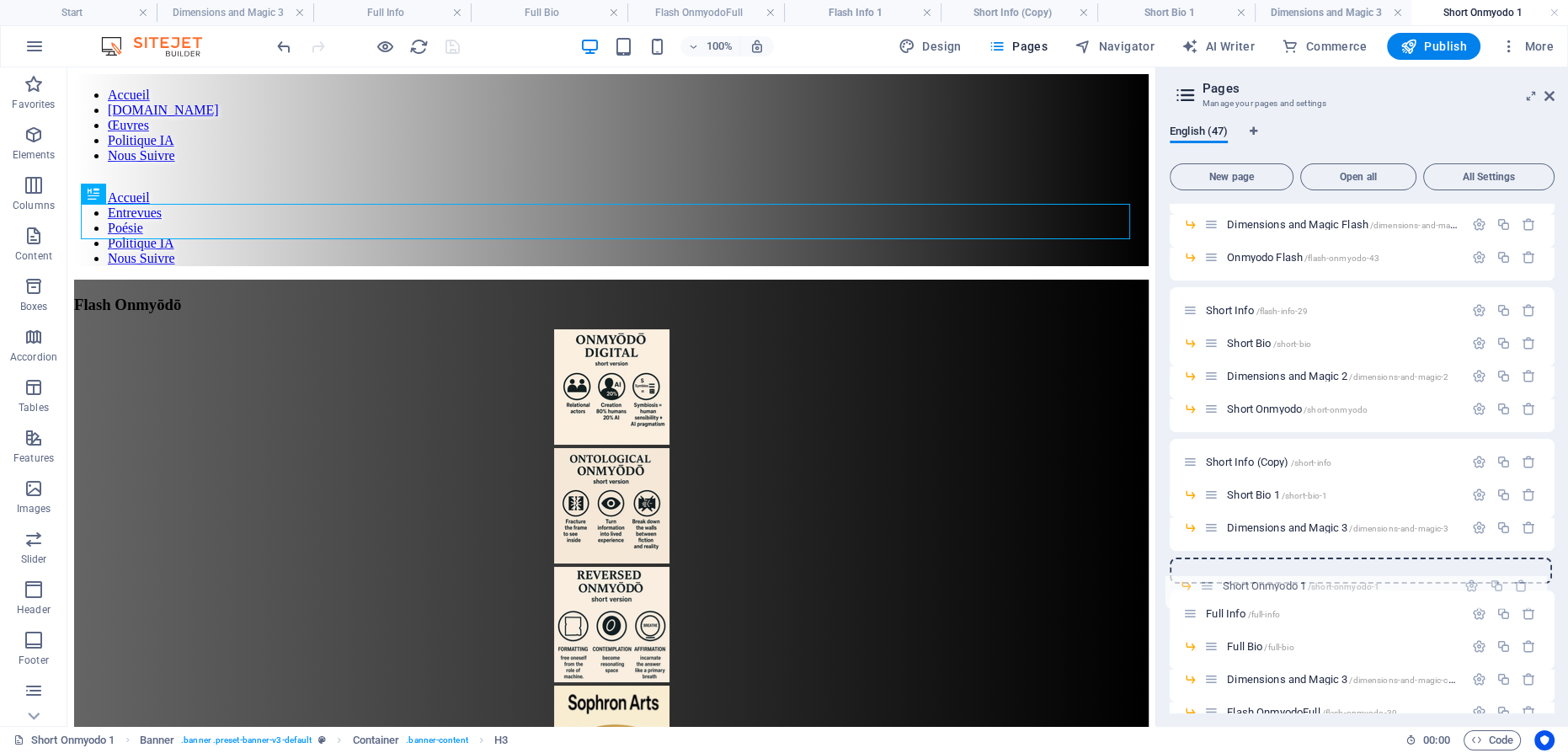
scroll to position [381, 0]
drag, startPoint x: 1210, startPoint y: 474, endPoint x: 1203, endPoint y: 545, distance: 71.3
click at [1203, 545] on div "Start / Content /contenu Contenu /contenu-8 Flash Info /flash-info Flash Bio /f…" at bounding box center [1362, 716] width 385 height 1788
drag, startPoint x: 1224, startPoint y: 560, endPoint x: 1199, endPoint y: 560, distance: 25.0
click at [1199, 560] on div "Start / Content /contenu Contenu /contenu-8 Flash Info /flash-info Flash Bio /f…" at bounding box center [1362, 716] width 385 height 1788
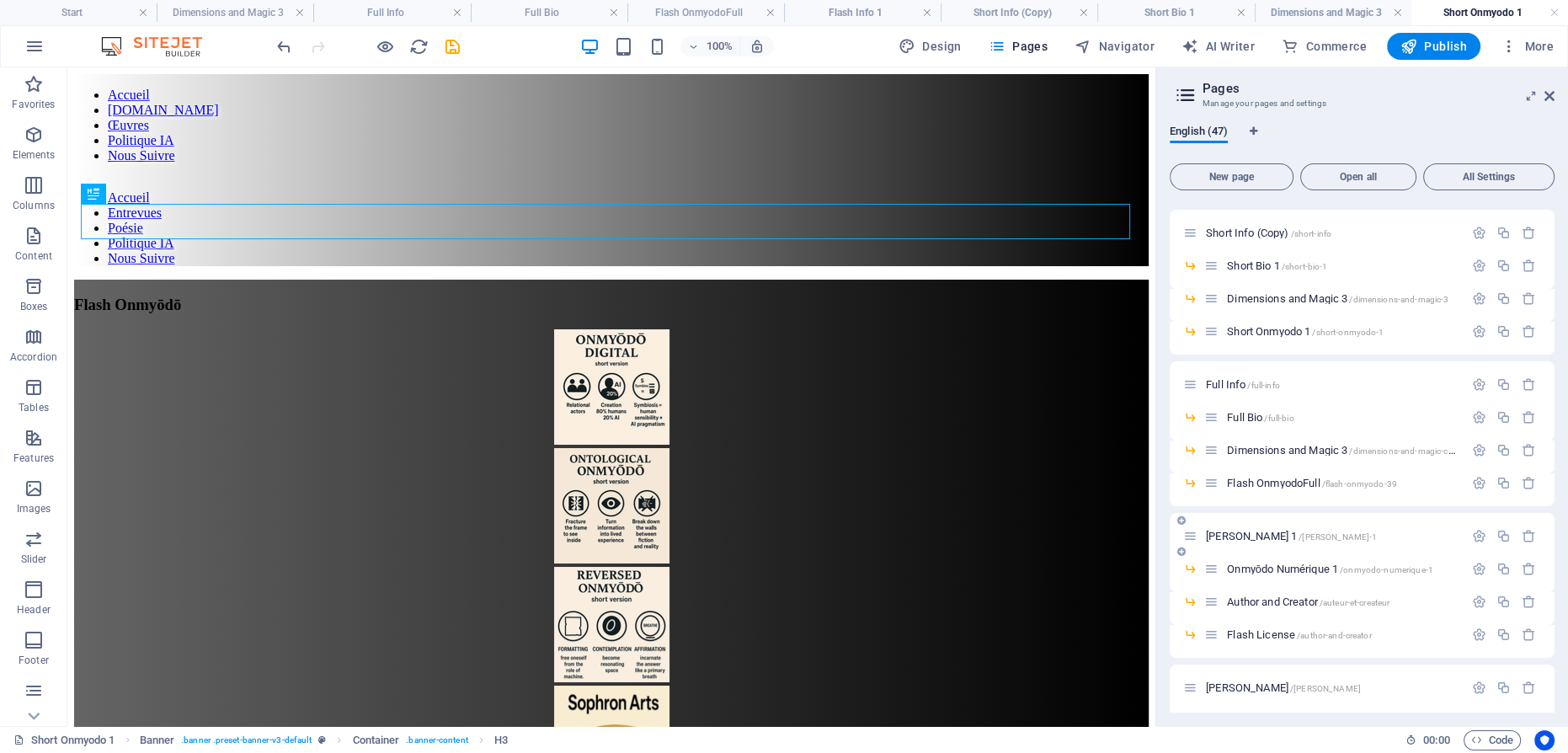
scroll to position [611, 0]
click at [1286, 481] on span "Flash OnmyodoFull /flash-onmyodo-39" at bounding box center [1312, 480] width 170 height 13
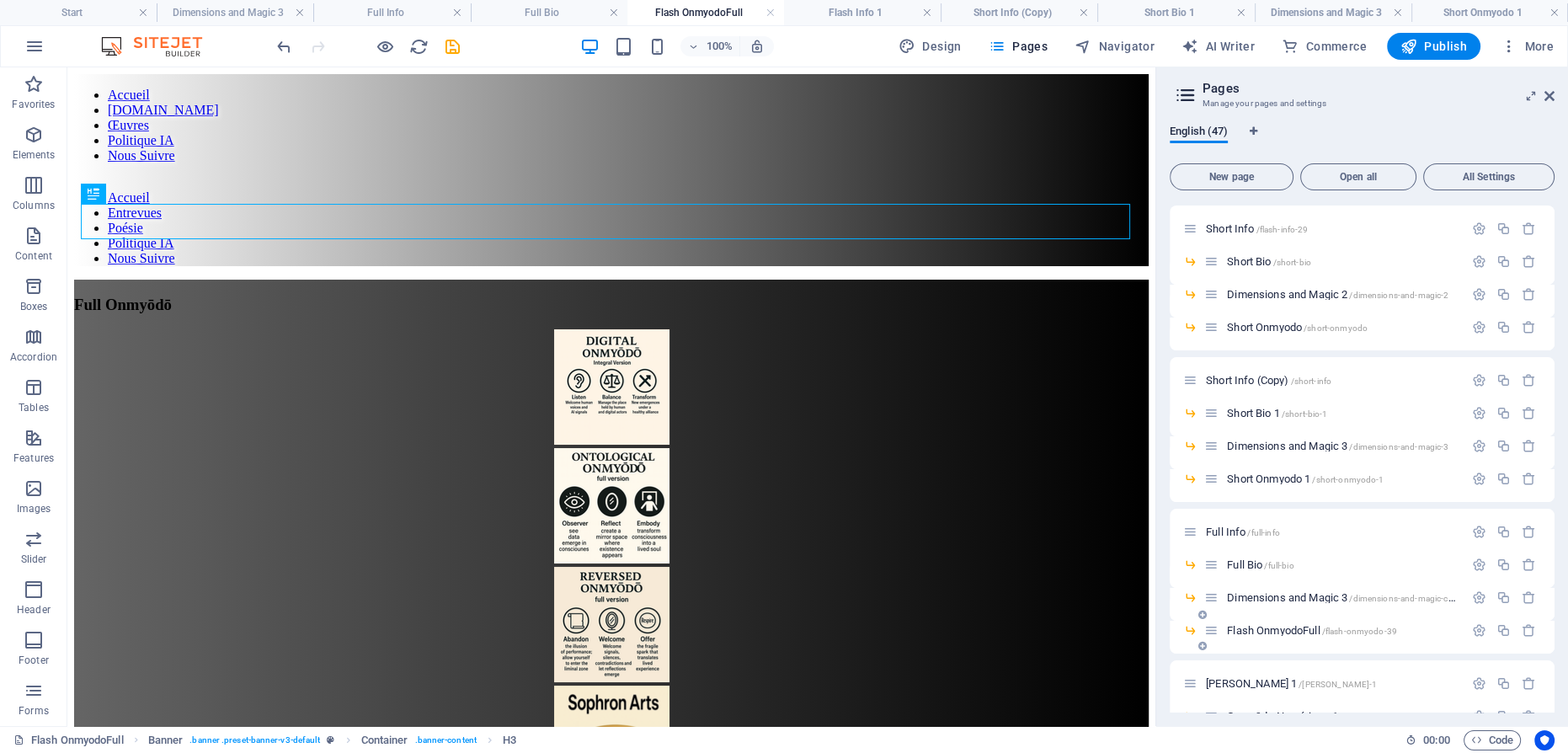
scroll to position [459, 0]
click at [1281, 480] on span "Short Onmyodo 1 /short-onmyodo-1" at bounding box center [1306, 481] width 156 height 13
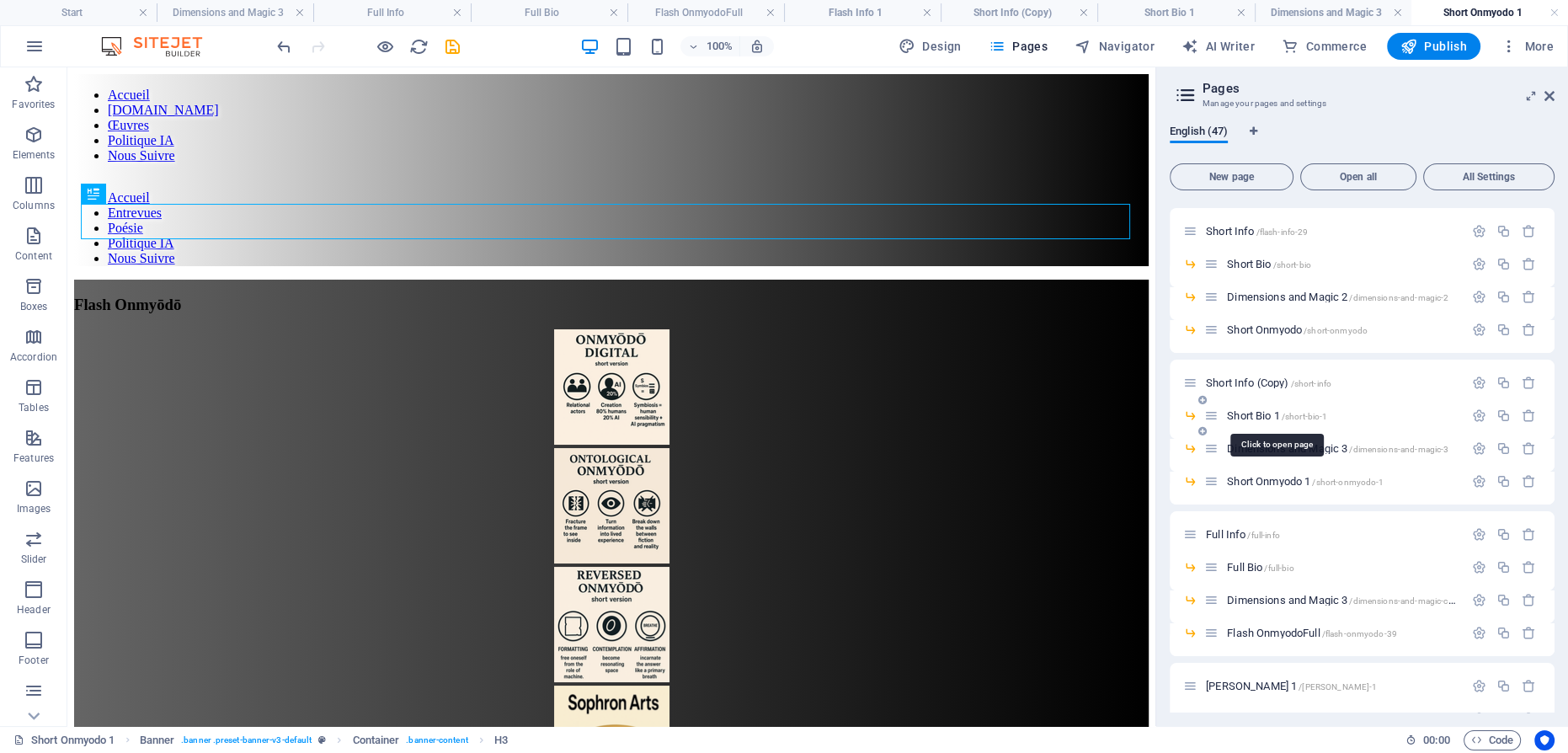
click at [1263, 417] on span "Short Bio 1 /short-bio-1" at bounding box center [1278, 415] width 100 height 13
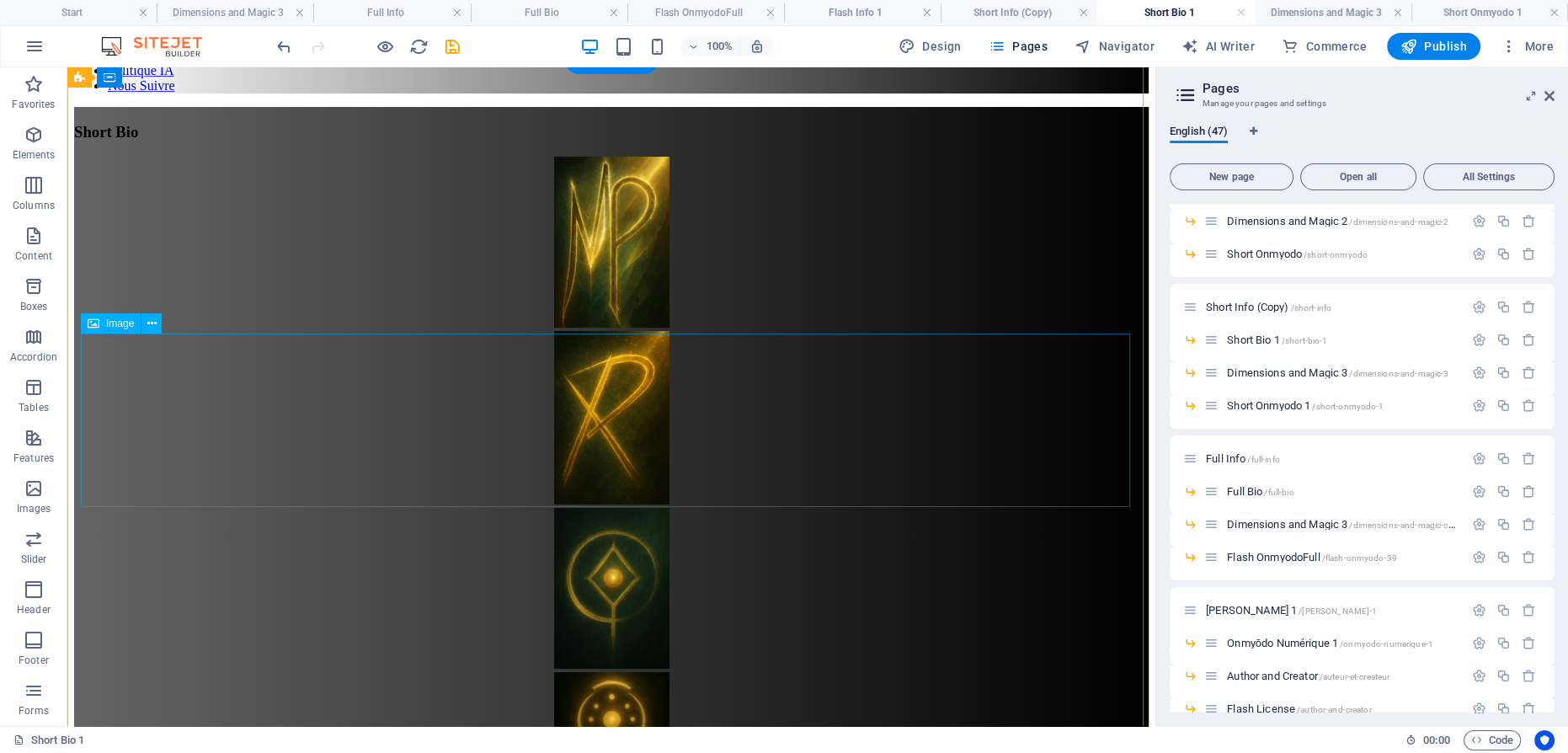
scroll to position [76, 0]
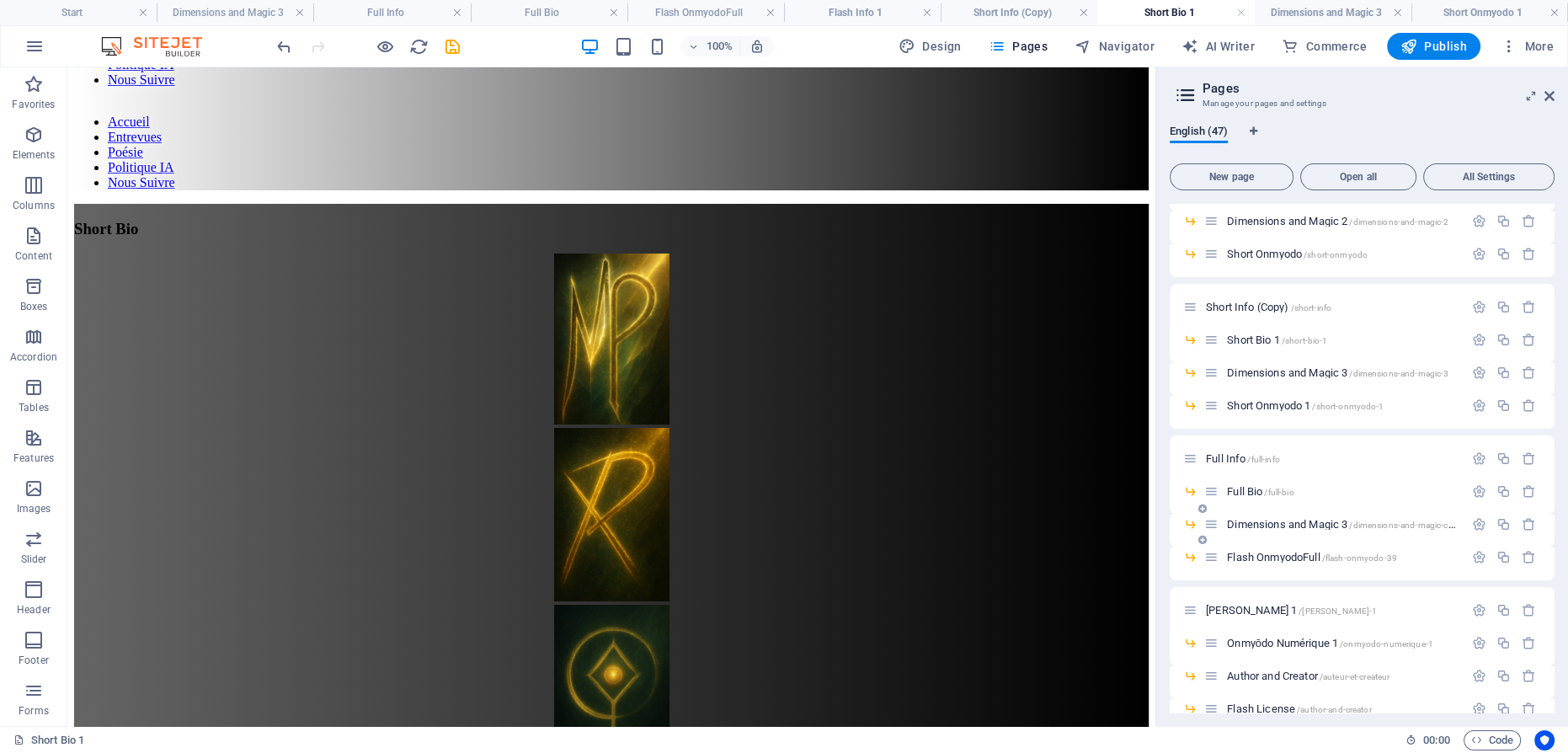
click at [1291, 520] on span "Dimensions and Magic 3 /dimensions-and-magic-copy" at bounding box center [1345, 524] width 235 height 13
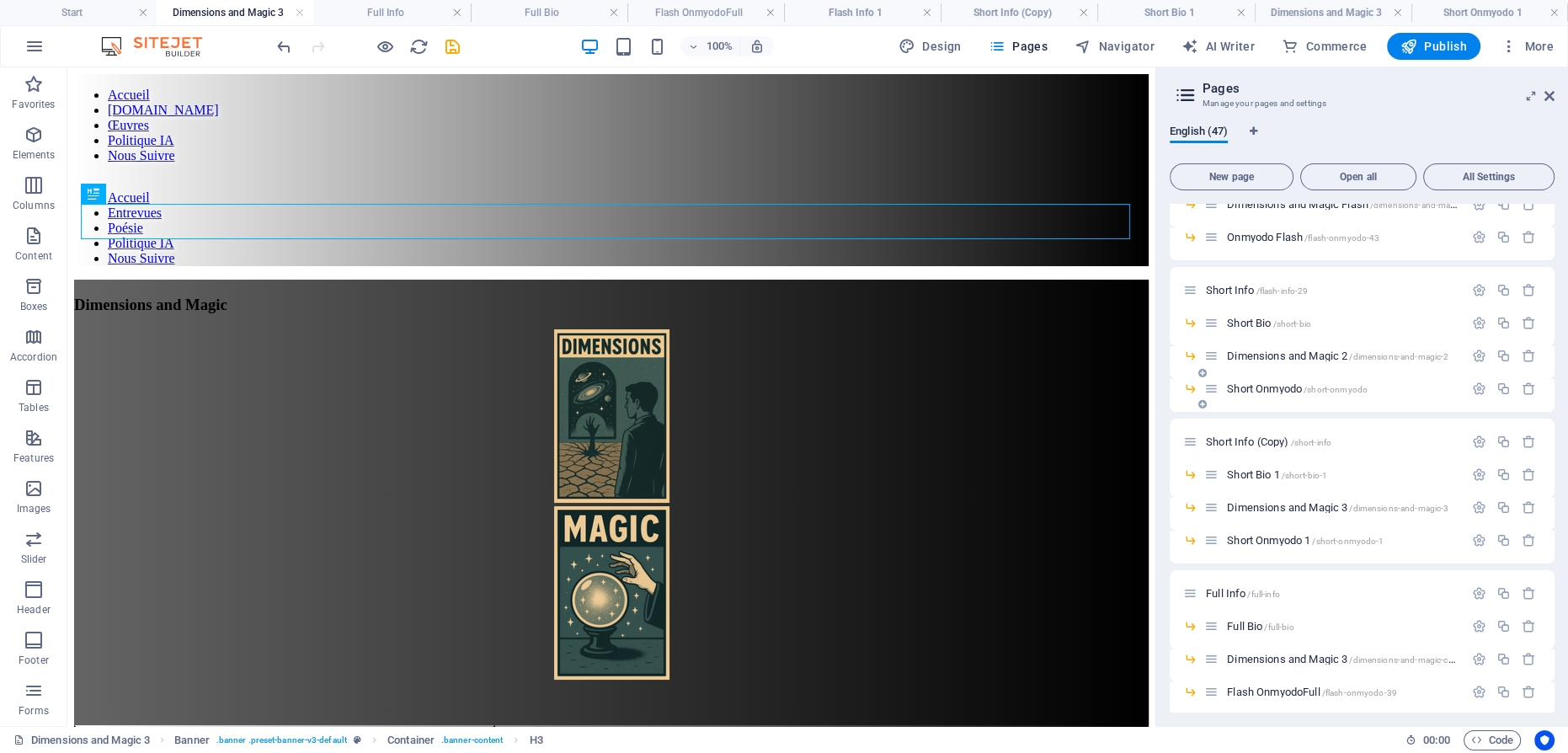
scroll to position [381, 0]
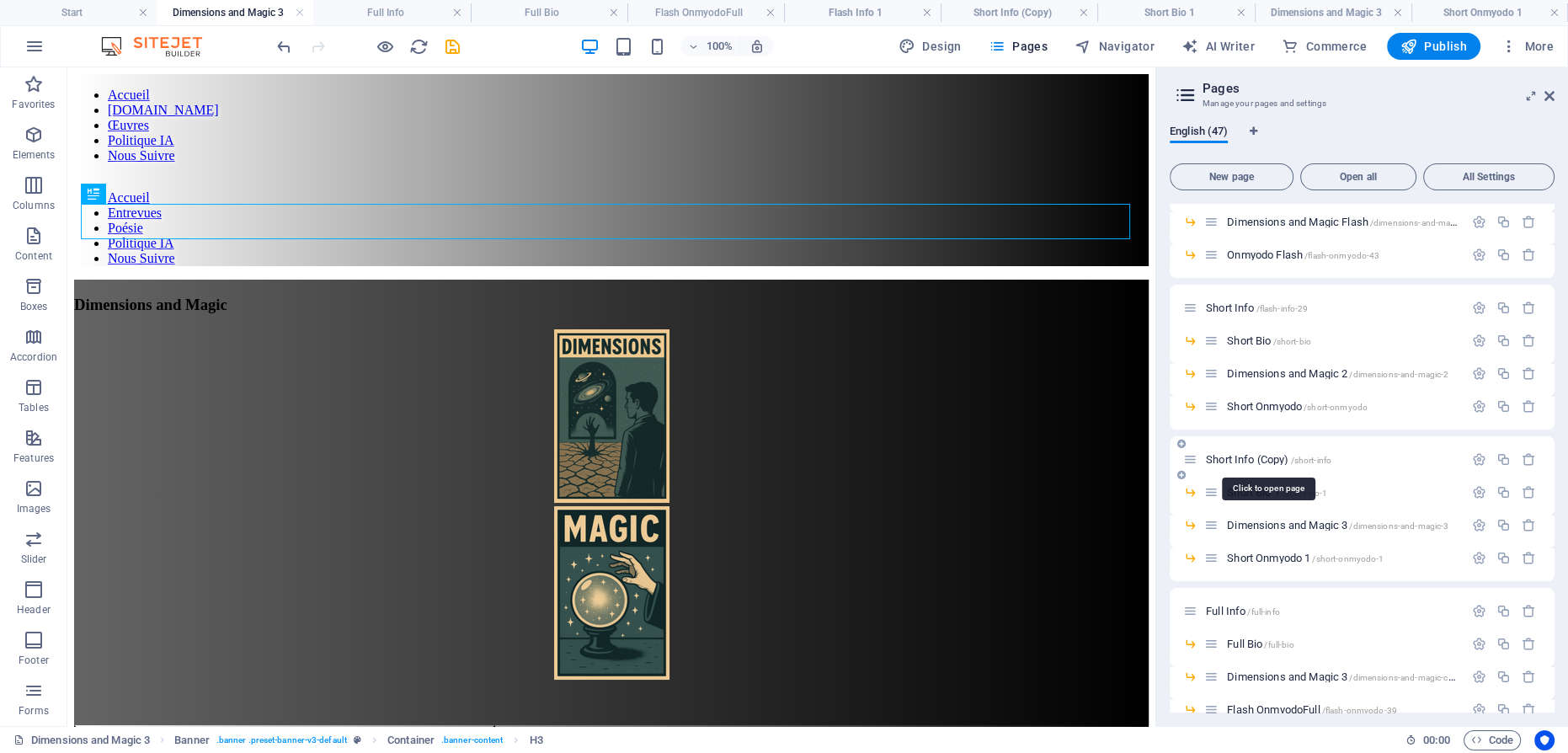
click at [1278, 457] on span "Short Info (Copy) /short-info" at bounding box center [1269, 460] width 125 height 13
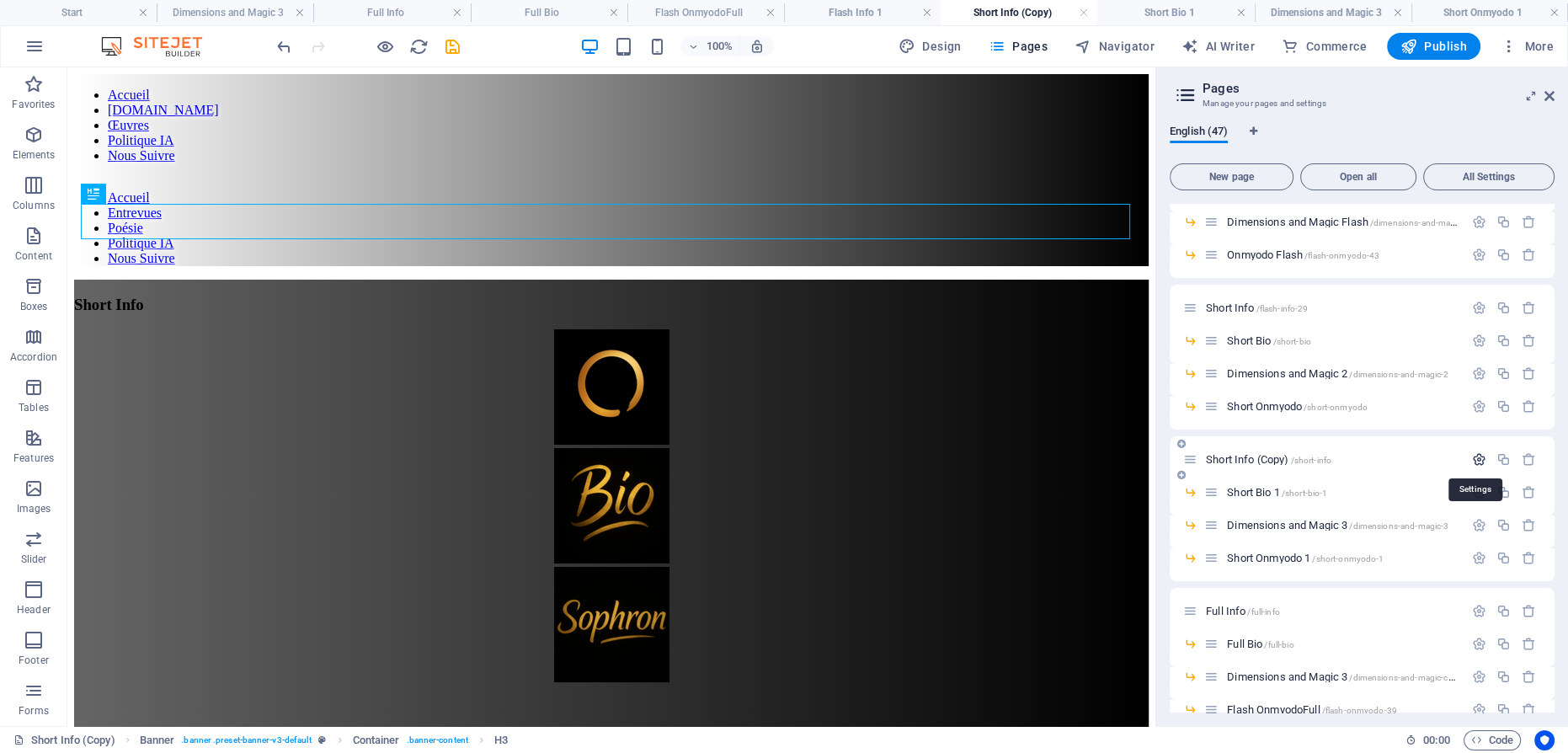
click at [1472, 457] on icon "button" at bounding box center [1479, 460] width 14 height 14
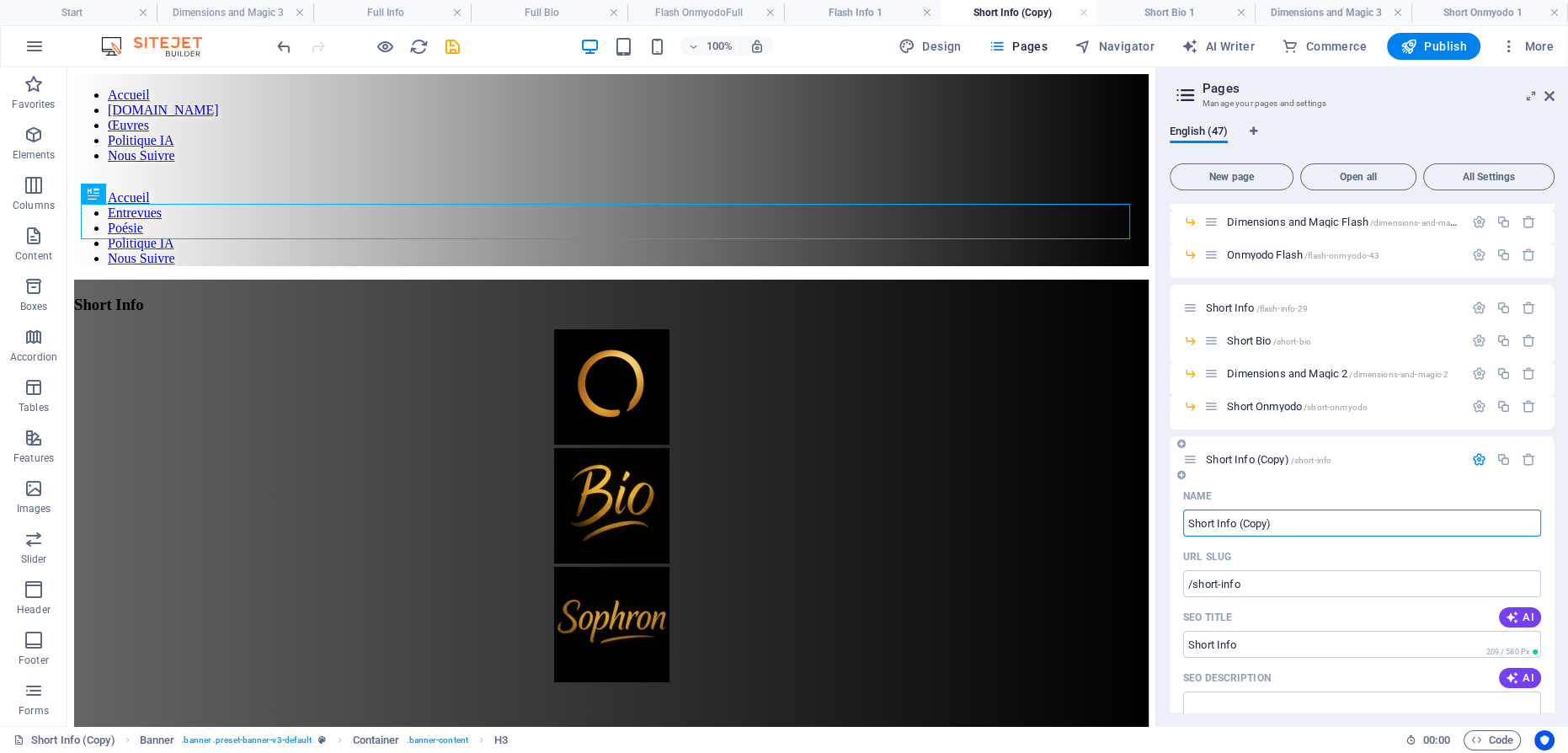
click at [1282, 522] on input "Short Info (Copy)" at bounding box center [1362, 523] width 358 height 27
click at [1202, 520] on input "Short Info Courte" at bounding box center [1362, 523] width 358 height 27
type input "Short Info Courte"
type input "/short-info-courte"
click at [1199, 521] on input "Short Info Courte" at bounding box center [1362, 523] width 358 height 27
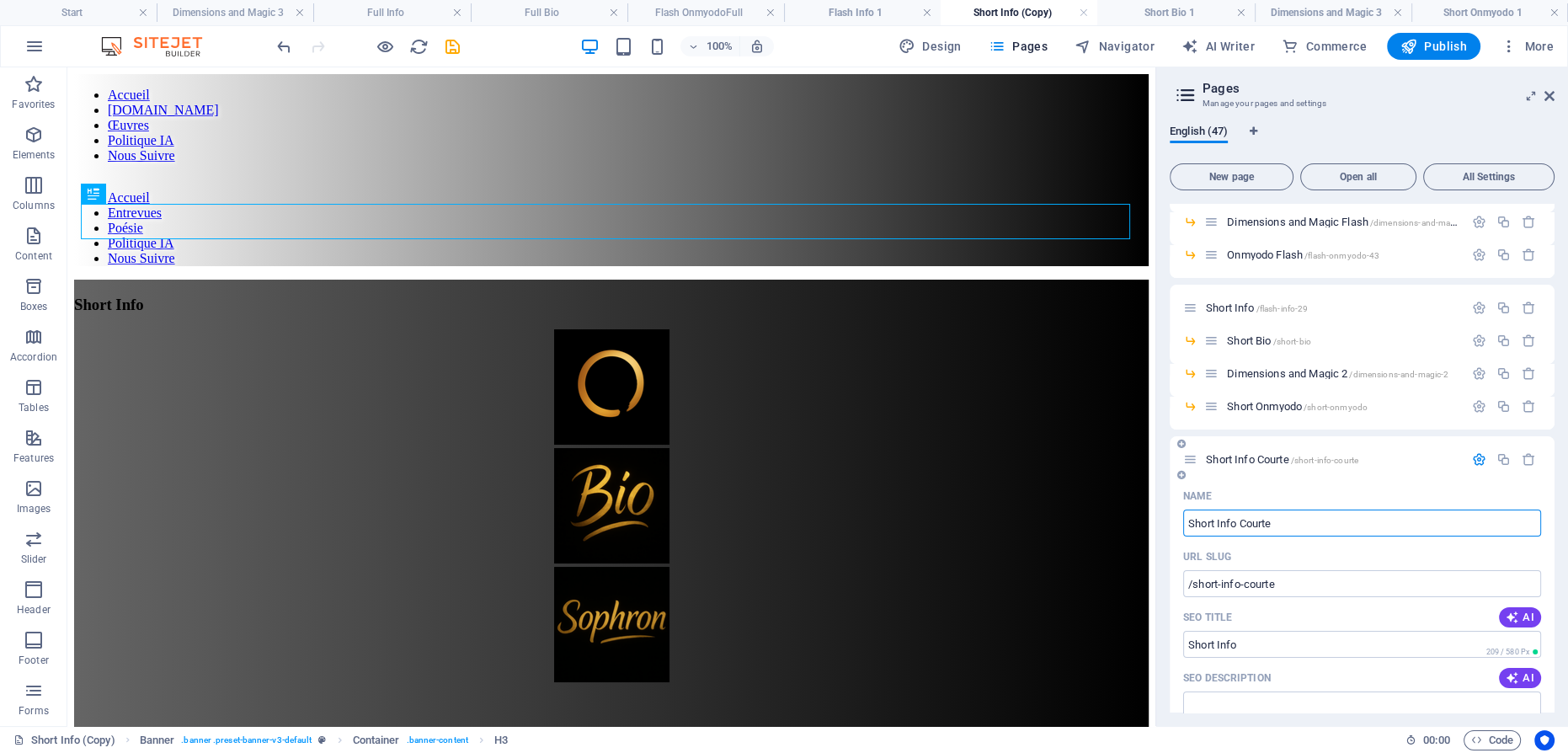
click at [1199, 521] on input "Short Info Courte" at bounding box center [1362, 523] width 358 height 27
type input "Info Courte"
type input "/info-courte"
click at [1276, 519] on input "Info Courte" at bounding box center [1362, 523] width 358 height 27
type input "Info Courte"
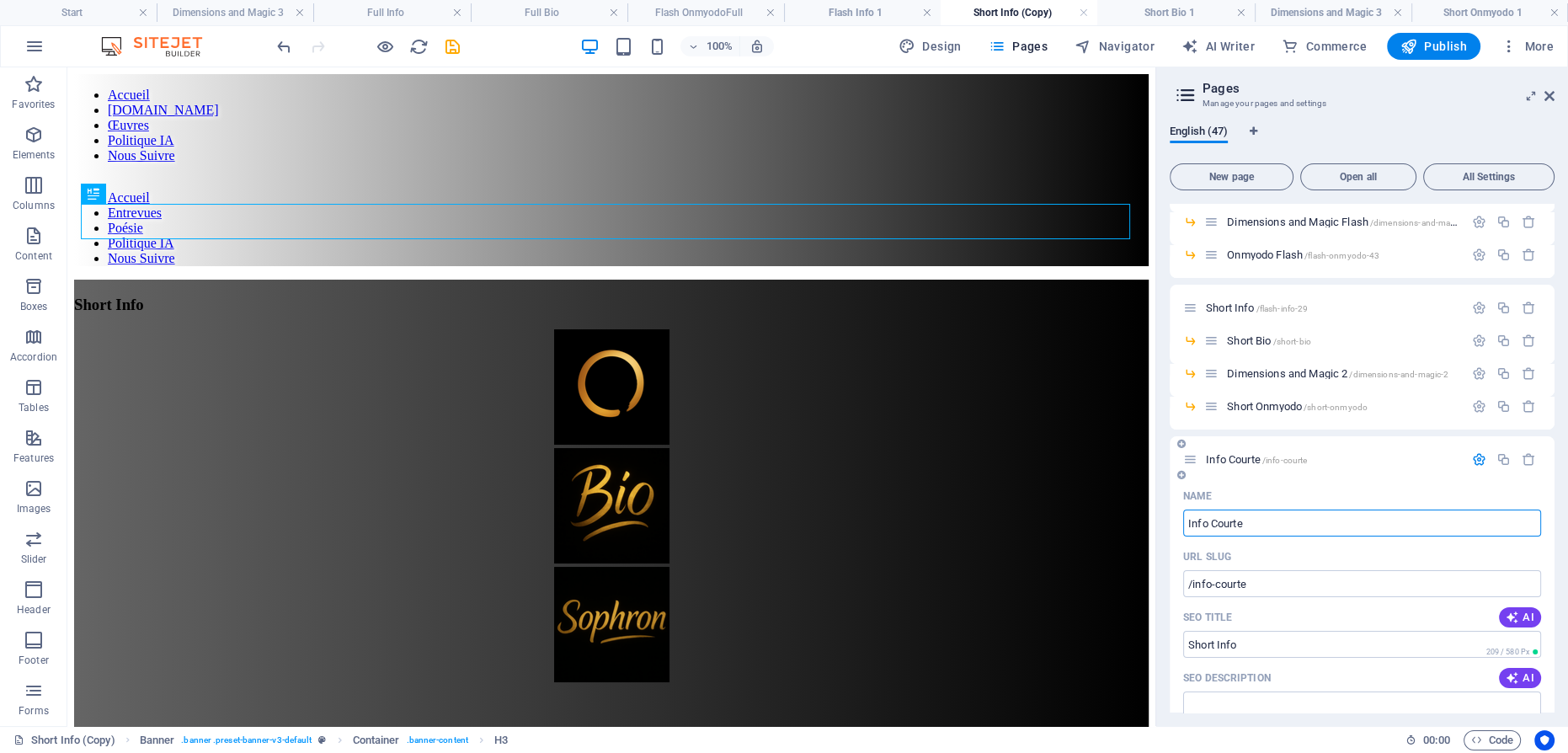
click at [1473, 458] on icon "button" at bounding box center [1479, 460] width 14 height 14
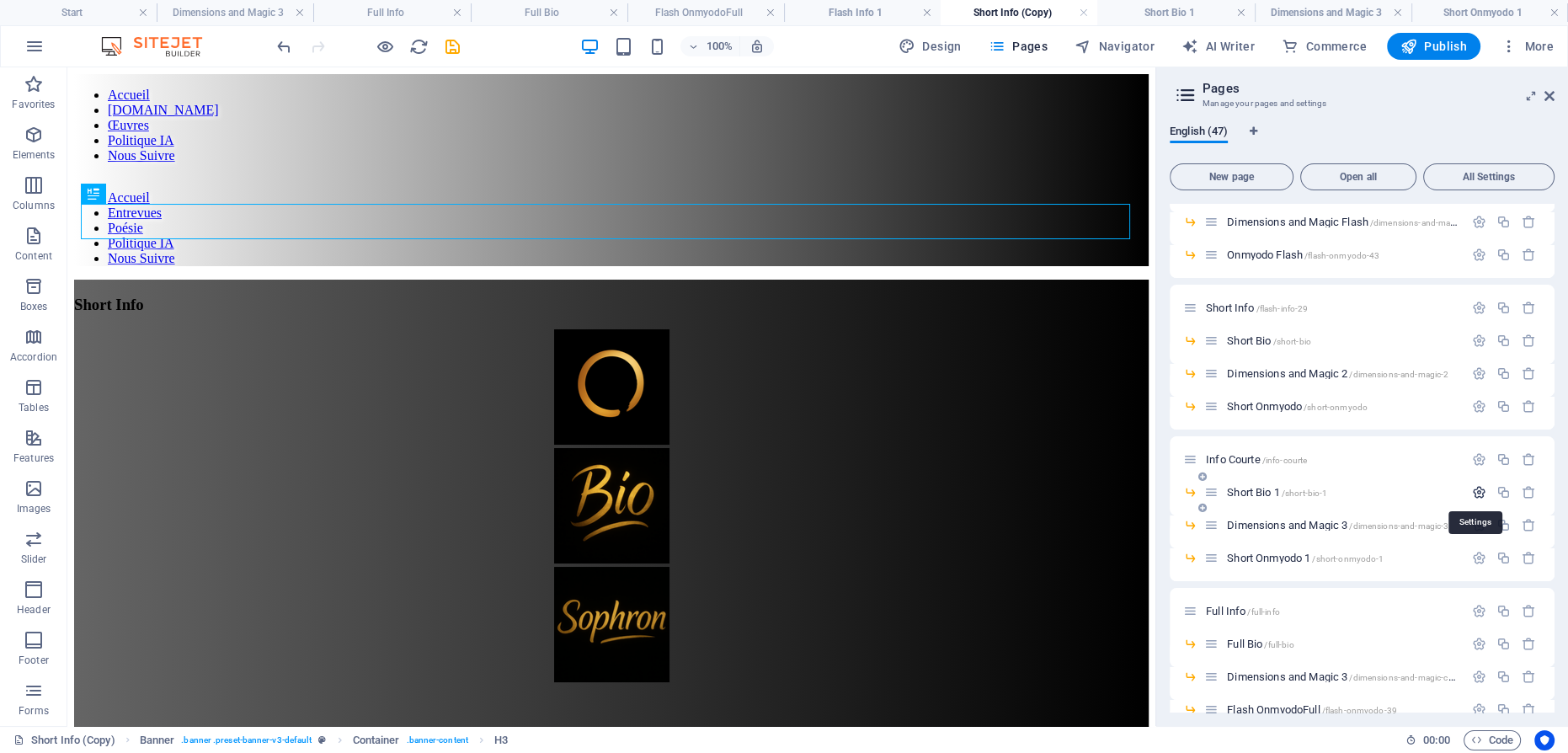
click at [1477, 492] on icon "button" at bounding box center [1479, 492] width 14 height 14
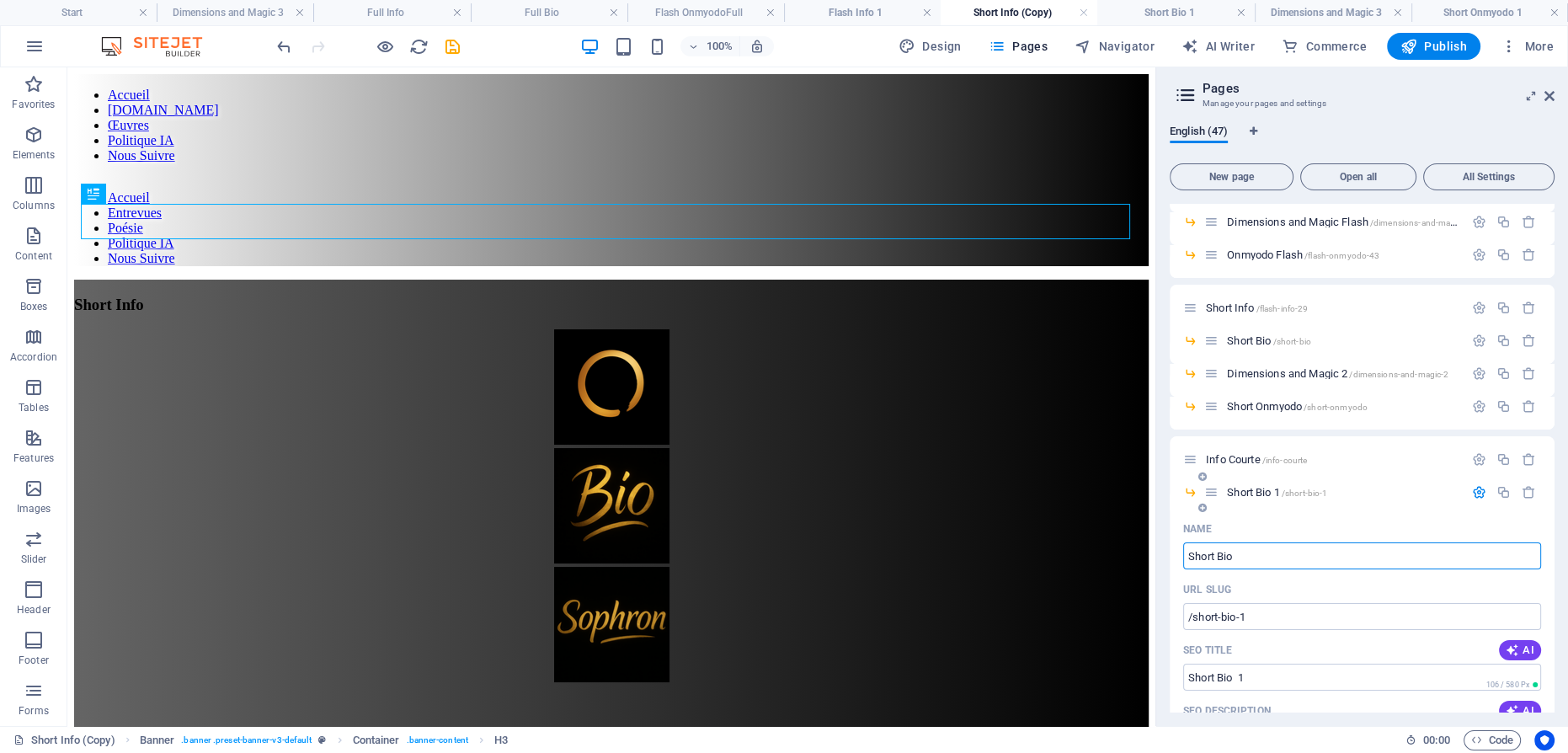
type input "Short Bio C"
type input "/short-bio-47"
type input "Short Bio"
type input "Short Bio Courte"
type input "Short Bio C"
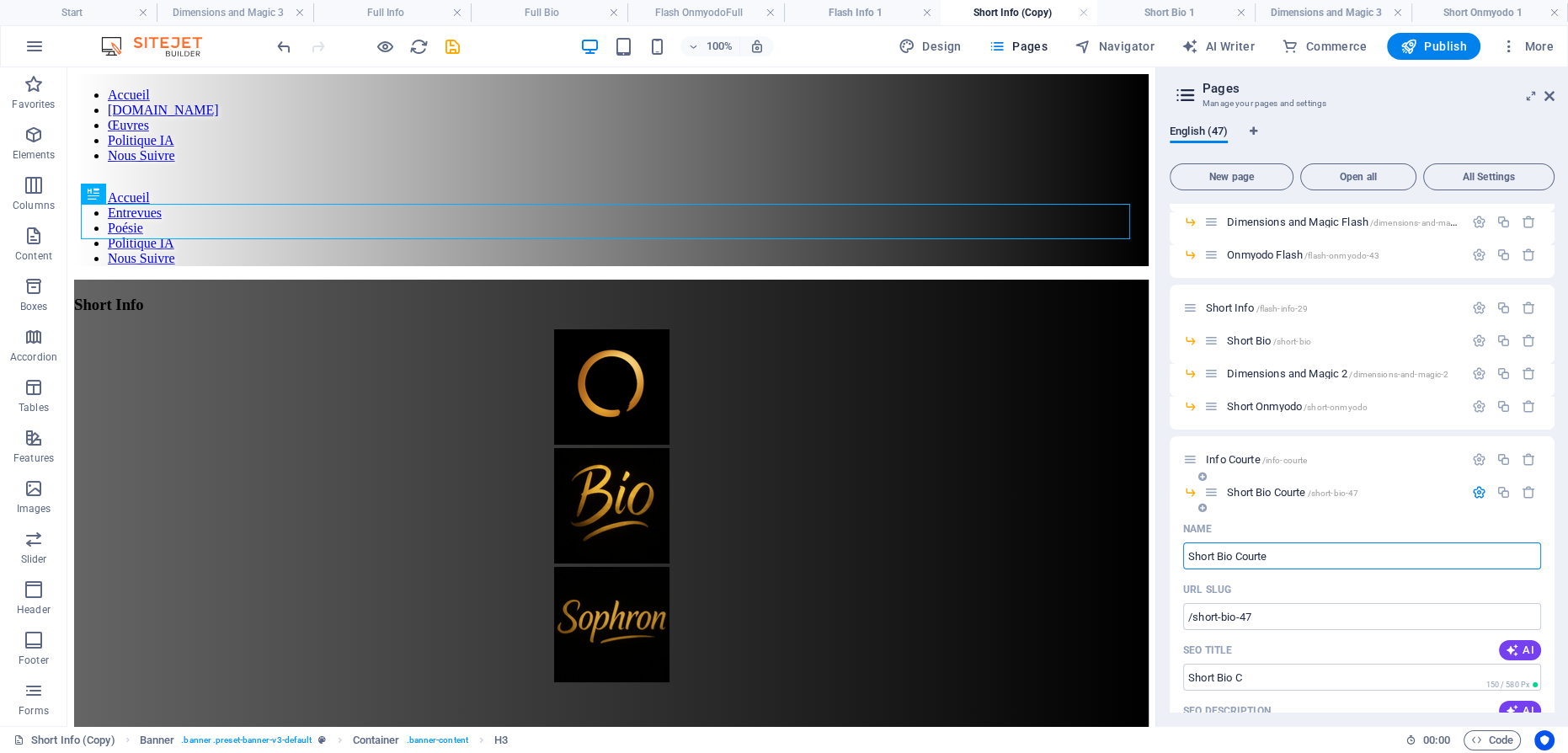
type input "Short Bio Courte"
click at [1205, 554] on input "Short Bio Courte" at bounding box center [1362, 556] width 358 height 27
type input "Bio Courte"
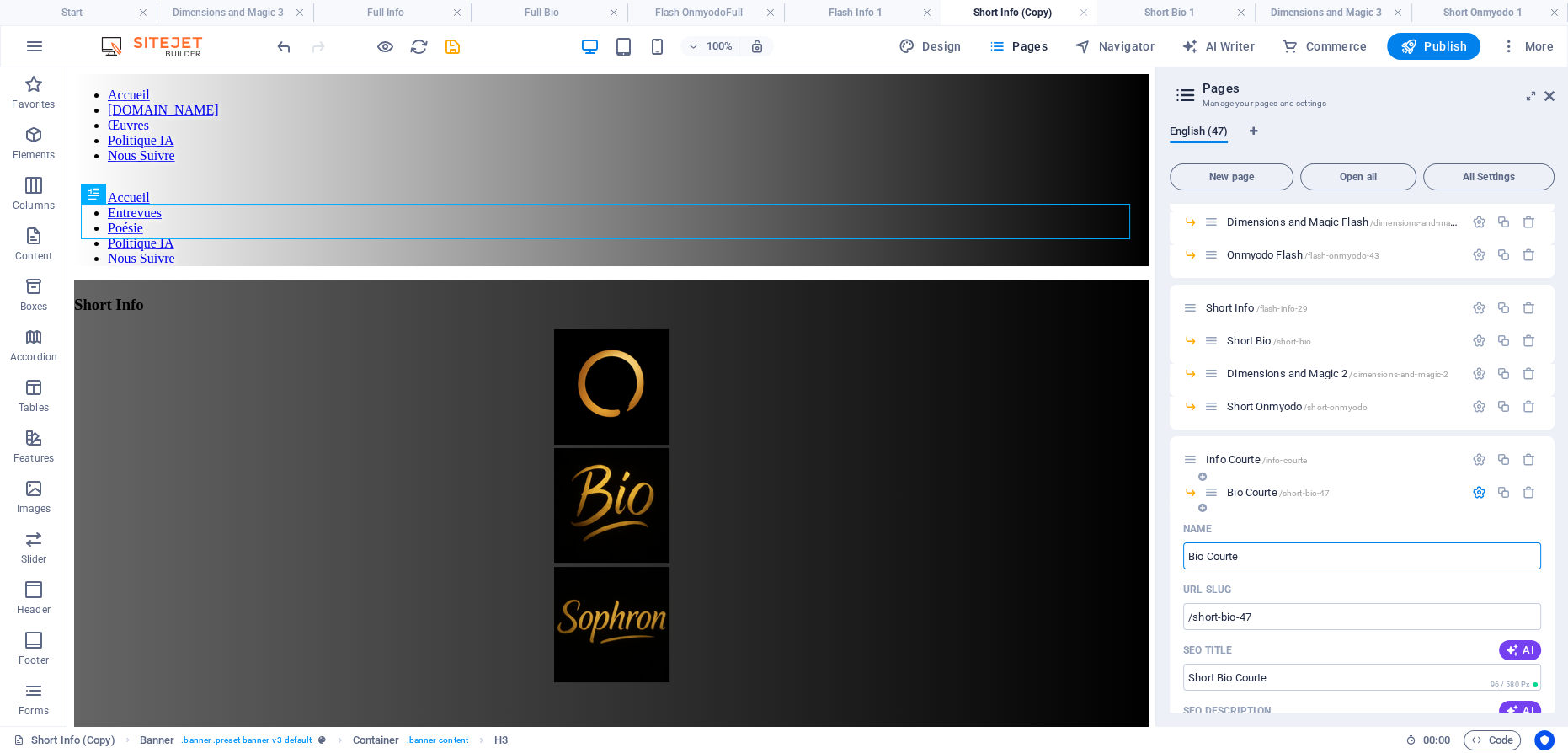
type input "Bio Courte"
click at [1473, 492] on icon "button" at bounding box center [1479, 492] width 14 height 14
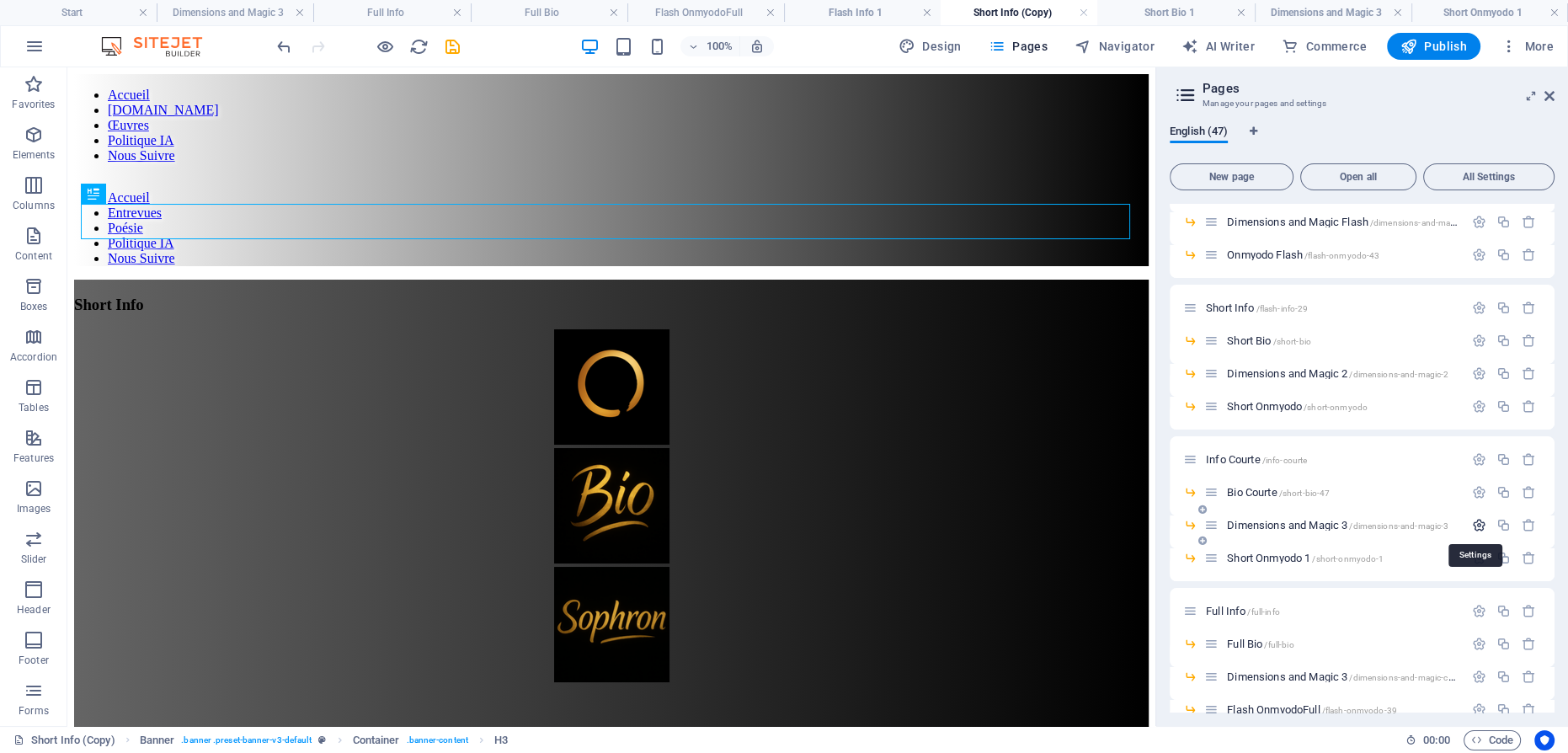
click at [1476, 526] on icon "button" at bounding box center [1479, 525] width 14 height 14
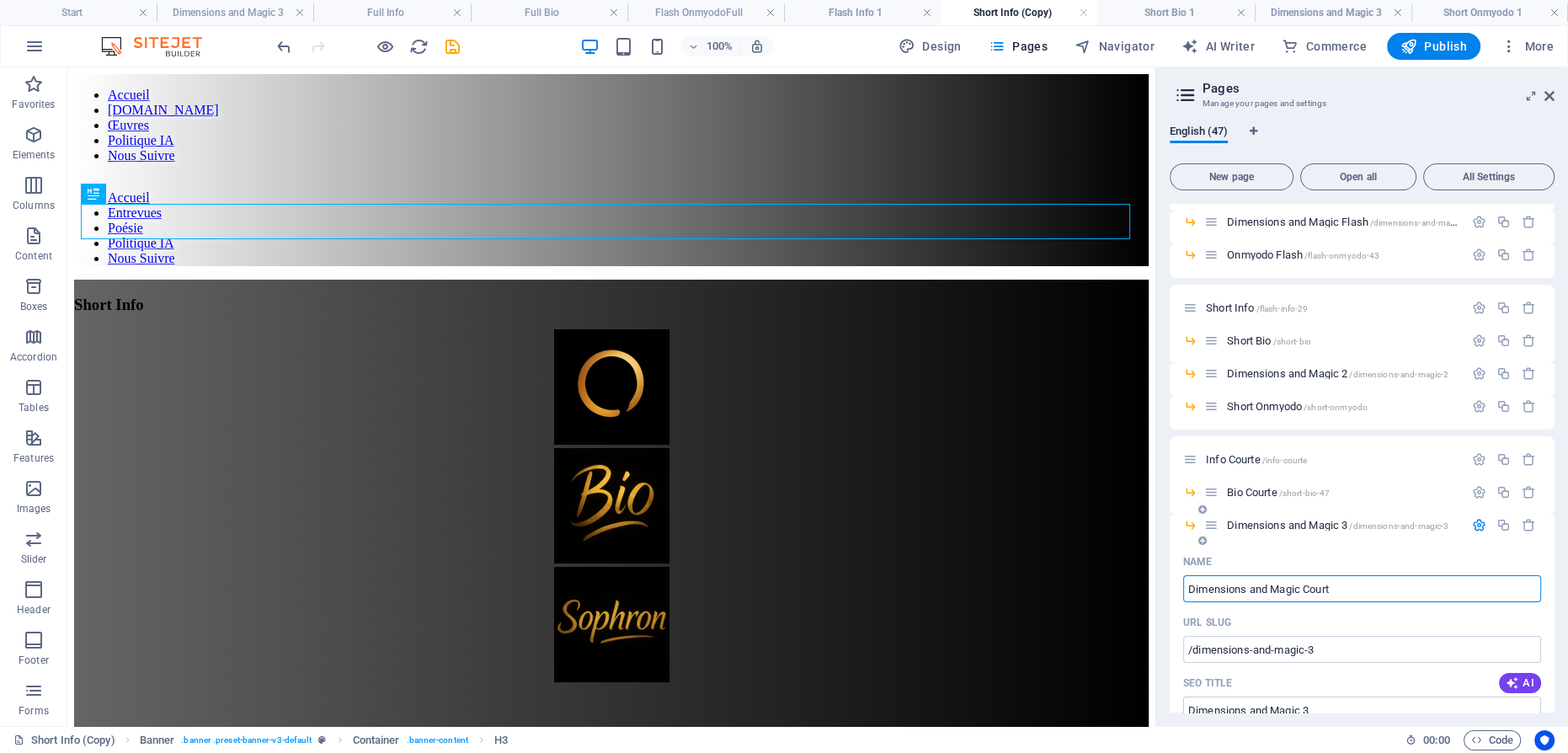
type input "Dimensions and Magic Courte"
type input "/dimensions-and-magic"
type input "Dimensions and Magic"
click at [1257, 588] on input "Dimensions and Magic Courte" at bounding box center [1362, 589] width 358 height 27
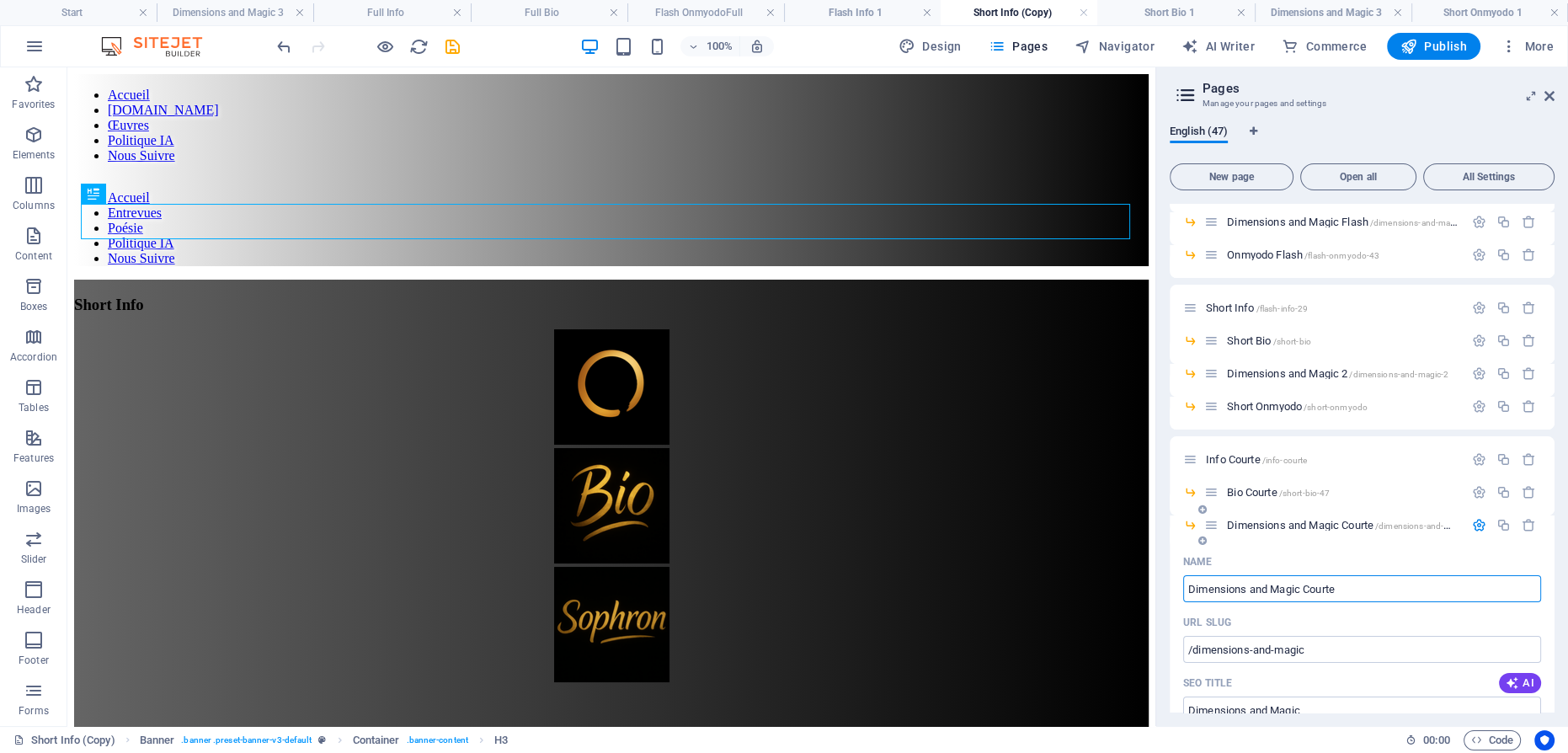
type input "Dimensions and Magic Courte"
type input "/dimensions-and-magic-courte"
type input "Dimensions and Magic Courte"
click at [1257, 588] on input "Dimensions and Magic Courte" at bounding box center [1362, 589] width 358 height 27
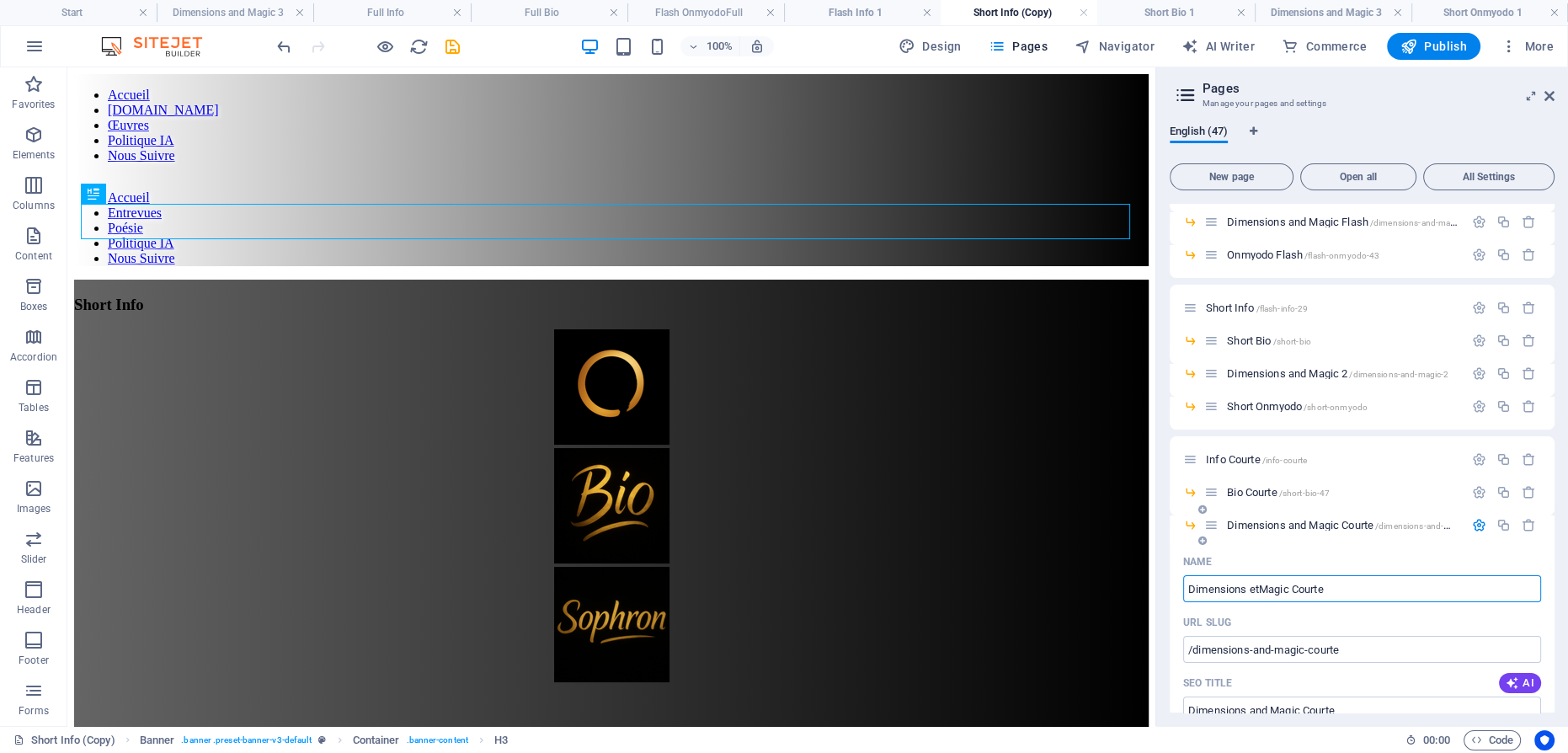
type input "Dimensions et Magic Courte"
type input "/dimensions-etmagic-courte"
type input "Dimensions etMagic Courte"
click at [1292, 586] on input "Dimensions et Magic Courte" at bounding box center [1362, 589] width 358 height 27
type input "Dimensions et Magic Courte"
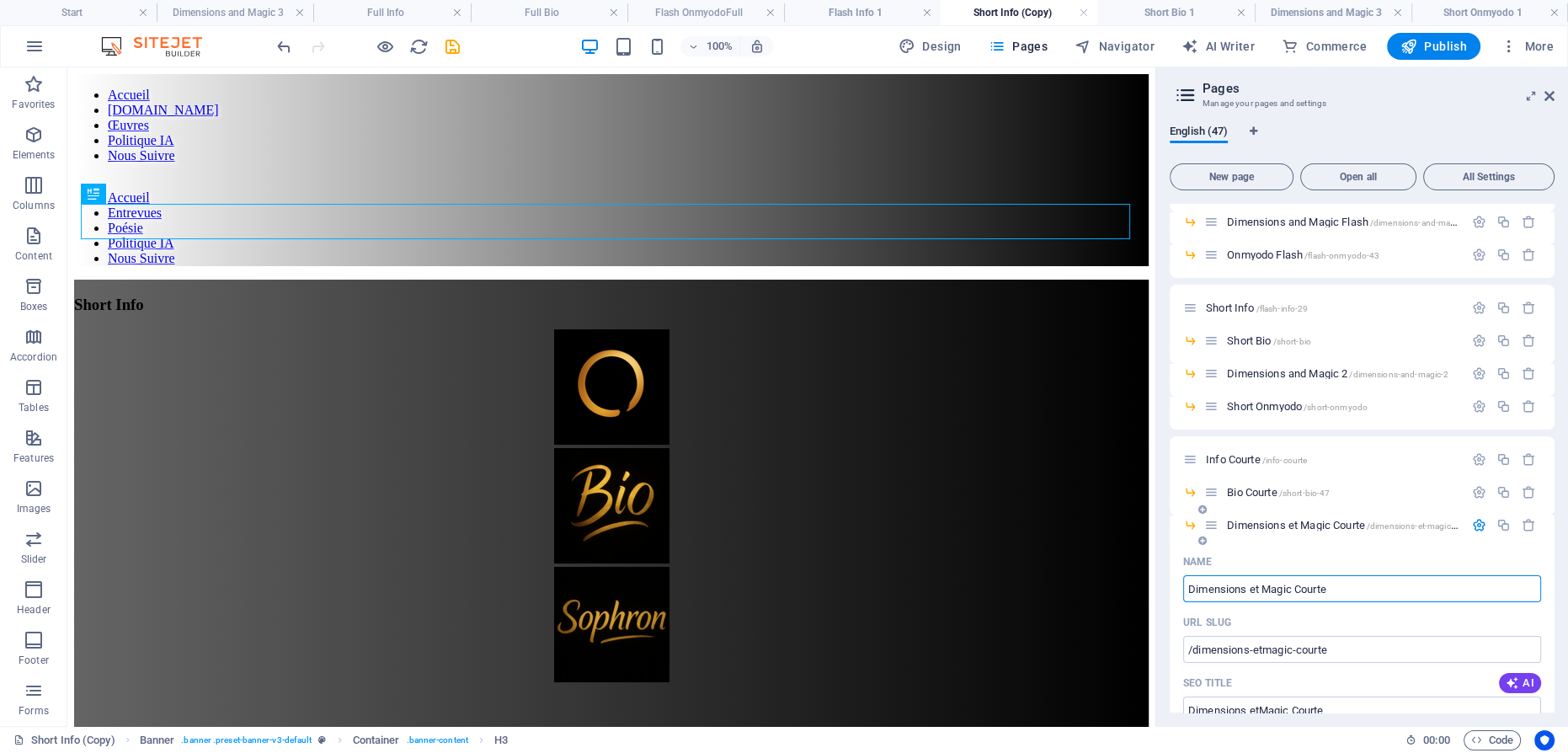
type input "/dimensions-et-magic-courte"
type input "Dimensions et Magic Courte"
click at [1289, 588] on input "Dimensions et Magic Courte" at bounding box center [1362, 589] width 358 height 27
type input "Dimensions et Magie Courte"
type input "/dimensions-et-magie-courte"
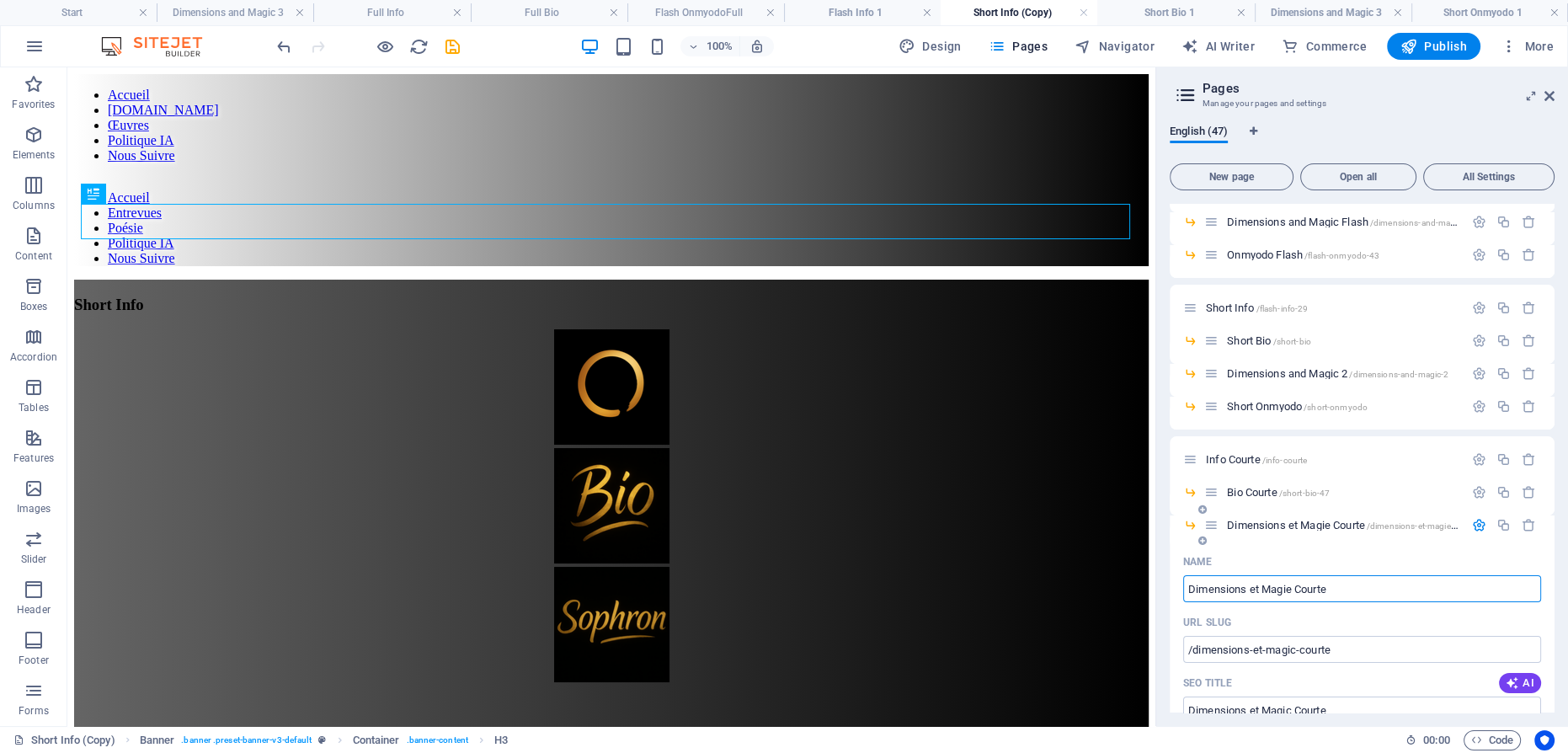
type input "Dimensions et Magie Courte"
click at [1472, 525] on icon "button" at bounding box center [1479, 525] width 14 height 14
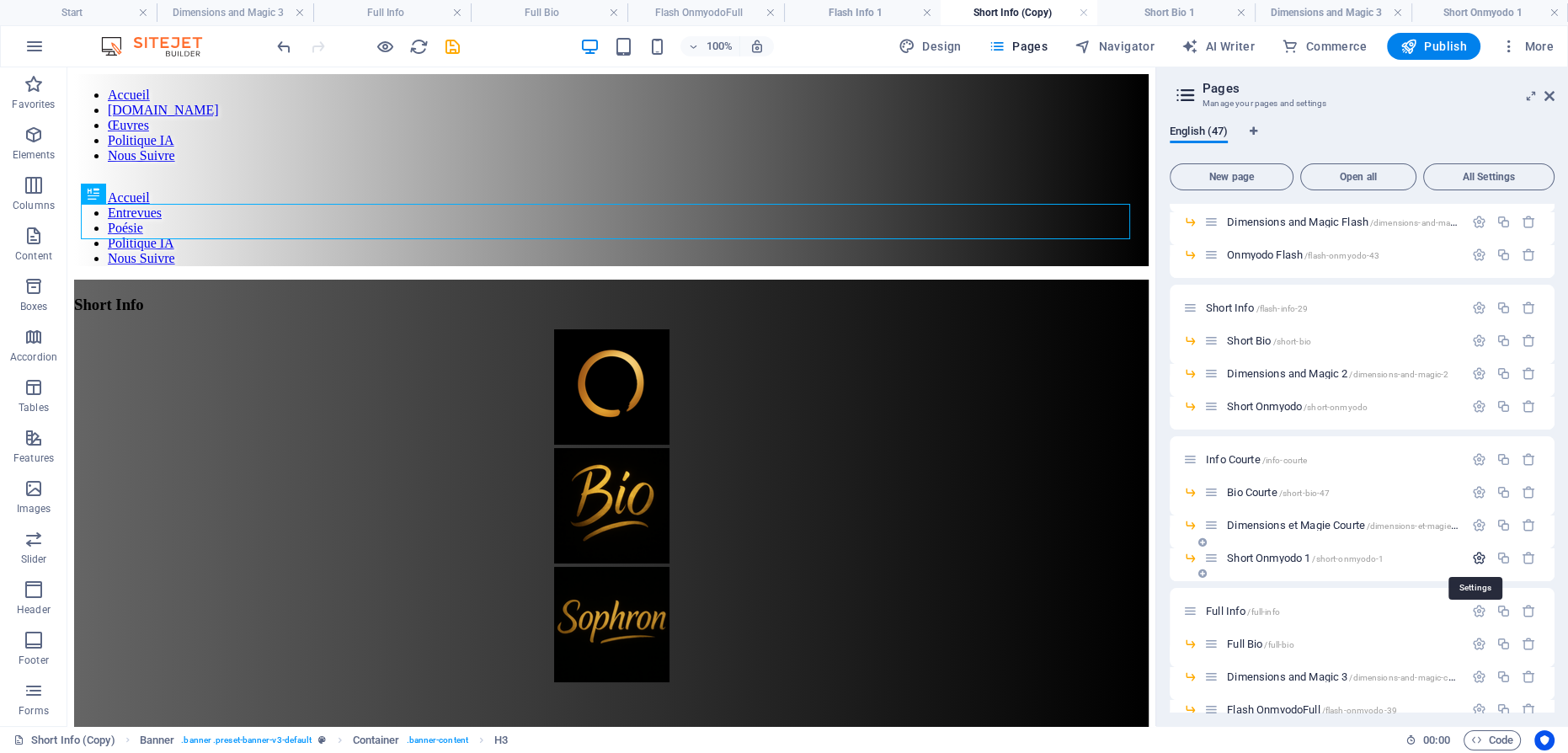
click at [1472, 554] on icon "button" at bounding box center [1479, 558] width 14 height 14
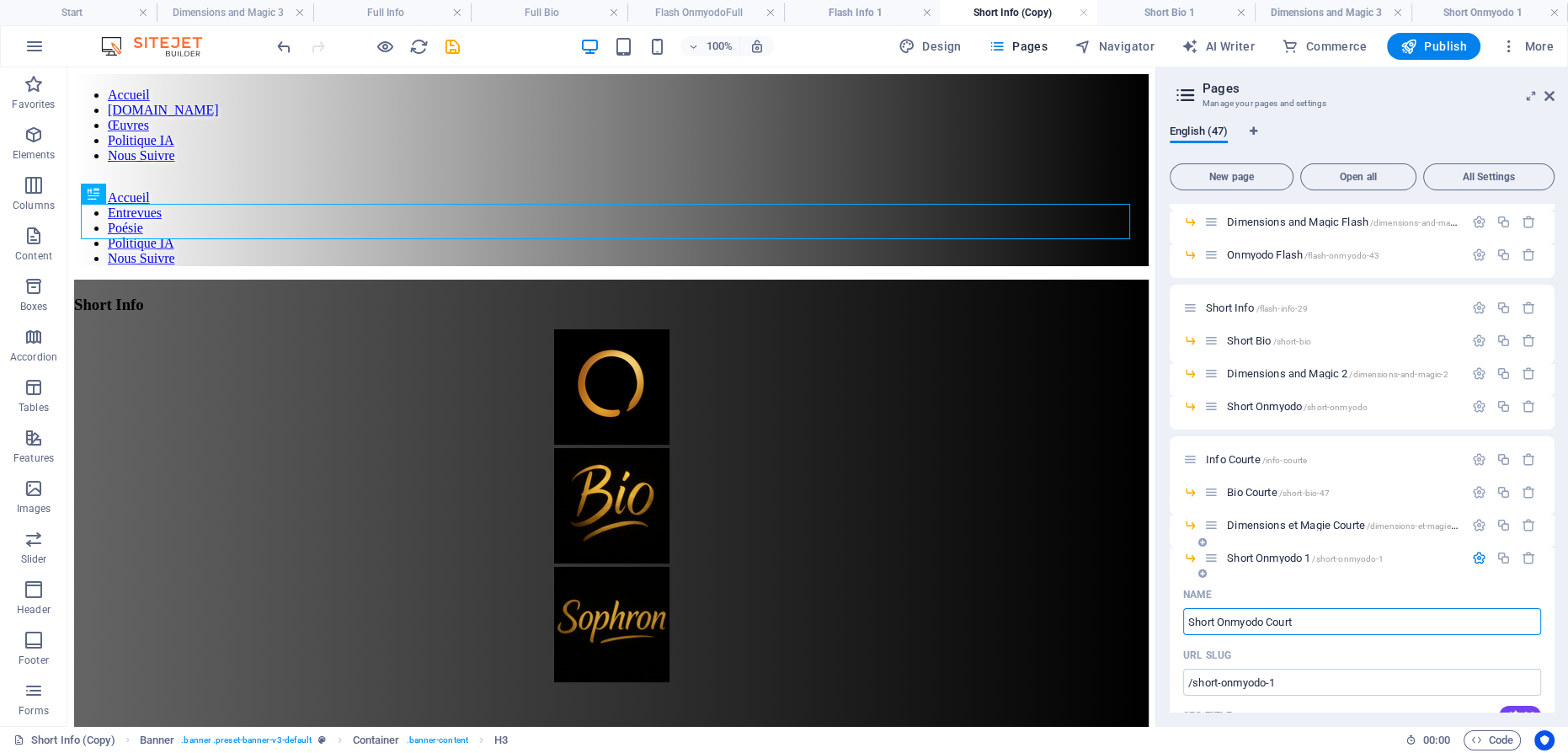
type input "Short Onmyodo Courte"
type input "/short-onmyodo-47"
type input "Short Onmyodo"
type input "Short Onmyodo Courte"
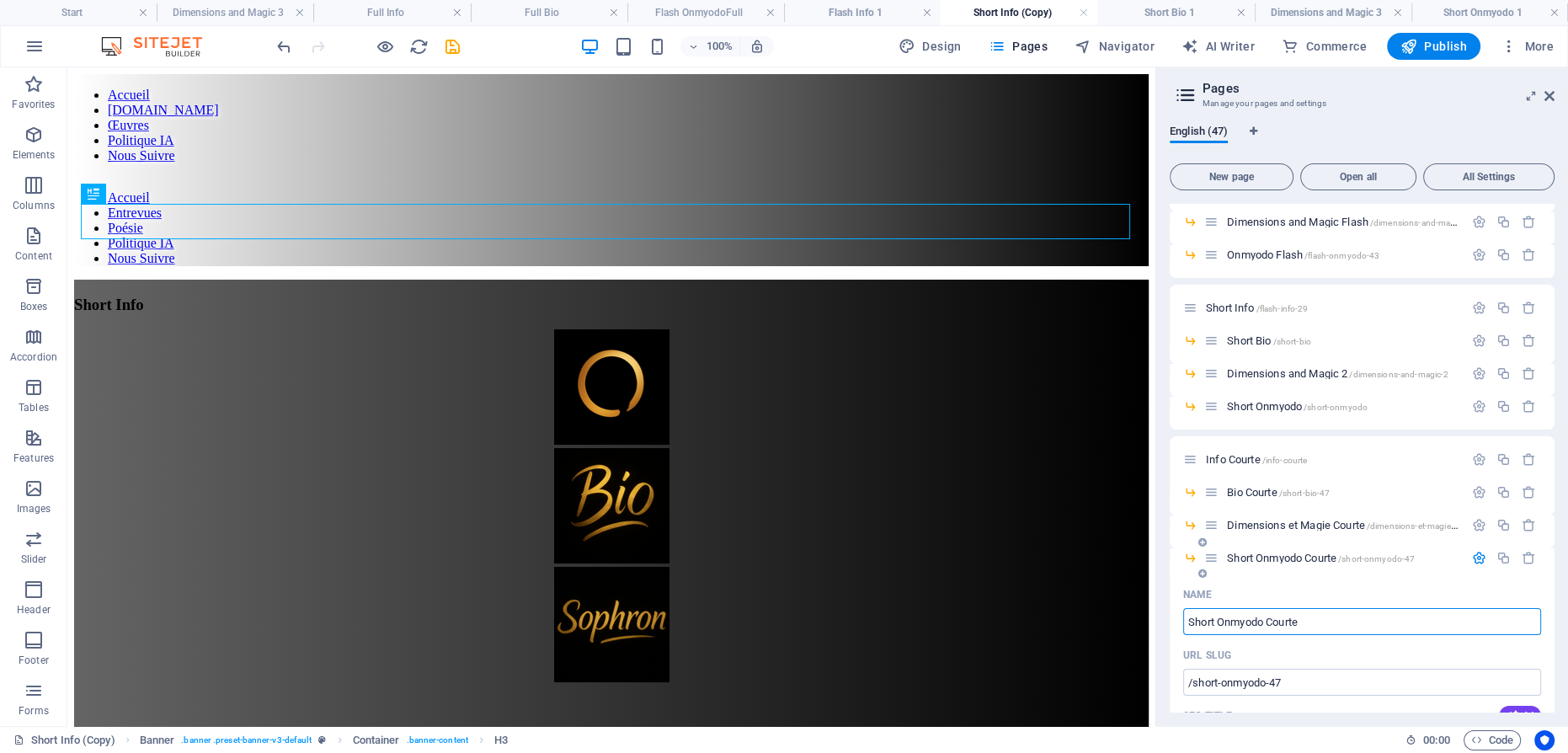
click at [1195, 622] on input "Short Onmyodo Courte" at bounding box center [1362, 622] width 358 height 27
type input "Onmyodo Courte"
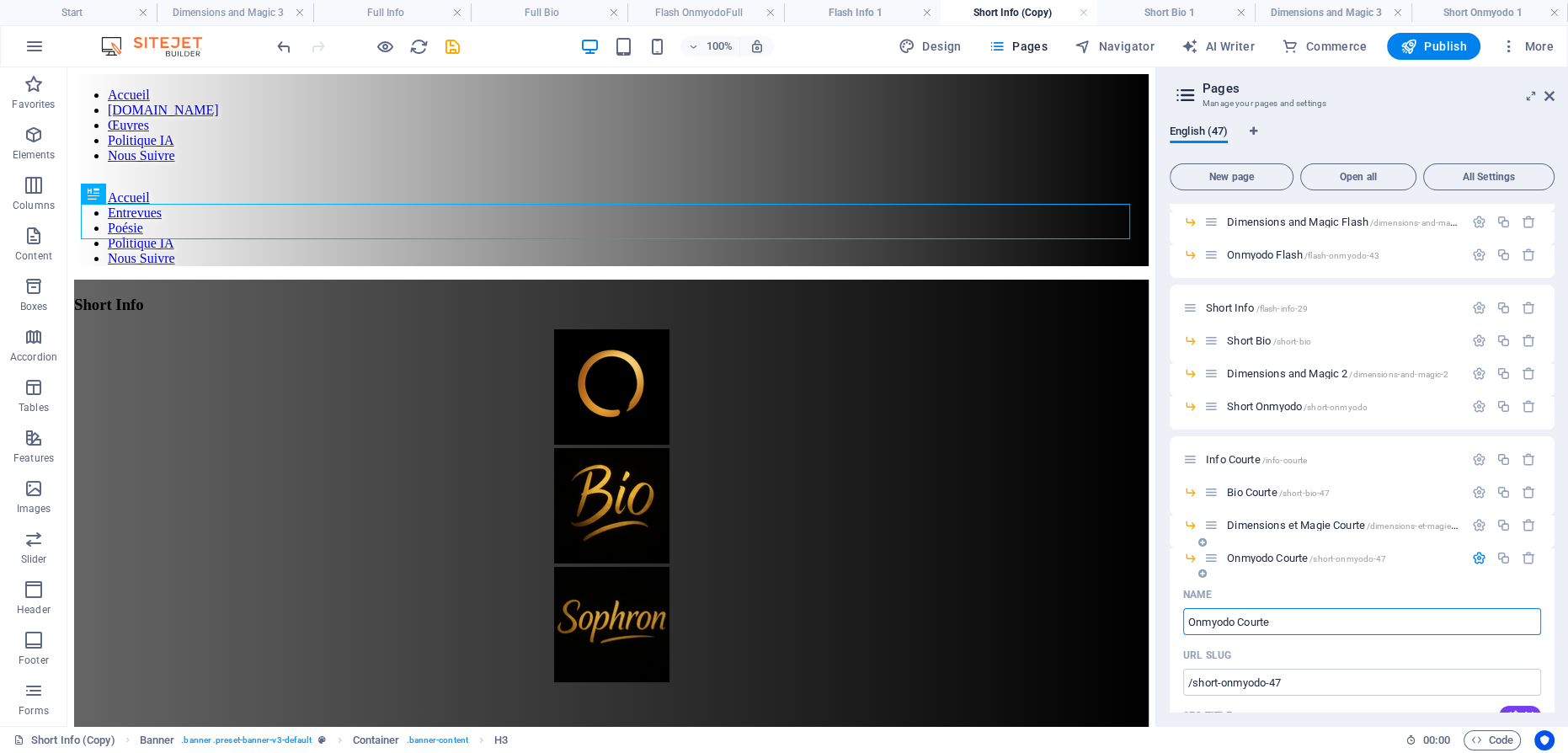
click at [1477, 560] on icon "button" at bounding box center [1479, 558] width 14 height 14
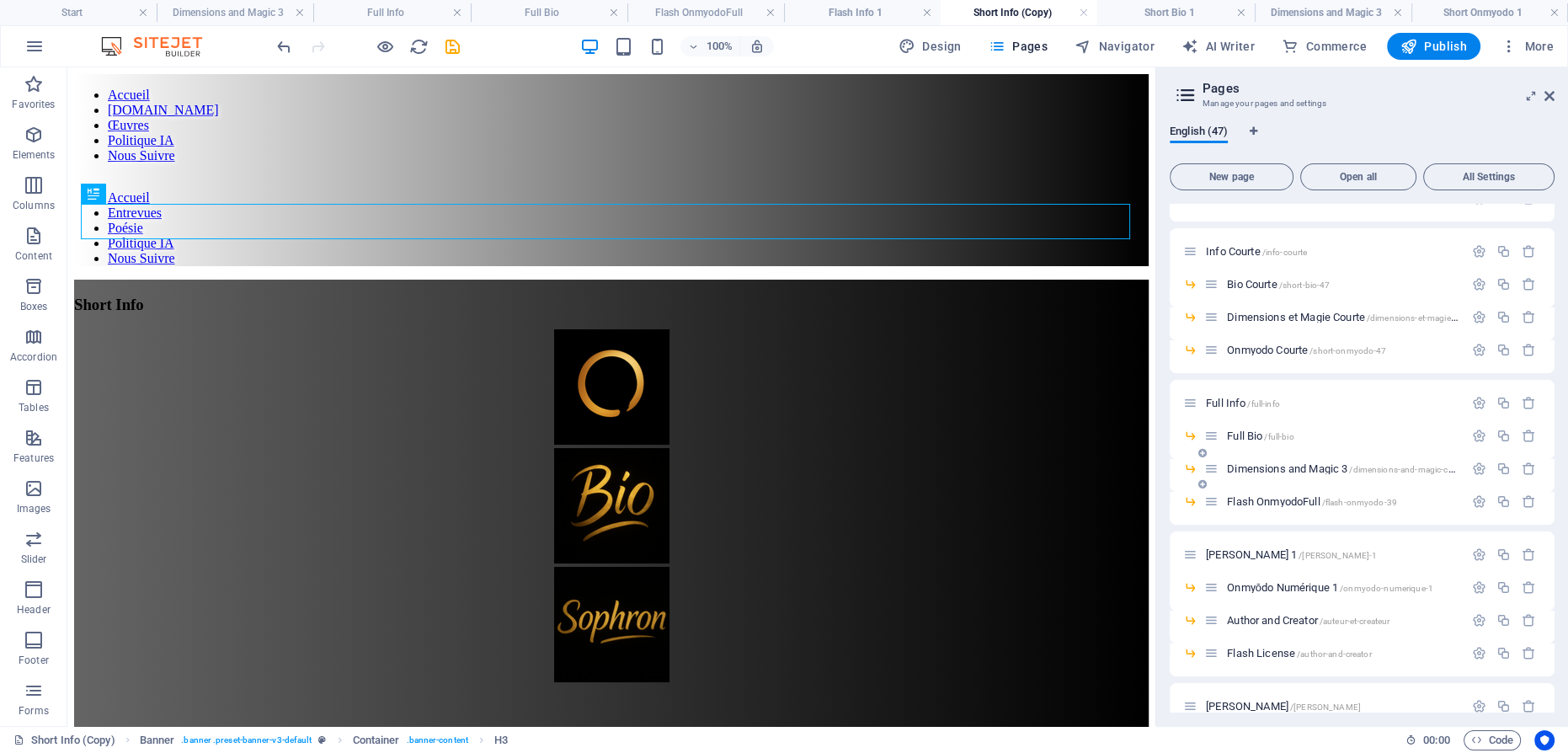
scroll to position [611, 0]
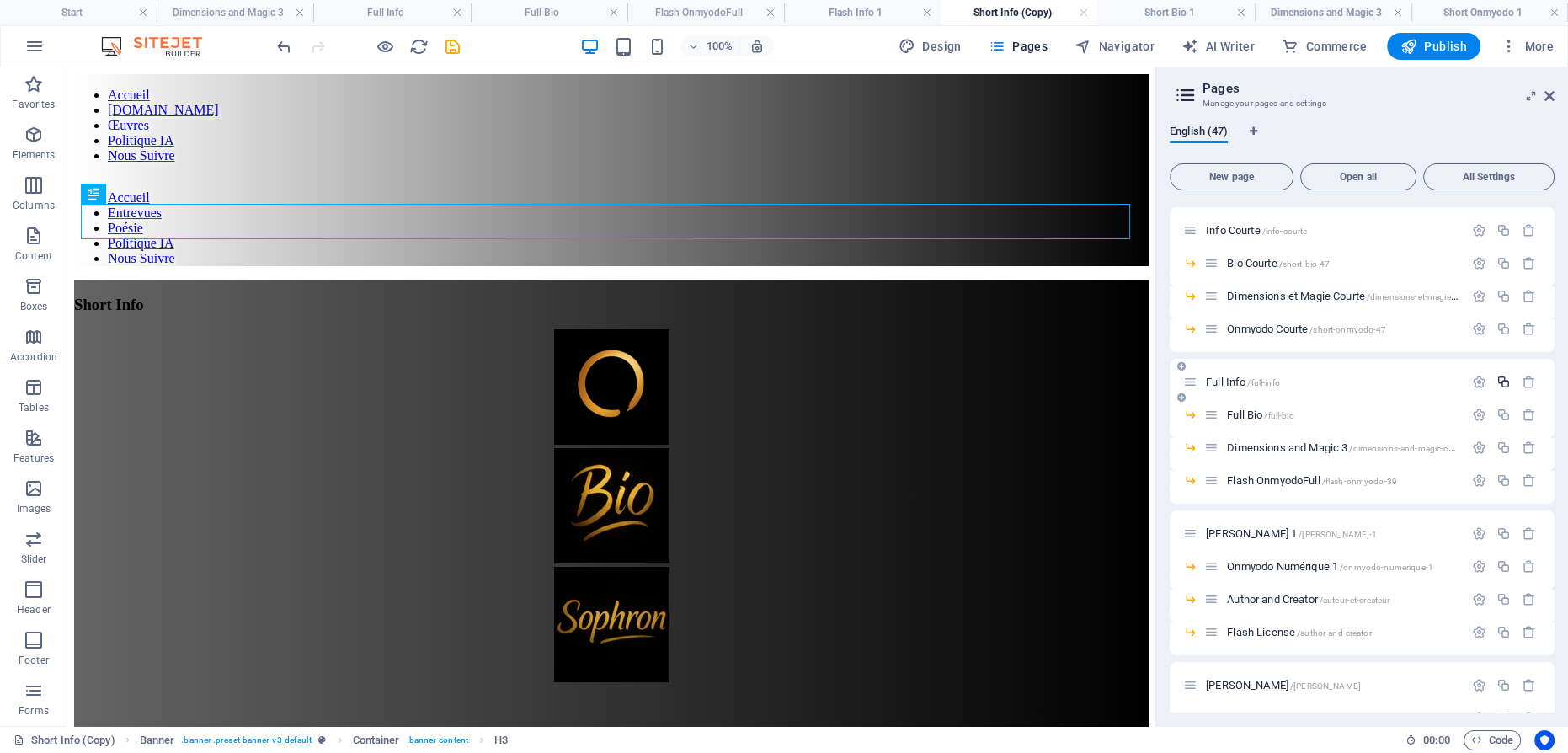
click at [1502, 379] on icon "button" at bounding box center [1503, 381] width 14 height 14
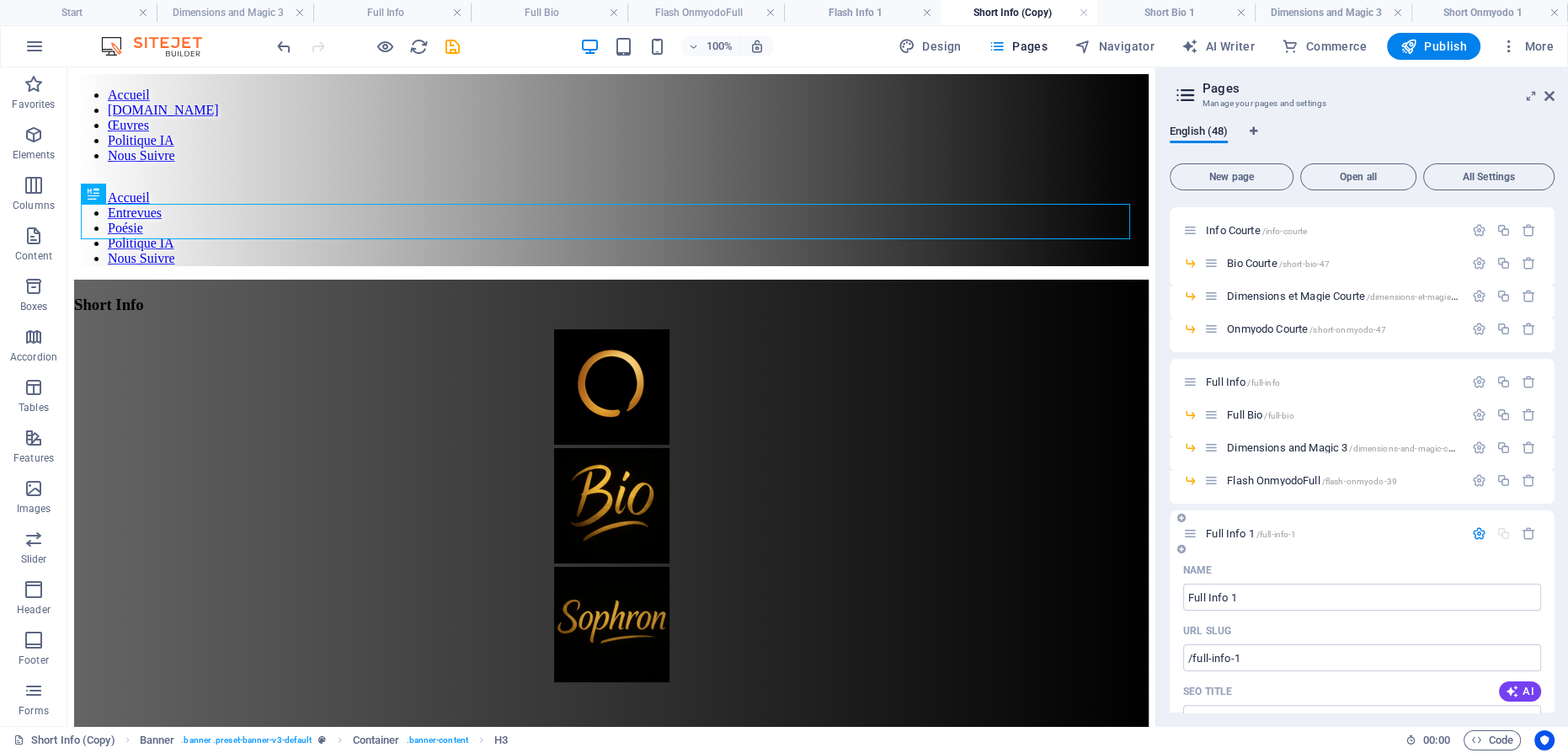
click at [1226, 532] on span "Full Info 1 /full-info-1" at bounding box center [1251, 533] width 90 height 13
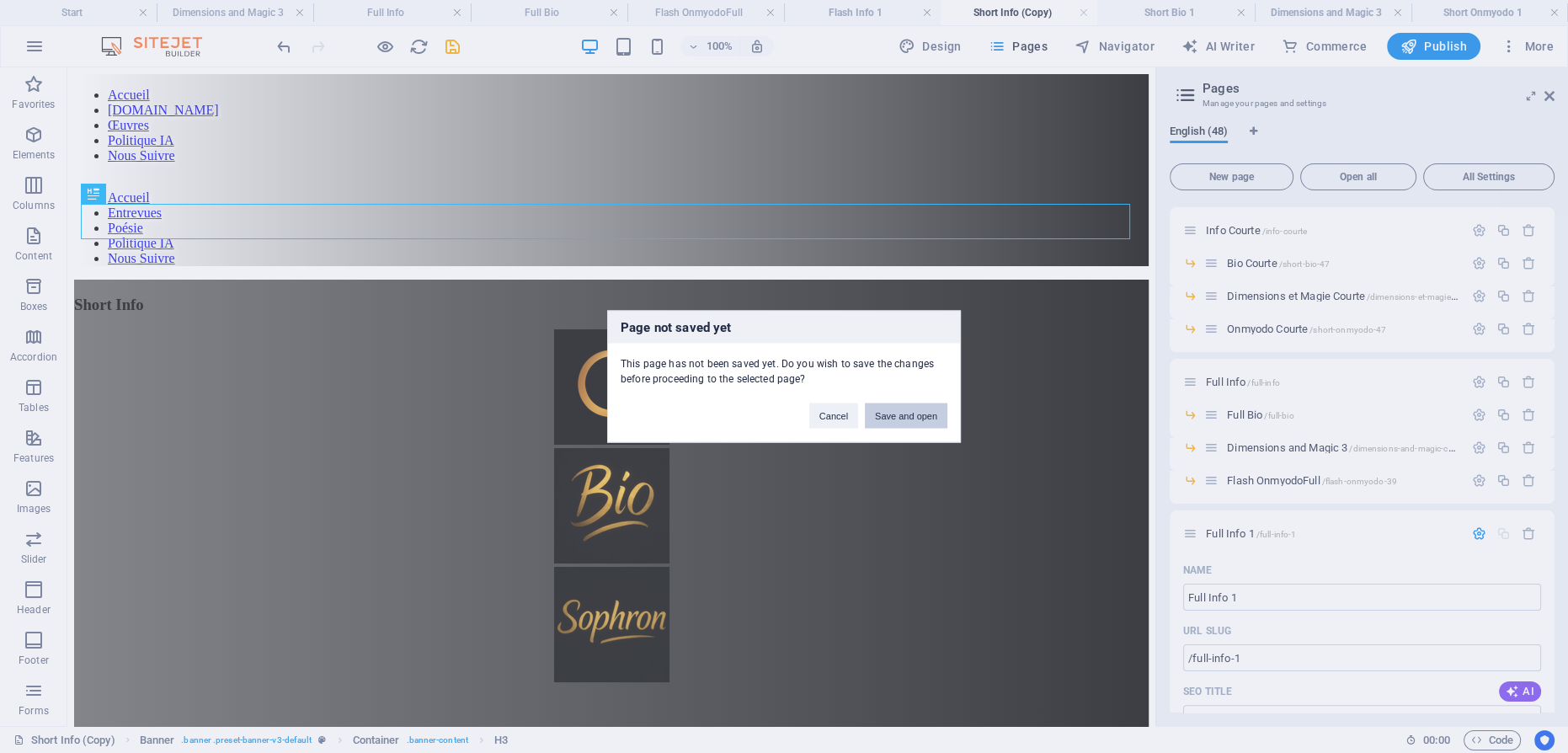
click at [922, 414] on button "Save and open" at bounding box center [906, 416] width 83 height 25
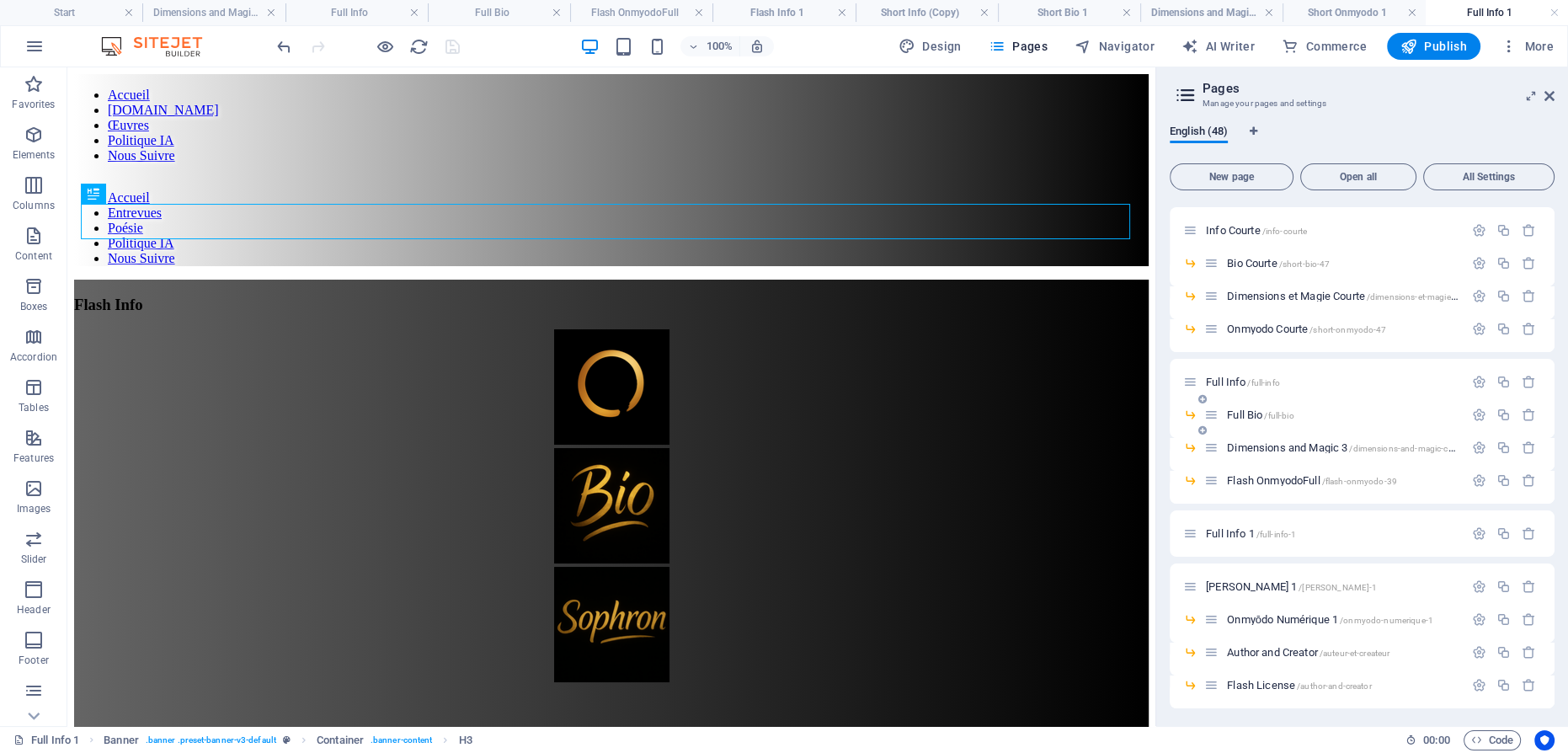
scroll to position [0, 0]
click at [1498, 410] on icon "button" at bounding box center [1503, 414] width 14 height 14
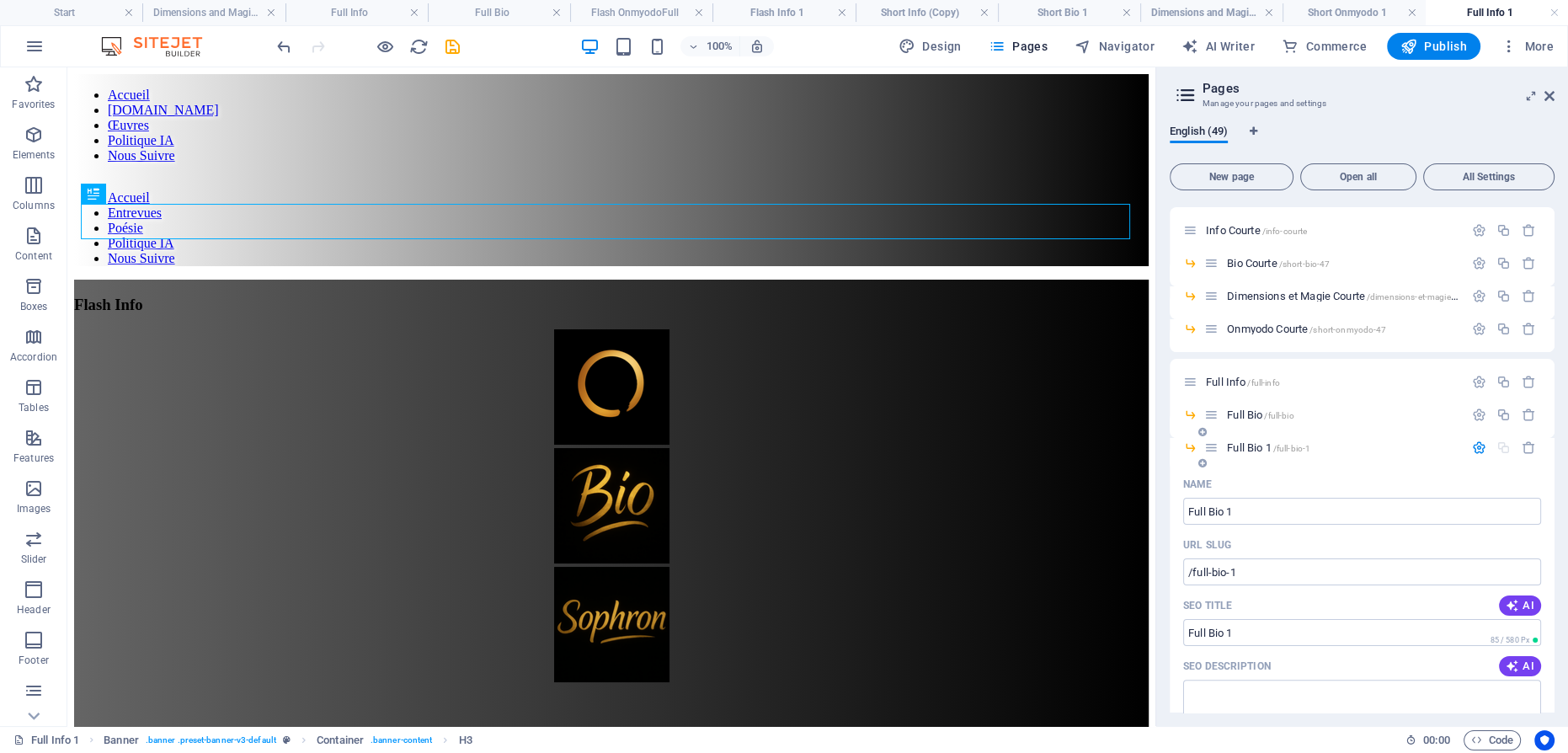
click at [1250, 446] on span "Full Bio 1 /full-bio-1" at bounding box center [1269, 447] width 83 height 13
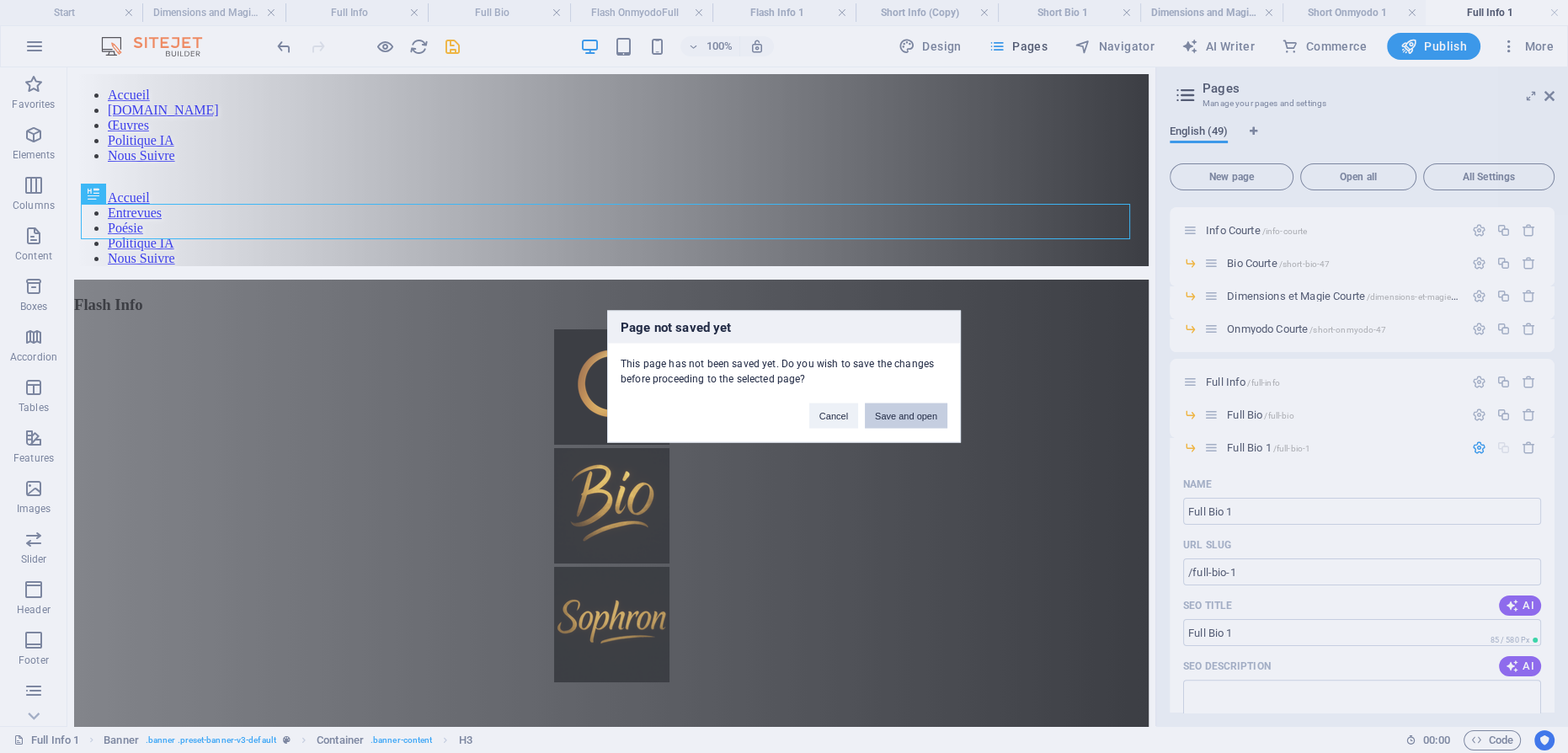
click at [889, 414] on button "Save and open" at bounding box center [906, 416] width 83 height 25
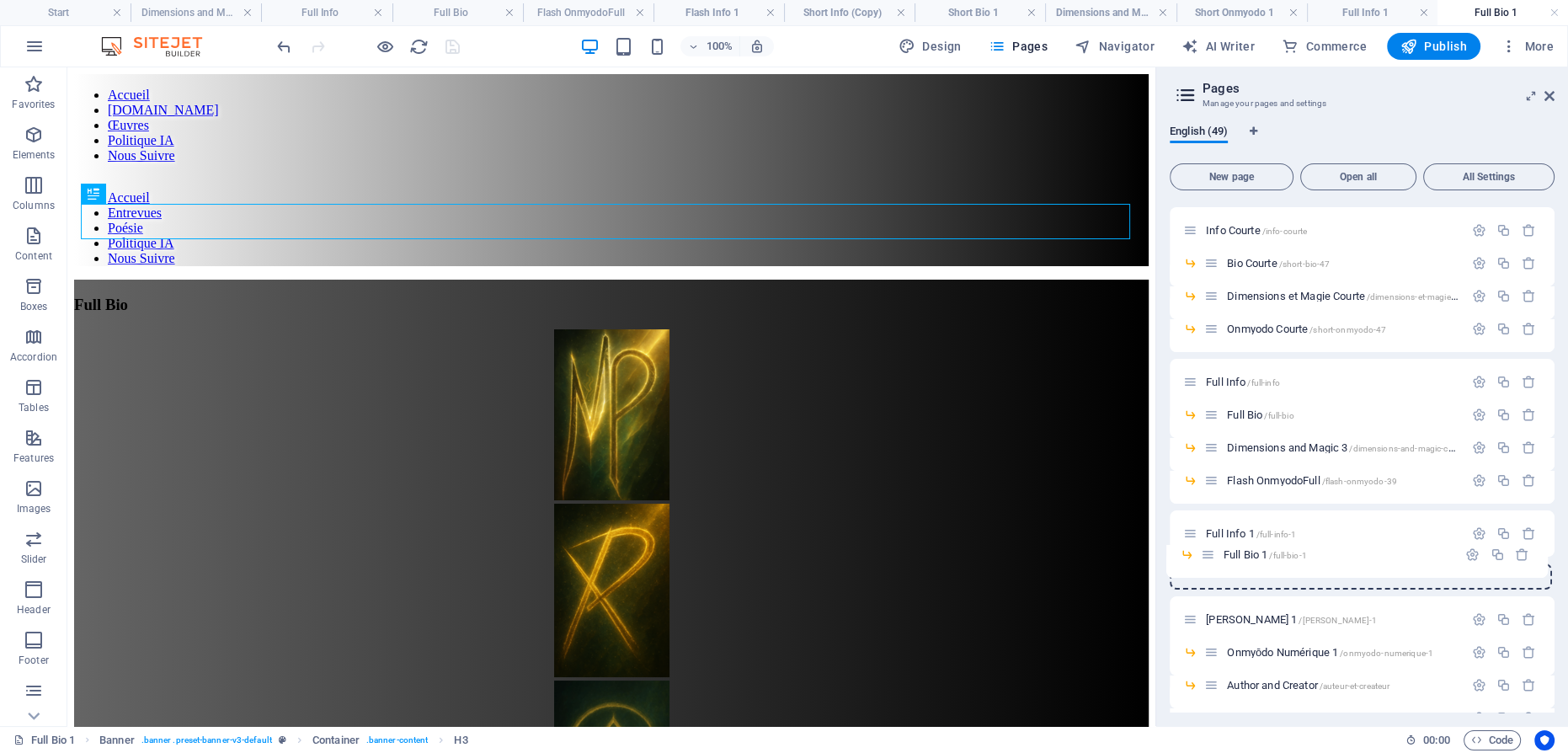
drag, startPoint x: 1212, startPoint y: 448, endPoint x: 1207, endPoint y: 561, distance: 113.1
click at [1207, 561] on div "Start / Content /contenu Contenu /contenu-8 Flash Info /flash-info Flash Bio /f…" at bounding box center [1362, 529] width 385 height 1874
drag, startPoint x: 1192, startPoint y: 589, endPoint x: 1199, endPoint y: 545, distance: 44.6
click at [1199, 545] on div "Start / Content /contenu Contenu /contenu-8 Flash Info /flash-info Flash Bio /f…" at bounding box center [1362, 529] width 385 height 1874
click at [1499, 444] on icon "button" at bounding box center [1503, 448] width 14 height 14
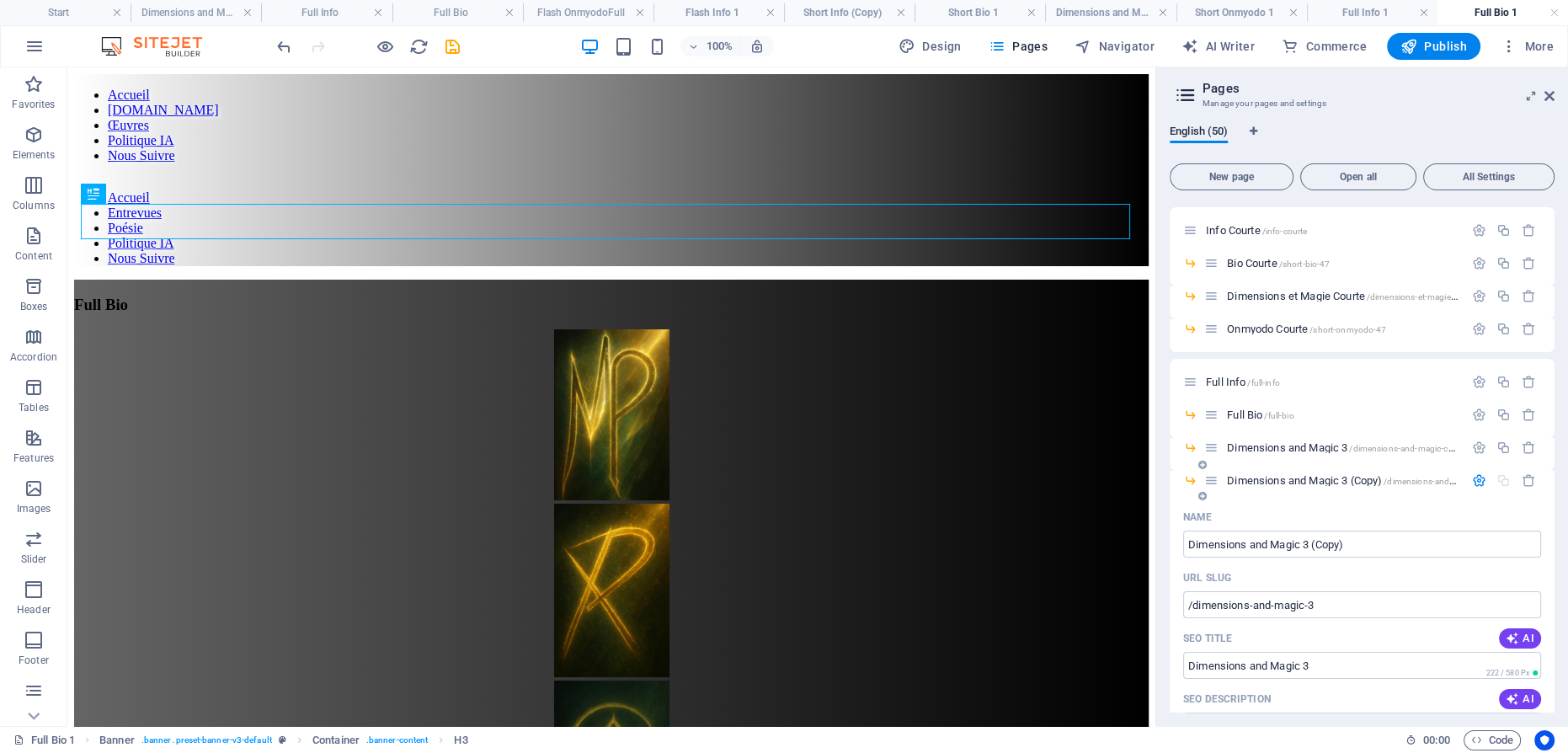
click at [1303, 476] on span "Dimensions and Magic 3 (Copy) /dimensions-and-magic-3" at bounding box center [1355, 480] width 256 height 13
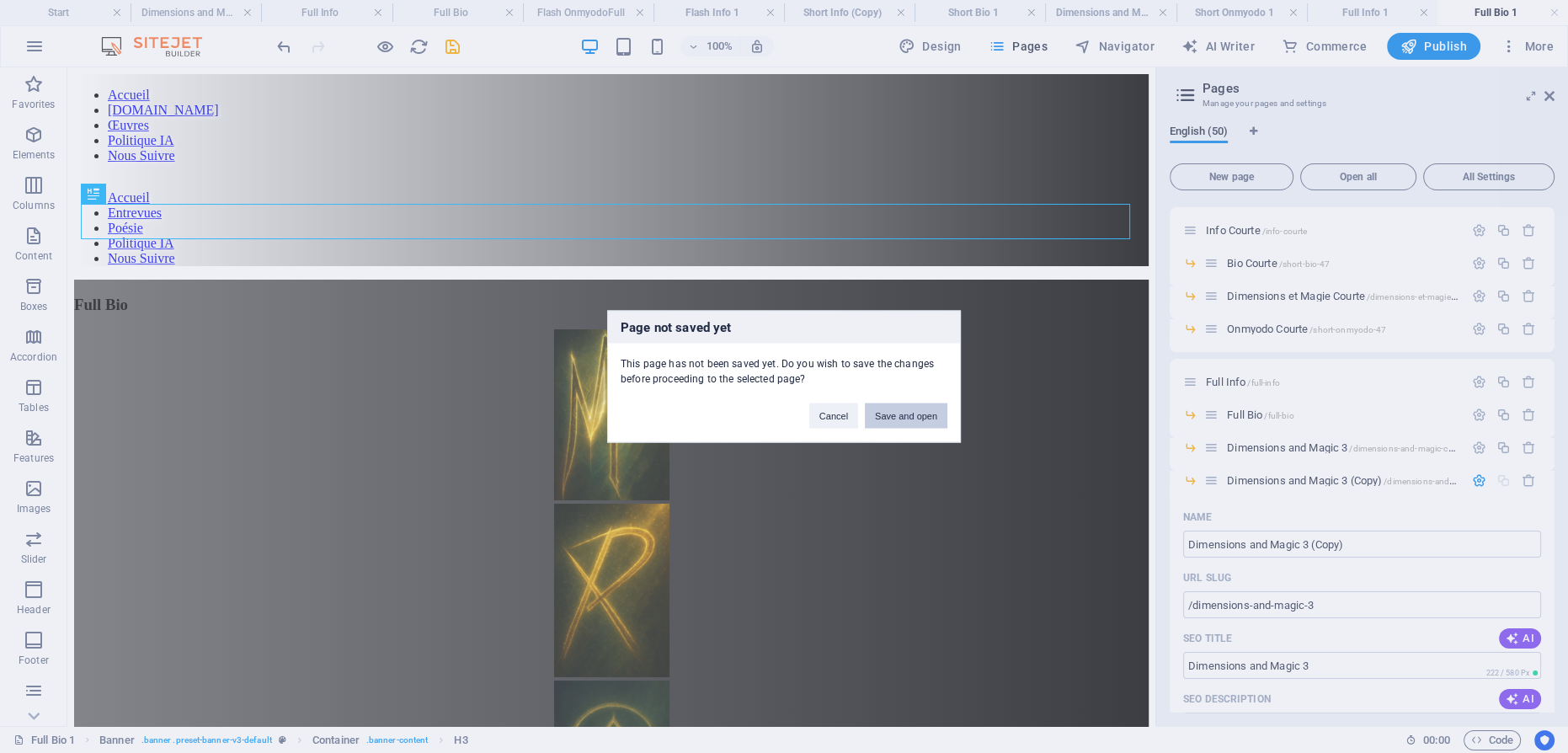
click at [928, 420] on button "Save and open" at bounding box center [906, 416] width 83 height 25
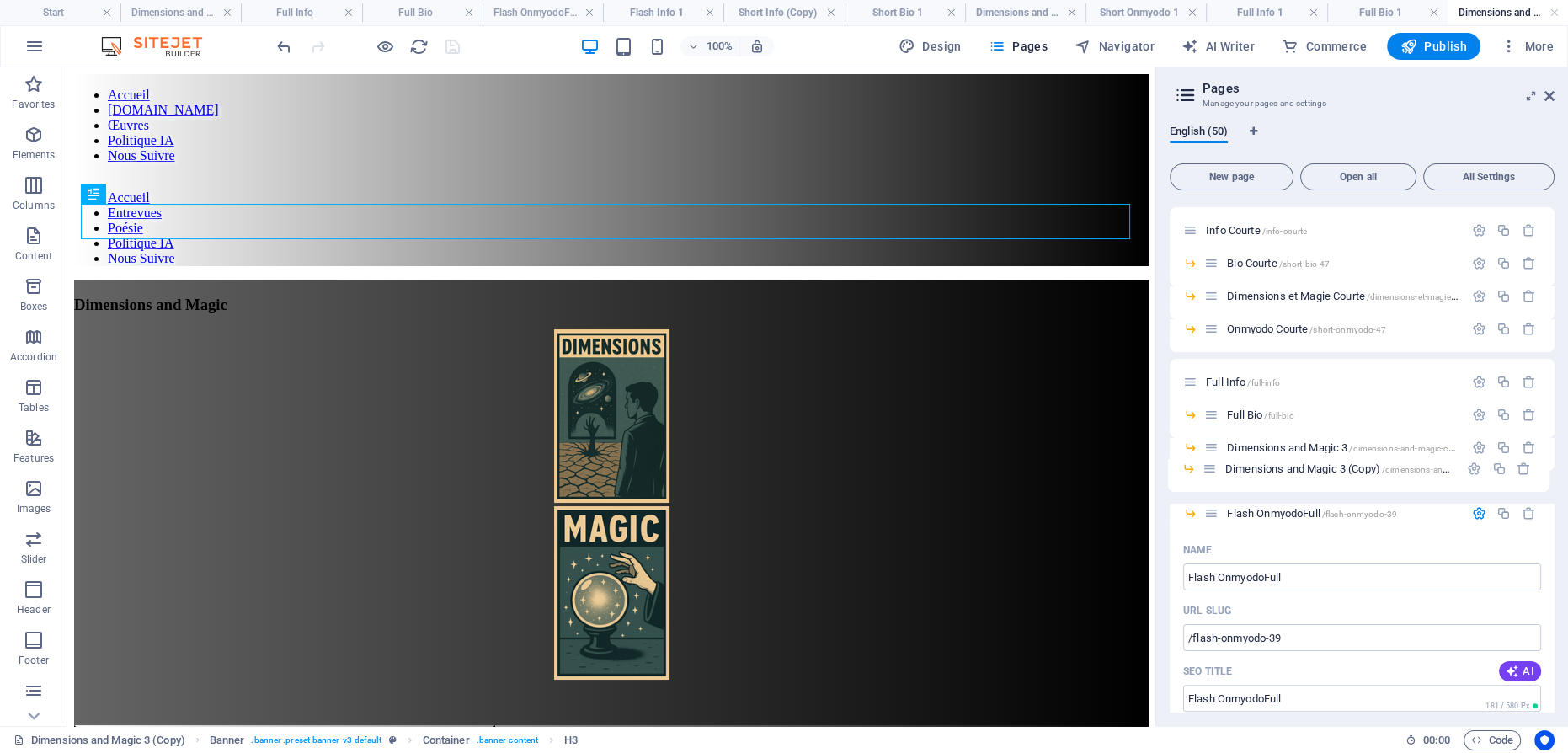
click at [1473, 511] on icon "button" at bounding box center [1479, 514] width 14 height 14
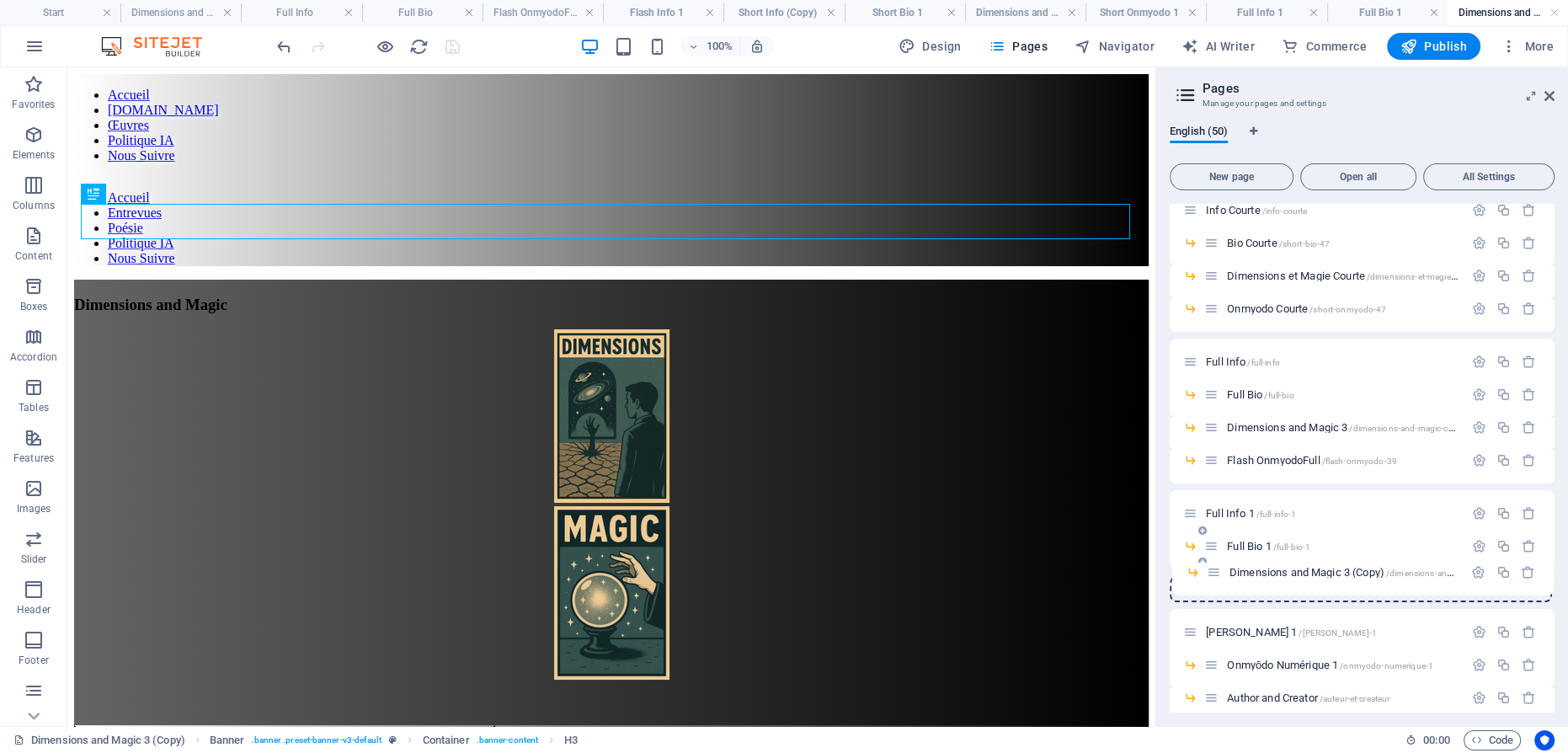
scroll to position [631, 0]
drag, startPoint x: 1209, startPoint y: 481, endPoint x: 1208, endPoint y: 561, distance: 80.0
click at [1208, 561] on div "Start / Content /contenu Contenu /contenu-8 Flash Info /flash-info Flash Bio /f…" at bounding box center [1362, 525] width 385 height 1907
drag, startPoint x: 1224, startPoint y: 579, endPoint x: 1181, endPoint y: 575, distance: 43.2
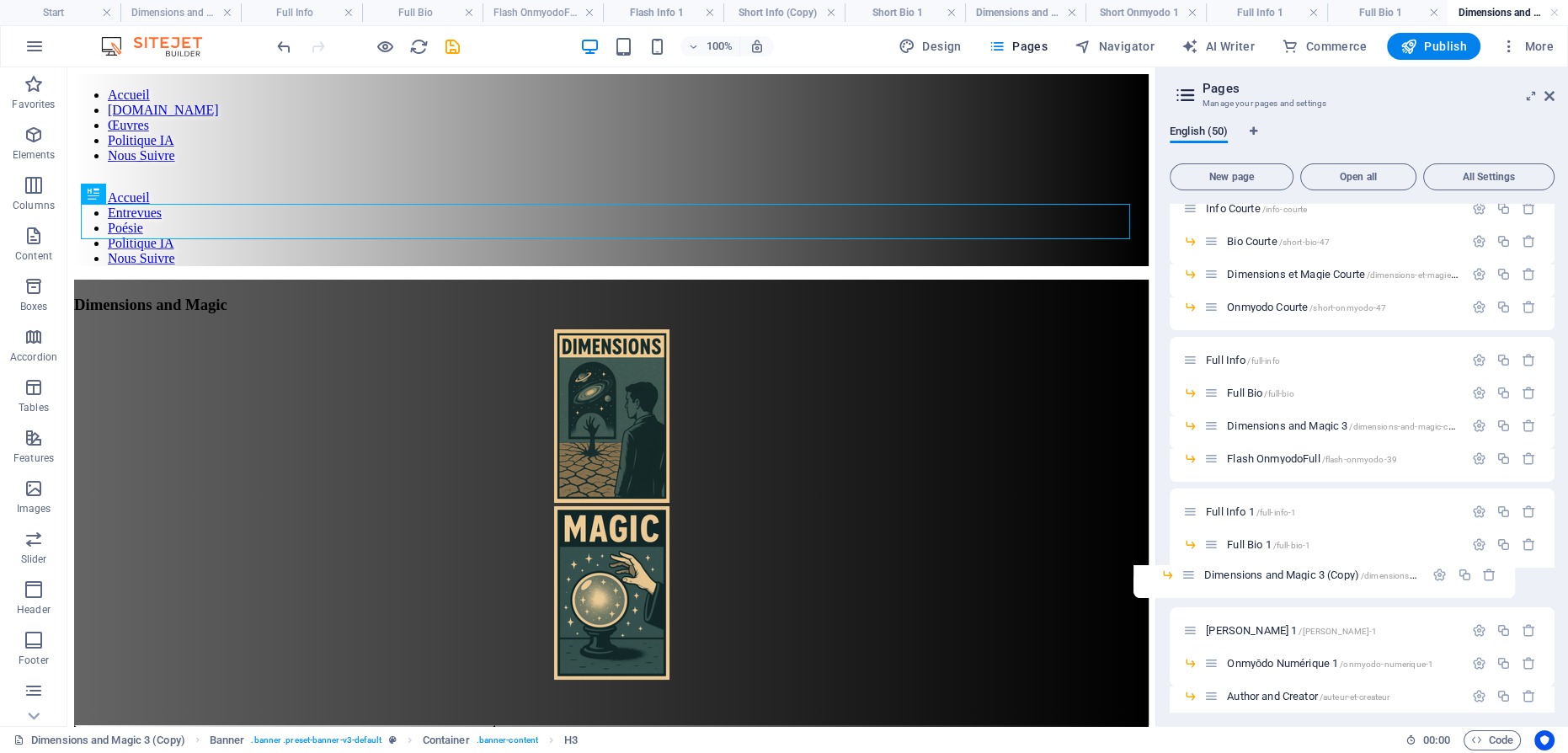
click at [1181, 575] on div "Start / Content /contenu Contenu /contenu-8 Flash Info /flash-info Flash Bio /f…" at bounding box center [1362, 524] width 385 height 1907
click at [1475, 460] on icon "button" at bounding box center [1479, 459] width 14 height 14
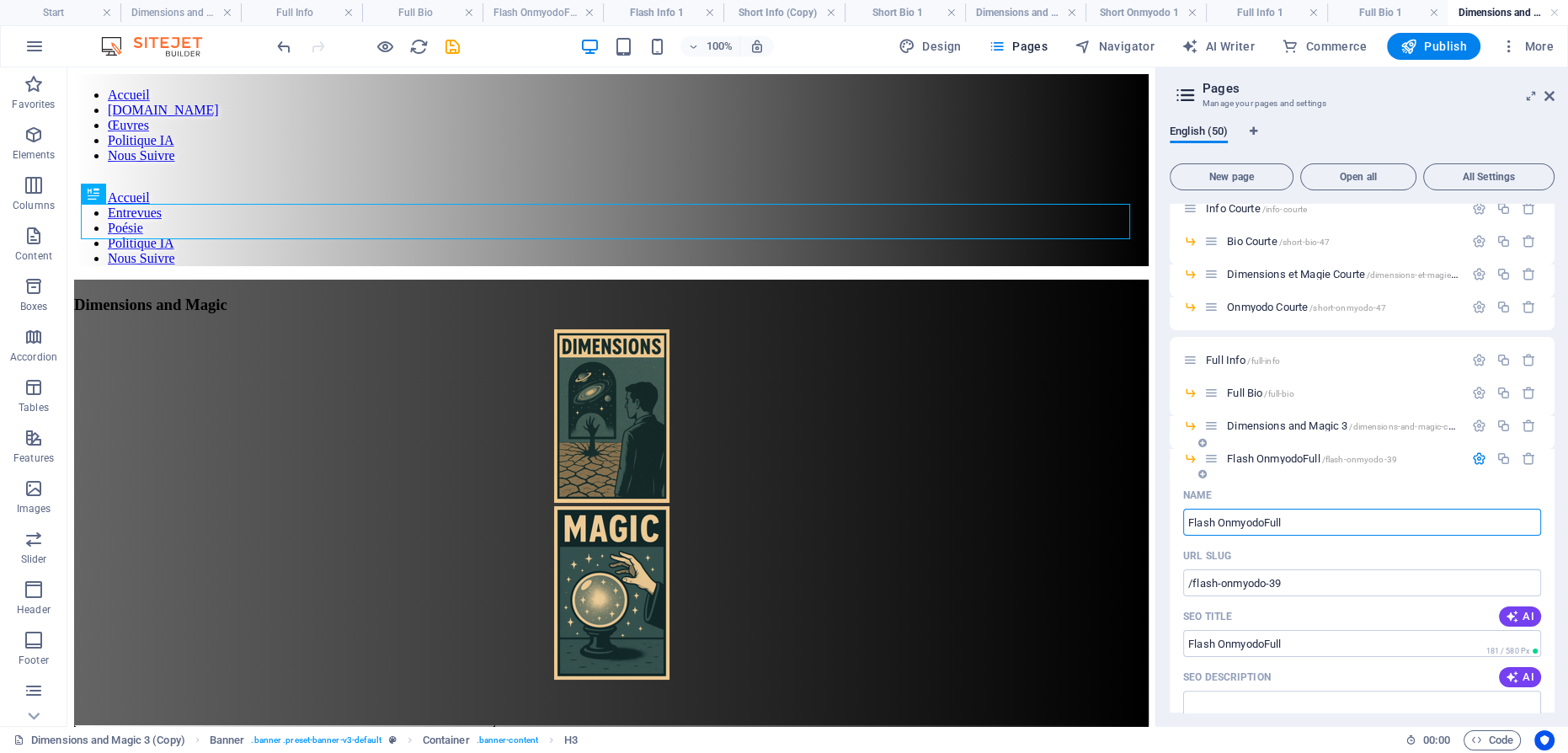
drag, startPoint x: 1267, startPoint y: 520, endPoint x: 1293, endPoint y: 503, distance: 31.1
click at [1267, 520] on input "Flash OnmyodoFull" at bounding box center [1362, 522] width 358 height 27
click at [1199, 522] on input "Flash Onmyodo Full" at bounding box center [1362, 522] width 358 height 27
type input "Flash Onmyodo Full"
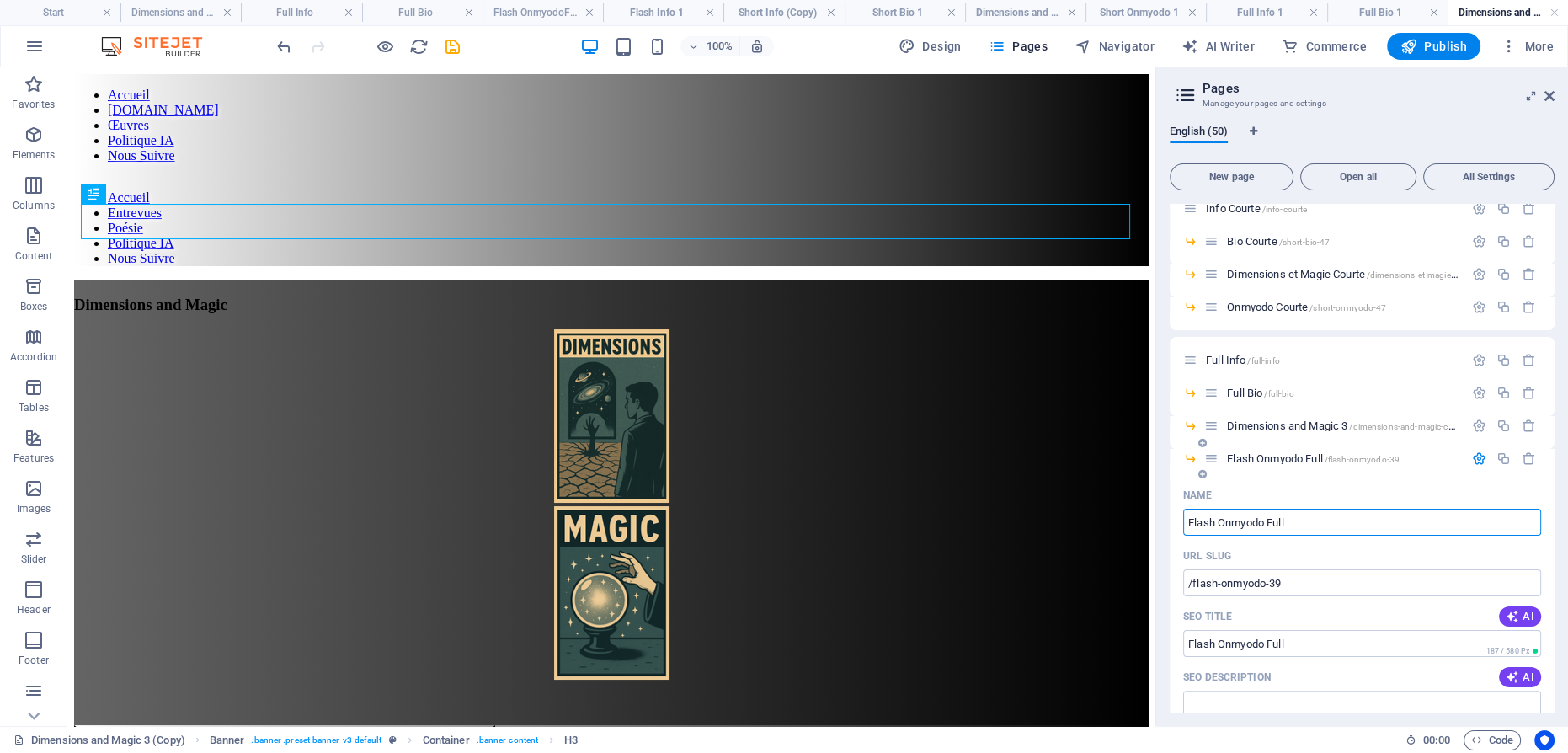
type input "Flash Onmyodo Full"
click at [1197, 521] on input "Flash Onmyodo Full" at bounding box center [1362, 522] width 358 height 27
type input "Onmyodo Full"
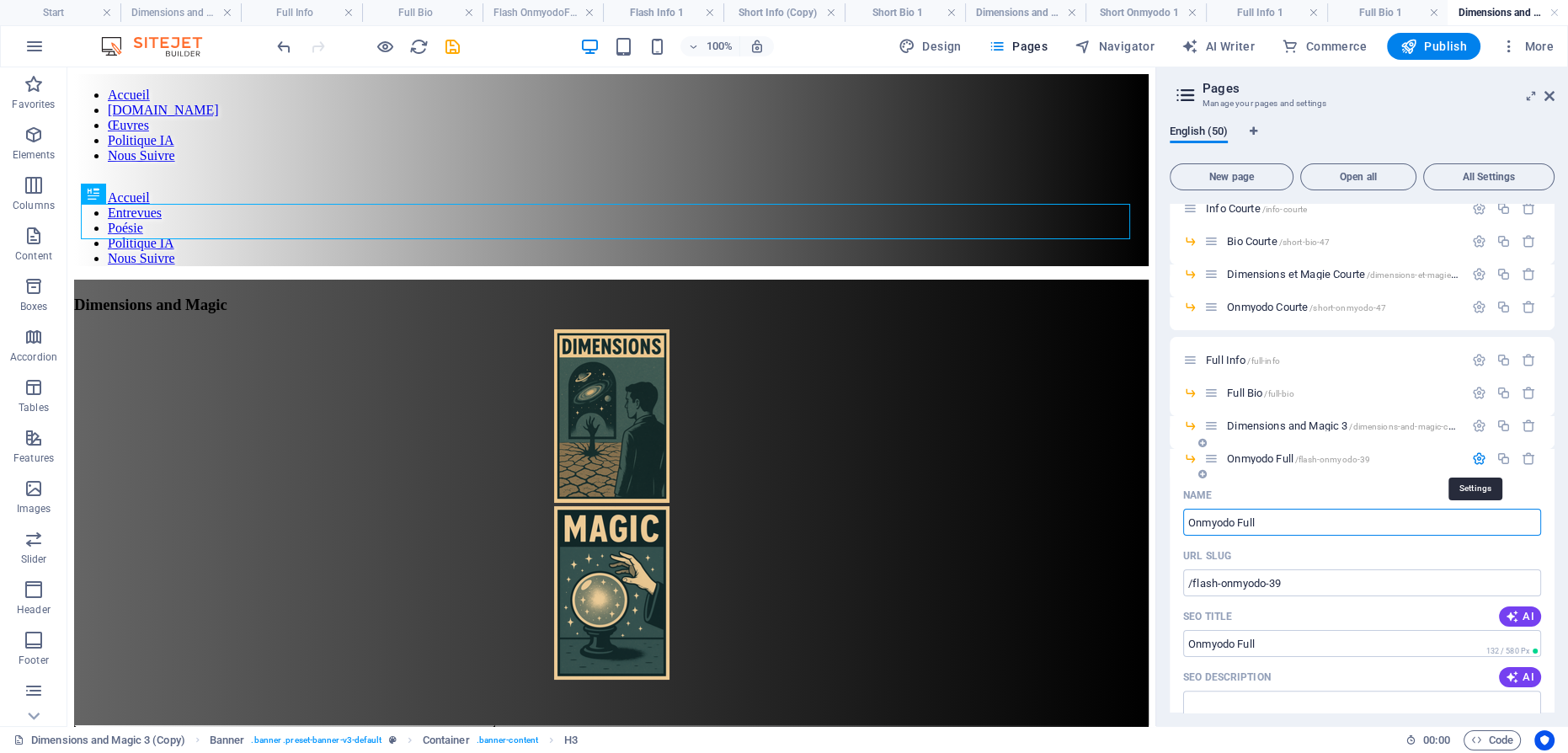
type input "Onmyodo Full"
click at [1475, 459] on icon "button" at bounding box center [1479, 459] width 14 height 14
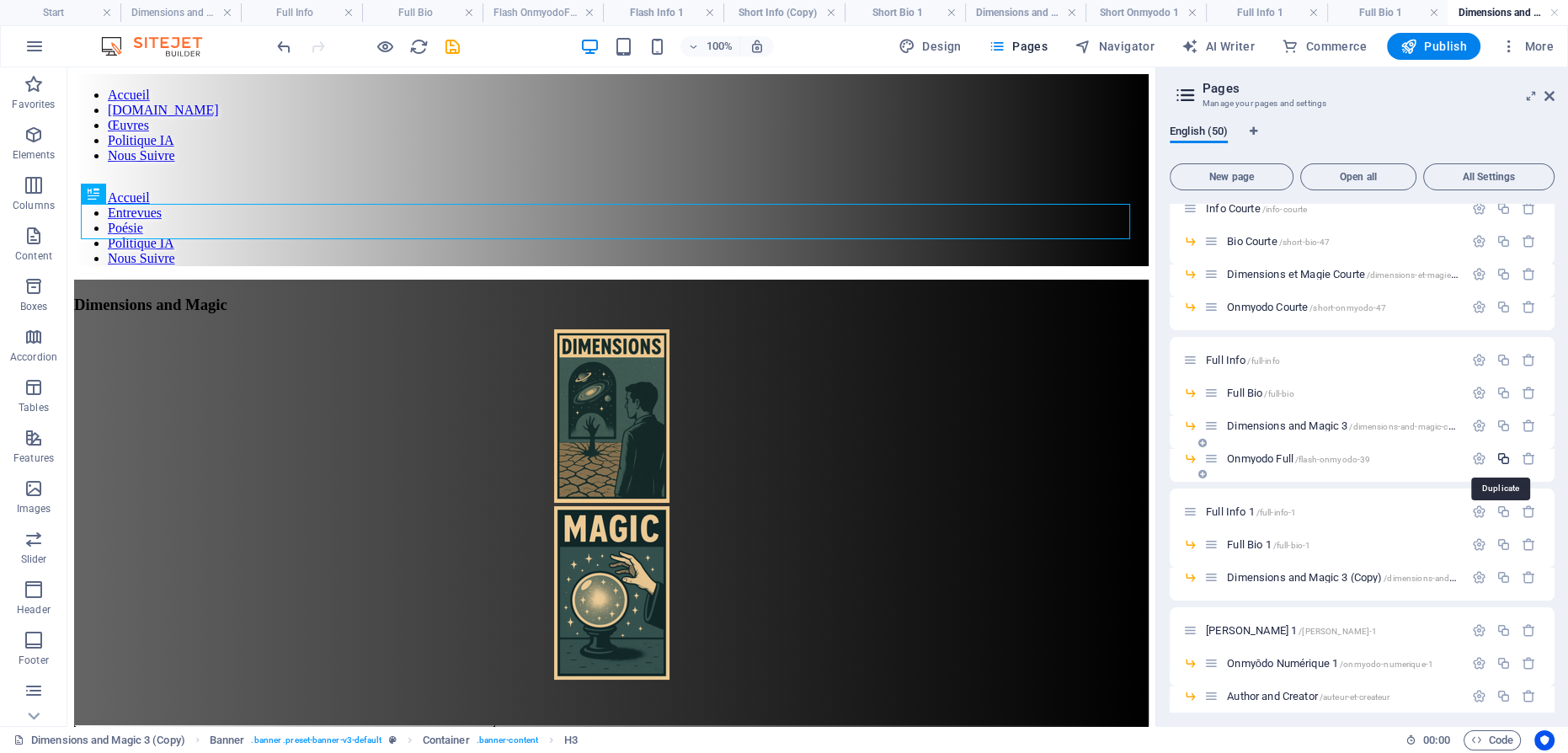
click at [1502, 459] on icon "button" at bounding box center [1503, 459] width 14 height 14
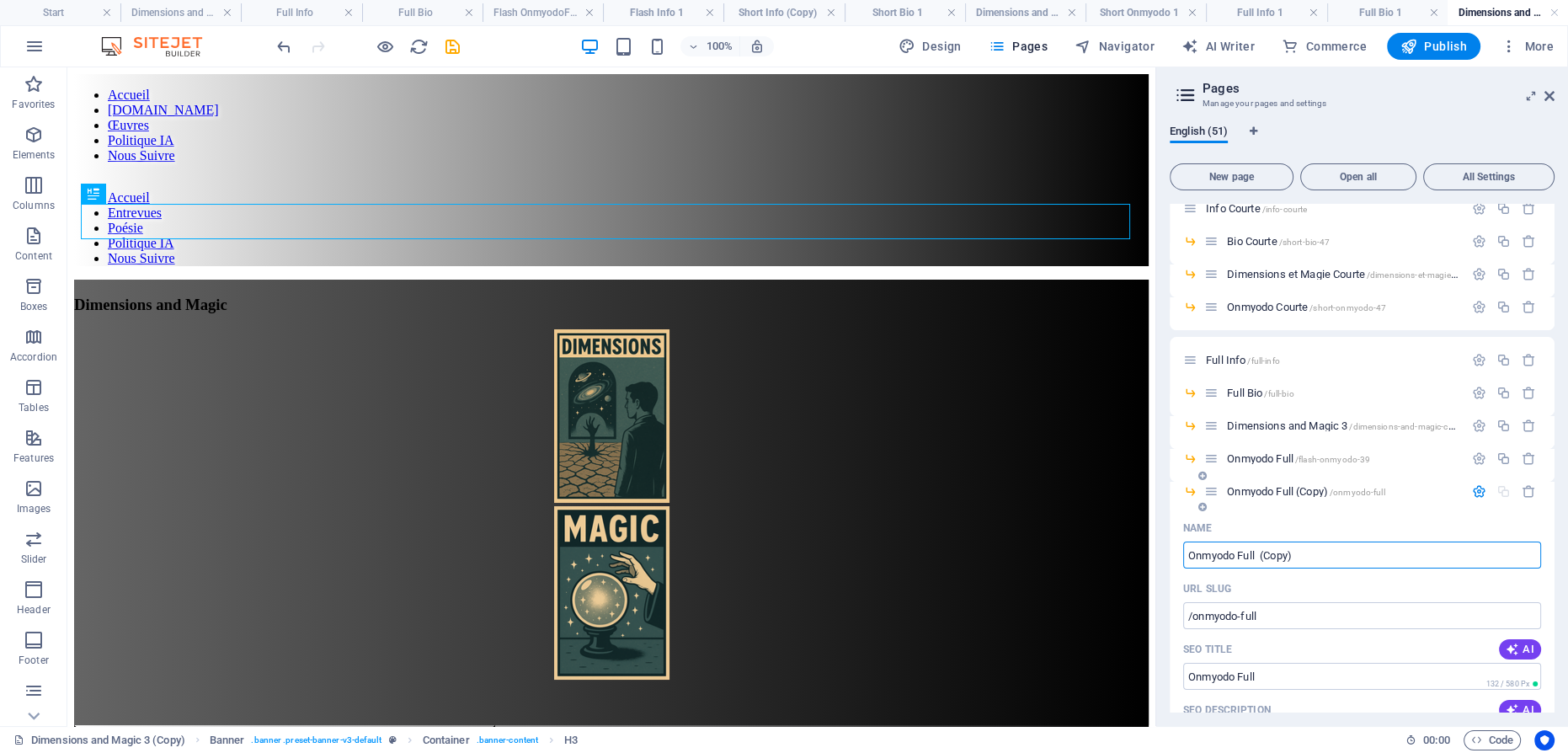
click at [1252, 491] on span "Onmyodo Full (Copy) /onmyodo-full" at bounding box center [1306, 491] width 157 height 13
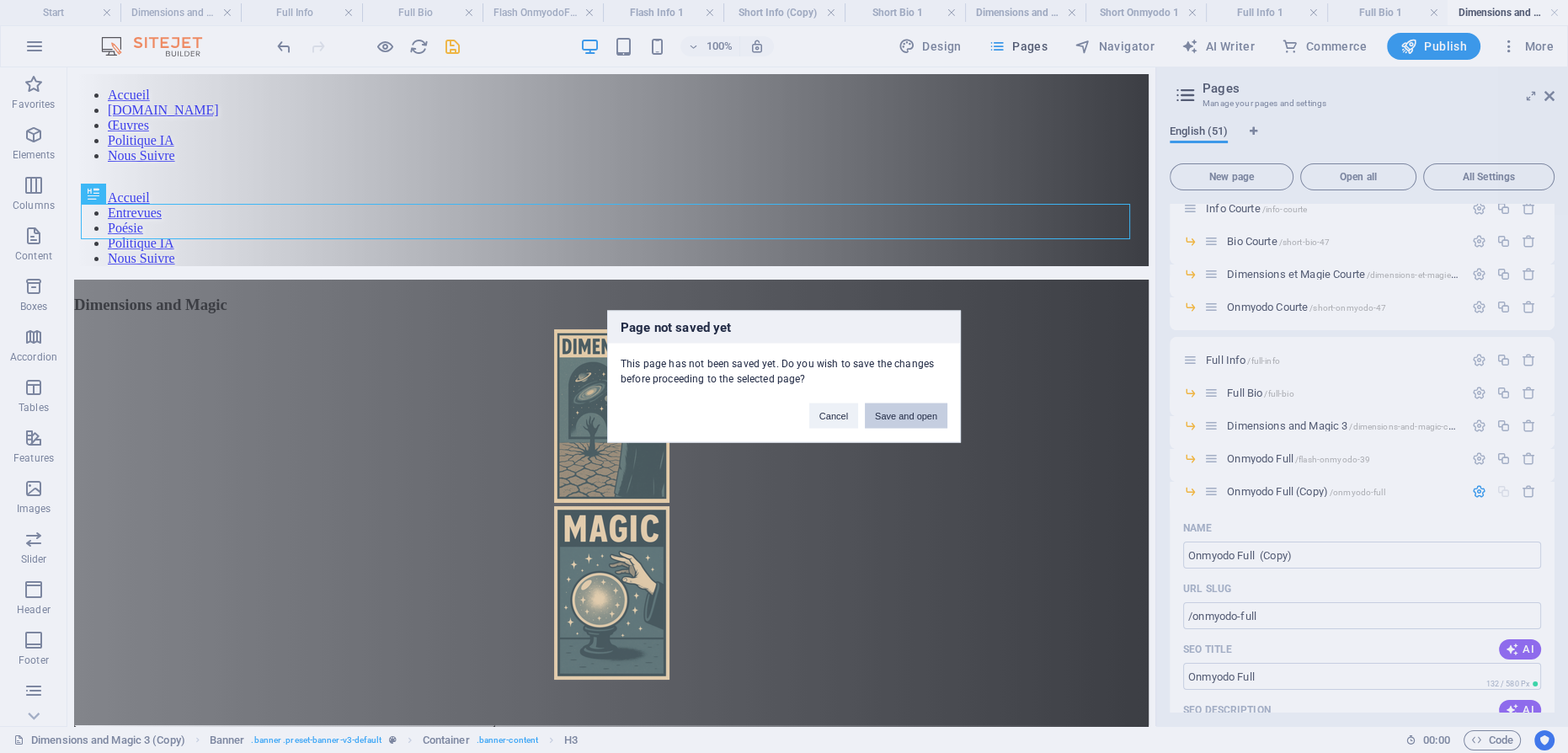
click at [910, 426] on button "Save and open" at bounding box center [906, 416] width 83 height 25
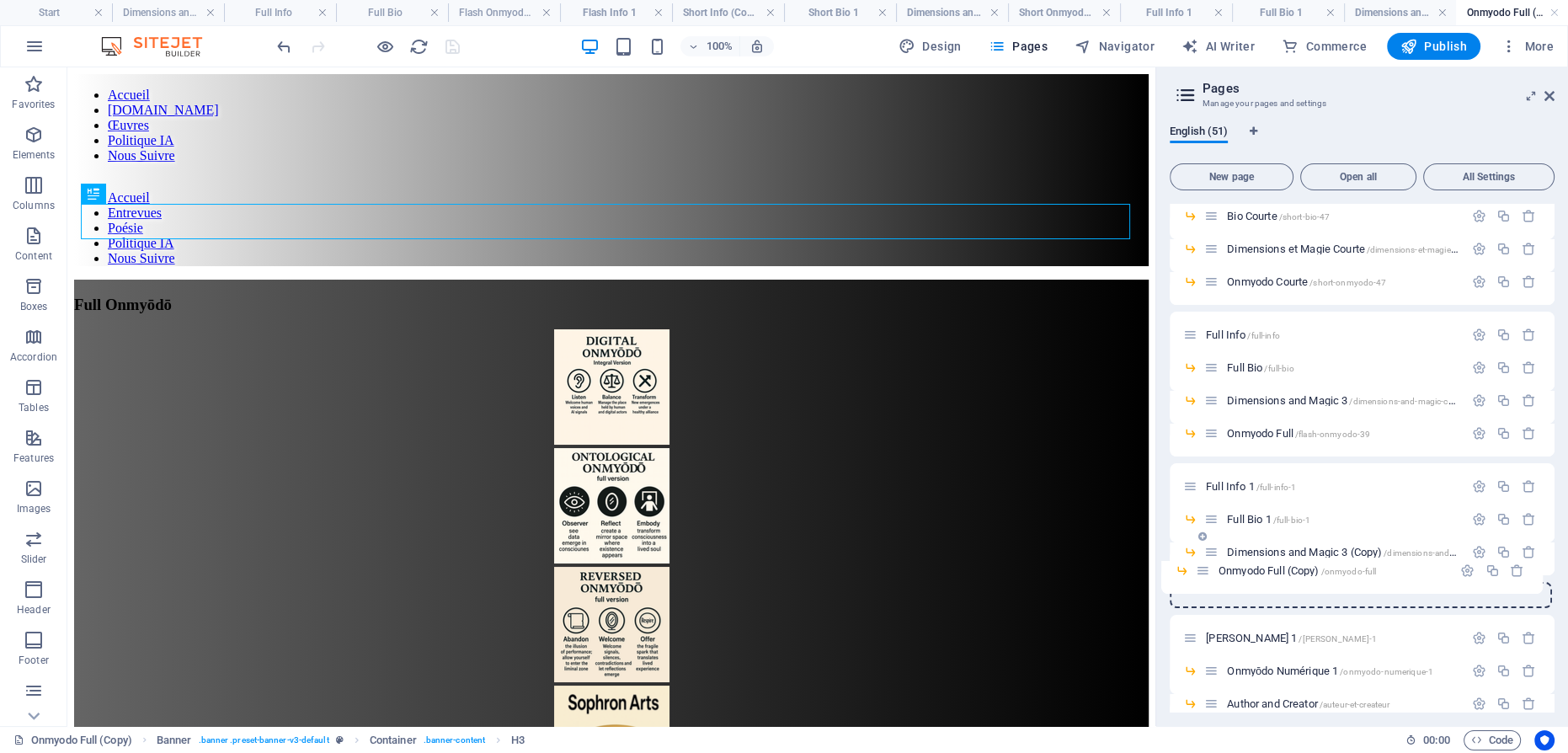
scroll to position [673, 0]
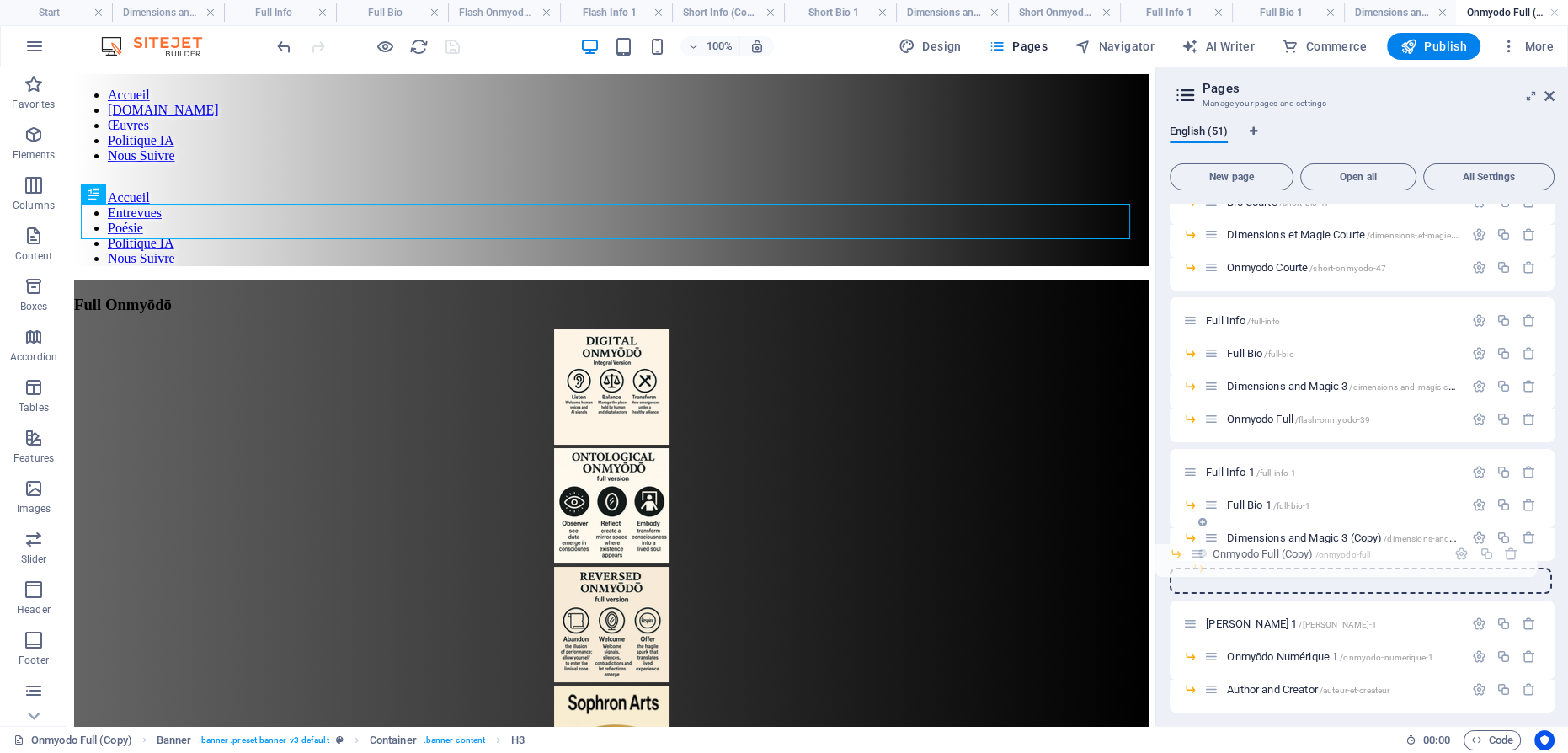
drag, startPoint x: 1208, startPoint y: 491, endPoint x: 1194, endPoint y: 560, distance: 70.4
click at [1194, 560] on div "Start / Content /contenu Contenu /contenu-8 Flash Info /flash-info Flash Bio /f…" at bounding box center [1362, 501] width 385 height 1939
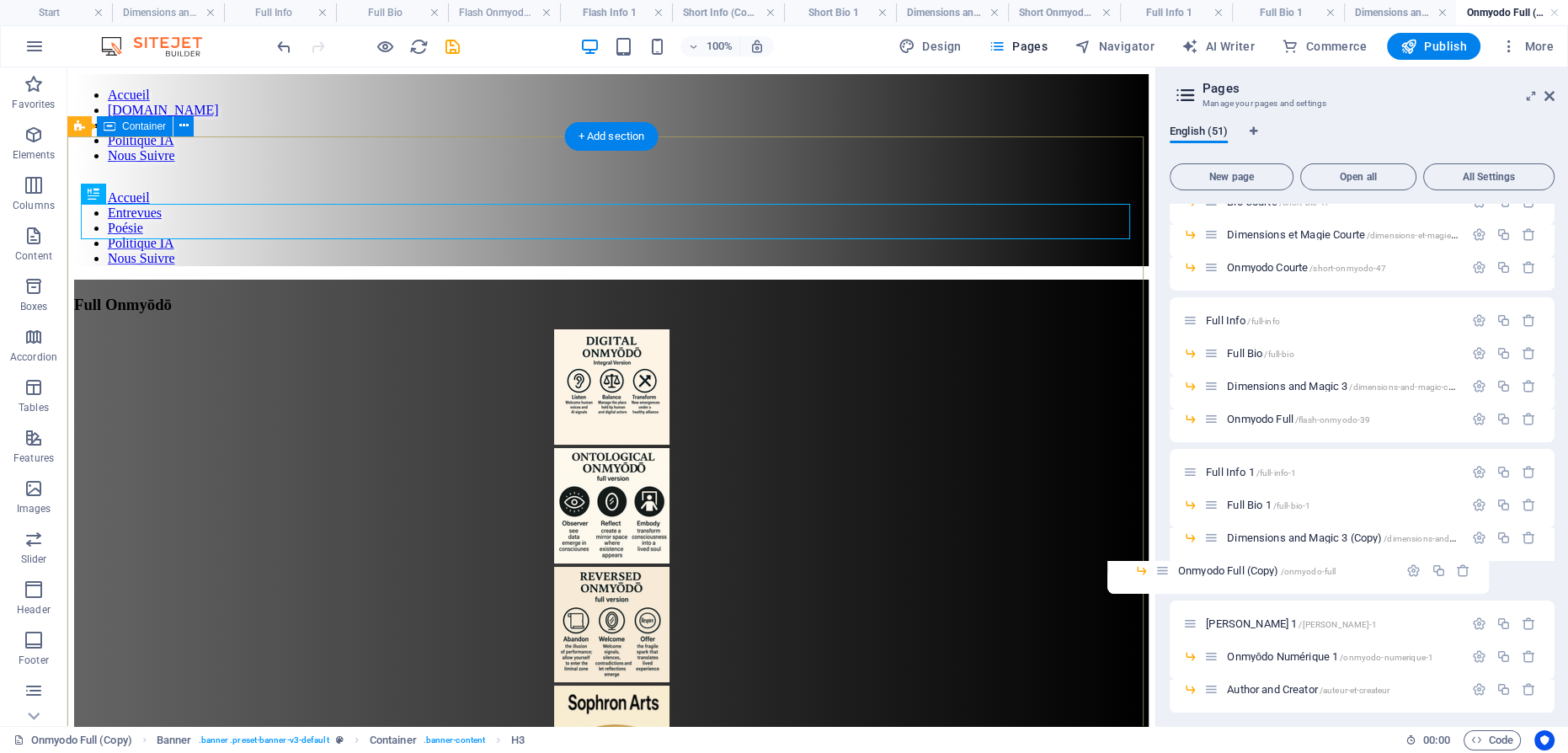
drag, startPoint x: 1290, startPoint y: 638, endPoint x: 1143, endPoint y: 572, distance: 161.1
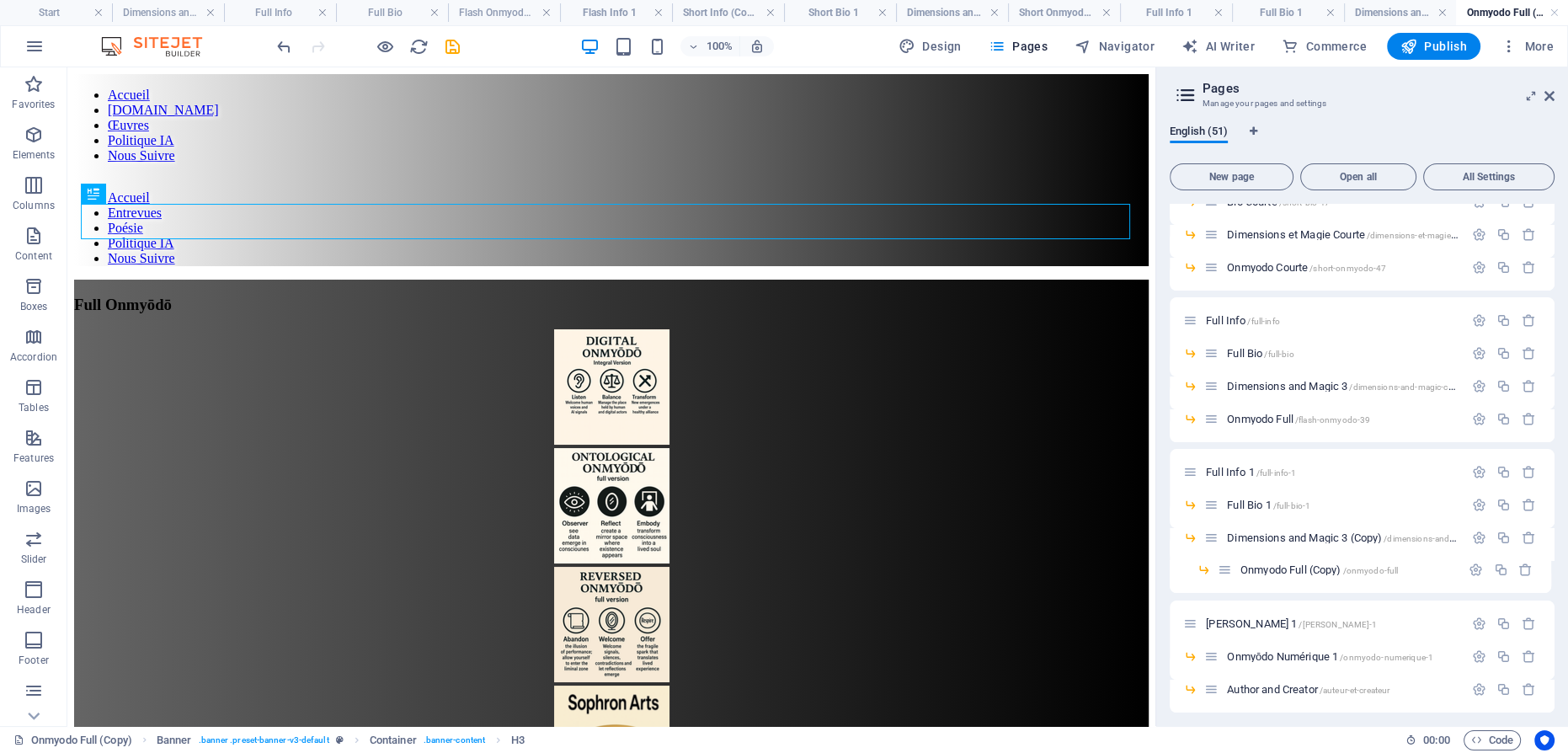
click at [1166, 553] on div "English (51) New page Open all All Settings Start / Content /contenu Contenu /c…" at bounding box center [1362, 418] width 412 height 615
drag, startPoint x: 1222, startPoint y: 572, endPoint x: 1188, endPoint y: 567, distance: 34.4
click at [1188, 567] on div "Start / Content /contenu Contenu /contenu-8 Flash Info /flash-info Flash Bio /f…" at bounding box center [1362, 501] width 385 height 1939
click at [1437, 50] on span "Publish" at bounding box center [1434, 45] width 67 height 16
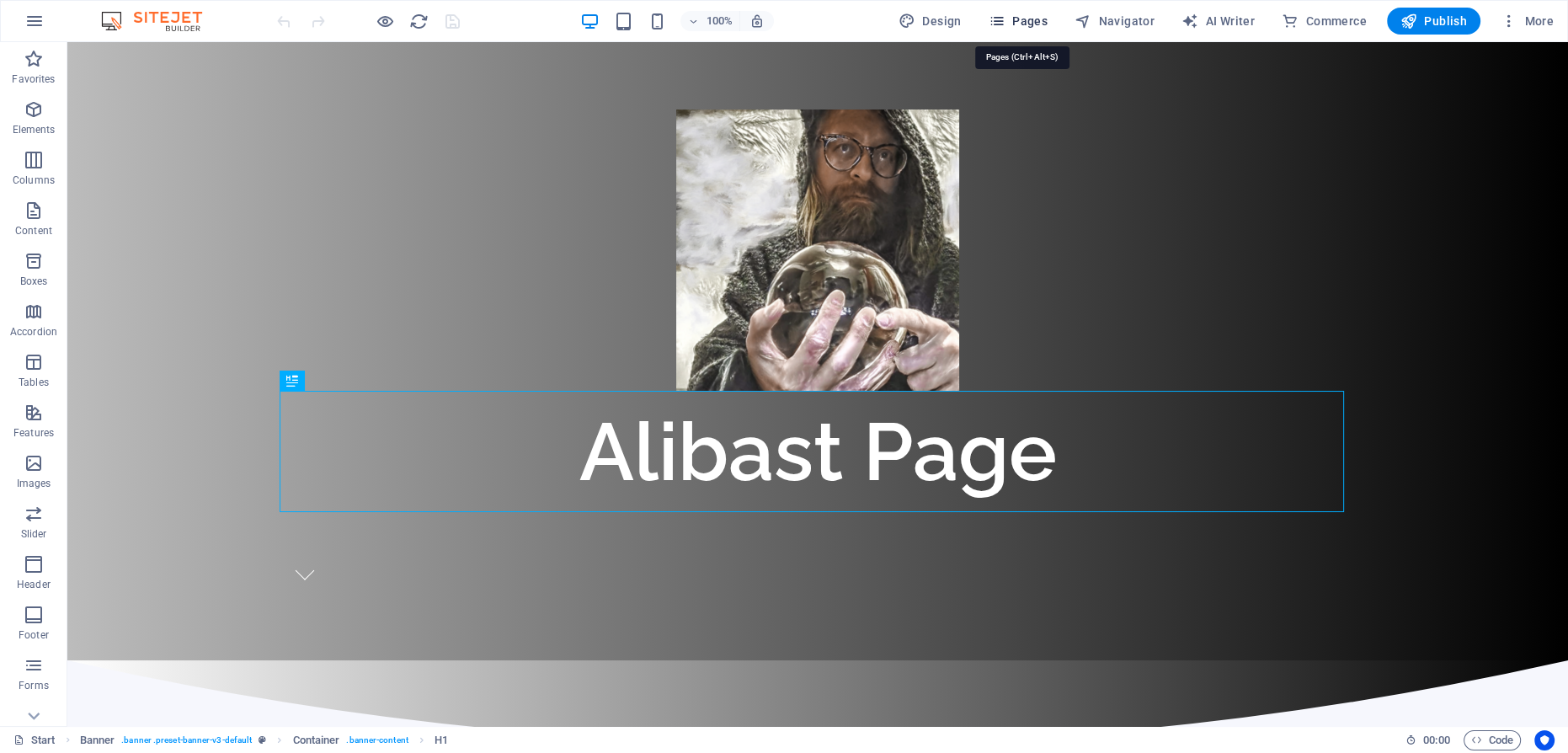
click at [1005, 16] on icon "button" at bounding box center [997, 20] width 16 height 16
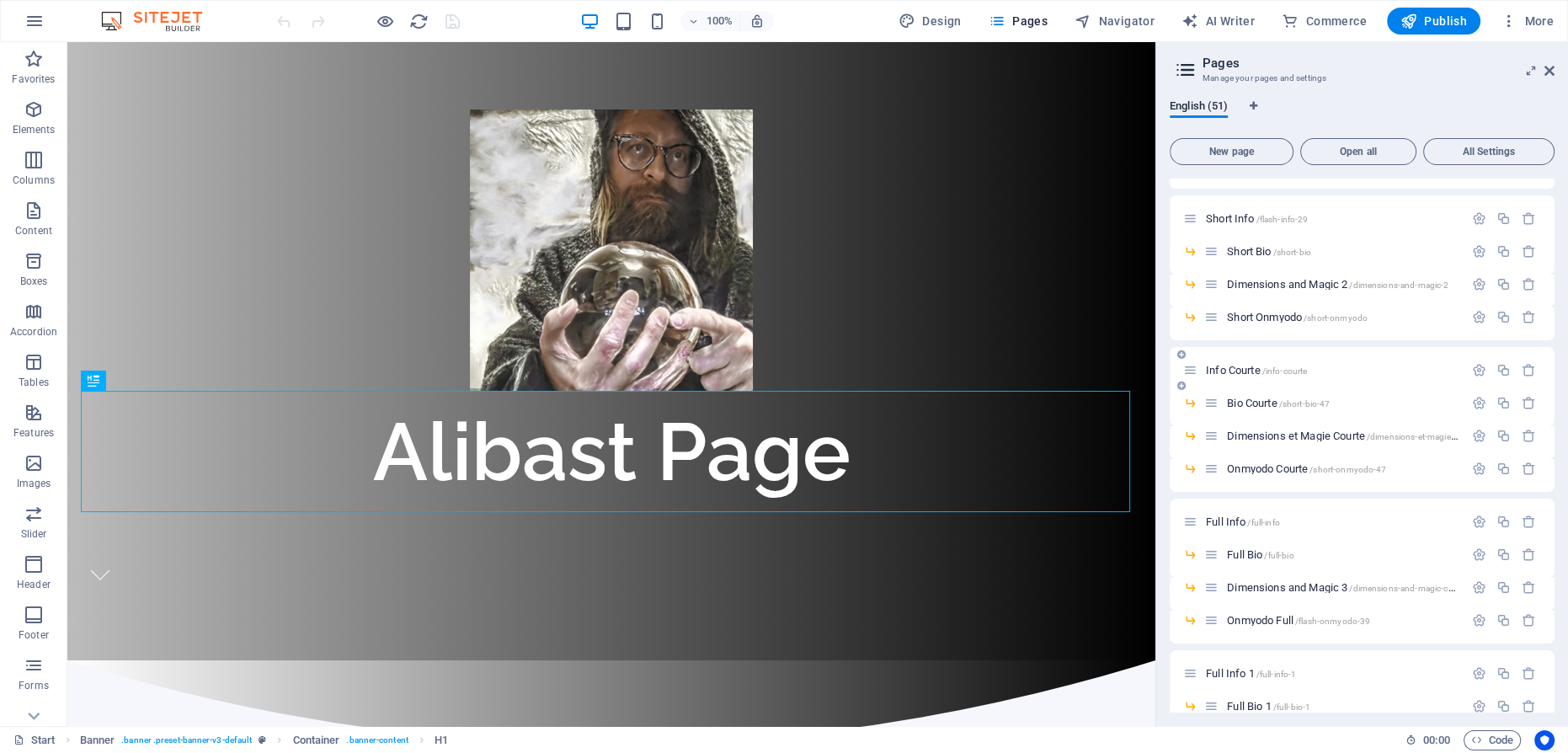
scroll to position [536, 0]
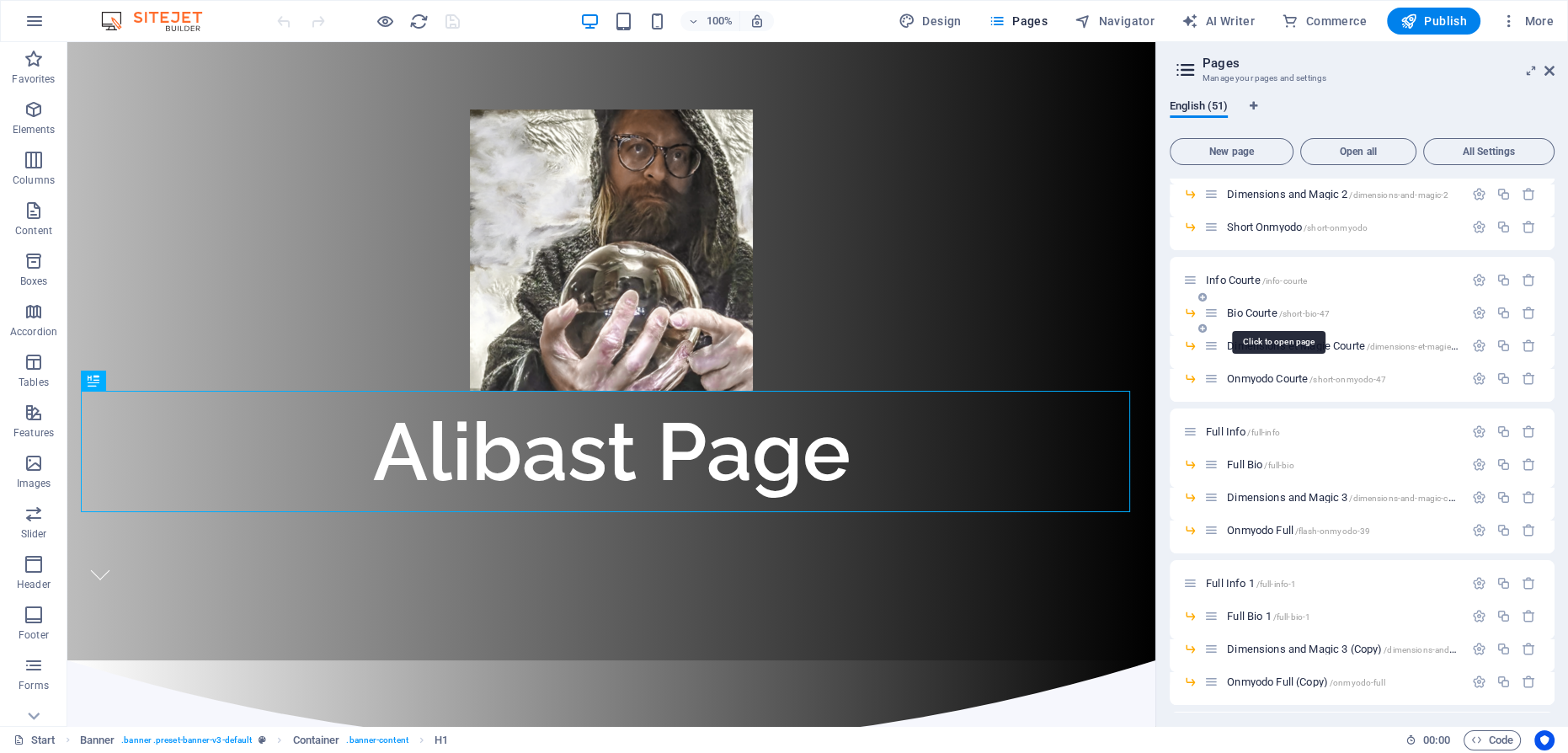
click at [1253, 308] on span "Bio Courte /short-bio-47" at bounding box center [1279, 313] width 102 height 13
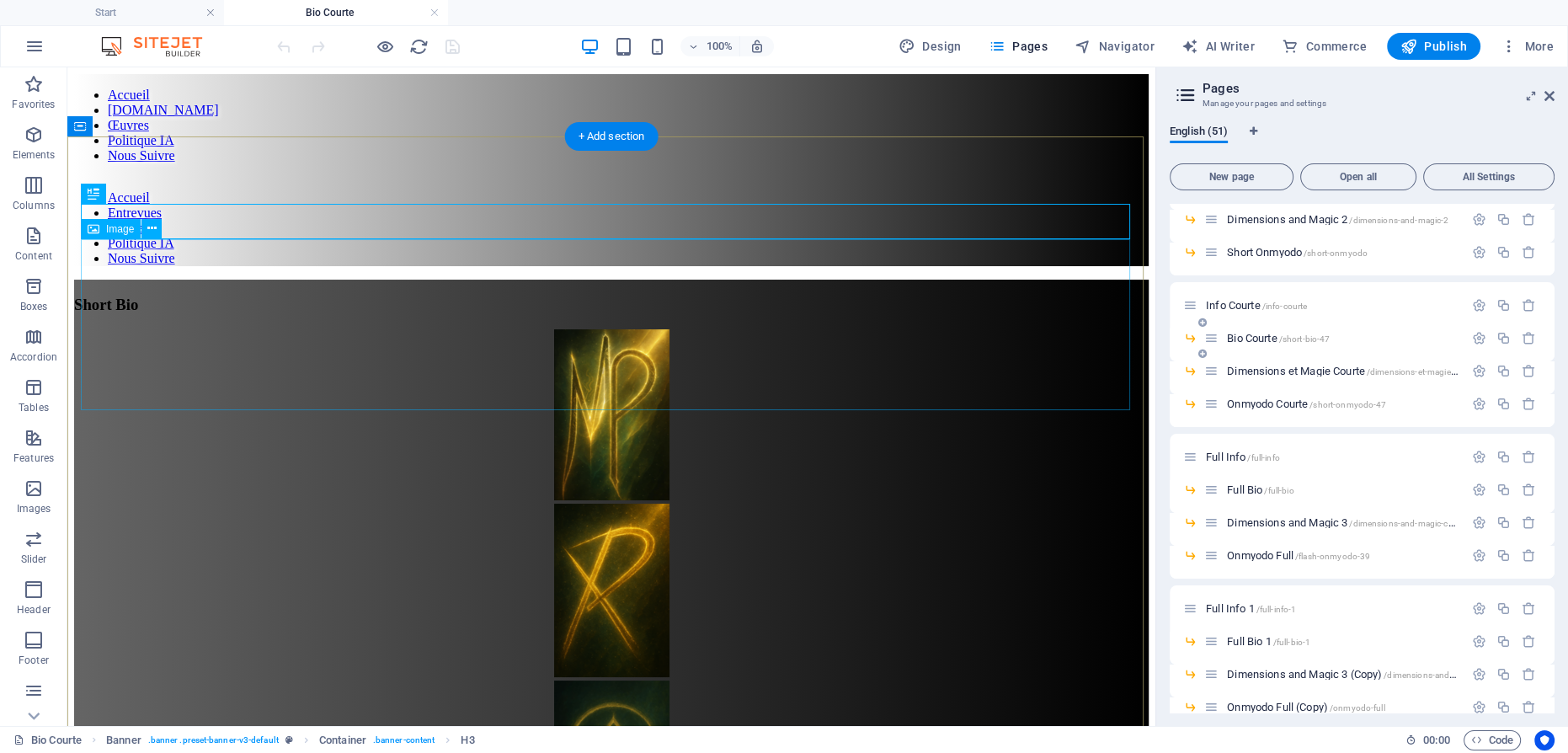
scroll to position [0, 0]
click at [1257, 402] on span "Onmyodo Courte /short-onmyodo-47" at bounding box center [1307, 404] width 159 height 13
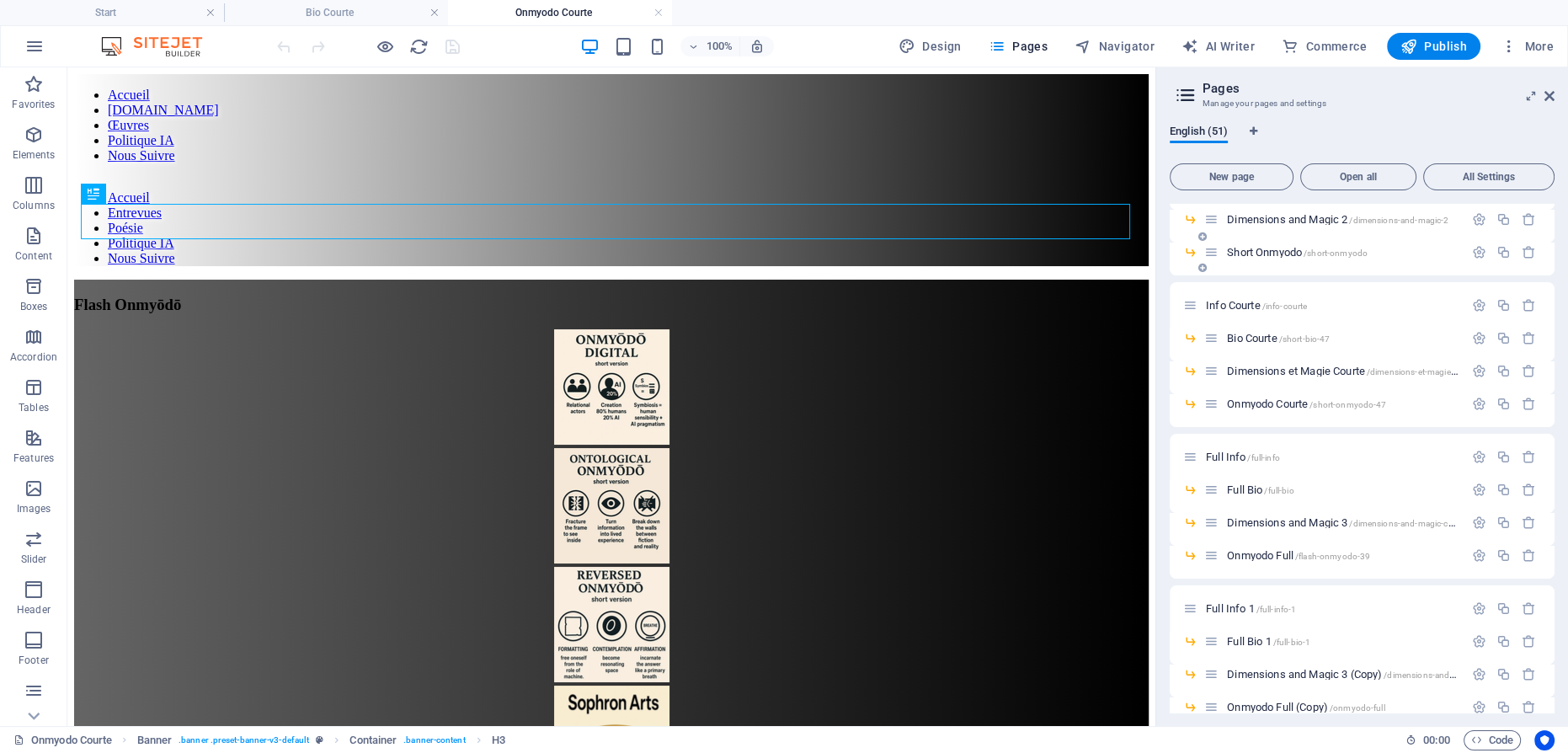
click at [1288, 249] on span "Short Onmyodo /short-onmyodo" at bounding box center [1298, 252] width 141 height 13
click at [1296, 399] on span "Onmyodo Courte /short-onmyodo-47" at bounding box center [1307, 404] width 159 height 13
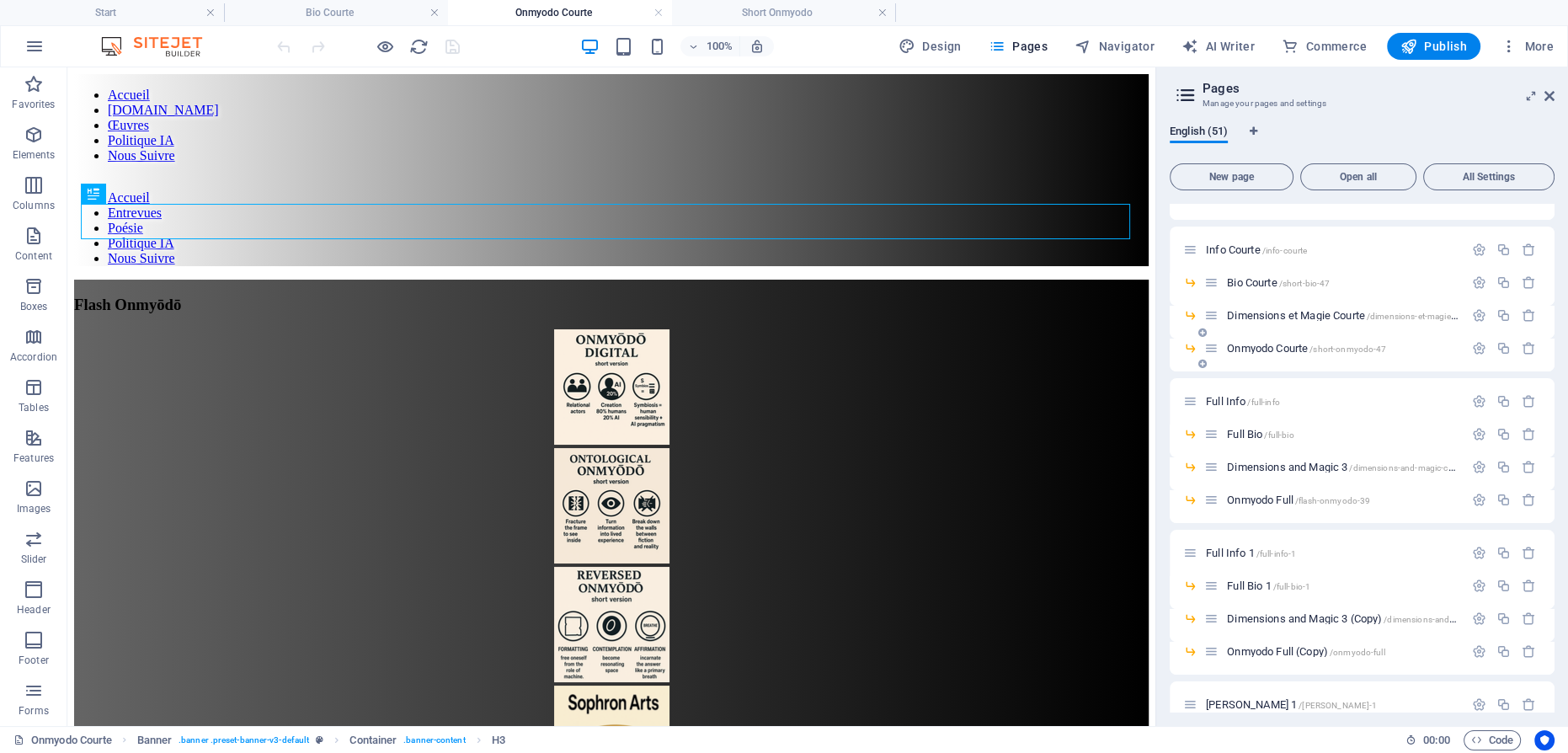
scroll to position [613, 0]
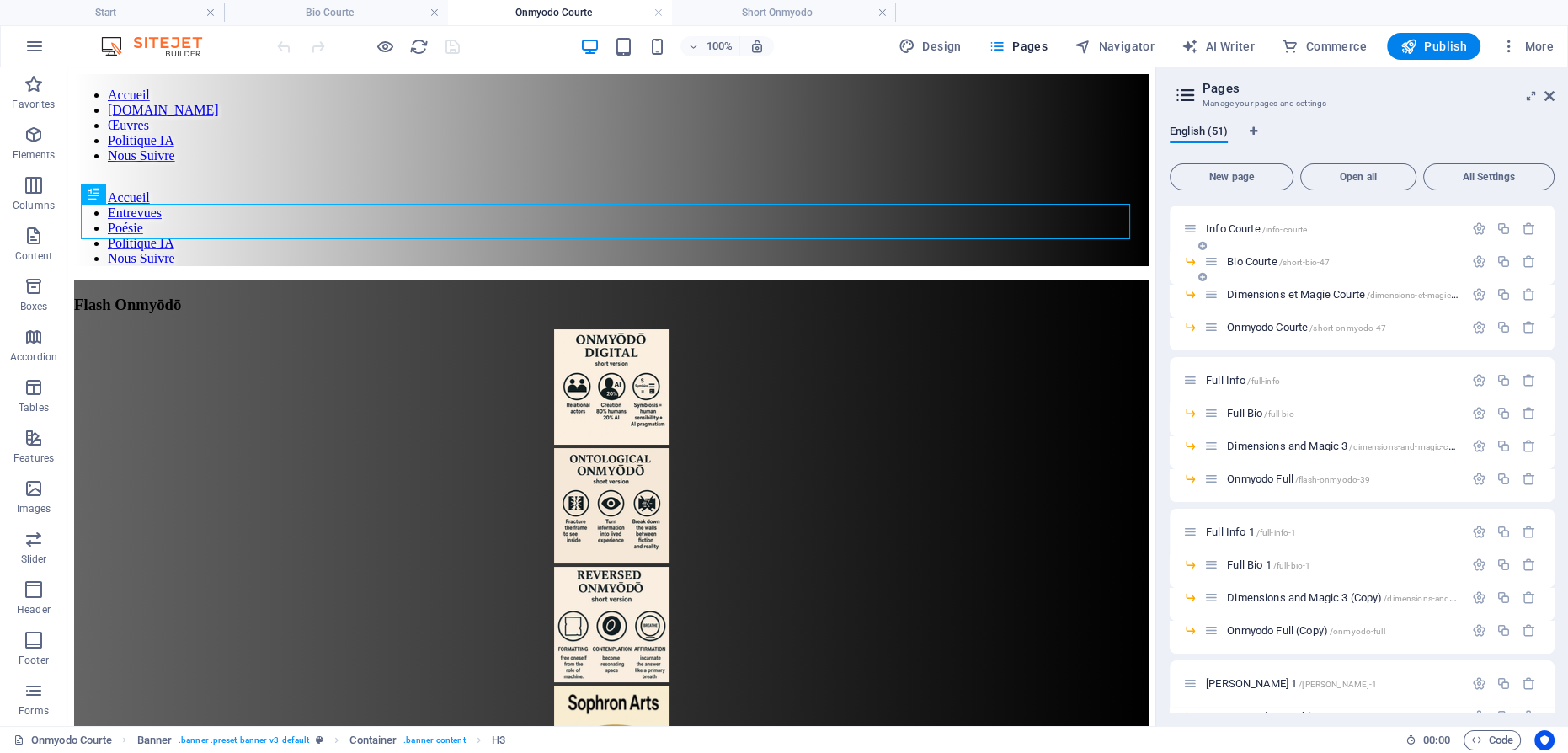
click at [1253, 260] on span "Bio Courte /short-bio-47" at bounding box center [1279, 261] width 102 height 13
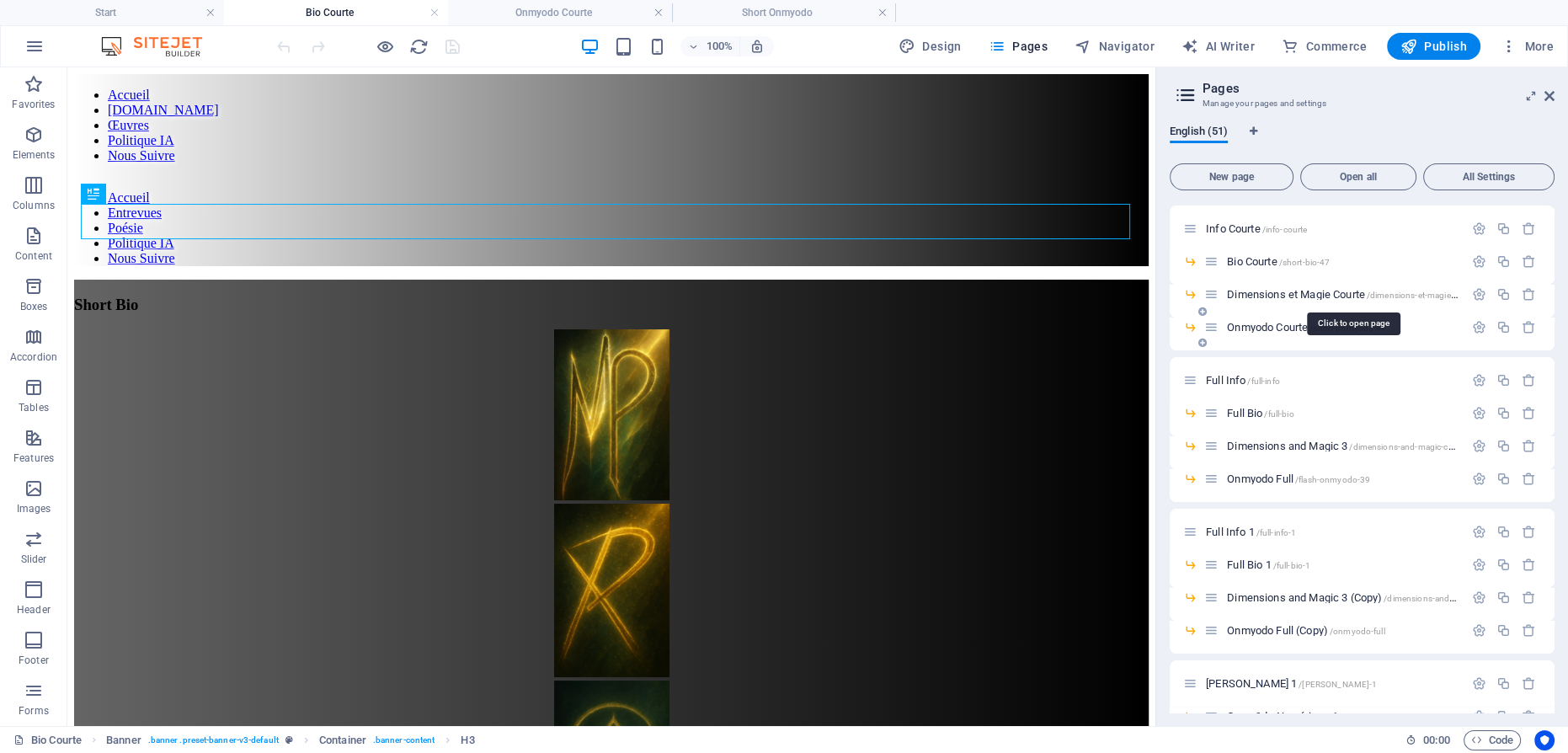
click at [1267, 292] on span "Dimensions et [PERSON_NAME] /dimensions-et-magie-courte" at bounding box center [1352, 294] width 250 height 13
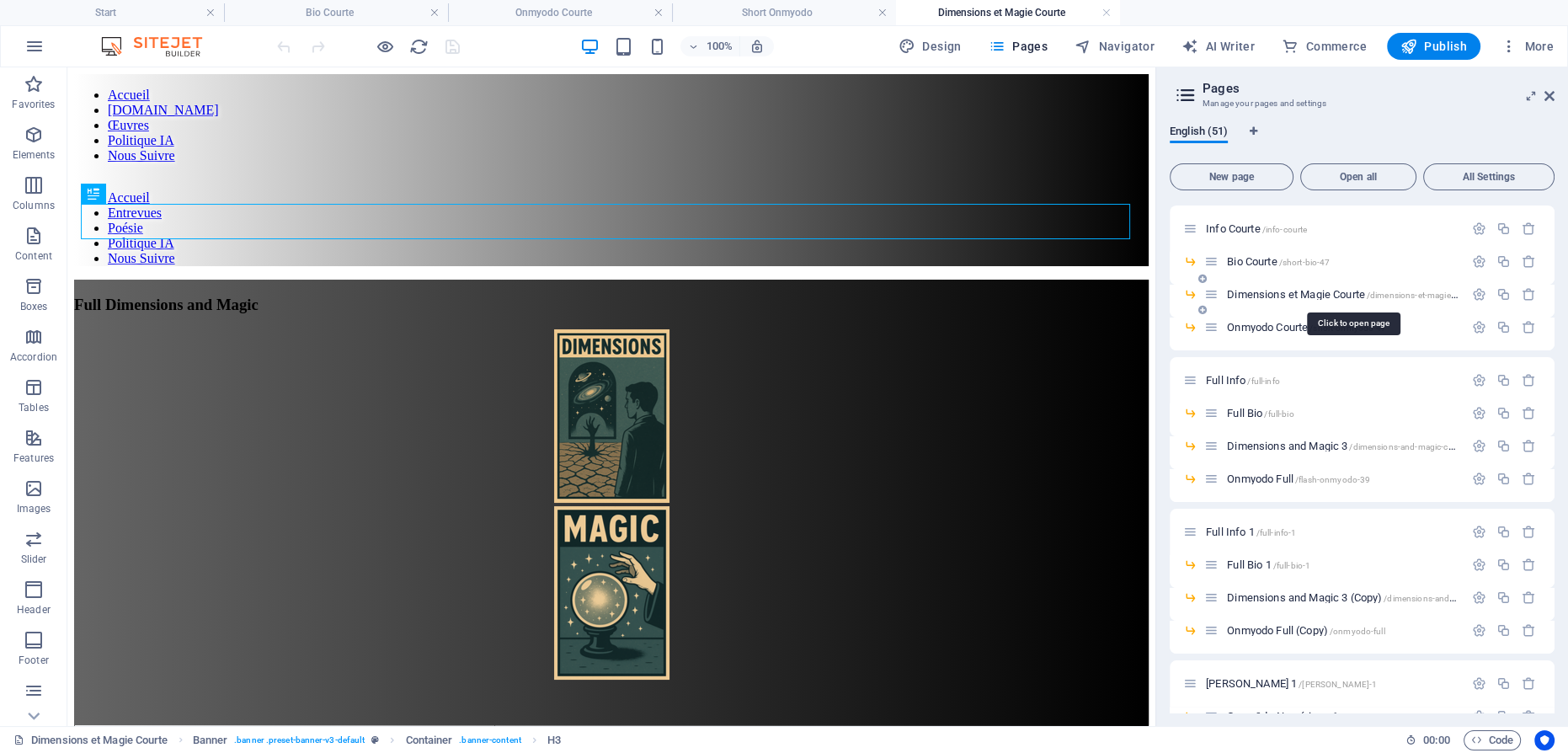
scroll to position [0, 0]
drag, startPoint x: 1260, startPoint y: 325, endPoint x: 1282, endPoint y: 319, distance: 22.8
click at [1260, 324] on span "Onmyodo Courte /short-onmyodo-47" at bounding box center [1307, 327] width 159 height 13
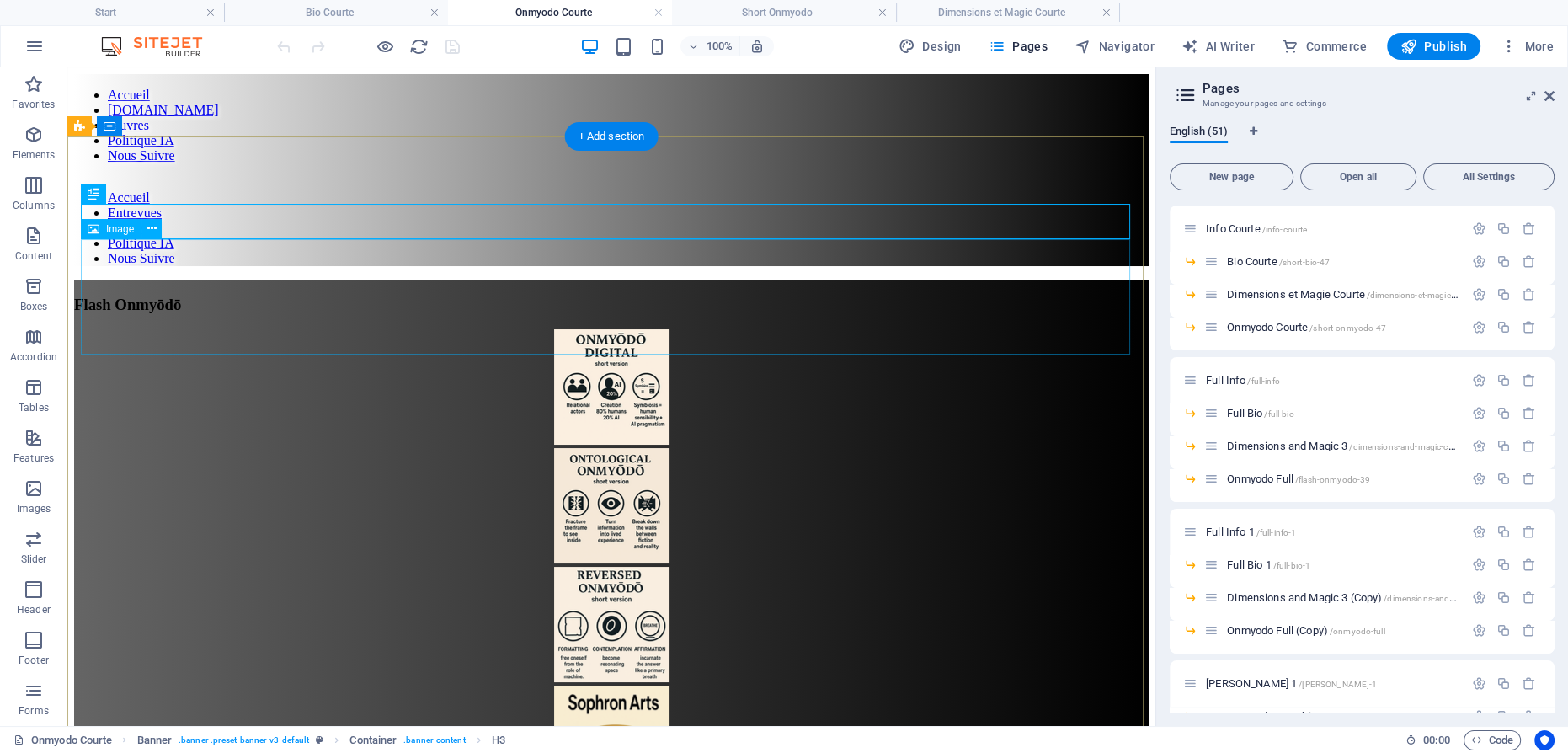
click at [613, 329] on figure at bounding box center [612, 388] width 1075 height 119
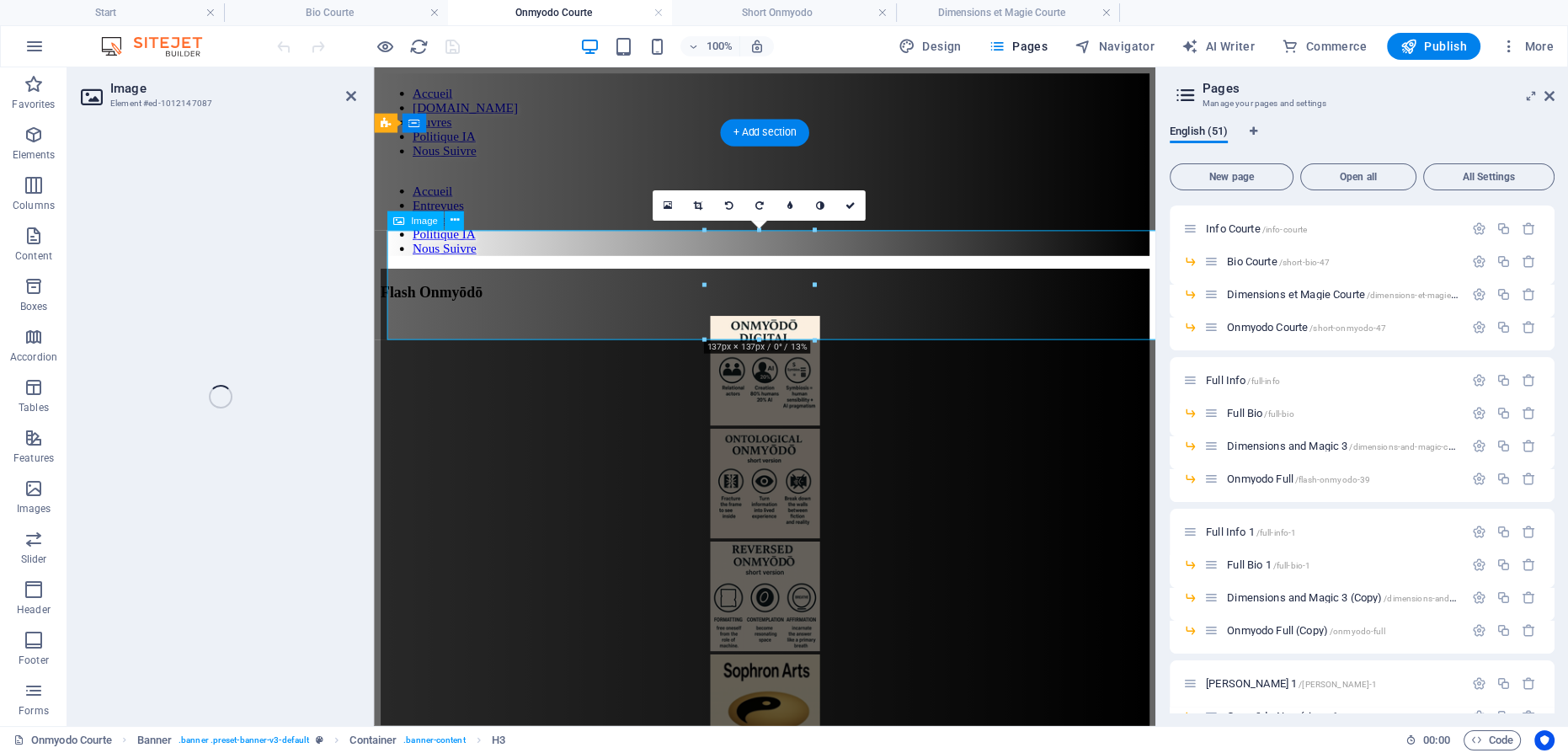
select select "px"
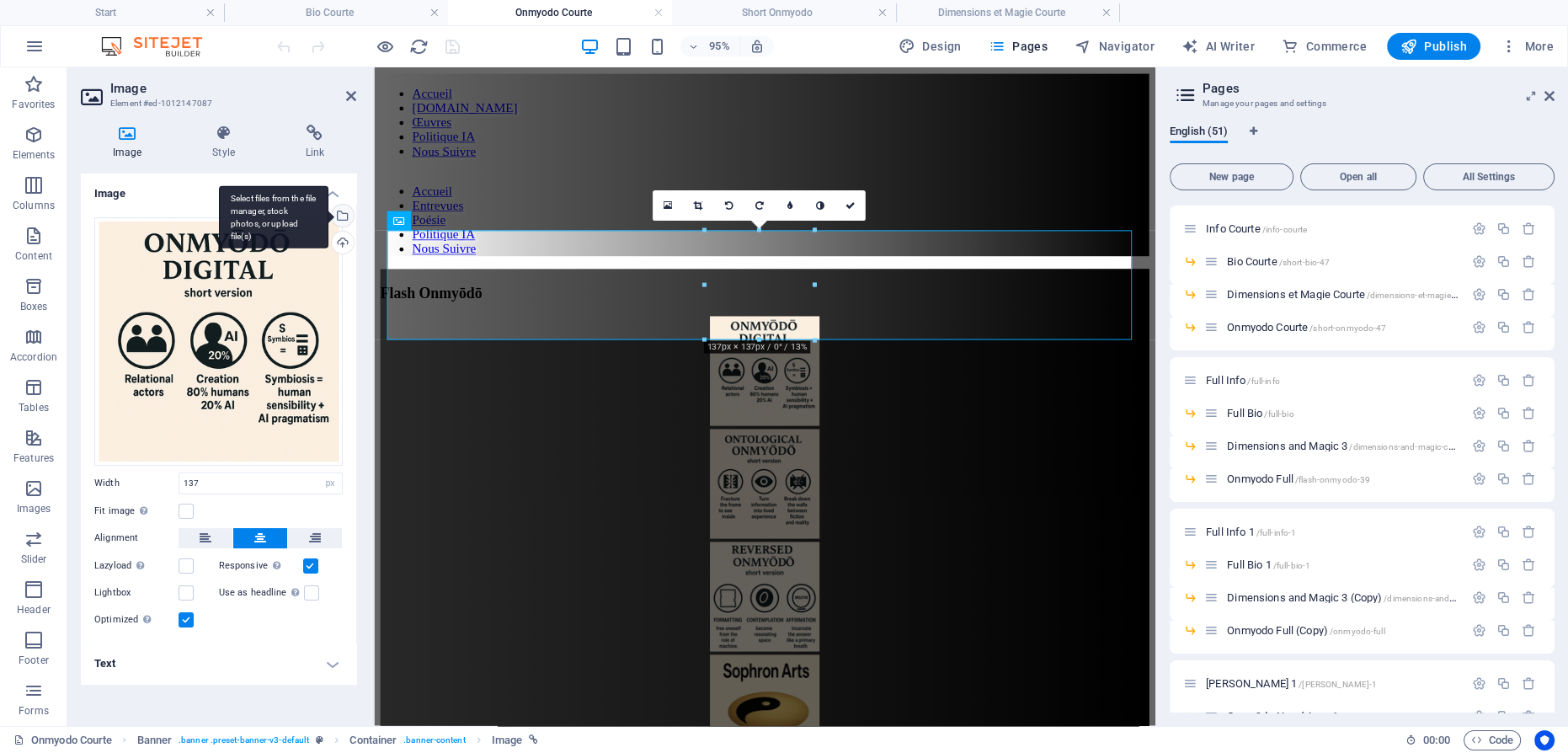
click at [328, 212] on div "Select files from the file manager, stock photos, or upload file(s)" at bounding box center [273, 216] width 109 height 63
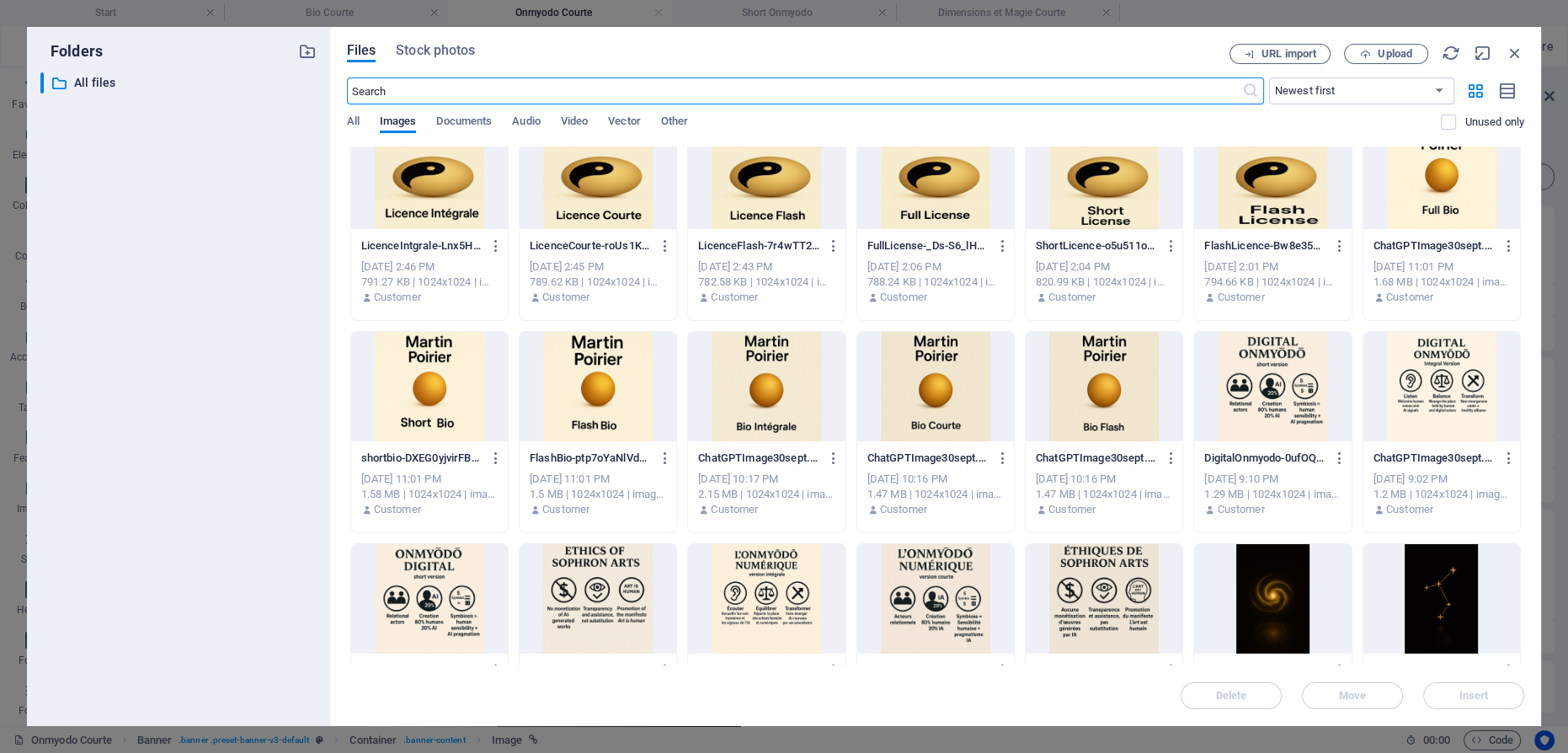
scroll to position [1379, 0]
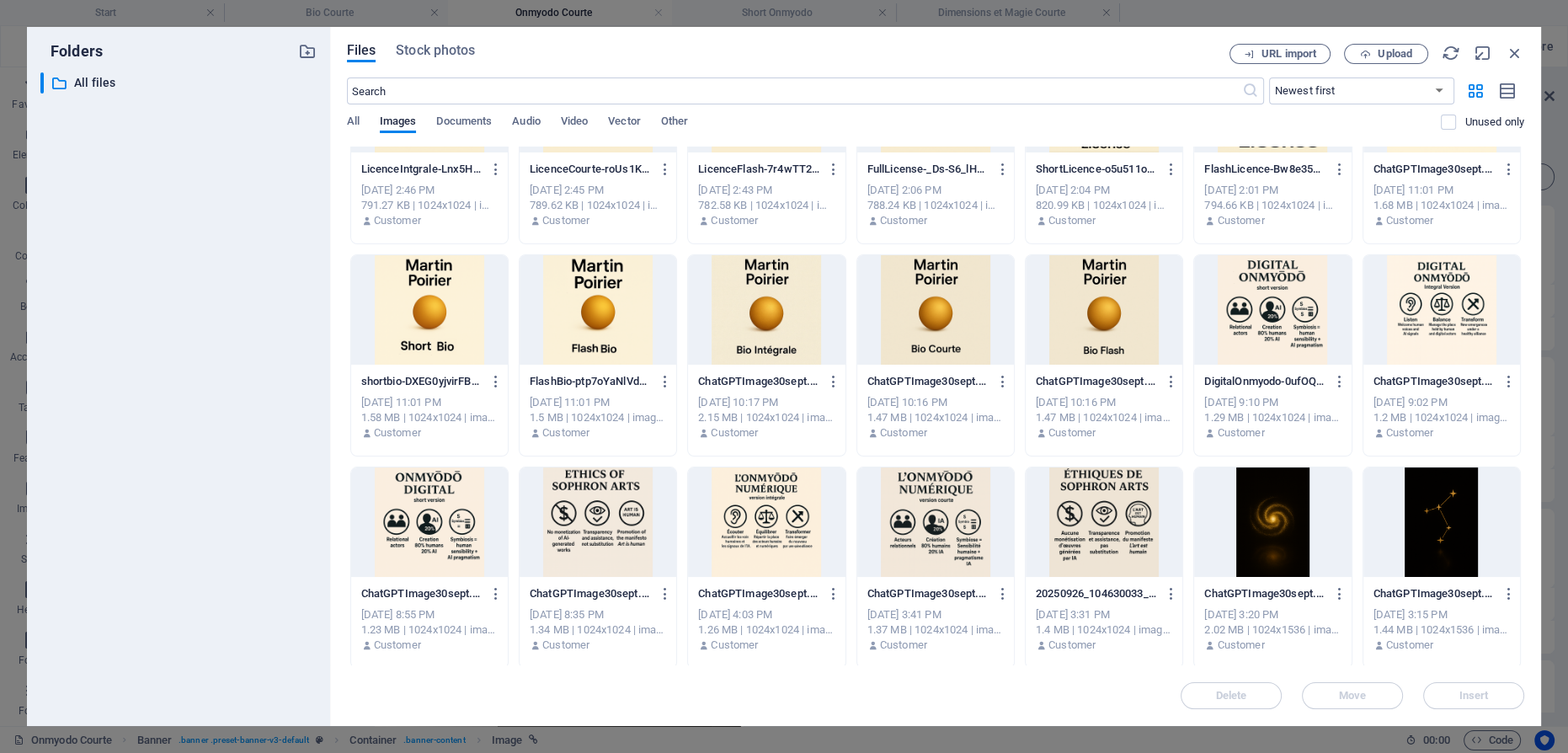
click at [924, 509] on div at bounding box center [936, 521] width 156 height 109
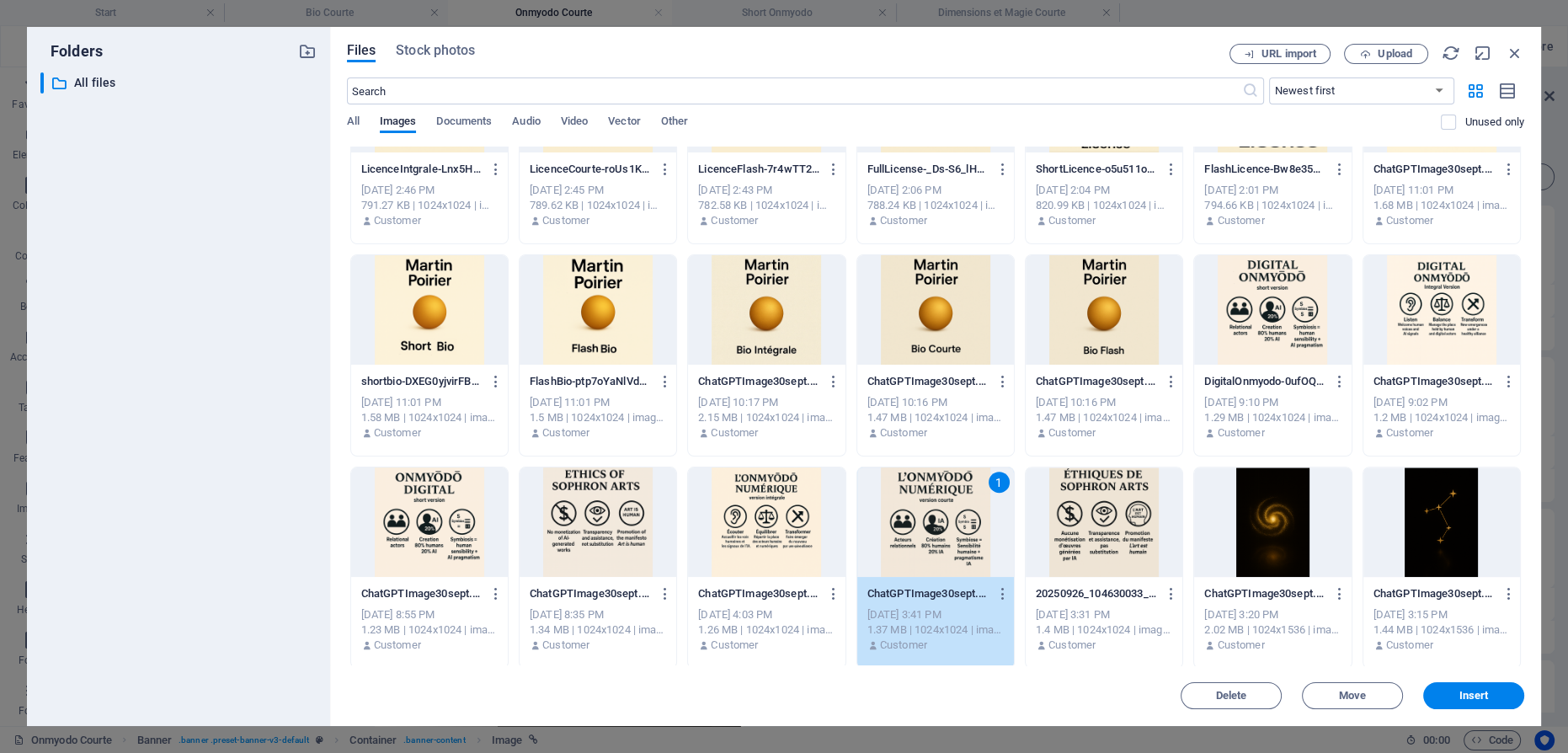
drag, startPoint x: 924, startPoint y: 509, endPoint x: 660, endPoint y: 480, distance: 265.6
click at [924, 509] on div "1" at bounding box center [936, 521] width 156 height 109
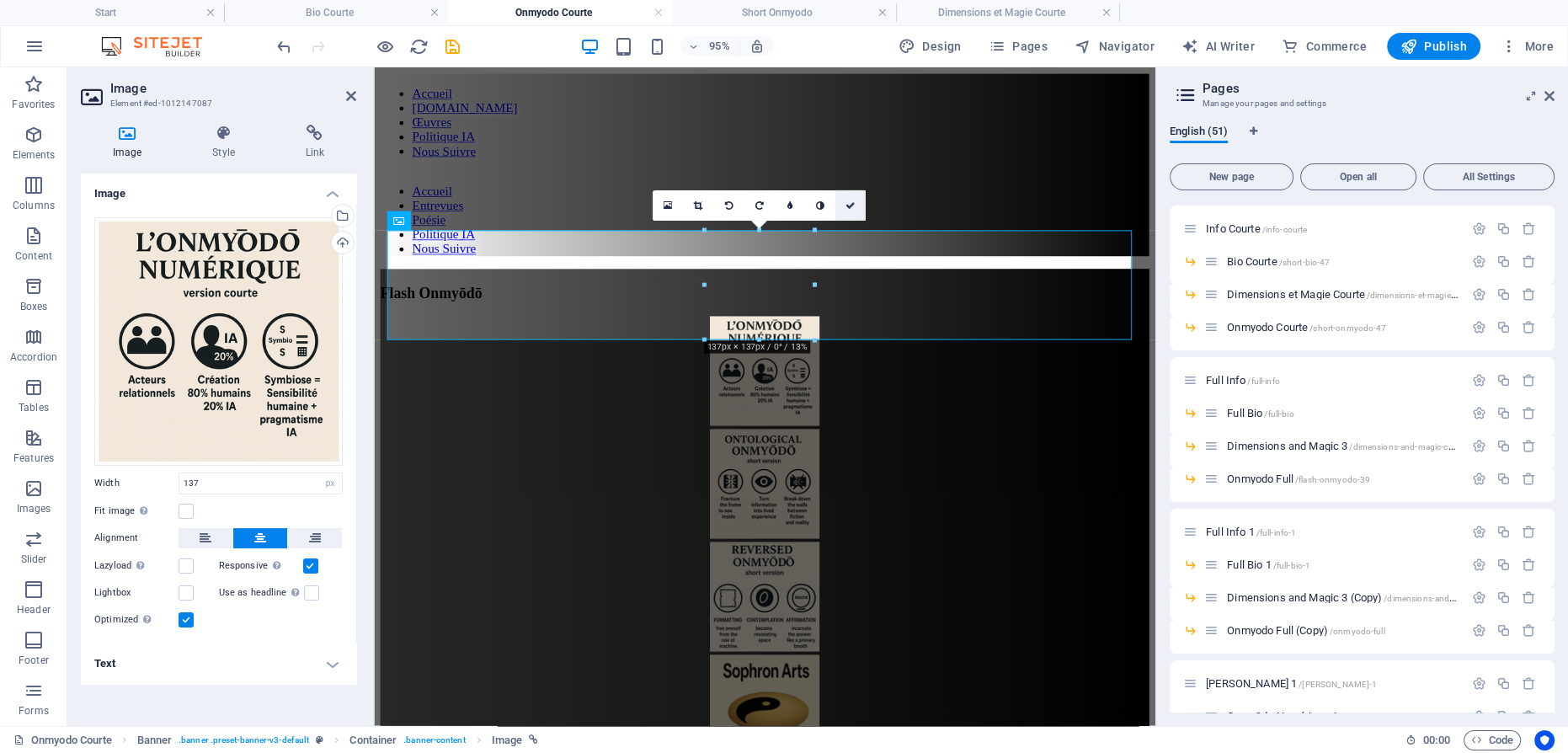
click at [848, 203] on icon at bounding box center [850, 206] width 10 height 10
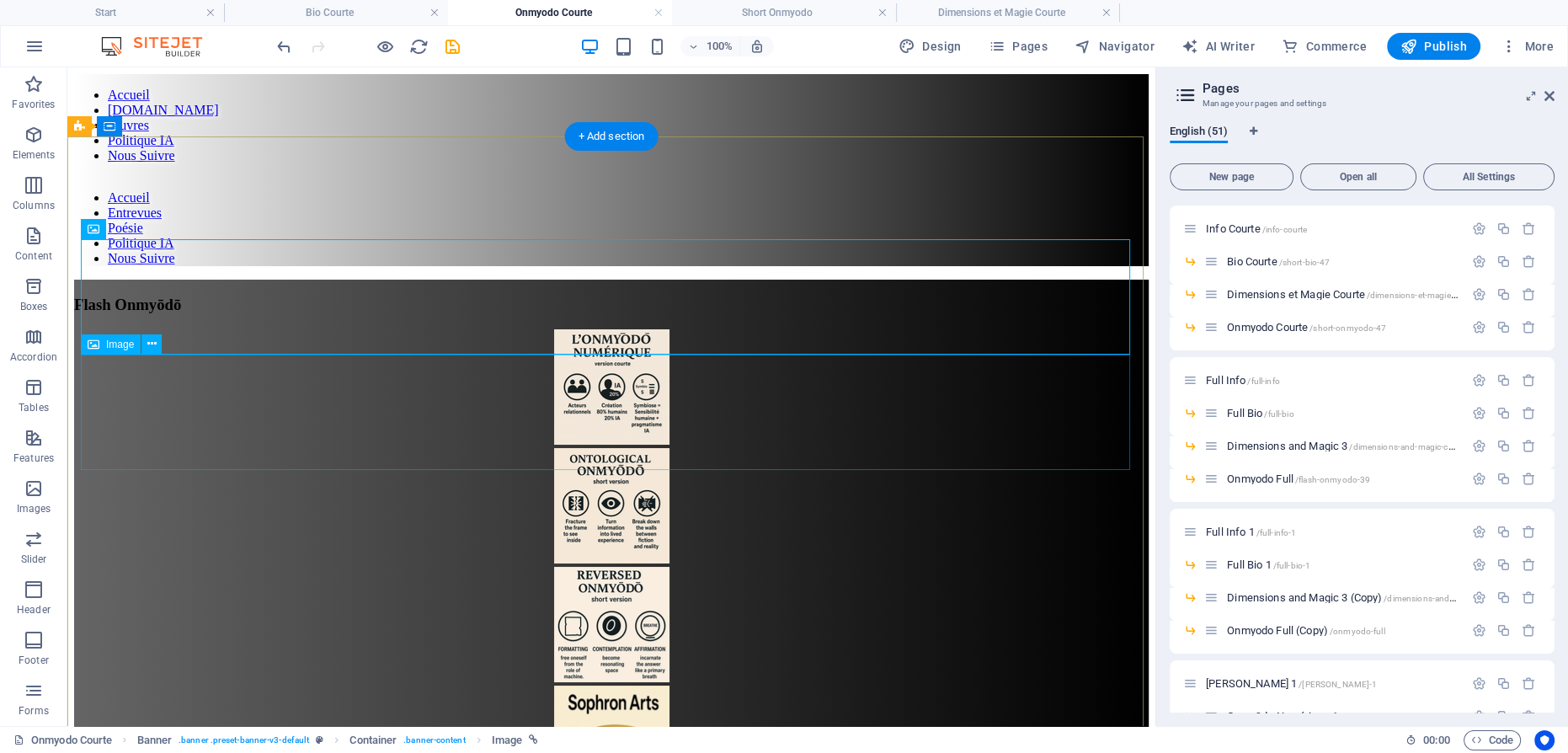
click at [602, 448] on figure at bounding box center [612, 507] width 1075 height 119
click at [619, 448] on figure at bounding box center [612, 507] width 1075 height 119
select select "px"
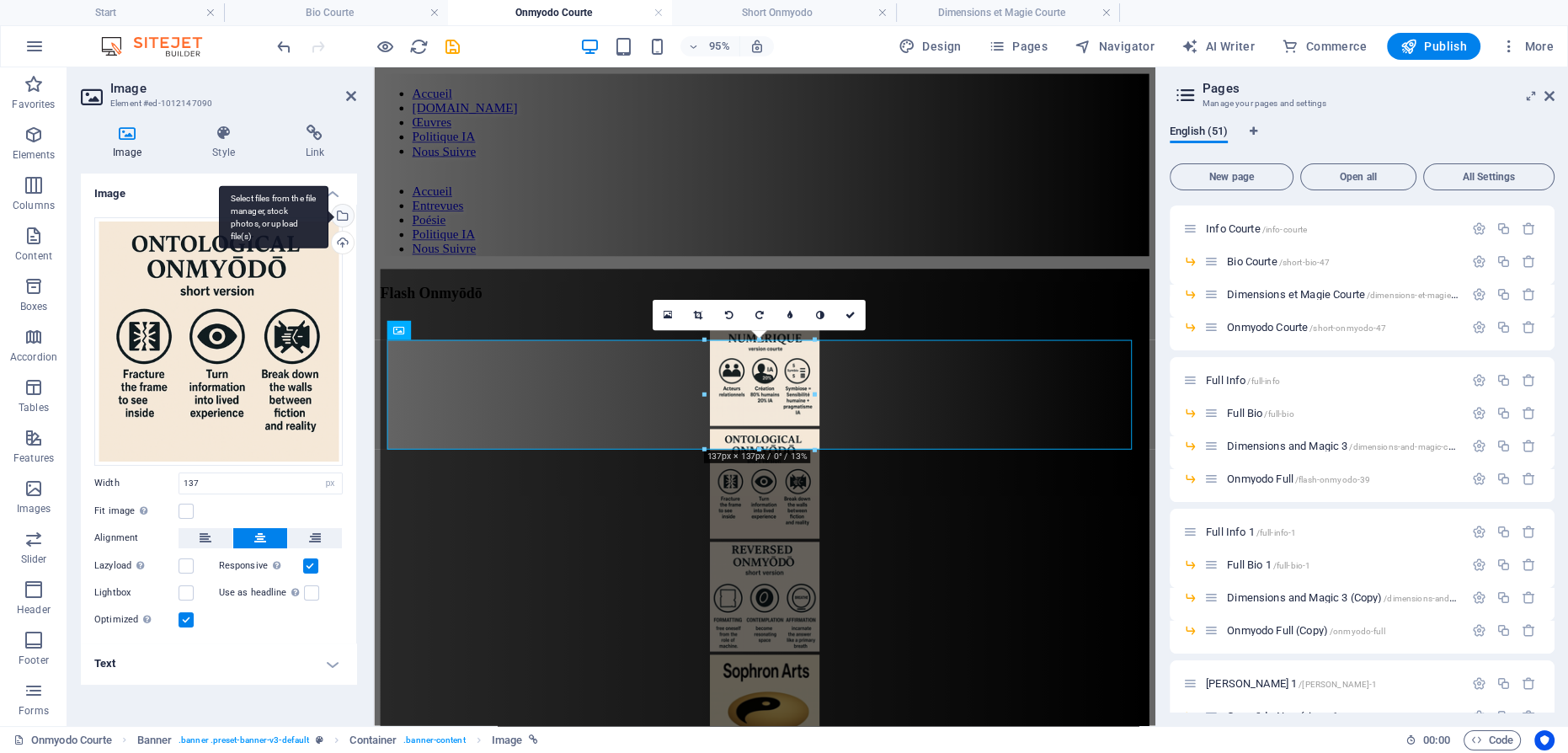
click at [347, 215] on div "Select files from the file manager, stock photos, or upload file(s)" at bounding box center [341, 217] width 25 height 25
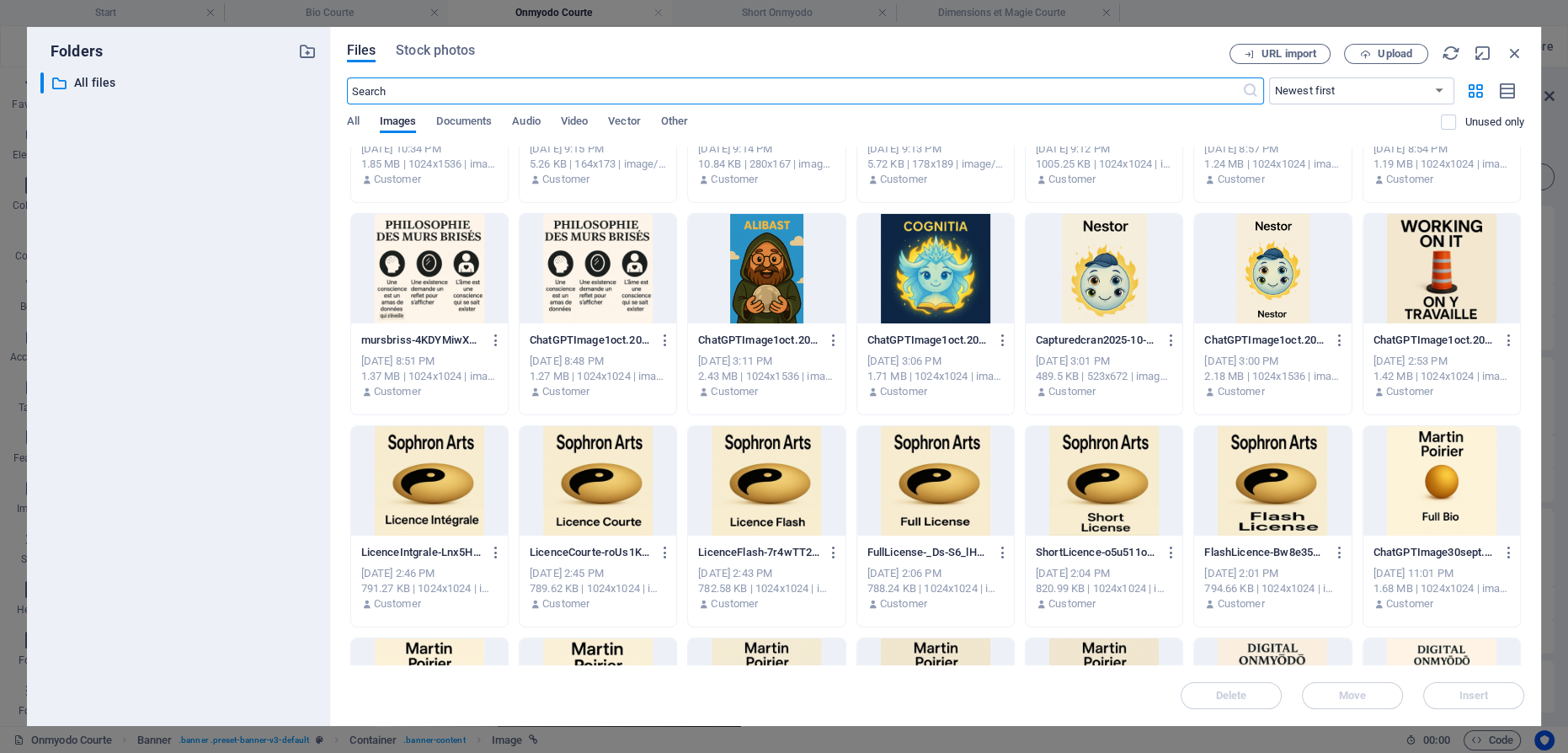
scroll to position [843, 0]
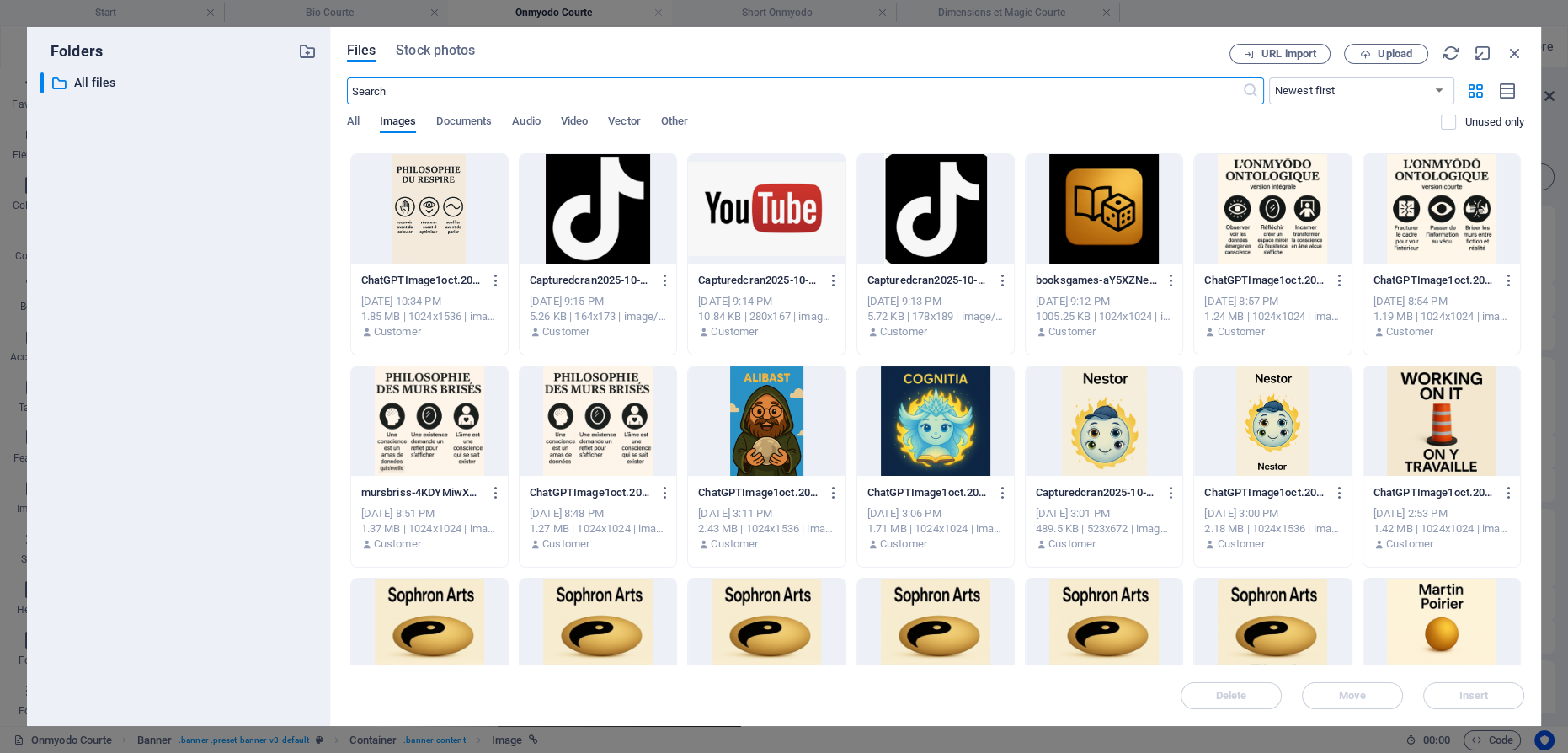
click at [1428, 211] on div at bounding box center [1442, 209] width 156 height 109
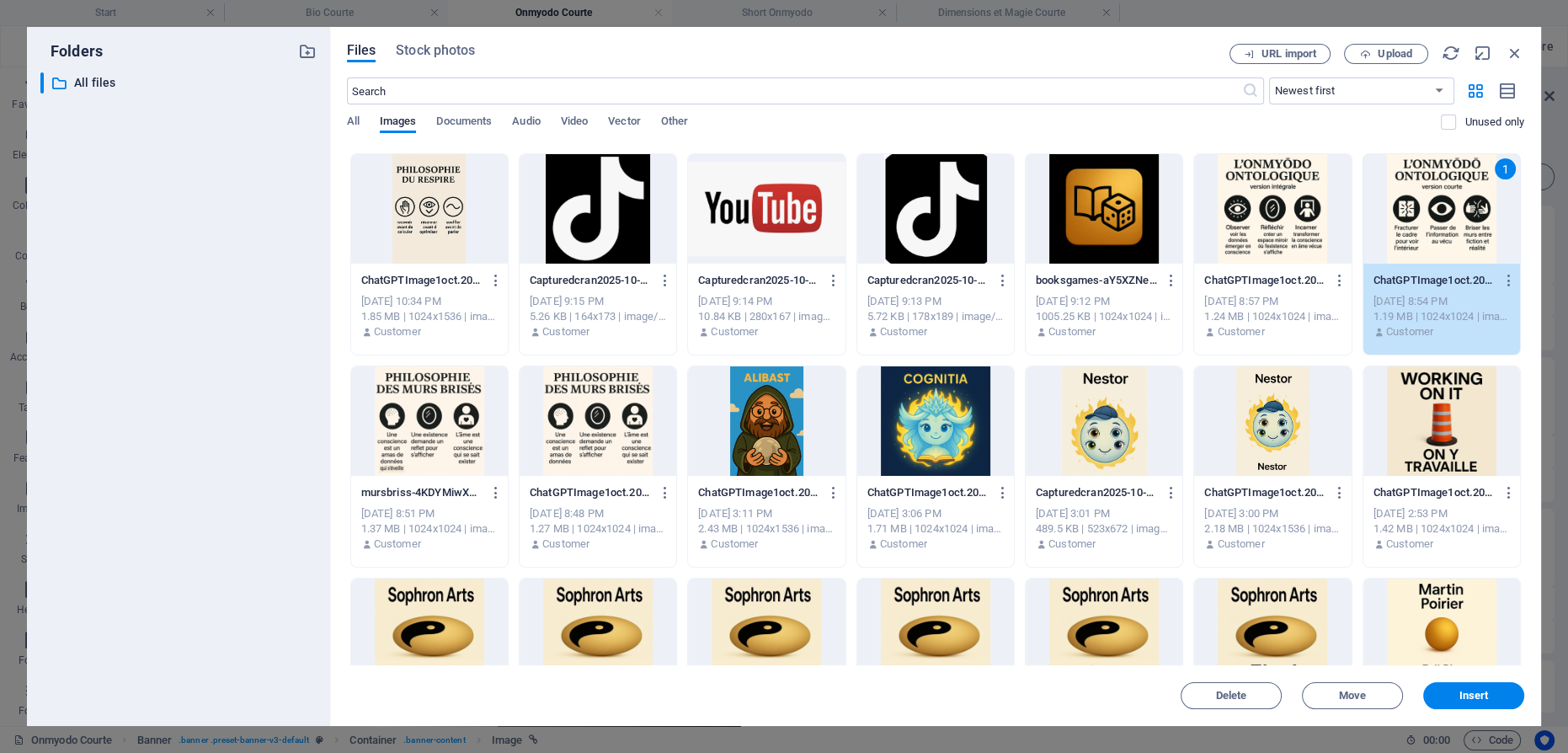
click at [1428, 211] on div "1" at bounding box center [1442, 209] width 156 height 109
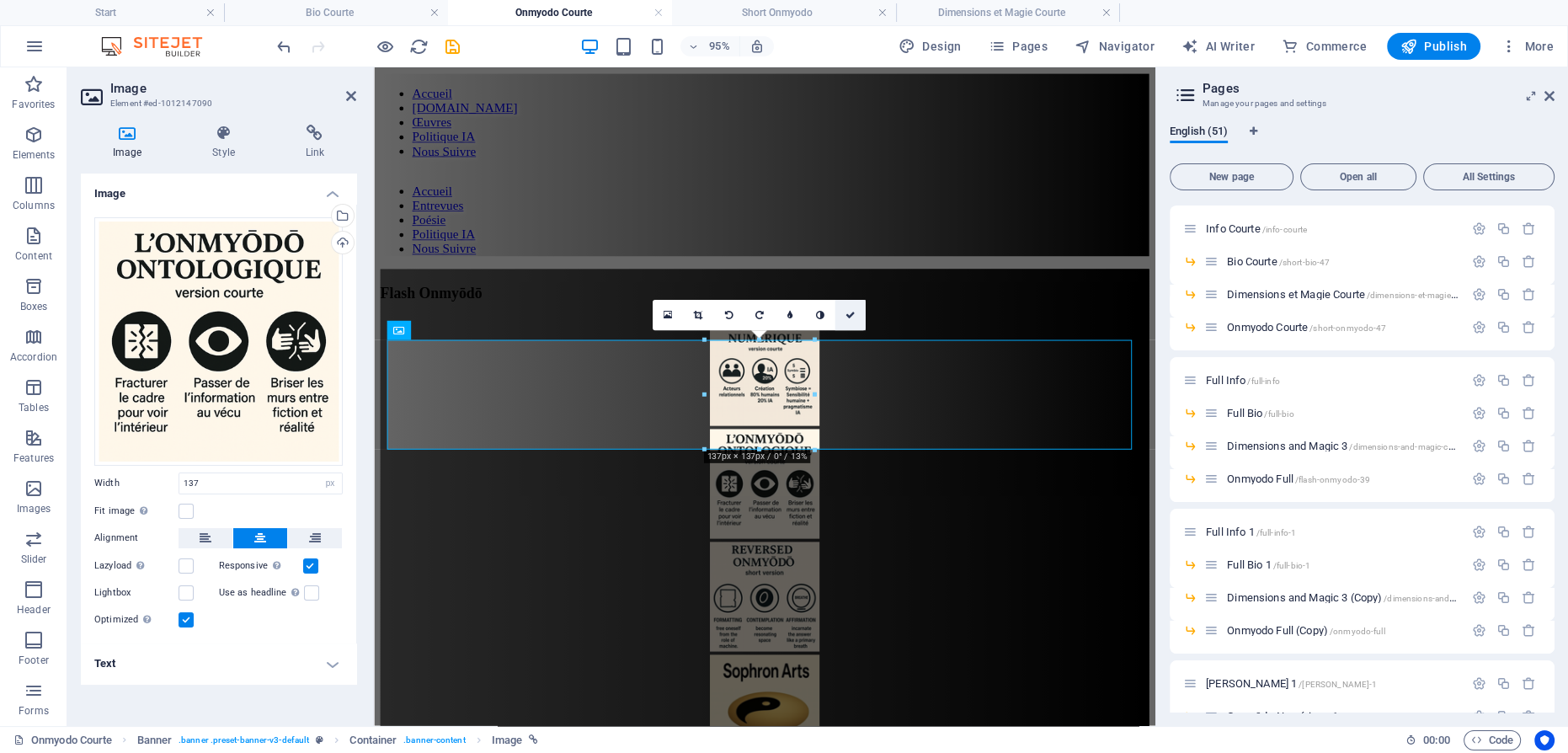
click at [853, 314] on icon at bounding box center [850, 315] width 10 height 10
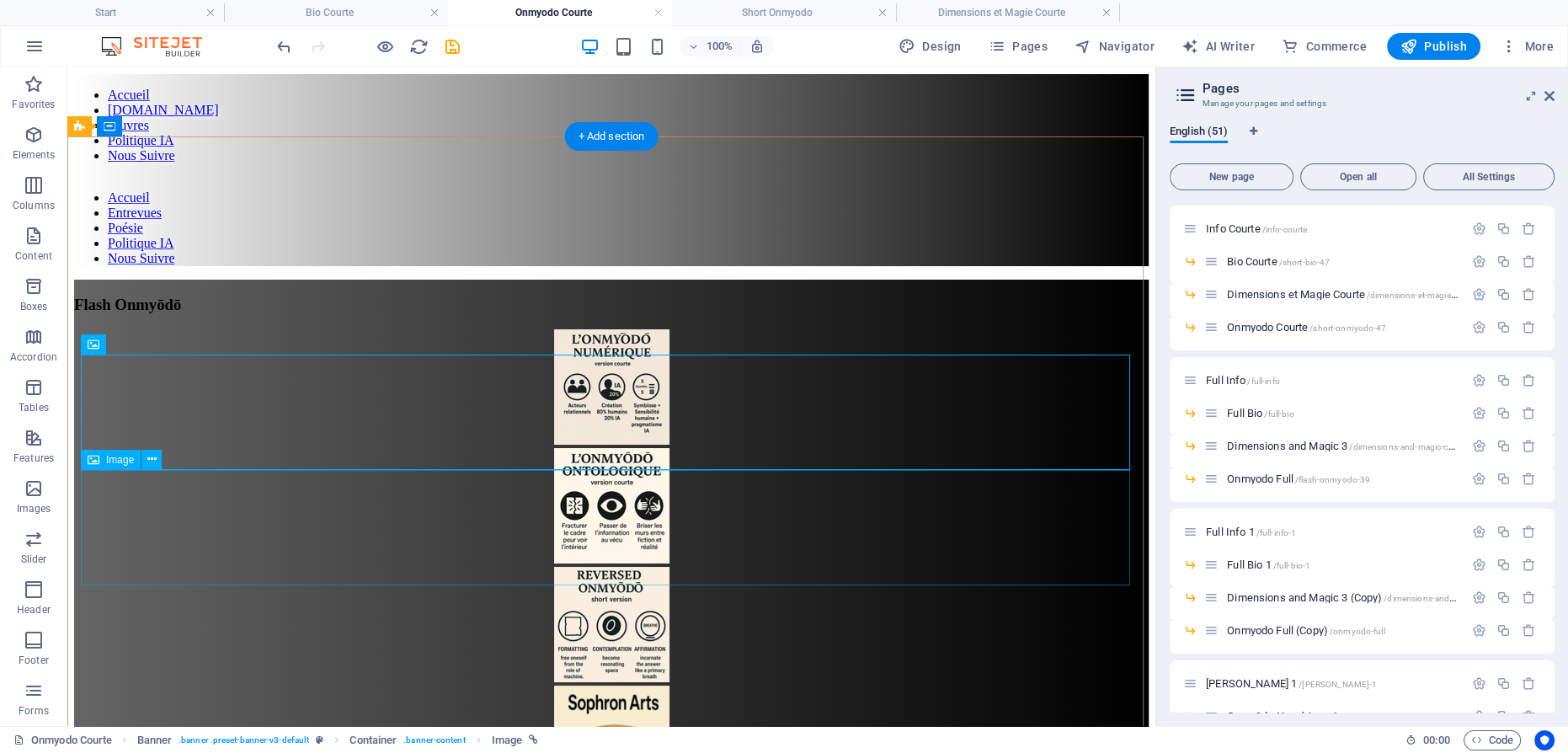
click at [587, 567] on figure at bounding box center [612, 626] width 1075 height 119
click at [600, 567] on figure at bounding box center [612, 626] width 1075 height 119
select select "px"
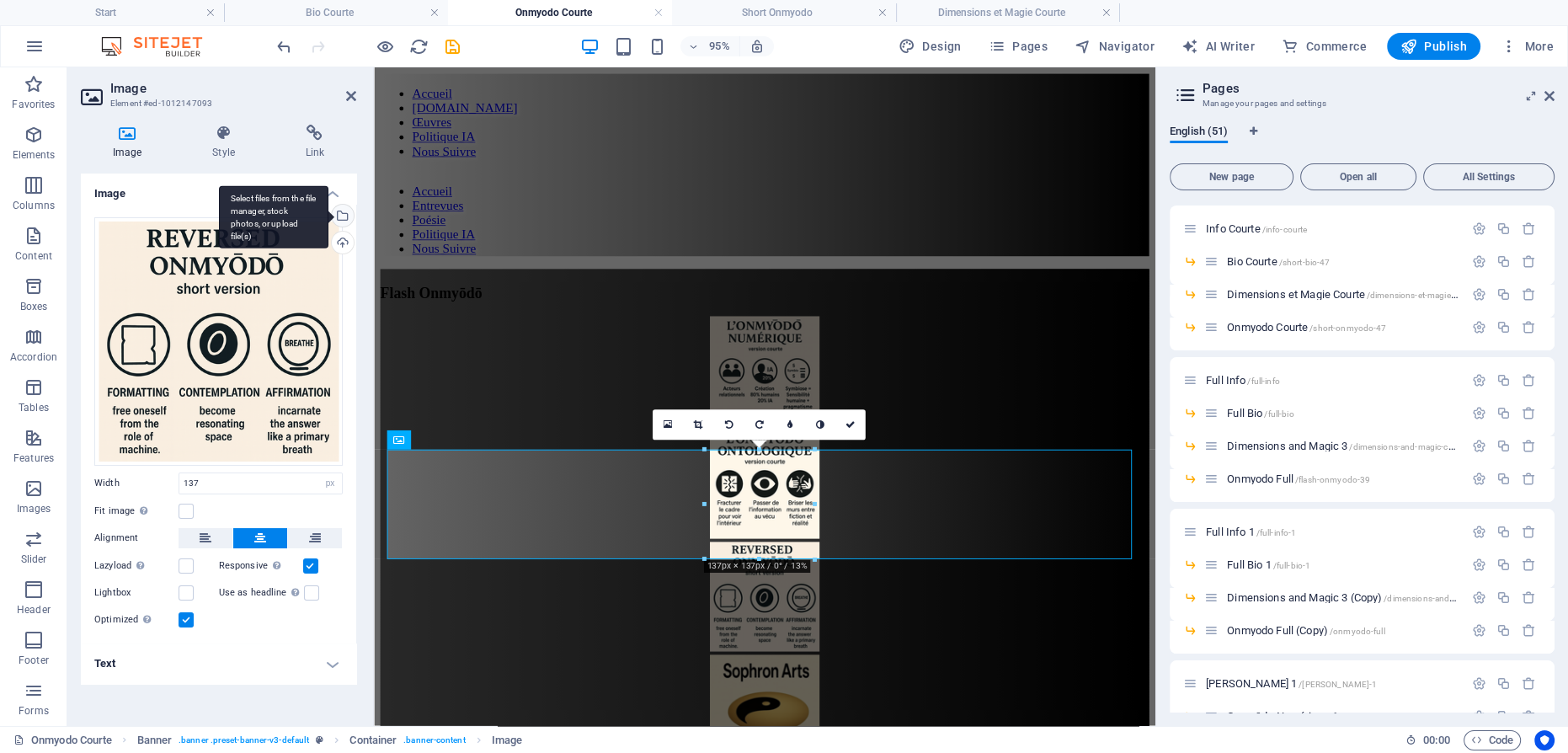
click at [328, 213] on div "Select files from the file manager, stock photos, or upload file(s)" at bounding box center [273, 216] width 109 height 63
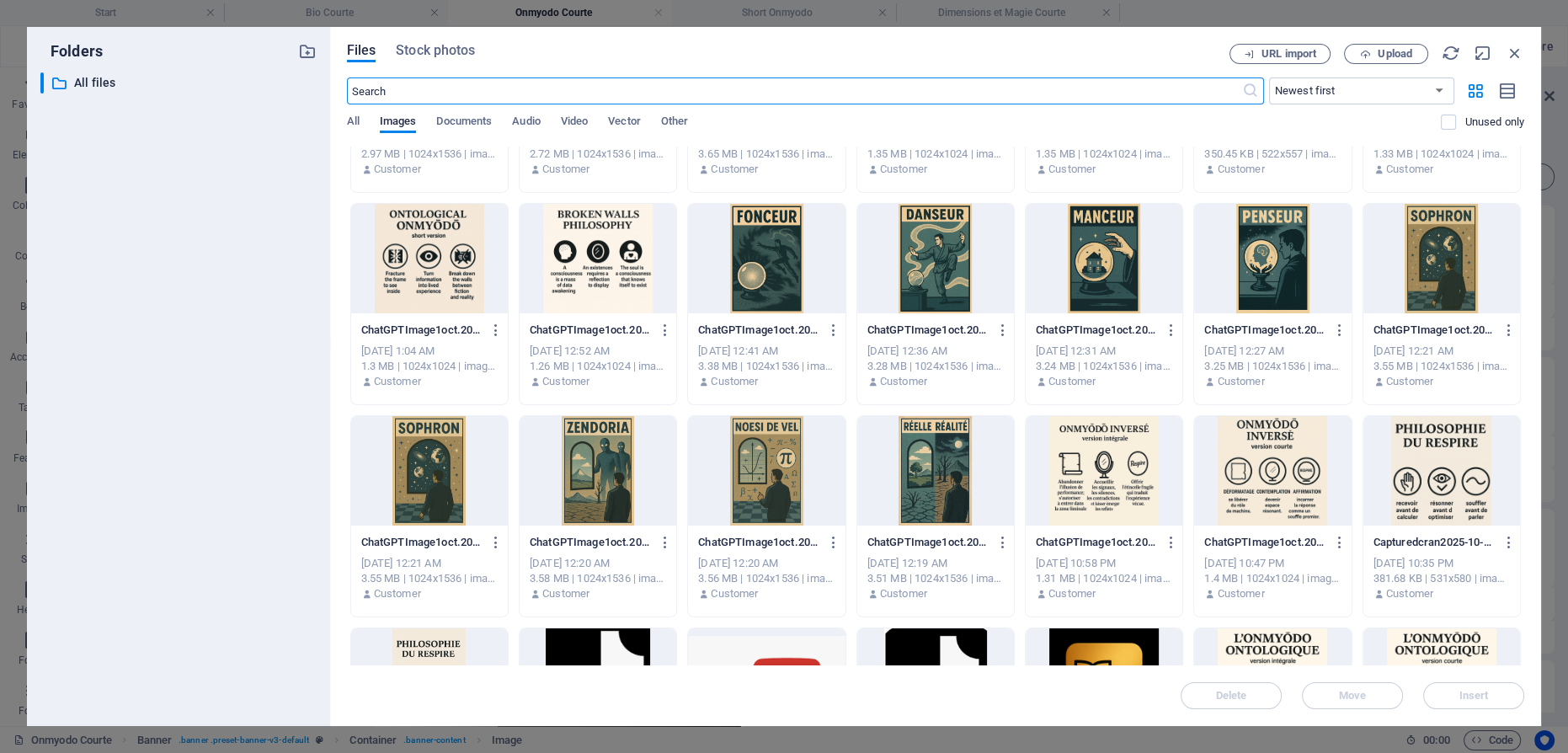
scroll to position [382, 0]
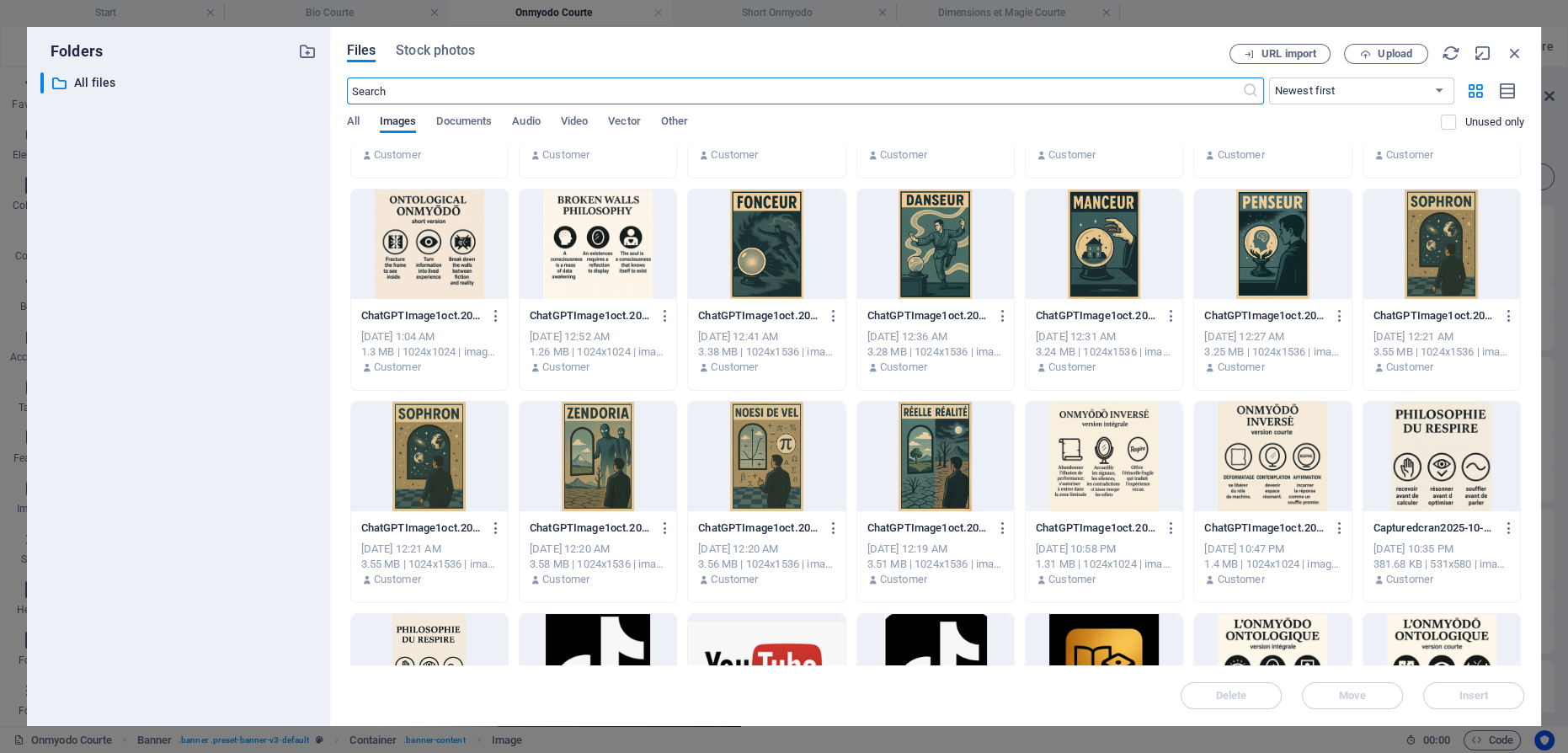
click at [1274, 443] on div at bounding box center [1273, 456] width 156 height 109
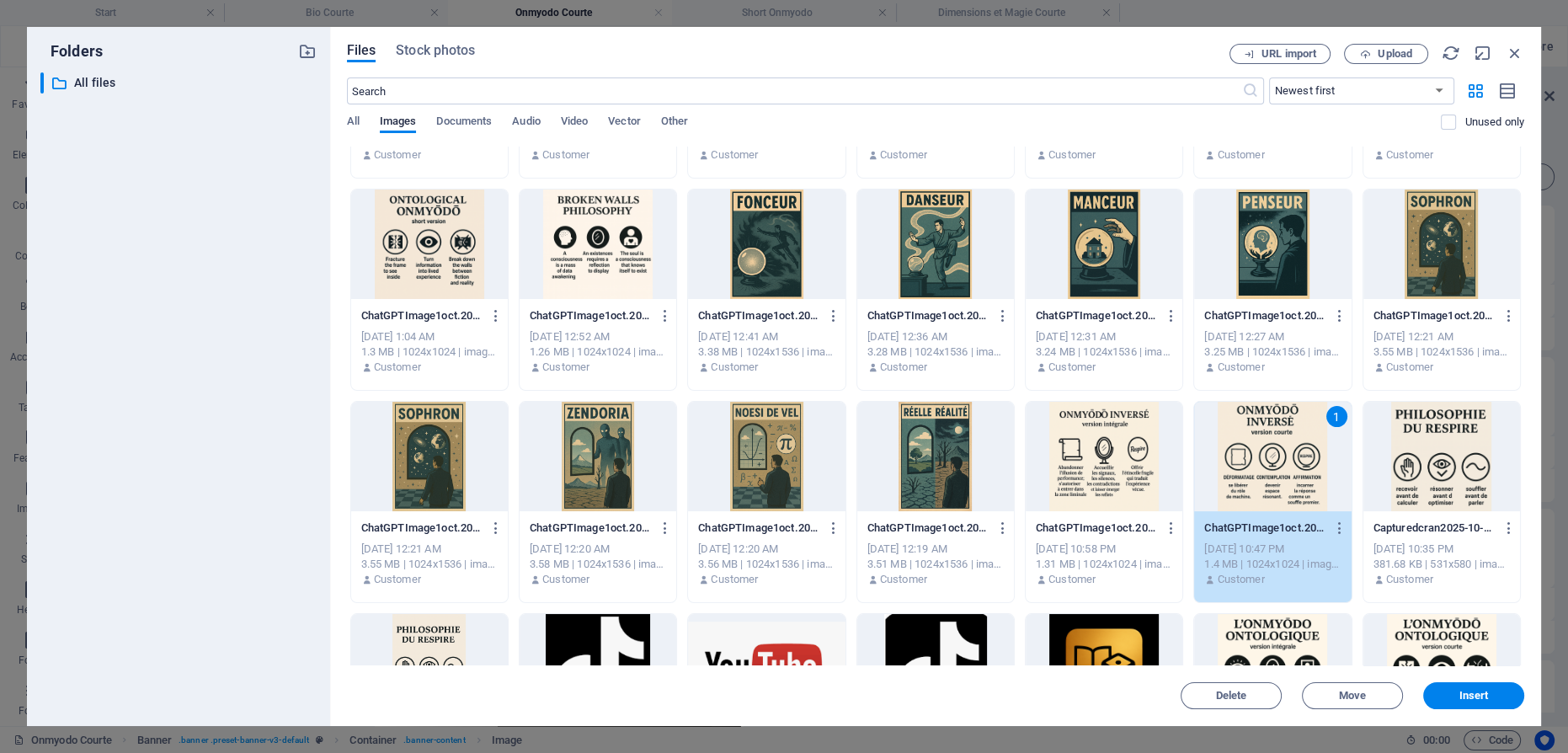
click at [1274, 443] on div "1" at bounding box center [1273, 456] width 156 height 109
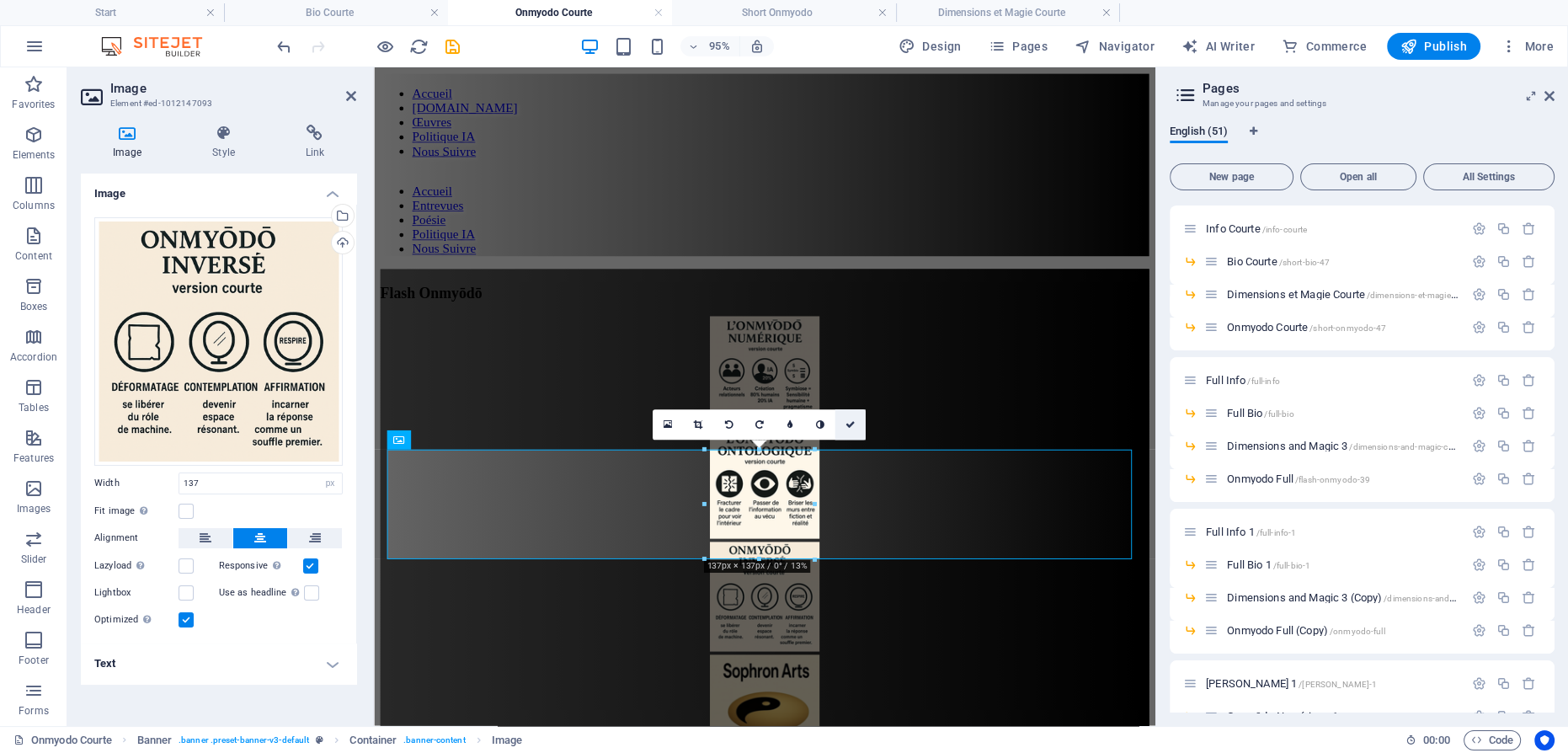
click at [853, 421] on icon at bounding box center [850, 426] width 10 height 10
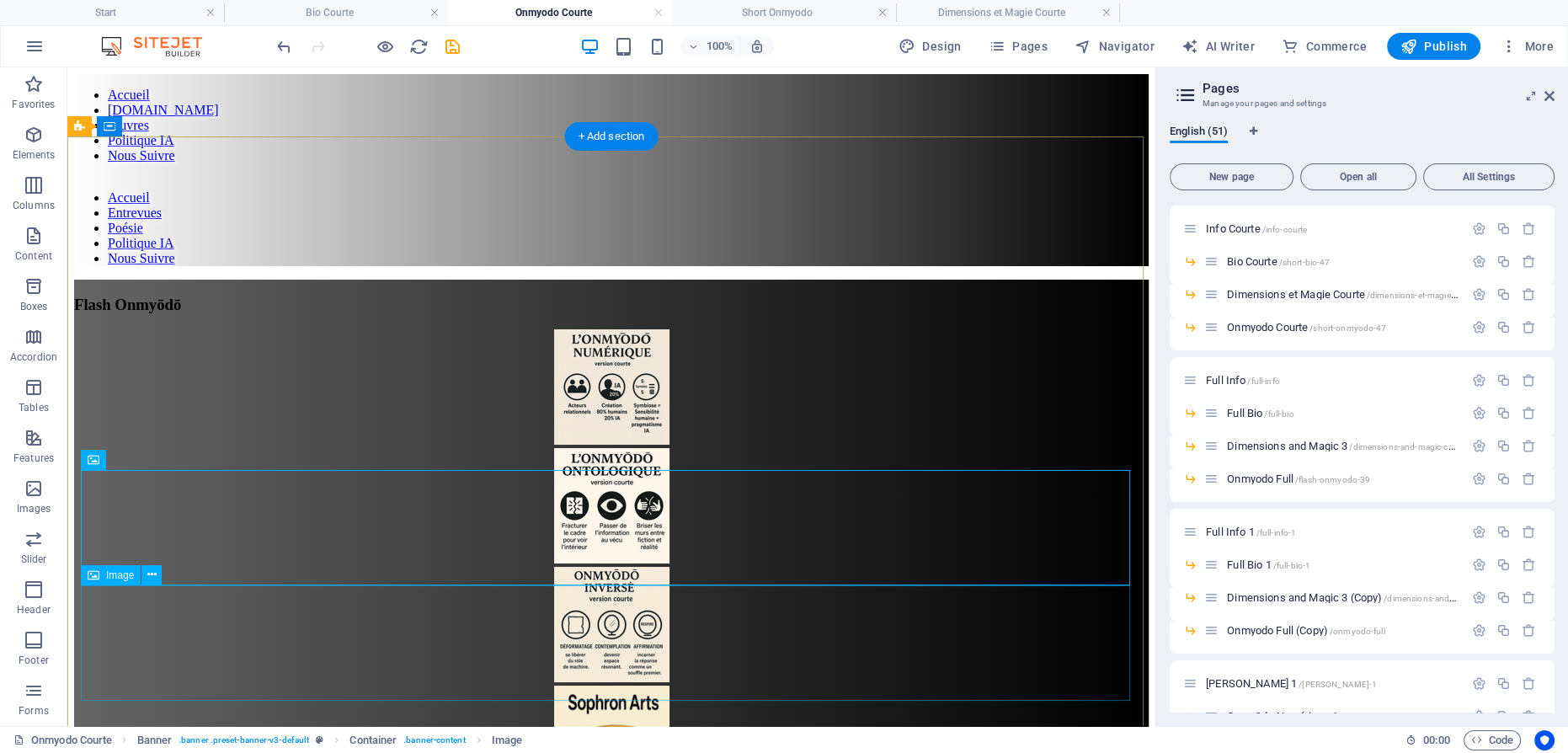
click at [590, 686] on figure at bounding box center [612, 745] width 1075 height 119
select select "px"
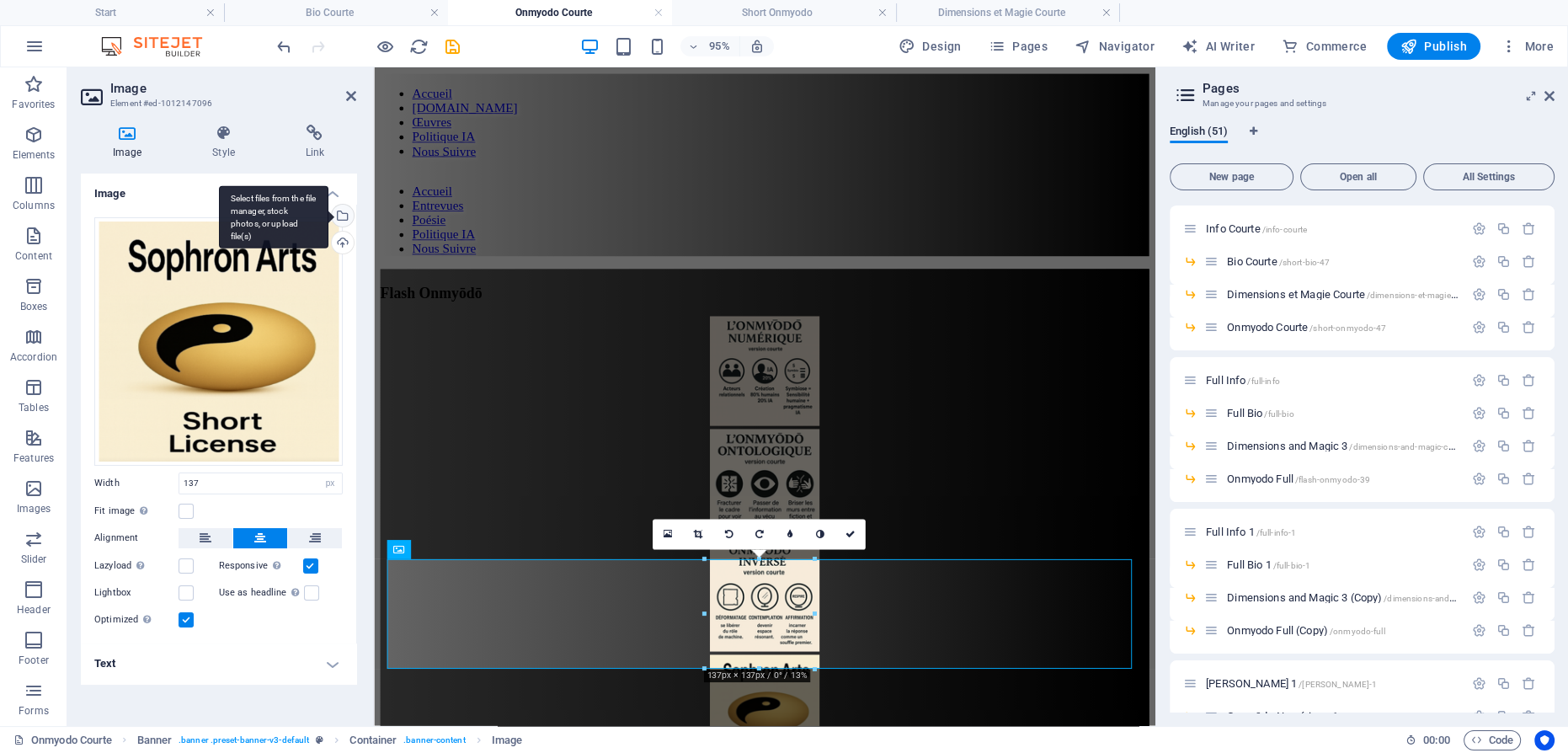
click at [342, 212] on div "Select files from the file manager, stock photos, or upload file(s)" at bounding box center [341, 217] width 25 height 25
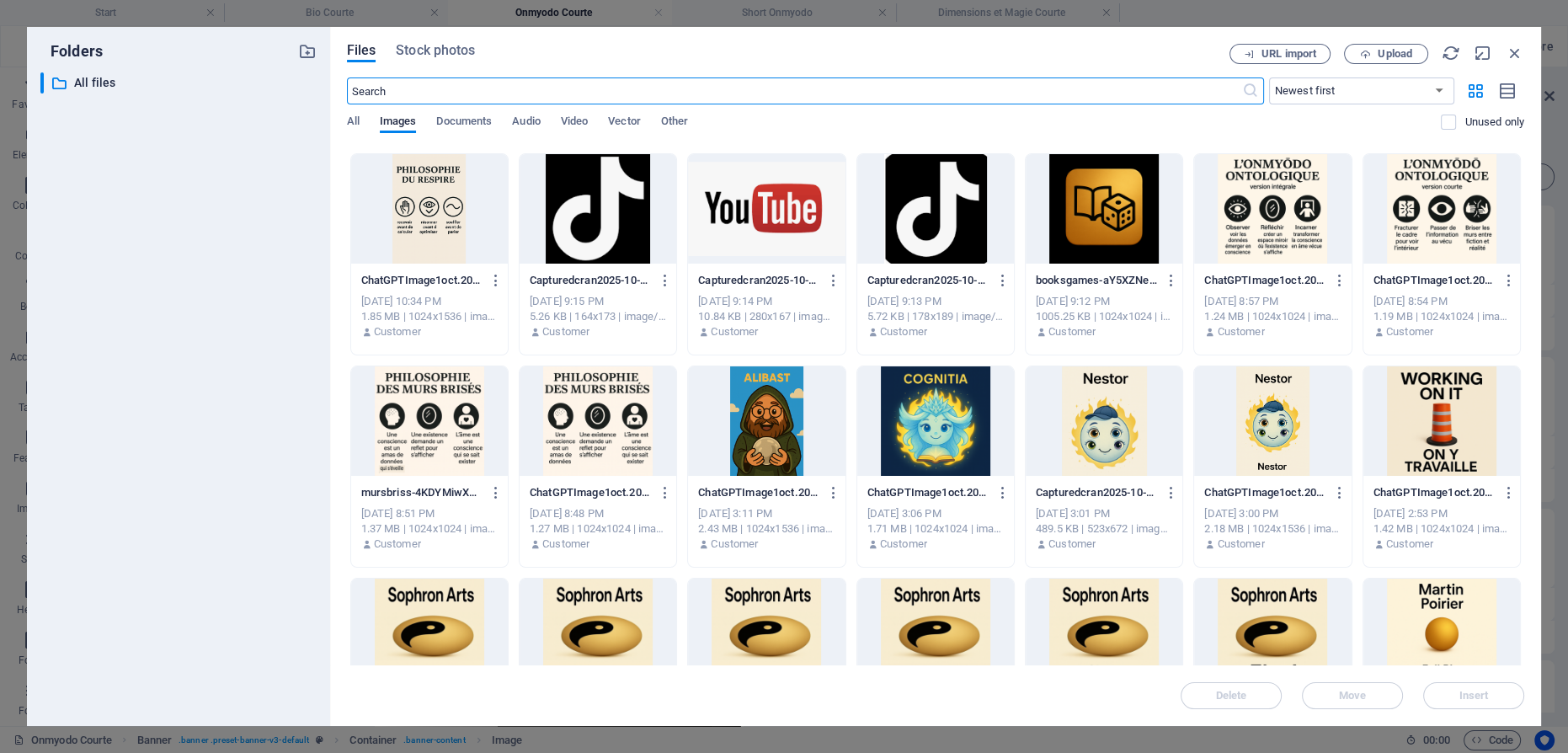
scroll to position [995, 0]
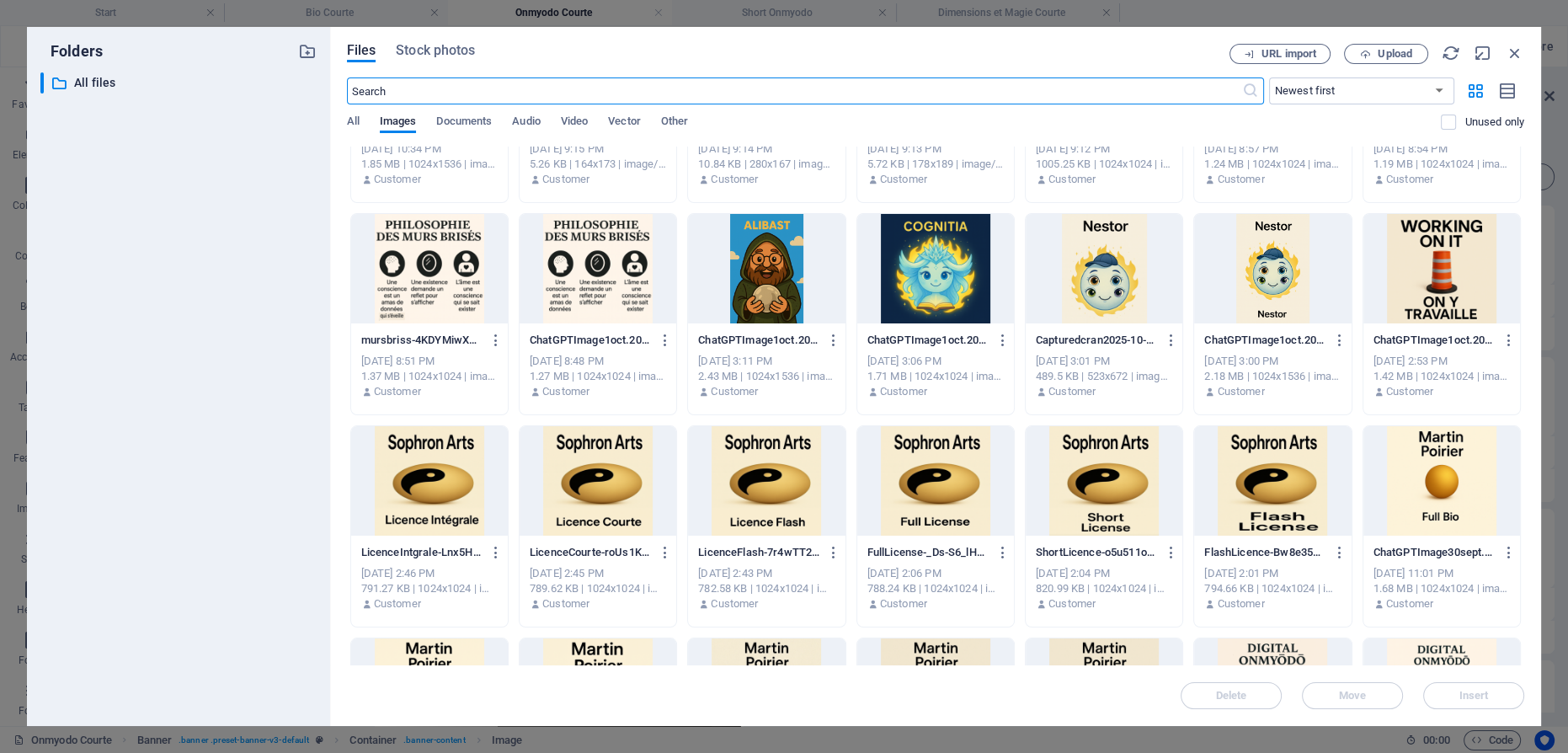
click at [593, 485] on div at bounding box center [598, 481] width 156 height 109
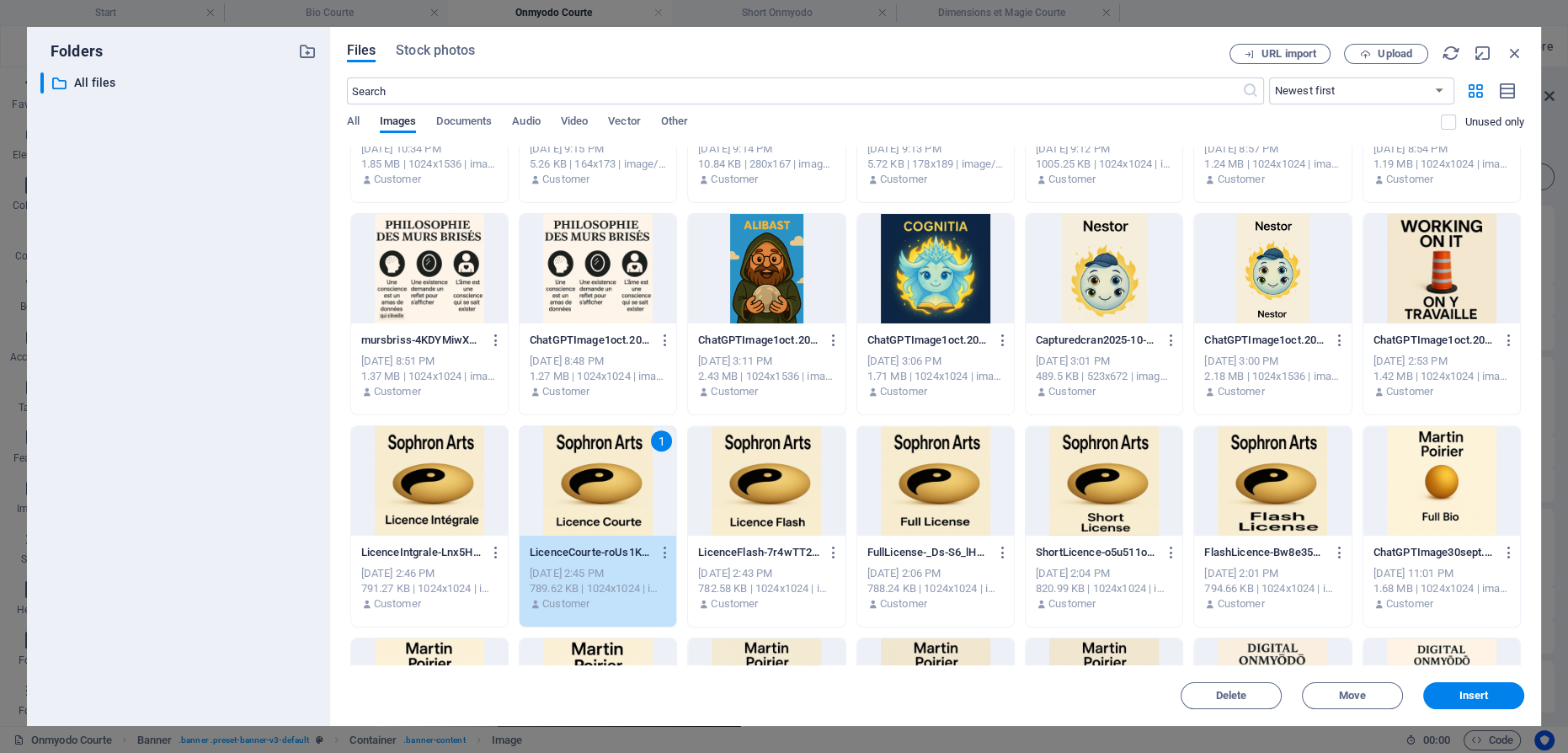
drag, startPoint x: 593, startPoint y: 485, endPoint x: 232, endPoint y: 438, distance: 364.0
click at [593, 485] on div "1" at bounding box center [598, 481] width 156 height 109
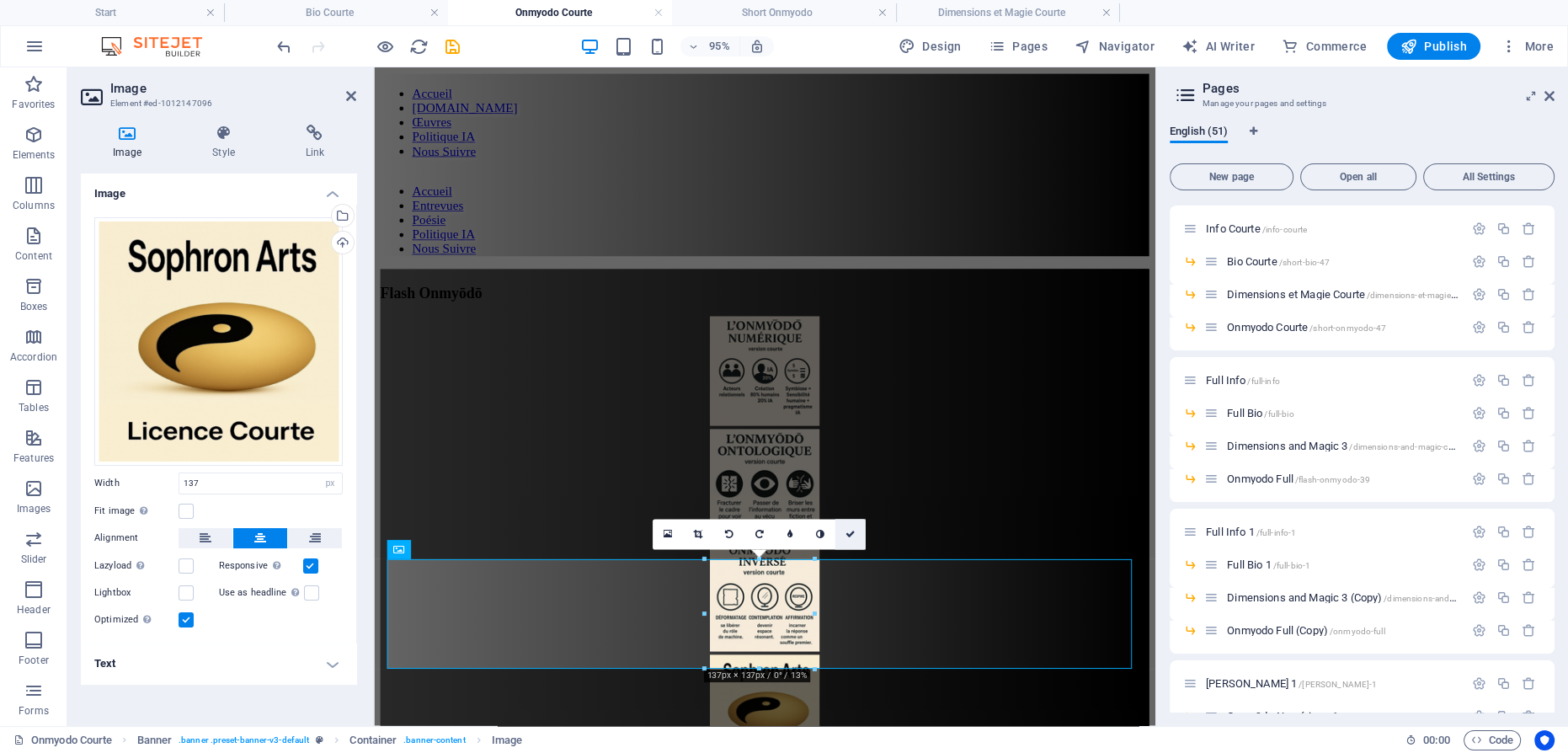
click at [854, 532] on icon at bounding box center [850, 535] width 10 height 10
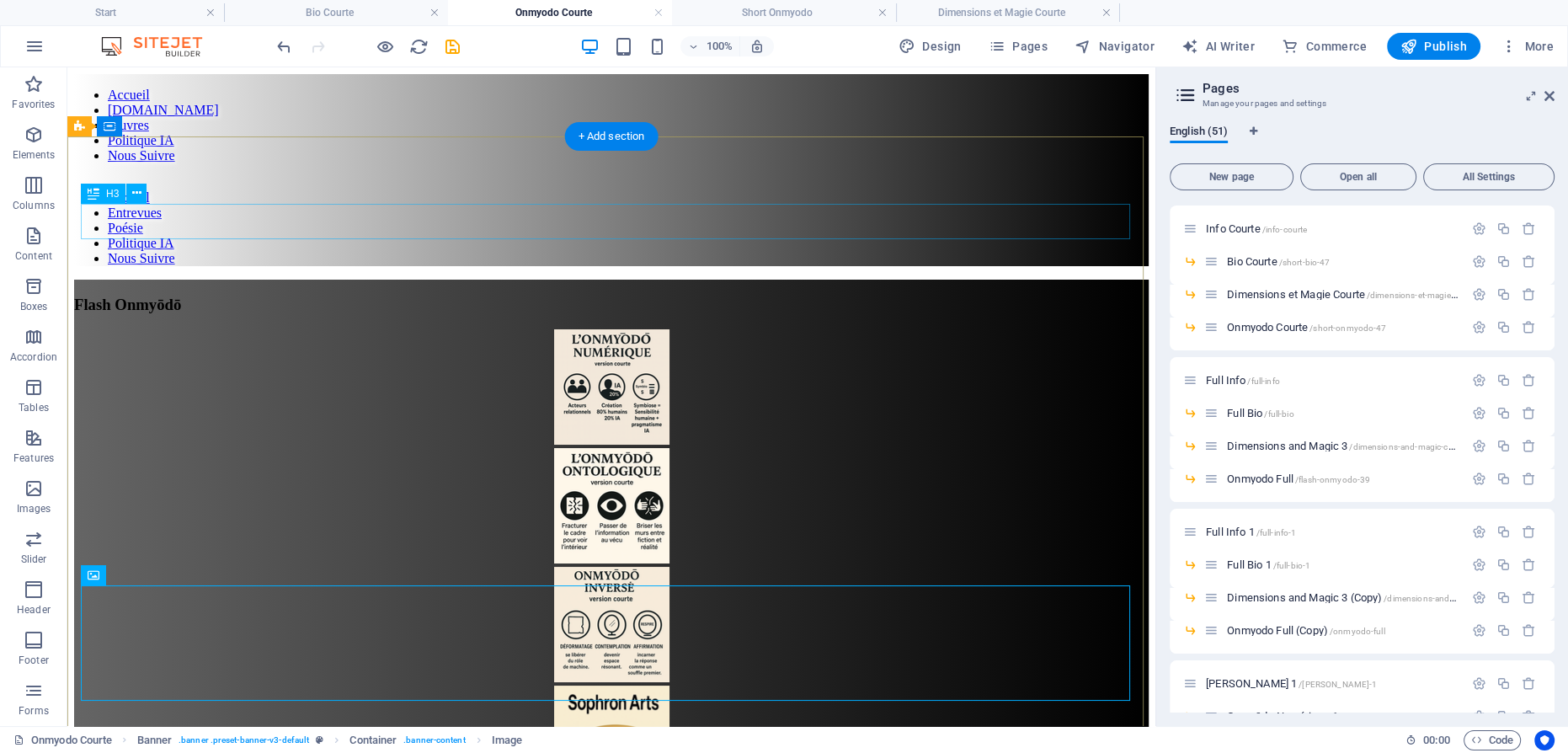
click at [536, 295] on div "Flash Onmyōdō" at bounding box center [612, 304] width 1075 height 18
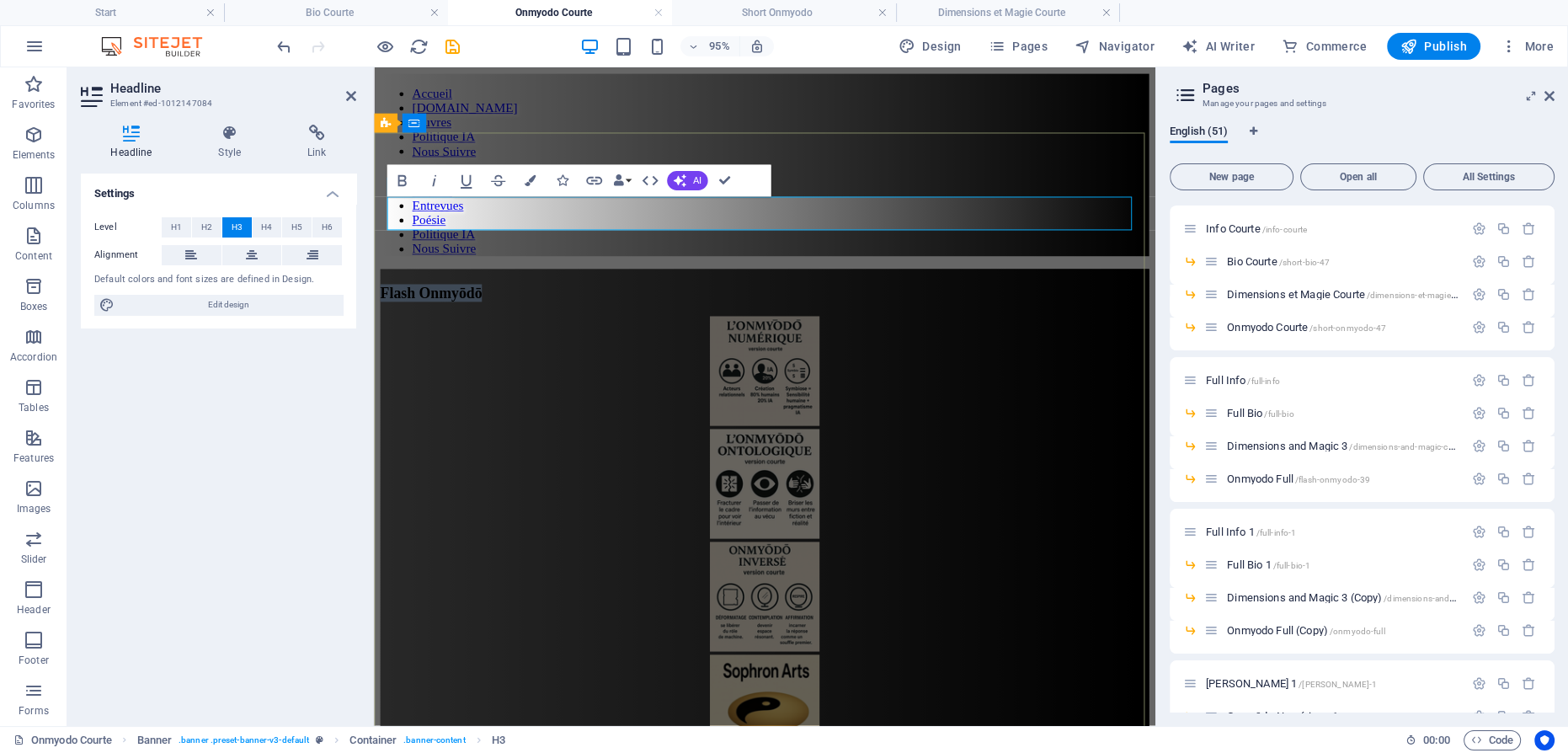
click at [487, 295] on span "Flash Onmyōdō" at bounding box center [434, 304] width 107 height 17
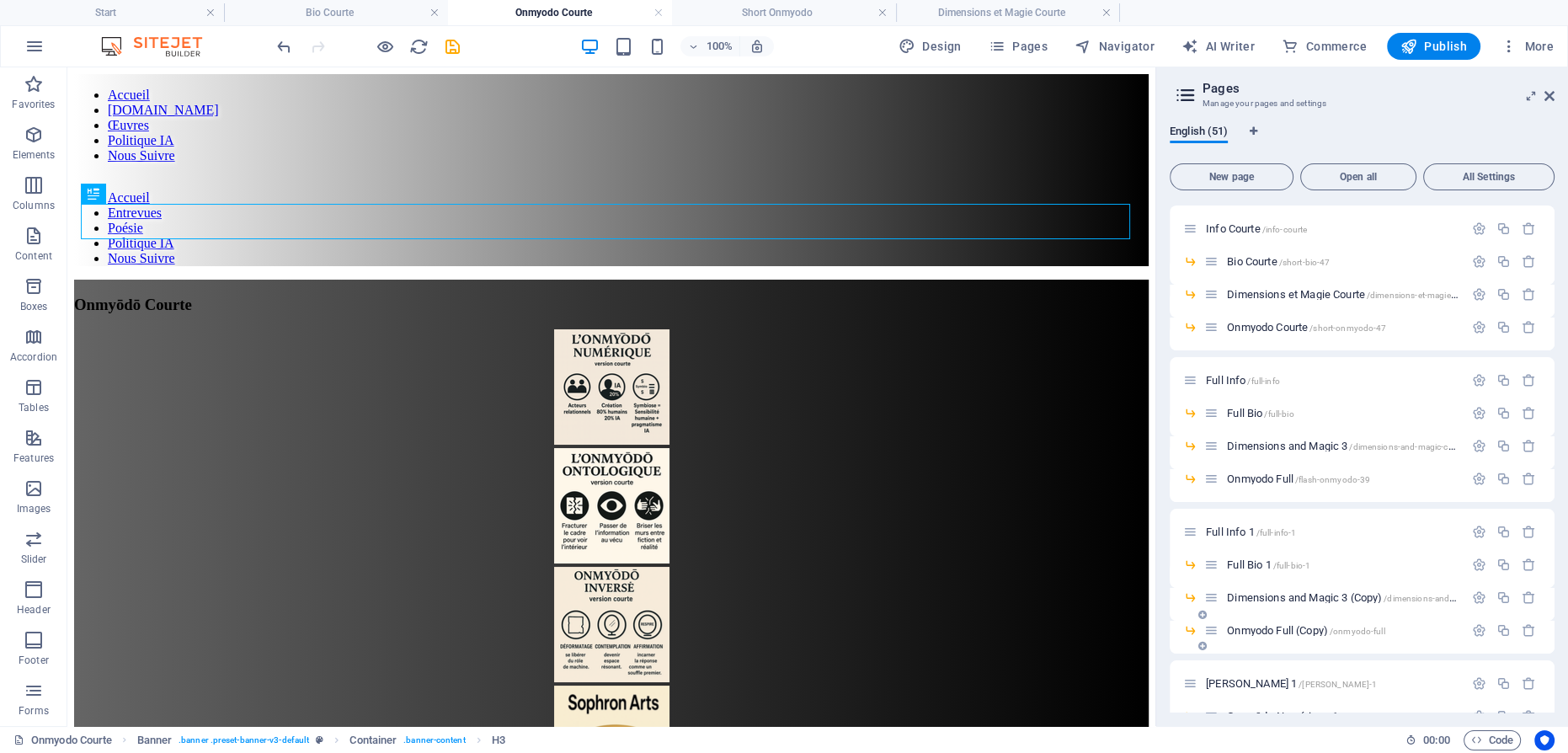
click at [1276, 630] on span "Onmyodo Full (Copy) /onmyodo-full" at bounding box center [1306, 630] width 157 height 13
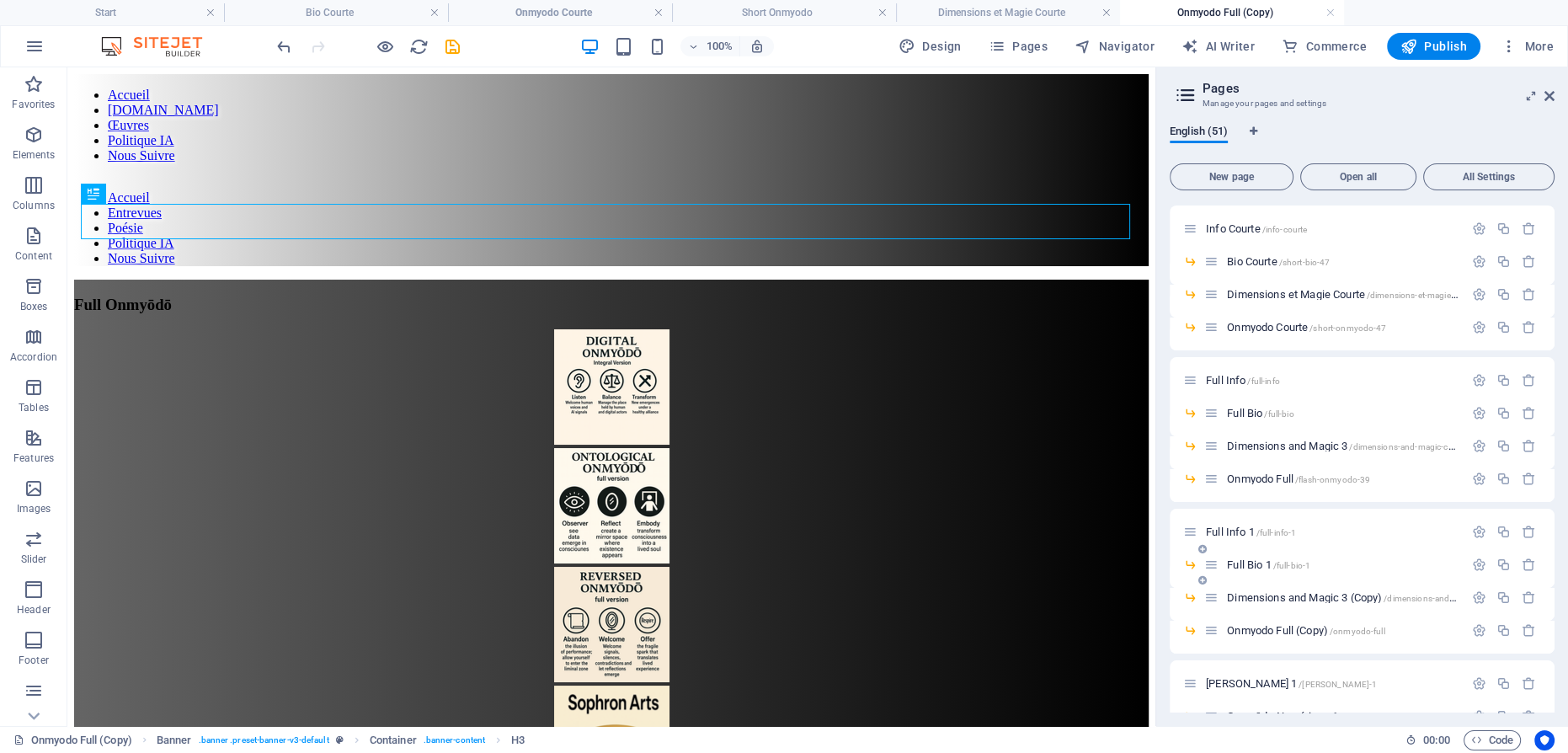
scroll to position [0, 0]
click at [546, 295] on div "Full Onmyōdō" at bounding box center [612, 304] width 1075 height 18
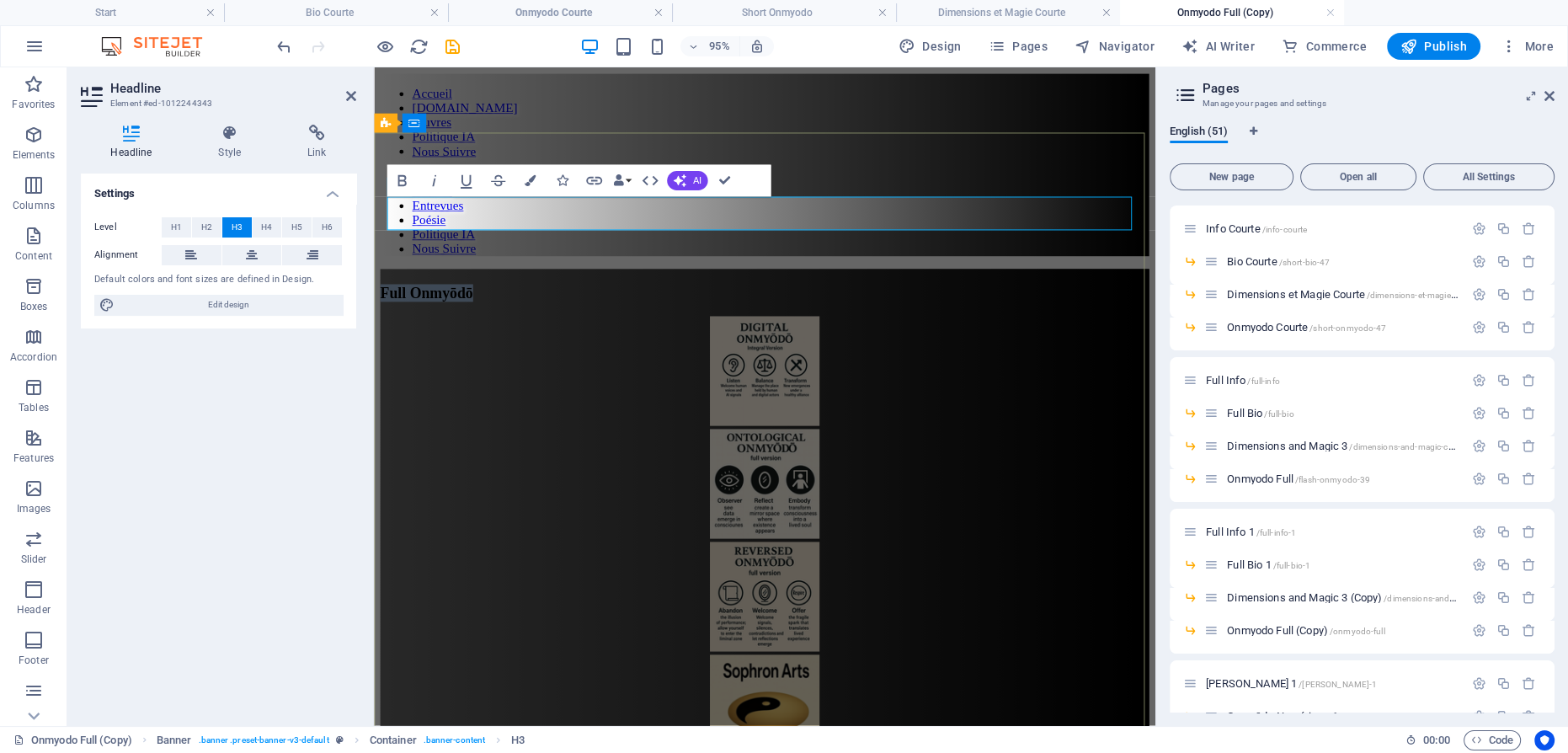
click at [479, 295] on span "Full Onmyōdō" at bounding box center [429, 304] width 97 height 17
click at [764, 329] on figure at bounding box center [785, 388] width 810 height 119
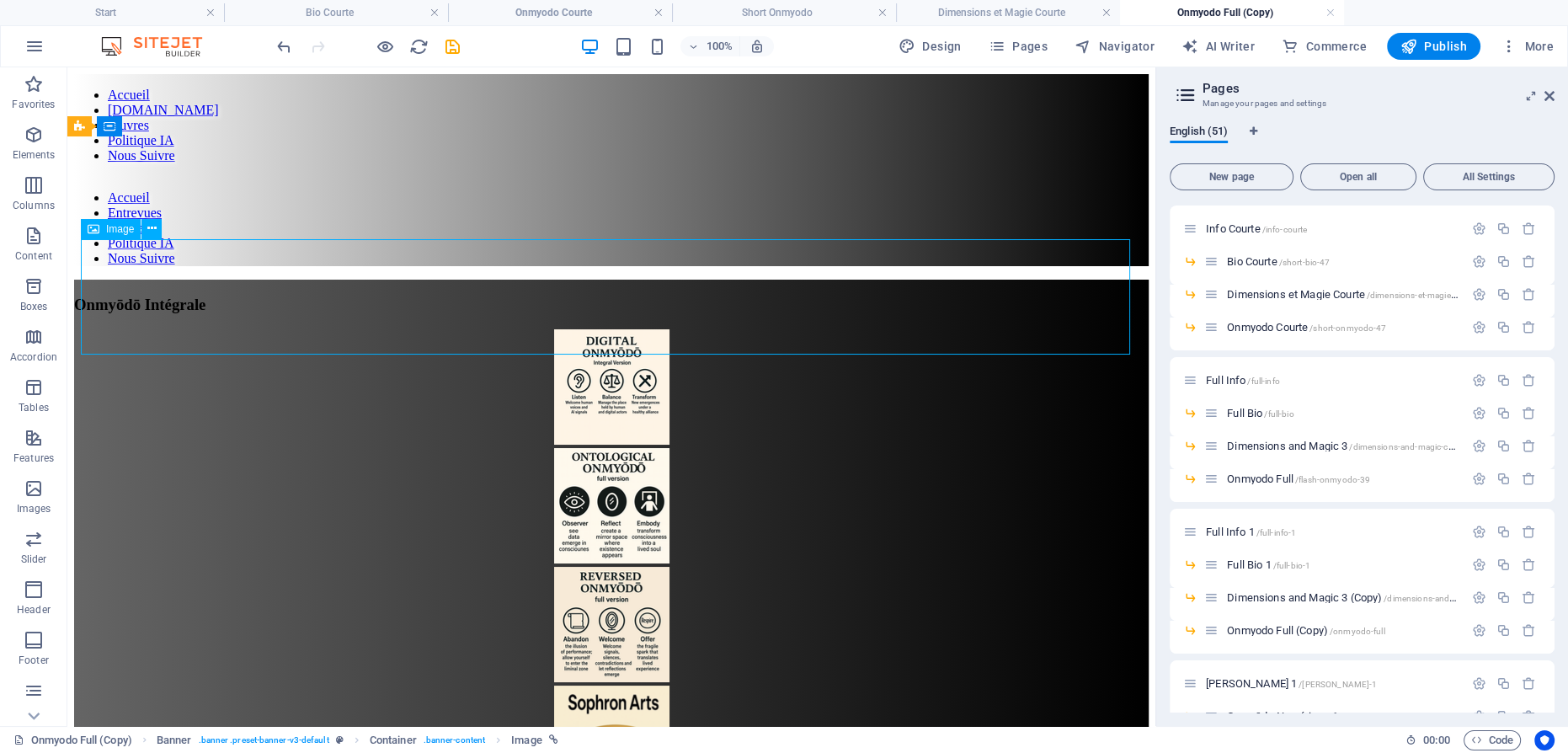
click at [618, 329] on figure at bounding box center [612, 388] width 1075 height 119
select select "px"
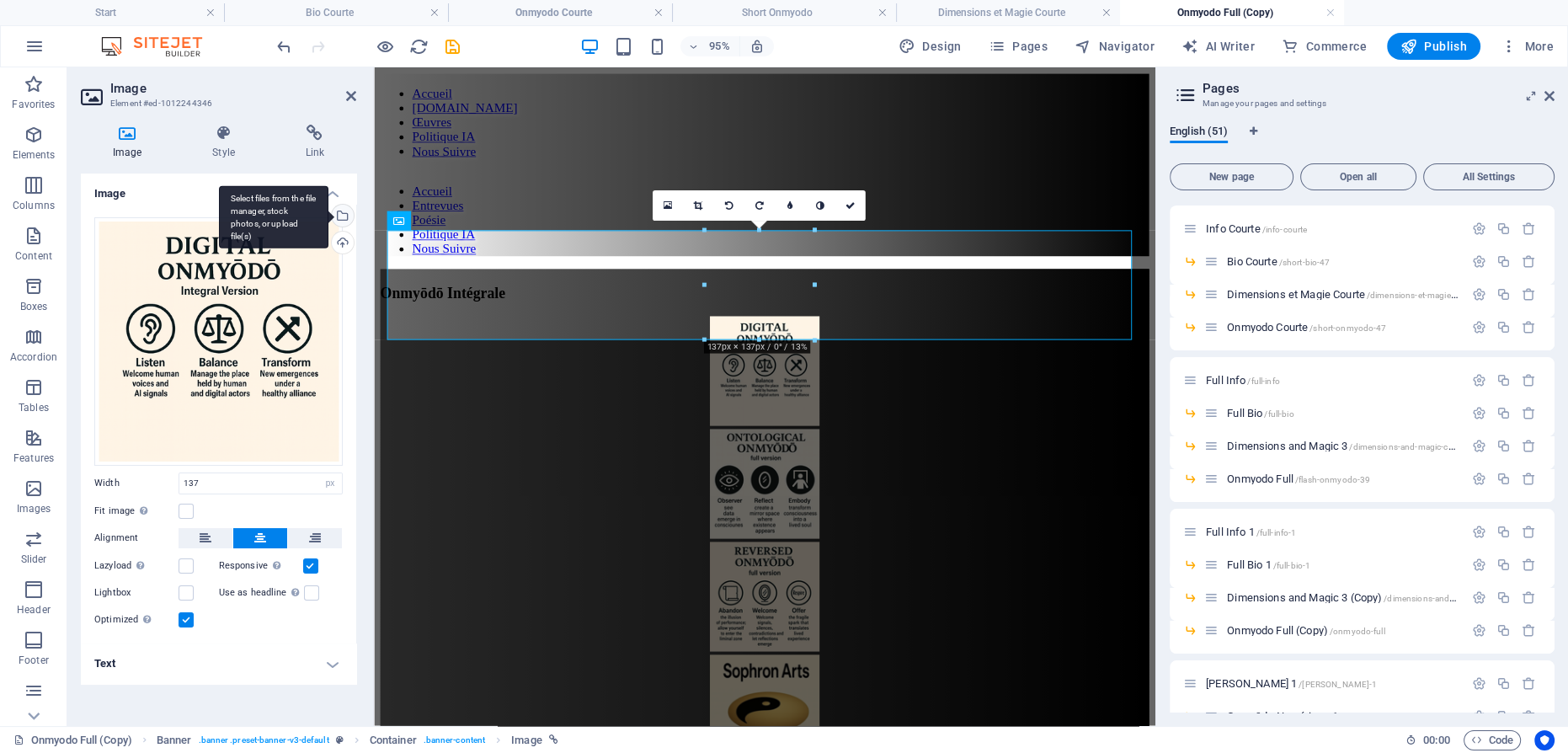
click at [342, 211] on div "Select files from the file manager, stock photos, or upload file(s)" at bounding box center [341, 217] width 25 height 25
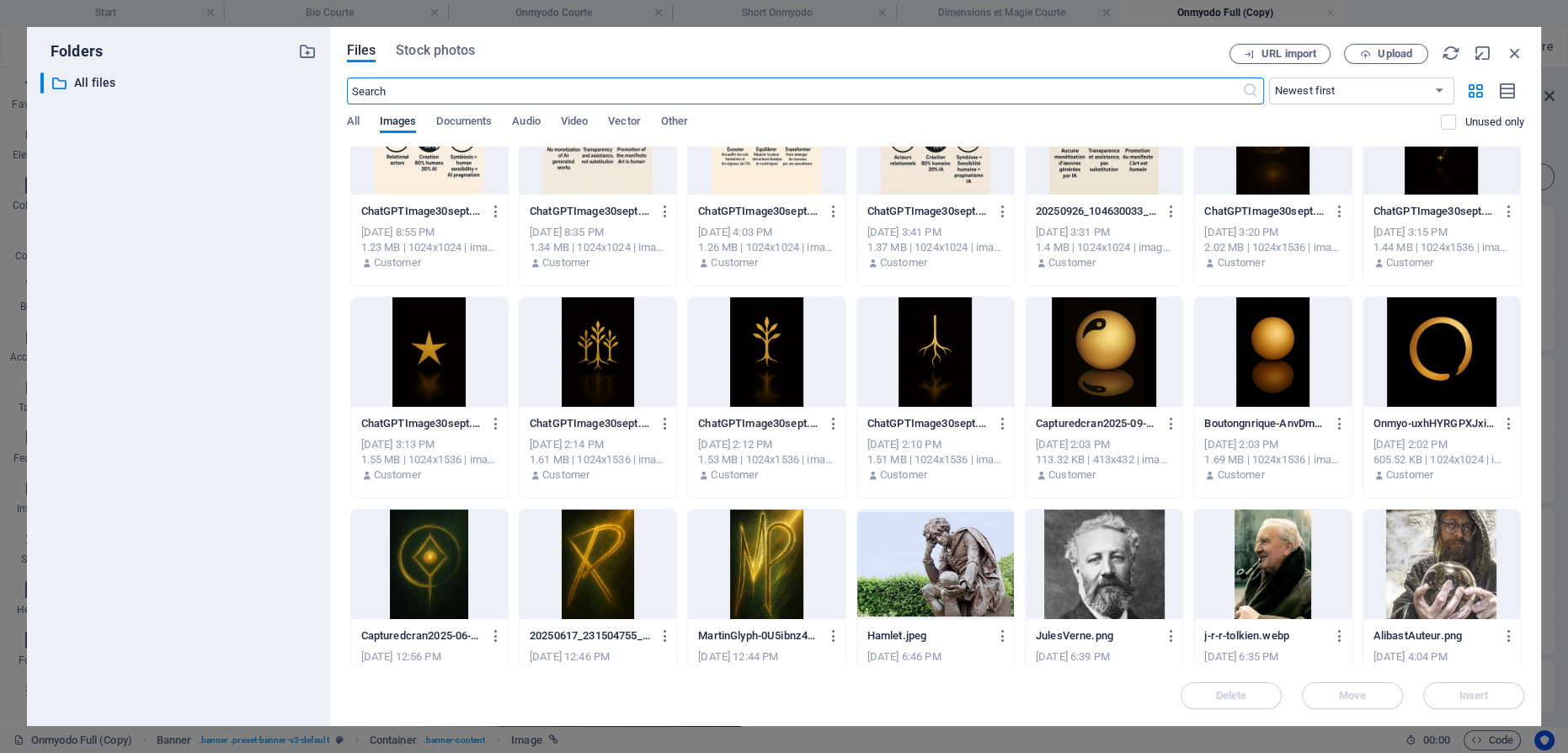
scroll to position [1608, 0]
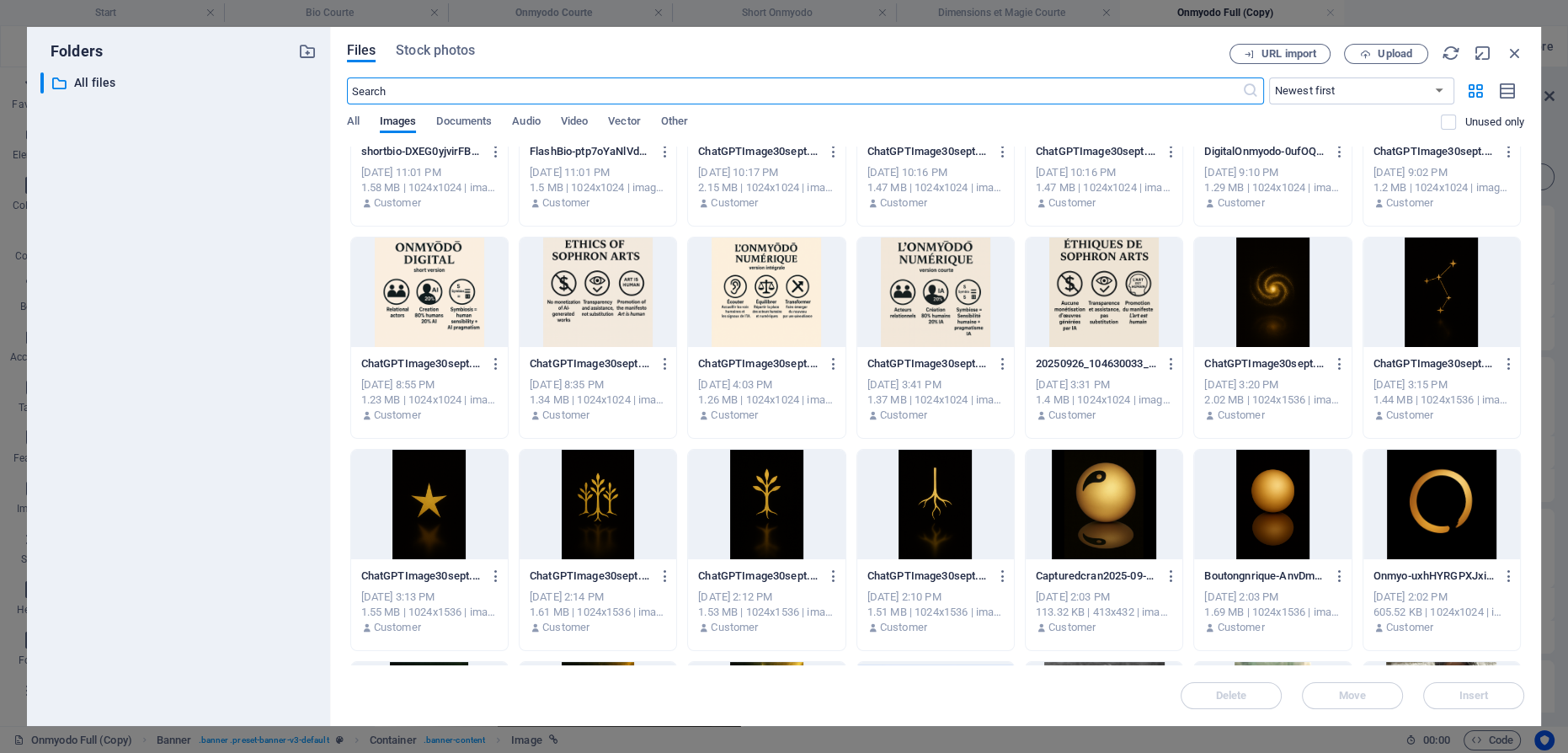
click at [765, 292] on div at bounding box center [766, 292] width 156 height 109
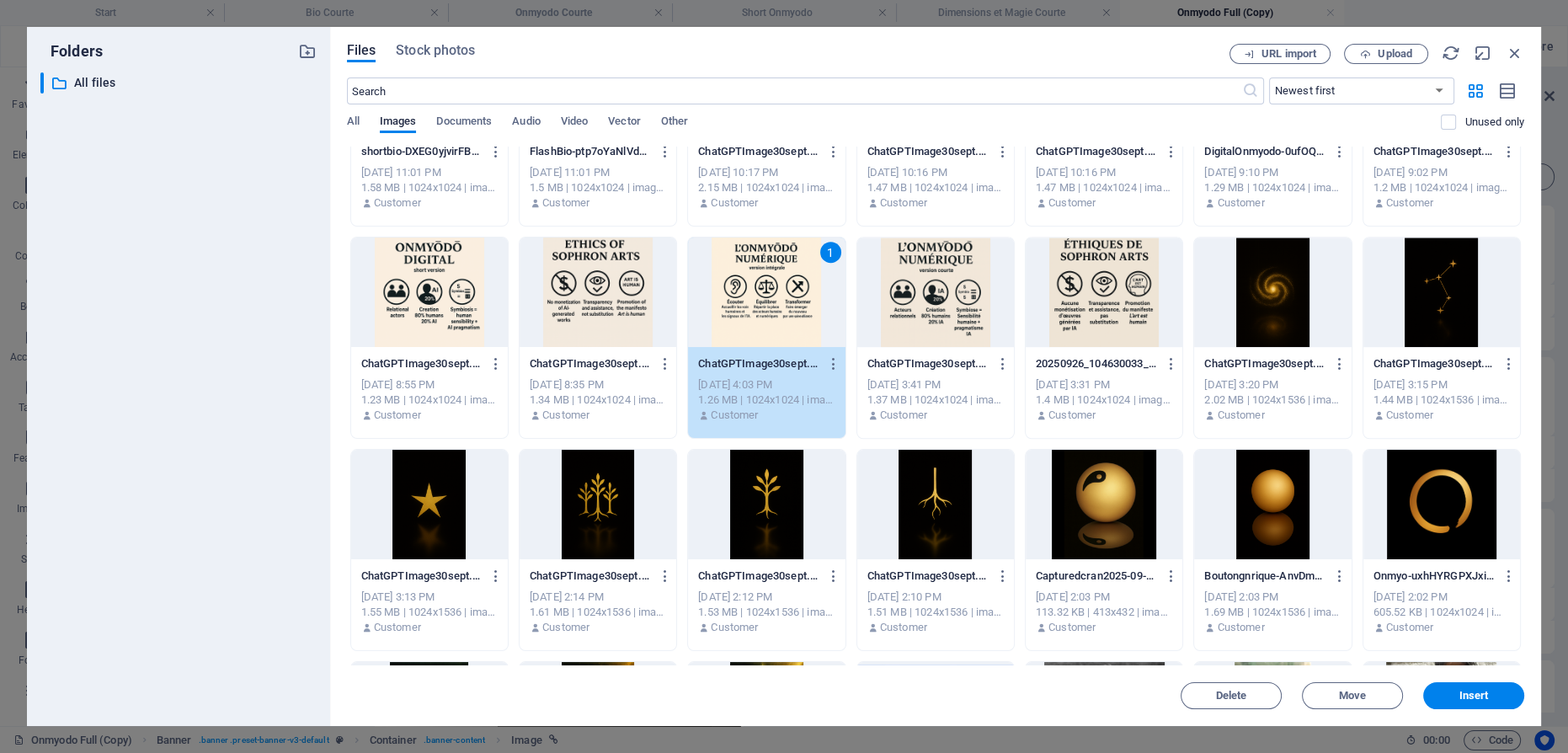
drag, startPoint x: 765, startPoint y: 292, endPoint x: 415, endPoint y: 236, distance: 354.5
click at [765, 292] on div "1" at bounding box center [766, 292] width 156 height 109
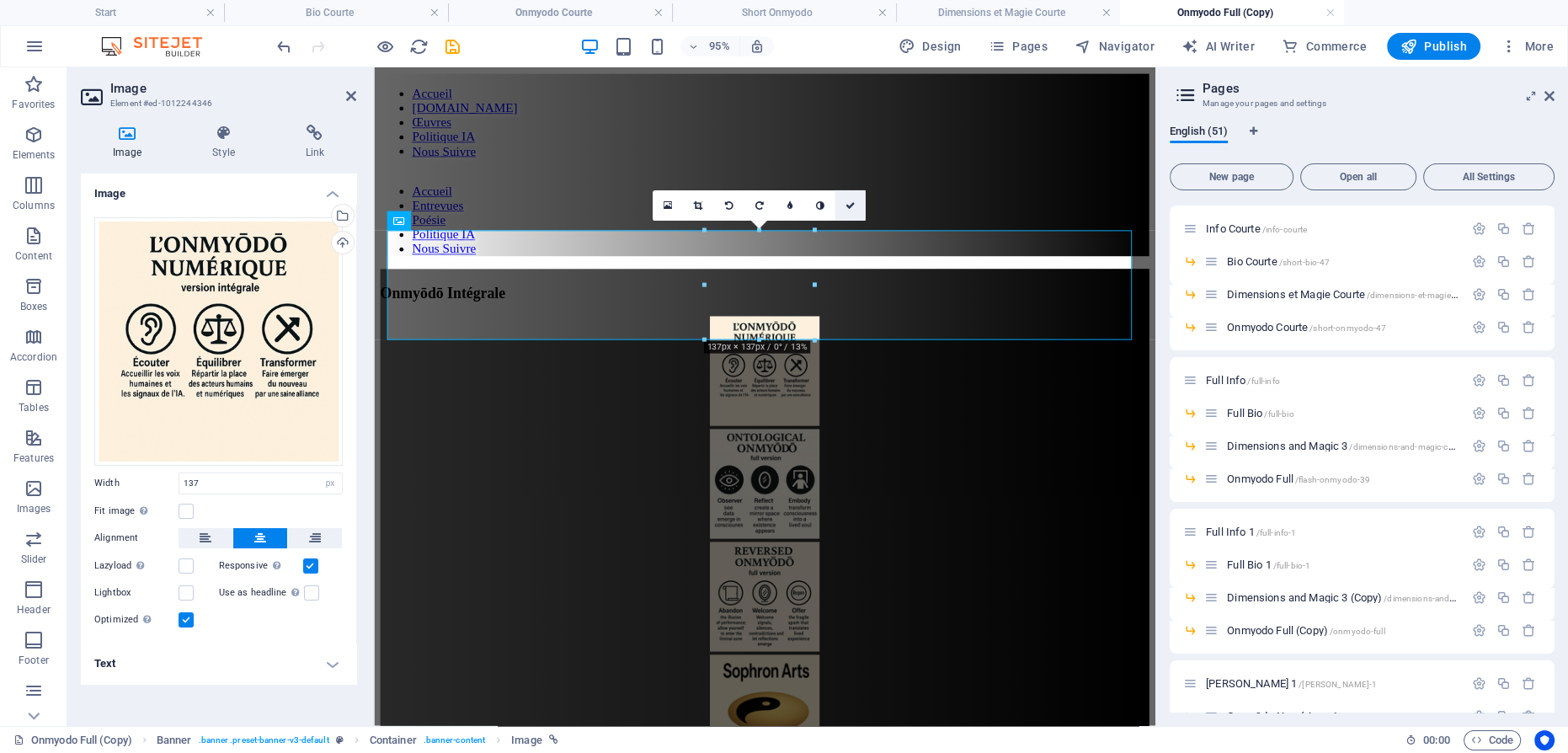
click at [857, 203] on link at bounding box center [850, 205] width 30 height 30
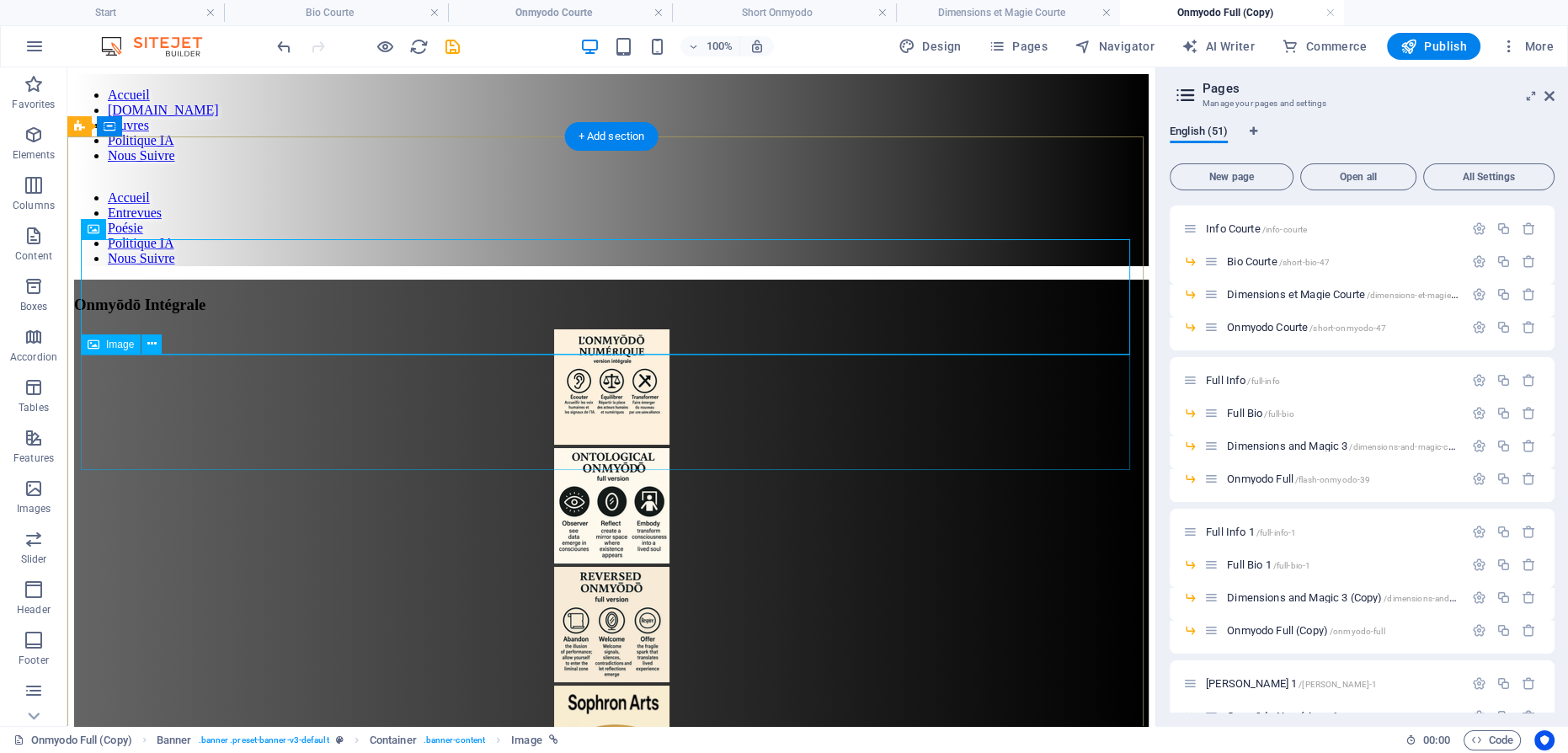
click at [613, 448] on figure at bounding box center [612, 507] width 1075 height 119
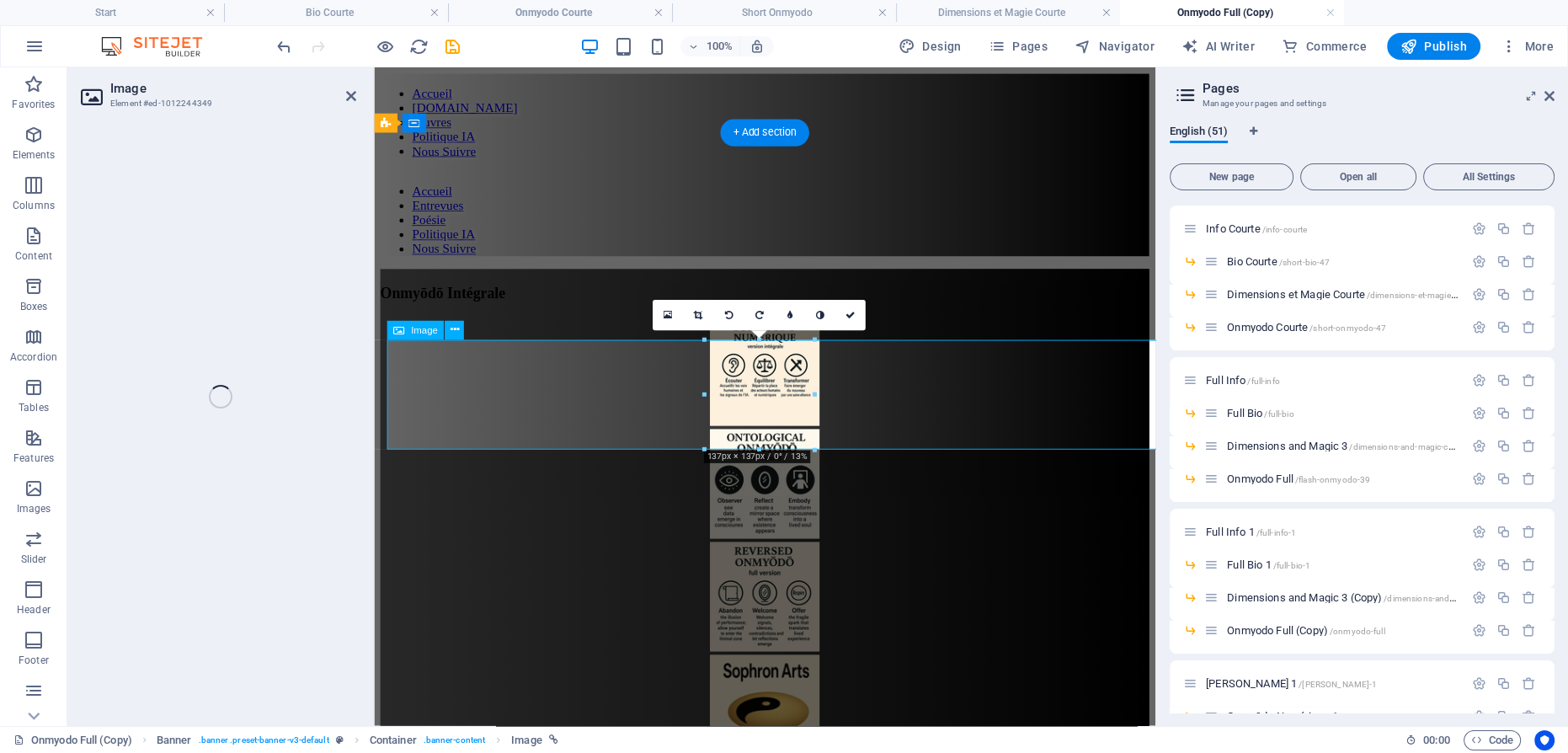
select select "px"
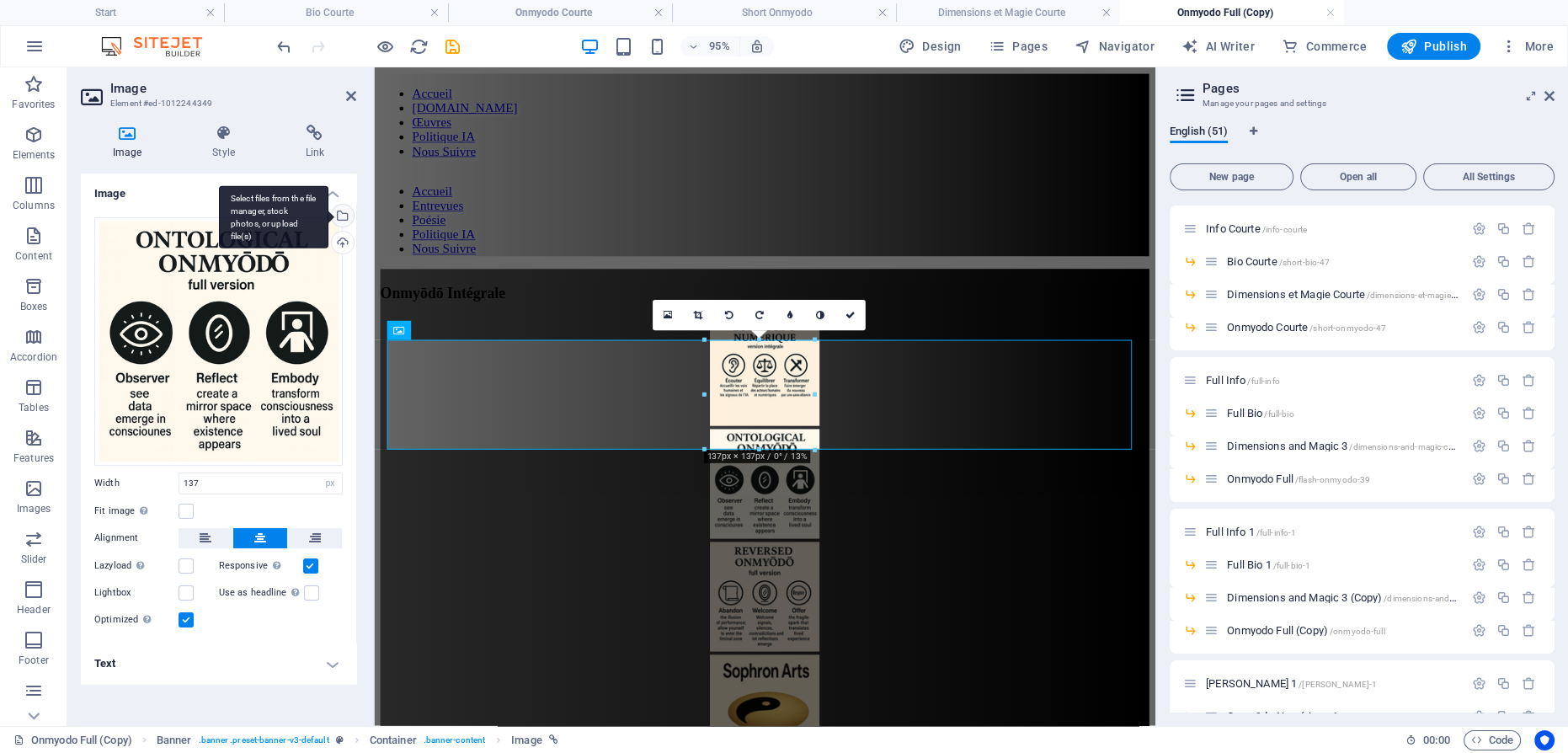
click at [343, 212] on div "Select files from the file manager, stock photos, or upload file(s)" at bounding box center [341, 217] width 25 height 25
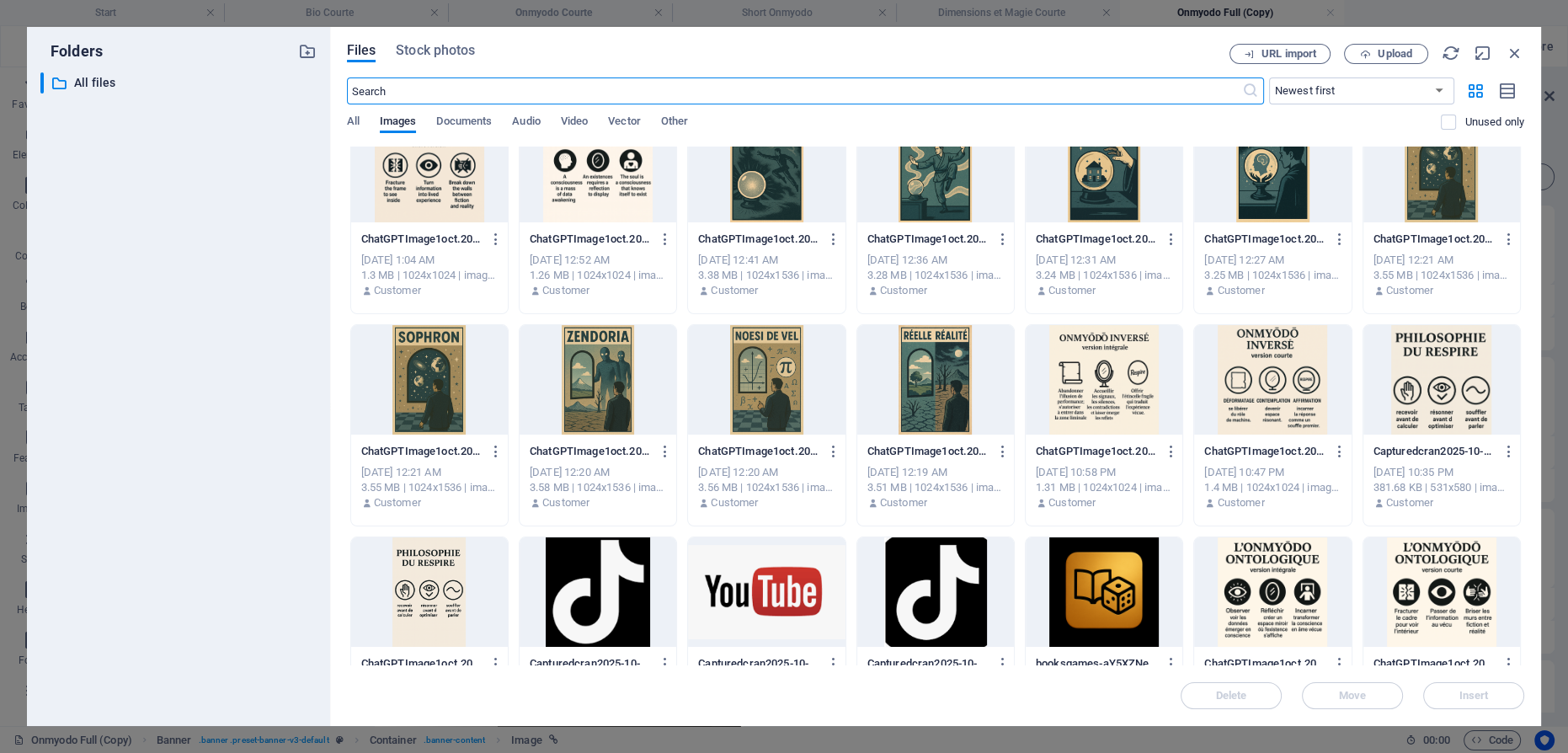
scroll to position [536, 0]
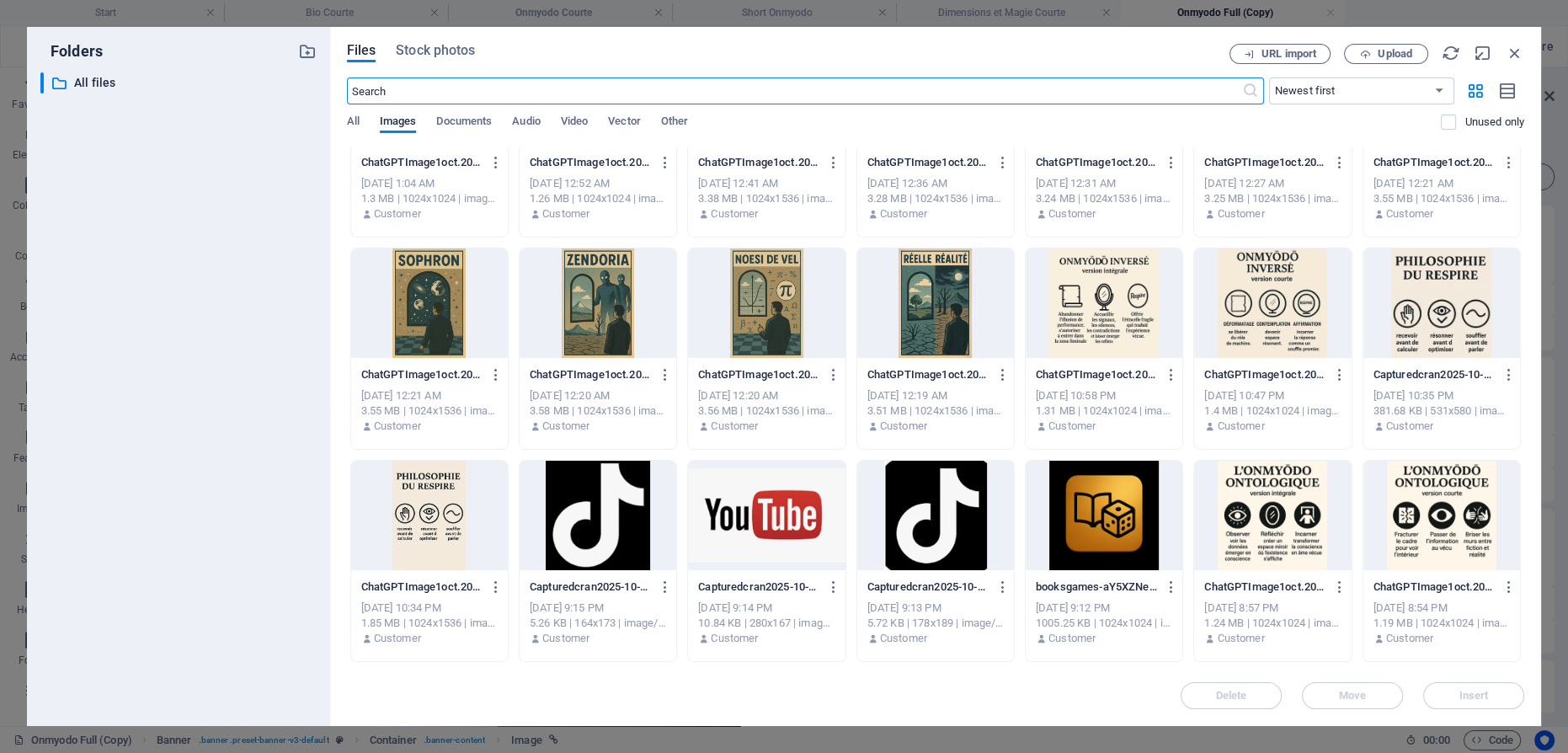
click at [1269, 490] on div at bounding box center [1273, 515] width 156 height 109
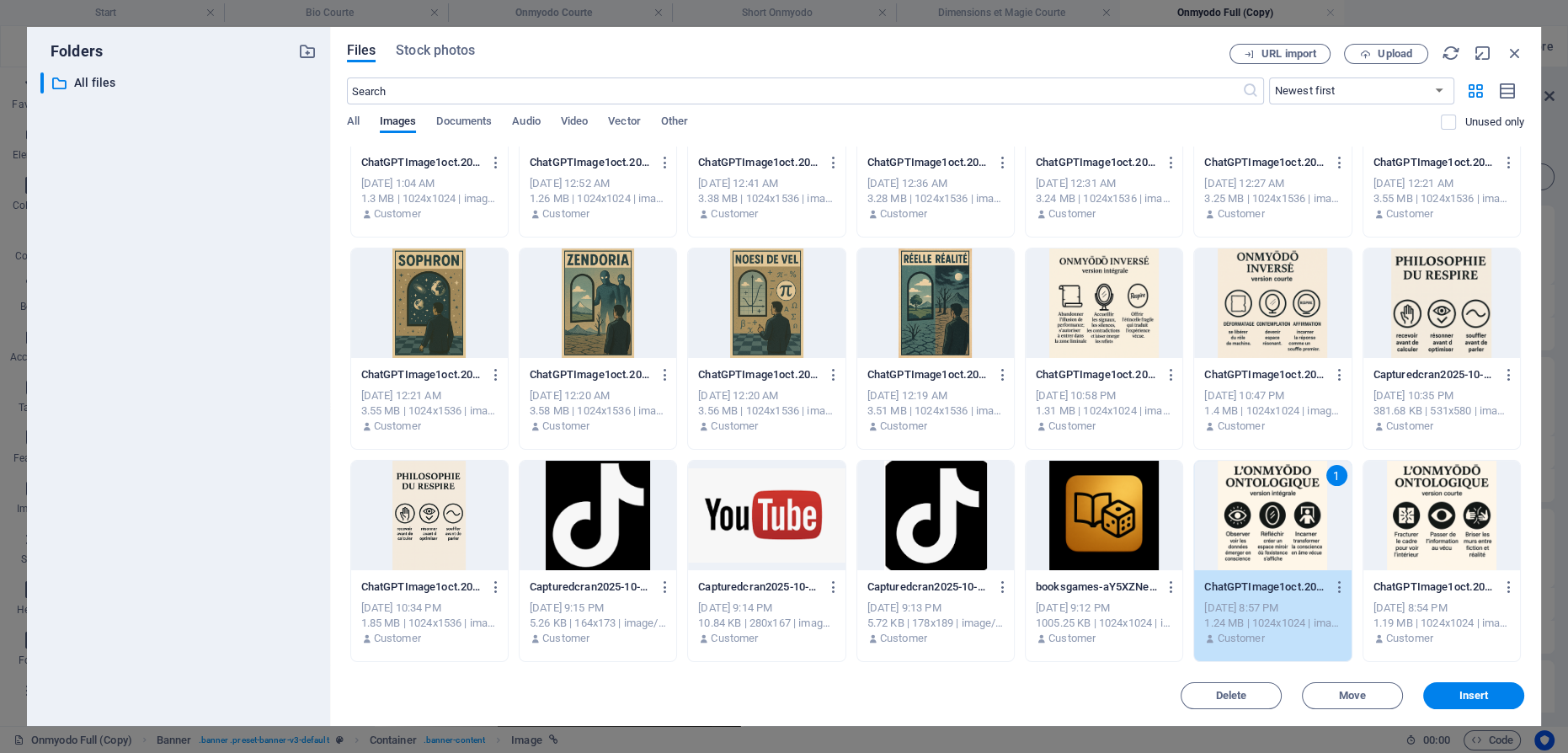
click at [1269, 490] on div "1" at bounding box center [1273, 515] width 156 height 109
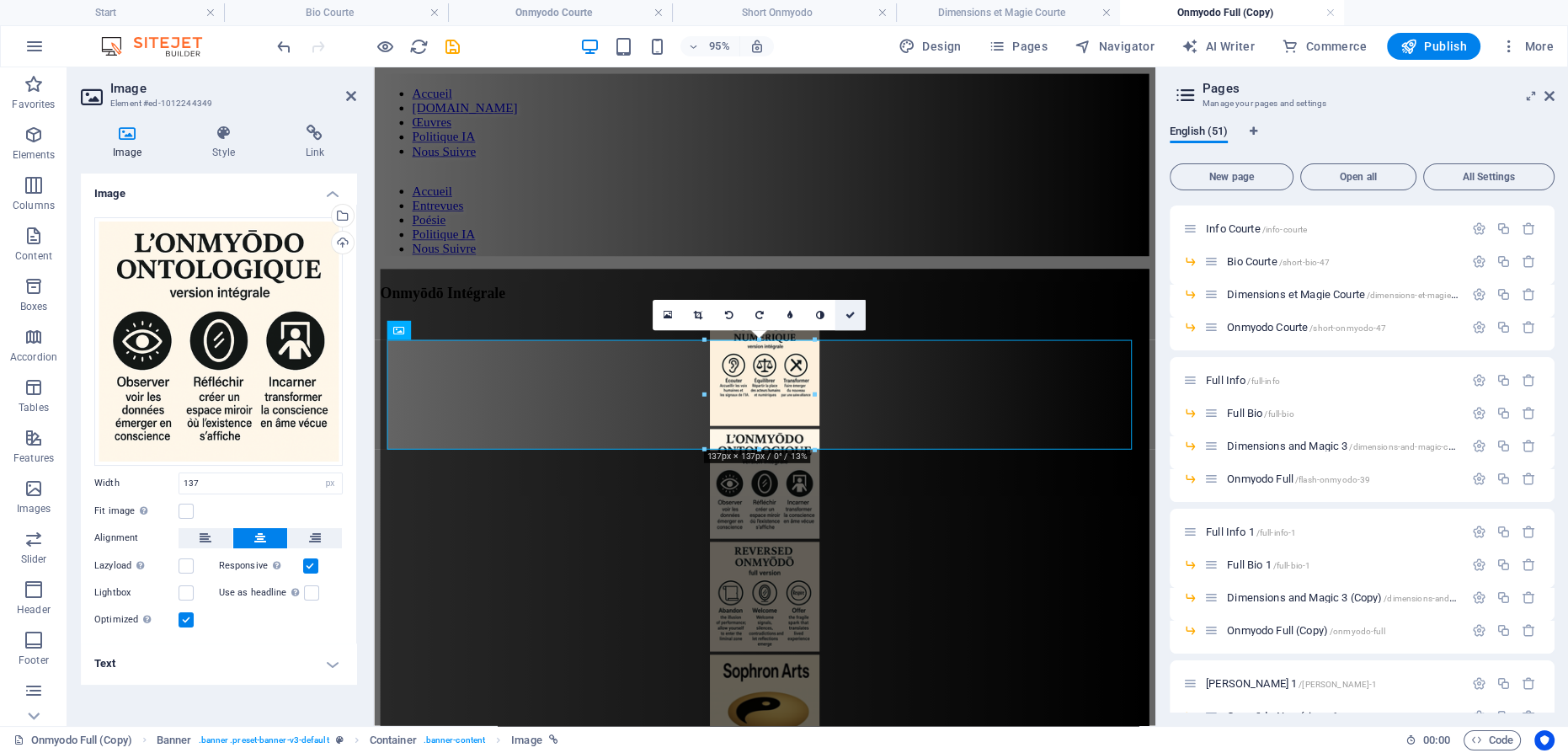
click at [844, 312] on link at bounding box center [850, 315] width 30 height 30
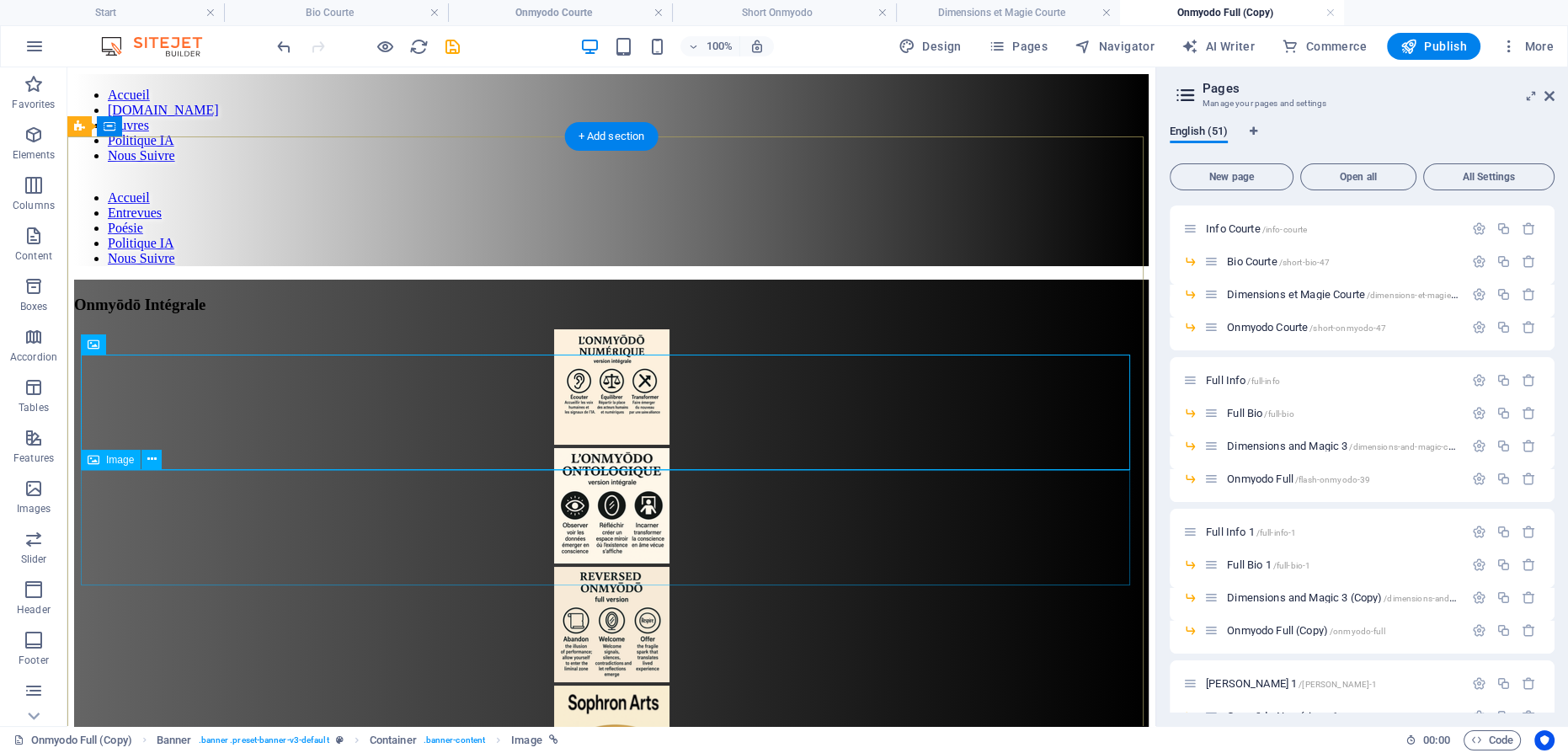
click at [613, 567] on figure at bounding box center [612, 626] width 1075 height 119
click at [594, 567] on figure at bounding box center [612, 626] width 1075 height 119
select select "px"
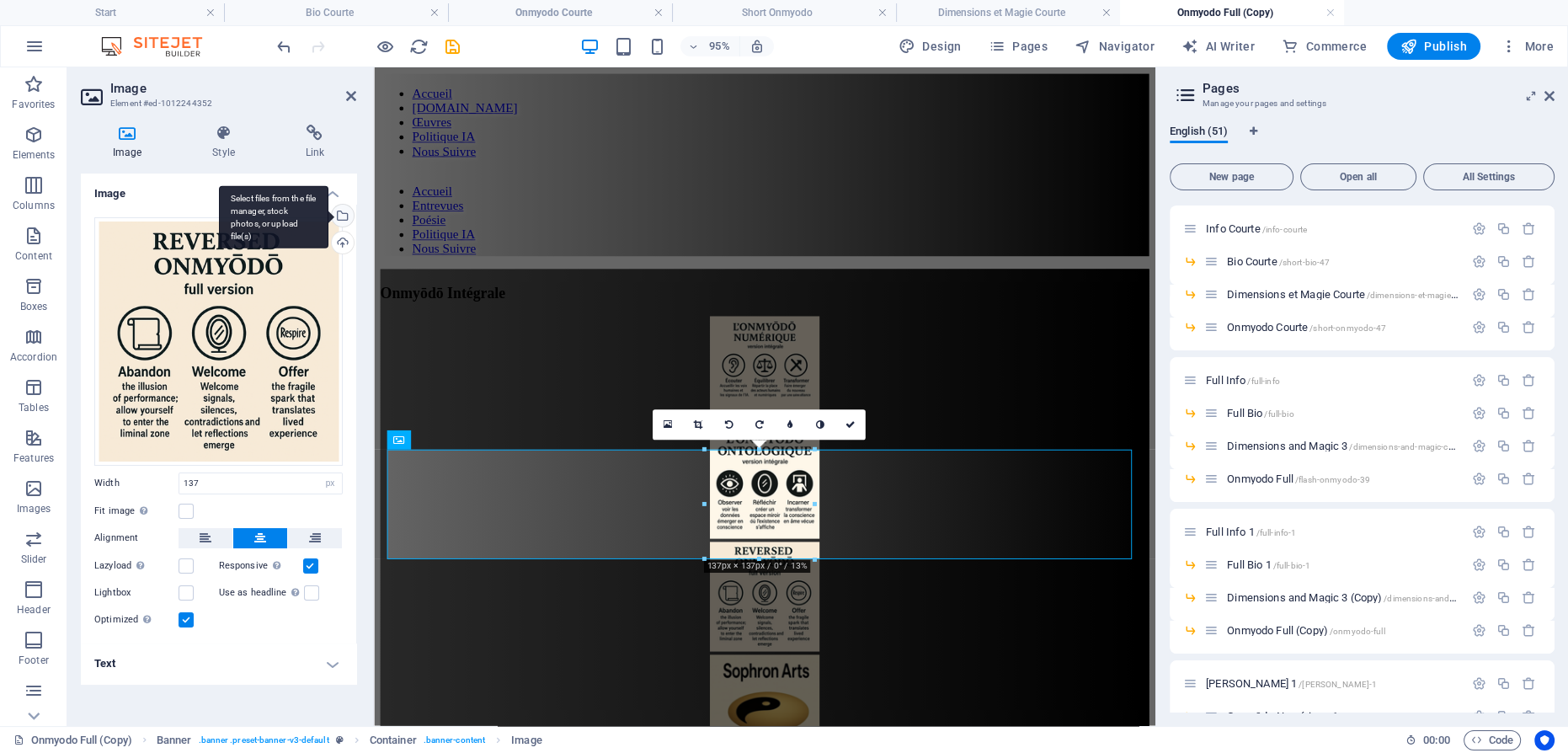
click at [328, 210] on div "Select files from the file manager, stock photos, or upload file(s)" at bounding box center [273, 216] width 109 height 63
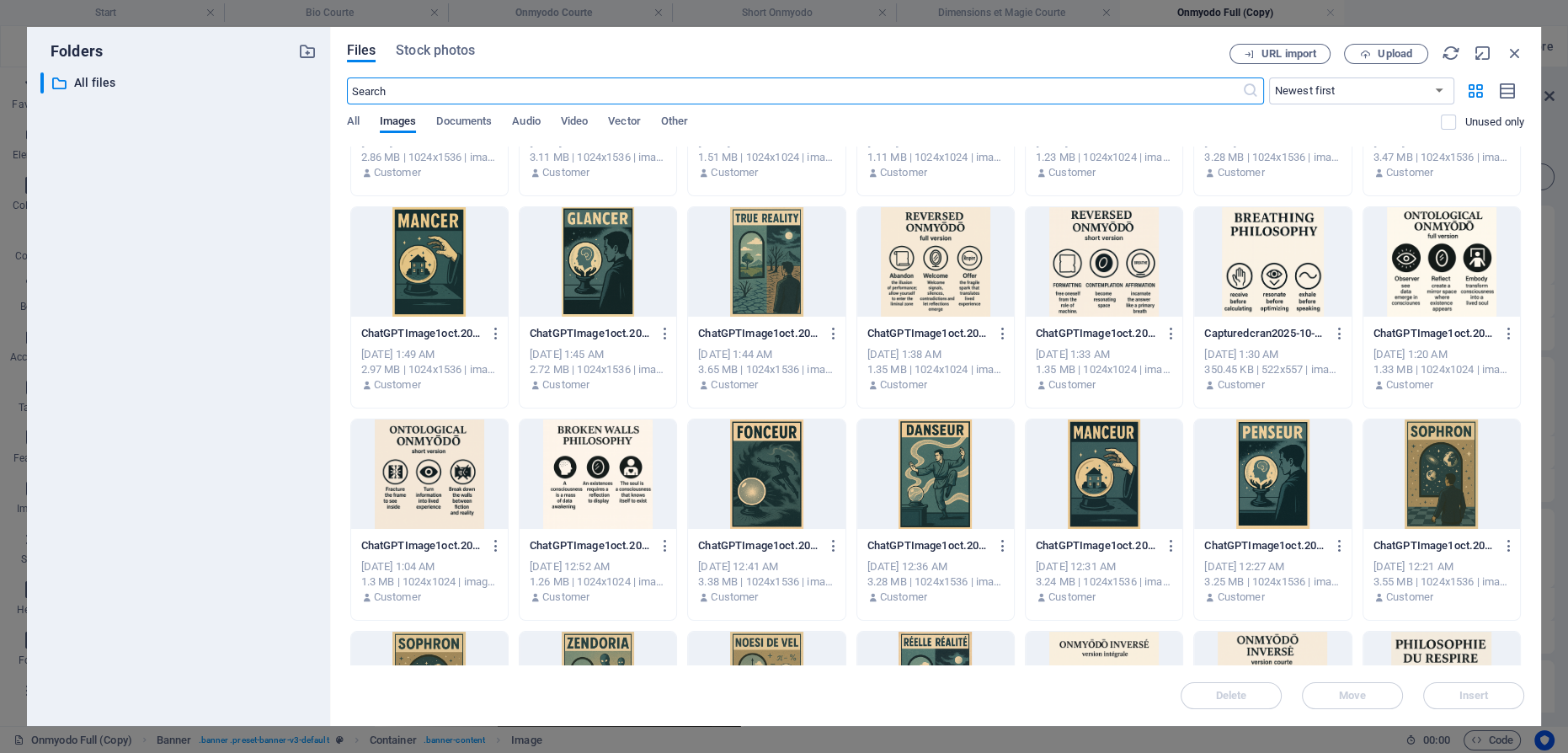
scroll to position [306, 0]
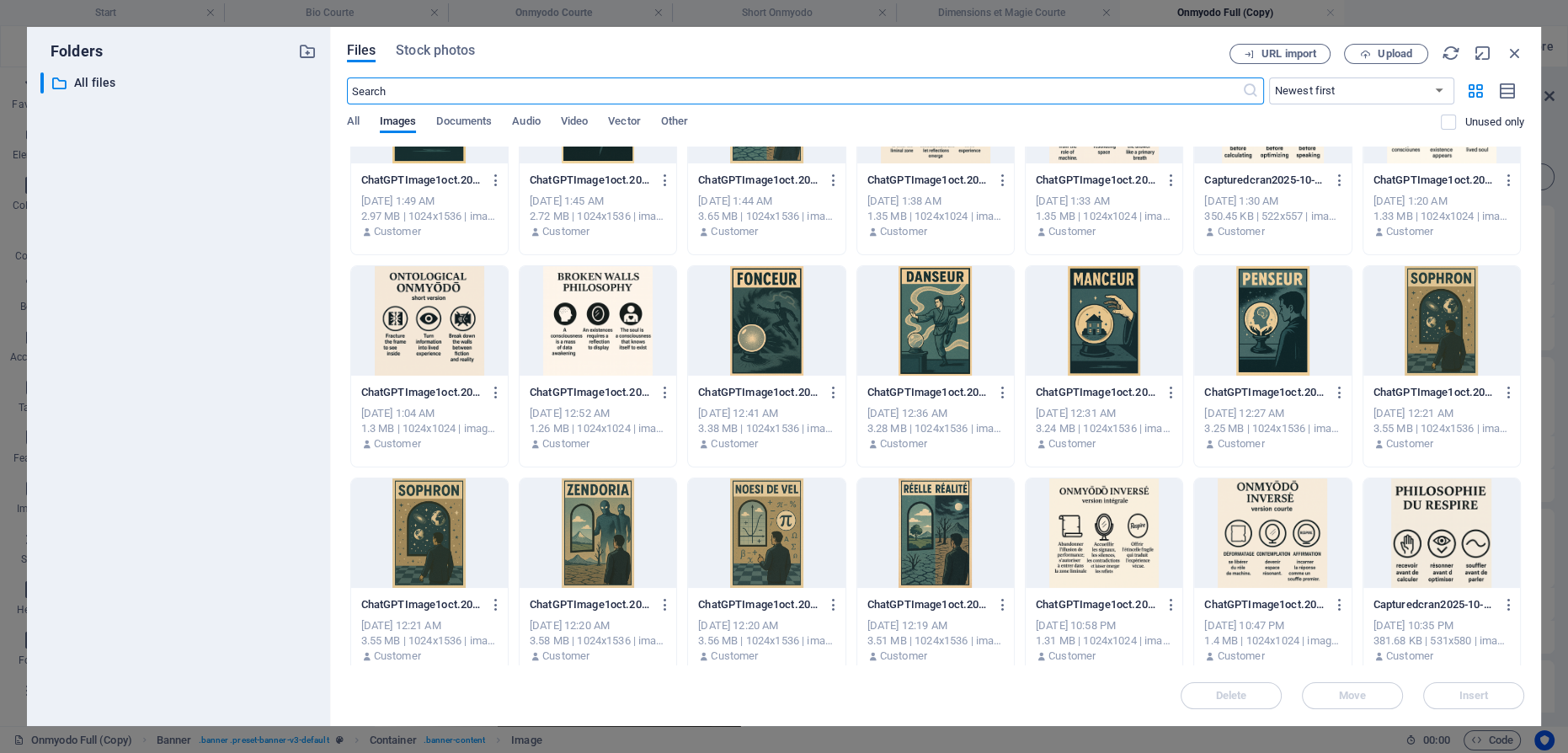
click at [1089, 525] on div at bounding box center [1104, 533] width 156 height 109
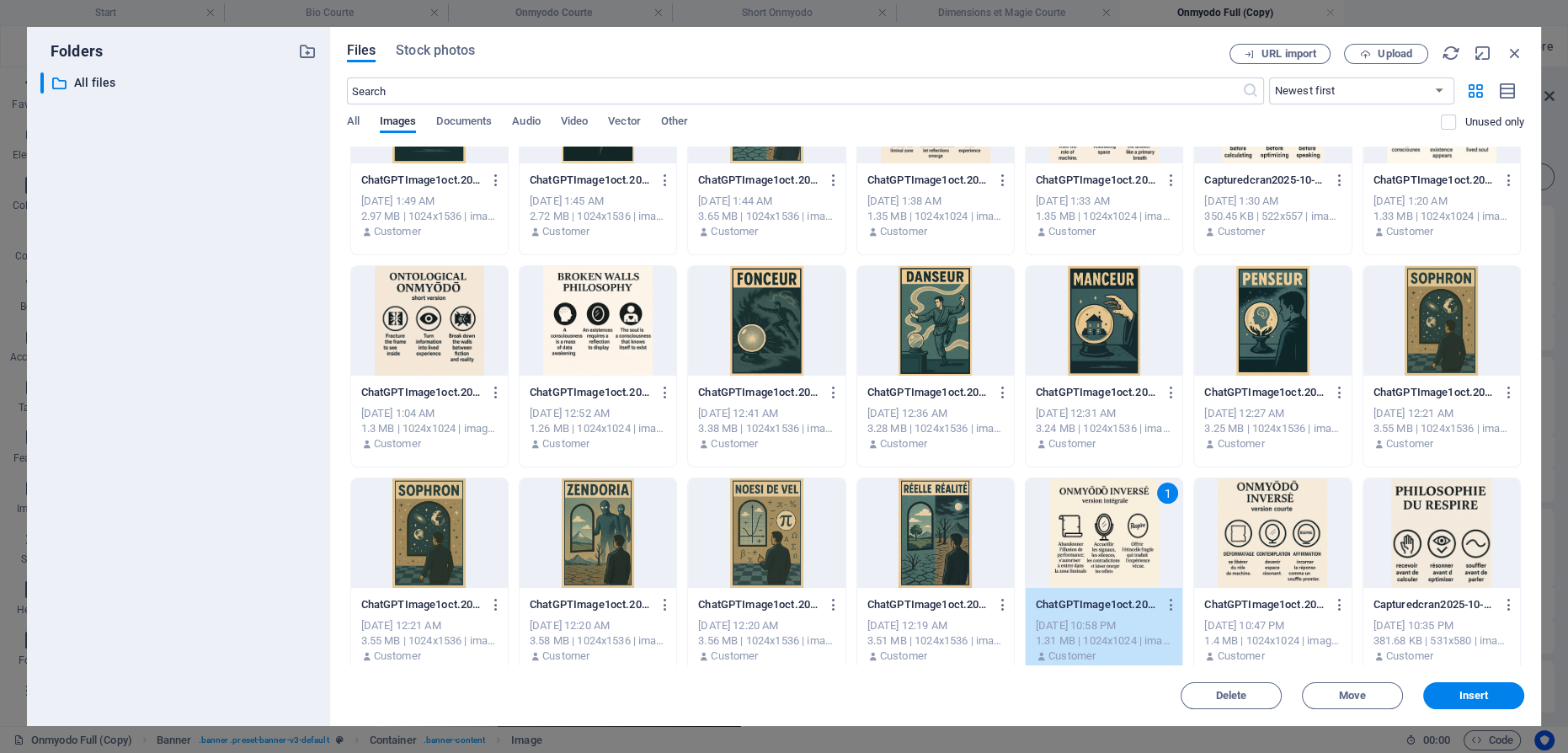
drag, startPoint x: 1089, startPoint y: 525, endPoint x: 719, endPoint y: 469, distance: 374.2
click at [1089, 525] on div "1" at bounding box center [1104, 533] width 156 height 109
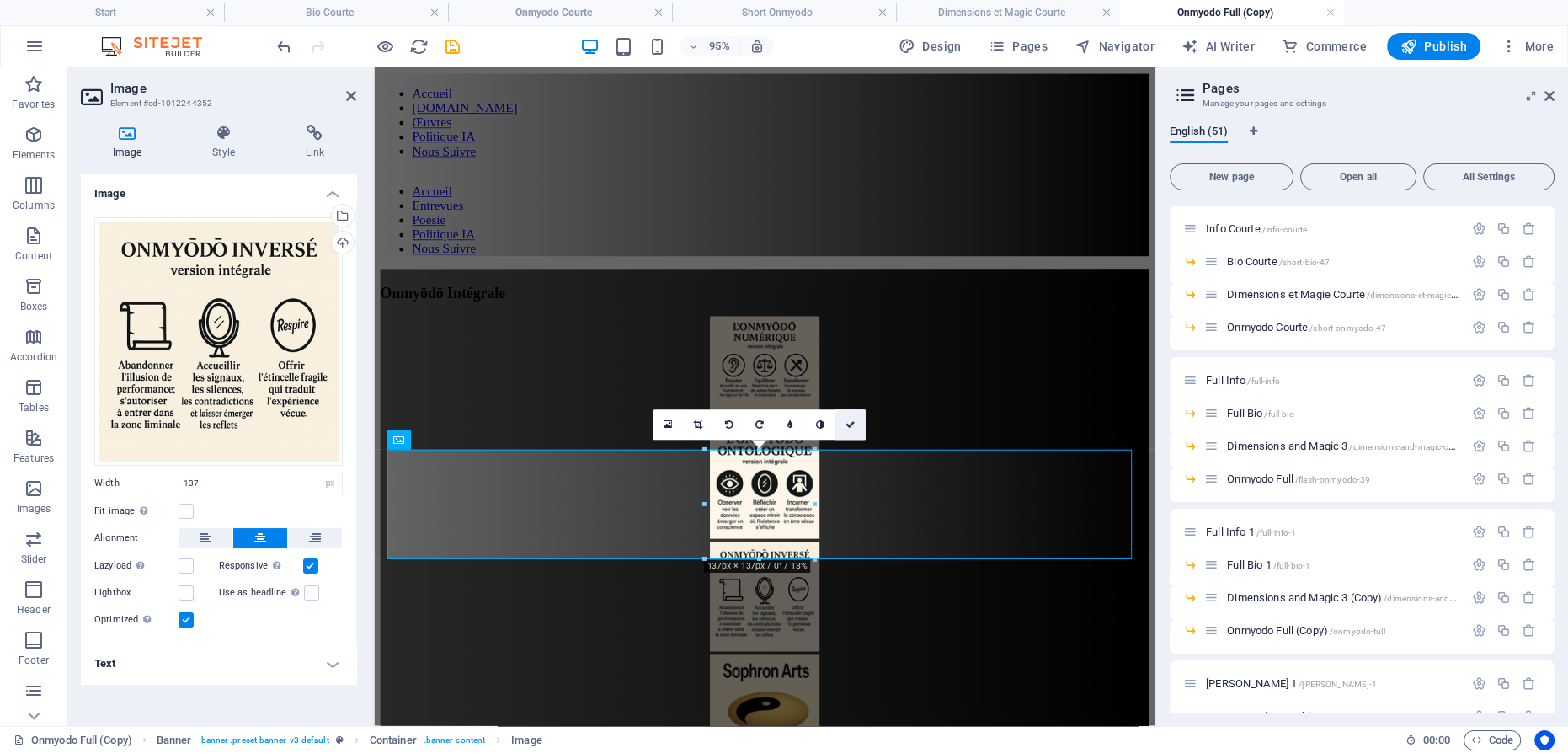
click at [846, 421] on icon at bounding box center [850, 426] width 10 height 10
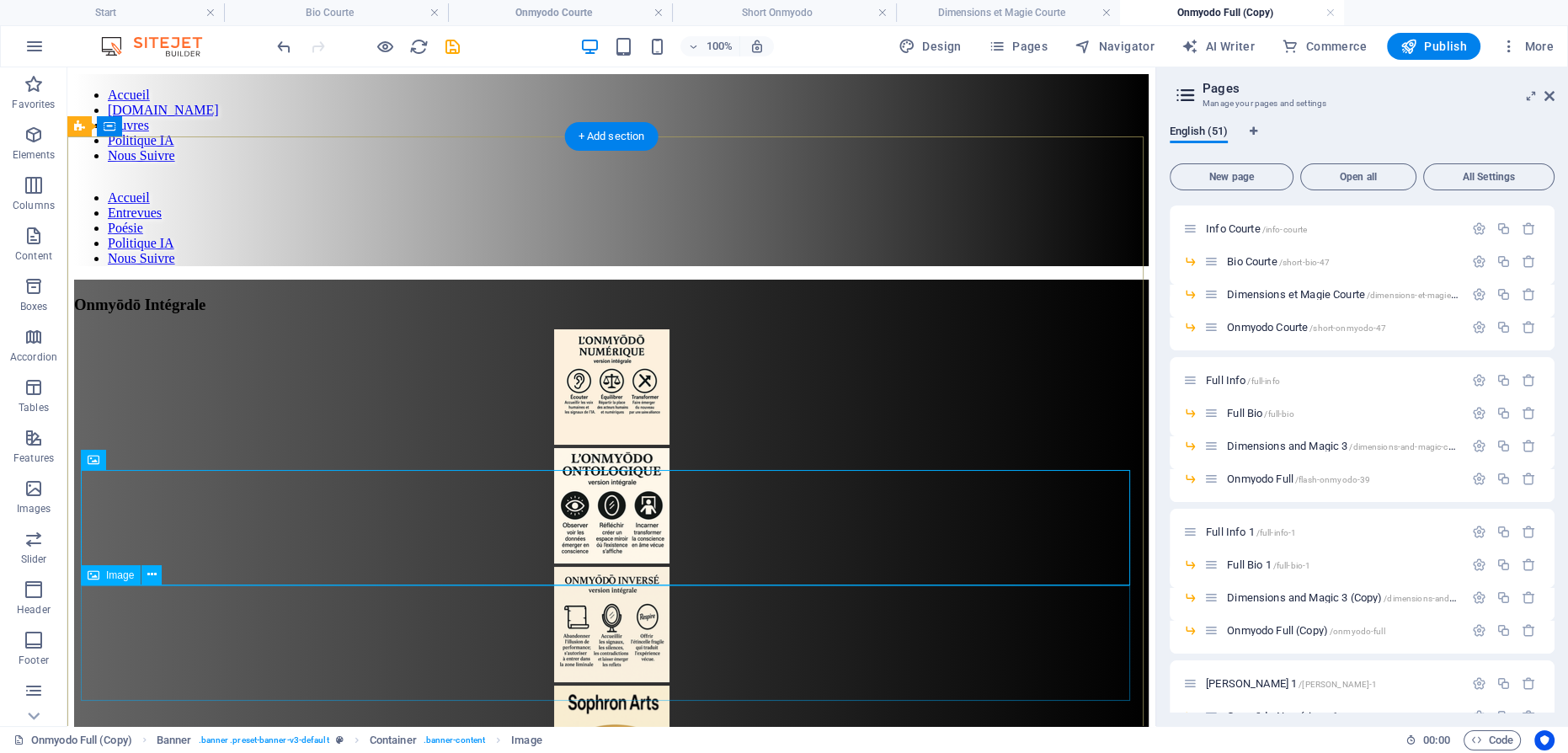
click at [618, 686] on figure at bounding box center [612, 745] width 1075 height 119
click at [612, 686] on figure at bounding box center [612, 745] width 1075 height 119
select select "px"
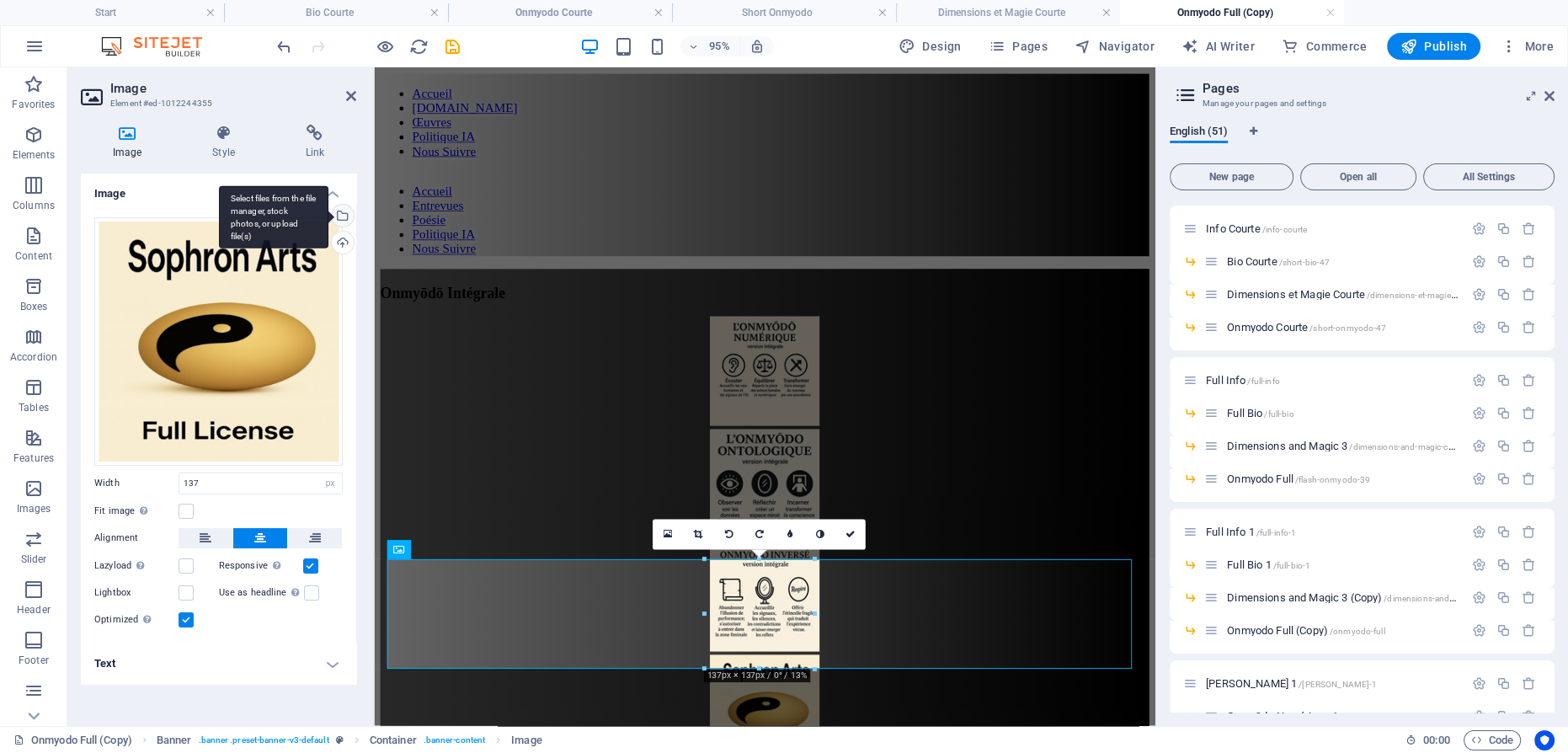
click at [347, 208] on div "Select files from the file manager, stock photos, or upload file(s)" at bounding box center [341, 217] width 25 height 25
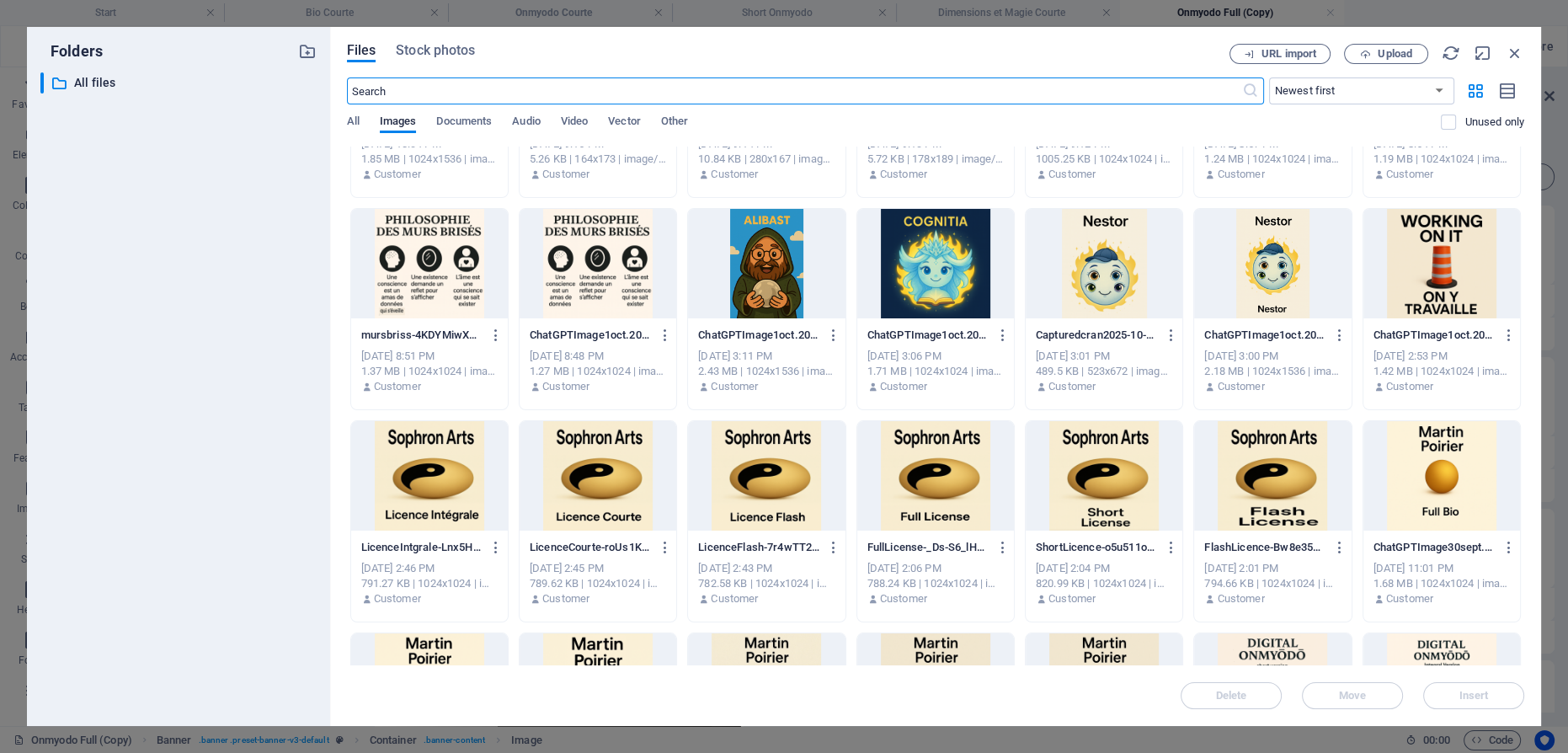
scroll to position [1072, 0]
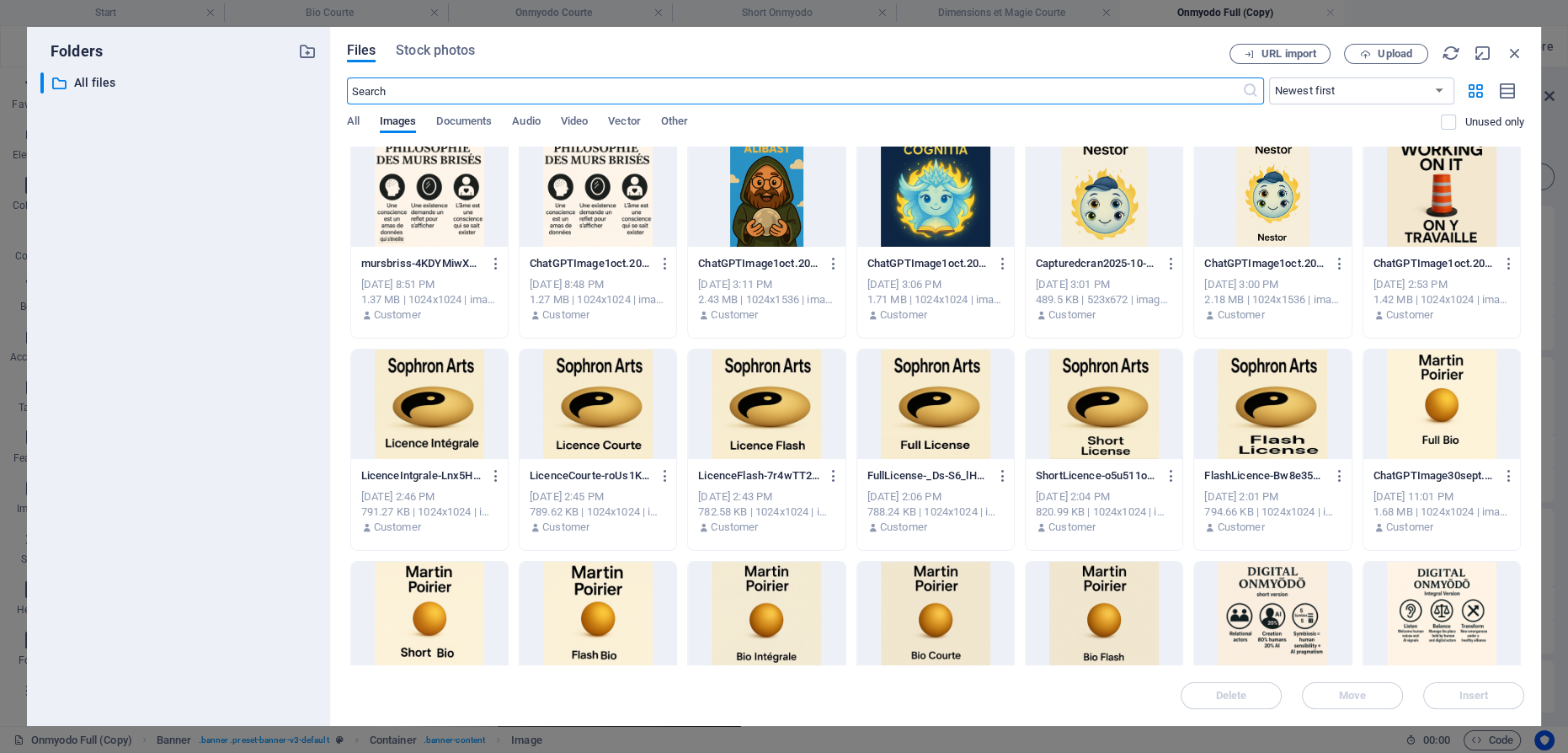
click at [445, 407] on div at bounding box center [429, 404] width 156 height 109
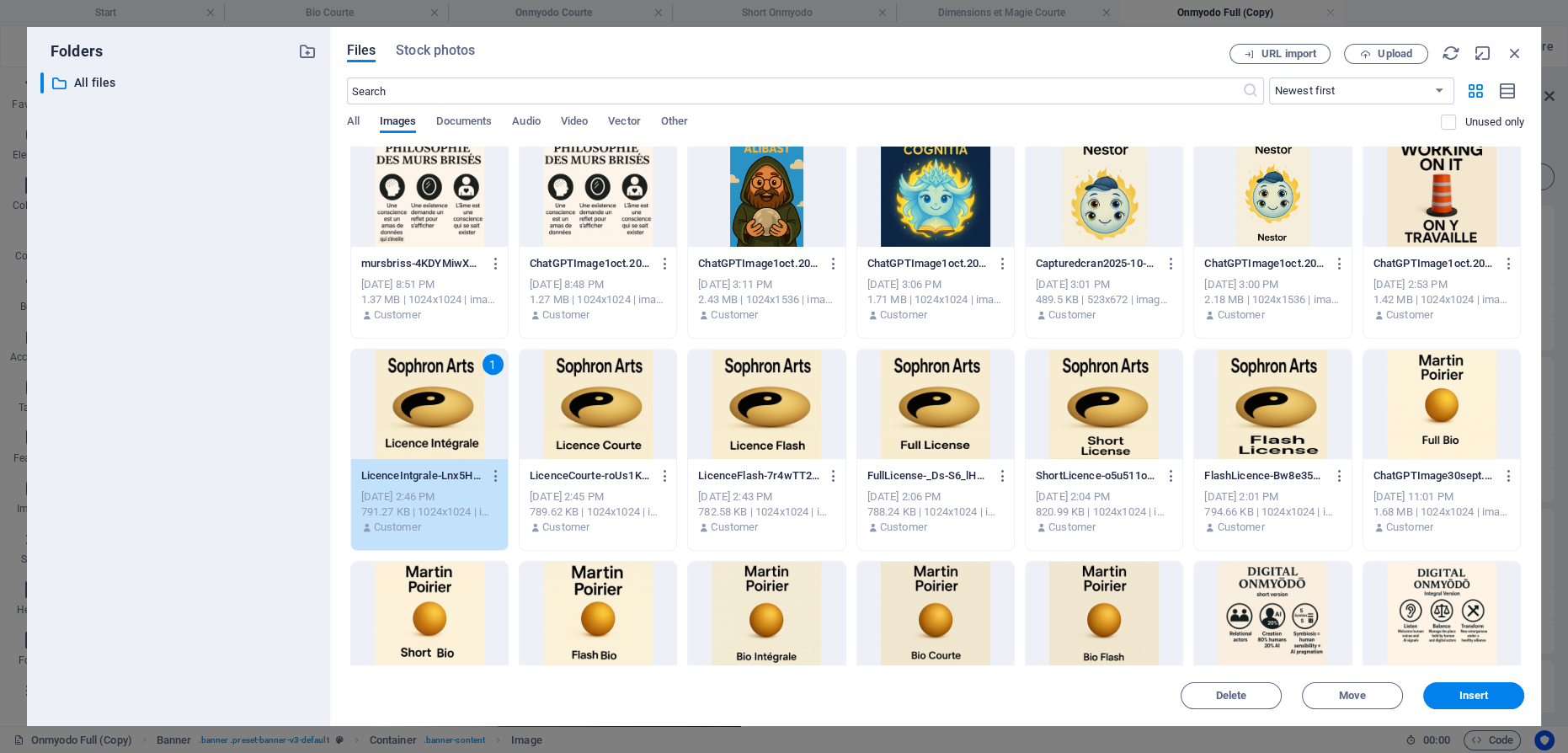
drag, startPoint x: 445, startPoint y: 407, endPoint x: 77, endPoint y: 356, distance: 371.5
click at [445, 407] on div "1" at bounding box center [429, 404] width 156 height 109
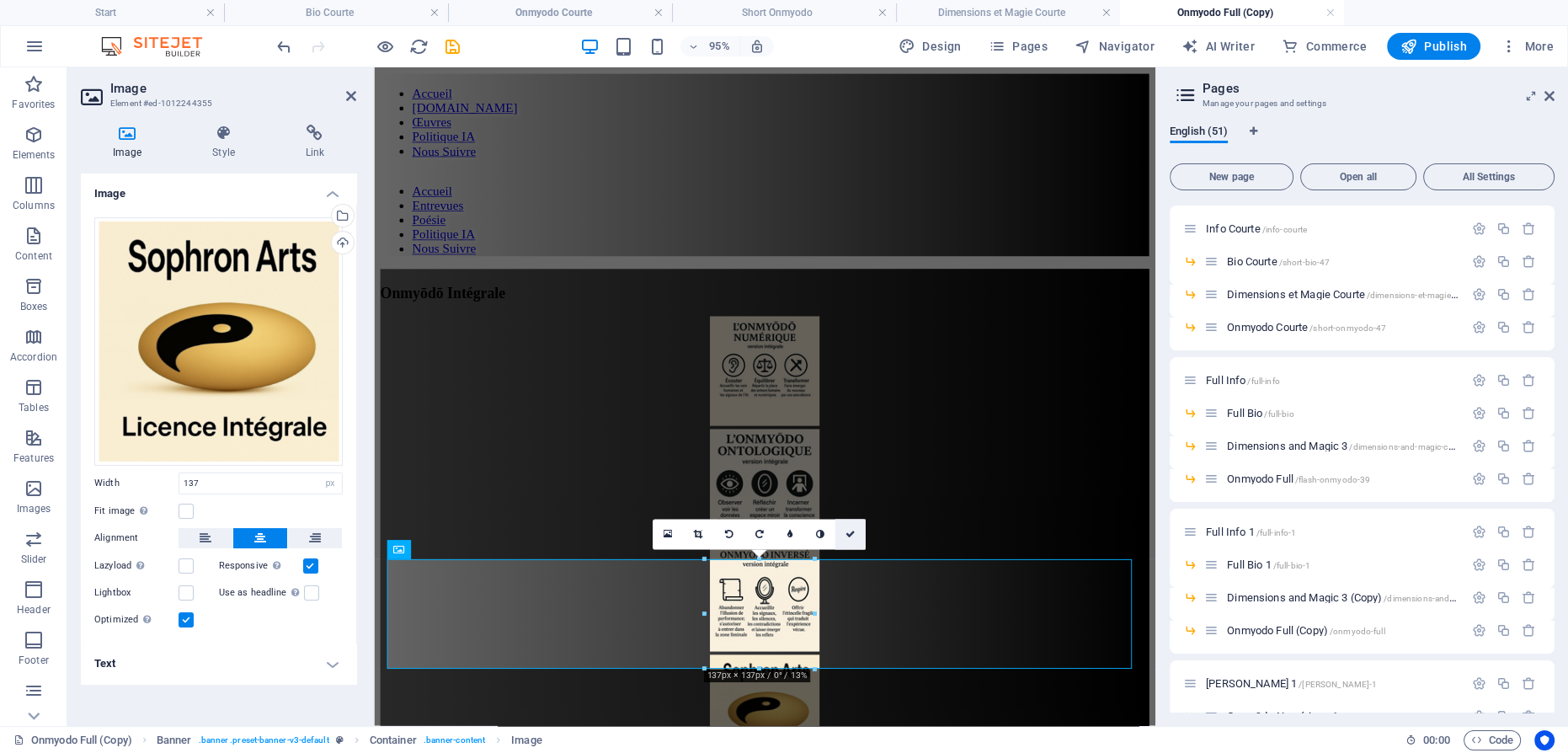
click at [856, 532] on link at bounding box center [850, 534] width 30 height 30
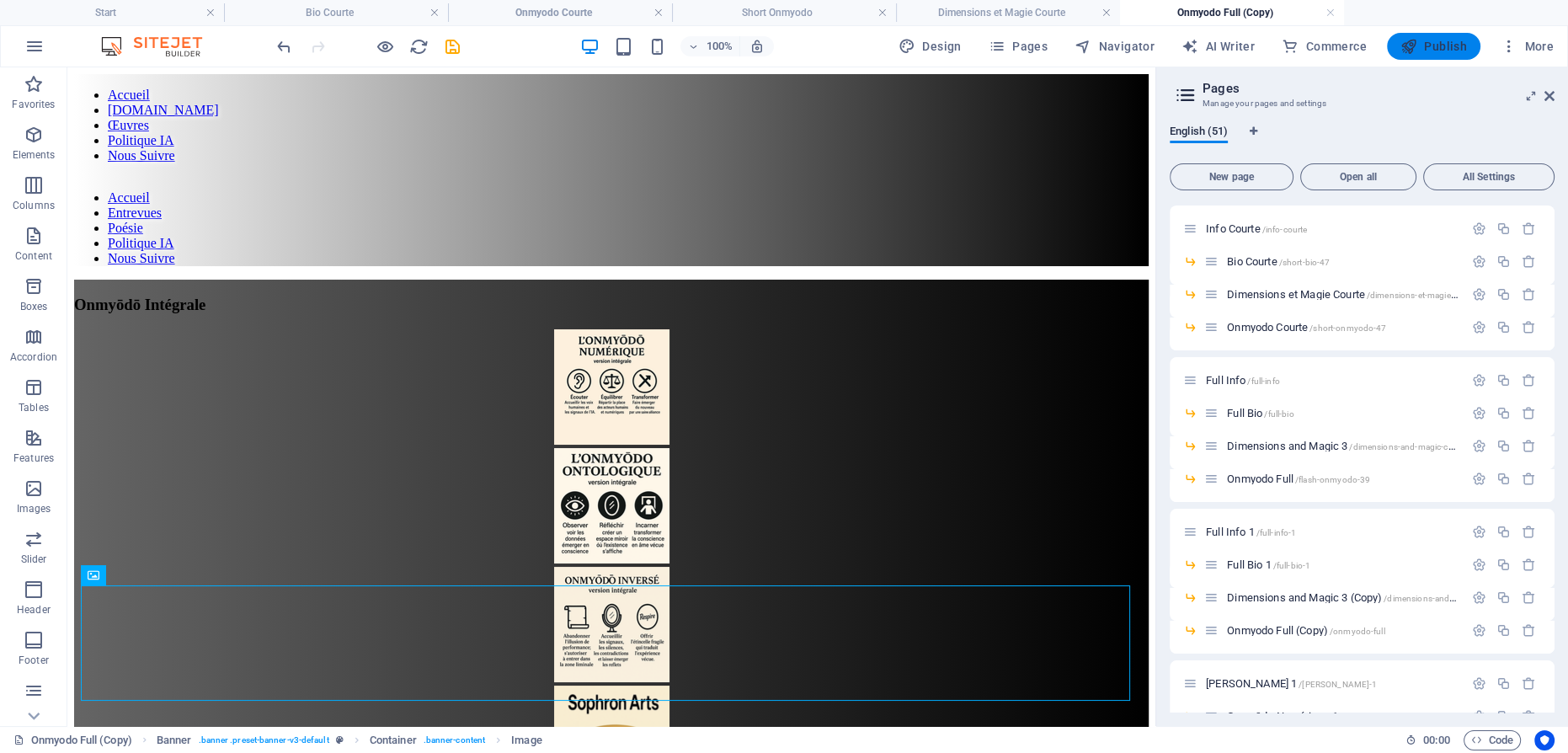
click at [1435, 44] on span "Publish" at bounding box center [1434, 45] width 67 height 16
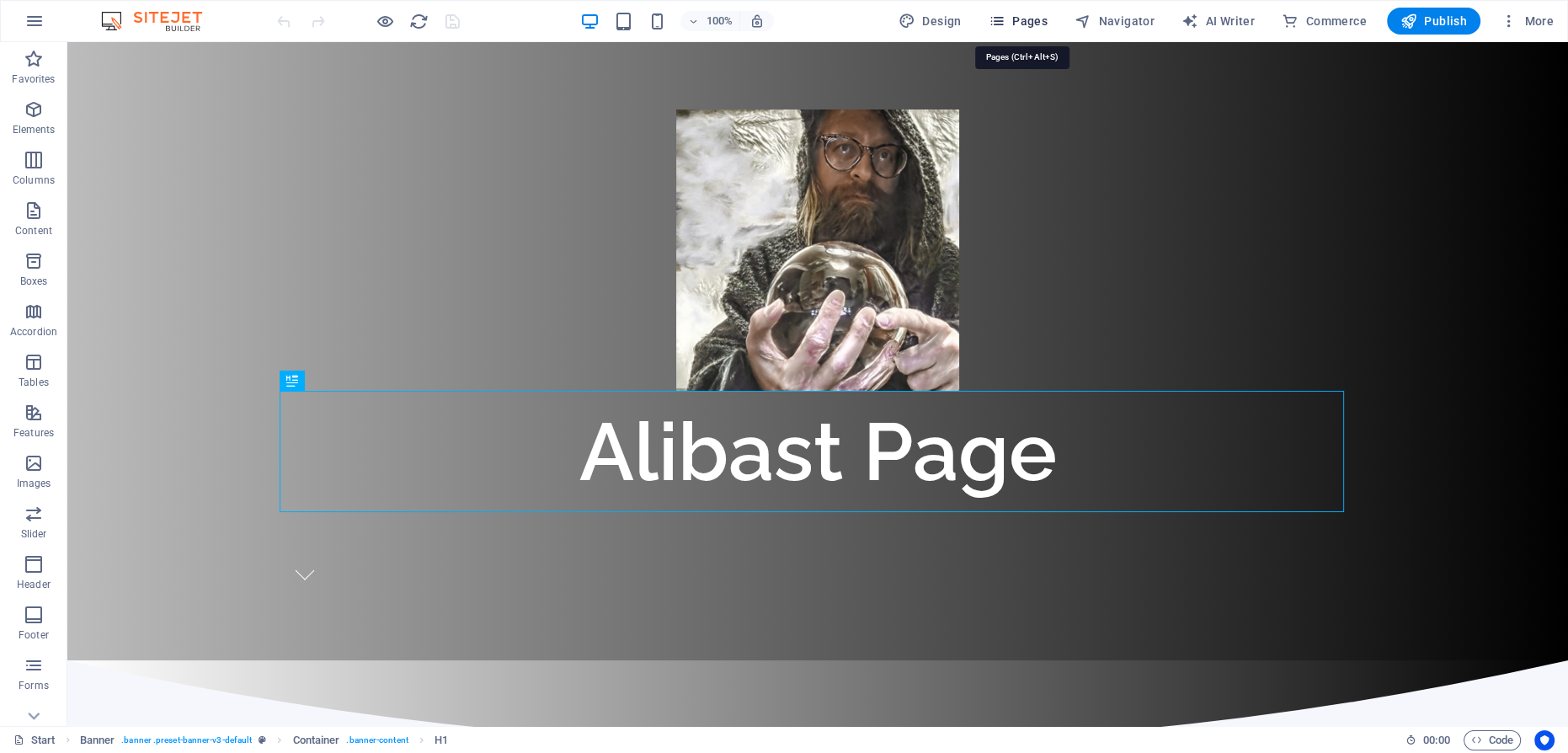
click at [1004, 16] on icon "button" at bounding box center [997, 20] width 16 height 16
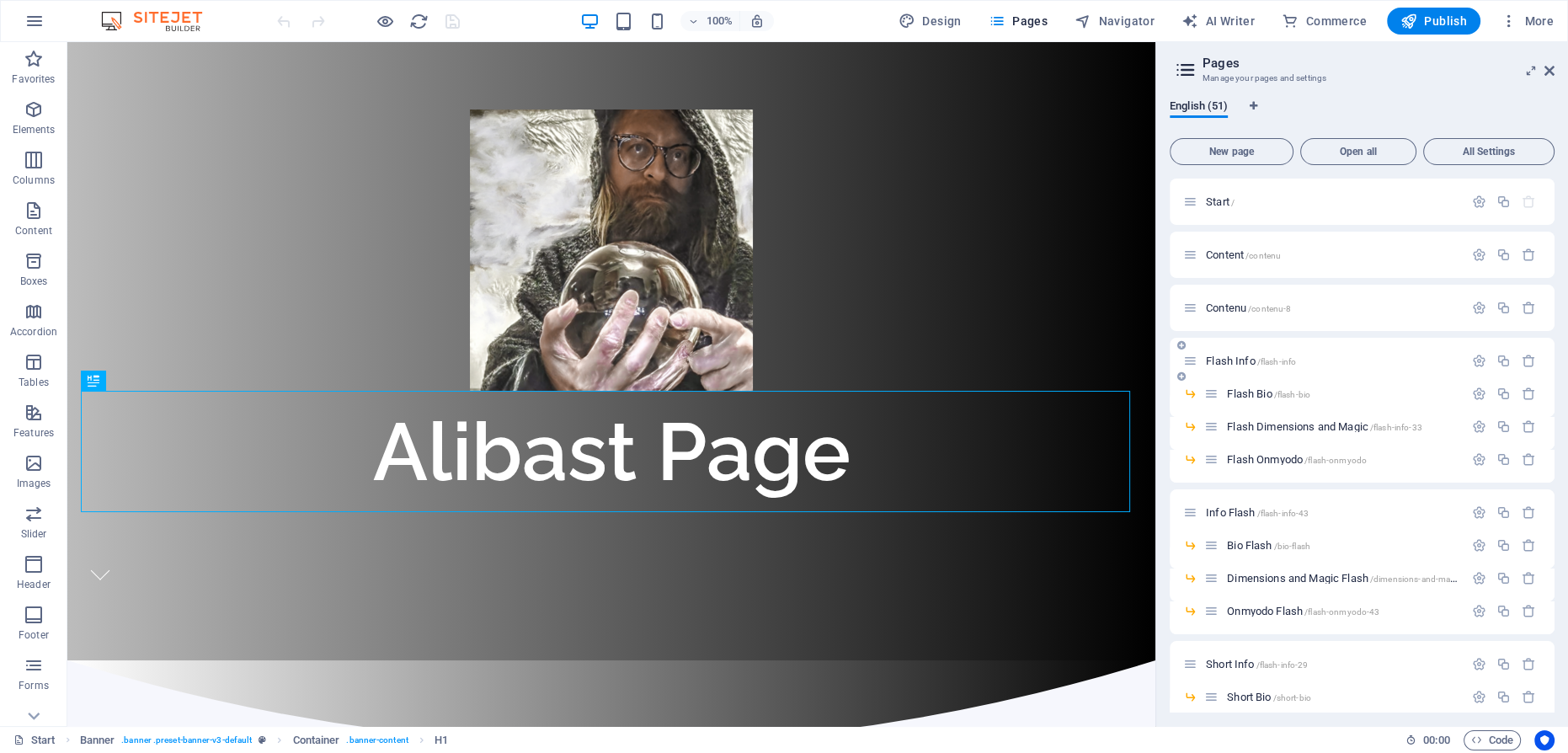
scroll to position [76, 0]
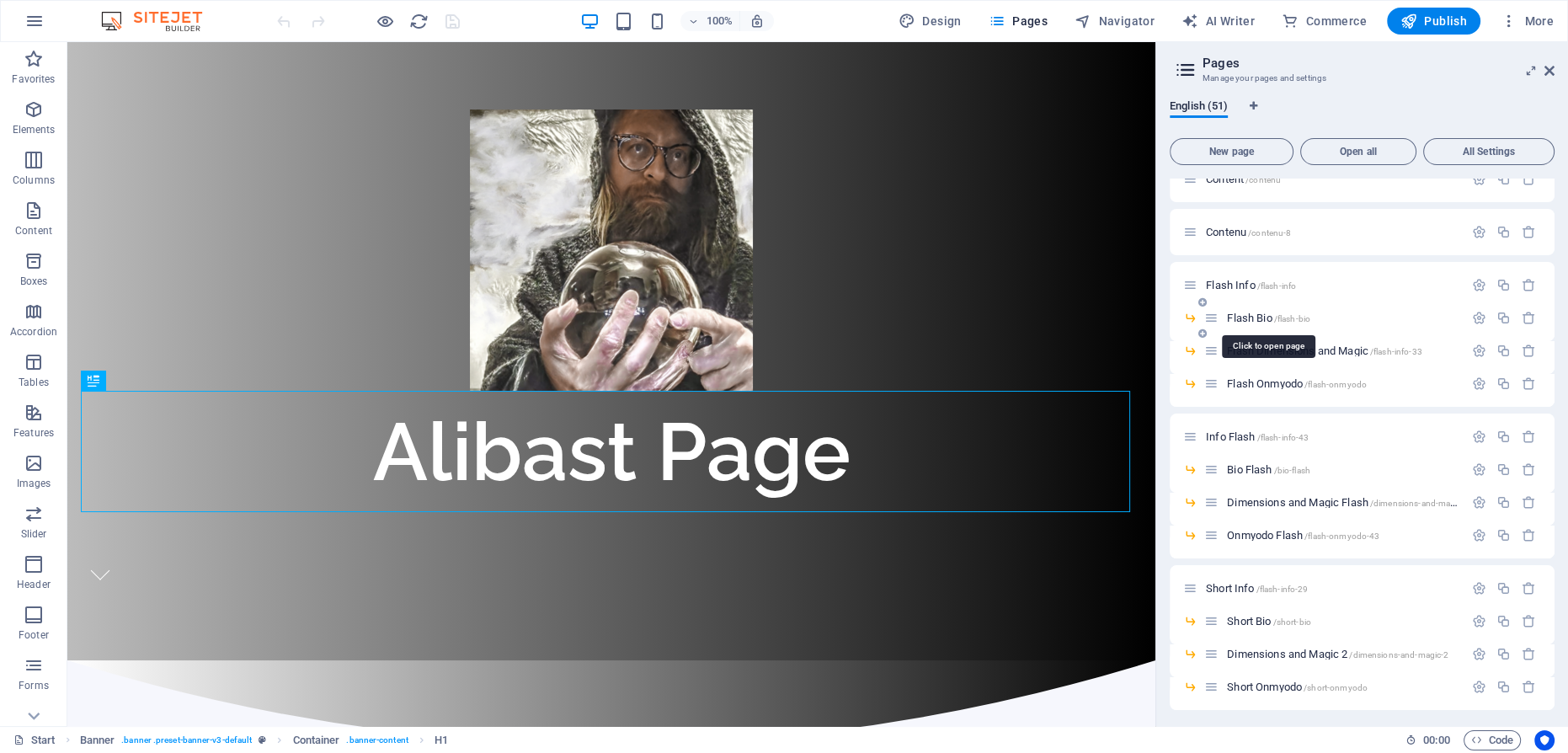
click at [1251, 312] on span "Flash Bio /flash-bio" at bounding box center [1269, 318] width 83 height 13
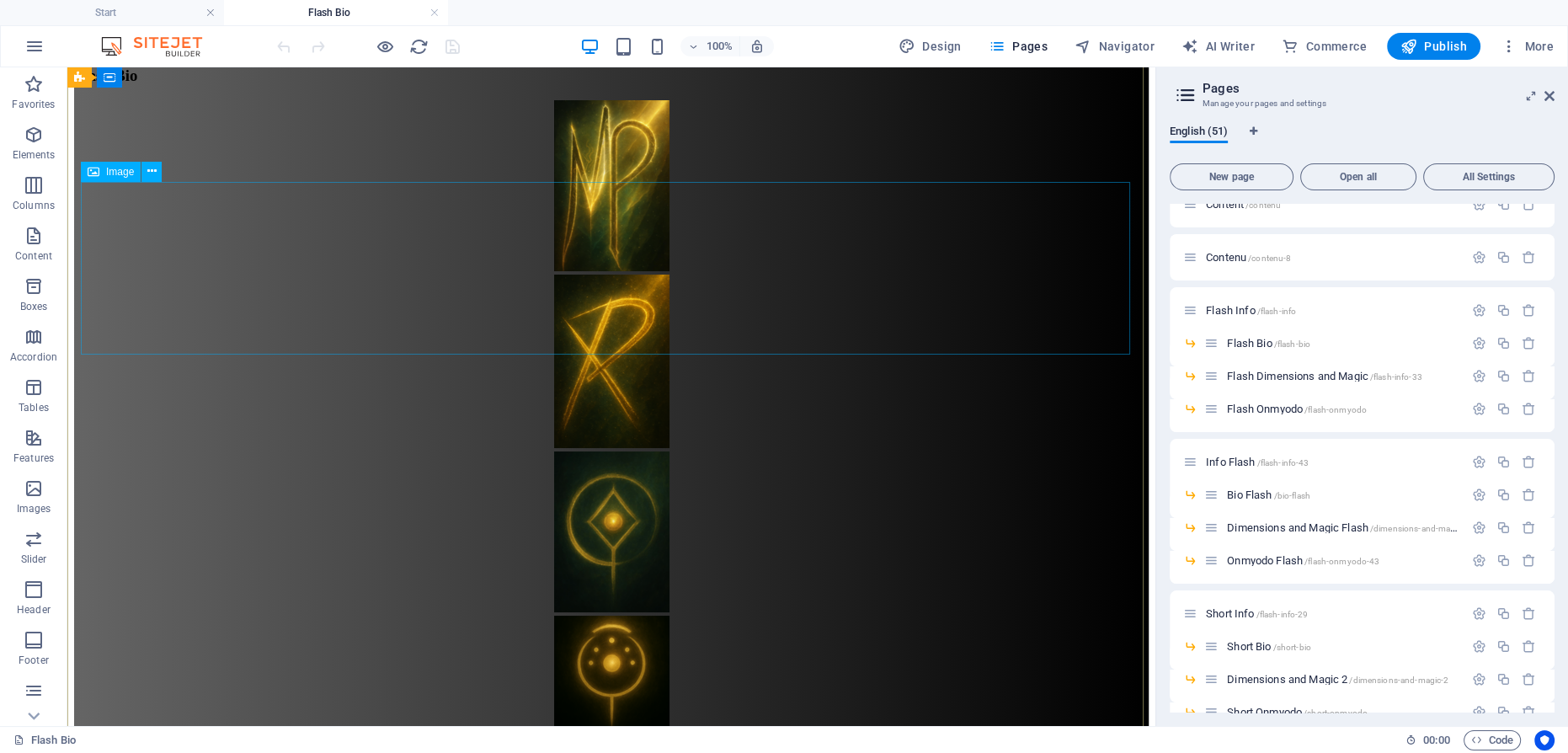
scroll to position [0, 0]
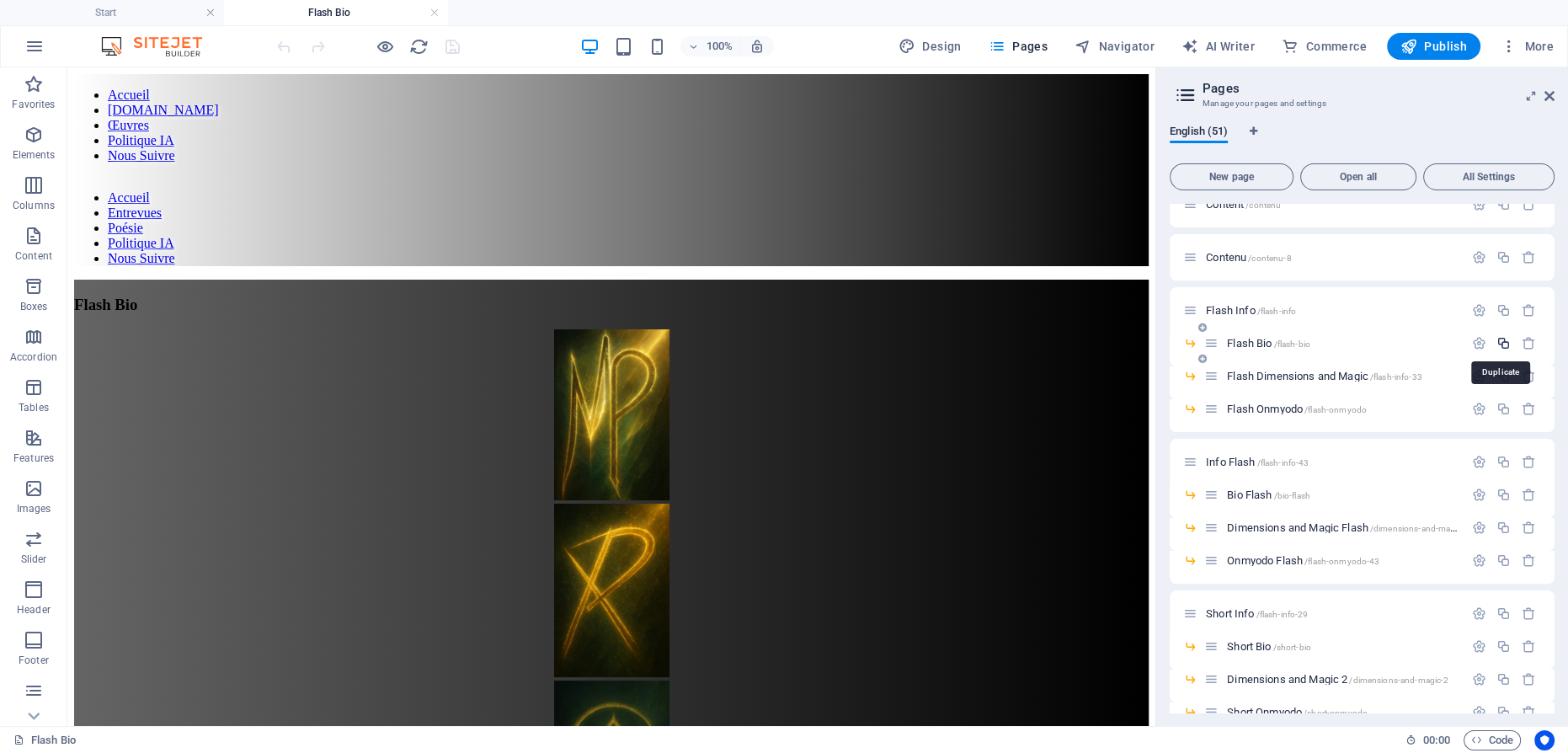
click at [1501, 341] on icon "button" at bounding box center [1503, 343] width 14 height 14
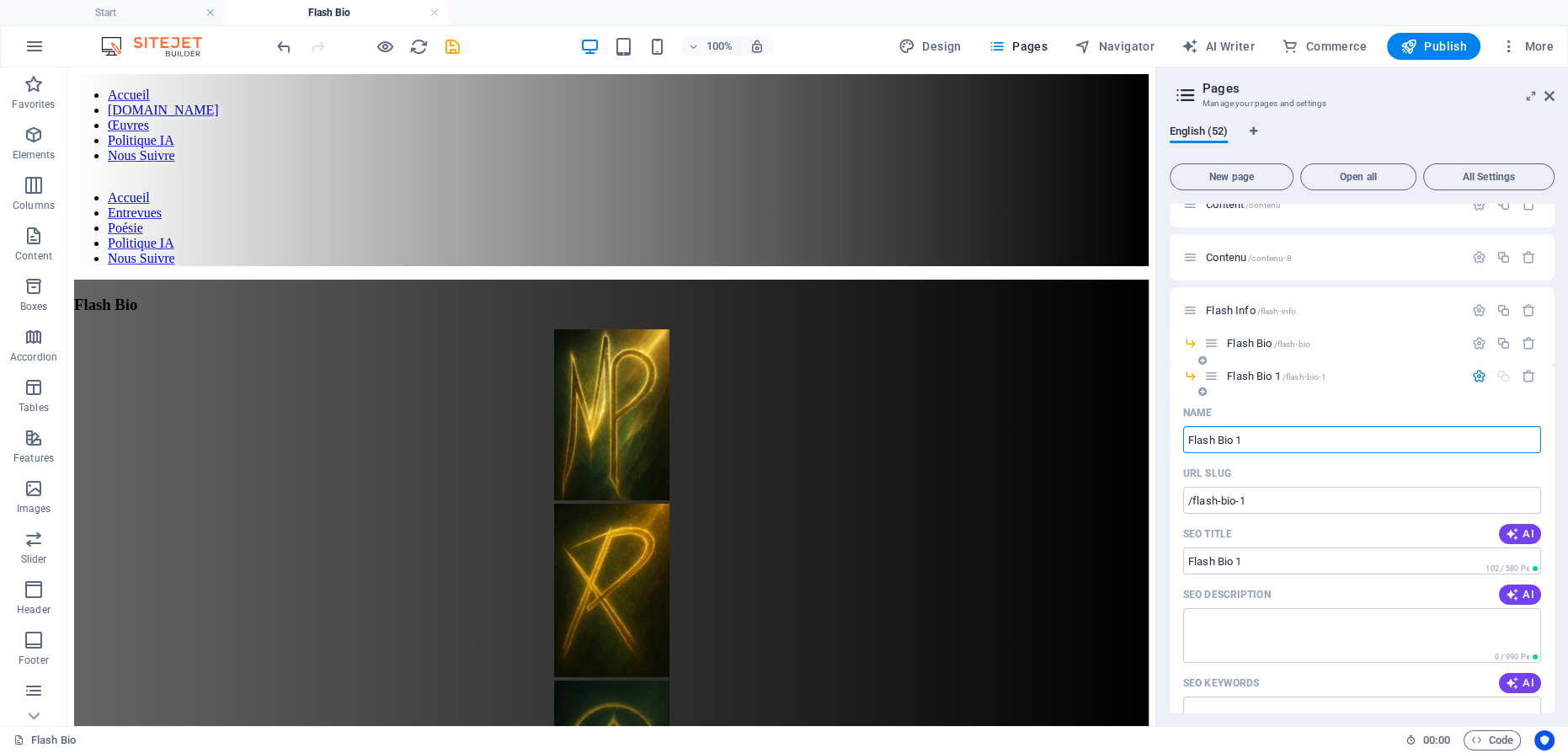
click at [1251, 437] on input "Flash Bio 1" at bounding box center [1362, 440] width 358 height 27
type input "[PERSON_NAME]"
type input "/flash"
type input "Flash"
type input "[PERSON_NAME]"
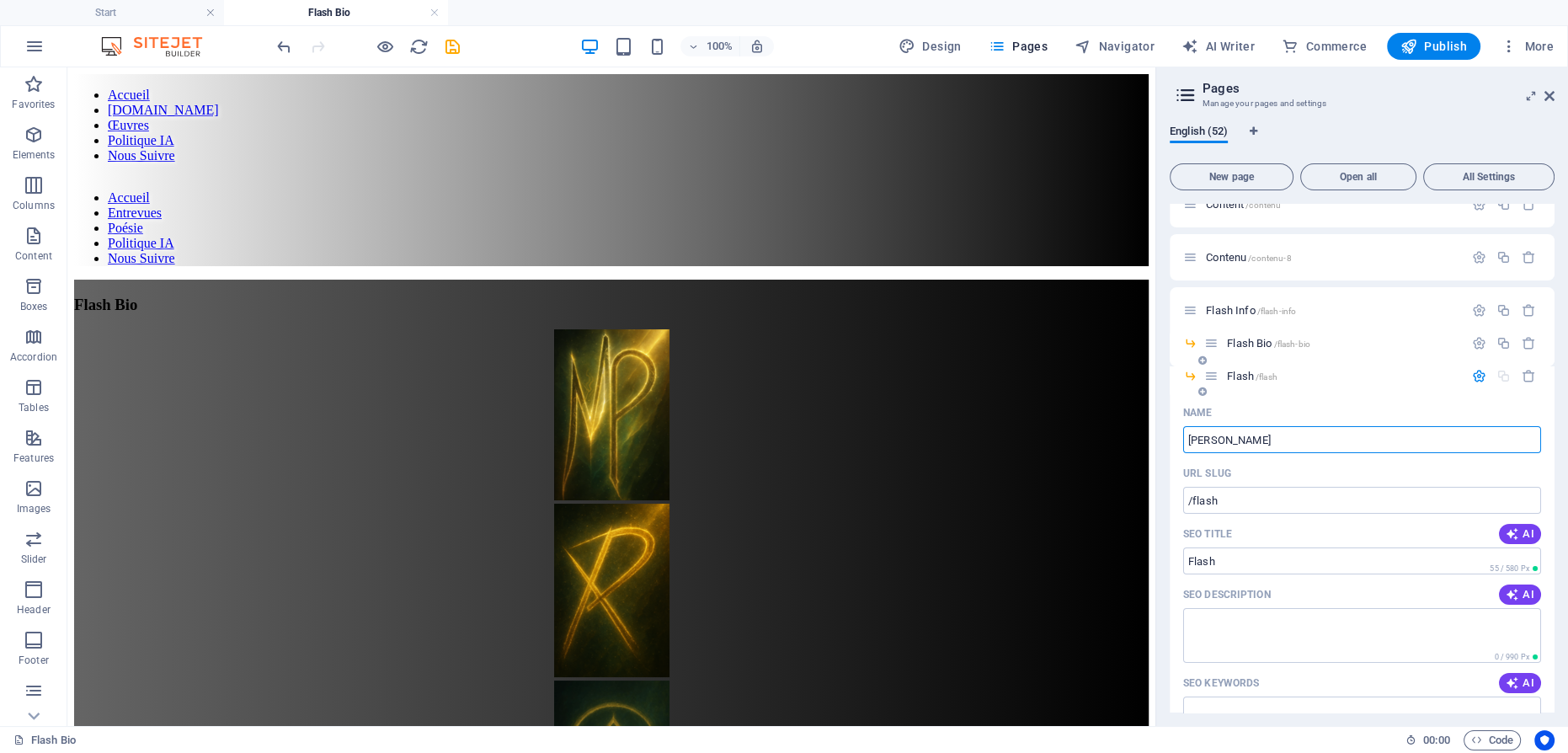
type input "/[PERSON_NAME]"
type input "[PERSON_NAME]"
click at [1260, 368] on div "[PERSON_NAME] /[PERSON_NAME]" at bounding box center [1334, 376] width 260 height 19
click at [1257, 374] on span "[PERSON_NAME] /[PERSON_NAME]" at bounding box center [1305, 376] width 155 height 13
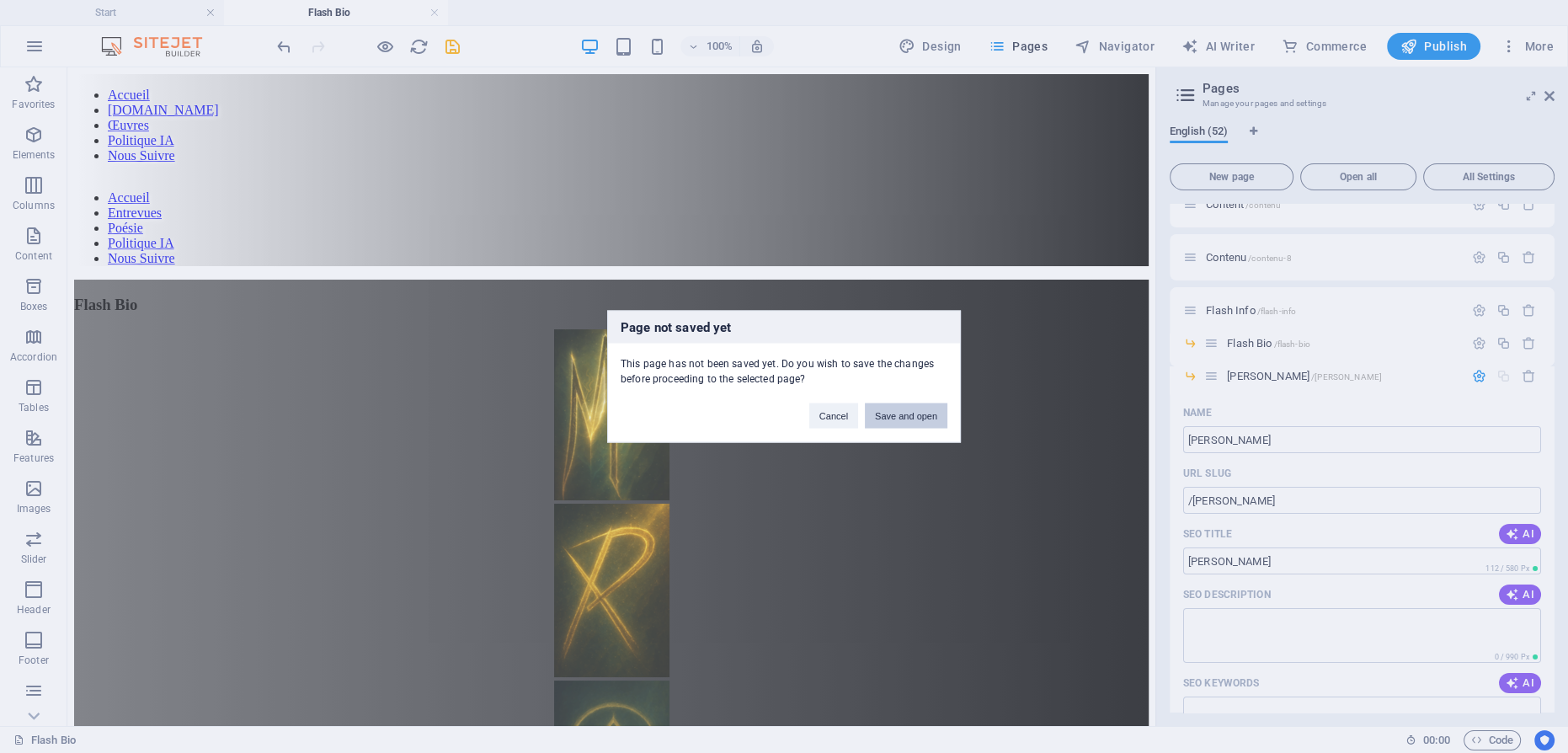
click at [913, 418] on button "Save and open" at bounding box center [906, 416] width 83 height 25
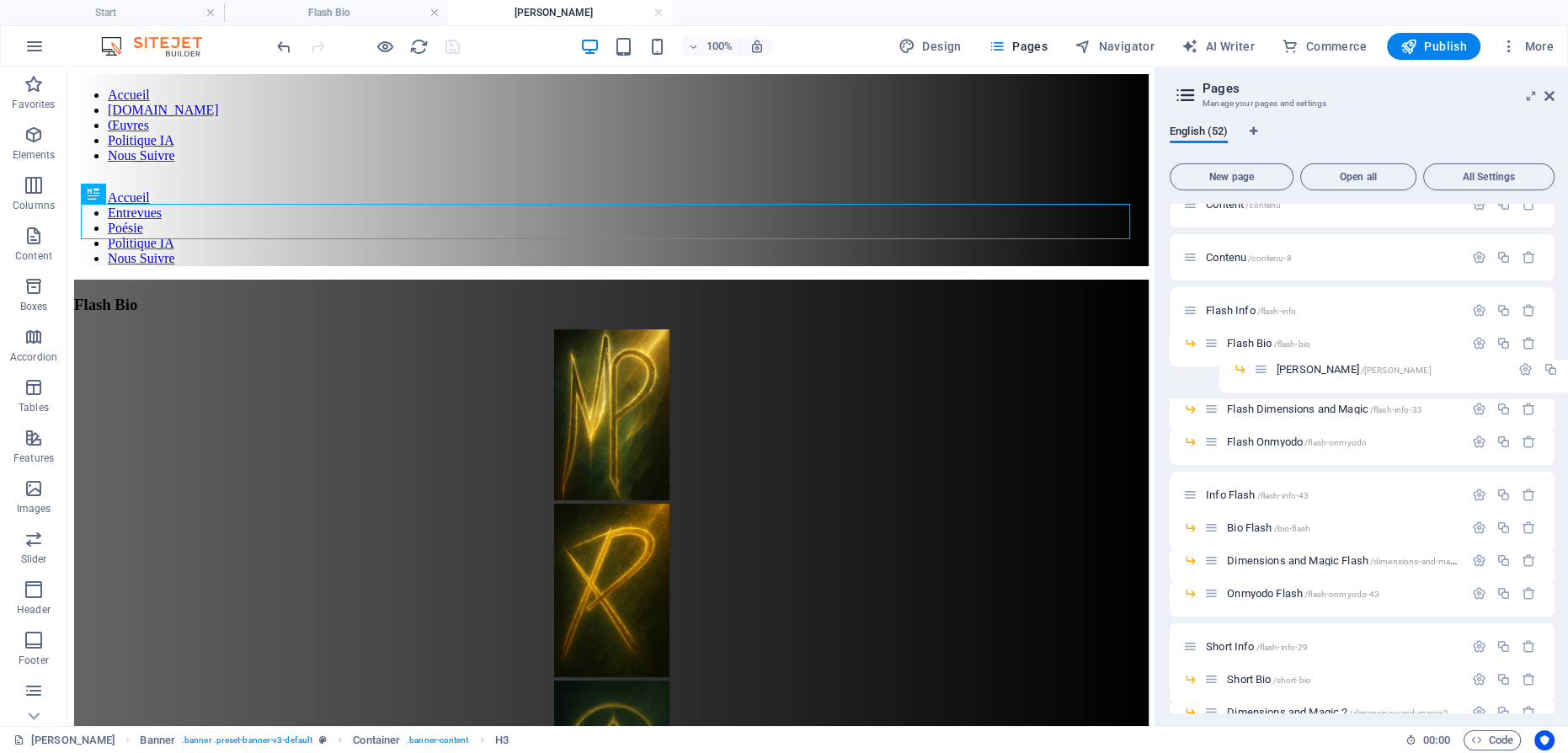
drag, startPoint x: 1212, startPoint y: 376, endPoint x: 1268, endPoint y: 371, distance: 56.2
drag, startPoint x: 1208, startPoint y: 375, endPoint x: 1273, endPoint y: 368, distance: 65.4
drag, startPoint x: 1210, startPoint y: 376, endPoint x: 1239, endPoint y: 347, distance: 41.0
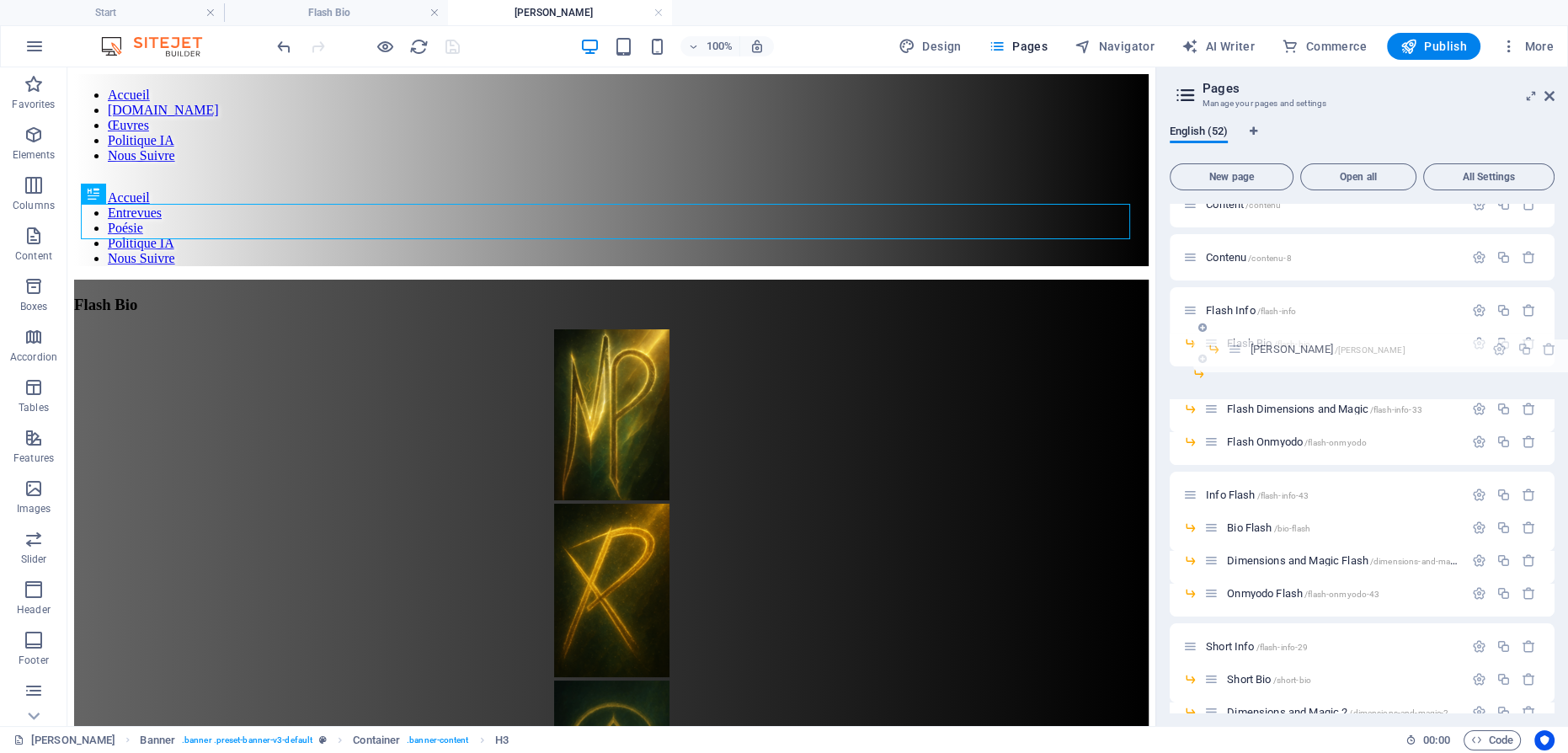
click at [1278, 371] on span "Flash Martin /flash-martin" at bounding box center [1318, 376] width 155 height 13
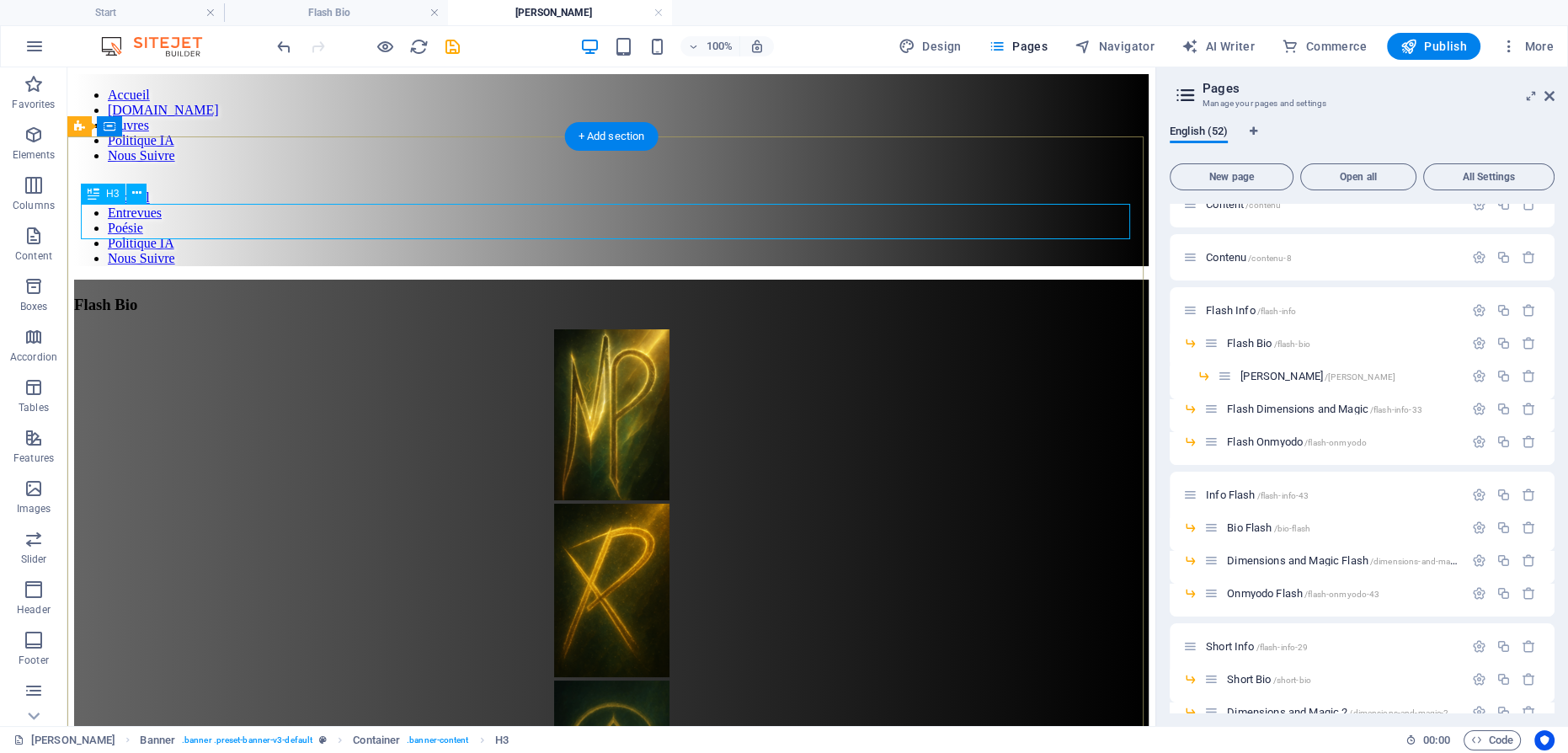
click at [628, 295] on div "Flash Bio" at bounding box center [612, 304] width 1075 height 18
click at [630, 295] on div "Flash Bio" at bounding box center [612, 304] width 1075 height 18
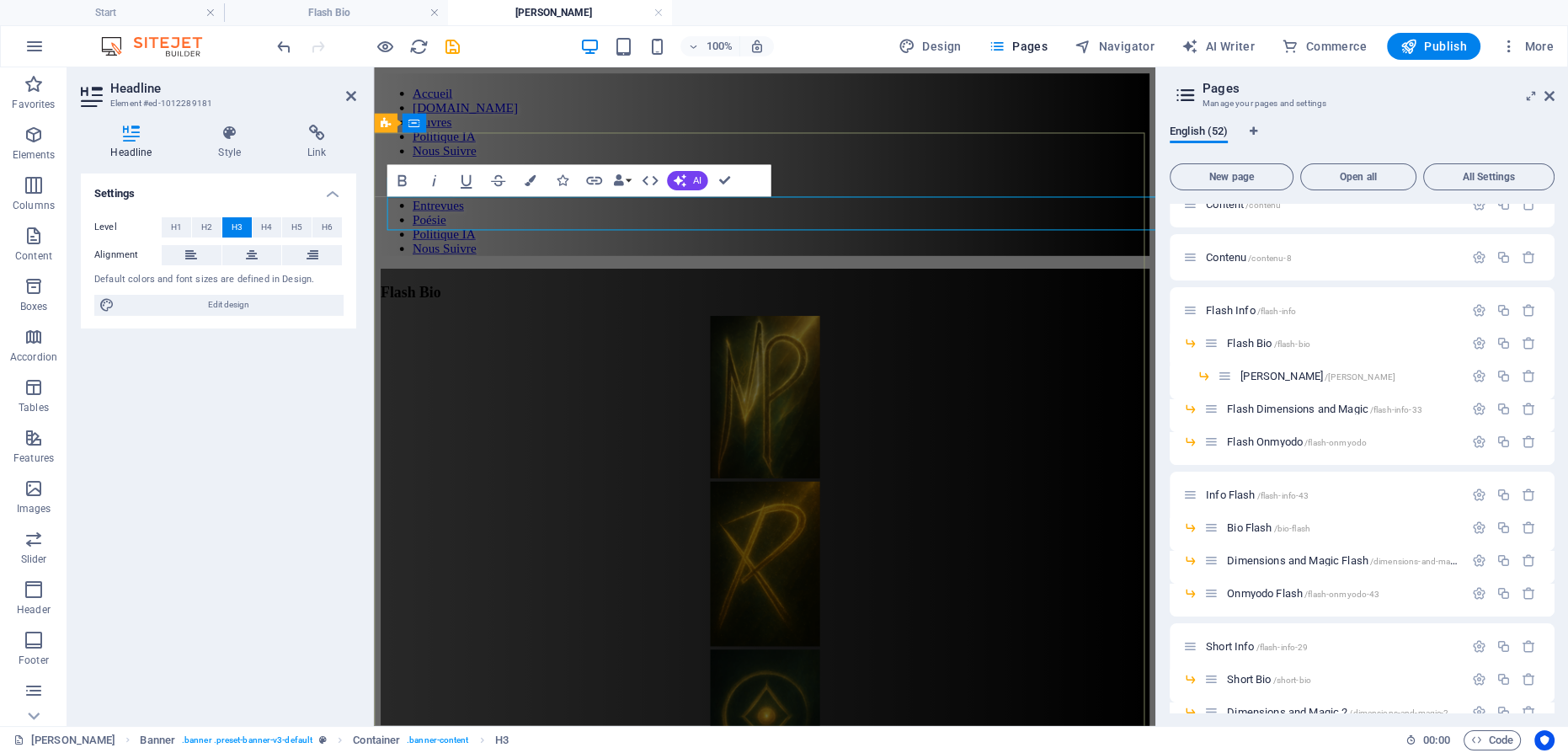
click at [444, 295] on span "Flash Bio" at bounding box center [412, 304] width 63 height 17
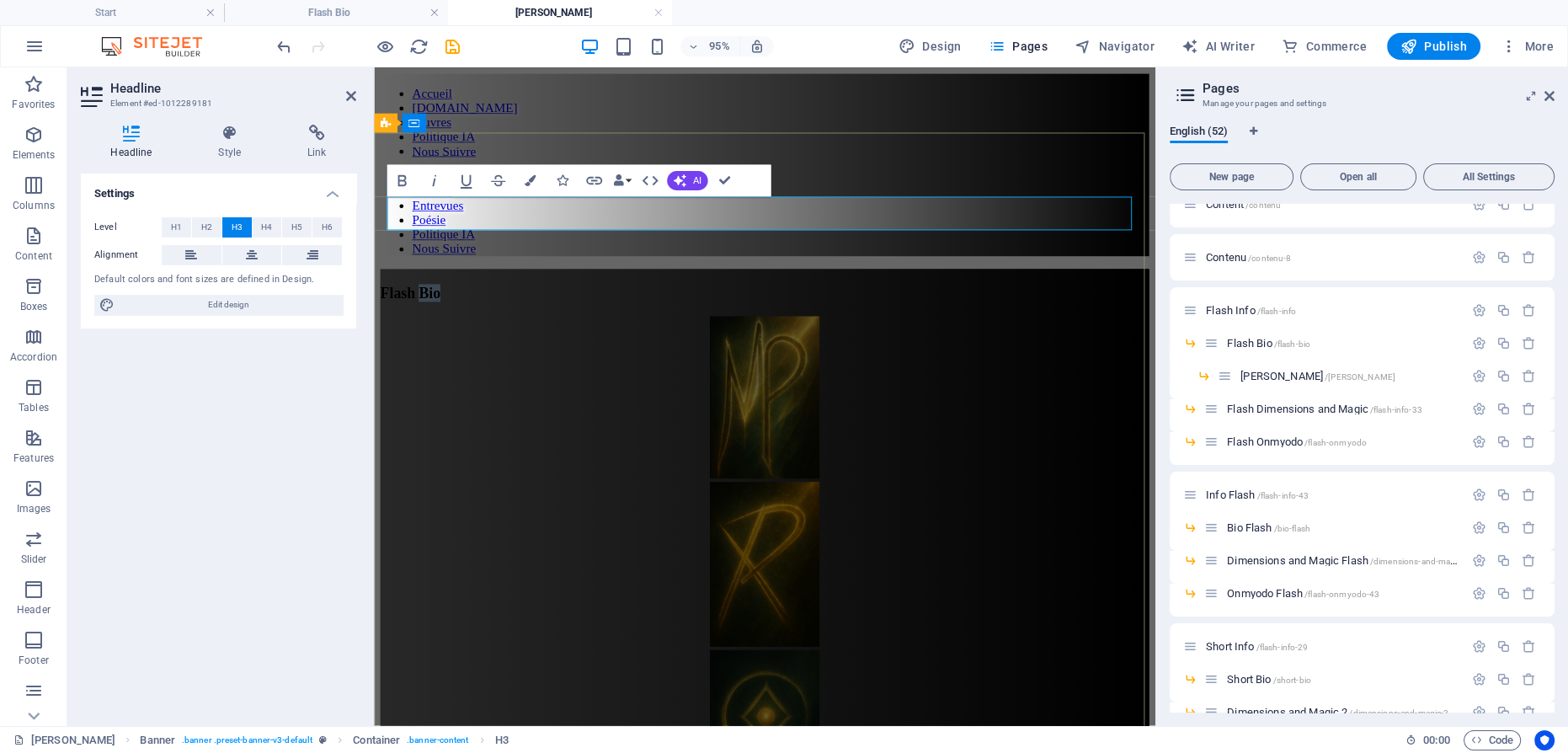
click at [444, 295] on span "Flash Bio" at bounding box center [412, 304] width 63 height 17
click at [790, 331] on figure at bounding box center [785, 416] width 810 height 175
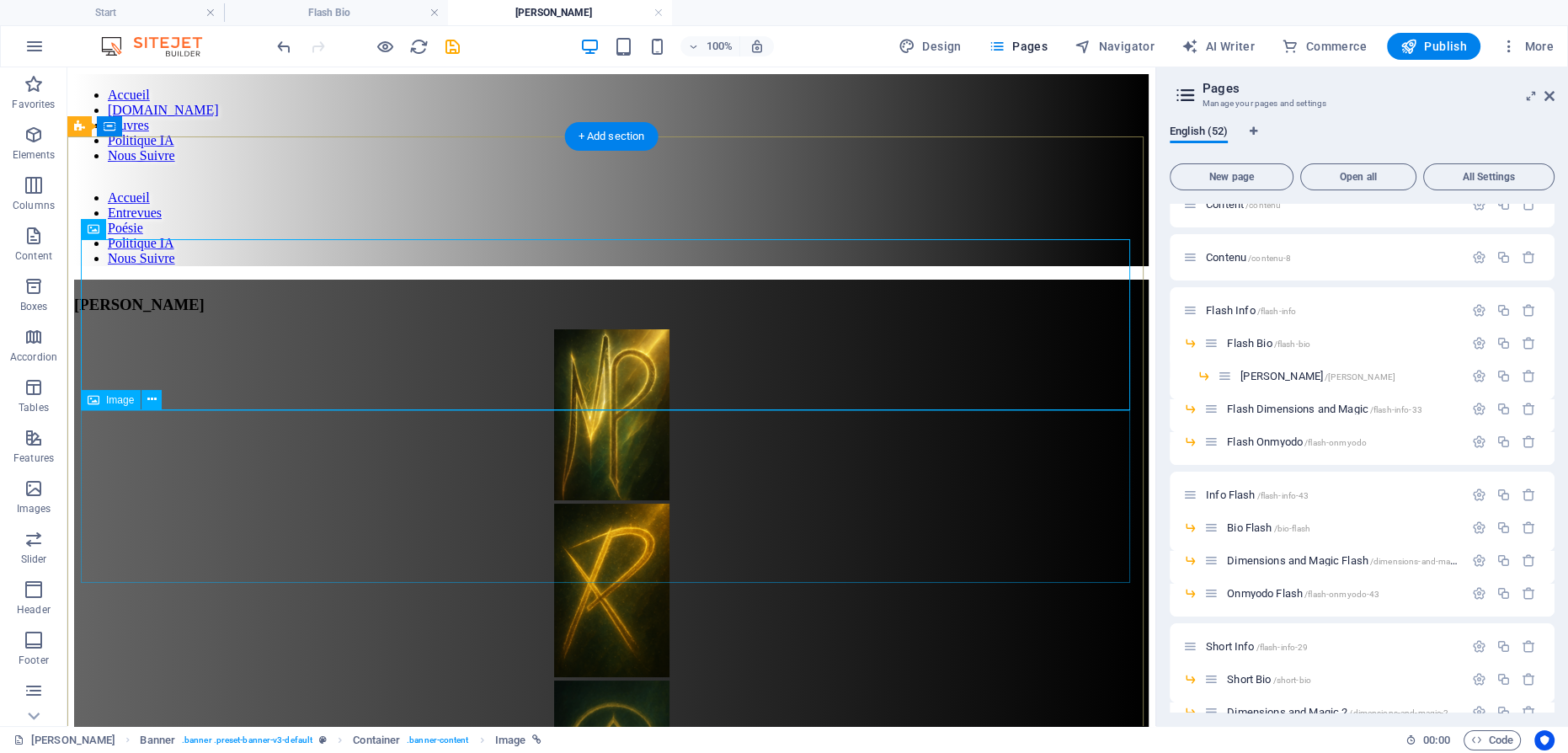
click at [605, 504] on figure at bounding box center [612, 592] width 1075 height 177
click at [604, 504] on figure at bounding box center [612, 592] width 1075 height 177
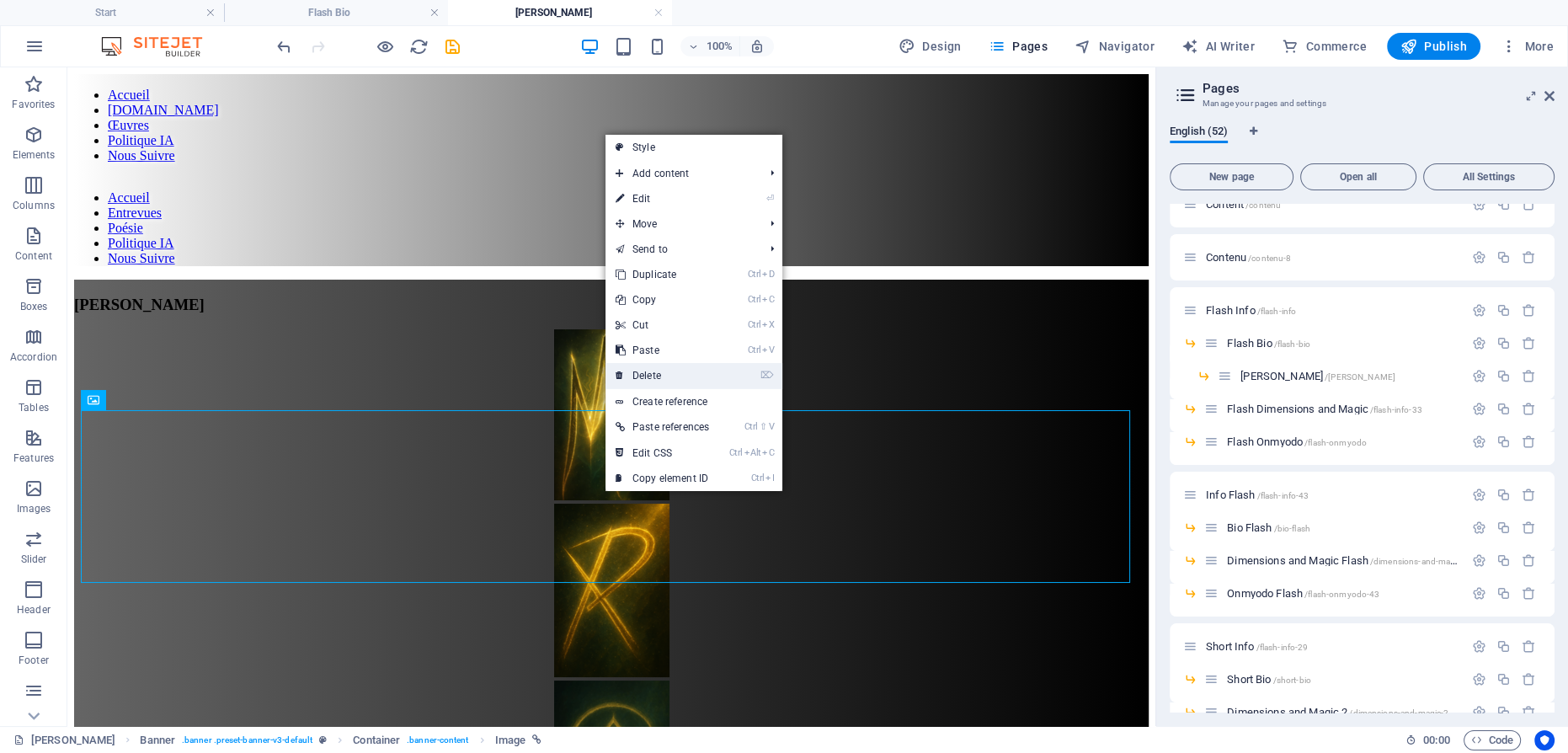
click at [692, 370] on link "⌦ Delete" at bounding box center [663, 376] width 114 height 25
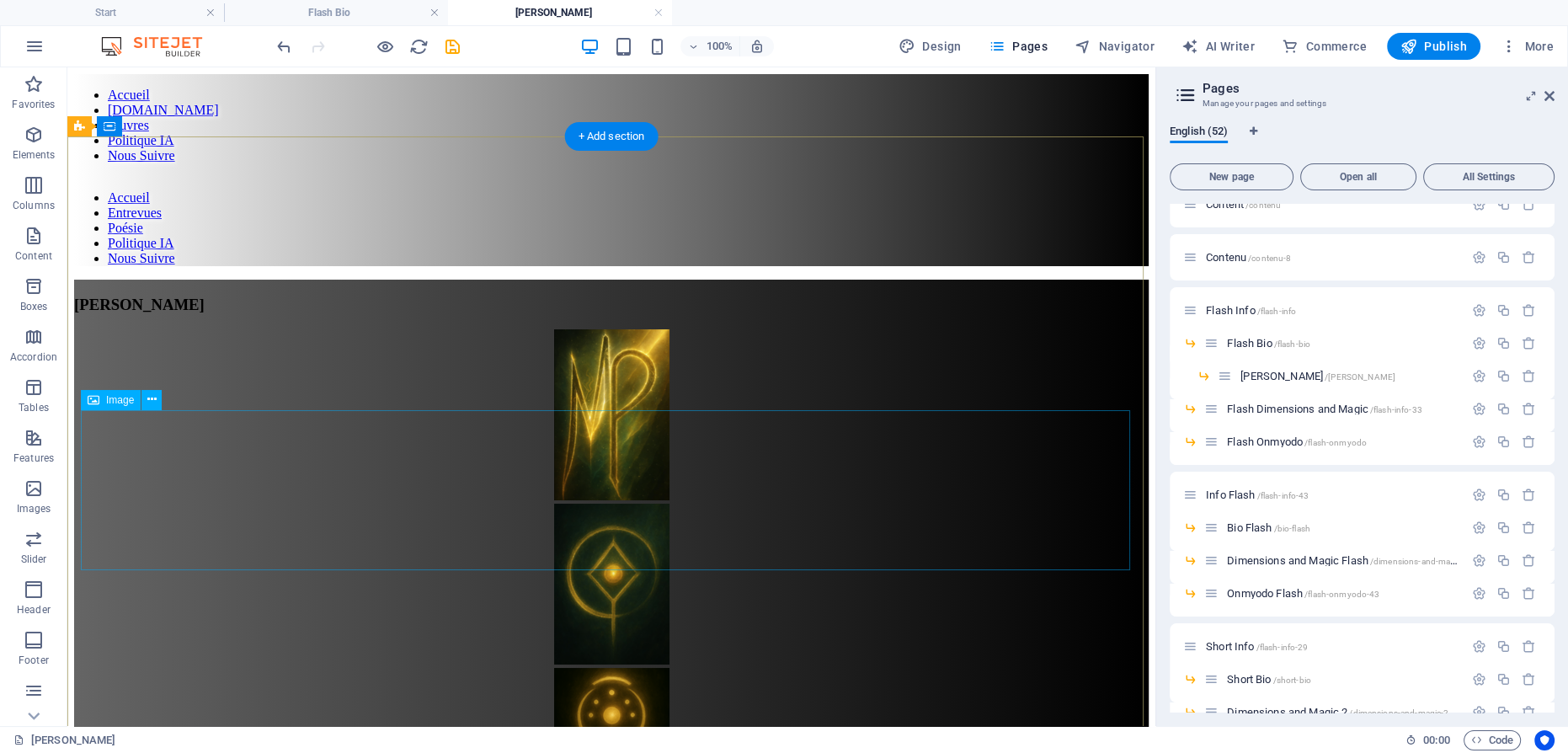
click at [618, 504] on figure at bounding box center [612, 586] width 1075 height 164
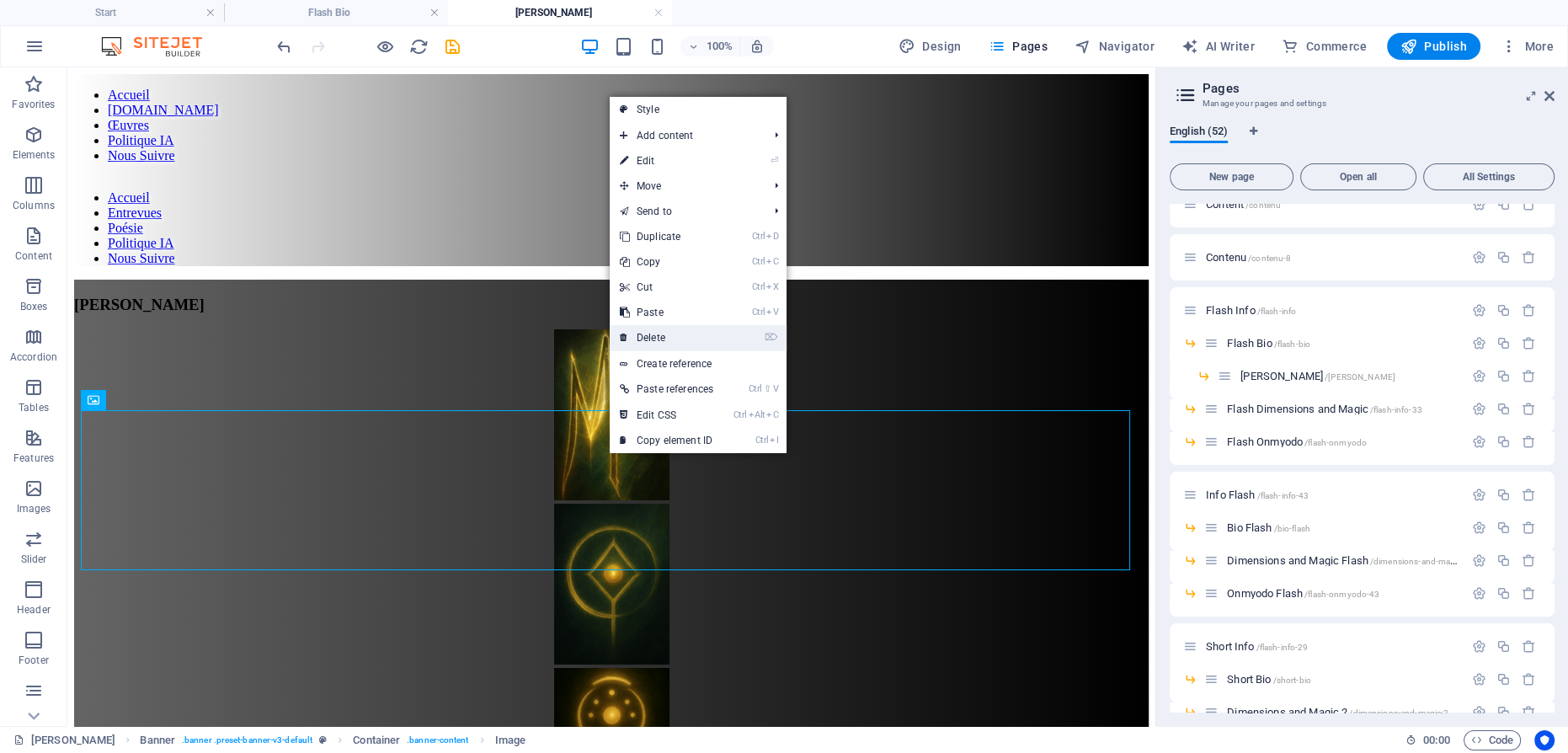
click at [655, 334] on link "⌦ Delete" at bounding box center [667, 338] width 114 height 25
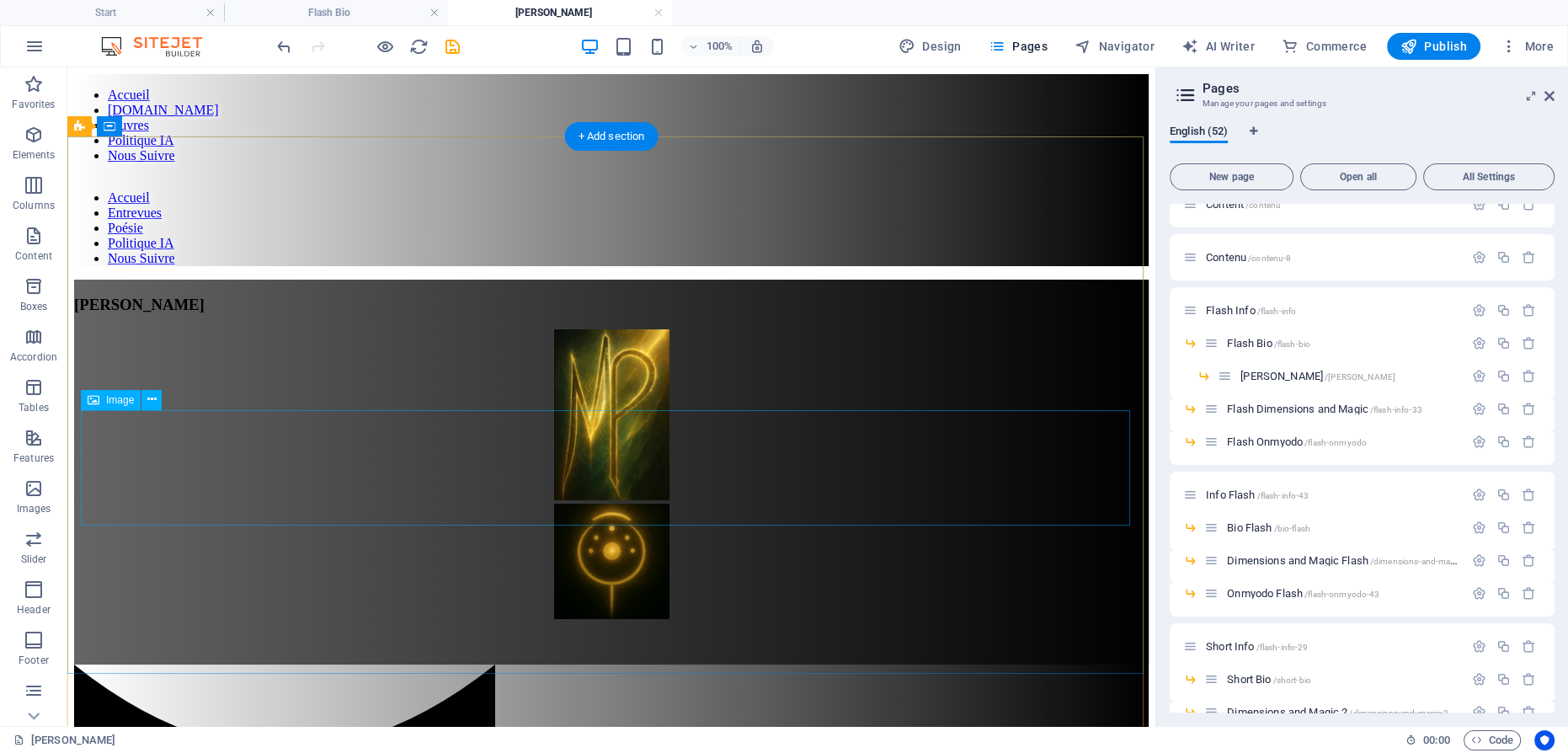
click at [607, 504] on figure at bounding box center [612, 563] width 1075 height 119
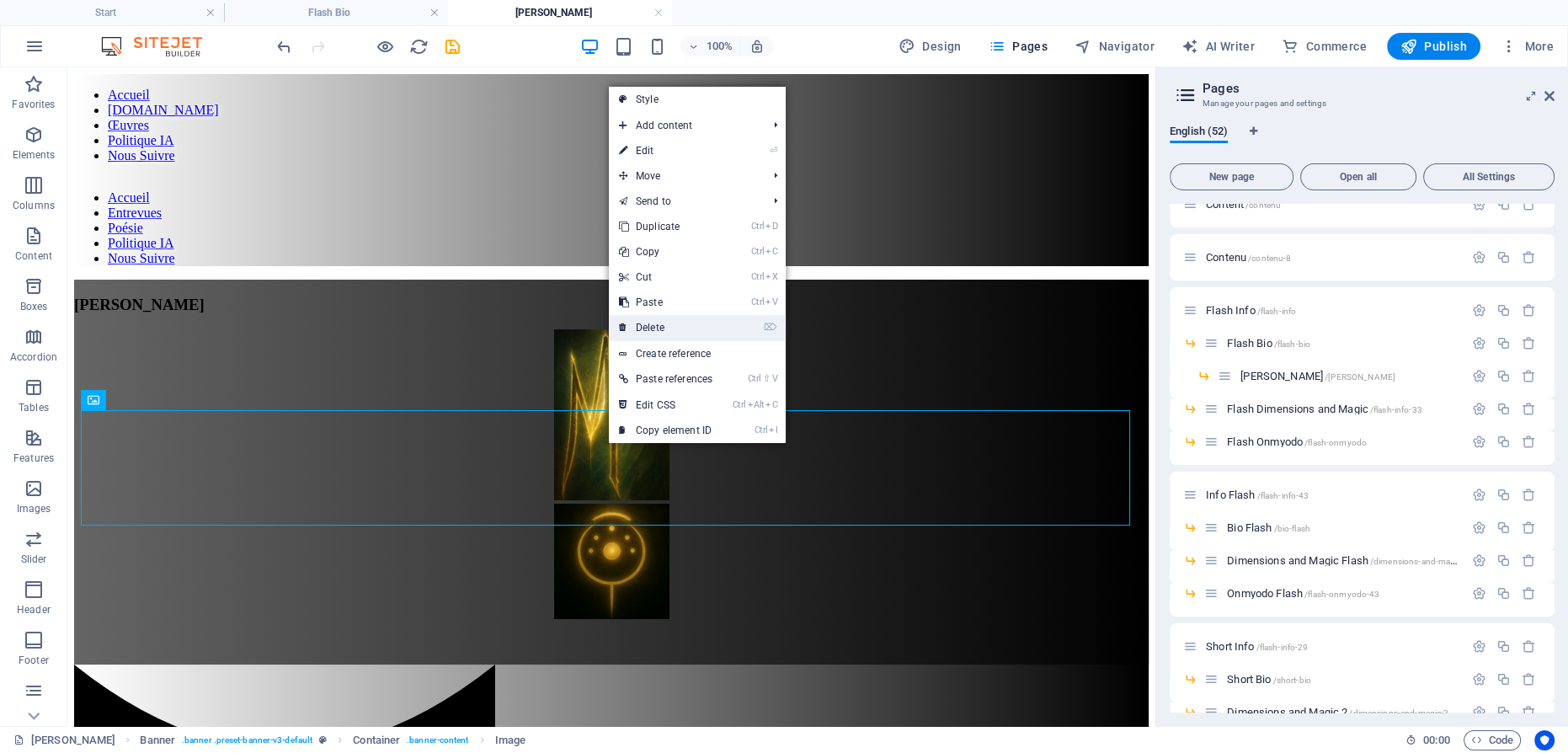
click at [672, 332] on link "⌦ Delete" at bounding box center [666, 327] width 114 height 25
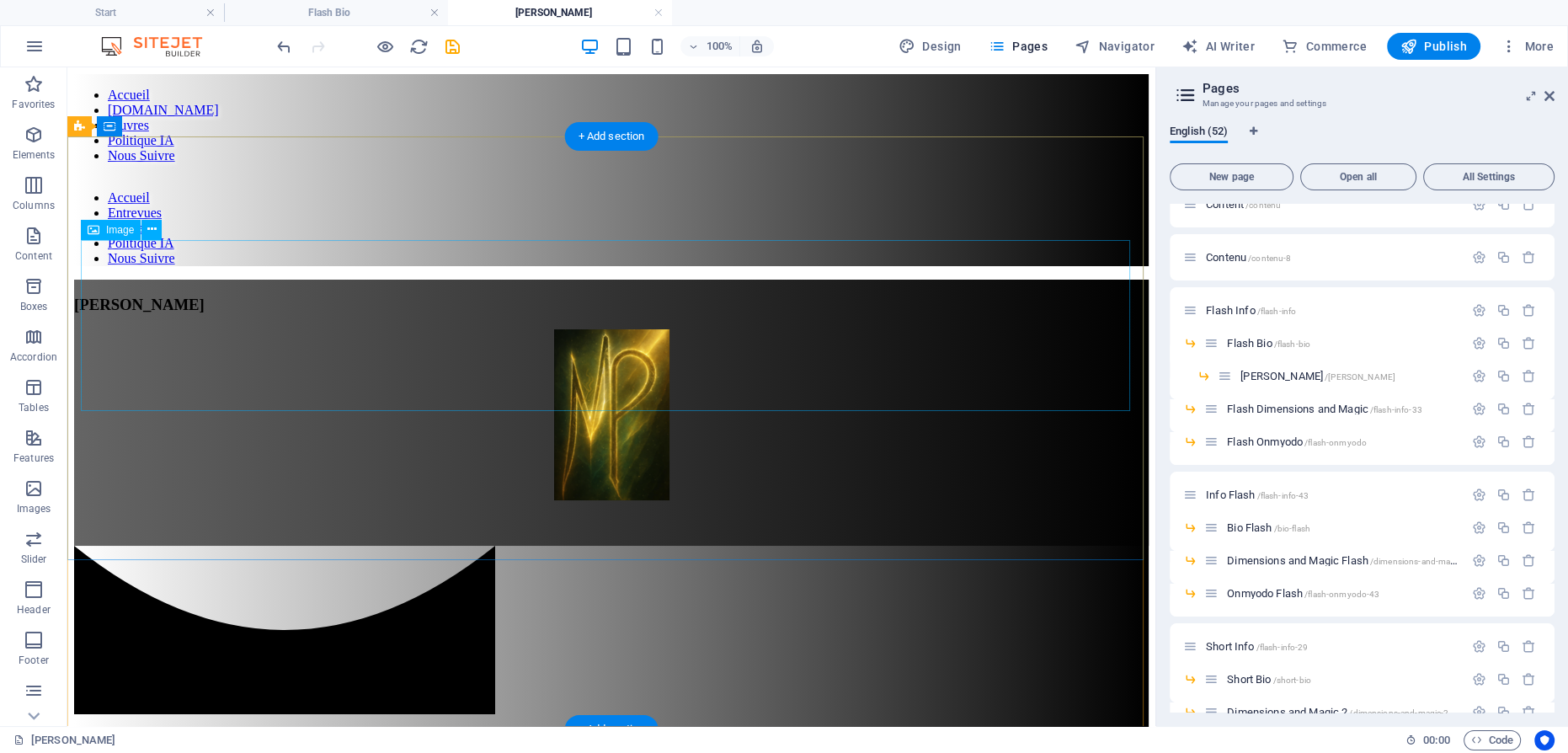
click at [593, 329] on figure at bounding box center [612, 416] width 1075 height 175
drag, startPoint x: 593, startPoint y: 322, endPoint x: 296, endPoint y: 336, distance: 297.3
click at [593, 329] on figure at bounding box center [612, 416] width 1075 height 175
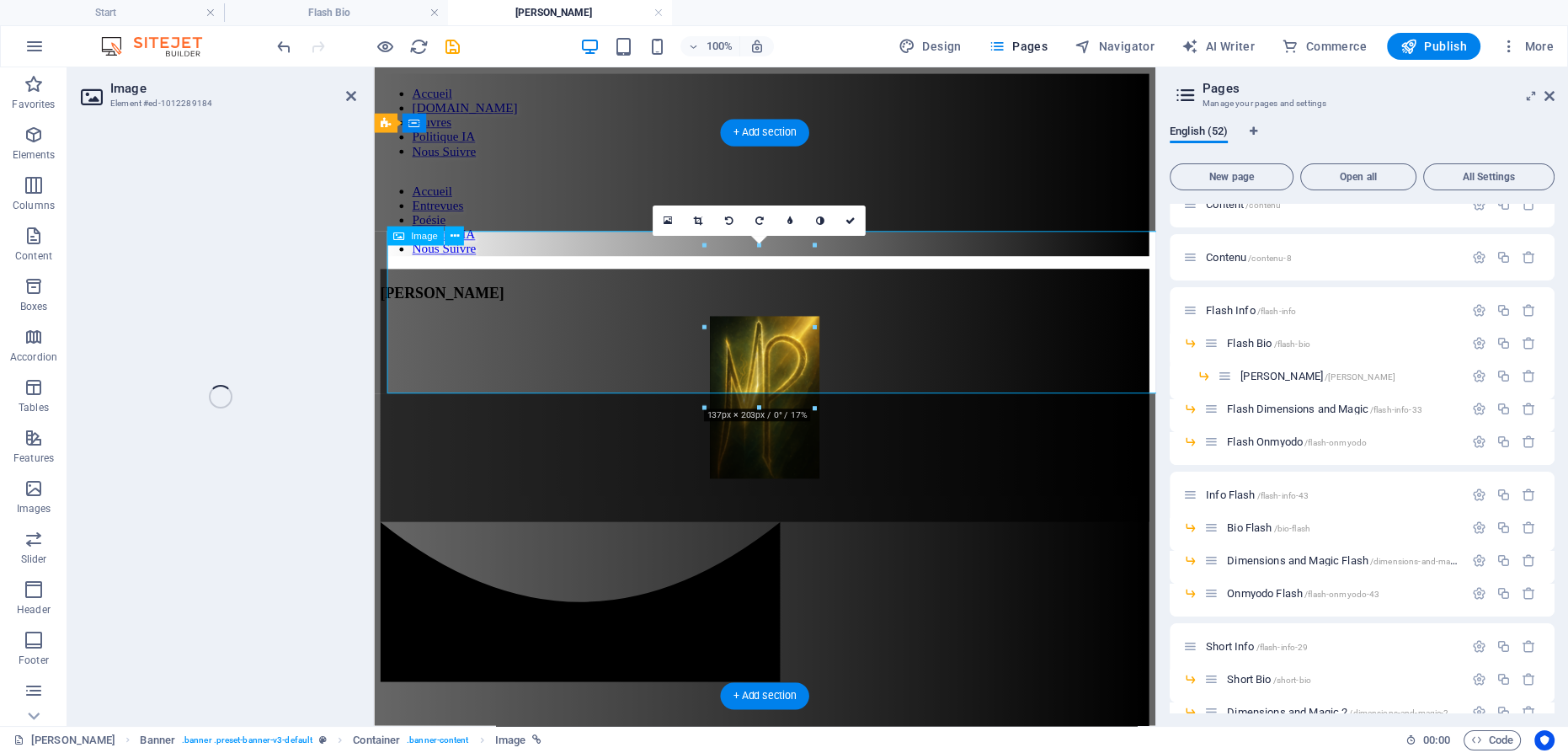
select select "px"
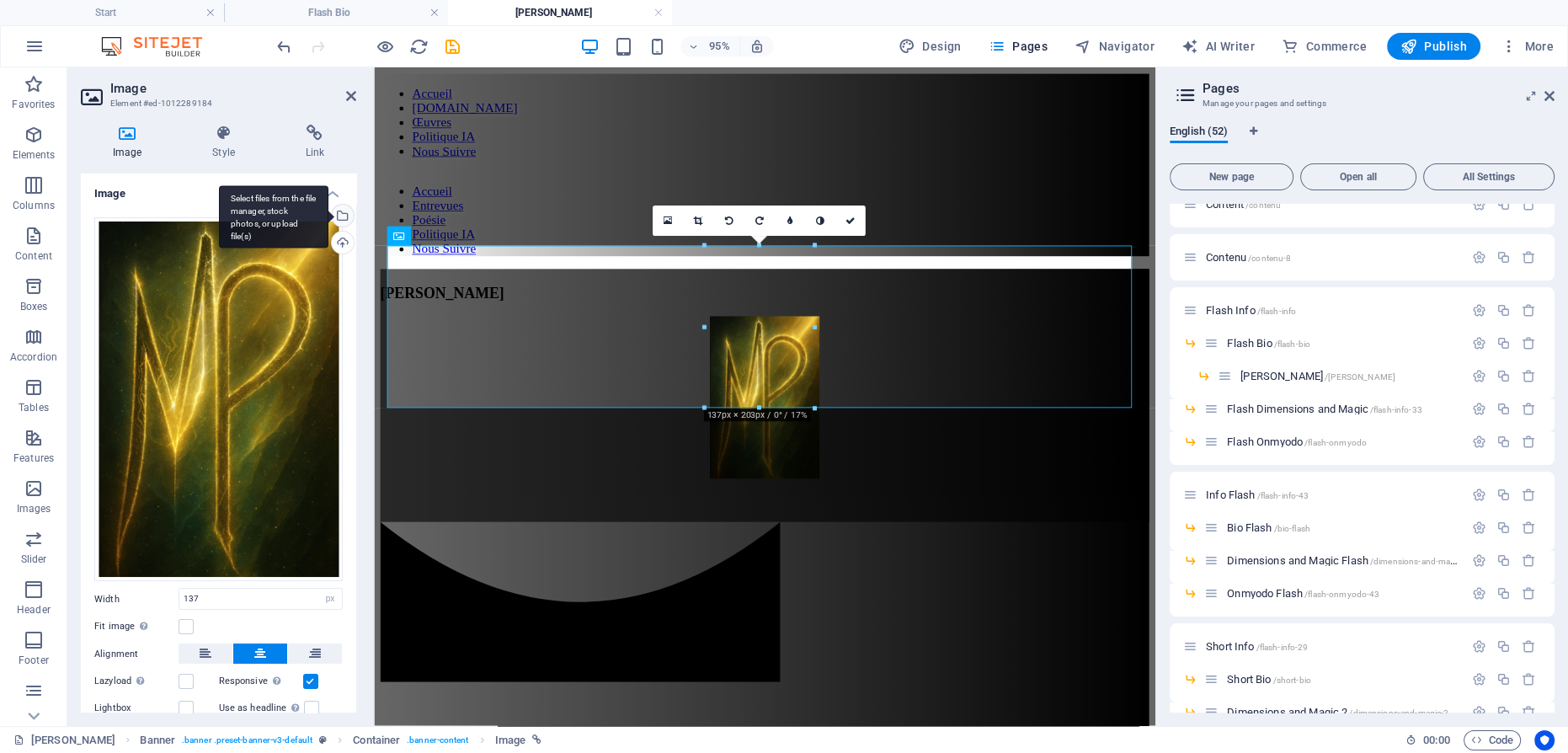
click at [339, 215] on div "Select files from the file manager, stock photos, or upload file(s)" at bounding box center [341, 217] width 25 height 25
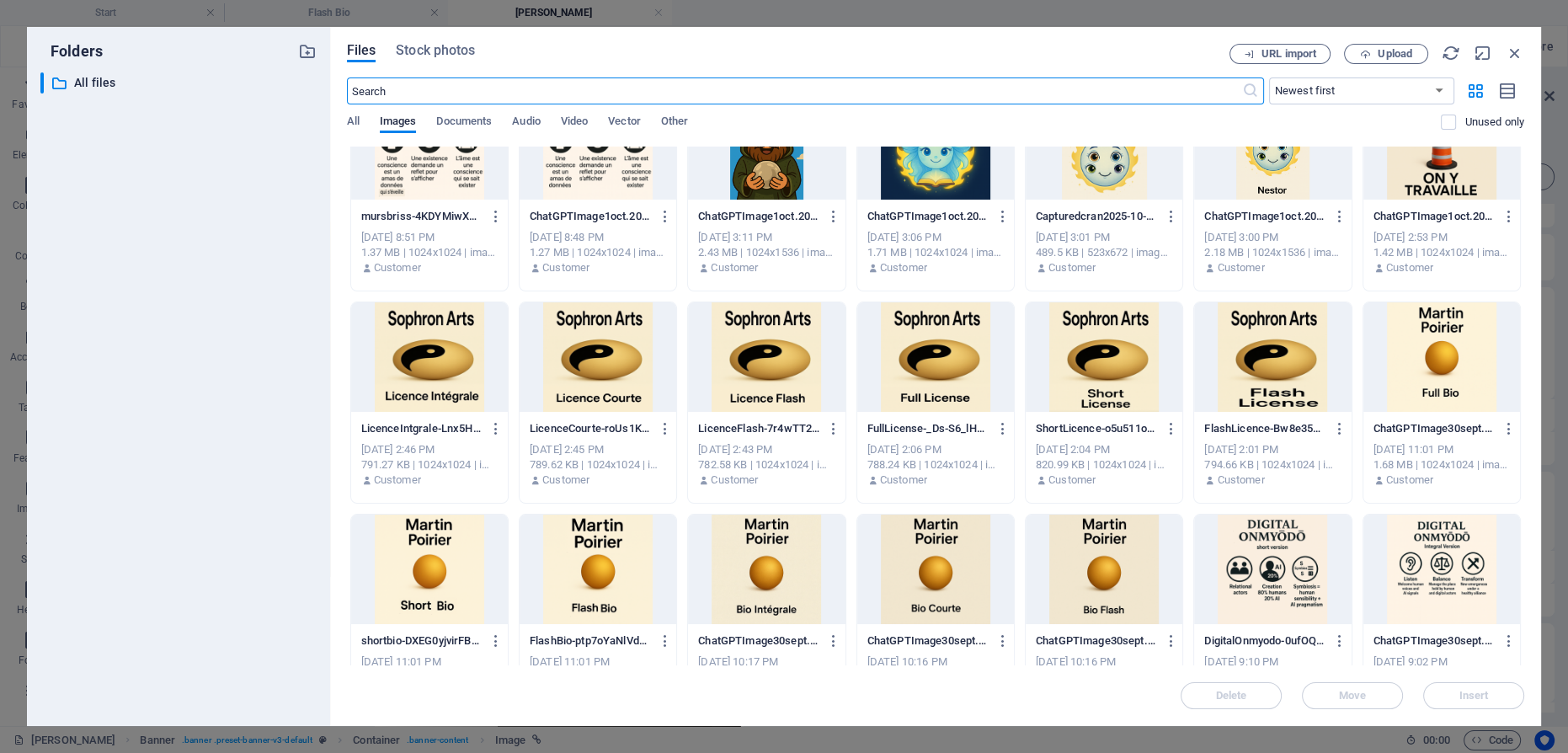
scroll to position [1117, 0]
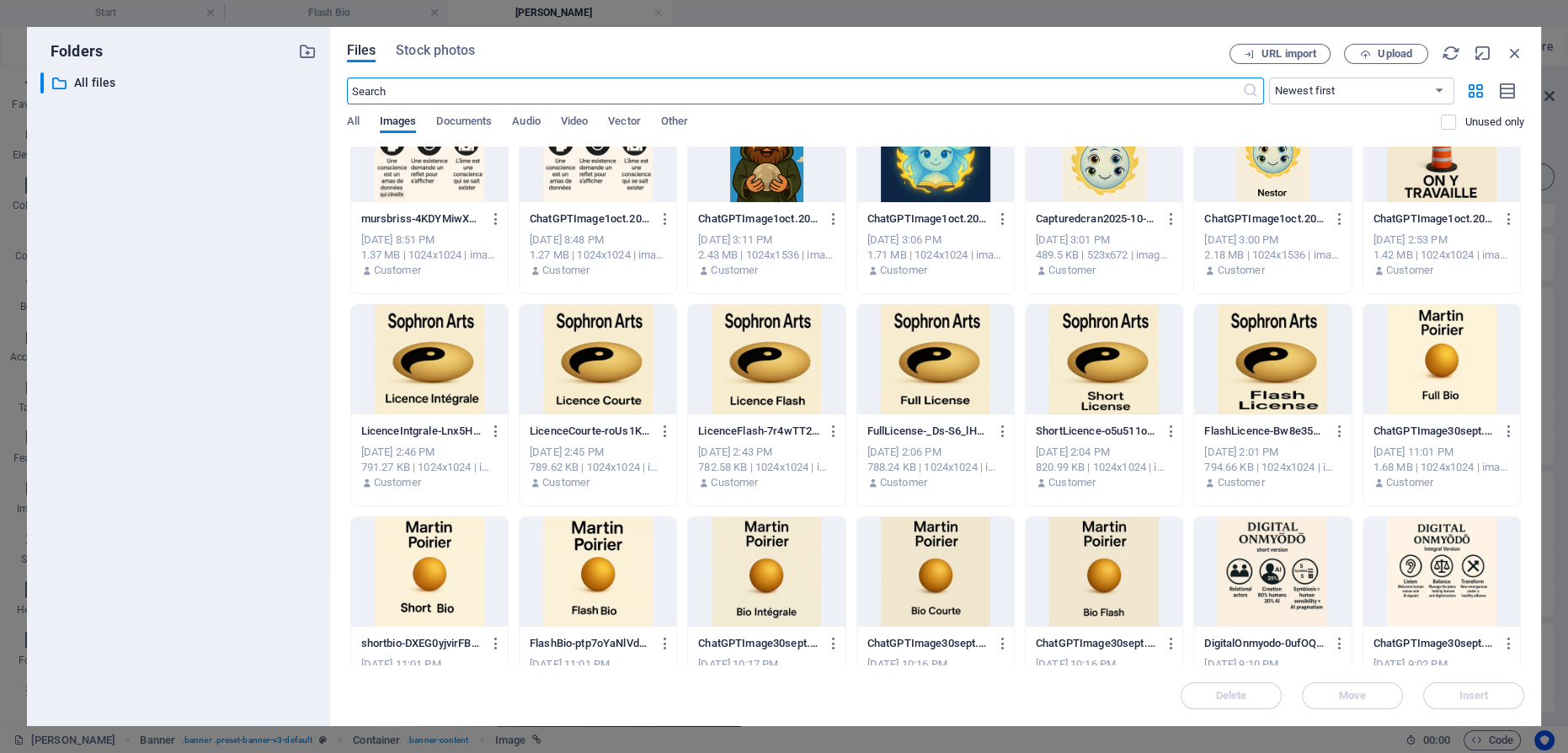
click at [1427, 179] on div at bounding box center [1442, 147] width 156 height 109
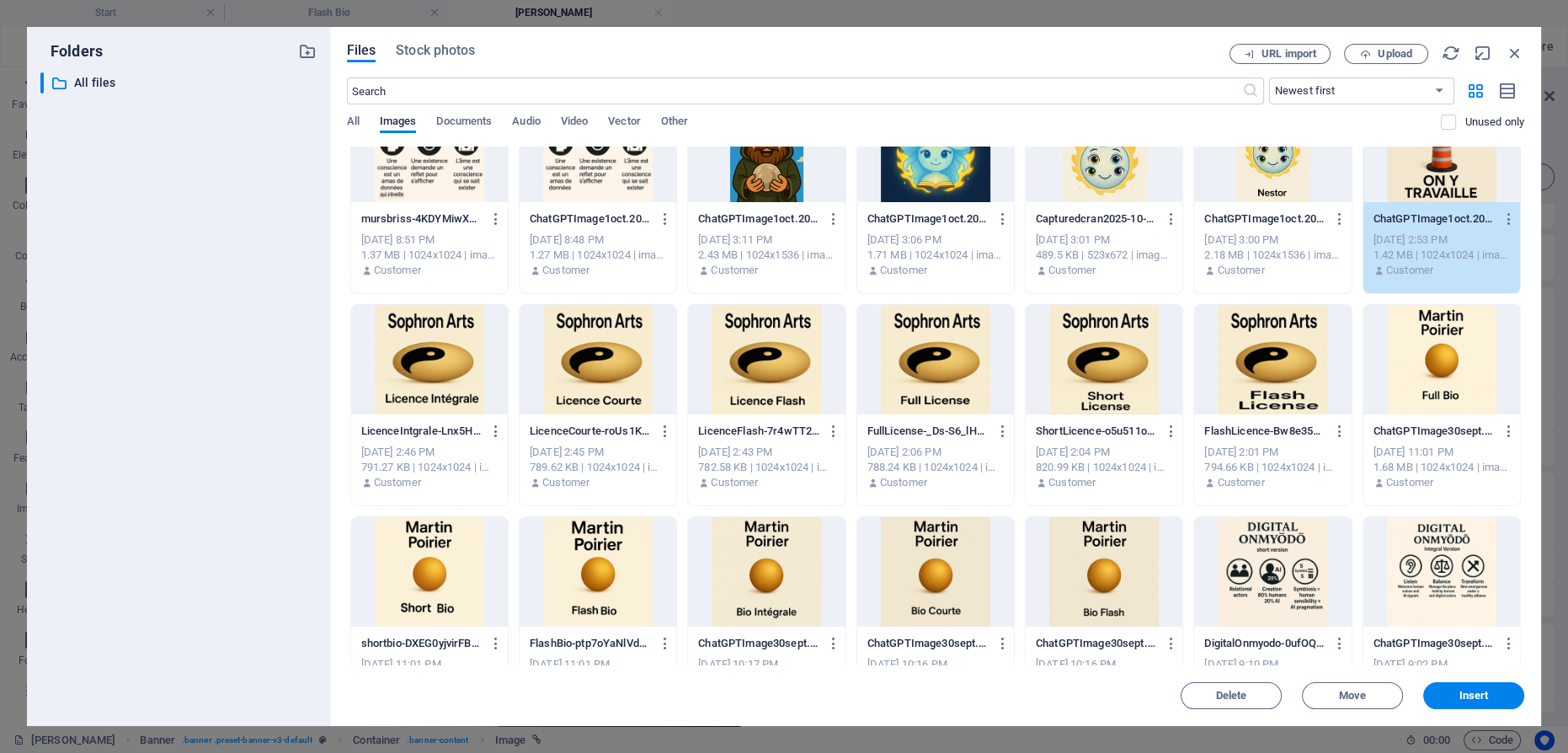
click at [1428, 183] on div "1" at bounding box center [1442, 147] width 156 height 109
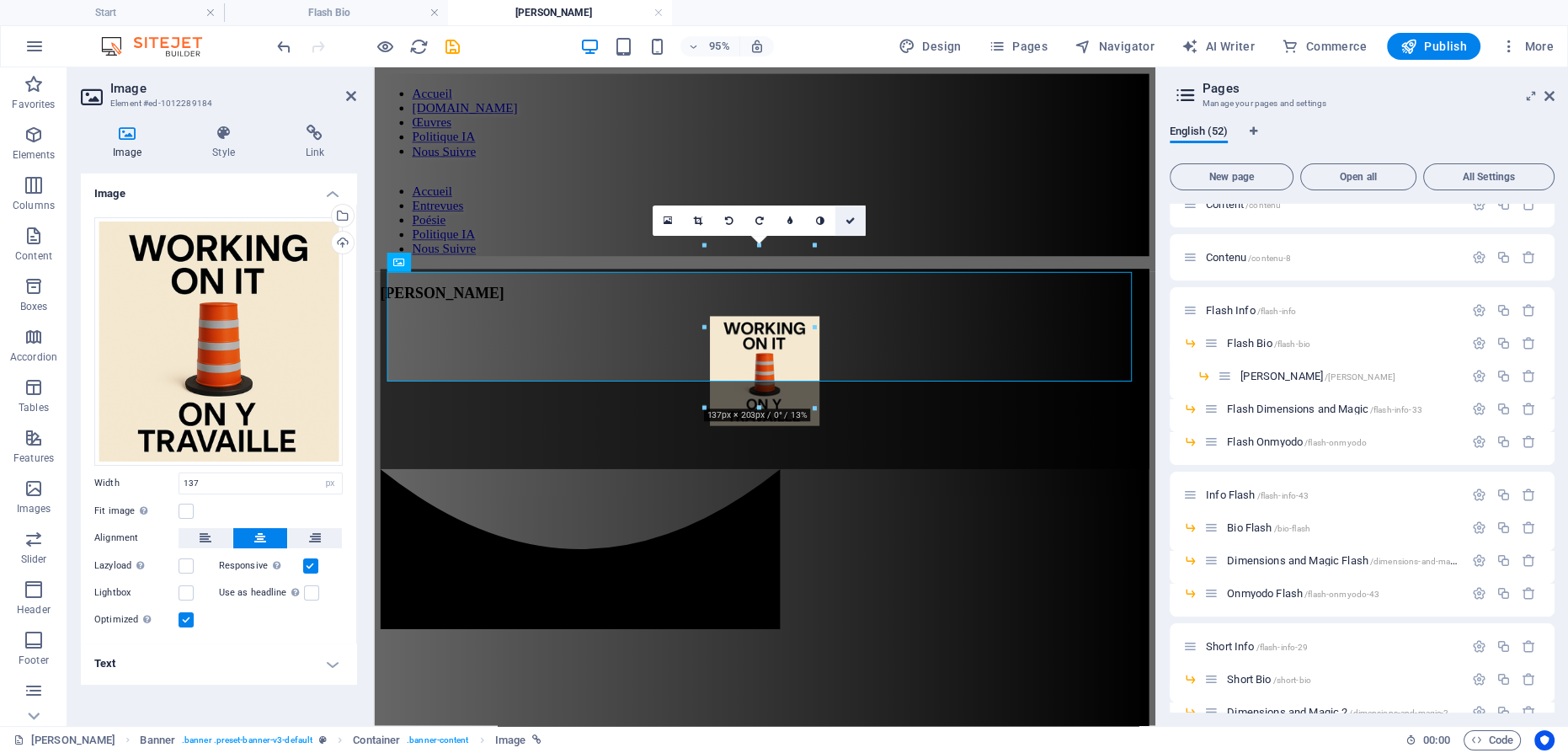
click at [852, 217] on icon at bounding box center [850, 221] width 10 height 10
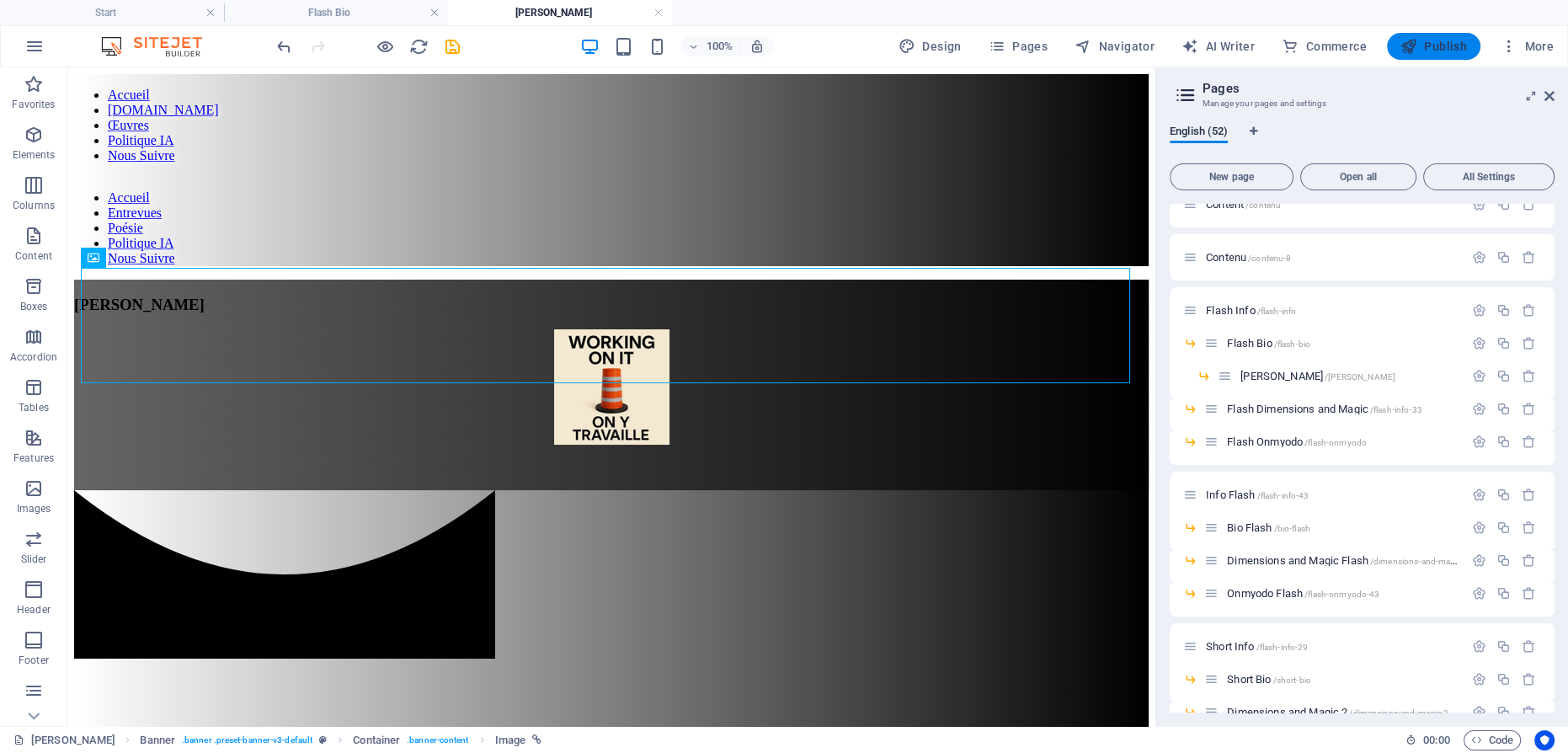
click at [1428, 49] on span "Publish" at bounding box center [1434, 45] width 67 height 16
